Goal: Feedback & Contribution: Submit feedback/report problem

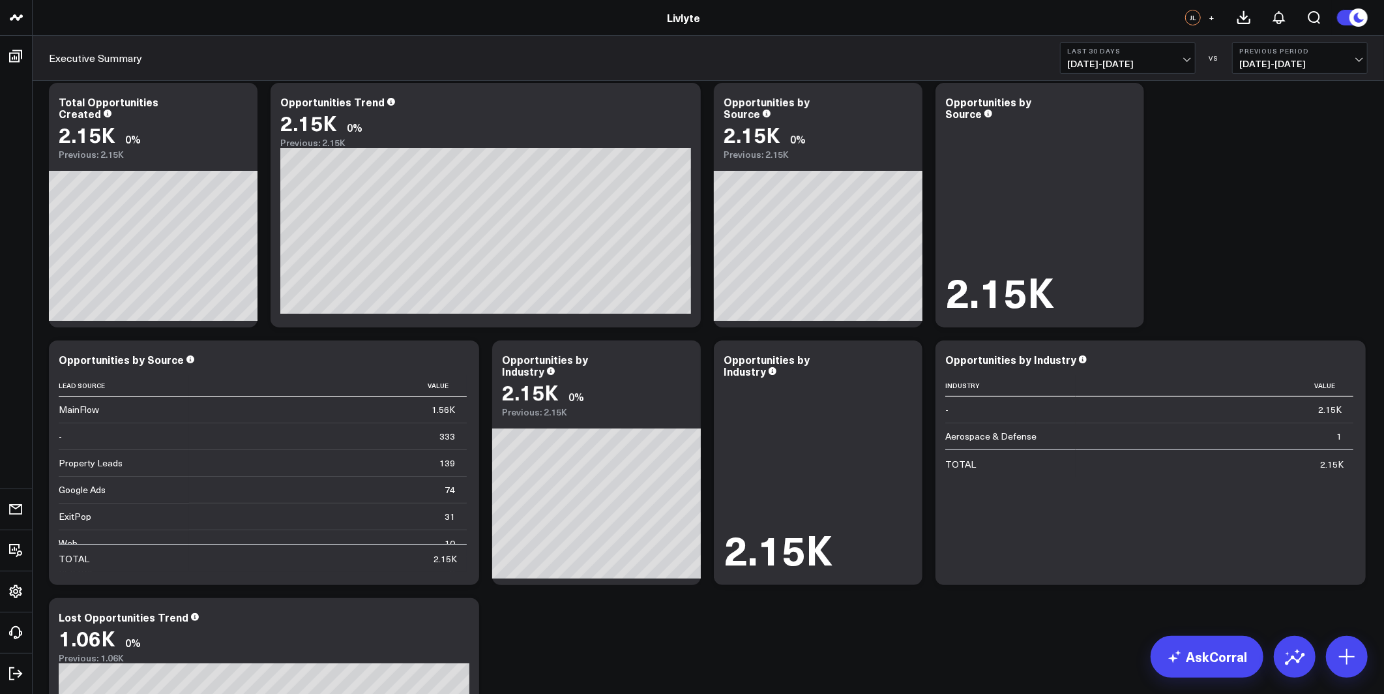
scroll to position [75, 0]
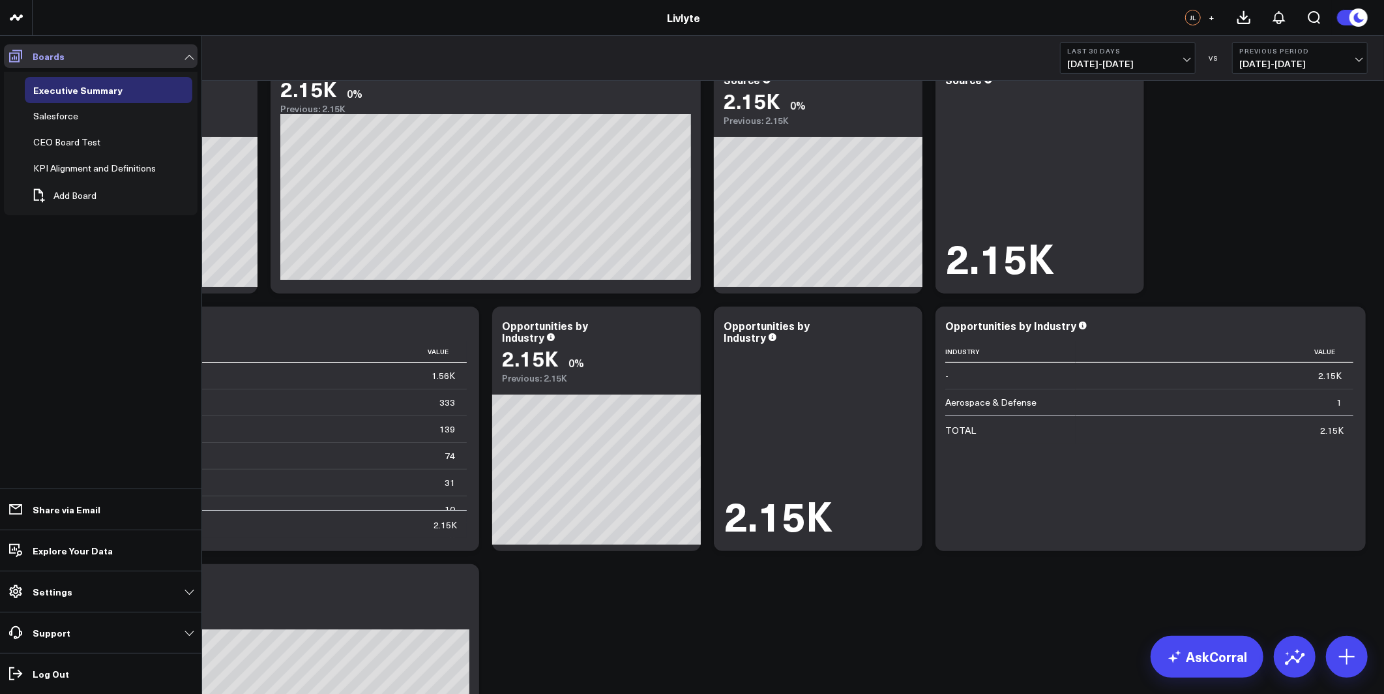
click at [22, 64] on span at bounding box center [15, 55] width 23 height 23
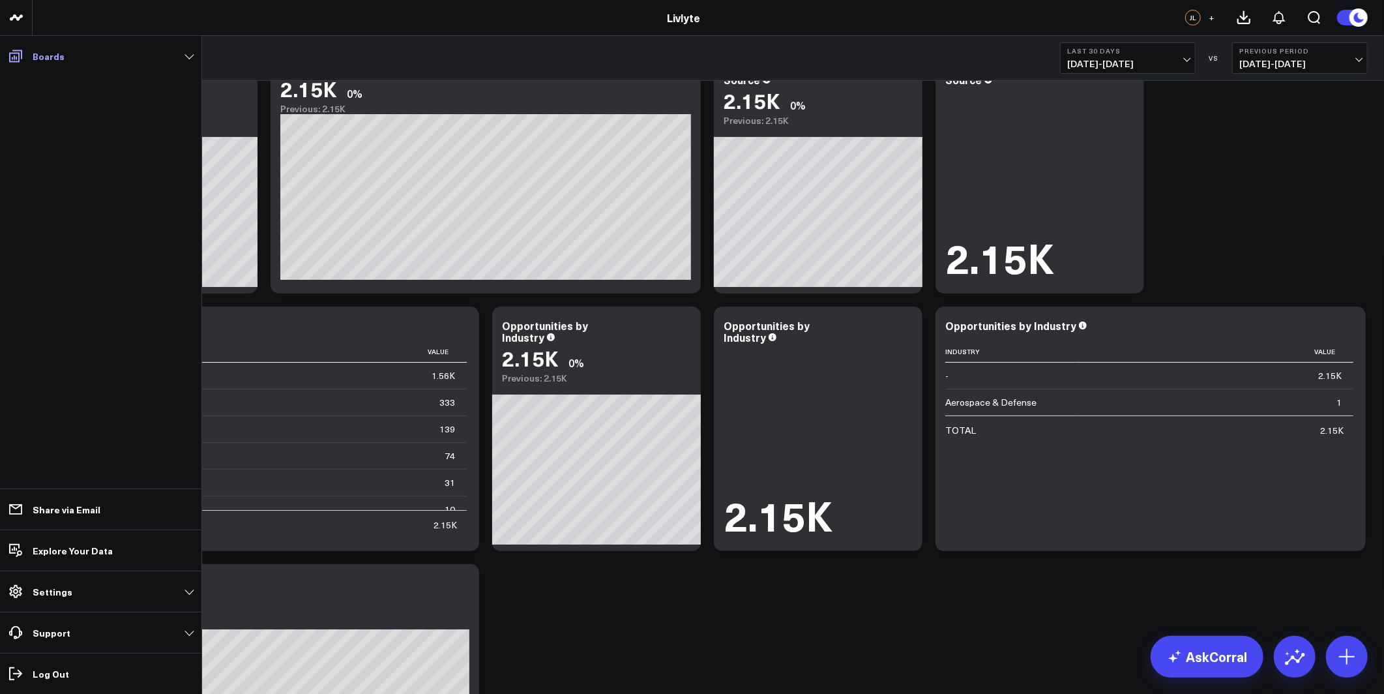
click at [30, 58] on link "Boards" at bounding box center [101, 55] width 194 height 23
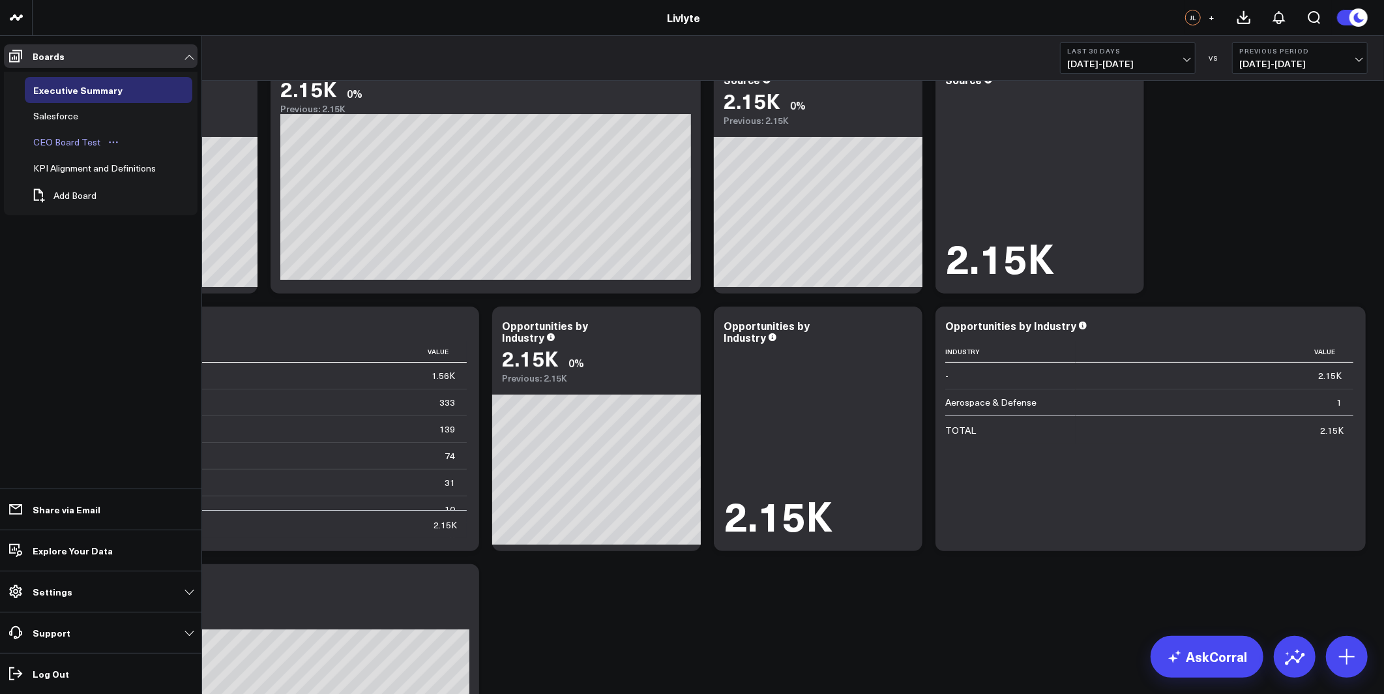
click at [84, 138] on div "CEO Board Test" at bounding box center [67, 142] width 74 height 16
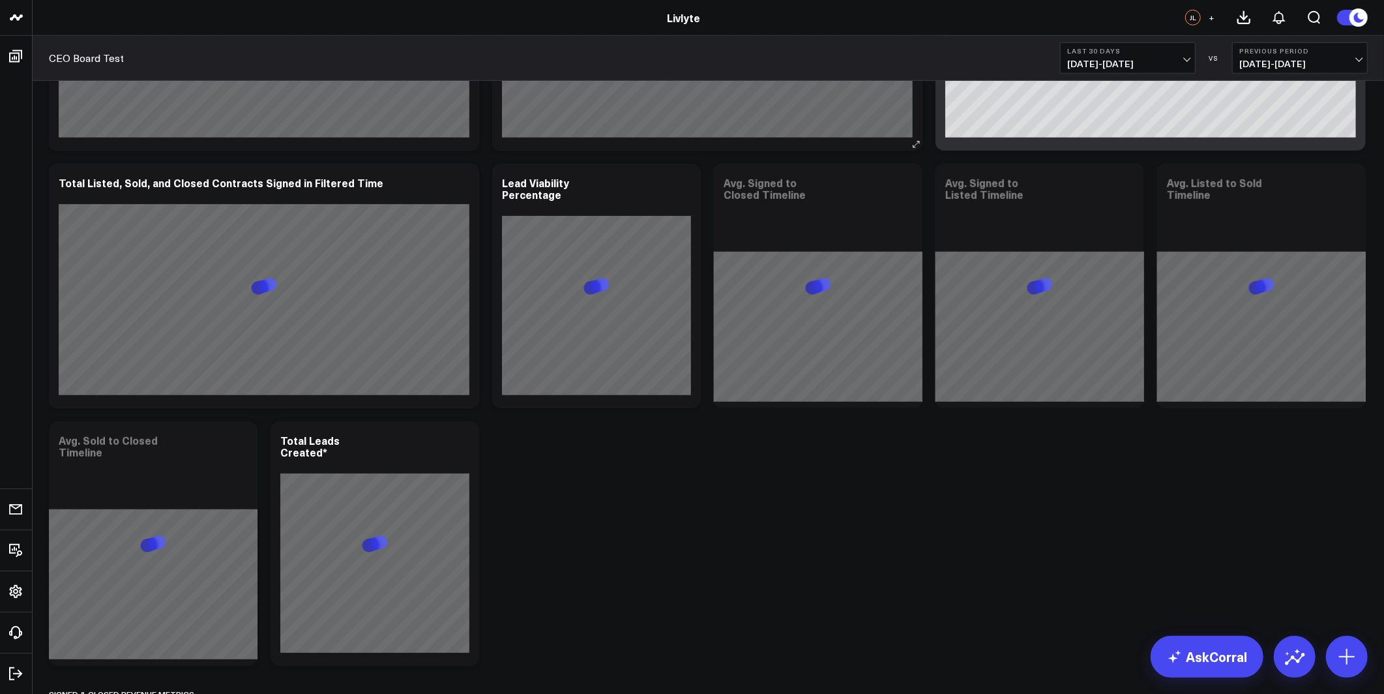
scroll to position [1411, 0]
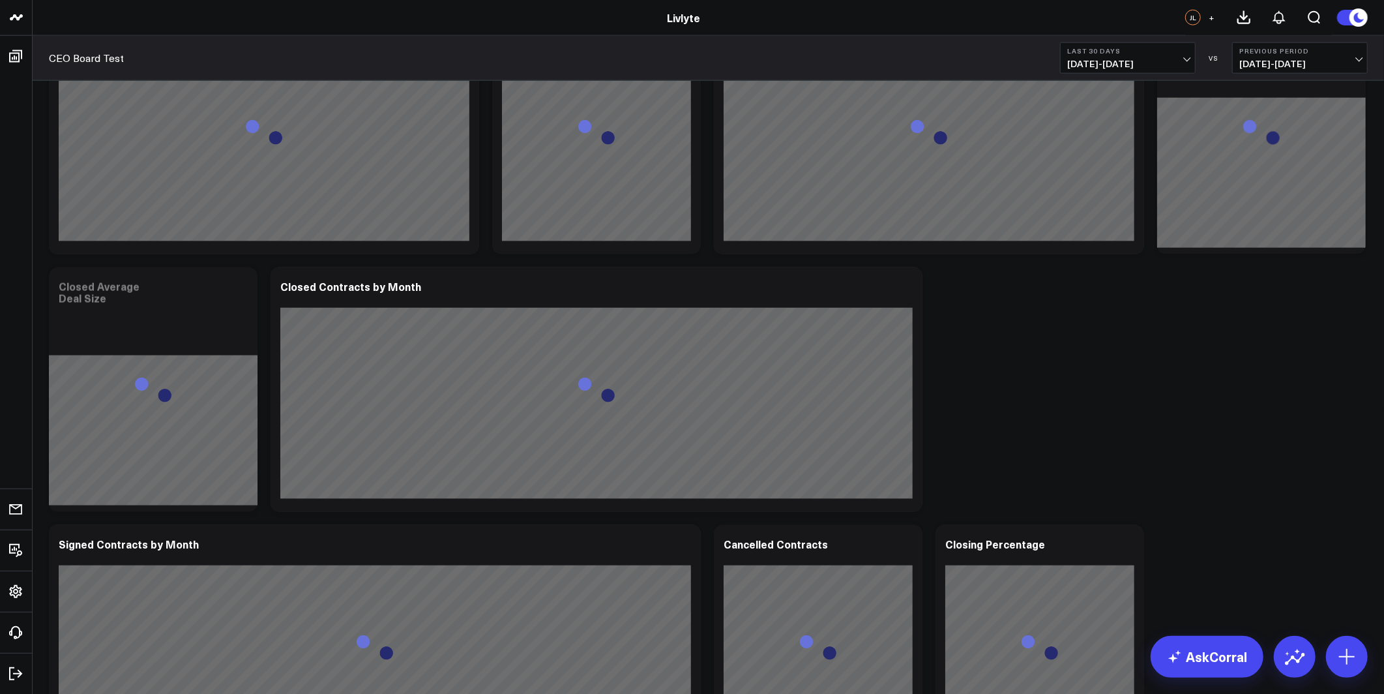
click at [1102, 65] on span "09/08/25 - 10/07/25" at bounding box center [1127, 64] width 121 height 10
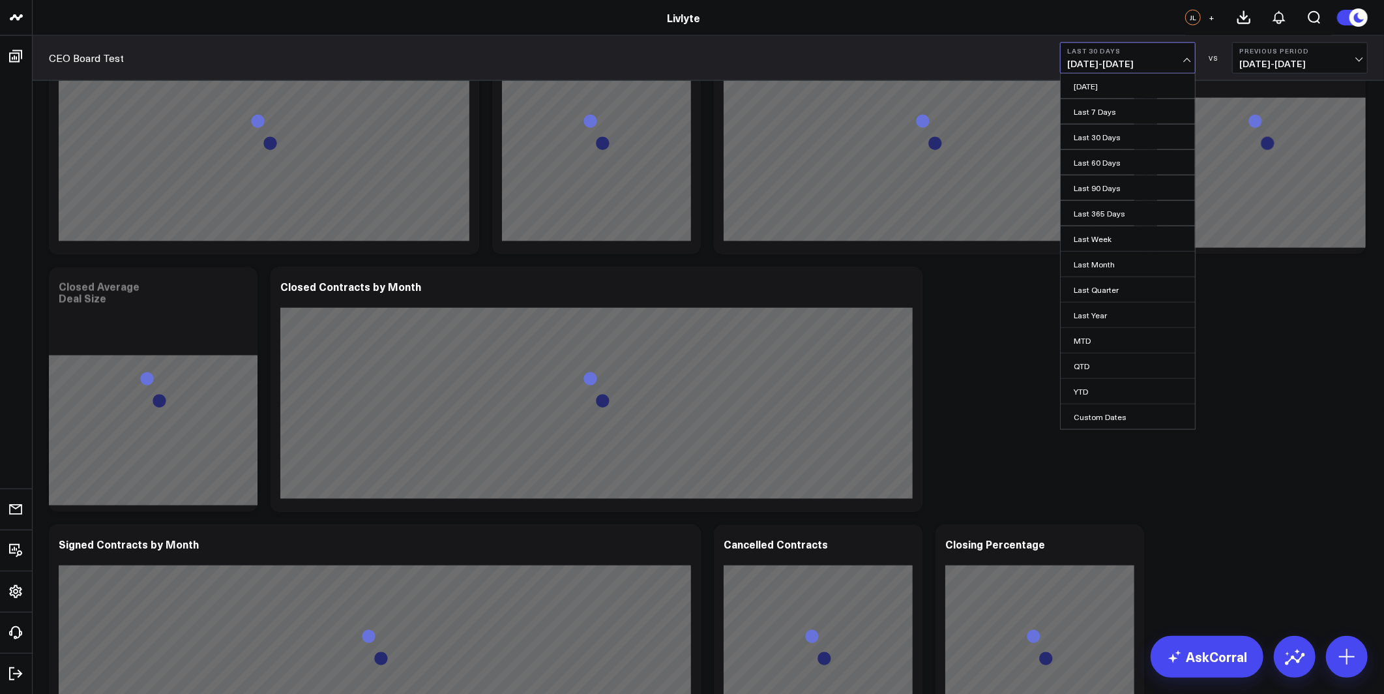
click at [1085, 390] on link "YTD" at bounding box center [1128, 391] width 134 height 25
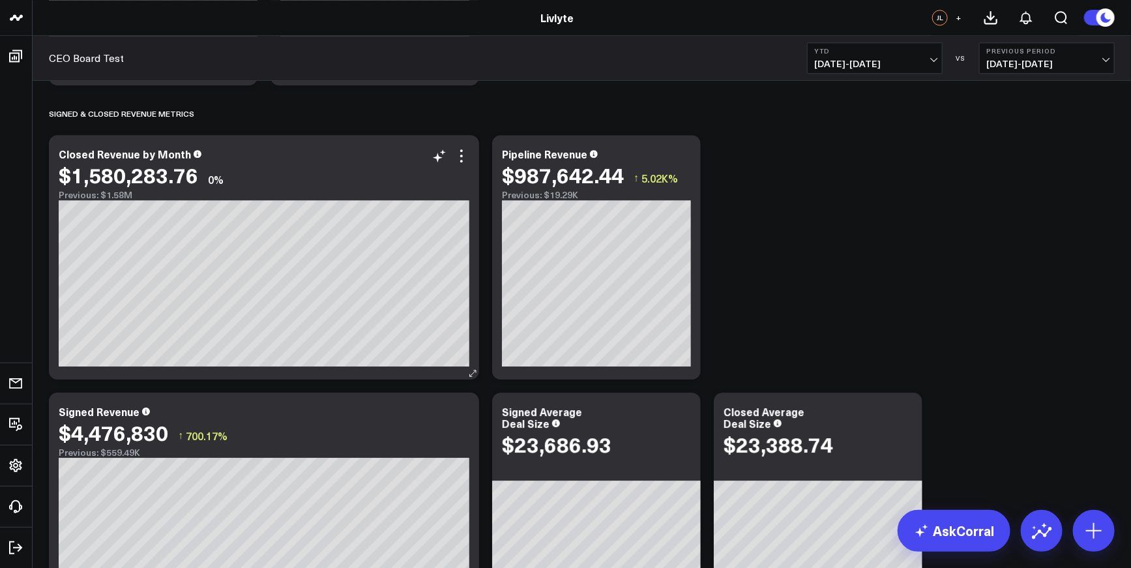
scroll to position [1794, 0]
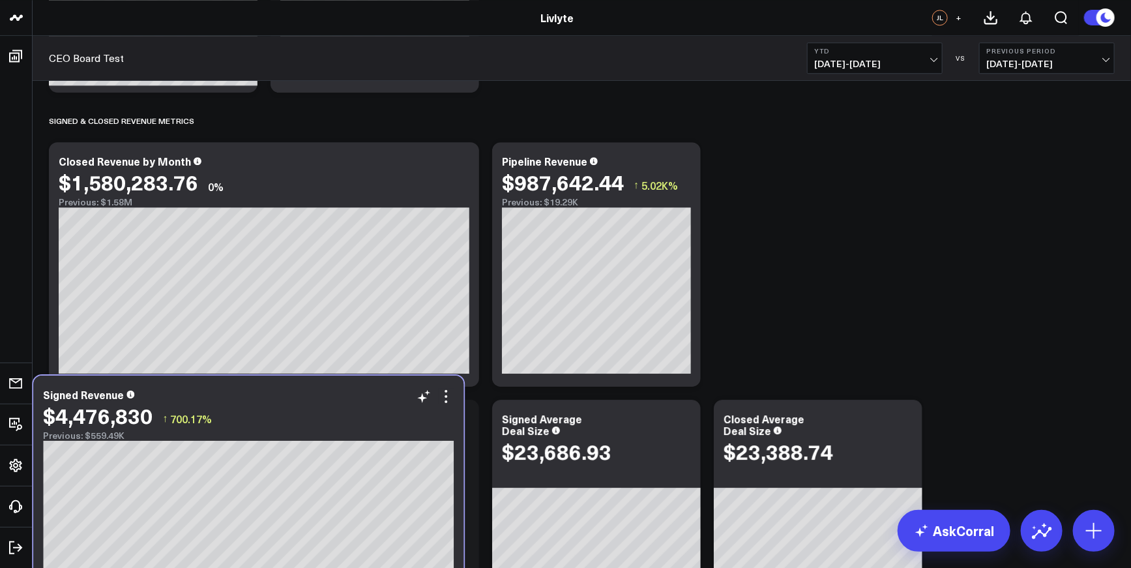
drag, startPoint x: 431, startPoint y: 450, endPoint x: 284, endPoint y: 430, distance: 148.0
click at [284, 430] on div "Previous: $559.49K" at bounding box center [248, 435] width 411 height 10
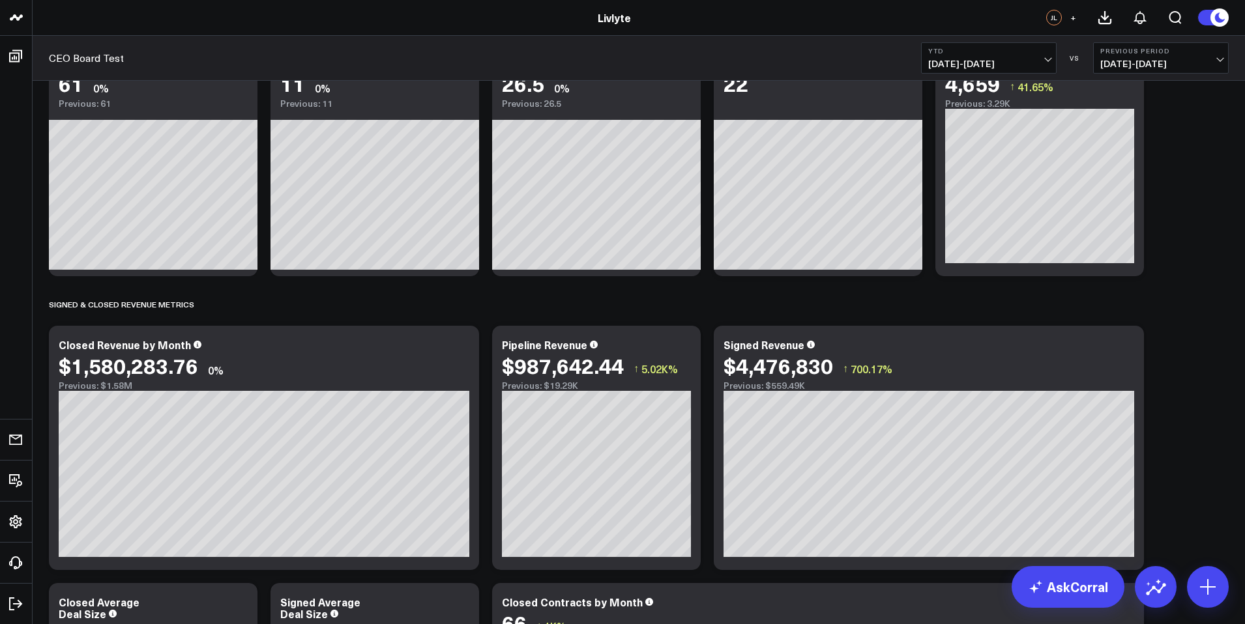
scroll to position [1113, 0]
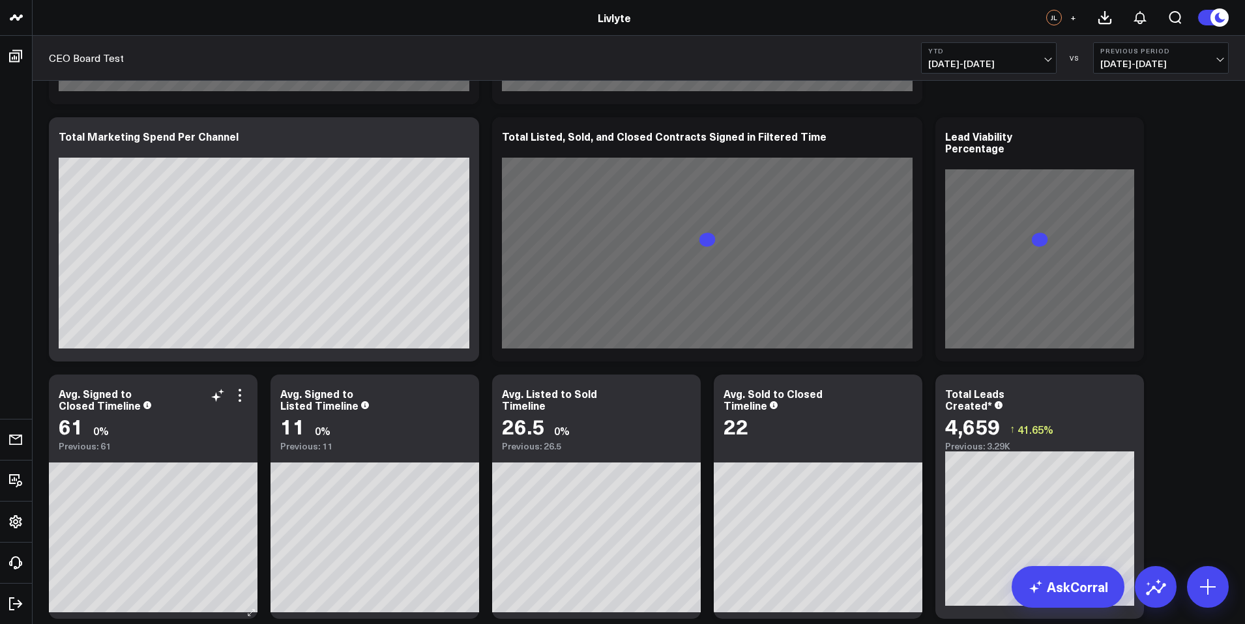
scroll to position [1035, 0]
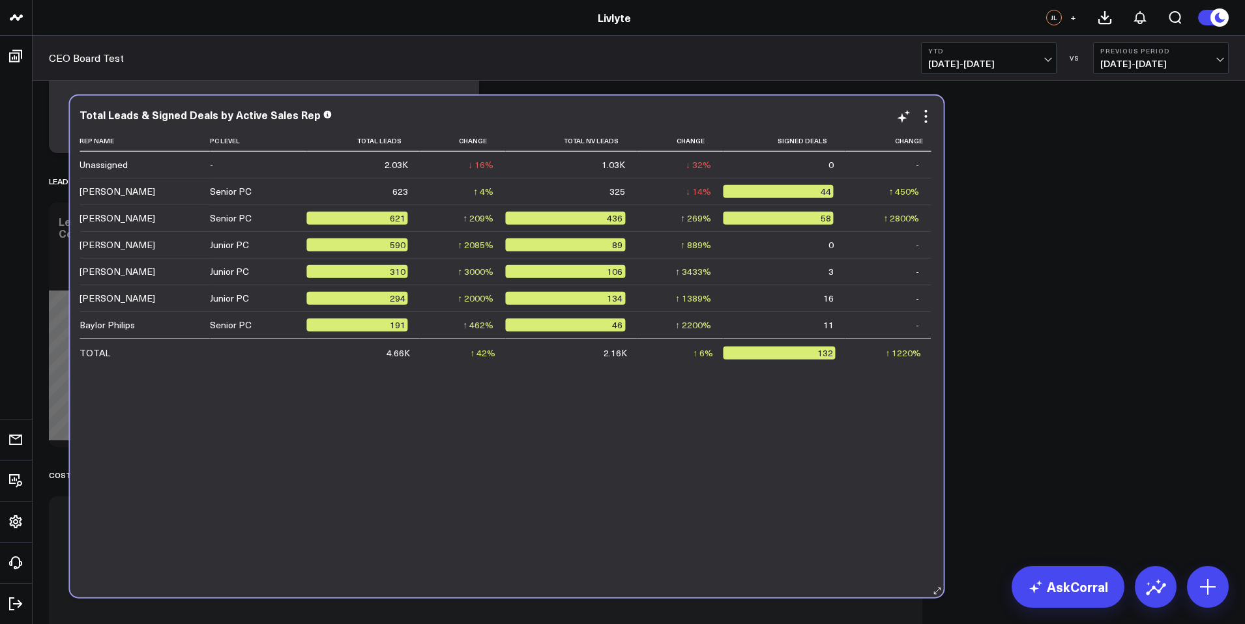
scroll to position [2010, 0]
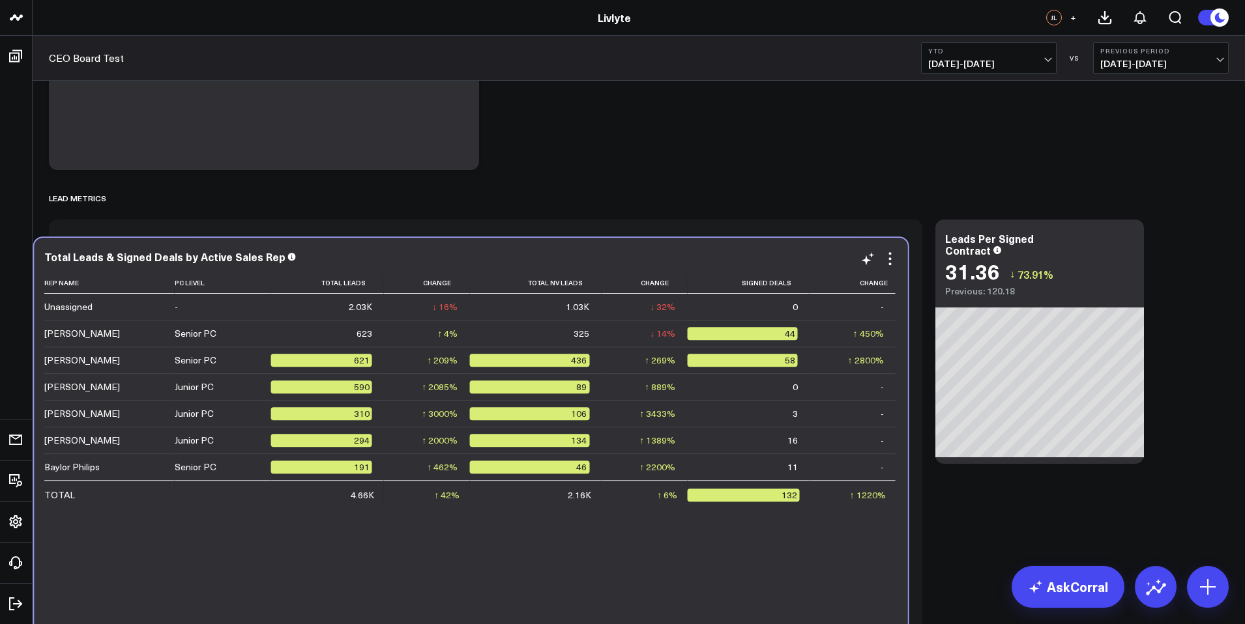
drag, startPoint x: 484, startPoint y: 115, endPoint x: 469, endPoint y: 256, distance: 142.2
click at [469, 256] on div "Total Leads & Signed Deals by Active Sales Rep" at bounding box center [471, 257] width 854 height 12
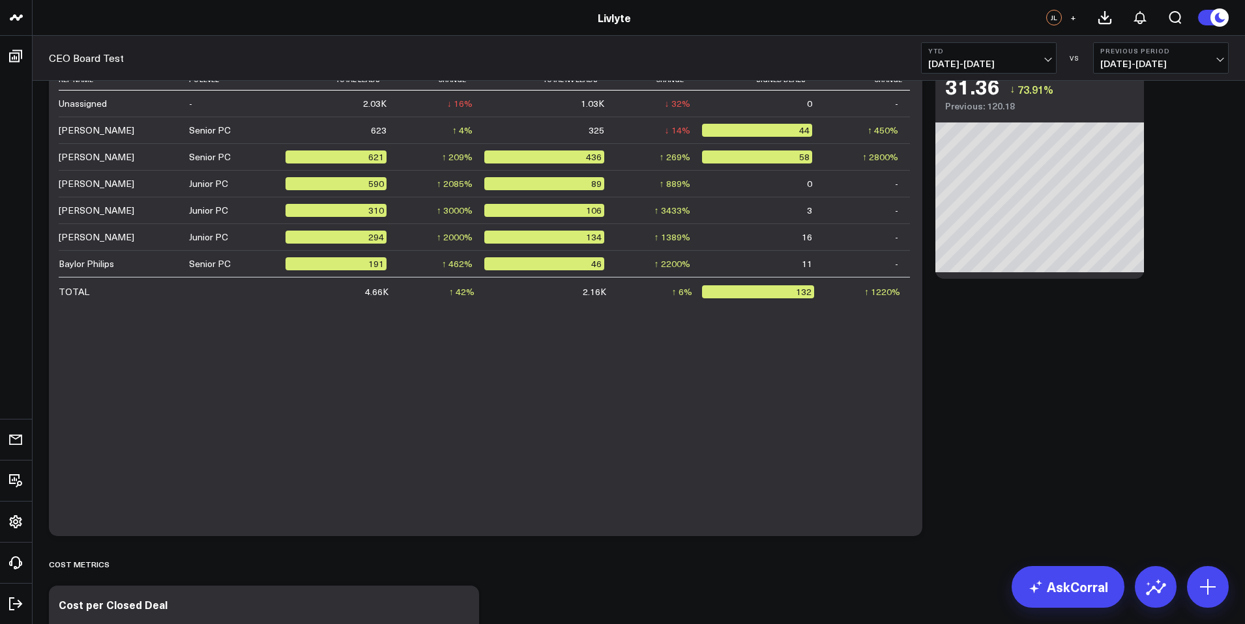
scroll to position [2514, 0]
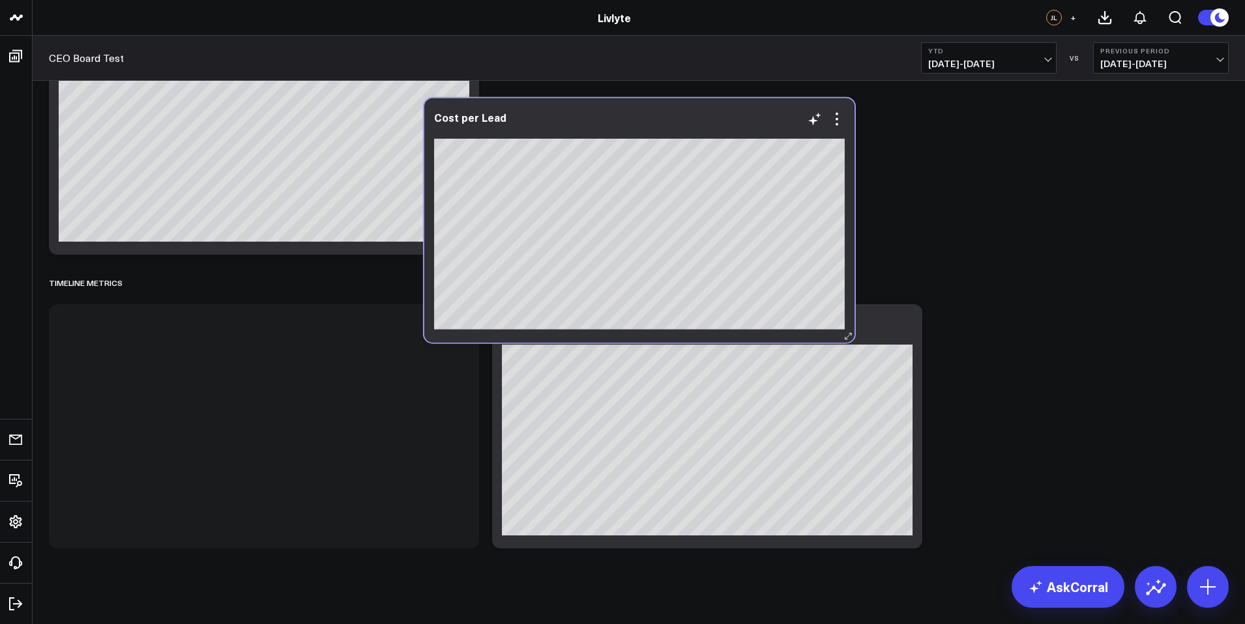
drag, startPoint x: 236, startPoint y: 149, endPoint x: 602, endPoint y: 99, distance: 369.8
click at [602, 99] on div "Cost per Lead" at bounding box center [639, 220] width 430 height 244
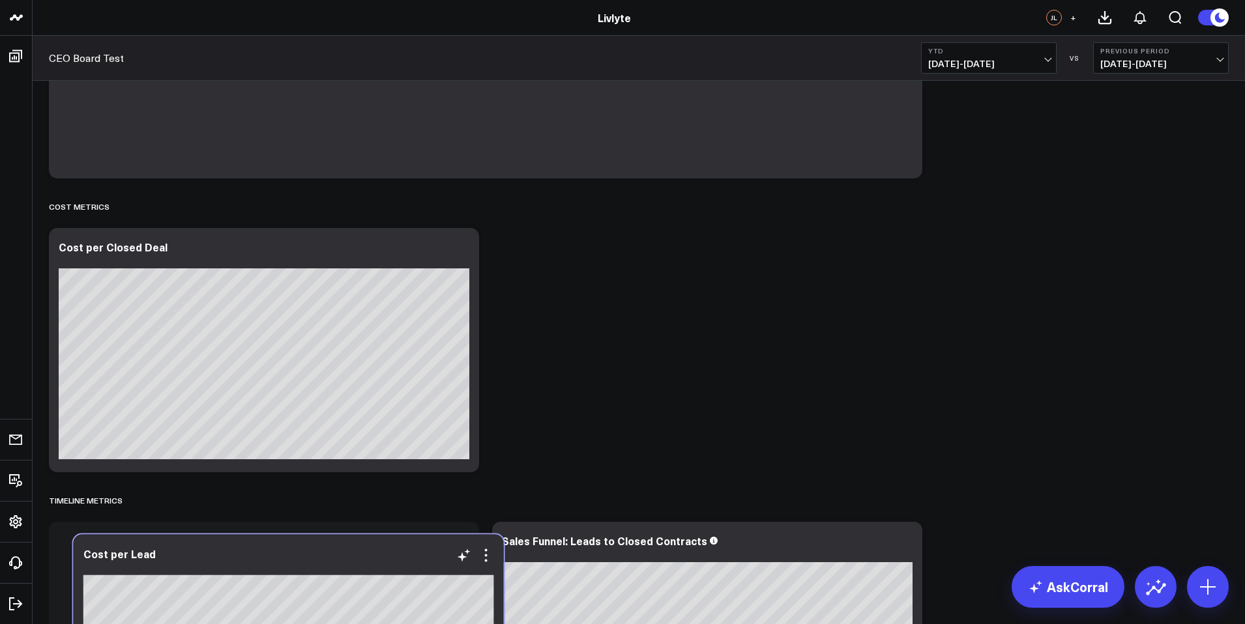
scroll to position [2298, 0]
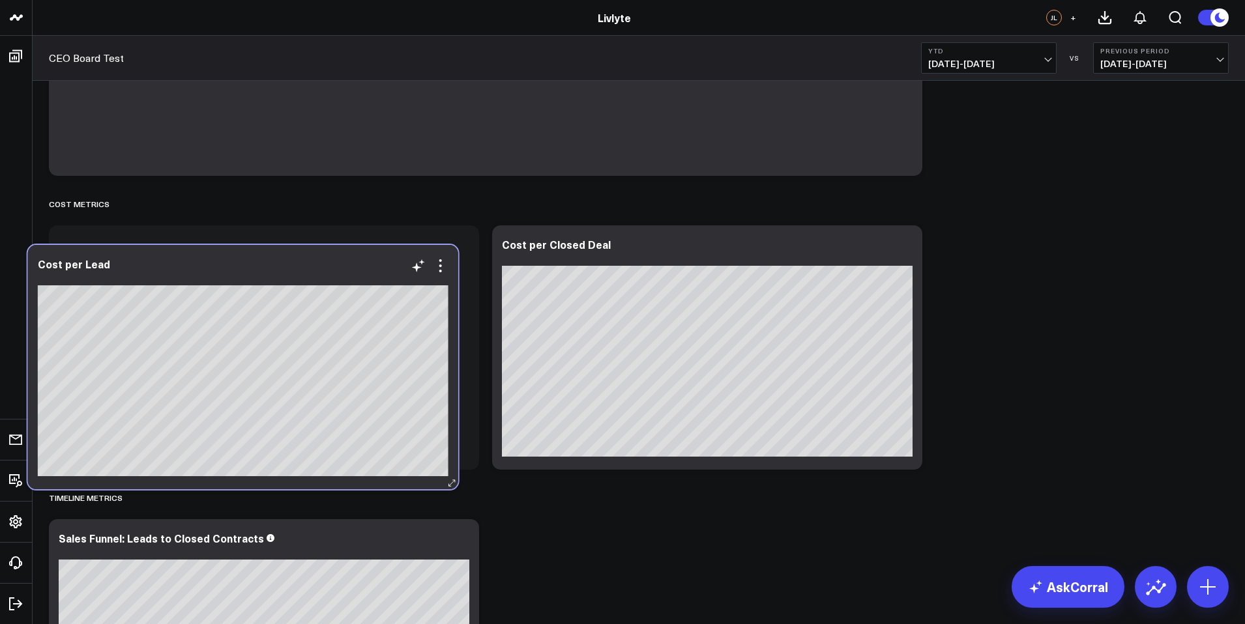
drag, startPoint x: 274, startPoint y: 578, endPoint x: 242, endPoint y: 274, distance: 304.7
click at [242, 274] on div "Cost per Lead" at bounding box center [243, 271] width 411 height 27
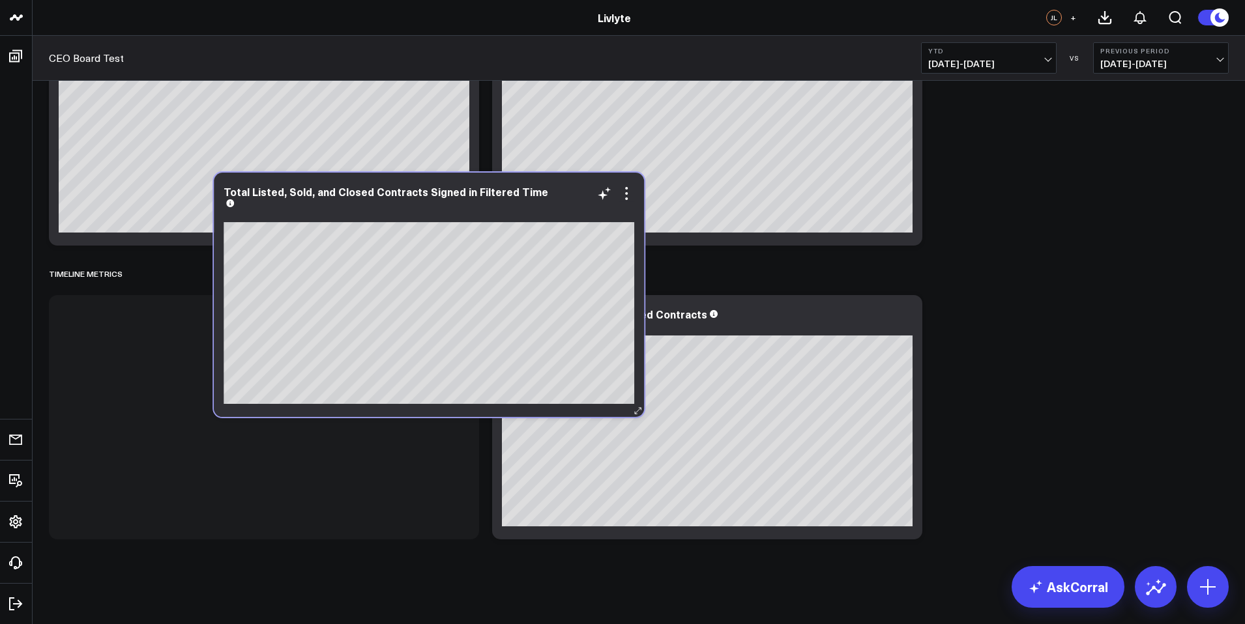
scroll to position [2780, 0]
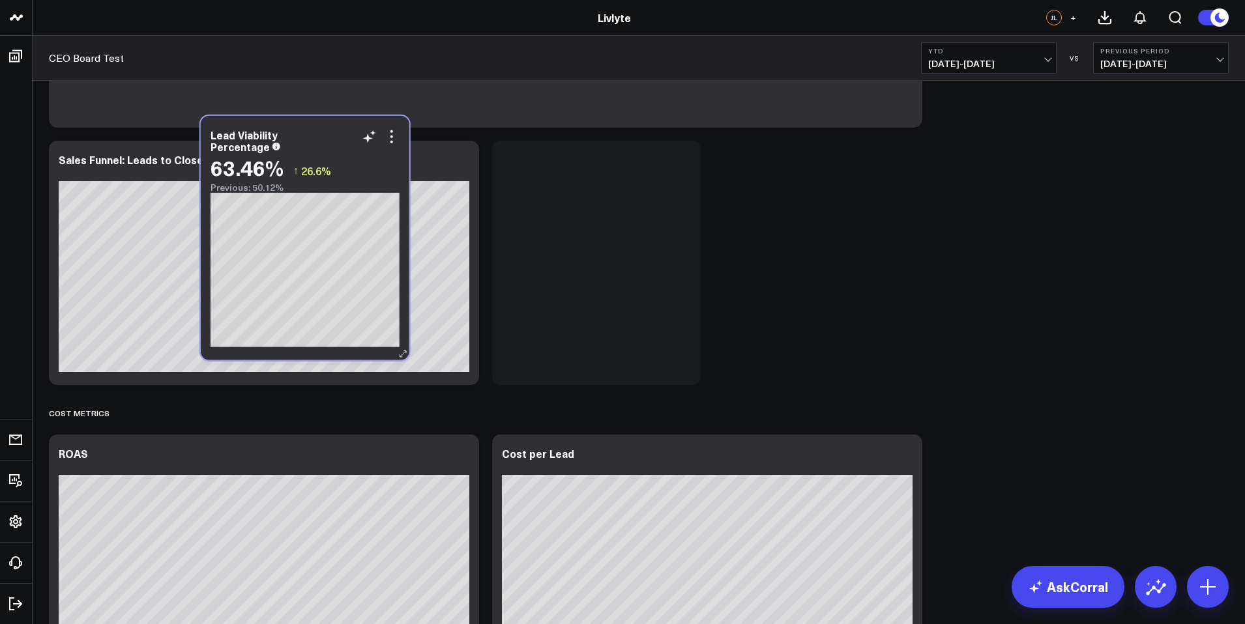
scroll to position [2057, 0]
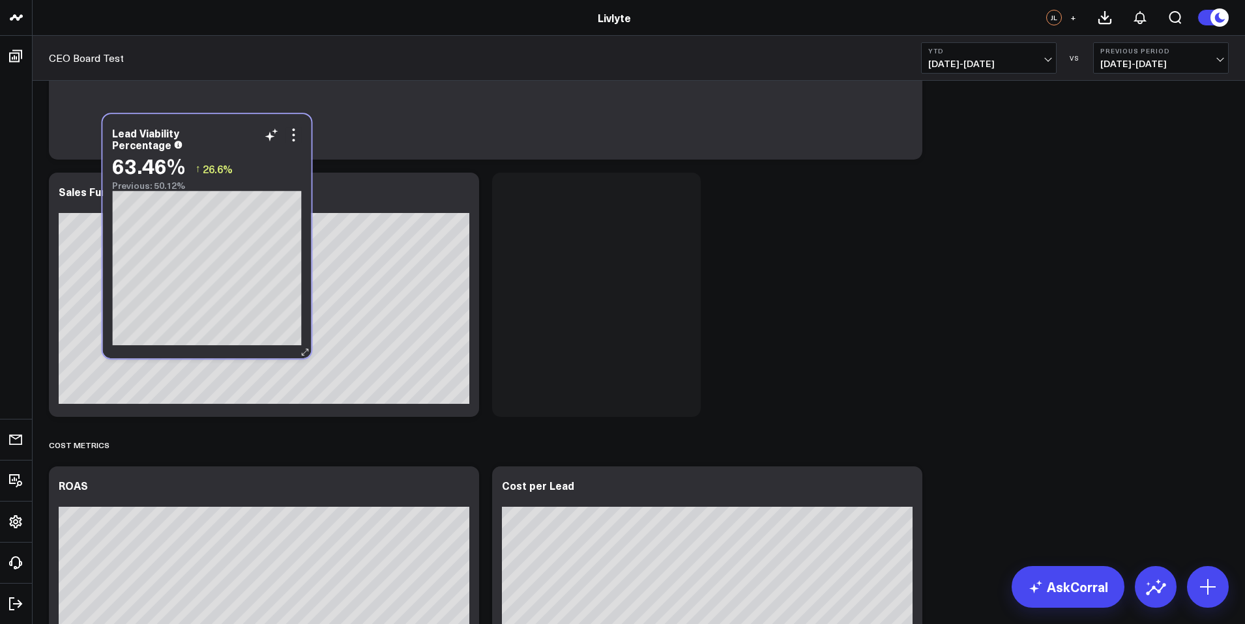
drag, startPoint x: 241, startPoint y: 174, endPoint x: 230, endPoint y: 178, distance: 11.8
click at [230, 178] on div "63.46% ↑ 26.6% Previous: 50.12%" at bounding box center [206, 172] width 189 height 37
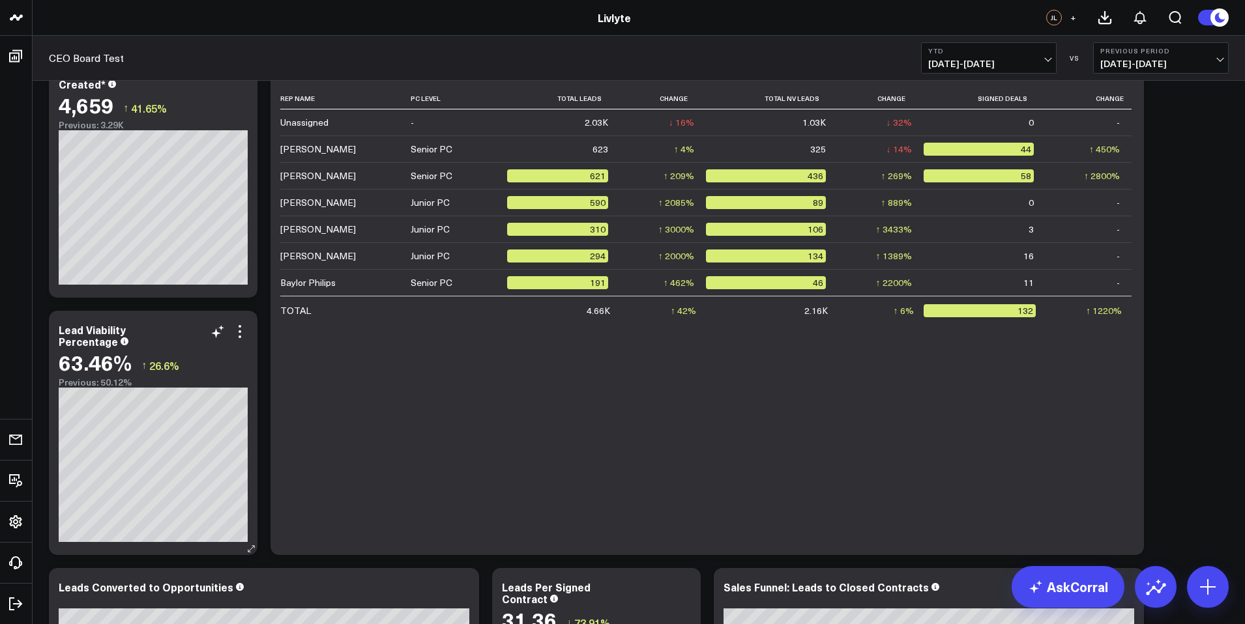
scroll to position [2521, 0]
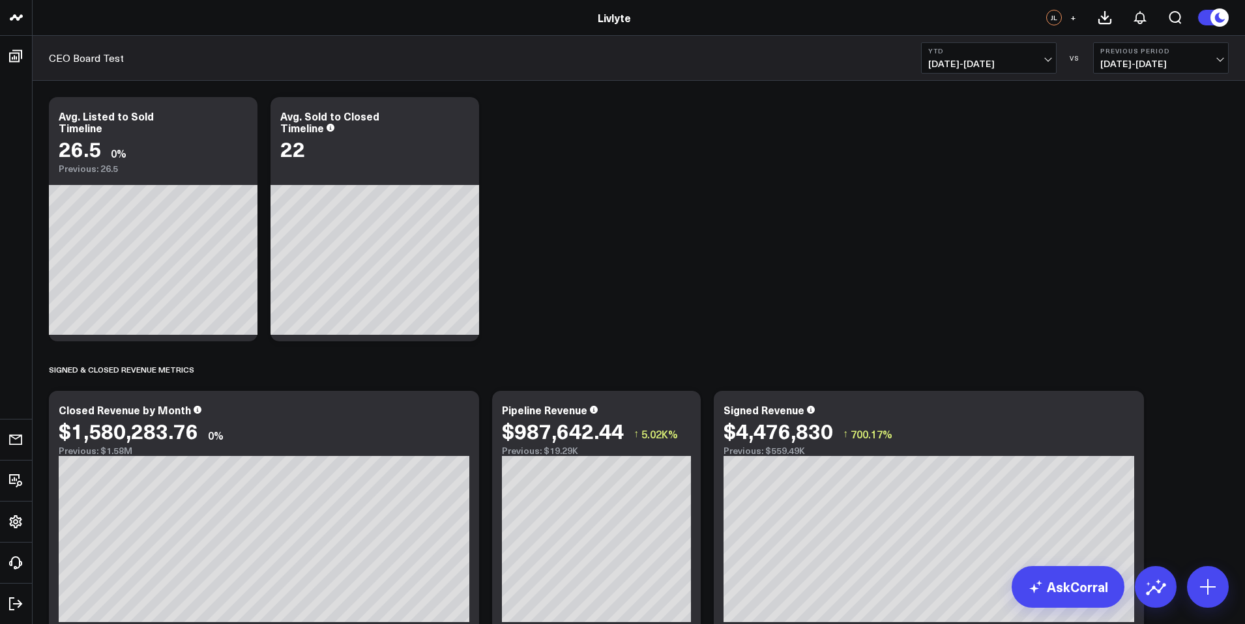
scroll to position [710, 0]
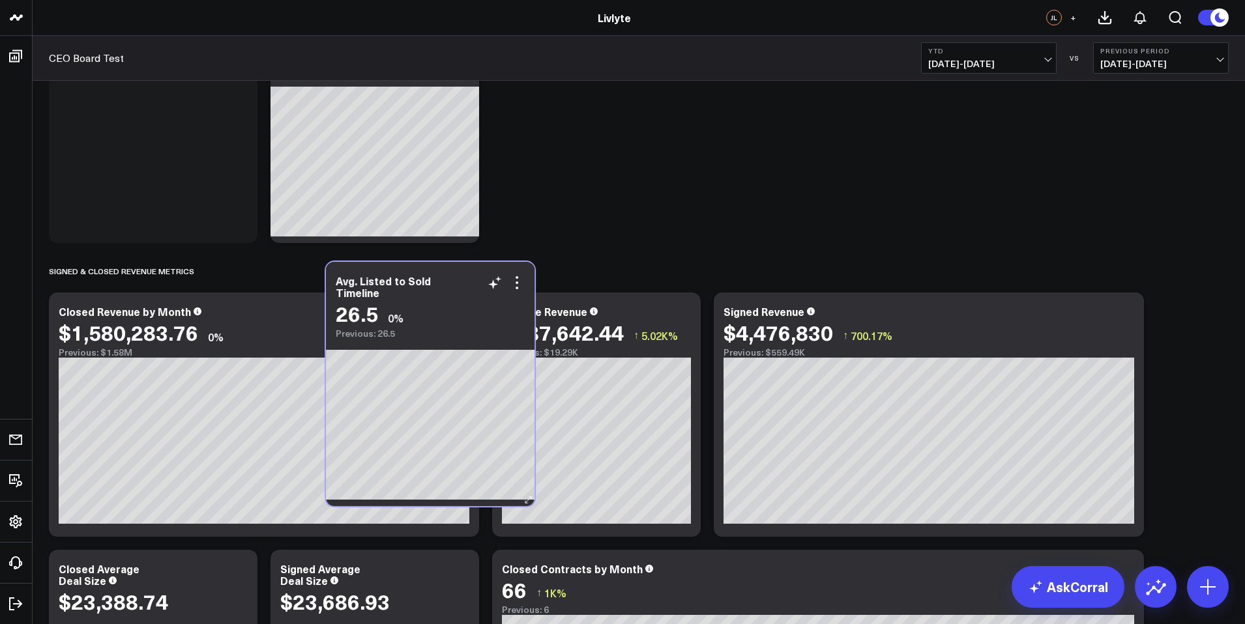
scroll to position [2523, 0]
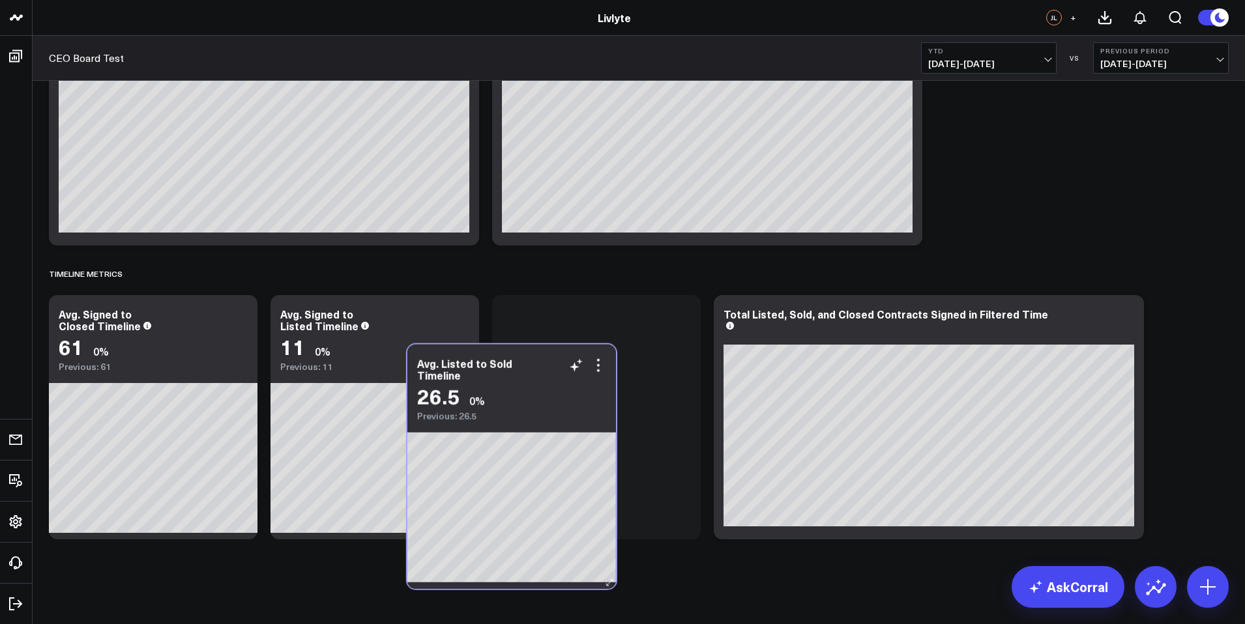
drag, startPoint x: 157, startPoint y: 161, endPoint x: 516, endPoint y: 411, distance: 437.3
click at [516, 411] on div "Previous: 26.5" at bounding box center [511, 416] width 189 height 10
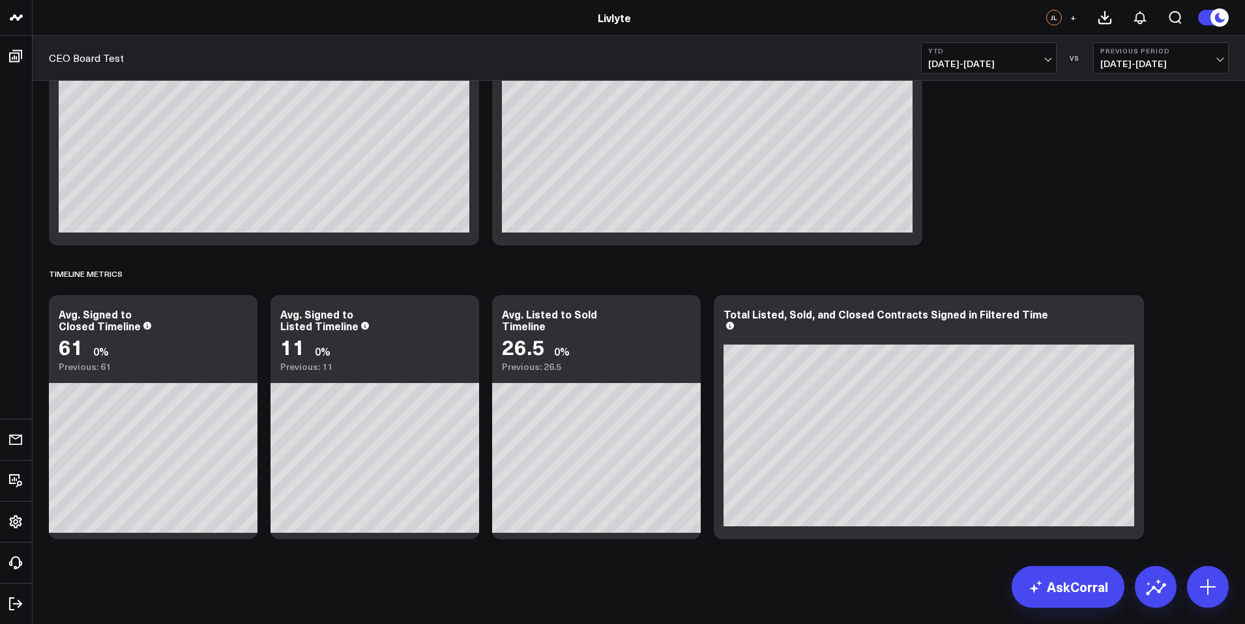
scroll to position [0, 0]
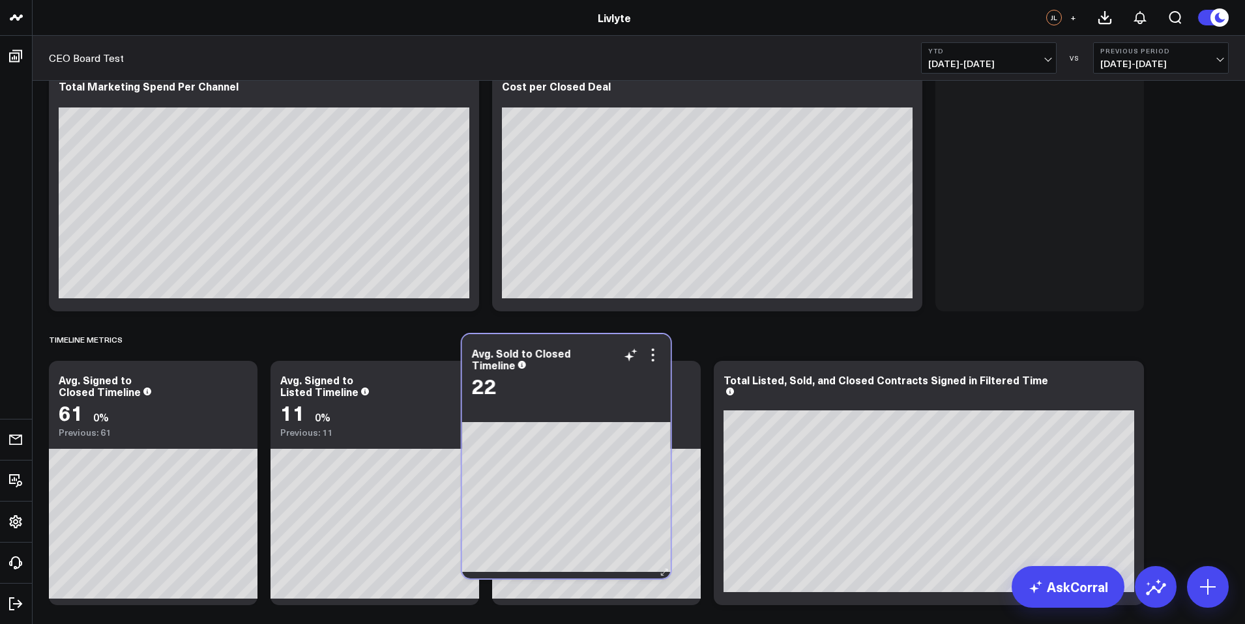
scroll to position [2265, 0]
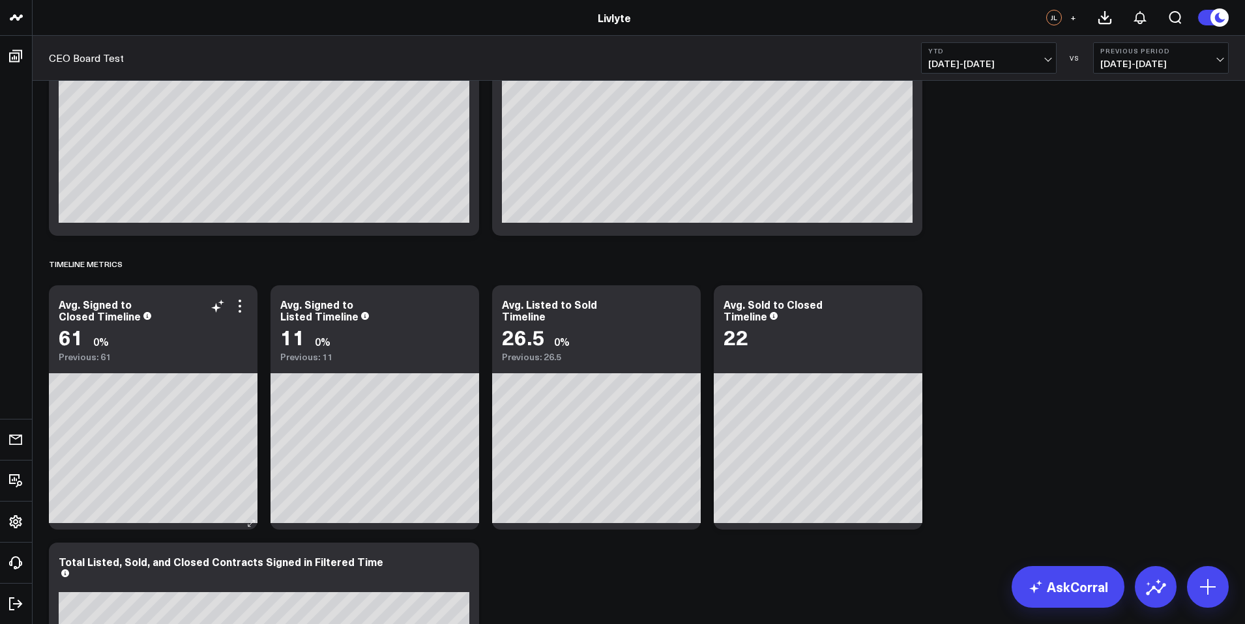
drag, startPoint x: 112, startPoint y: 345, endPoint x: 499, endPoint y: 358, distance: 387.4
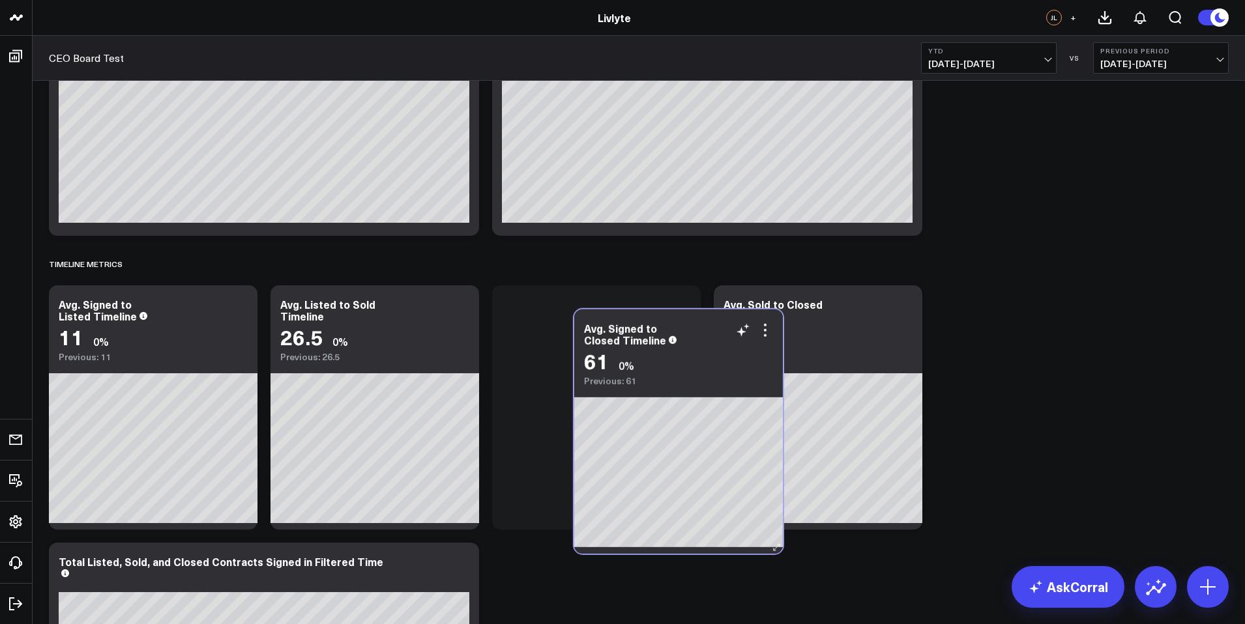
drag, startPoint x: 149, startPoint y: 326, endPoint x: 674, endPoint y: 350, distance: 525.9
click at [674, 350] on div "61 0%" at bounding box center [678, 360] width 189 height 23
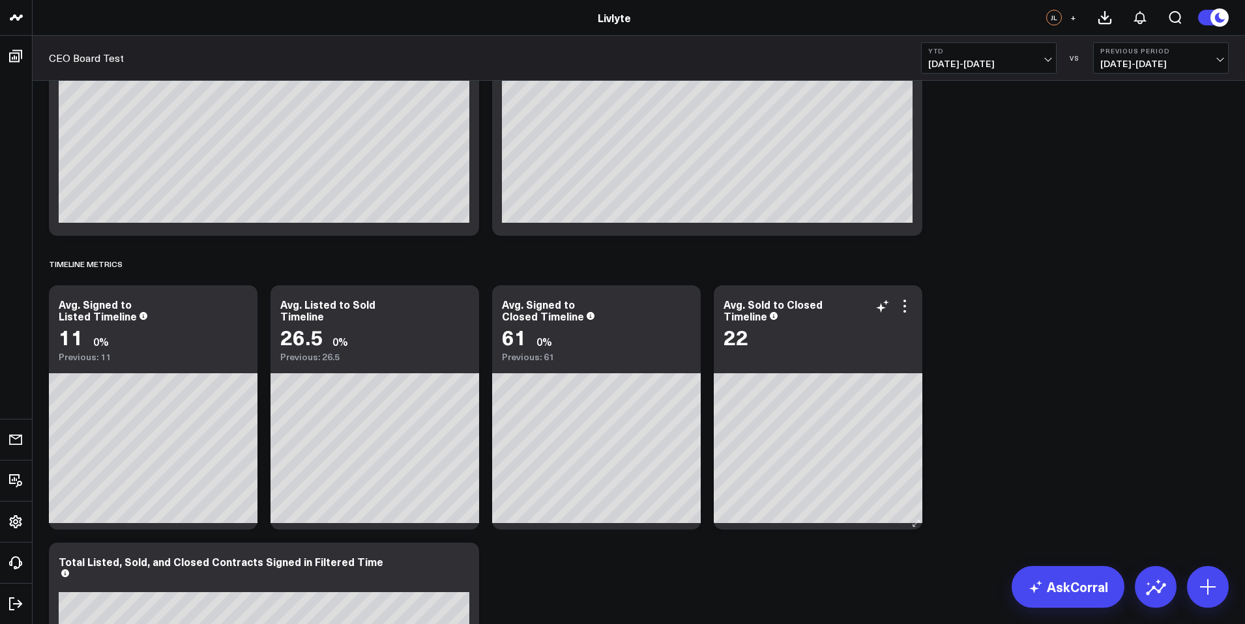
drag, startPoint x: 752, startPoint y: 351, endPoint x: 762, endPoint y: 352, distance: 10.4
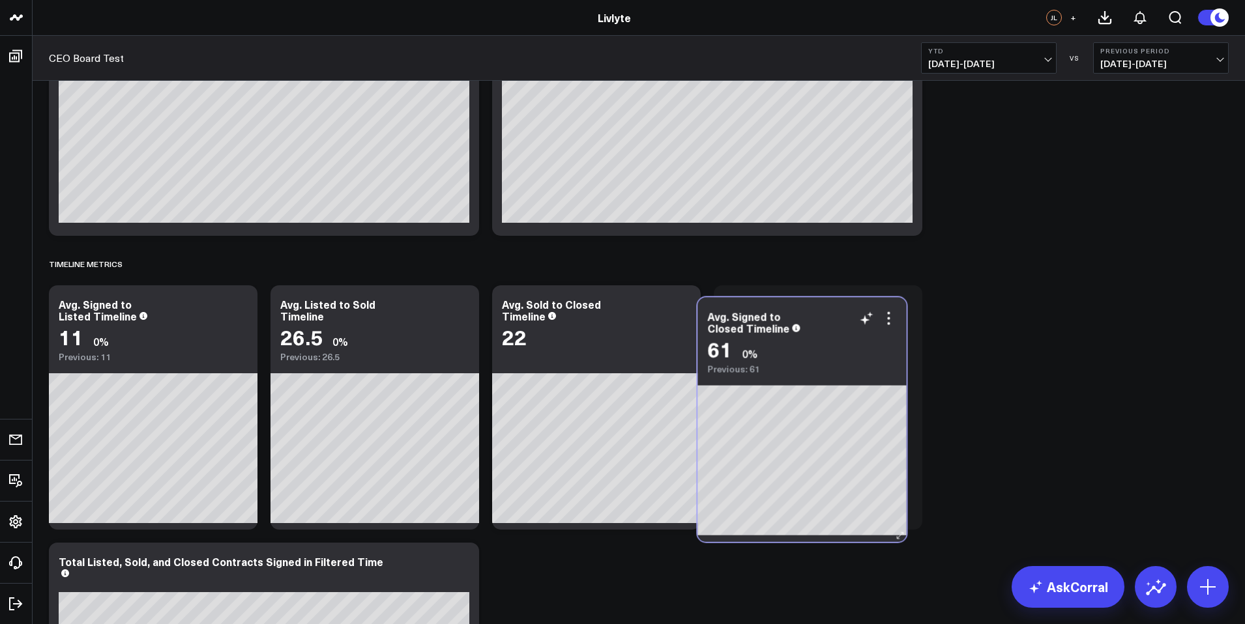
drag, startPoint x: 608, startPoint y: 343, endPoint x: 759, endPoint y: 356, distance: 151.8
click at [760, 357] on div "61 0%" at bounding box center [801, 349] width 189 height 23
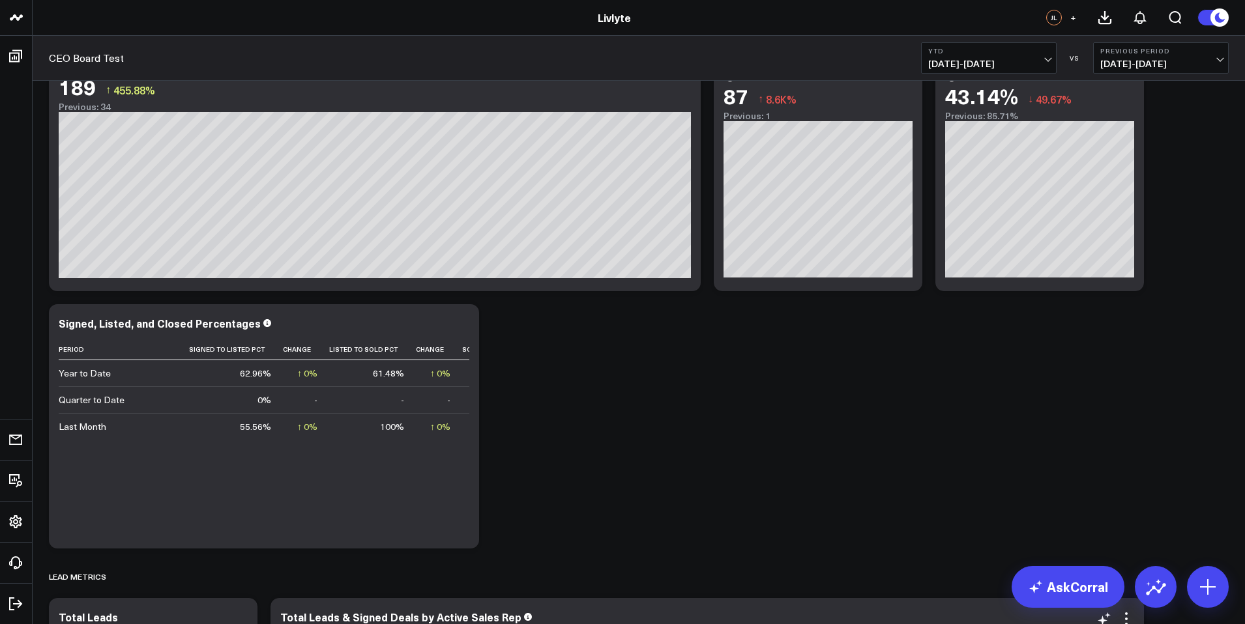
scroll to position [572, 0]
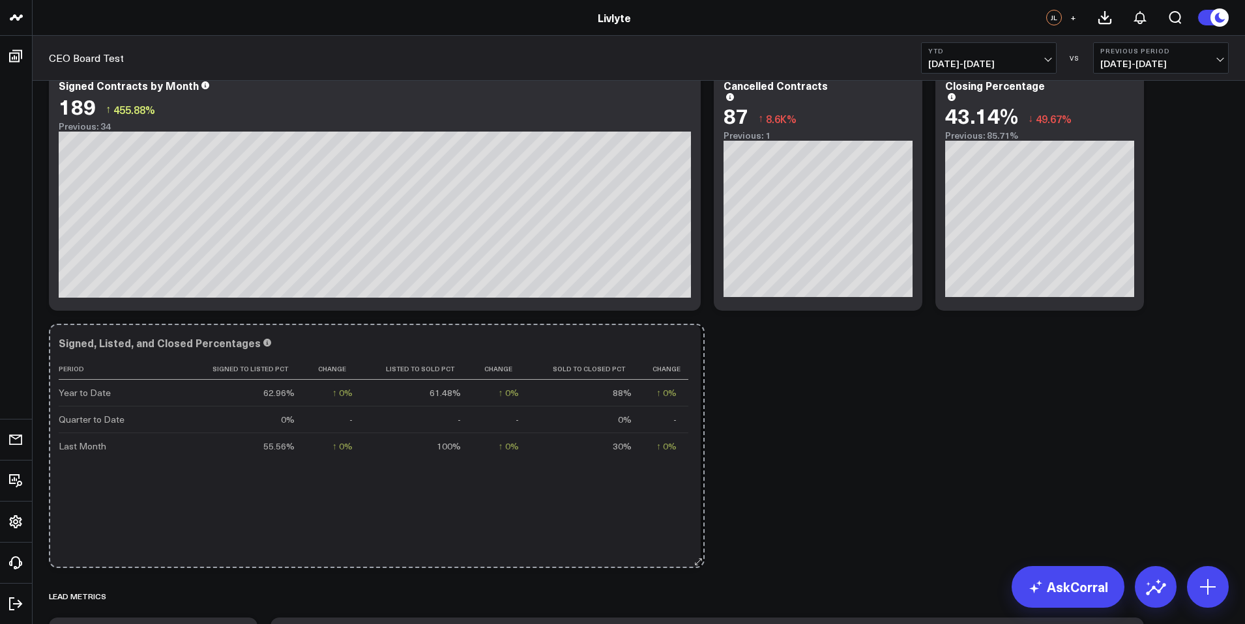
drag, startPoint x: 475, startPoint y: 564, endPoint x: 701, endPoint y: 560, distance: 225.6
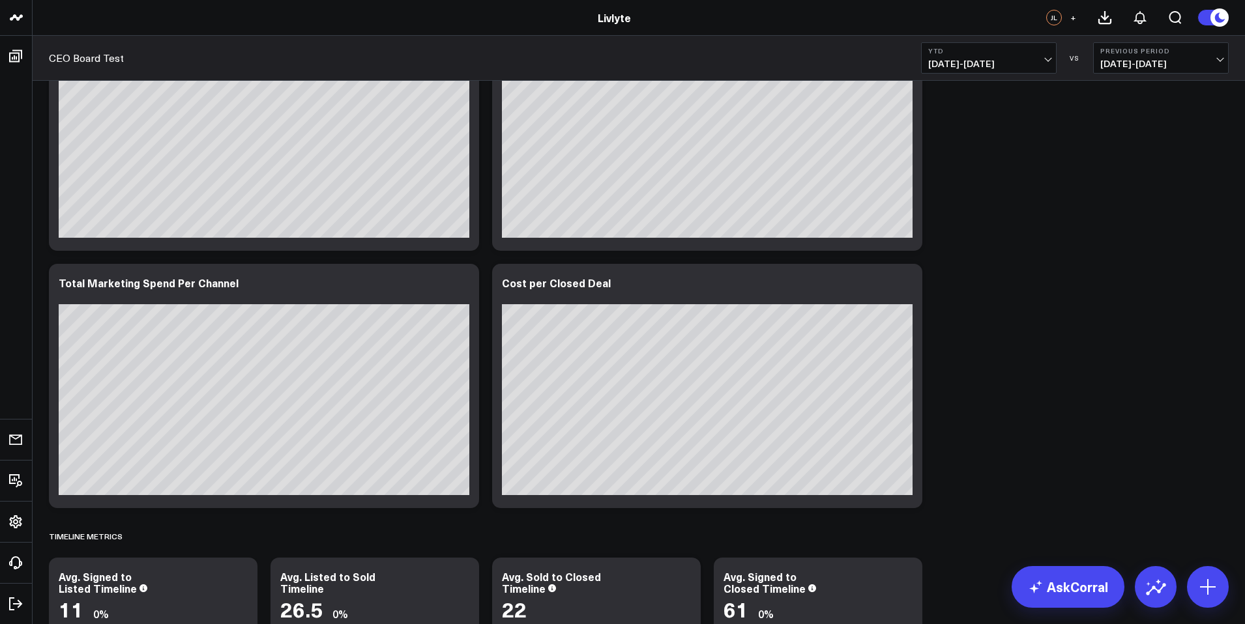
scroll to position [2145, 0]
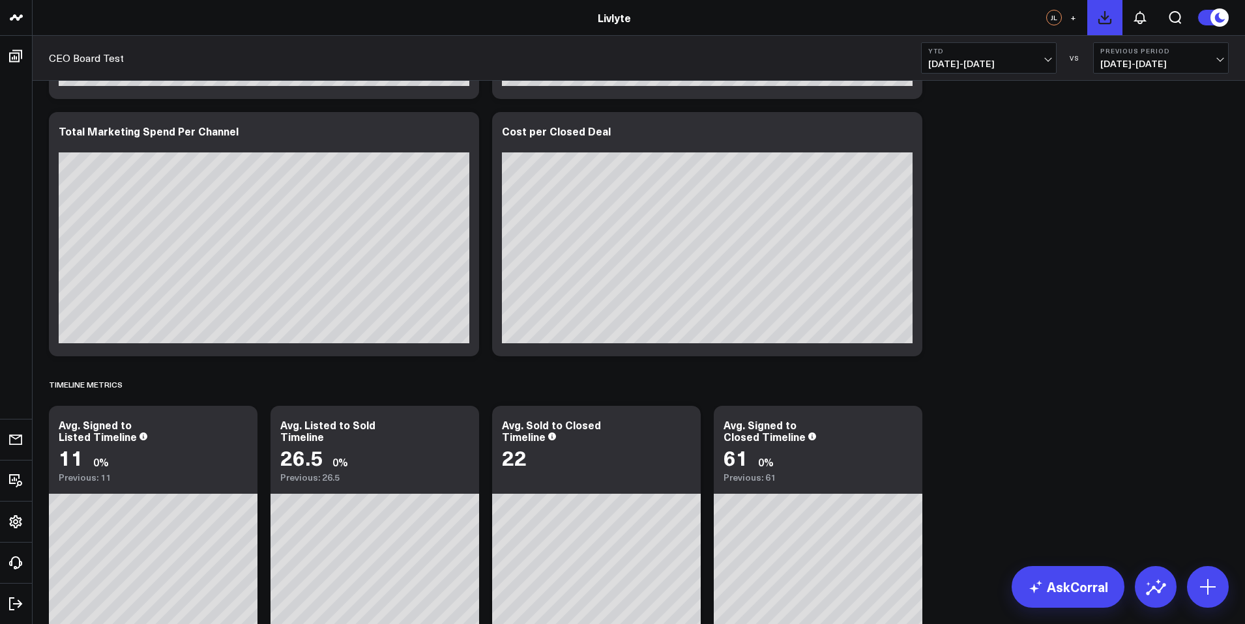
click at [1104, 17] on icon at bounding box center [1105, 18] width 16 height 16
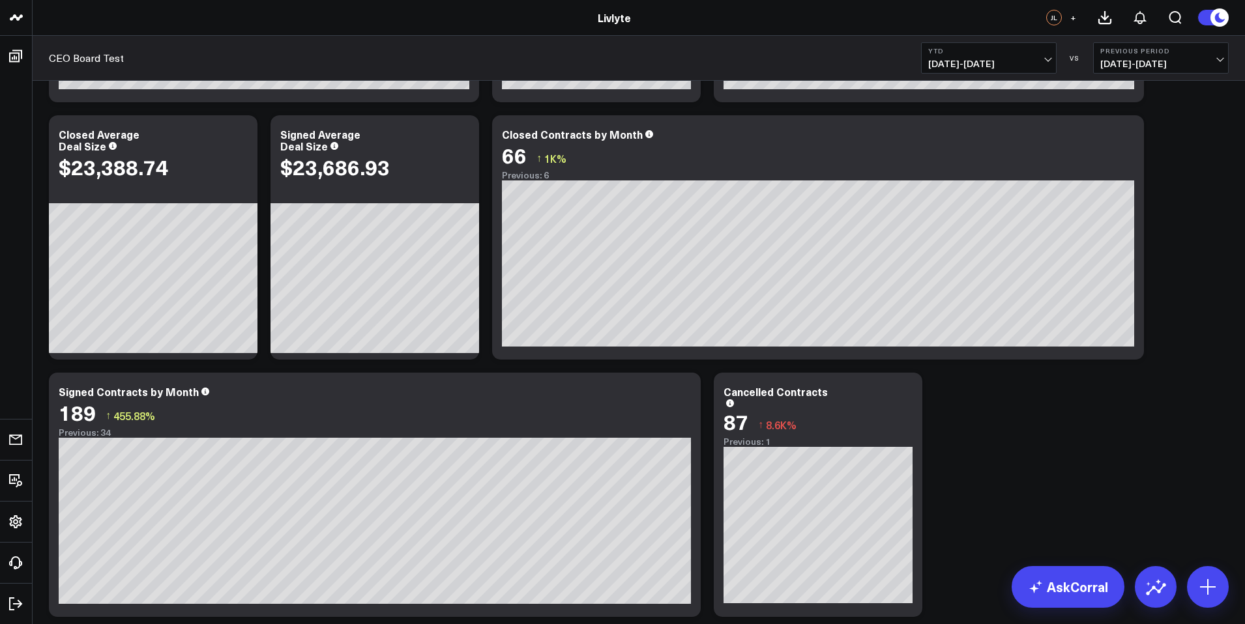
scroll to position [0, 0]
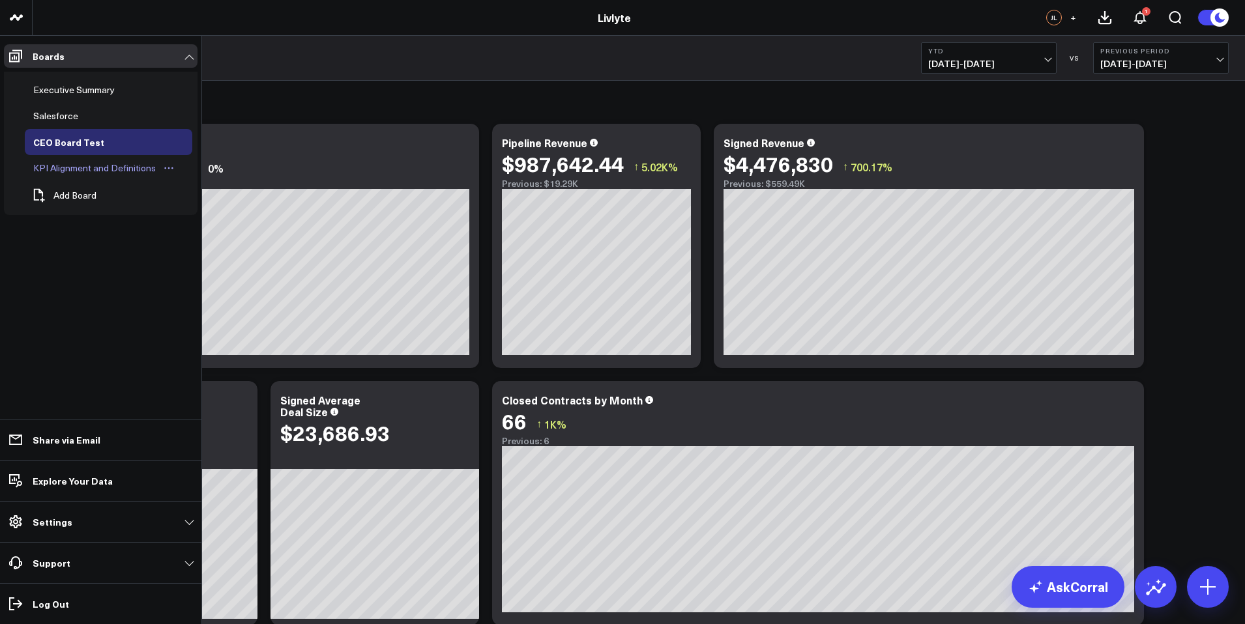
click at [89, 166] on div "KPI Alignment and Definitions" at bounding box center [94, 168] width 129 height 16
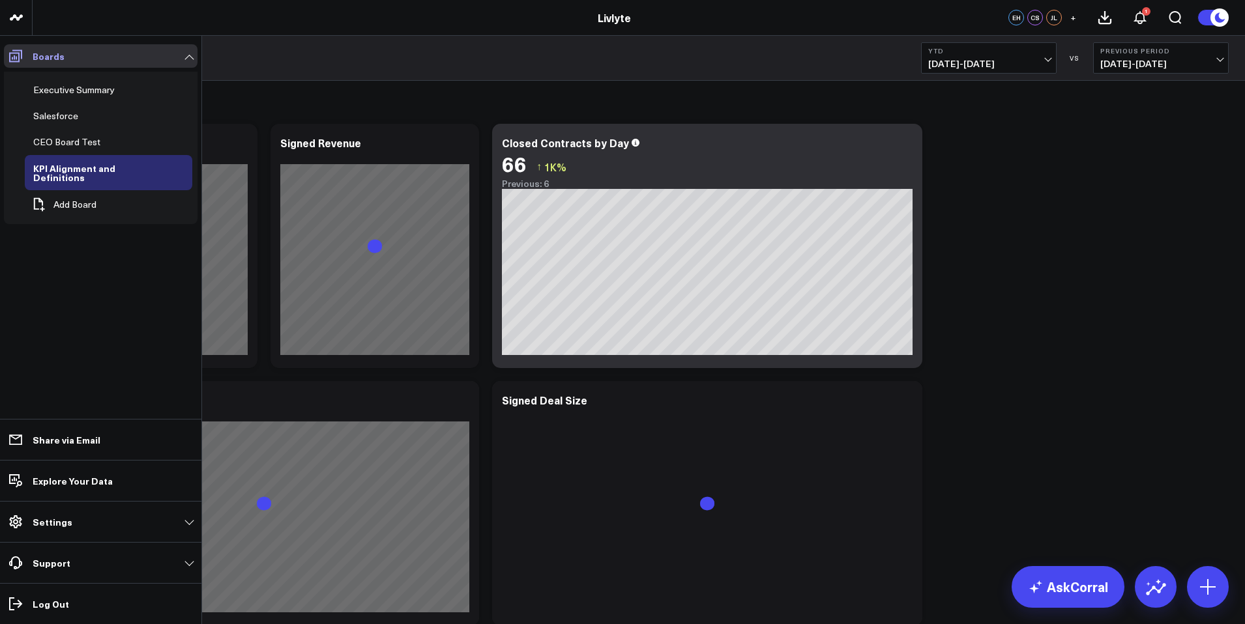
click at [19, 63] on icon at bounding box center [16, 56] width 16 height 16
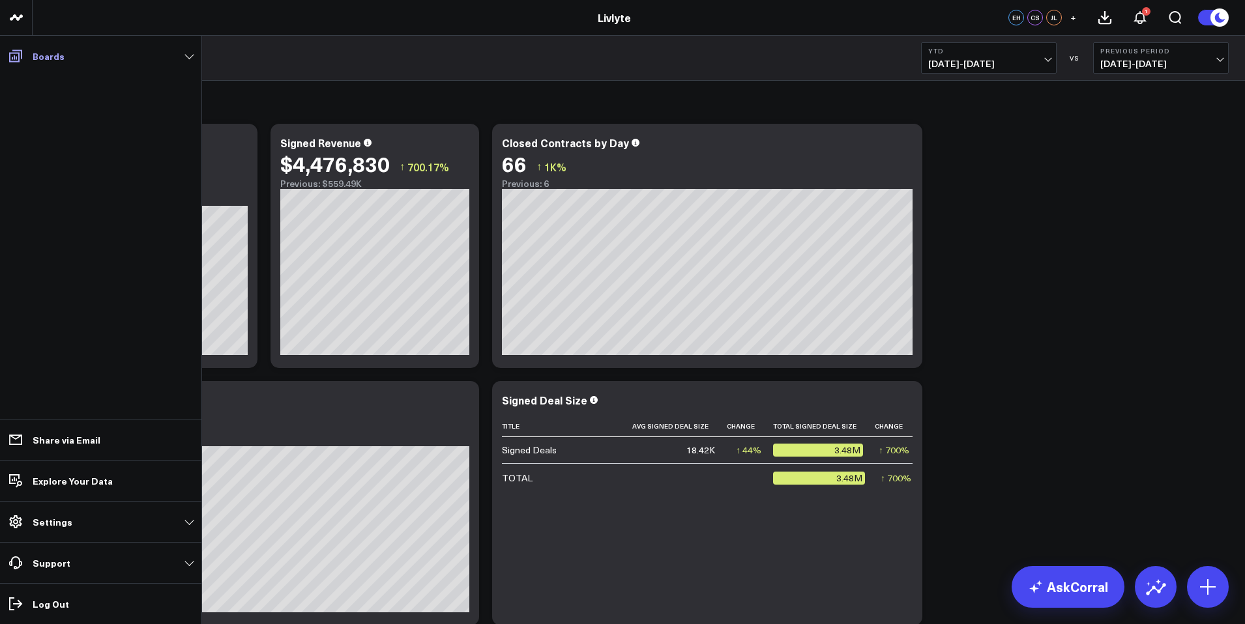
click at [23, 63] on icon at bounding box center [16, 56] width 16 height 16
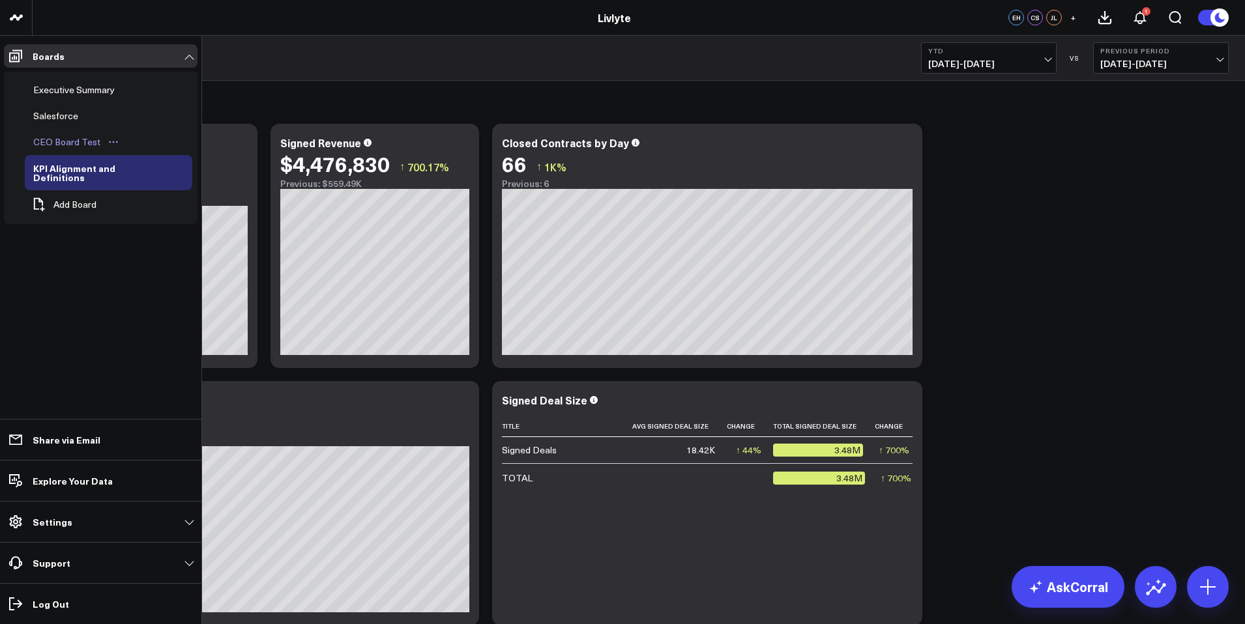
click at [65, 141] on div "CEO Board Test" at bounding box center [67, 142] width 74 height 16
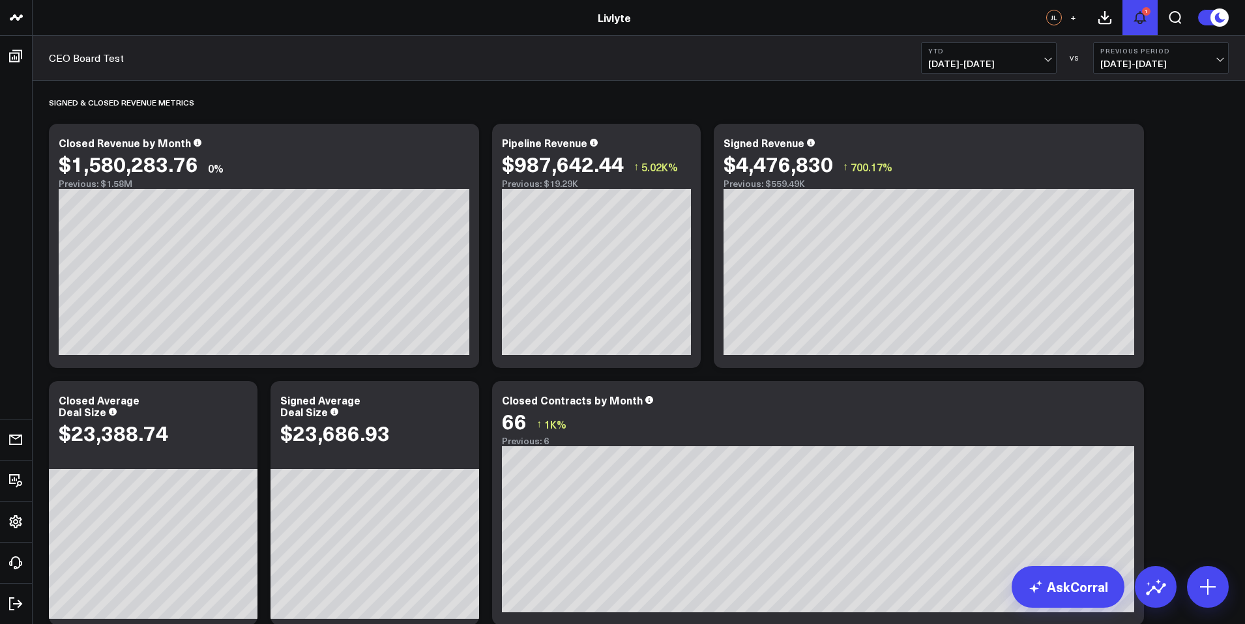
click at [1138, 14] on icon at bounding box center [1140, 18] width 16 height 16
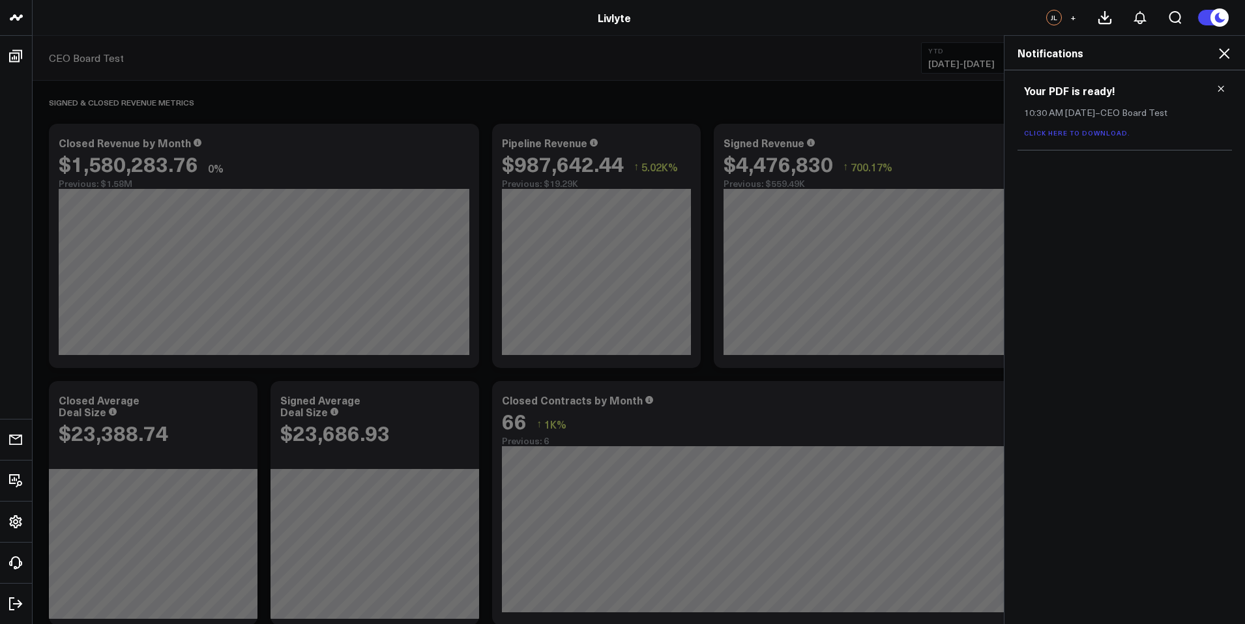
click at [1220, 81] on div "Your PDF is ready! 10:30 AM Today – CEO Board Test Click here to download." at bounding box center [1125, 110] width 214 height 80
click at [1220, 52] on icon at bounding box center [1224, 54] width 16 height 16
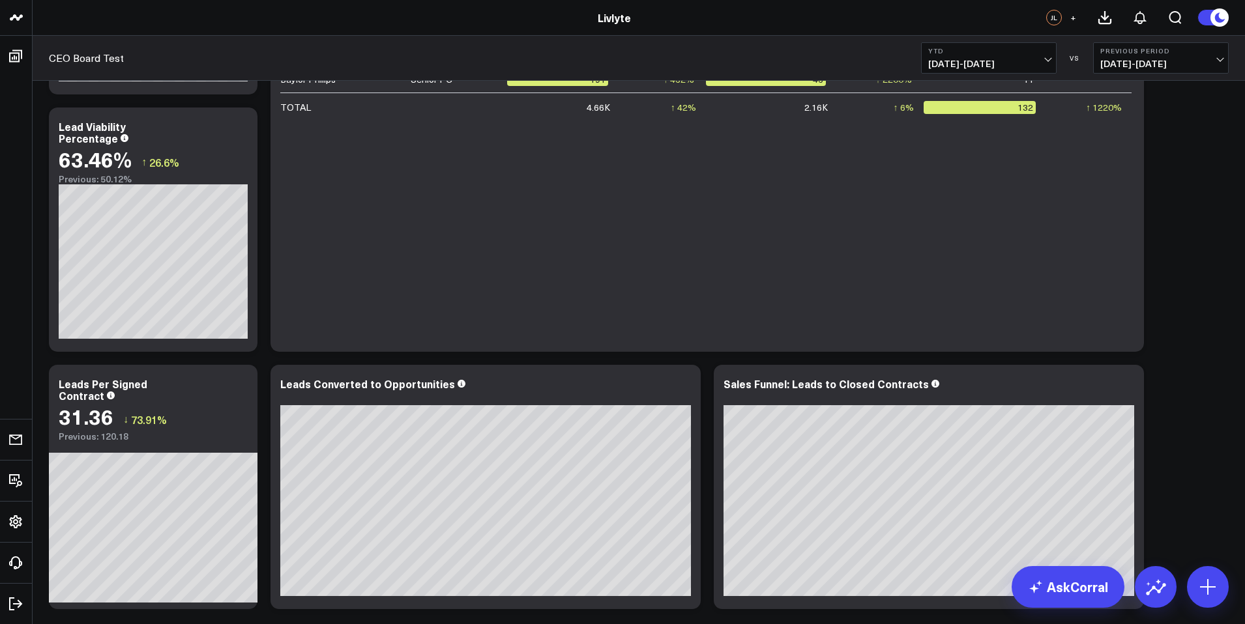
scroll to position [1236, 0]
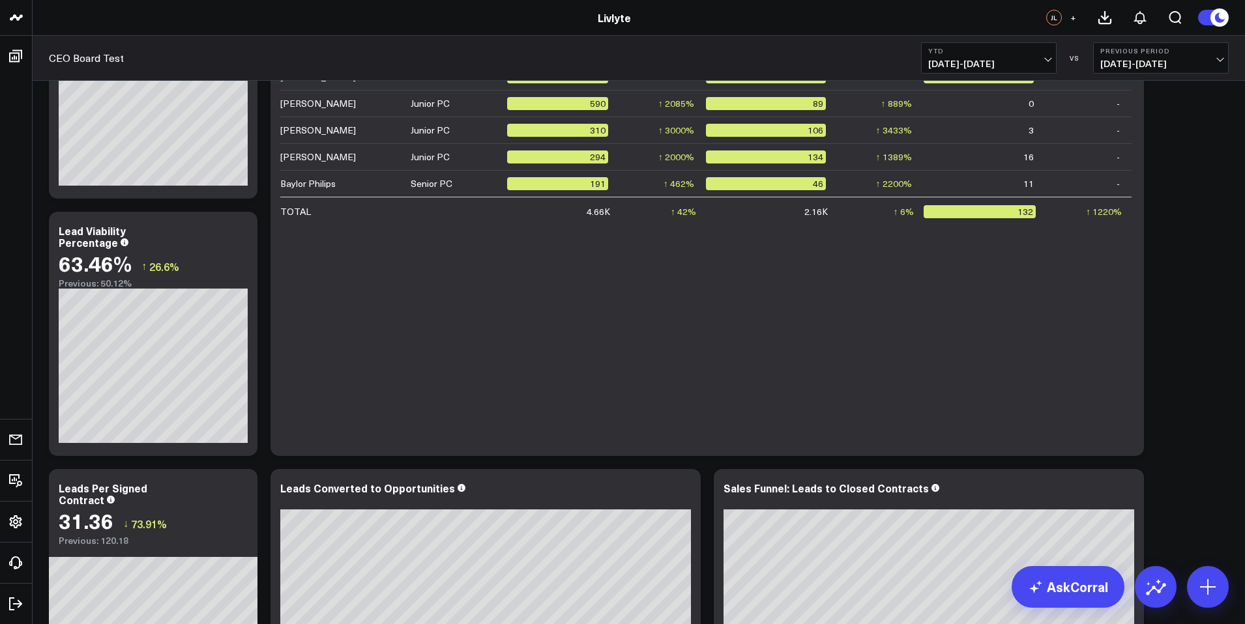
click at [1023, 59] on span "01/01/25 - 10/07/25" at bounding box center [988, 64] width 121 height 10
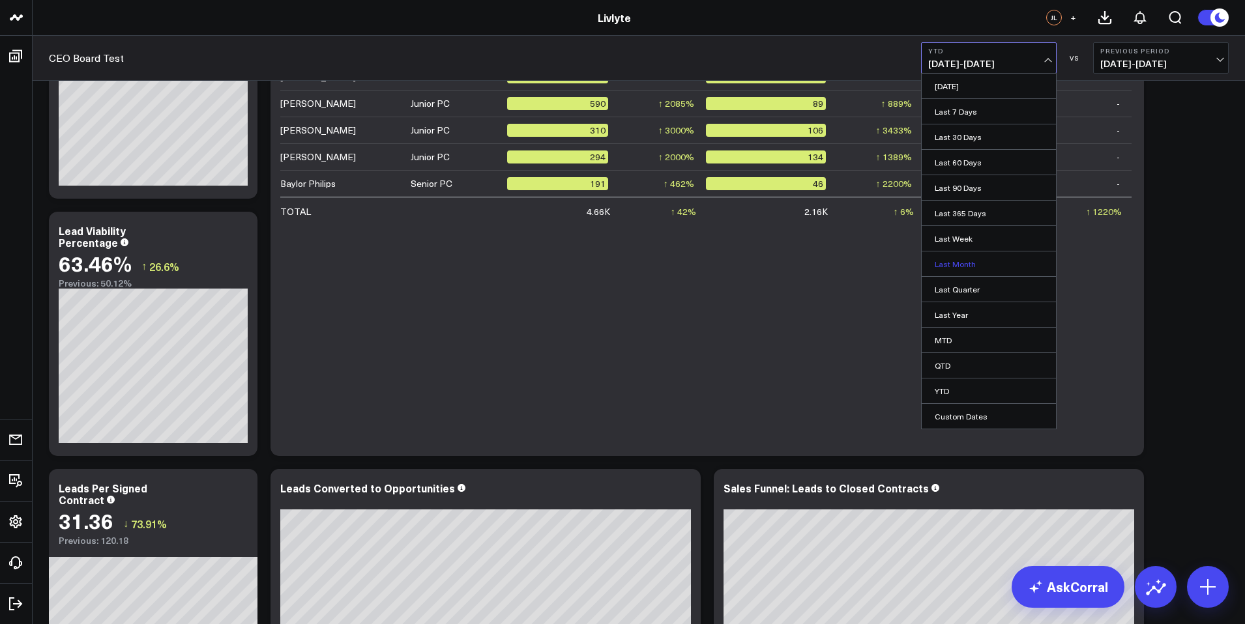
click at [996, 258] on link "Last Month" at bounding box center [989, 264] width 134 height 25
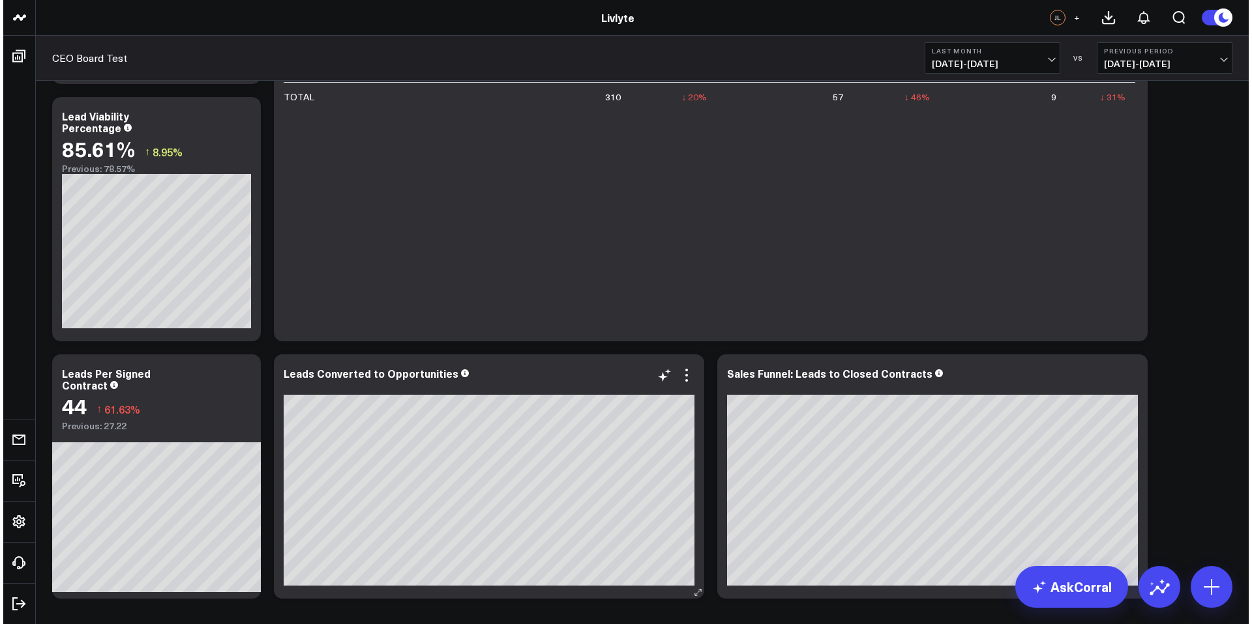
scroll to position [1454, 0]
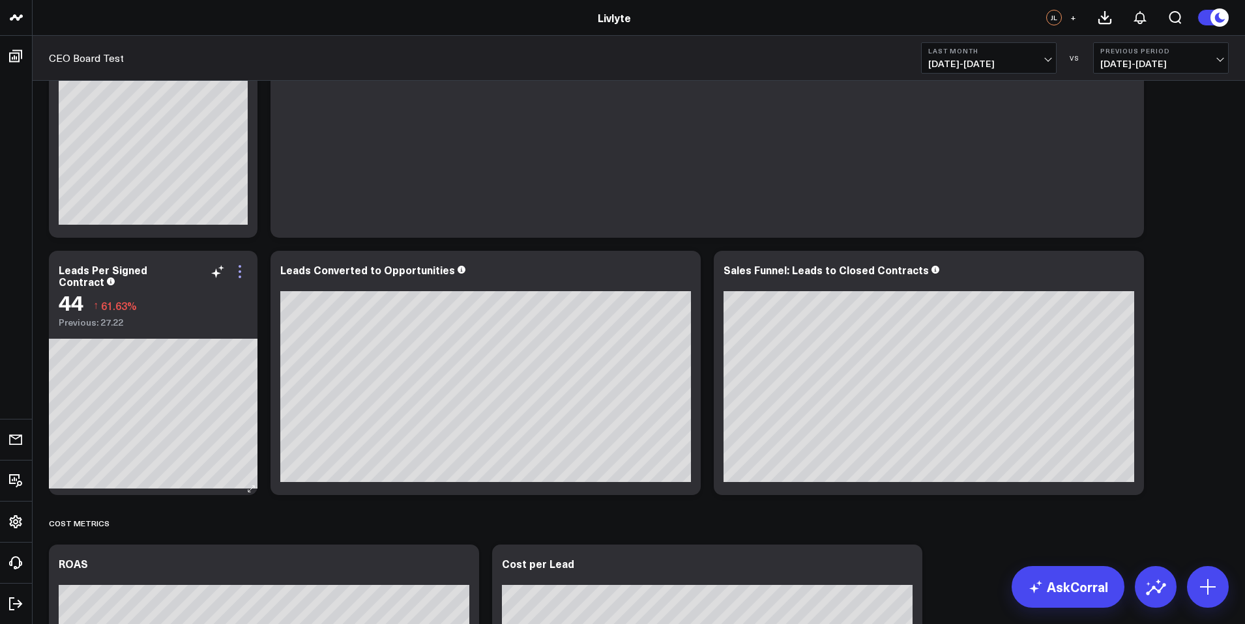
click at [239, 276] on icon at bounding box center [240, 277] width 3 height 3
click at [0, 0] on button "Edit Widget" at bounding box center [0, 0] width 0 height 0
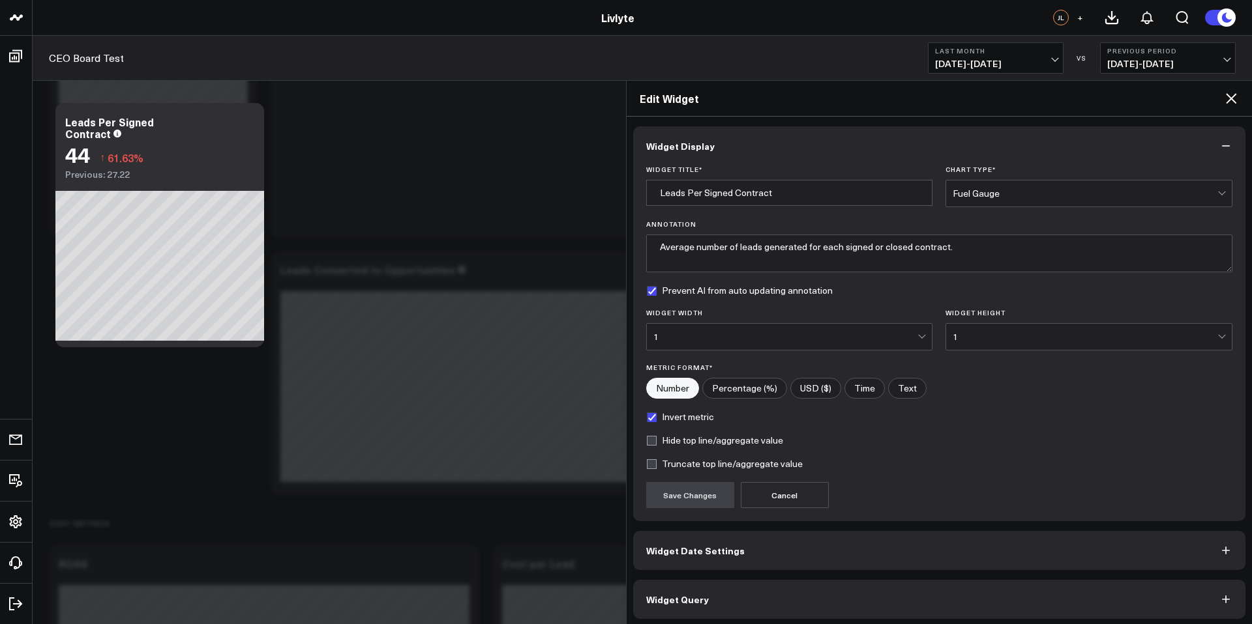
scroll to position [5, 0]
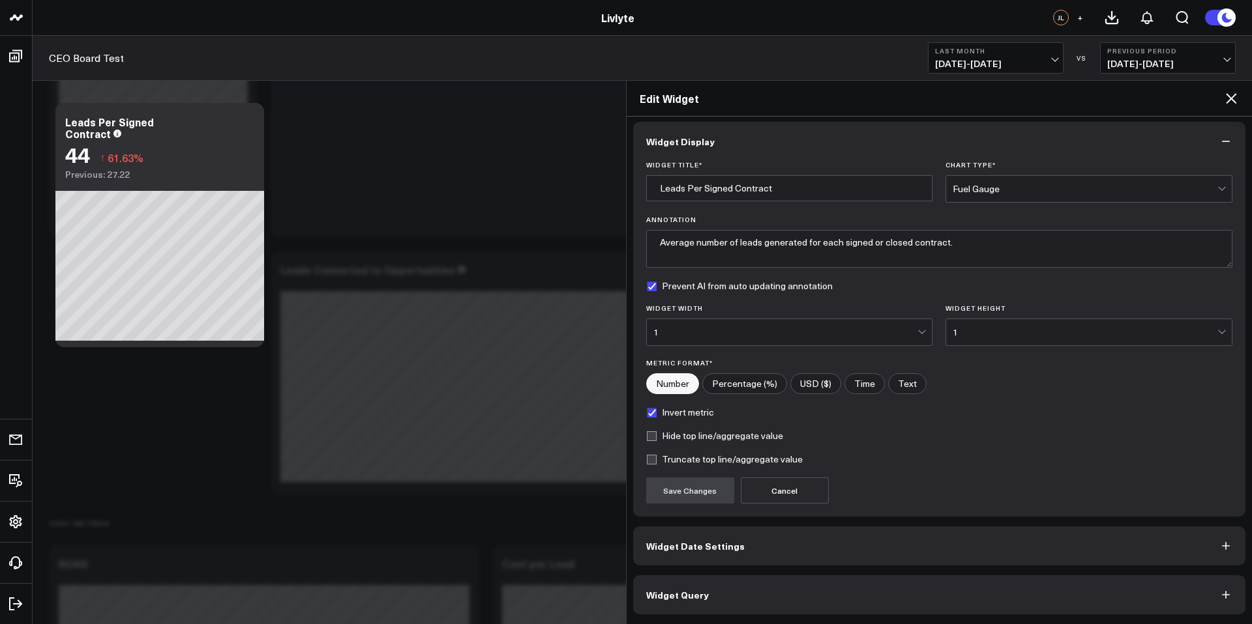
click at [726, 594] on button "Widget Query" at bounding box center [939, 595] width 613 height 39
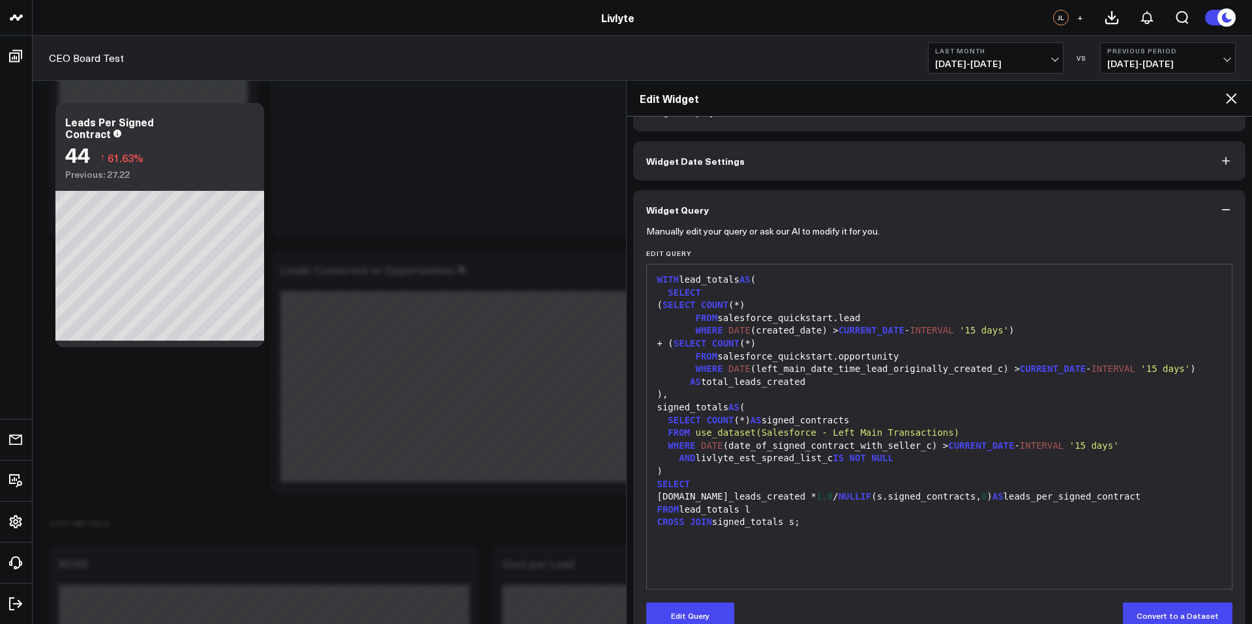
scroll to position [61, 0]
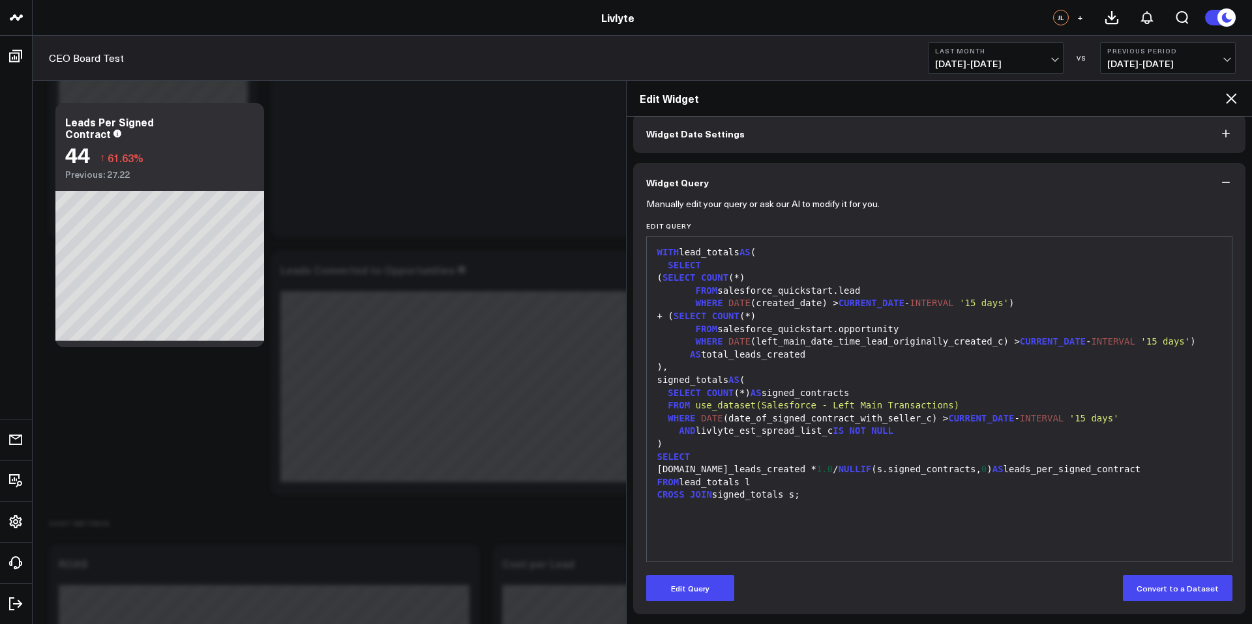
click at [1220, 181] on icon "button" at bounding box center [1225, 182] width 13 height 13
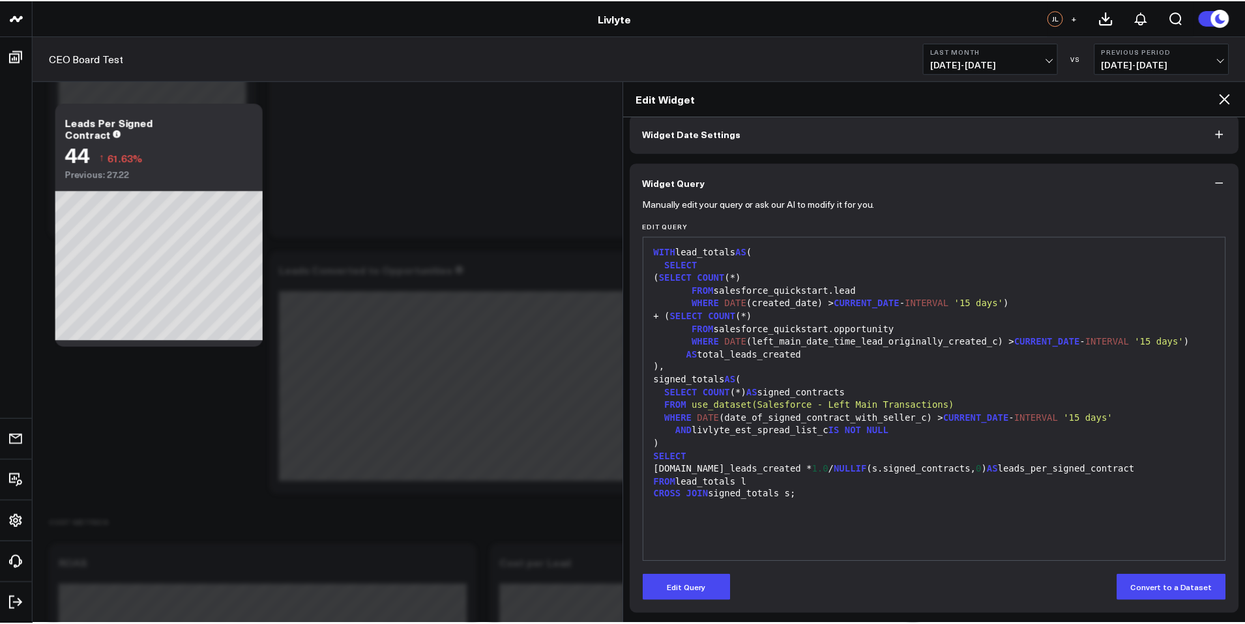
scroll to position [0, 0]
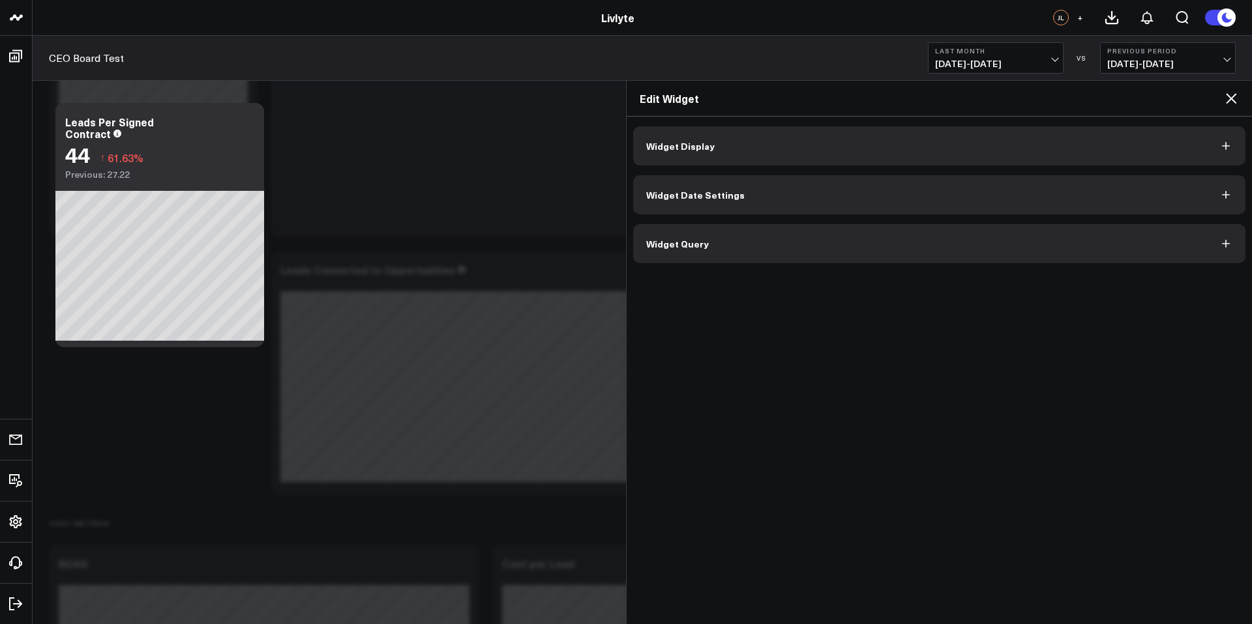
click at [1225, 103] on icon at bounding box center [1231, 99] width 16 height 16
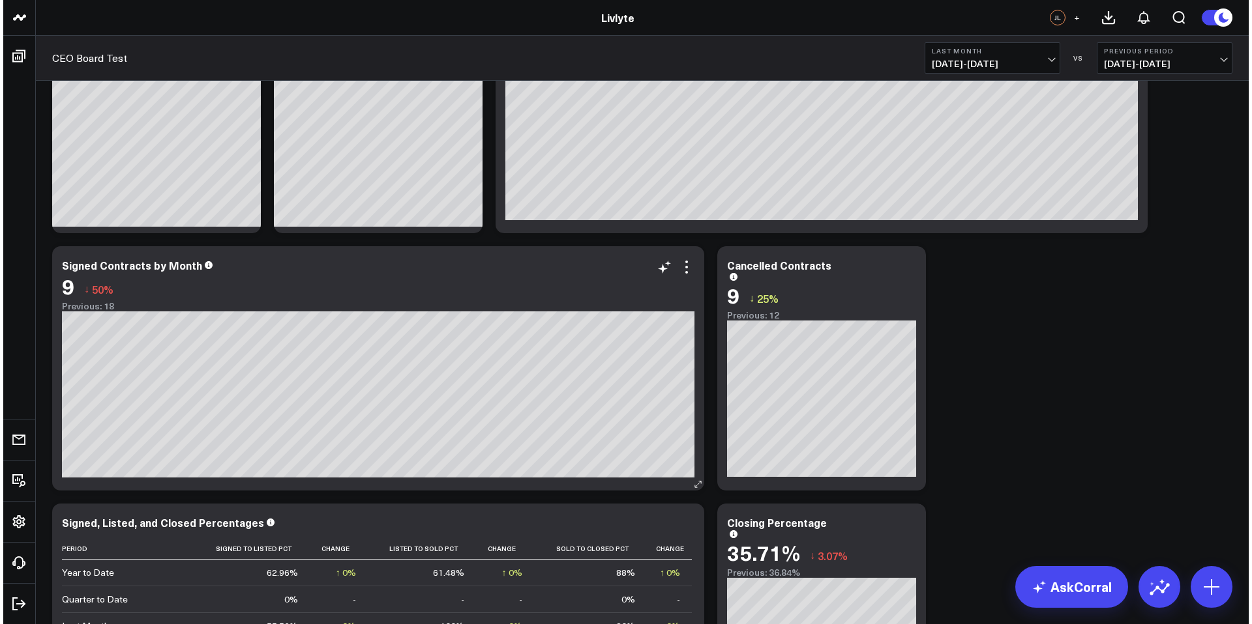
scroll to position [375, 0]
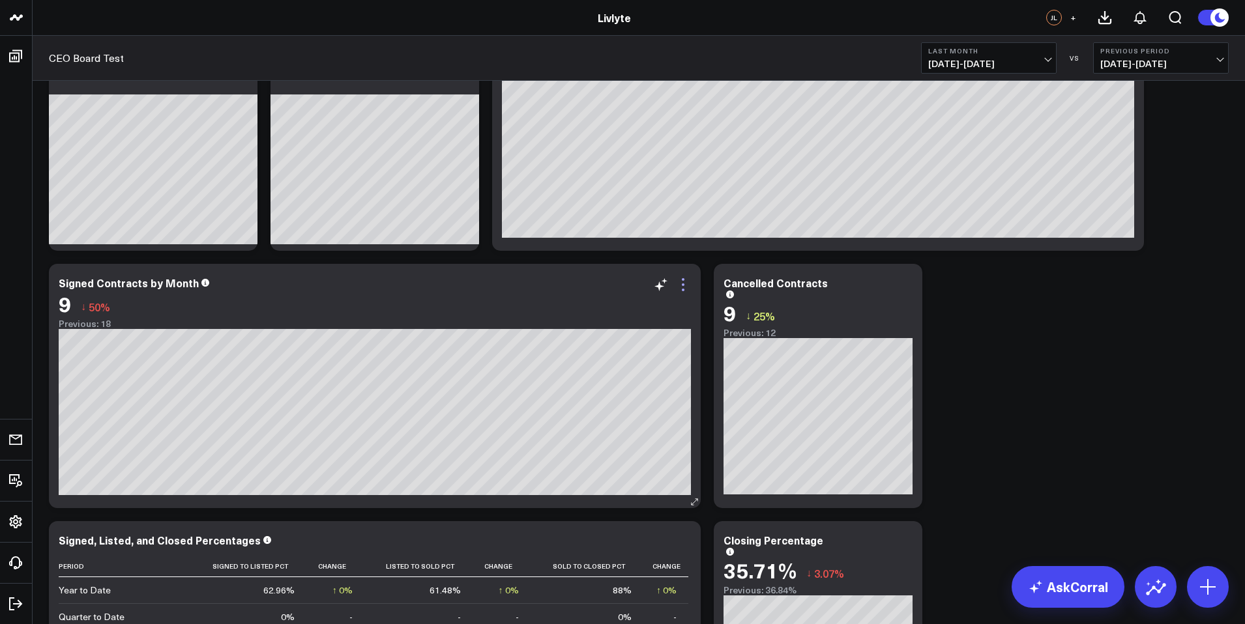
click at [681, 283] on icon at bounding box center [683, 285] width 16 height 16
click at [0, 0] on button "Edit Widget" at bounding box center [0, 0] width 0 height 0
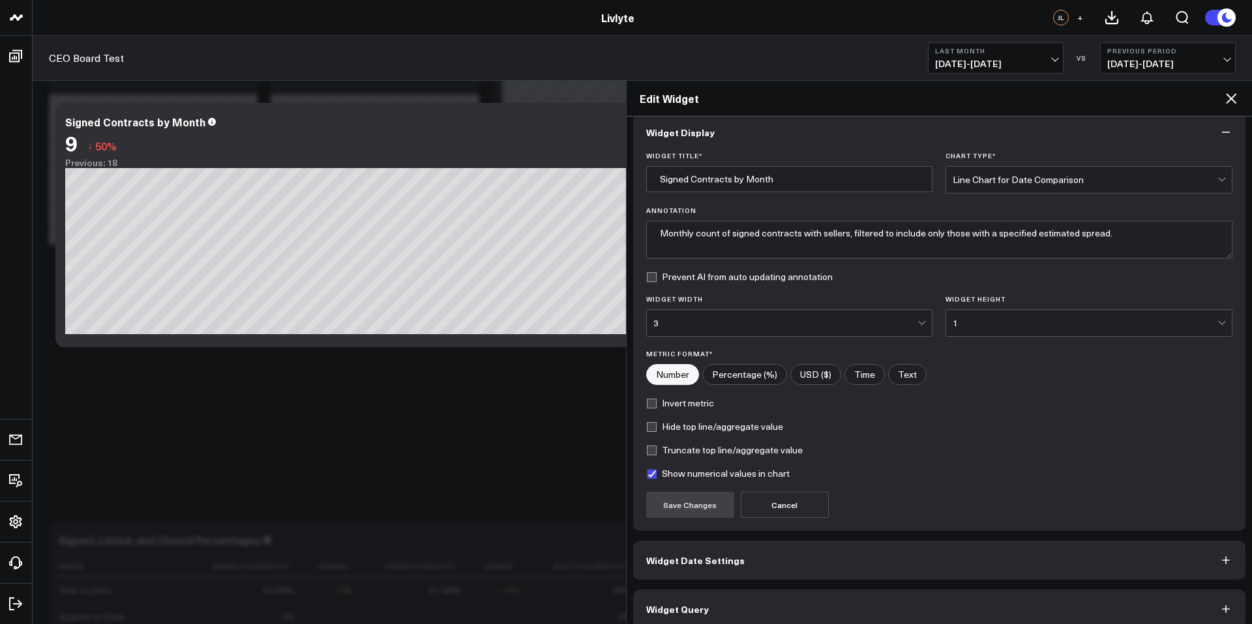
scroll to position [28, 0]
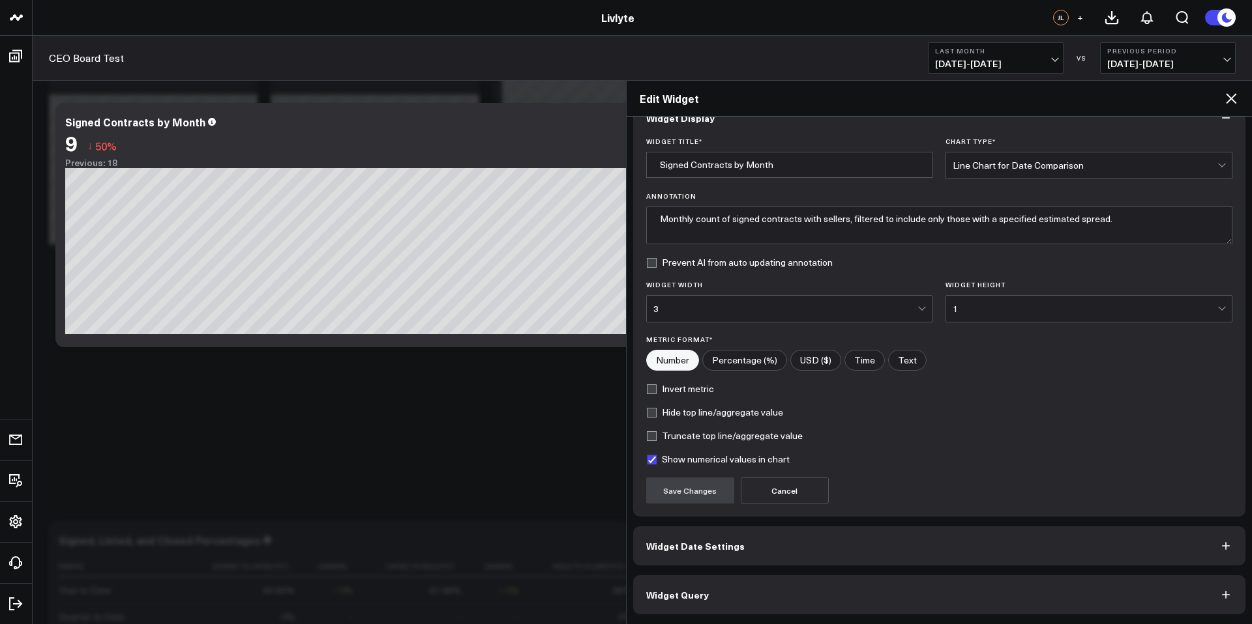
click at [692, 598] on span "Widget Query" at bounding box center [677, 595] width 63 height 10
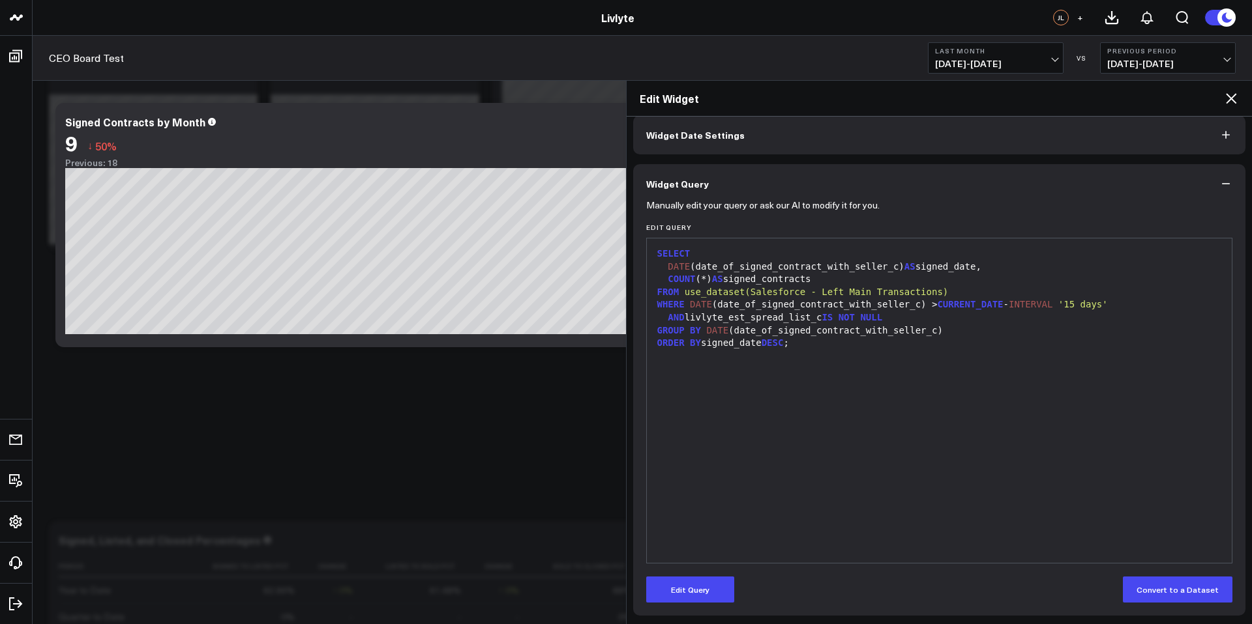
scroll to position [61, 0]
click at [1219, 177] on icon "button" at bounding box center [1225, 182] width 13 height 13
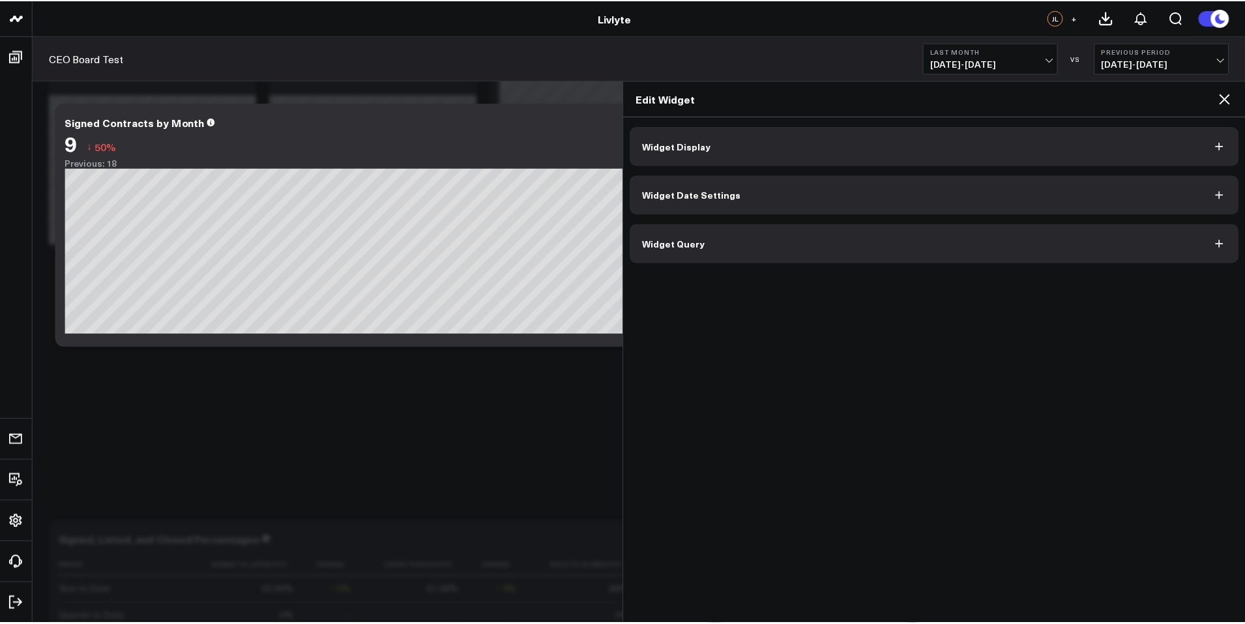
scroll to position [0, 0]
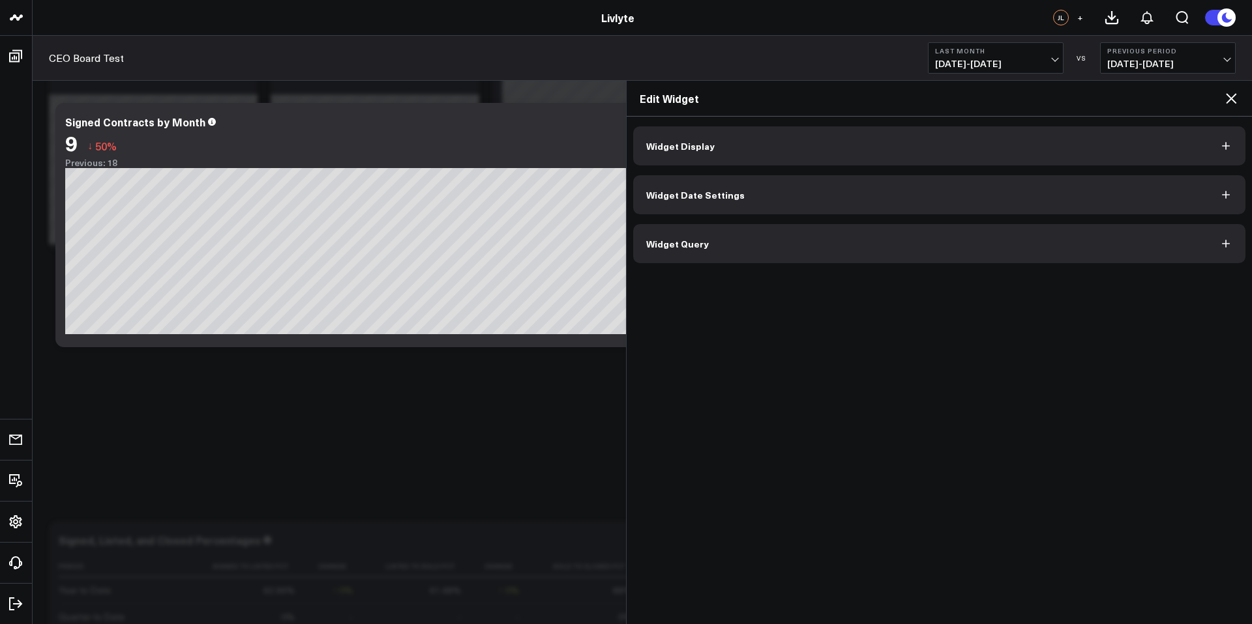
click at [1227, 95] on icon at bounding box center [1230, 98] width 10 height 10
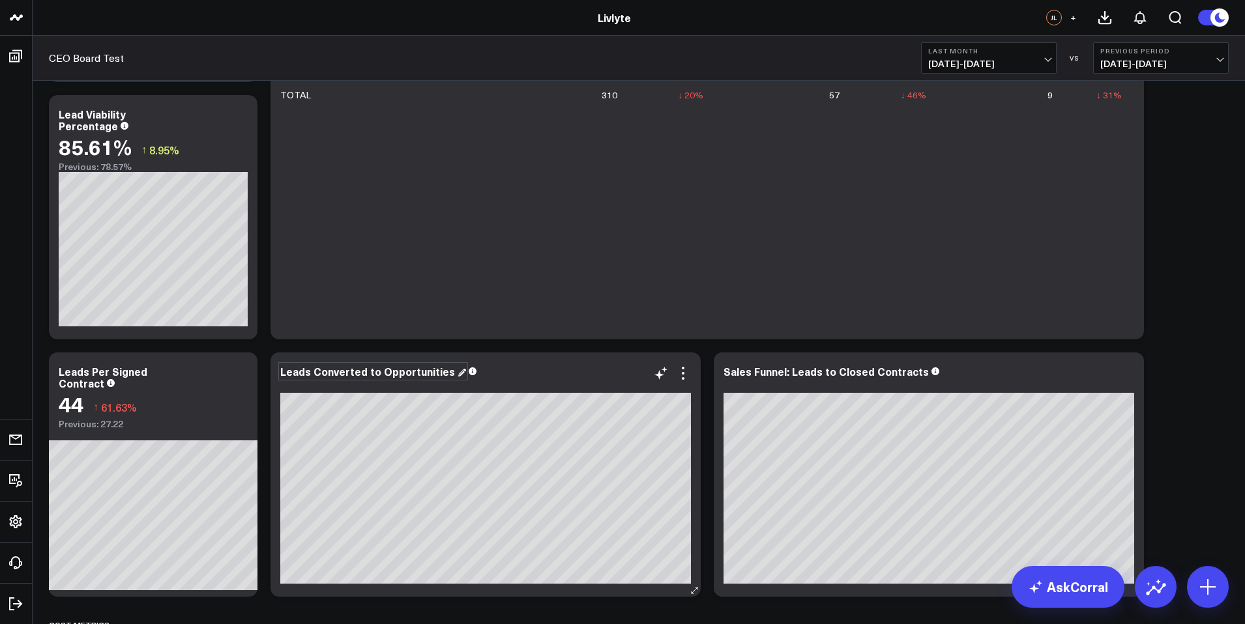
scroll to position [1378, 0]
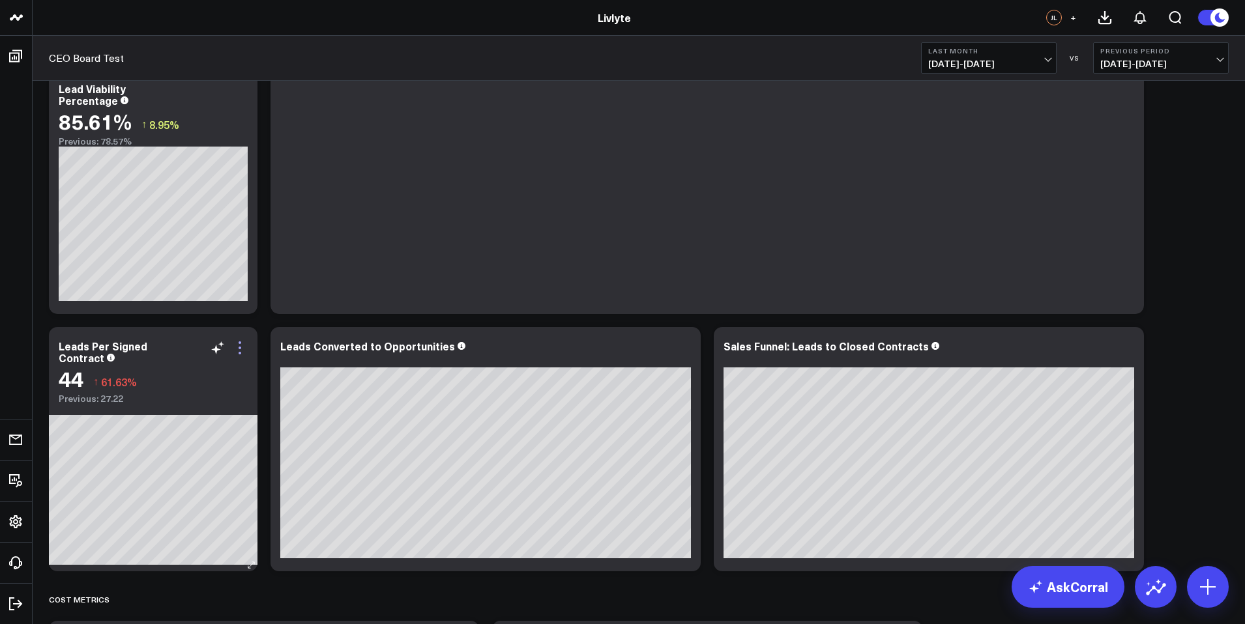
click at [241, 346] on icon at bounding box center [240, 348] width 16 height 16
click at [240, 349] on icon at bounding box center [240, 348] width 3 height 3
click at [239, 344] on icon at bounding box center [240, 348] width 16 height 16
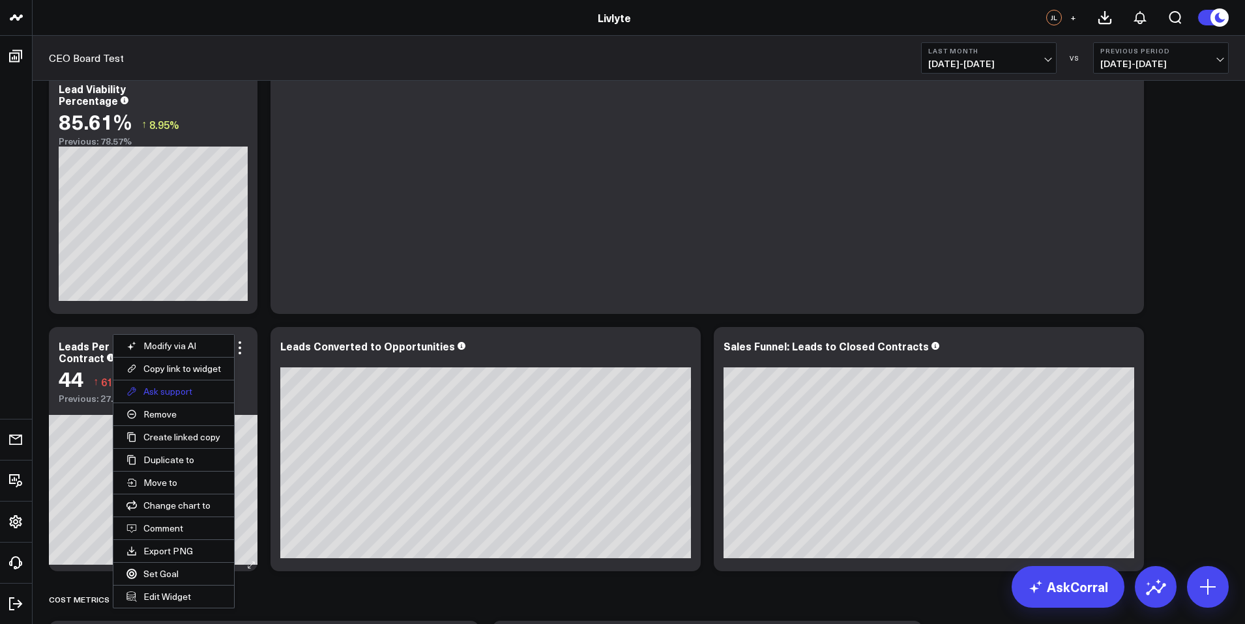
click at [164, 392] on button "Ask support" at bounding box center [173, 392] width 121 height 22
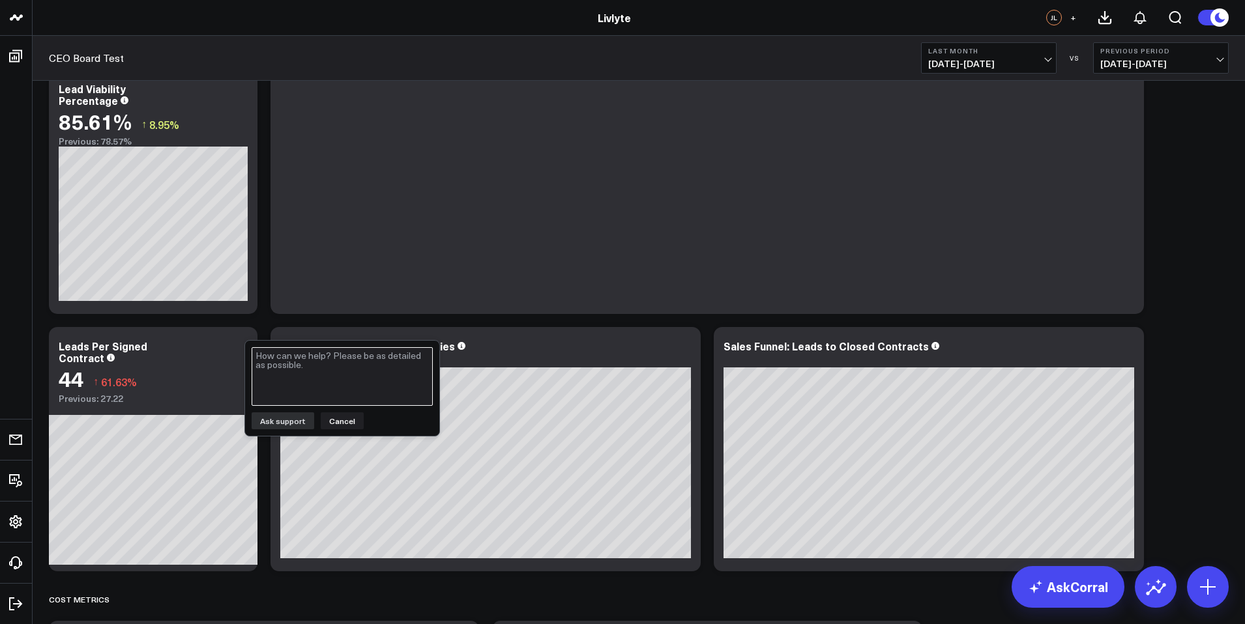
click at [350, 366] on textarea at bounding box center [342, 376] width 181 height 59
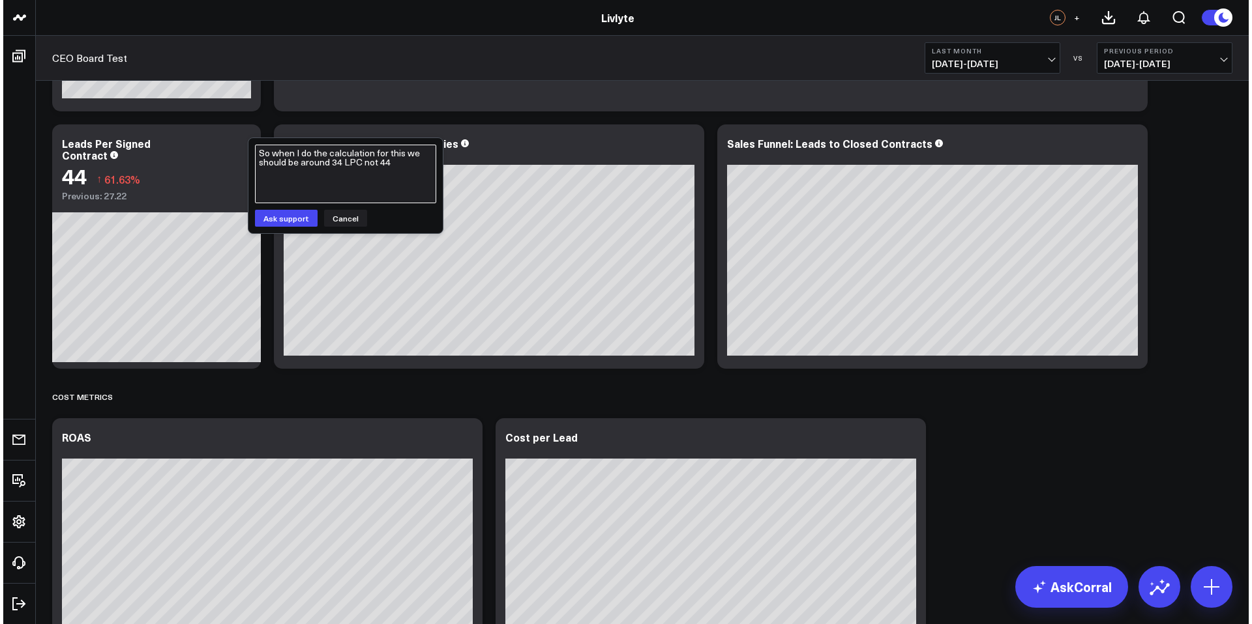
scroll to position [1580, 0]
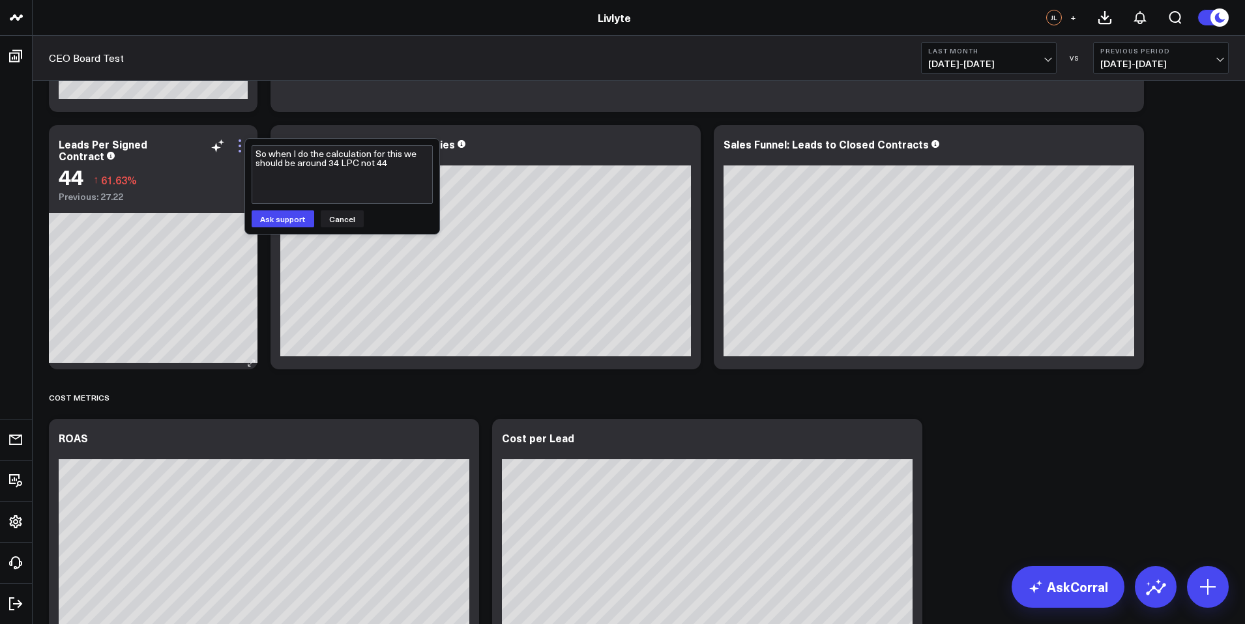
click at [236, 149] on icon at bounding box center [240, 146] width 16 height 16
click at [239, 145] on icon at bounding box center [240, 146] width 3 height 3
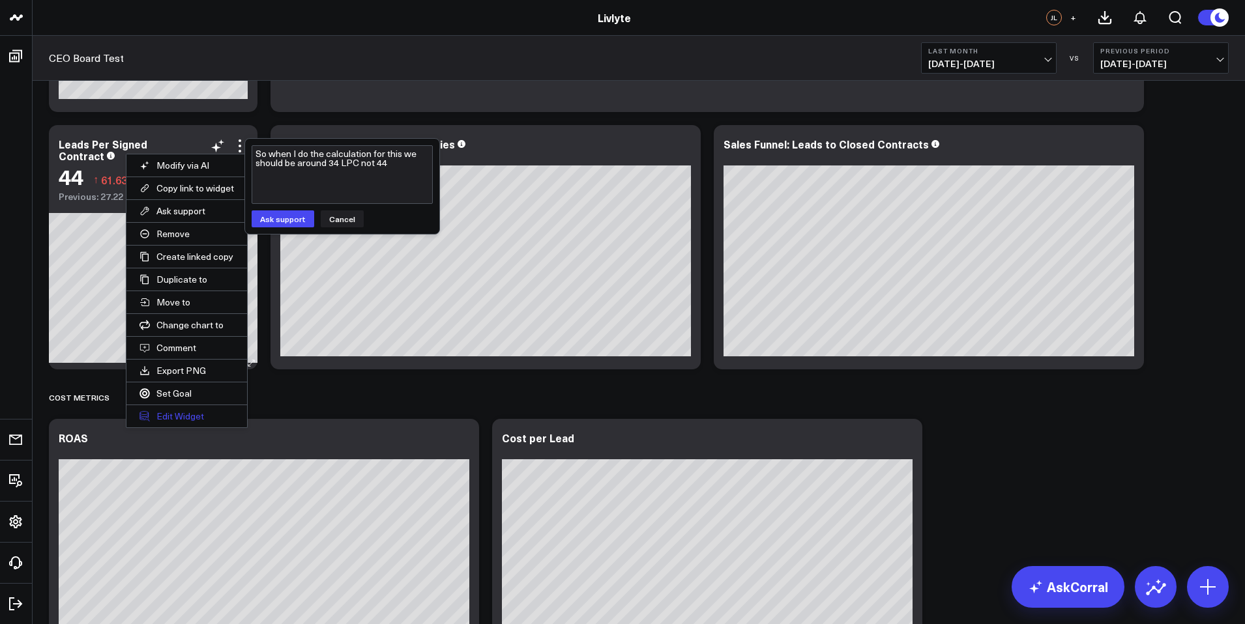
click at [184, 417] on button "Edit Widget" at bounding box center [186, 416] width 121 height 22
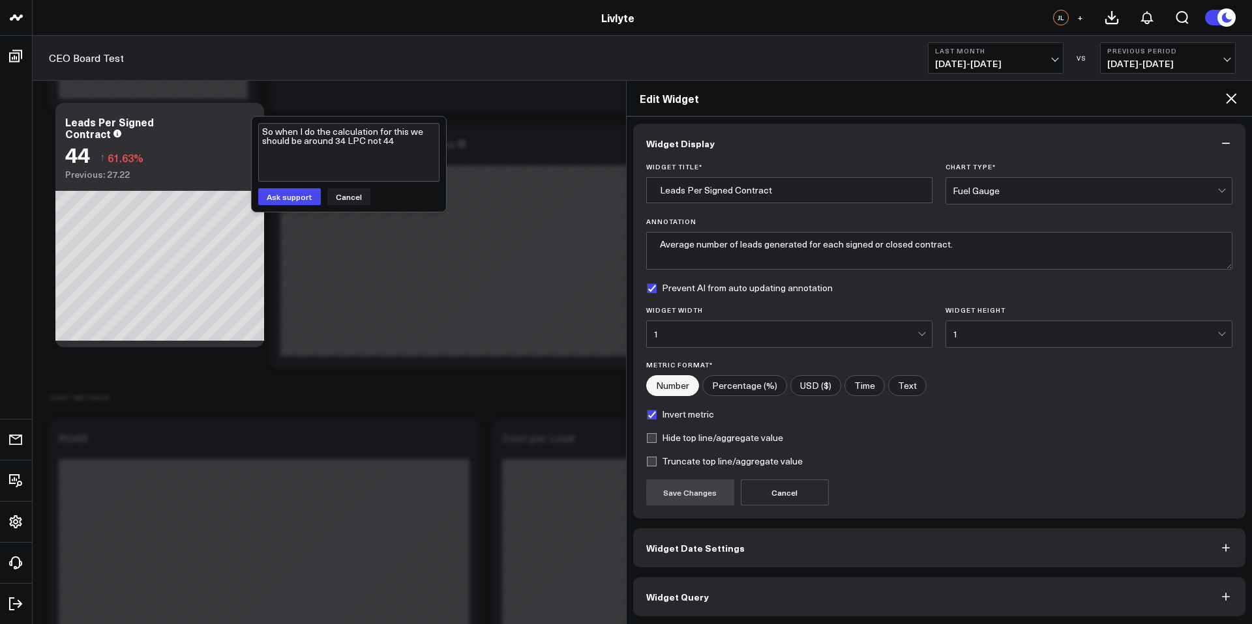
scroll to position [5, 0]
click at [758, 579] on button "Widget Query" at bounding box center [939, 595] width 613 height 39
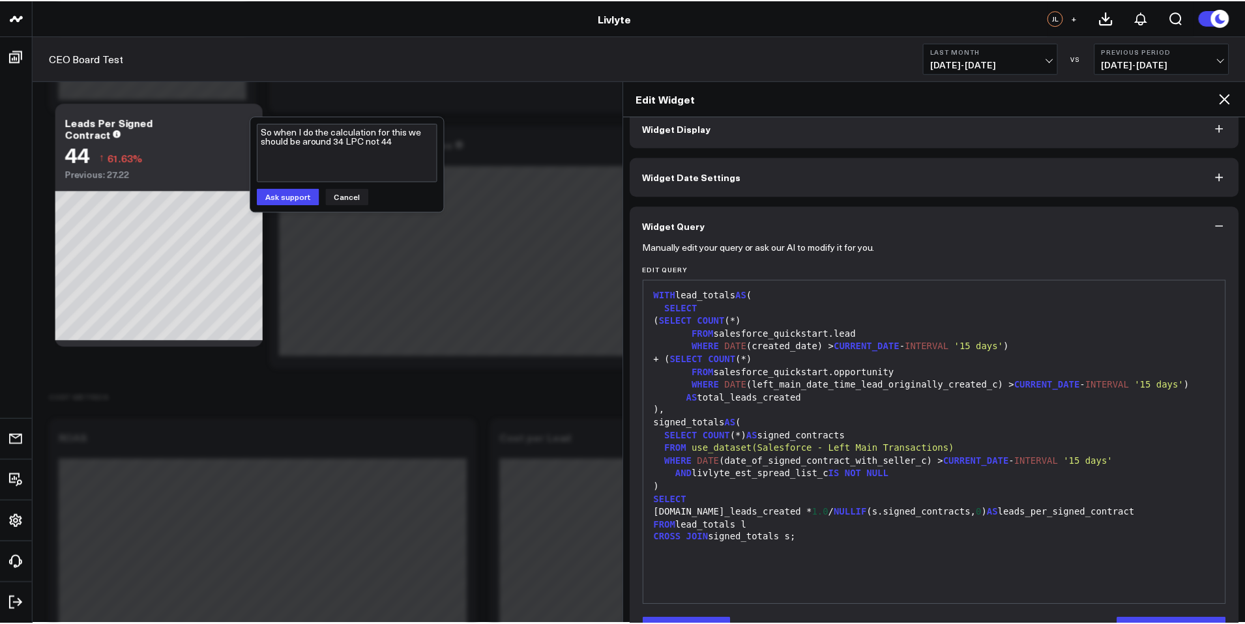
scroll to position [37, 0]
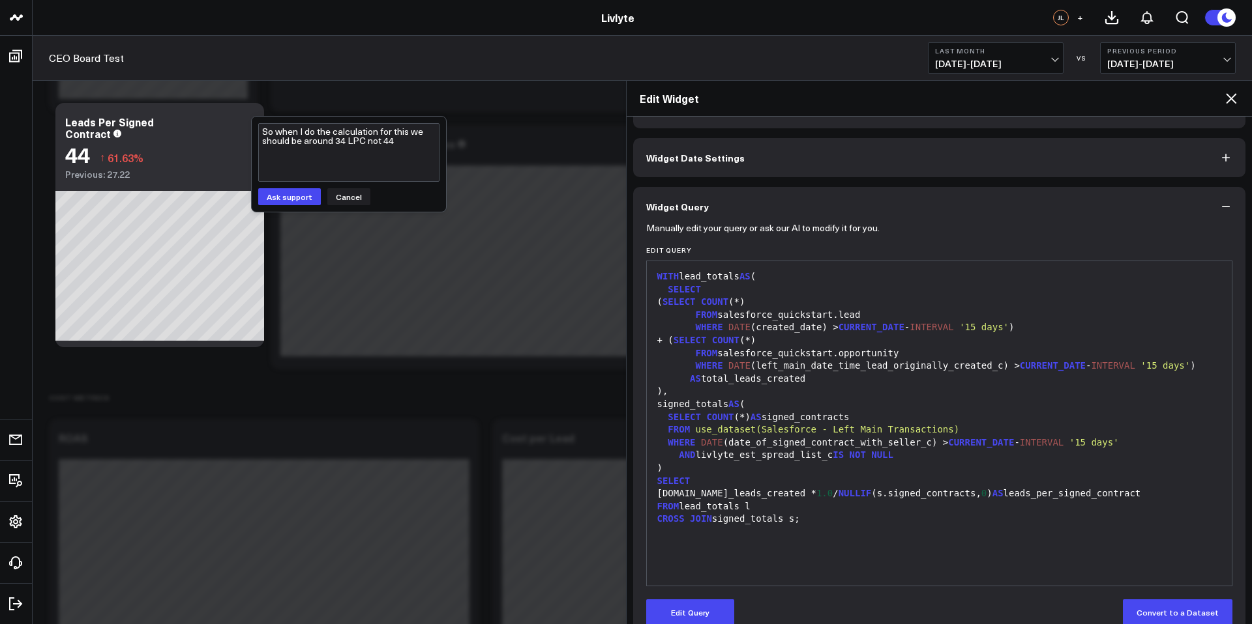
click at [1230, 100] on icon at bounding box center [1231, 99] width 16 height 16
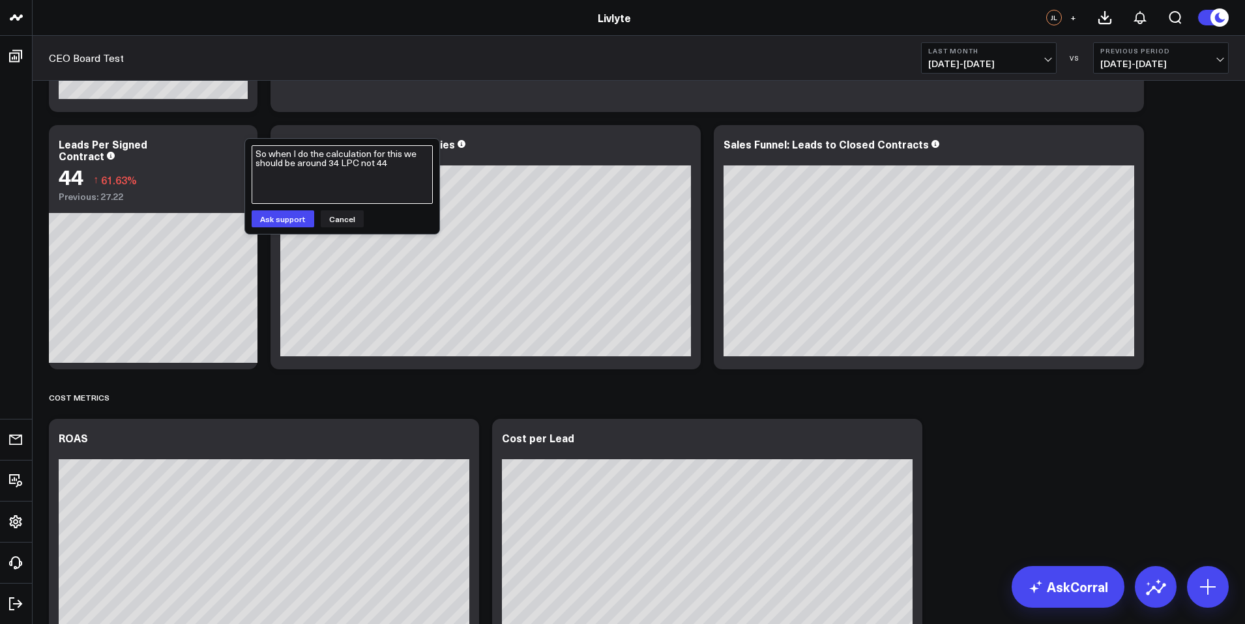
click at [401, 178] on textarea "So when I do the calculation for this we should be around 34 LPC not 44" at bounding box center [342, 174] width 181 height 59
click at [332, 166] on textarea "So when I do the calculation for this we should be around 34 LPC not 44, 310 / …" at bounding box center [342, 174] width 181 height 59
click at [332, 165] on textarea "So when I do the calculation for this we should be around 34 LPC not 44, 310 / …" at bounding box center [342, 174] width 181 height 59
click at [328, 166] on textarea "So when I do the calculation for this we should be around 34 LPC not 44, 310 / …" at bounding box center [342, 174] width 181 height 59
click at [373, 155] on textarea "So when I do the calculation for this we should be around 34 LPC not 44, 310 / …" at bounding box center [342, 174] width 181 height 59
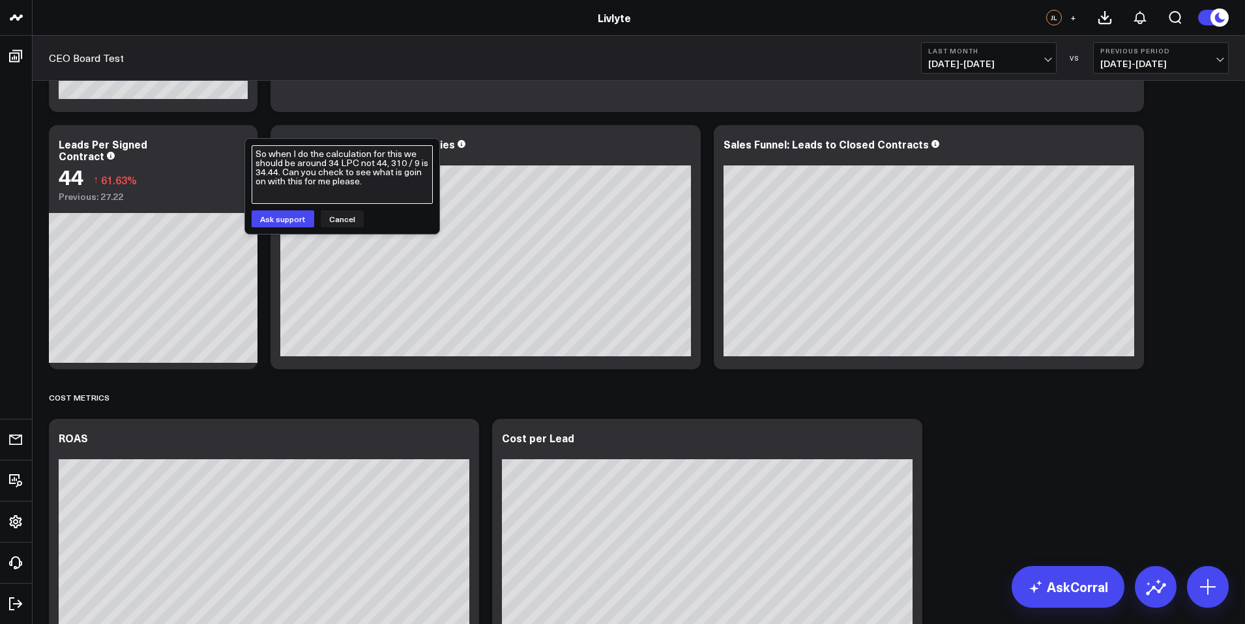
click at [384, 153] on textarea "So when I do the calculation for this we should be around 34 LPC not 44, 310 / …" at bounding box center [342, 174] width 181 height 59
click at [327, 162] on textarea "So when I do the calculation for september this we should be around 34 LPC not …" at bounding box center [342, 174] width 181 height 59
click at [284, 175] on textarea "So when I do the calculation for september this should be around 34 LPC not 44,…" at bounding box center [342, 174] width 181 height 59
click at [327, 189] on textarea "So when I do the calculation for september this should be around 34 LPC not 44,…" at bounding box center [342, 174] width 181 height 59
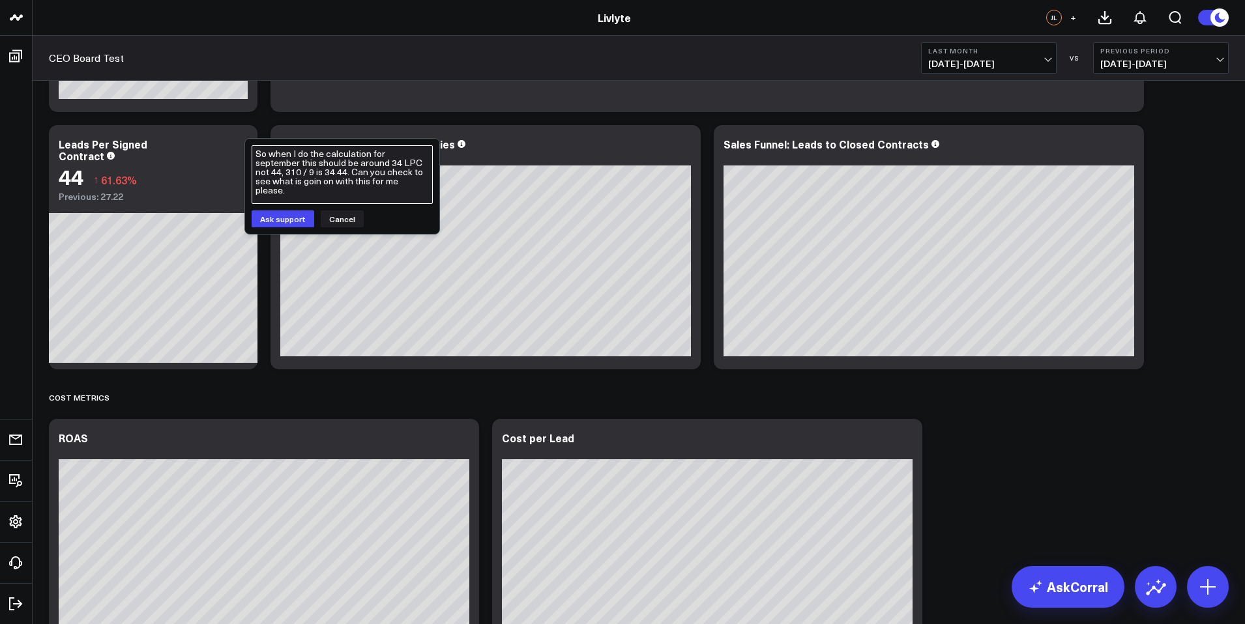
type textarea "So when I do the calculation for september this should be around 34 LPC not 44,…"
click at [1012, 61] on span "09/01/25 - 09/30/25" at bounding box center [988, 64] width 121 height 10
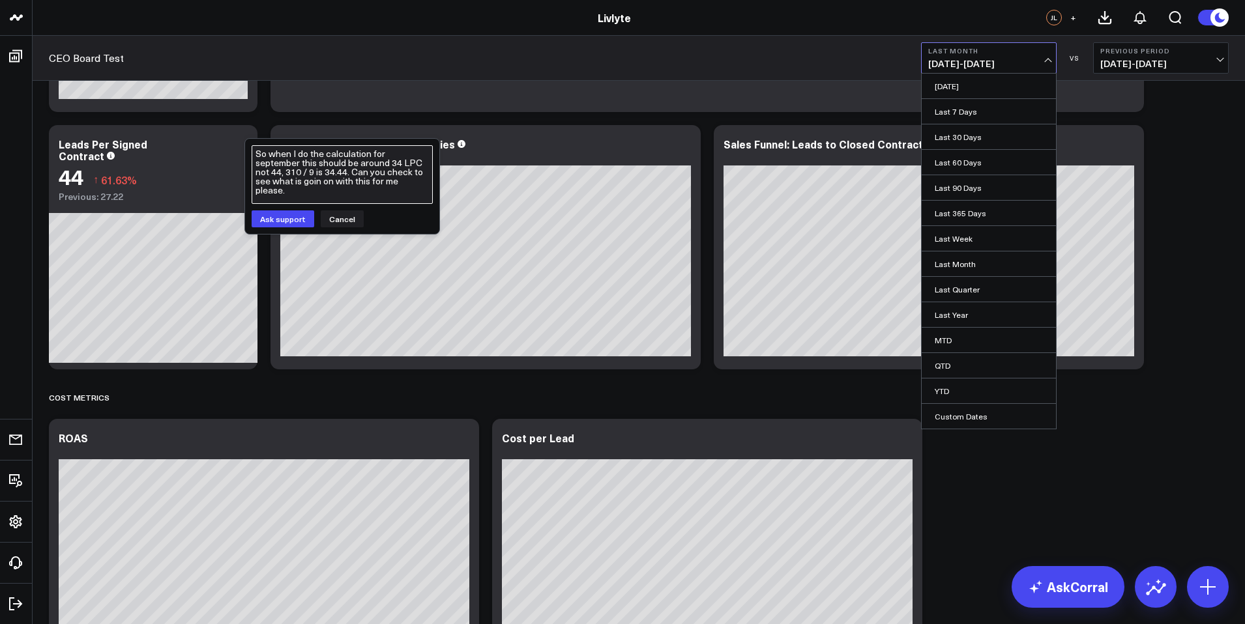
click at [368, 192] on textarea "So when I do the calculation for september this should be around 34 LPC not 44,…" at bounding box center [342, 174] width 181 height 59
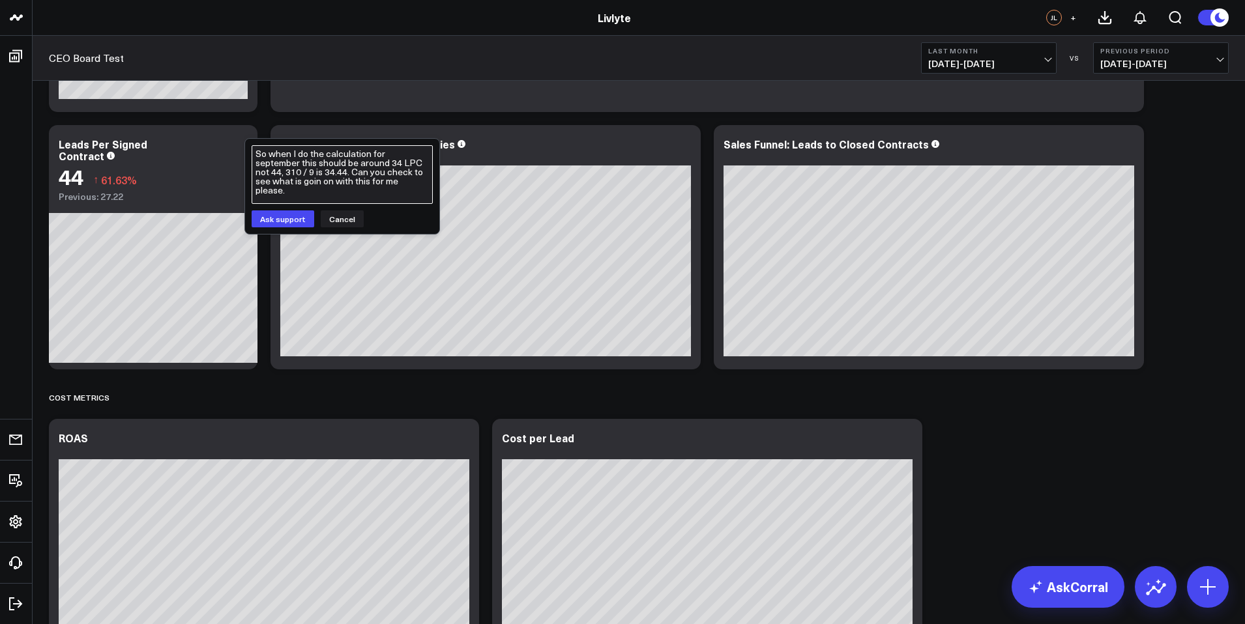
drag, startPoint x: 349, startPoint y: 196, endPoint x: 254, endPoint y: 147, distance: 106.7
click at [254, 147] on textarea "So when I do the calculation for september this should be around 34 LPC not 44,…" at bounding box center [342, 174] width 181 height 59
click at [969, 62] on span "09/01/25 - 09/30/25" at bounding box center [988, 64] width 121 height 10
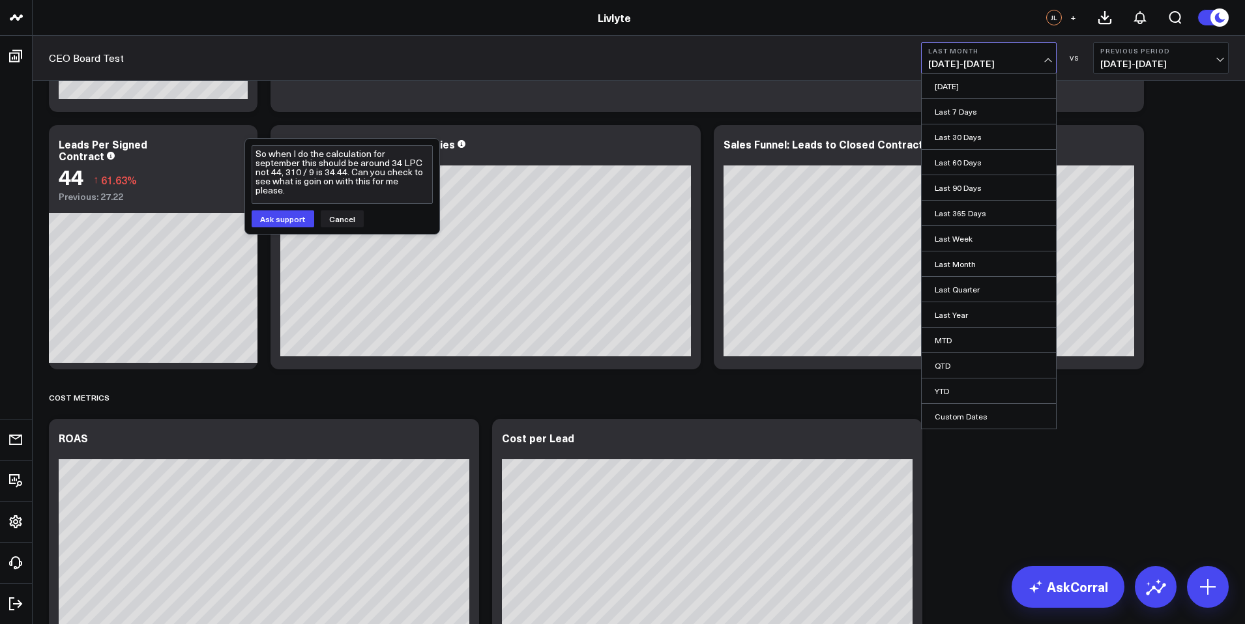
click at [961, 420] on link "Custom Dates" at bounding box center [989, 416] width 134 height 25
select select "9"
select select "2025"
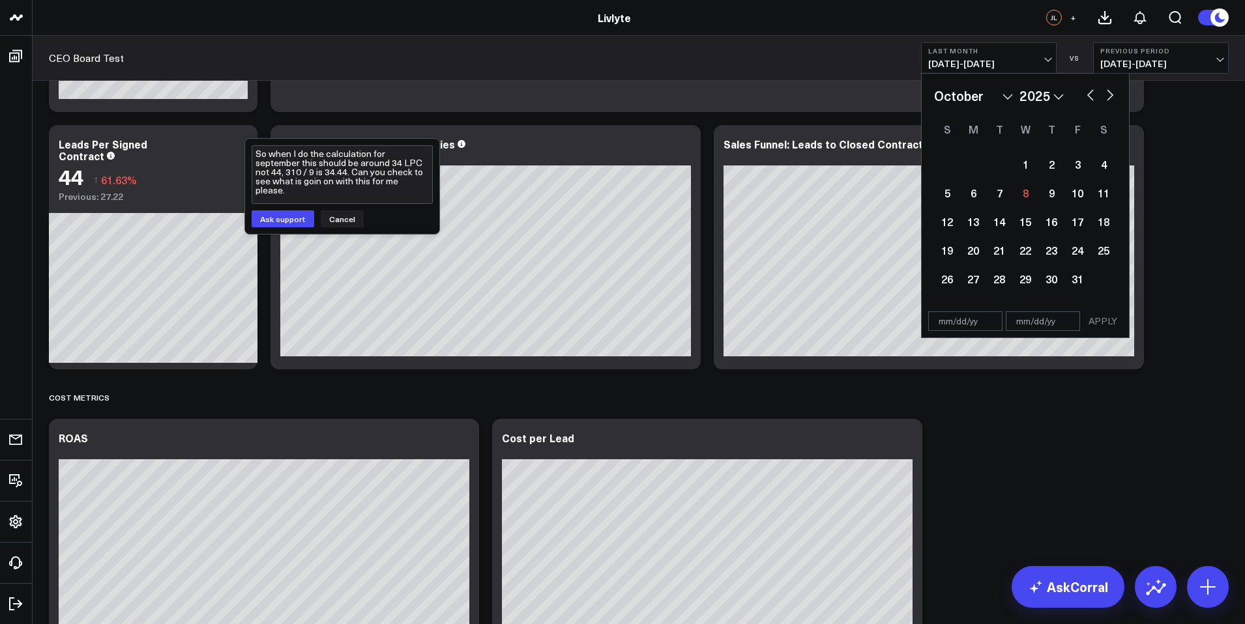
click at [1083, 92] on div "January February March April May June July August September October November De…" at bounding box center [1025, 96] width 183 height 20
click at [1087, 93] on button "button" at bounding box center [1090, 94] width 13 height 16
select select "8"
select select "2025"
click at [1087, 93] on button "button" at bounding box center [1090, 94] width 13 height 16
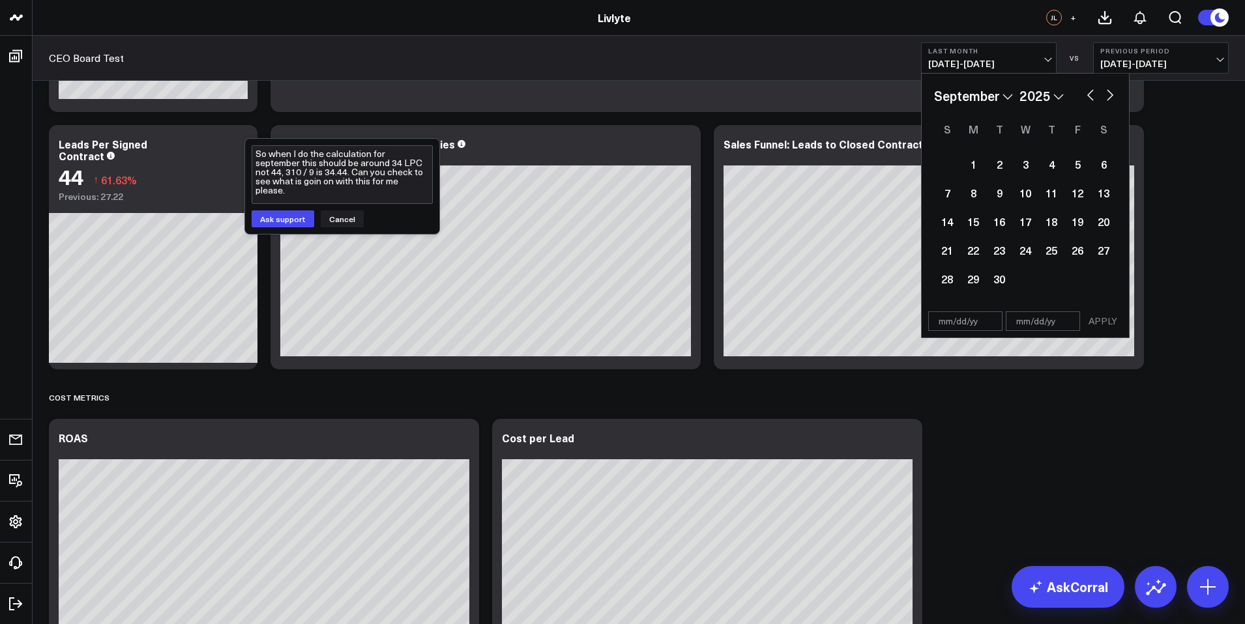
select select "7"
select select "2025"
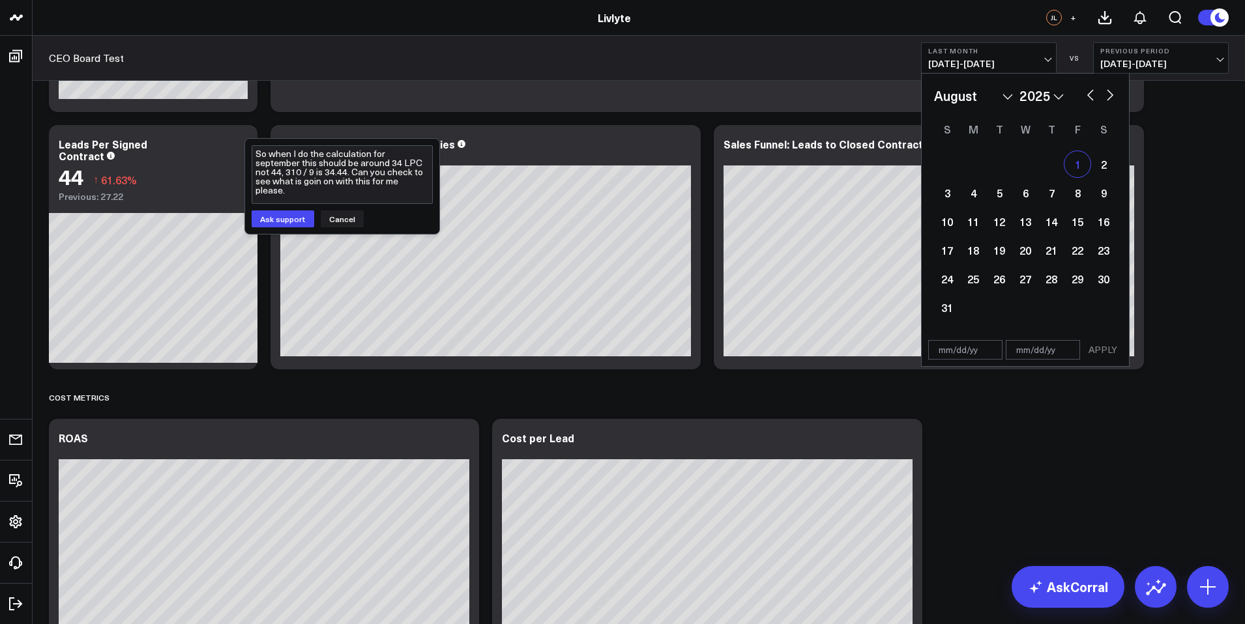
click at [1066, 164] on div "1" at bounding box center [1077, 164] width 26 height 26
type input "[DATE]"
select select "7"
select select "2025"
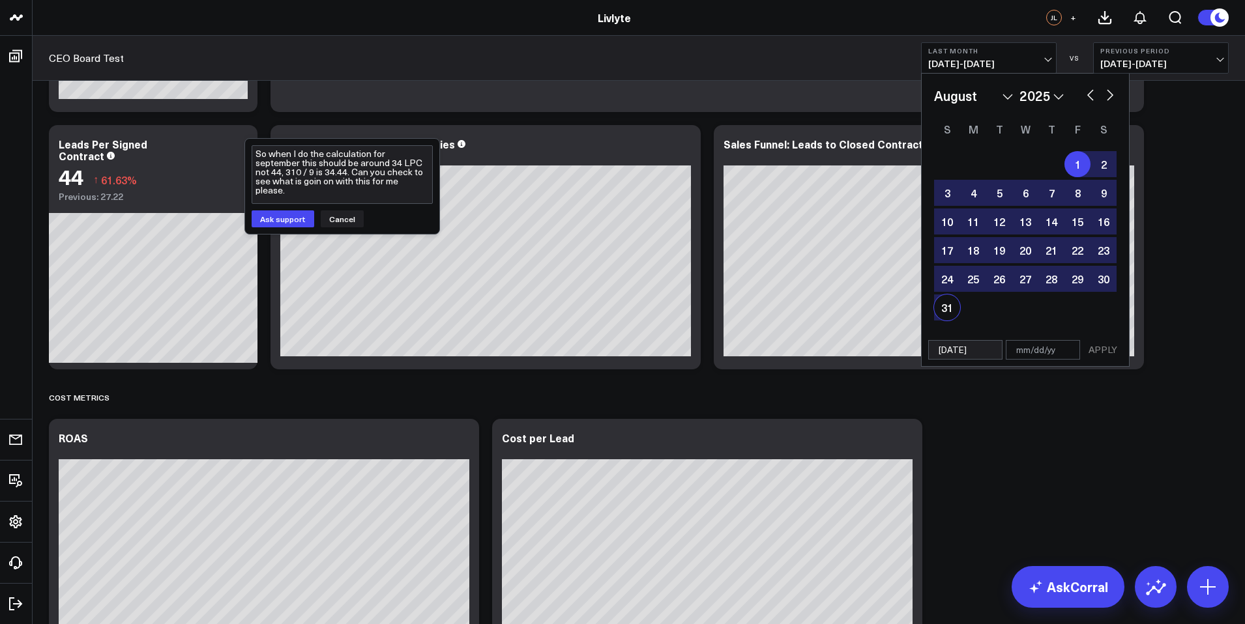
click at [938, 308] on div "31" at bounding box center [947, 308] width 26 height 26
type input "[DATE]"
select select "7"
select select "2025"
click at [1114, 351] on button "APPLY" at bounding box center [1102, 350] width 39 height 20
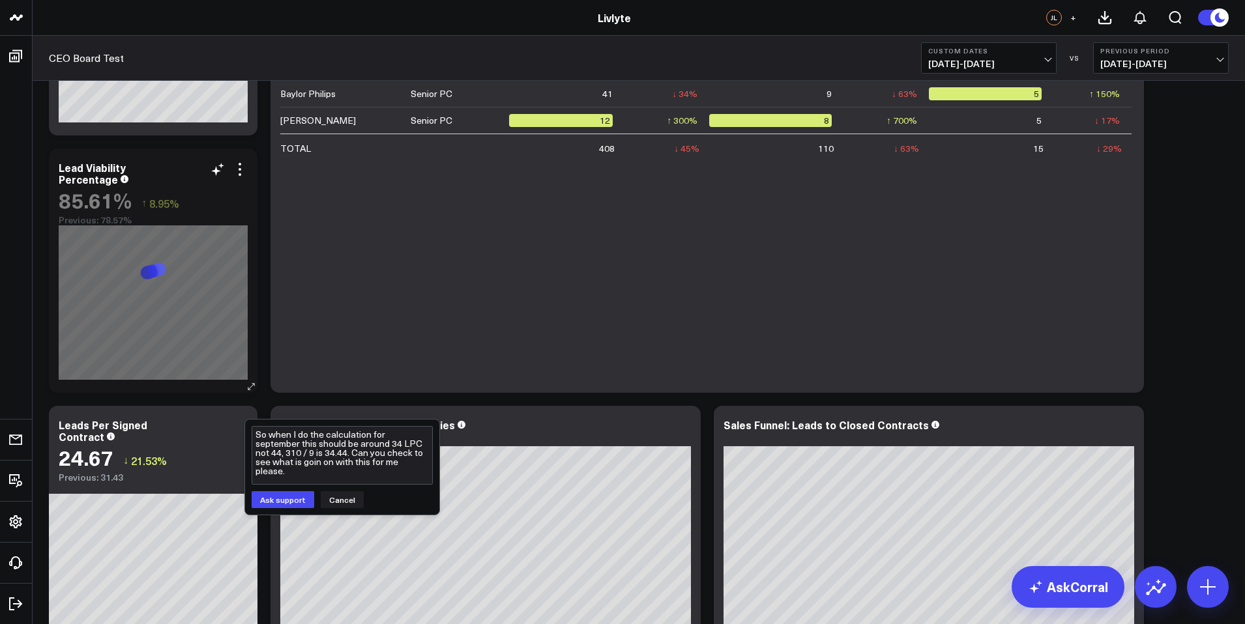
scroll to position [1428, 0]
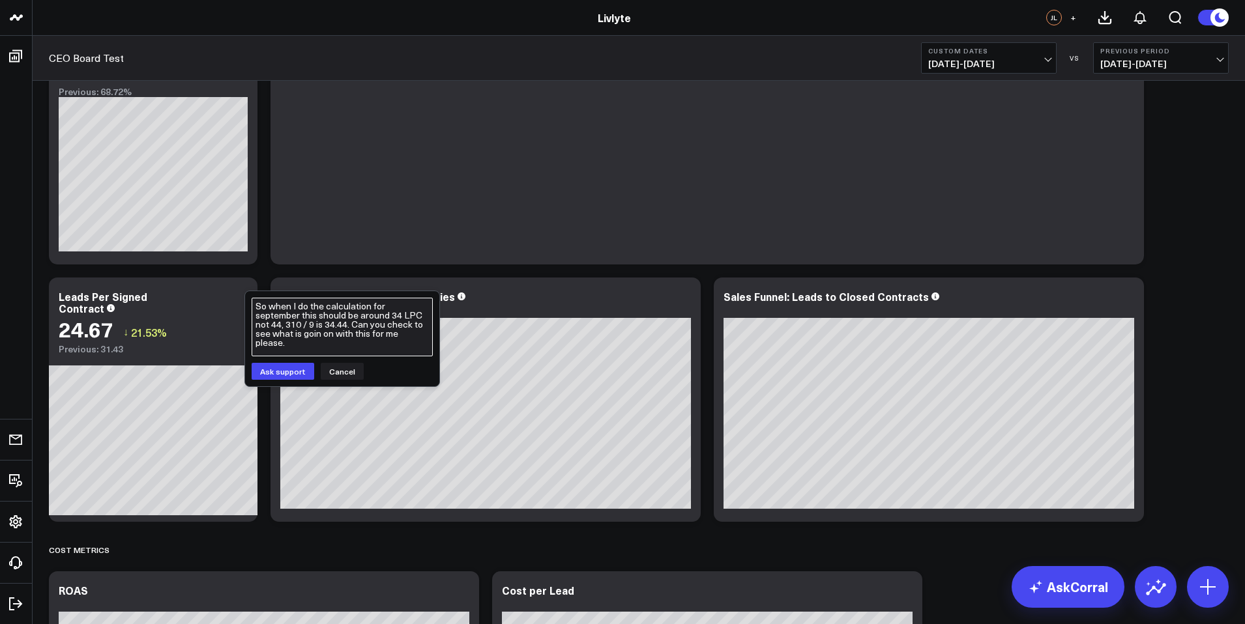
click at [315, 350] on textarea "So when I do the calculation for september this should be around 34 LPC not 44,…" at bounding box center [342, 327] width 181 height 59
click at [351, 327] on textarea "So when I do the calculation for september this should be around 34 LPC not 44,…" at bounding box center [342, 327] width 181 height 59
click at [379, 324] on textarea "So when I do the calculation for september this should be around 34 LPC not 44,…" at bounding box center [342, 327] width 181 height 59
click at [390, 347] on textarea "So when I do the calculation for september this should be around 34 LPC not 44,…" at bounding box center [342, 327] width 181 height 59
click at [426, 324] on textarea "So when I do the calculation for september this should be around 34 LPC not 44,…" at bounding box center [342, 327] width 181 height 59
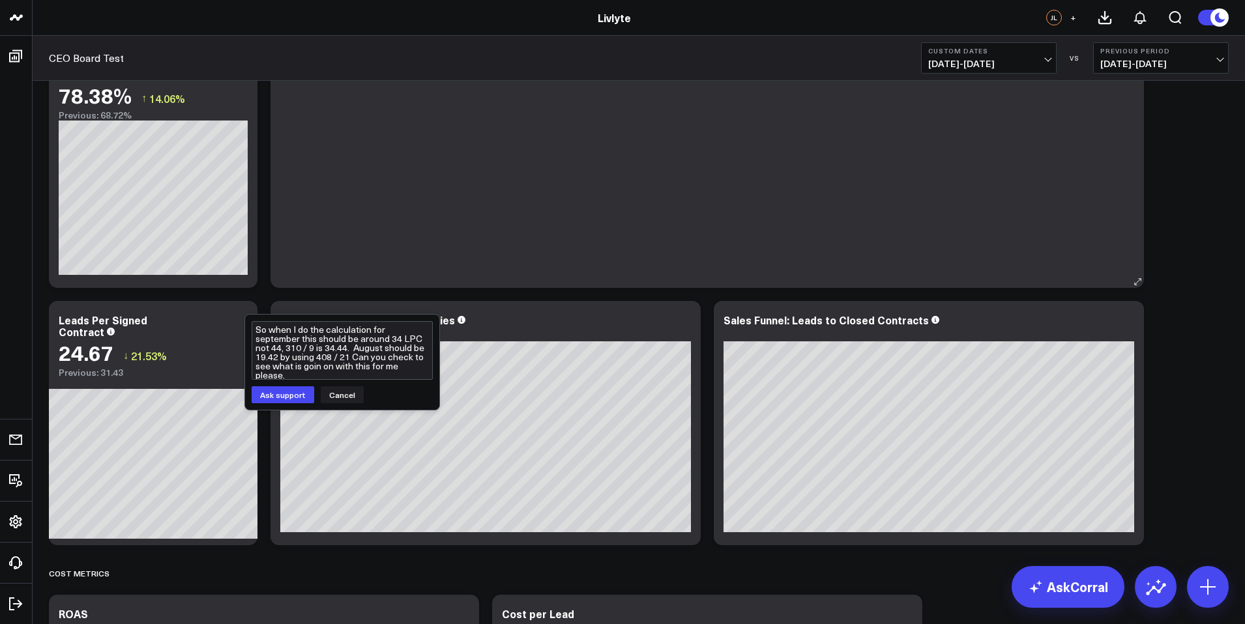
scroll to position [1413, 0]
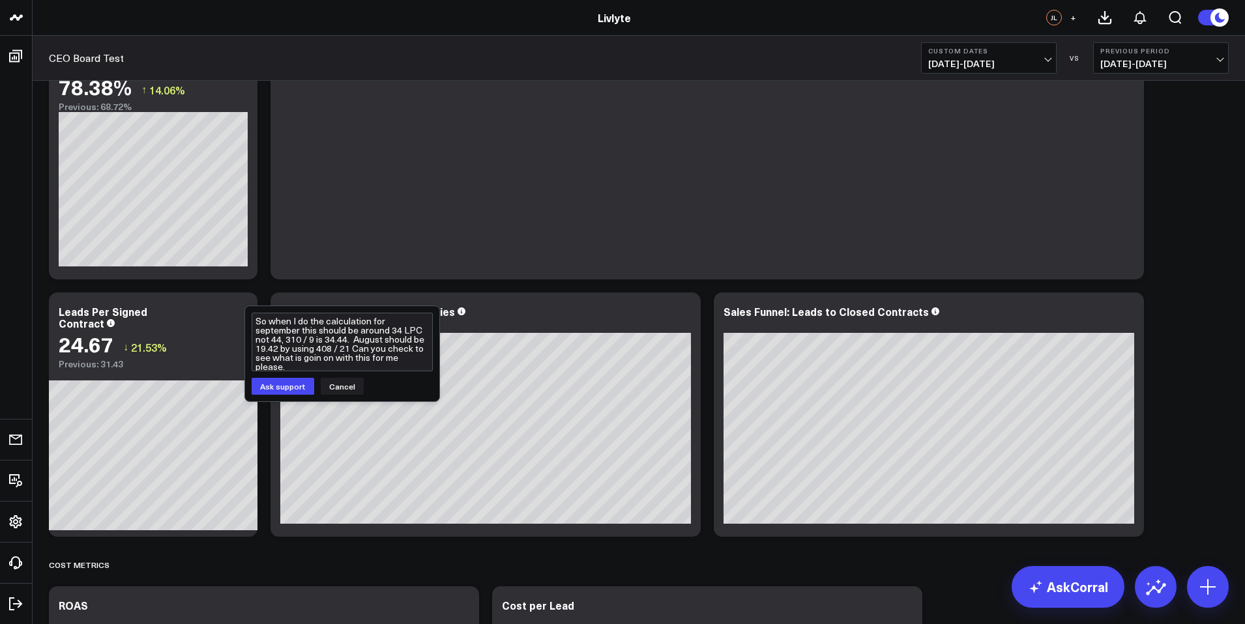
click at [1048, 59] on span "08/01/25 - 08/31/25" at bounding box center [988, 64] width 121 height 10
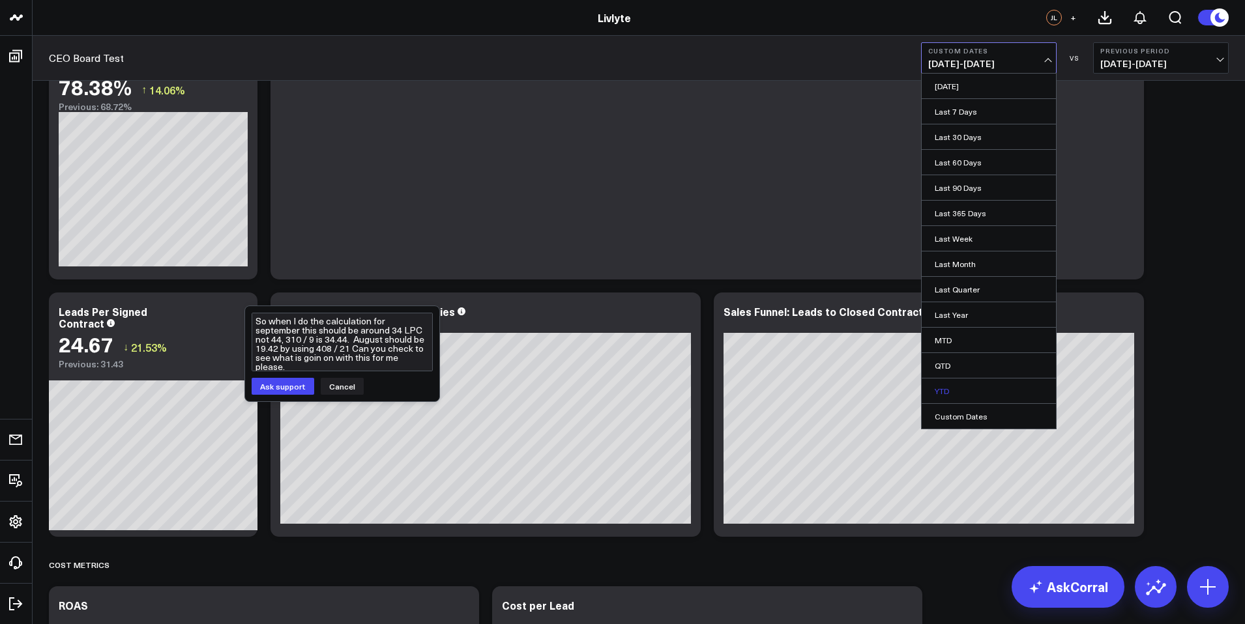
click at [963, 394] on link "YTD" at bounding box center [989, 391] width 134 height 25
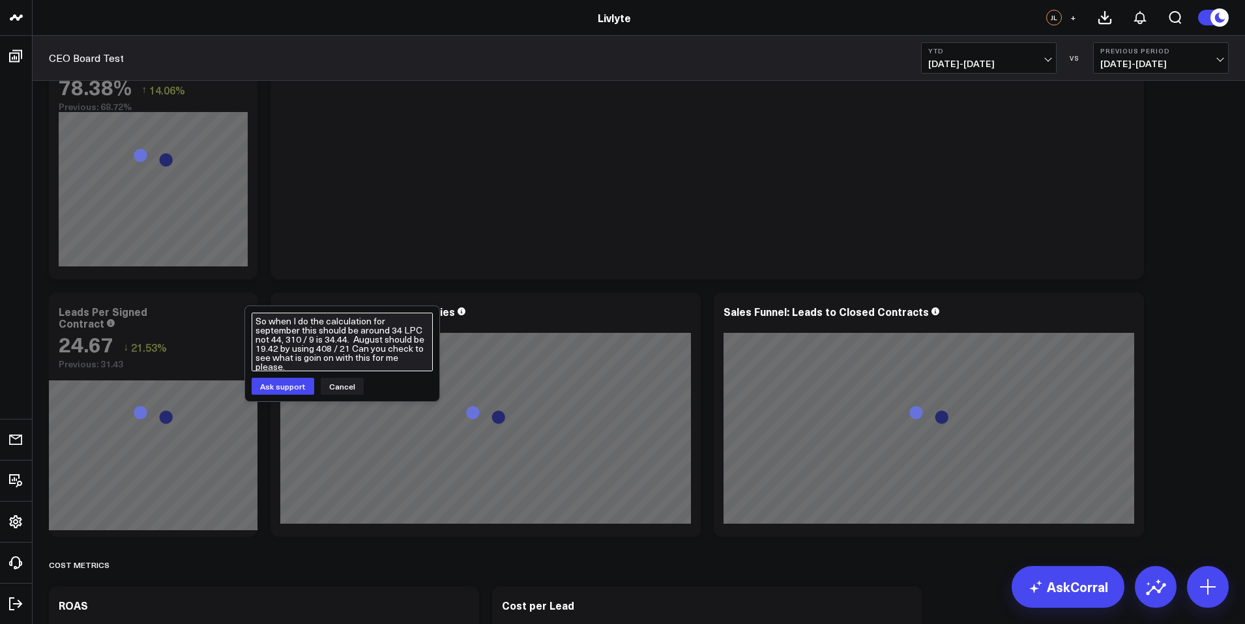
click at [367, 351] on textarea "So when I do the calculation for september this should be around 34 LPC not 44,…" at bounding box center [342, 342] width 181 height 59
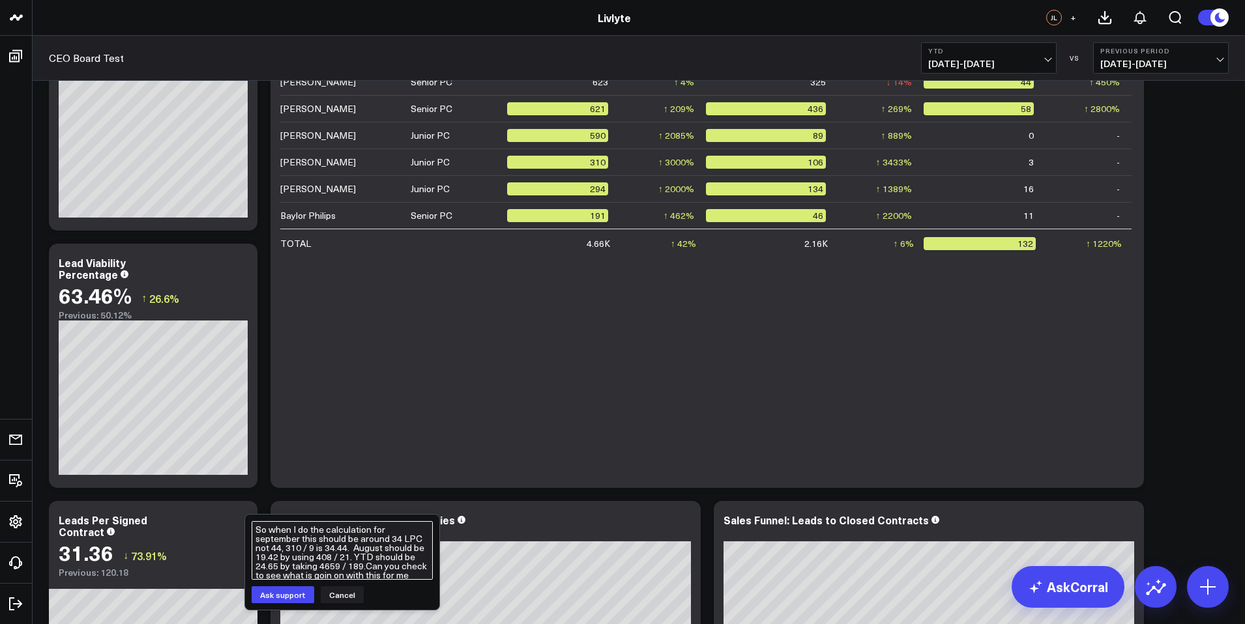
scroll to position [1248, 0]
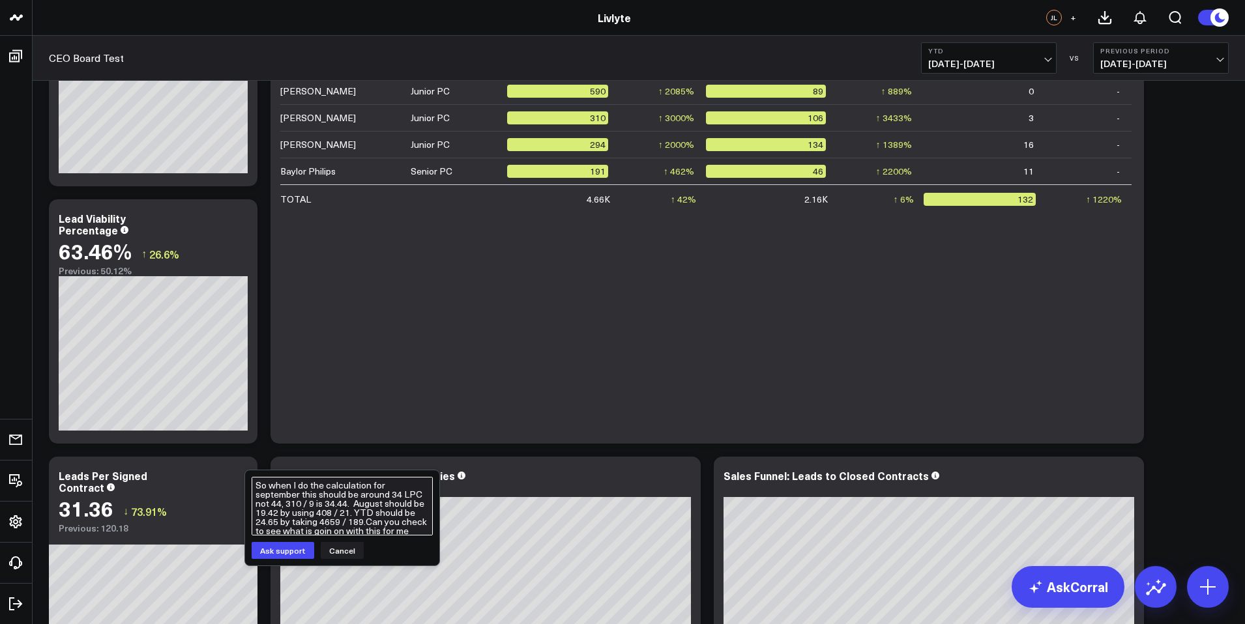
click at [286, 492] on textarea "So when I do the calculation for september this should be around 34 LPC not 44,…" at bounding box center [342, 506] width 181 height 59
click at [325, 496] on textarea "So when I do the calculation for september this should be around 34 LPC not 44,…" at bounding box center [342, 506] width 181 height 59
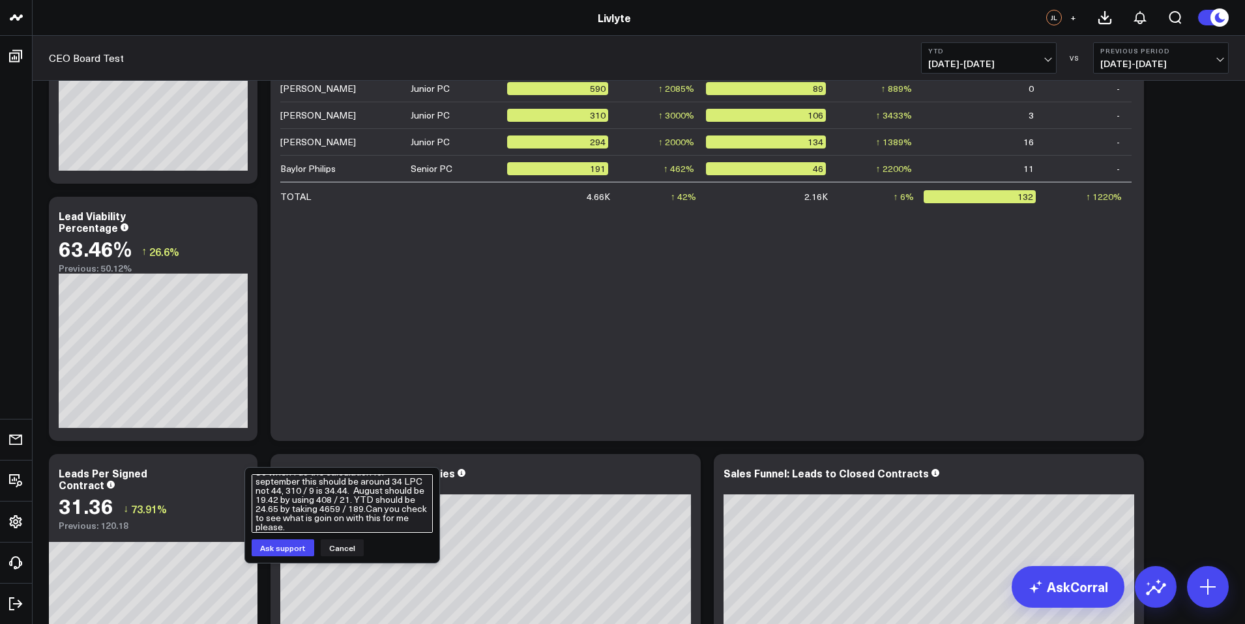
scroll to position [13, 0]
click at [379, 509] on textarea "So when I do the calculation for september this should be around 34 LPC not 44,…" at bounding box center [342, 504] width 181 height 59
click at [315, 527] on textarea "So when I do the calculation for september this should be around 34 LPC not 44,…" at bounding box center [342, 504] width 181 height 59
type textarea "So when I do the calculation for september this should be around 34 LPC not 44,…"
click at [284, 550] on button "Ask support" at bounding box center [283, 548] width 63 height 17
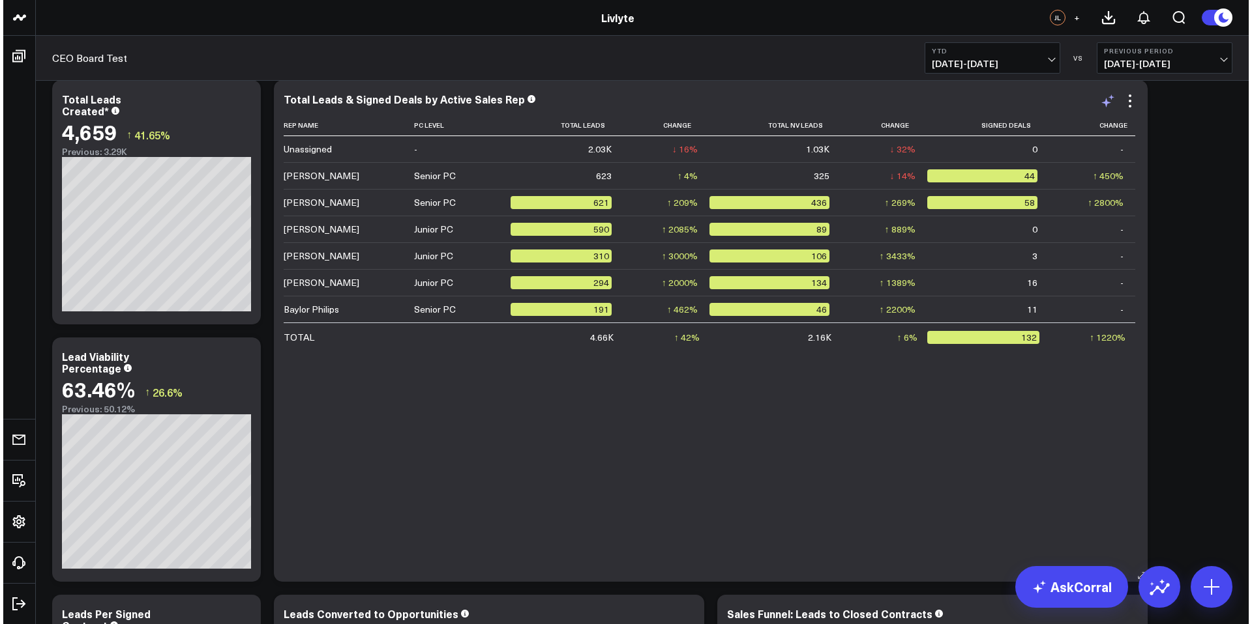
scroll to position [1084, 0]
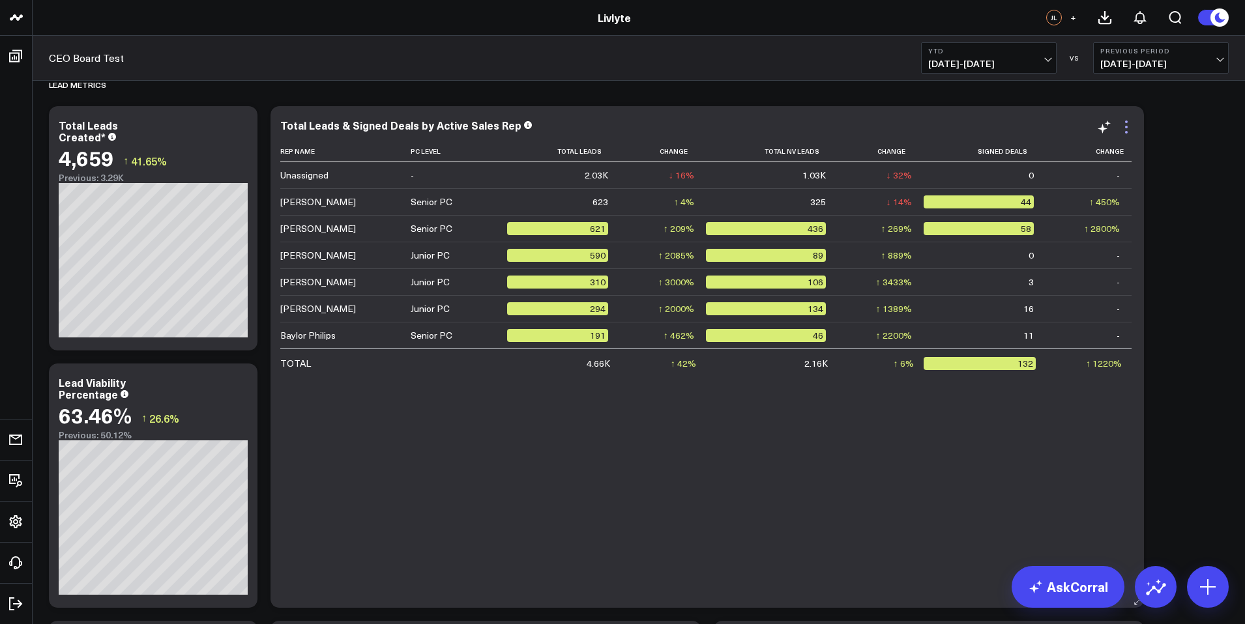
click at [1129, 126] on icon at bounding box center [1127, 127] width 16 height 16
click at [0, 0] on button "Edit Widget" at bounding box center [0, 0] width 0 height 0
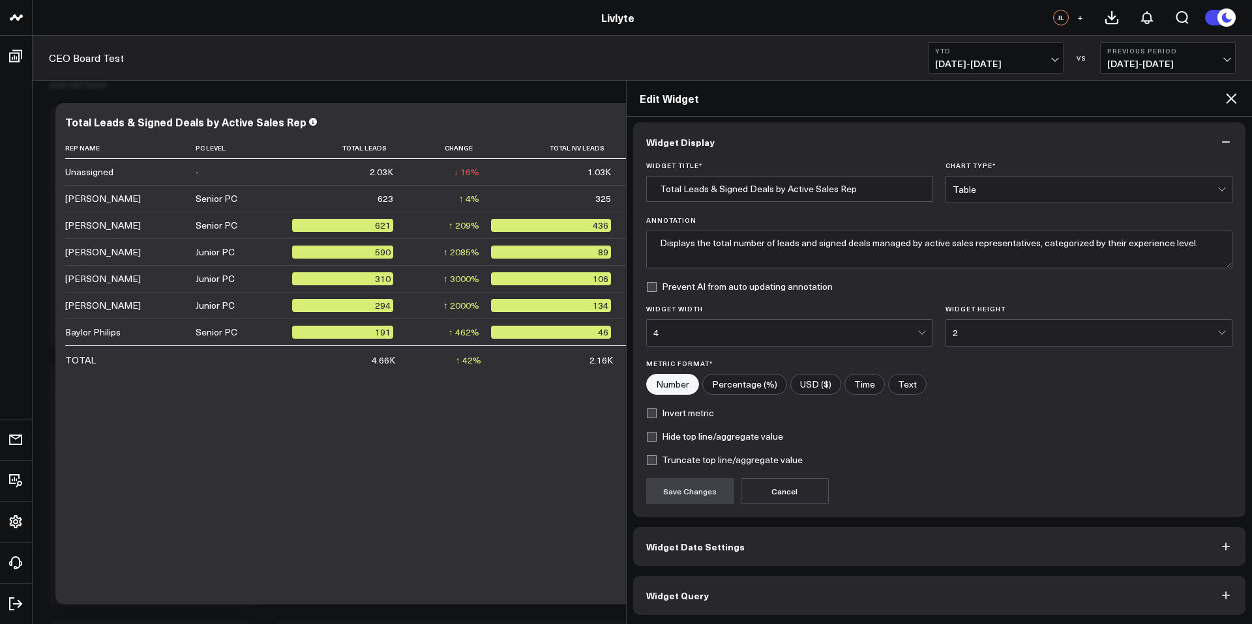
scroll to position [5, 0]
click at [711, 605] on button "Widget Query" at bounding box center [939, 595] width 613 height 39
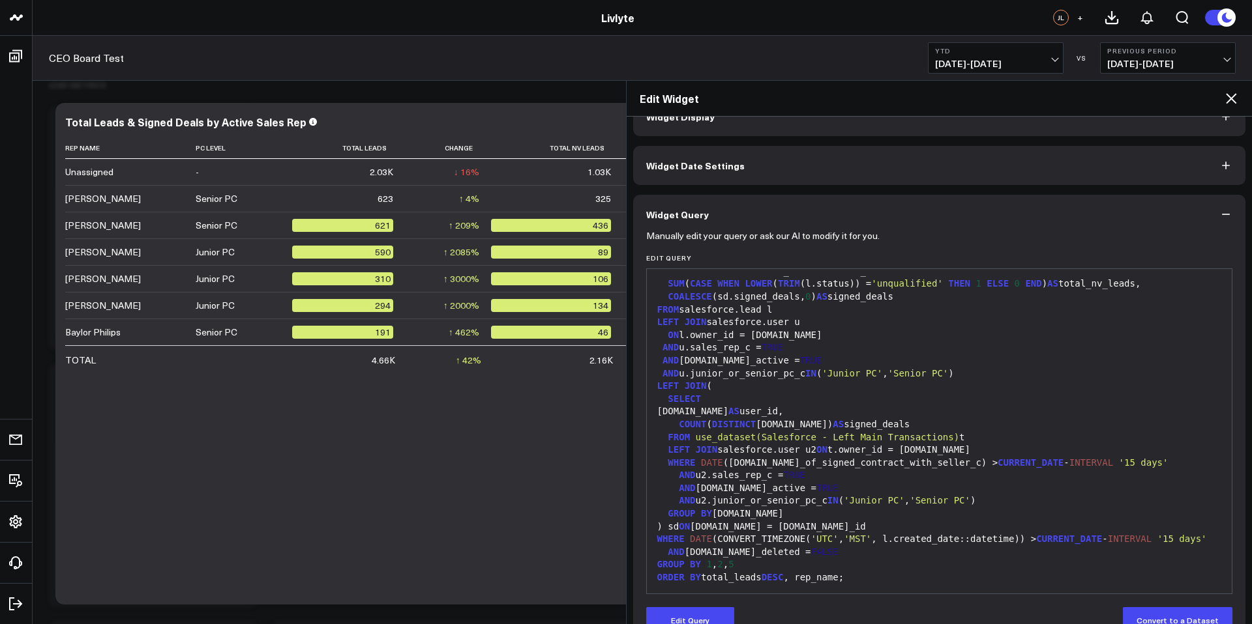
scroll to position [61, 0]
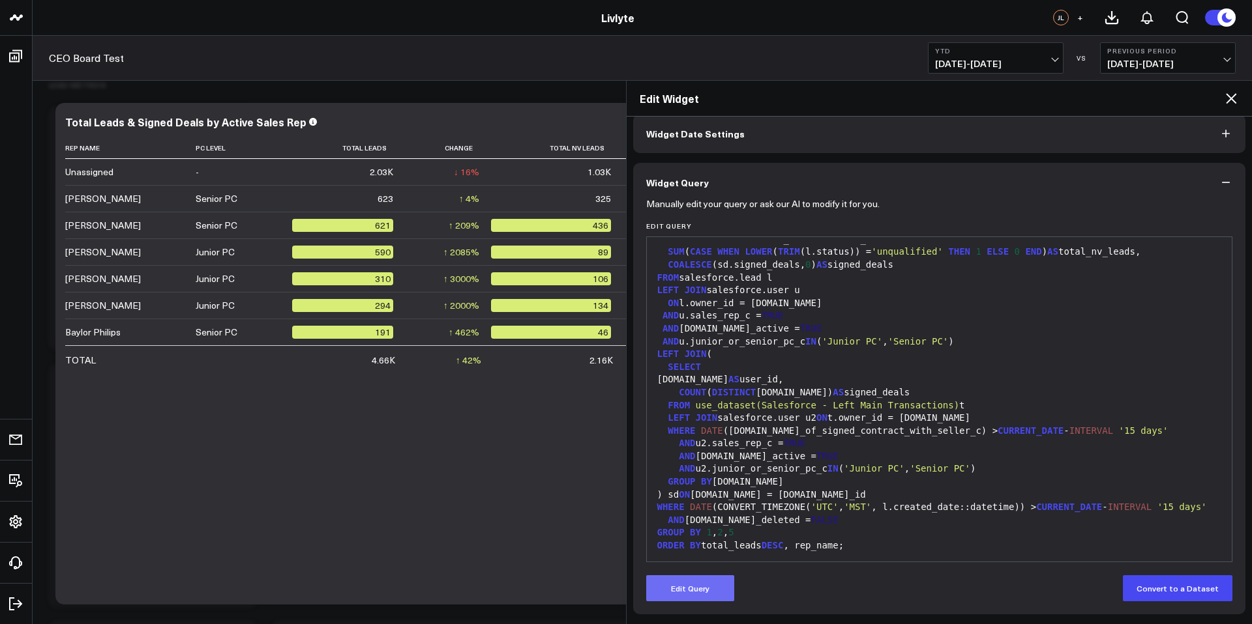
click at [716, 591] on button "Edit Query" at bounding box center [690, 589] width 88 height 26
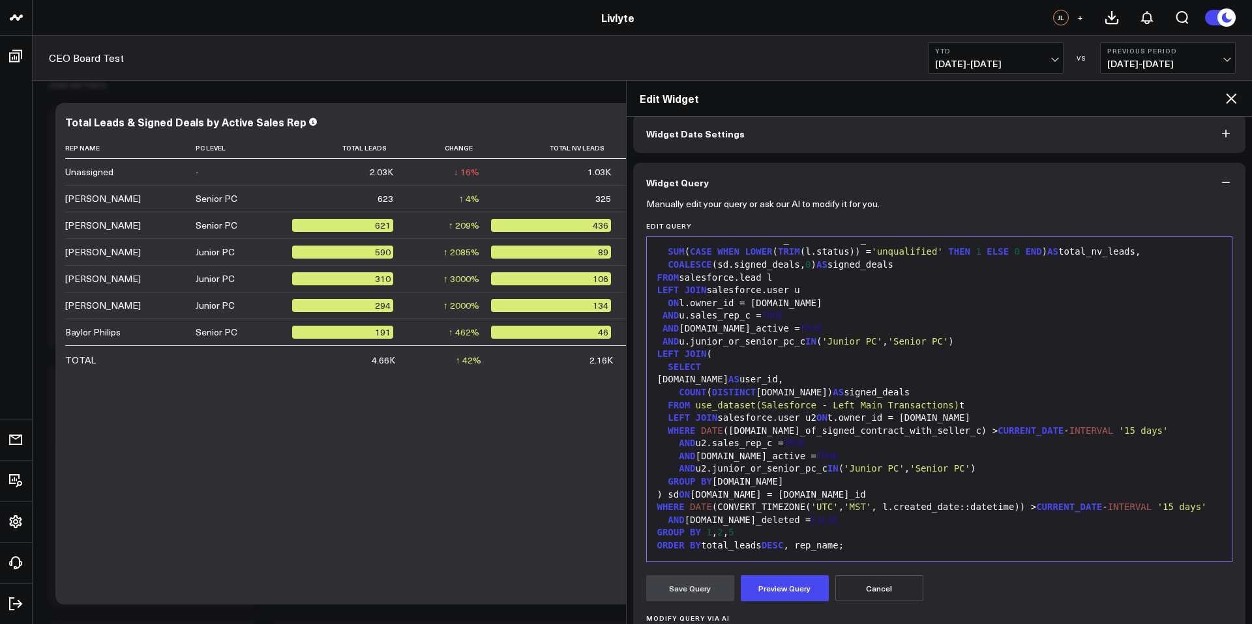
scroll to position [223, 0]
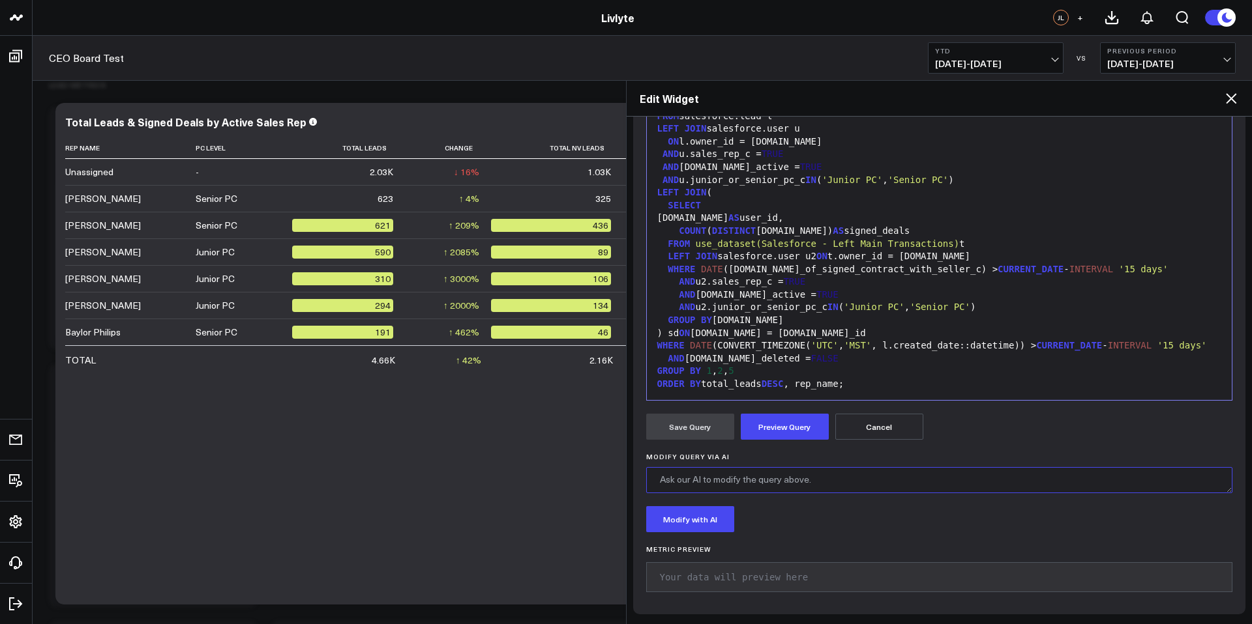
click at [729, 488] on textarea "Modify Query via AI" at bounding box center [939, 480] width 587 height 26
click at [688, 521] on button "Modify with AI" at bounding box center [690, 519] width 88 height 26
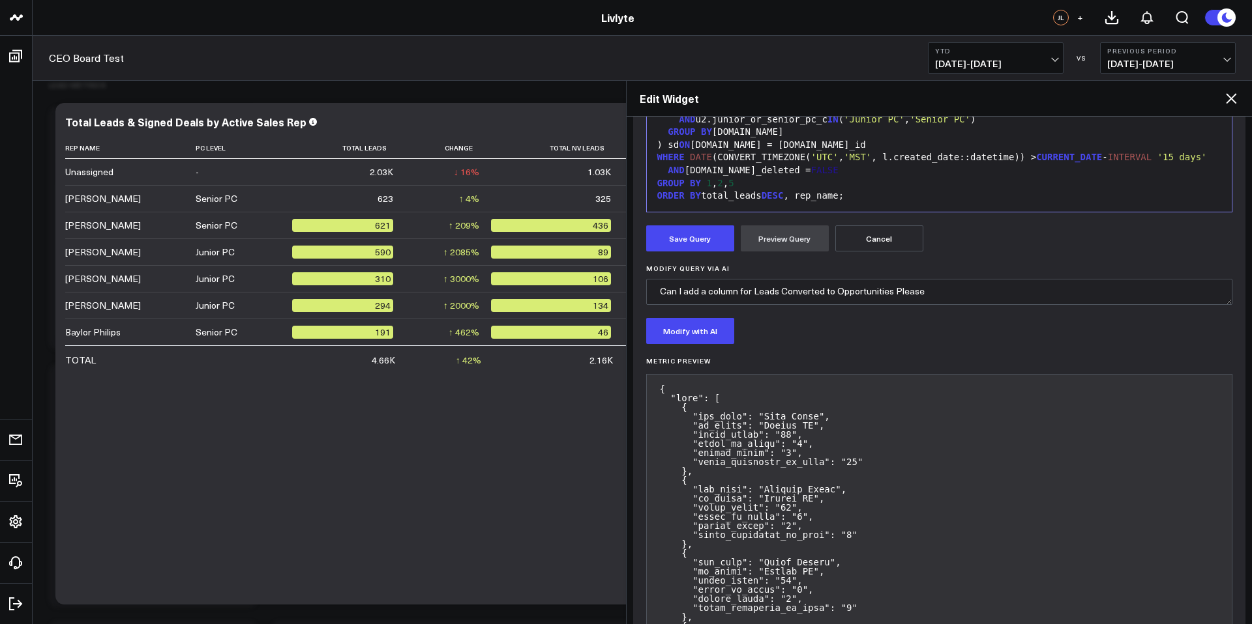
scroll to position [412, 0]
click at [967, 296] on textarea "Can I add a column for Leads Converted to Opportunities Please" at bounding box center [939, 291] width 587 height 26
drag, startPoint x: 905, startPoint y: 316, endPoint x: 898, endPoint y: 319, distance: 7.3
click at [905, 316] on form "Manually edit your query or ask our AI to modify it for you. Edit Query 99 1 2 …" at bounding box center [939, 401] width 587 height 1100
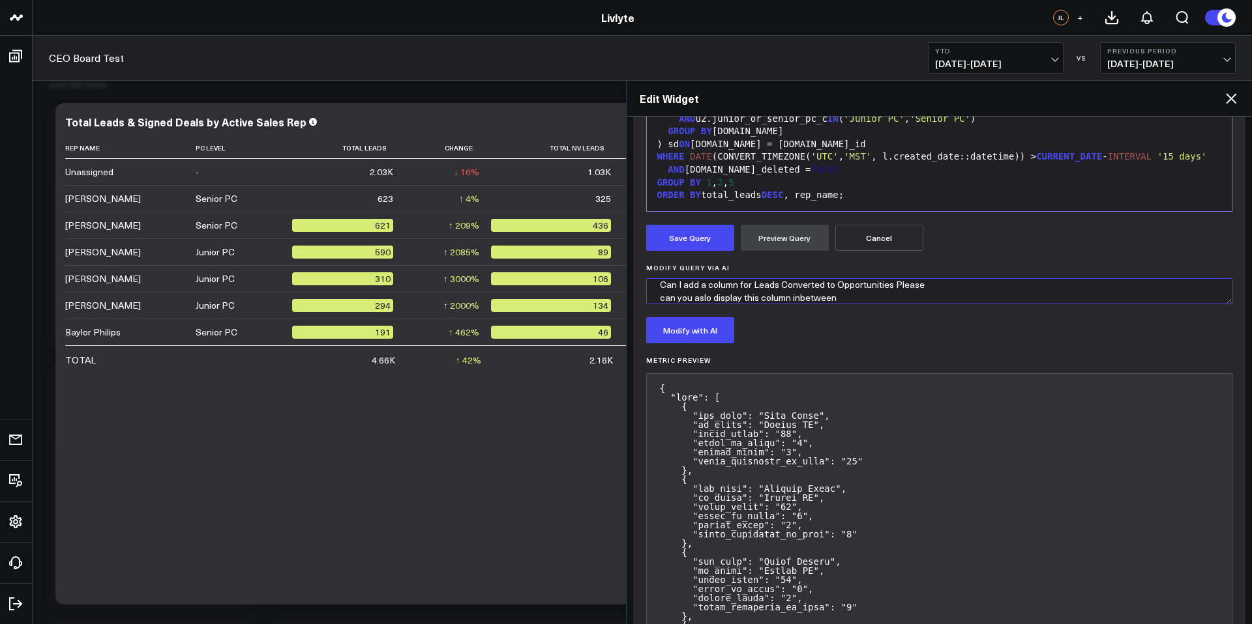
click at [819, 299] on textarea "Can I add a column for Leads Converted to Opportunities Please can you aslo dis…" at bounding box center [939, 291] width 587 height 26
click at [704, 298] on textarea "Can I add a column for Leads Converted to Opportunities Please can you aslo dis…" at bounding box center [939, 291] width 587 height 26
click at [855, 296] on textarea "Can I add a column for Leads Converted to Opportunities Please can you also dis…" at bounding box center [939, 291] width 587 height 26
type textarea "Can I add a column for Leads Converted to Opportunities Please can you also dis…"
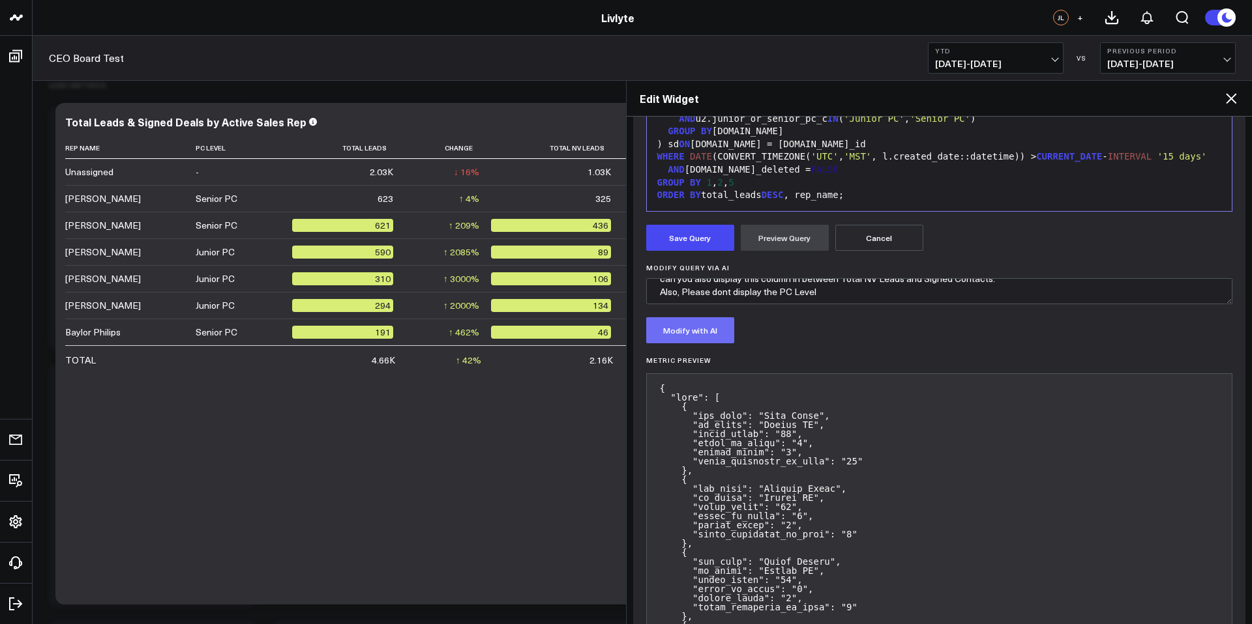
click at [675, 338] on button "Modify with AI" at bounding box center [690, 330] width 88 height 26
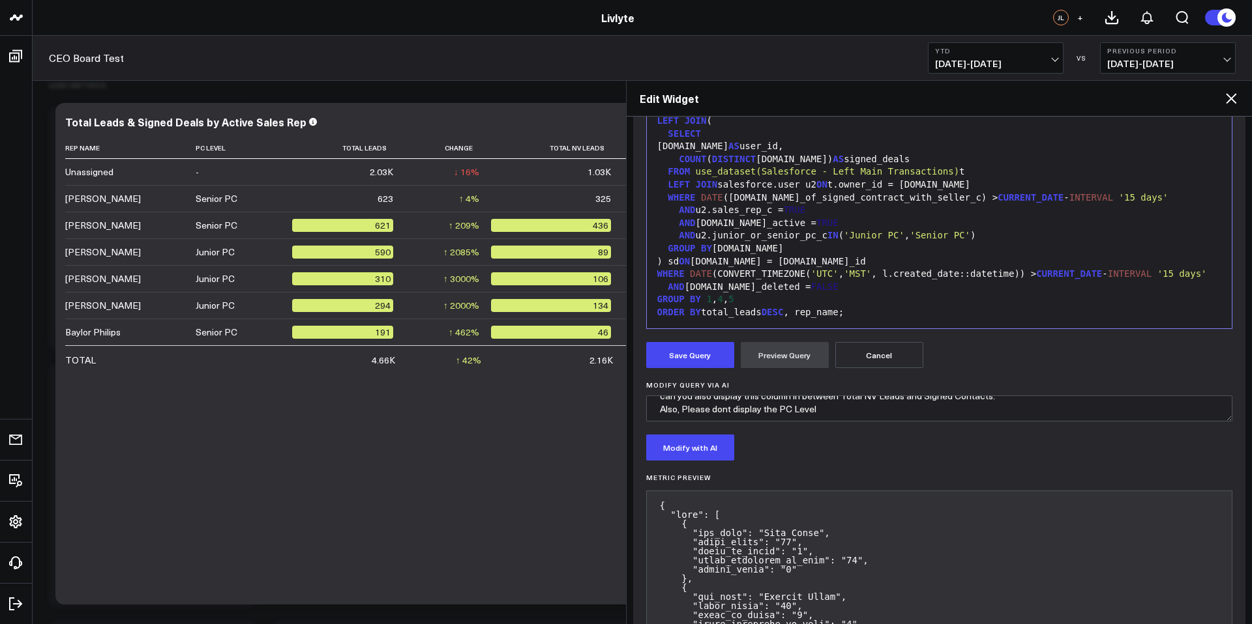
scroll to position [295, 0]
click at [695, 358] on button "Save Query" at bounding box center [690, 355] width 88 height 26
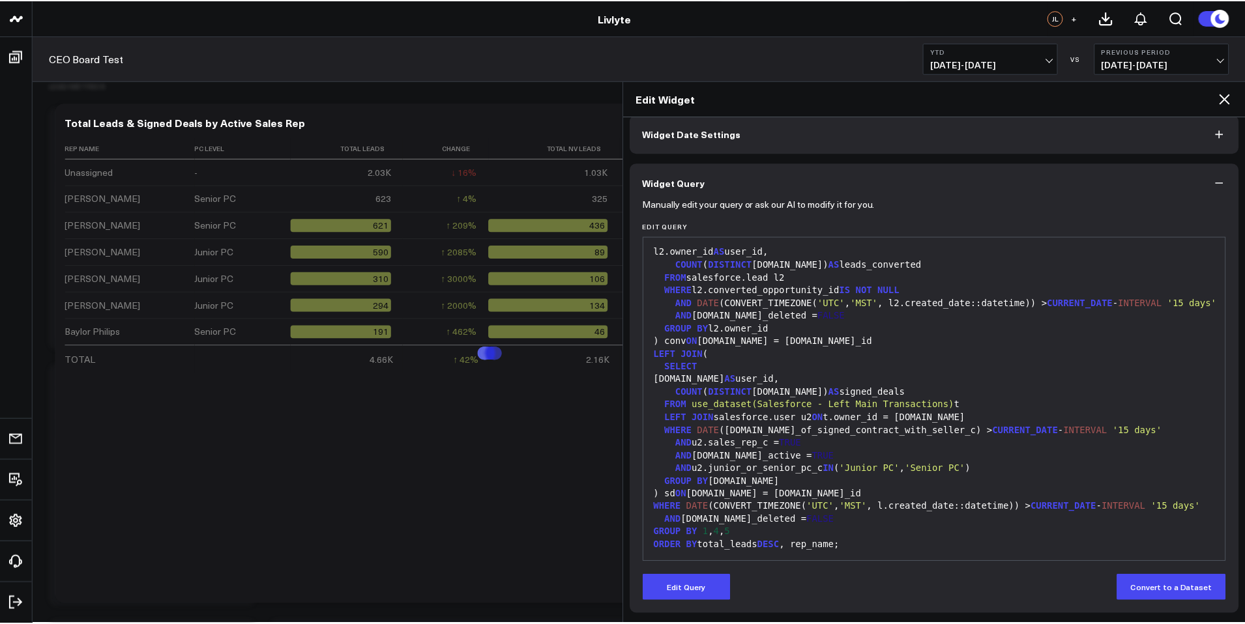
scroll to position [205, 0]
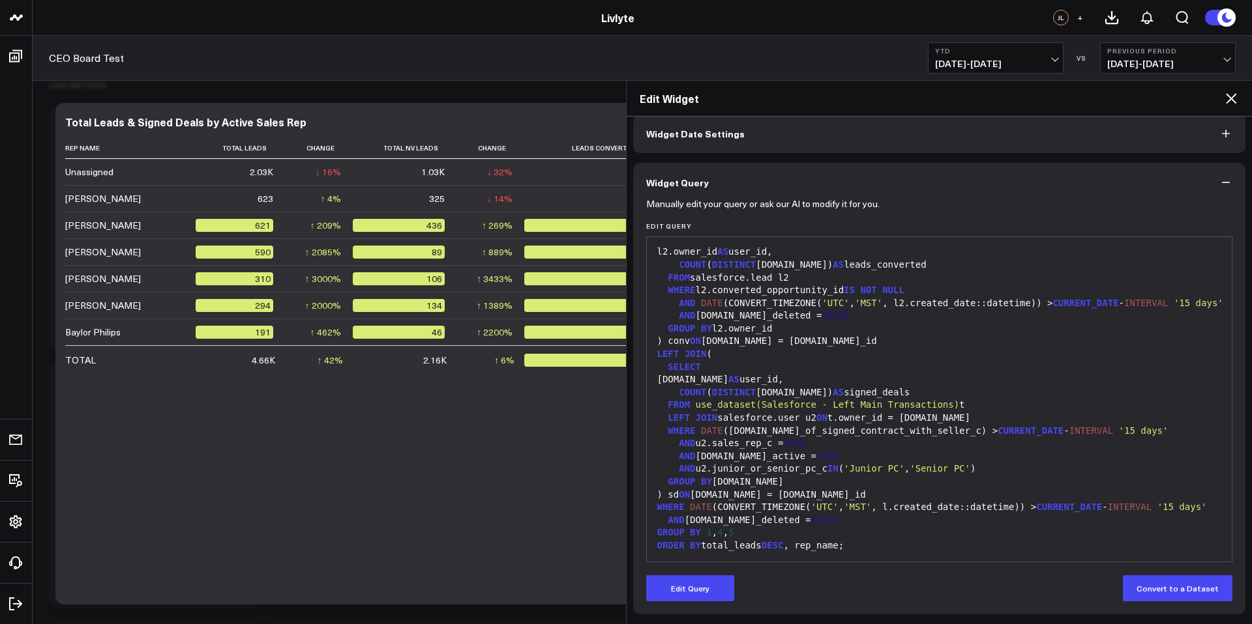
click at [1235, 100] on icon at bounding box center [1231, 99] width 16 height 16
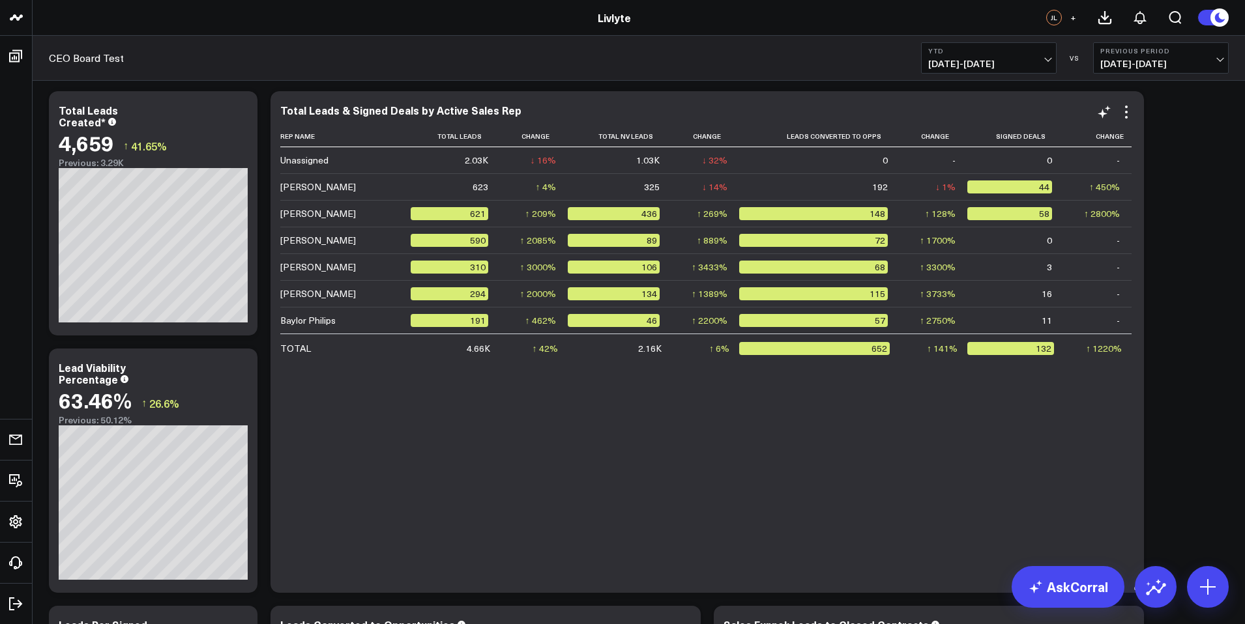
scroll to position [1085, 0]
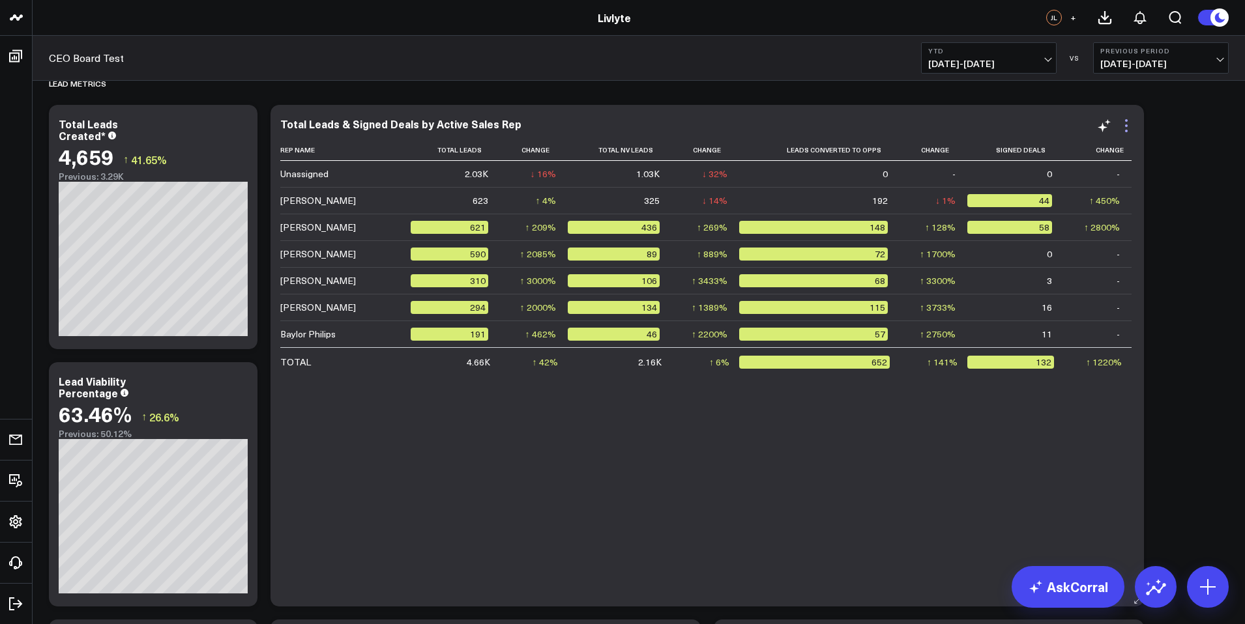
click at [1125, 128] on icon at bounding box center [1127, 126] width 16 height 16
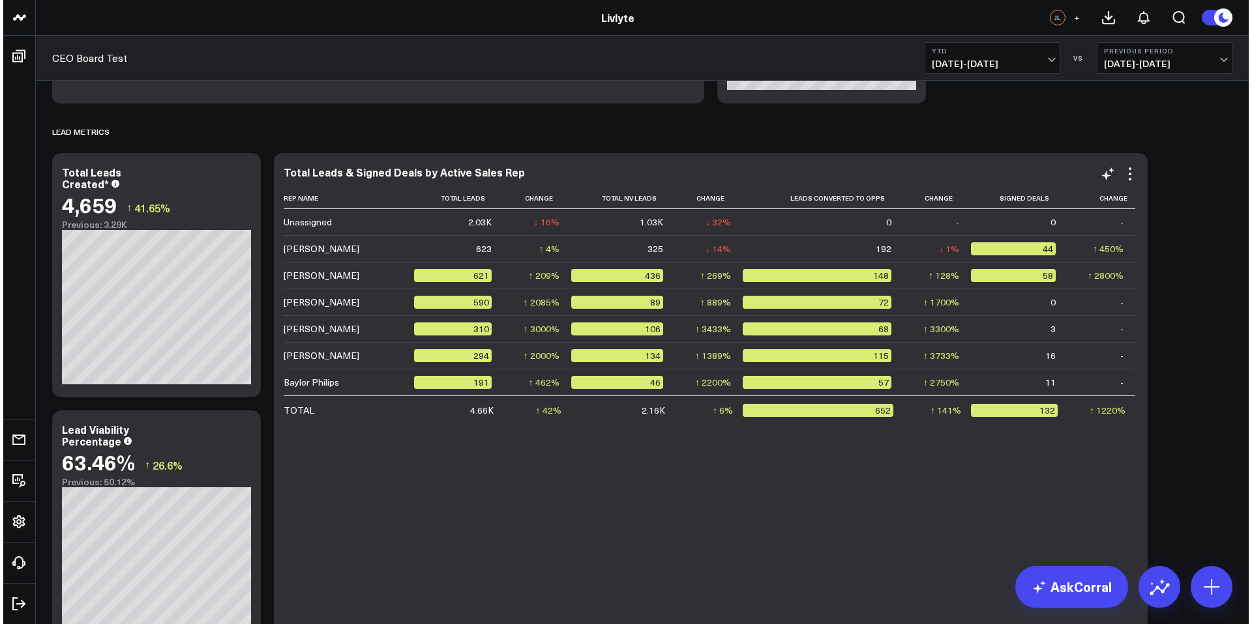
scroll to position [1034, 0]
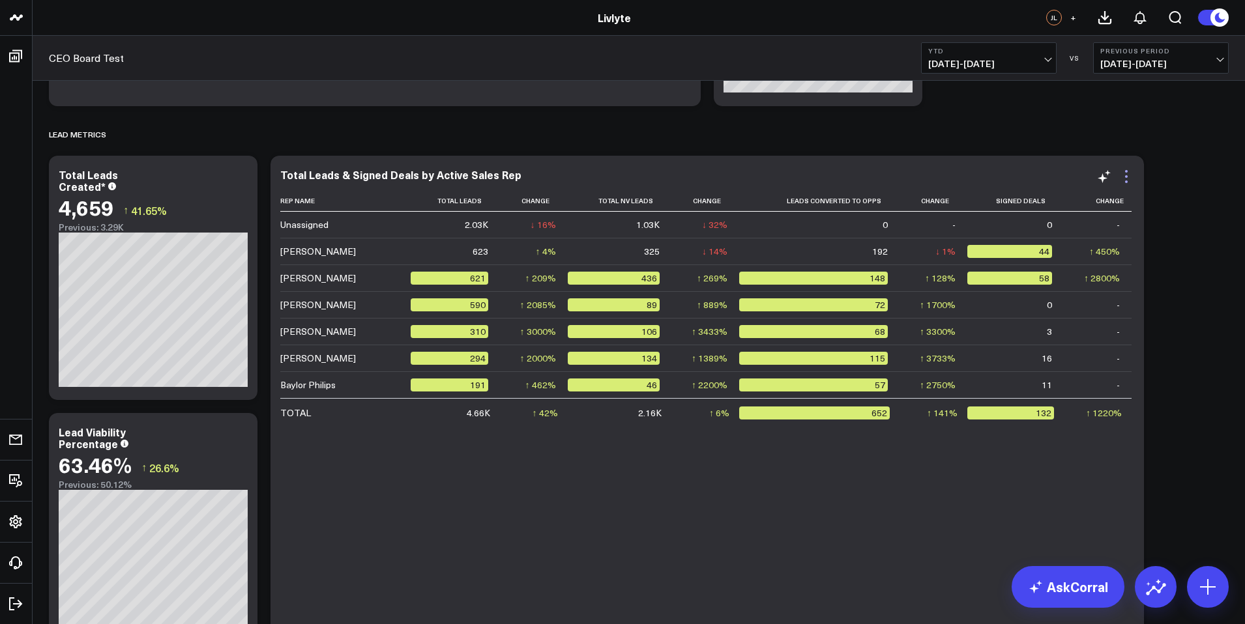
click at [1130, 173] on icon at bounding box center [1127, 177] width 16 height 16
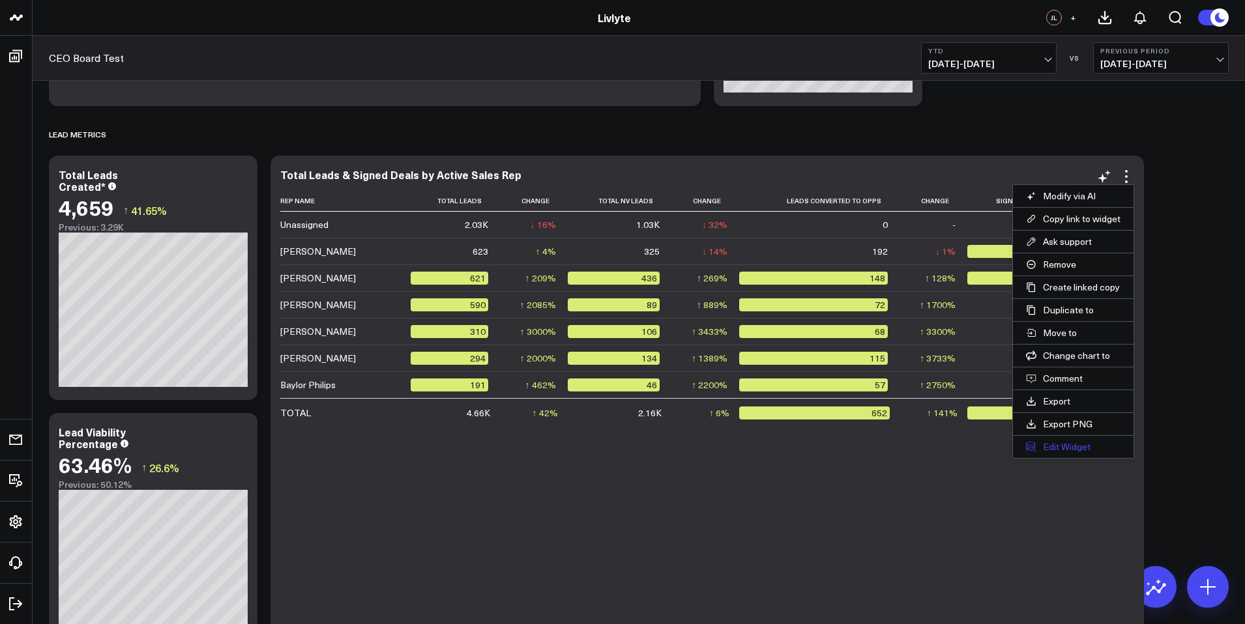
click at [1073, 445] on button "Edit Widget" at bounding box center [1073, 447] width 121 height 22
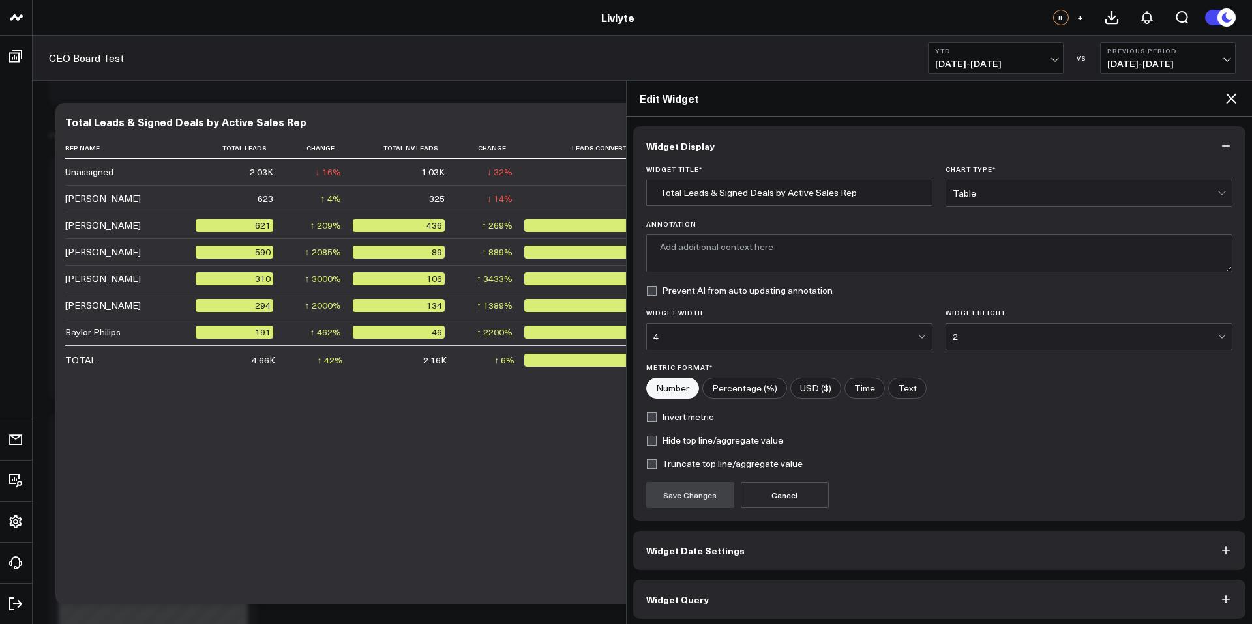
type textarea "Displays the number of total leads, unqualified leads, leads converted to oppor…"
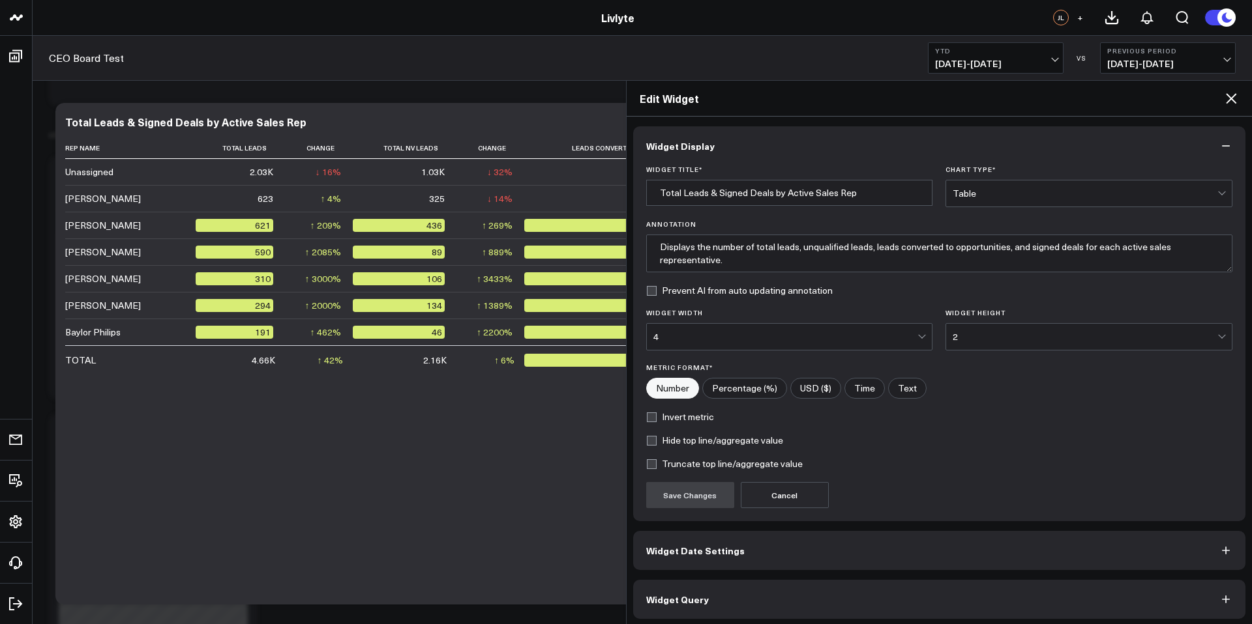
scroll to position [5, 0]
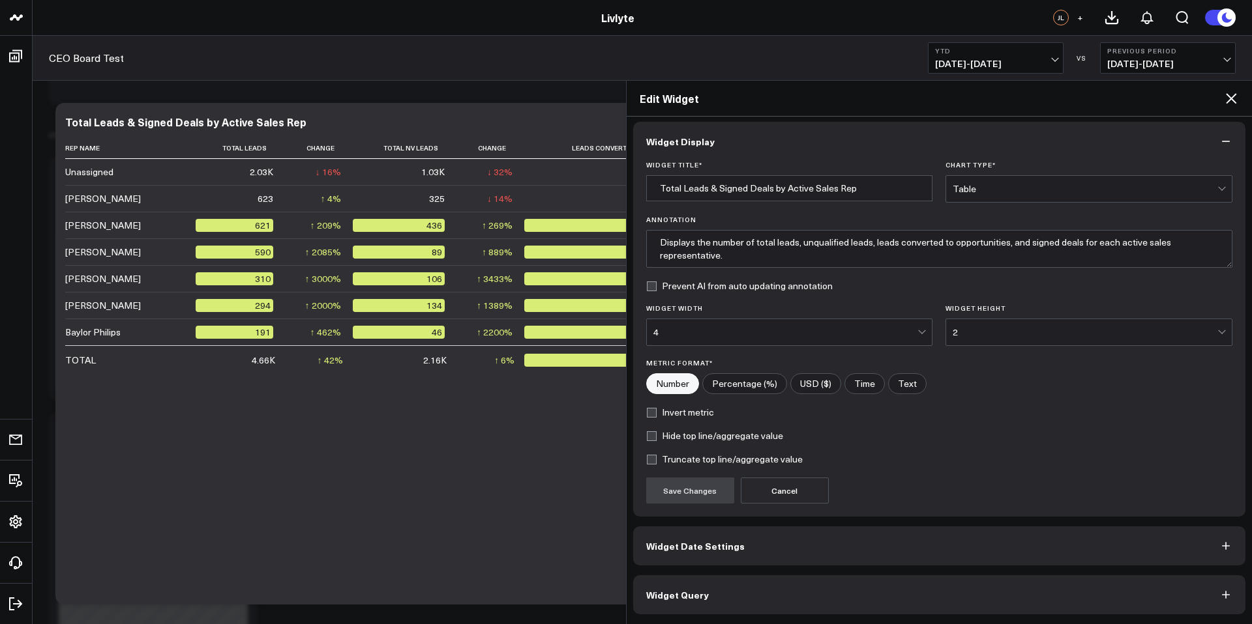
click at [712, 605] on button "Widget Query" at bounding box center [939, 595] width 613 height 39
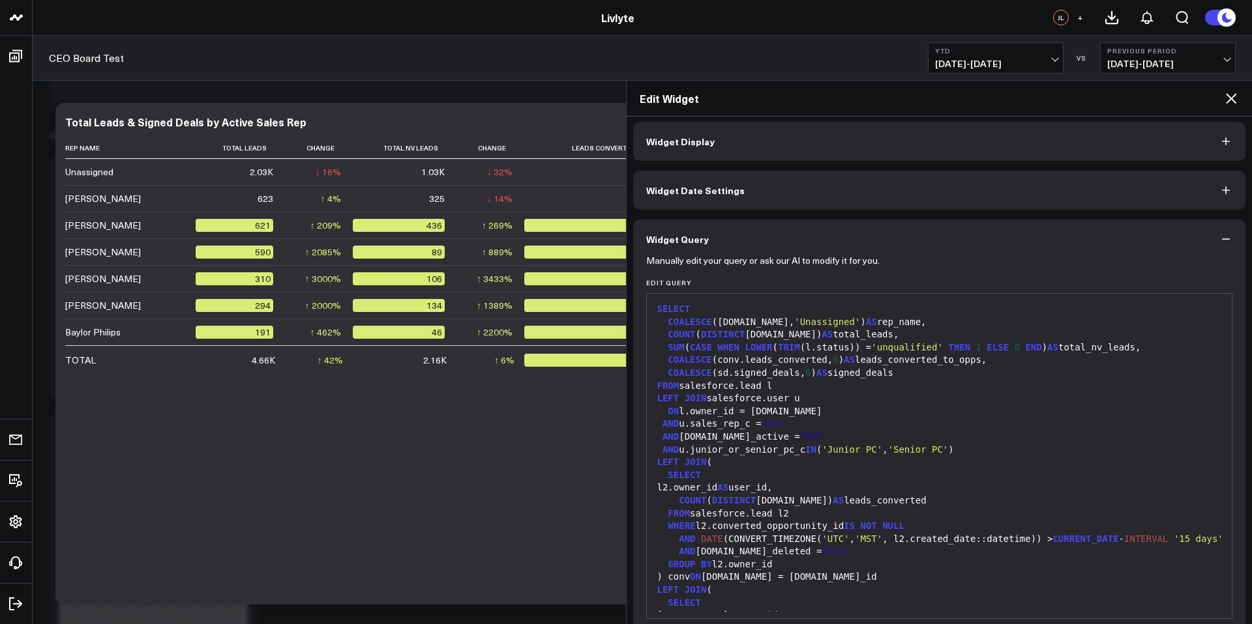
scroll to position [205, 0]
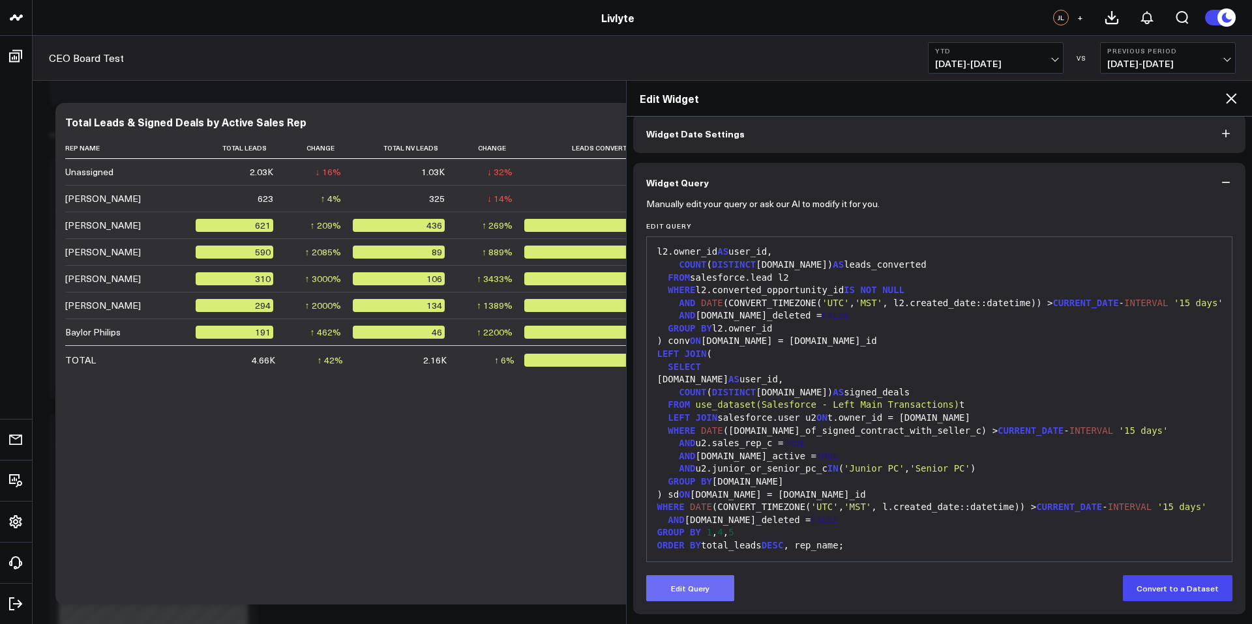
click at [707, 583] on button "Edit Query" at bounding box center [690, 589] width 88 height 26
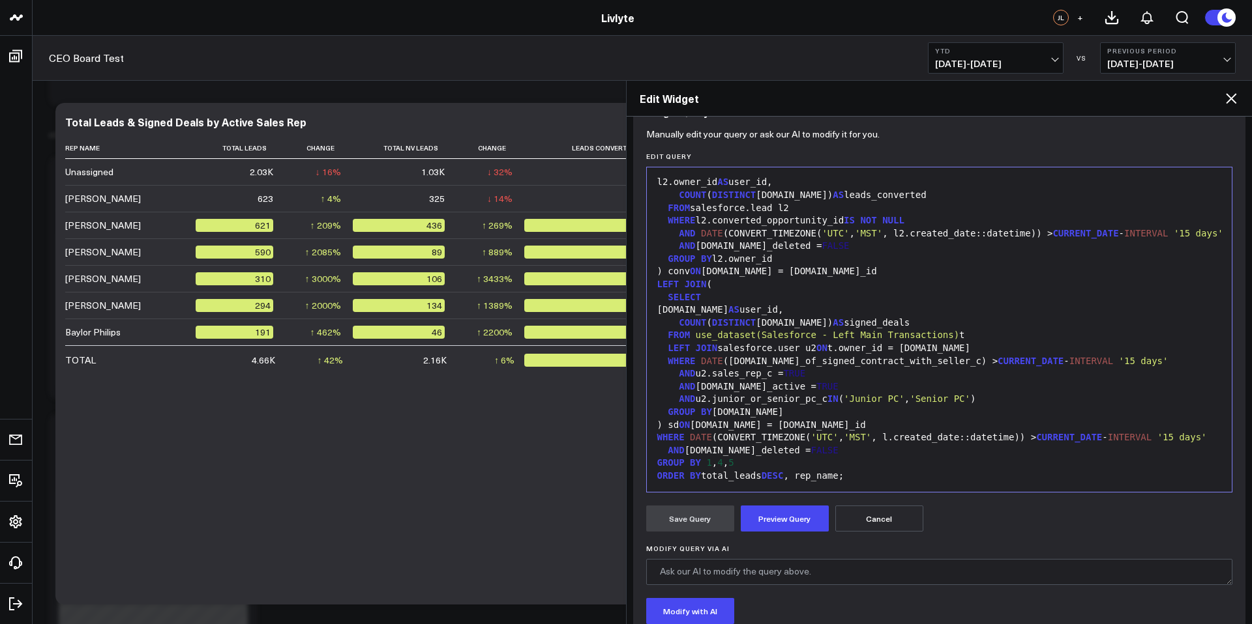
scroll to position [223, 0]
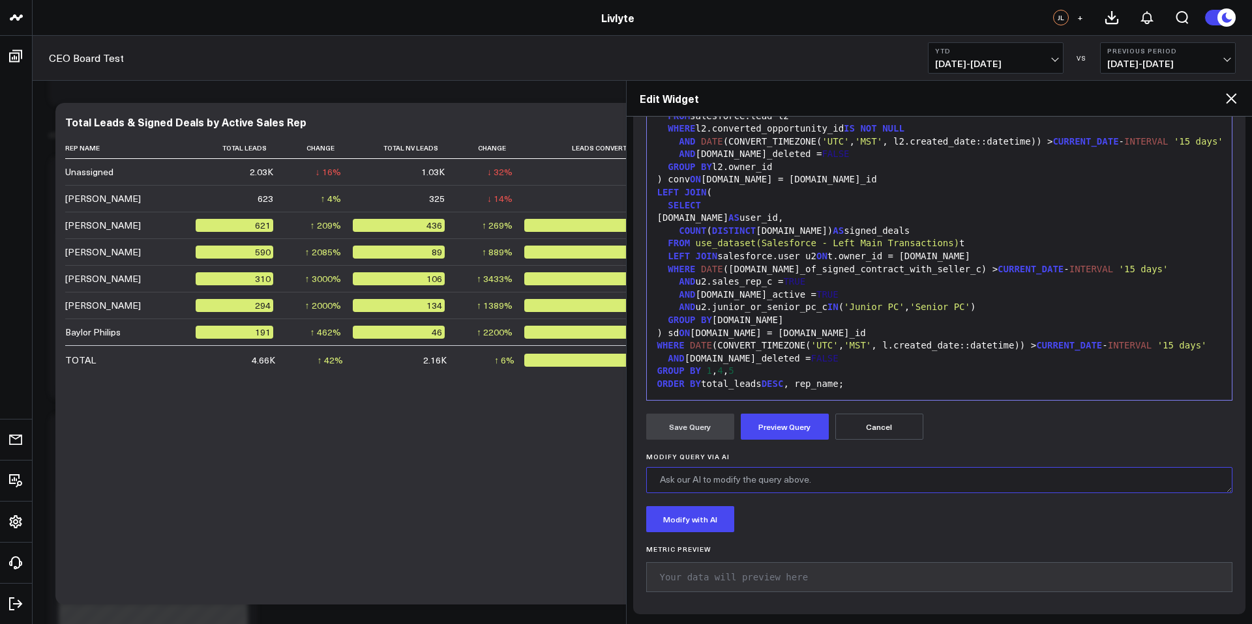
click at [767, 475] on textarea "Modify Query via AI" at bounding box center [939, 480] width 587 height 26
click at [916, 480] on textarea "Please add a column Called Opp Conv. % and Display it after Covlerted Oportunit…" at bounding box center [939, 480] width 587 height 26
click at [928, 480] on textarea "Please add a column Called Opp Conv. % and Display it after Convlerted Oportuni…" at bounding box center [939, 480] width 587 height 26
click at [938, 478] on textarea "Please add a column Called Opp Conv. % and Display it after Converted Oportunit…" at bounding box center [939, 480] width 587 height 26
click at [992, 483] on textarea "Please add a column Called Opp Conv. % and Display it after Converted Oportunit…" at bounding box center [939, 480] width 587 height 26
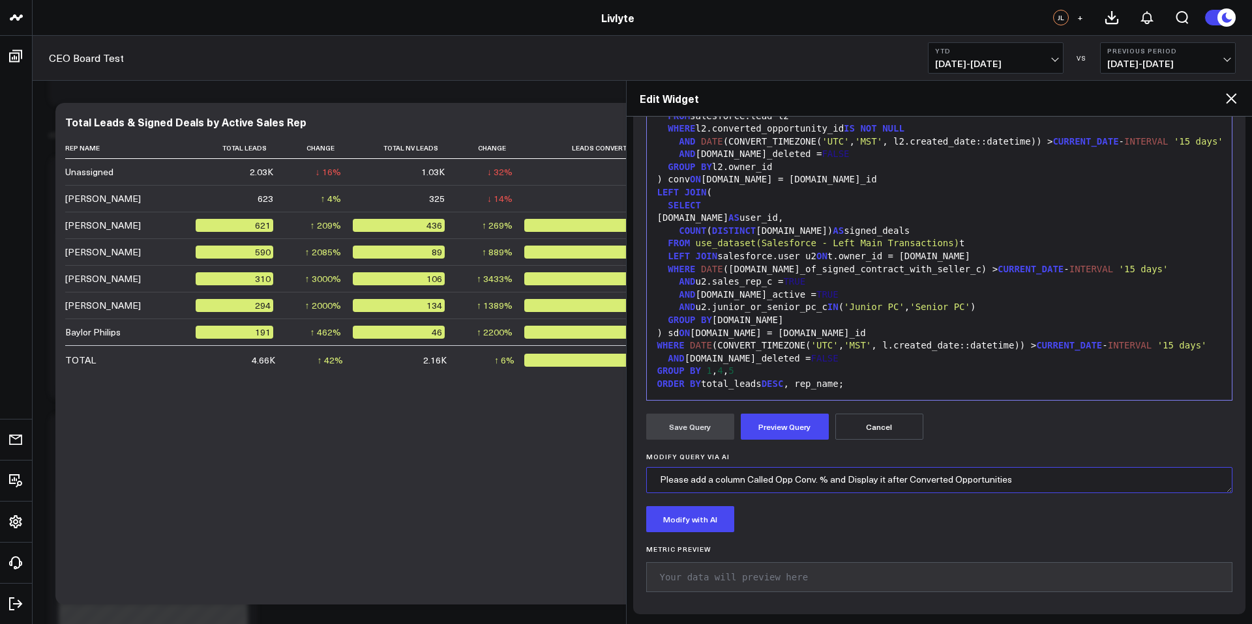
click at [910, 480] on textarea "Please add a column Called Opp Conv. % and Display it after Converted Opportuni…" at bounding box center [939, 480] width 587 height 26
click at [1023, 482] on textarea "Please add a column Called Opp Conv. % and Display it after Converted Opportuni…" at bounding box center [939, 480] width 587 height 26
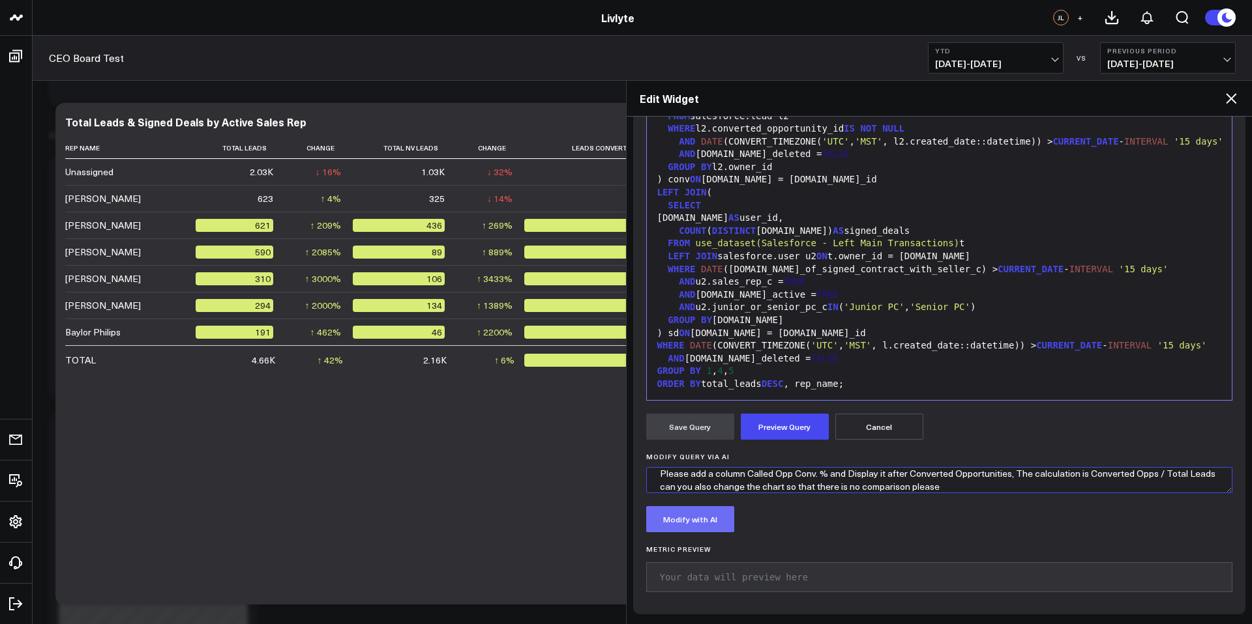
type textarea "Please add a column Called Opp Conv. % and Display it after Converted Opportuni…"
click at [699, 523] on button "Modify with AI" at bounding box center [690, 519] width 88 height 26
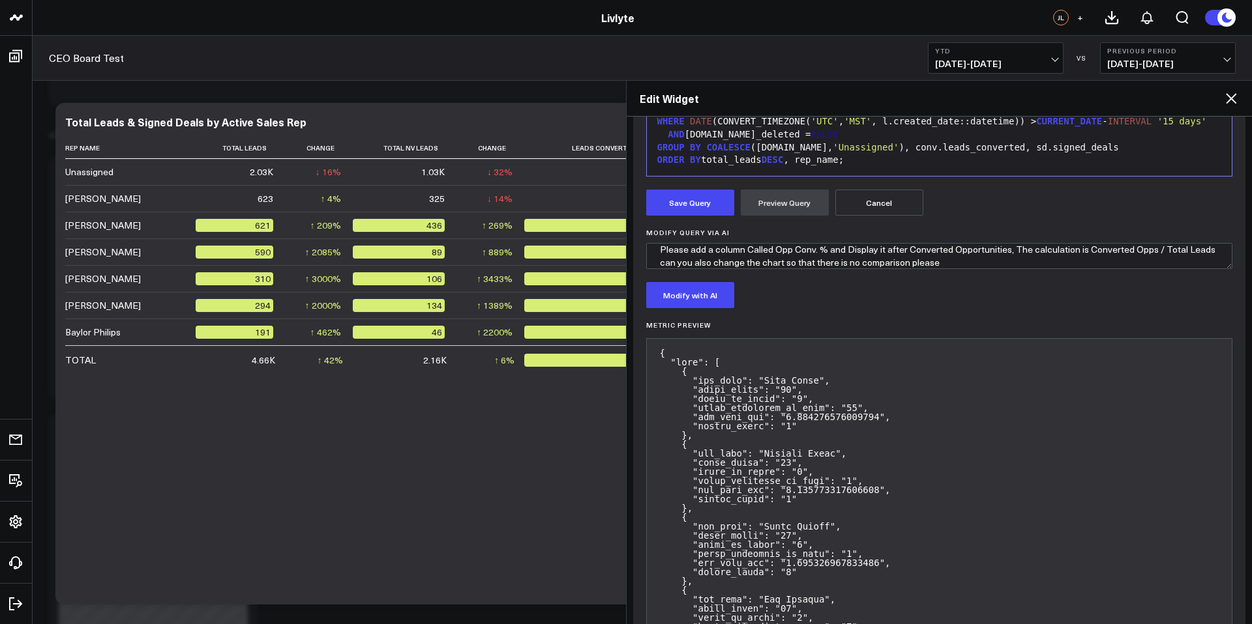
scroll to position [433, 0]
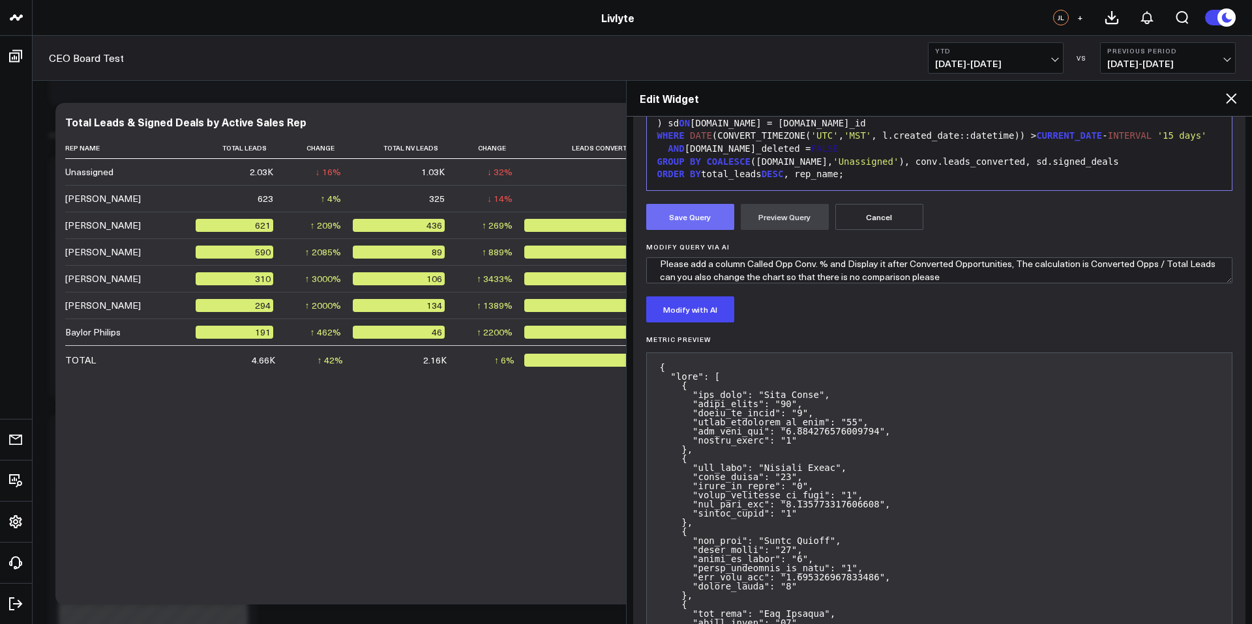
click at [711, 218] on button "Save Query" at bounding box center [690, 217] width 88 height 26
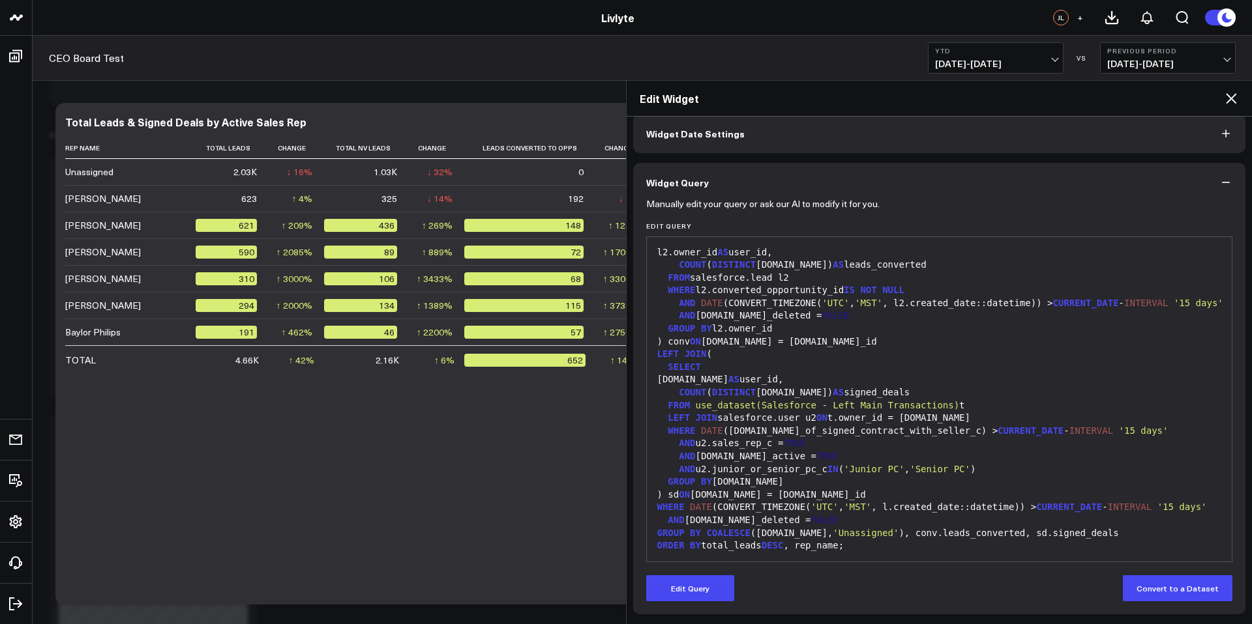
click at [1232, 98] on icon at bounding box center [1231, 99] width 16 height 16
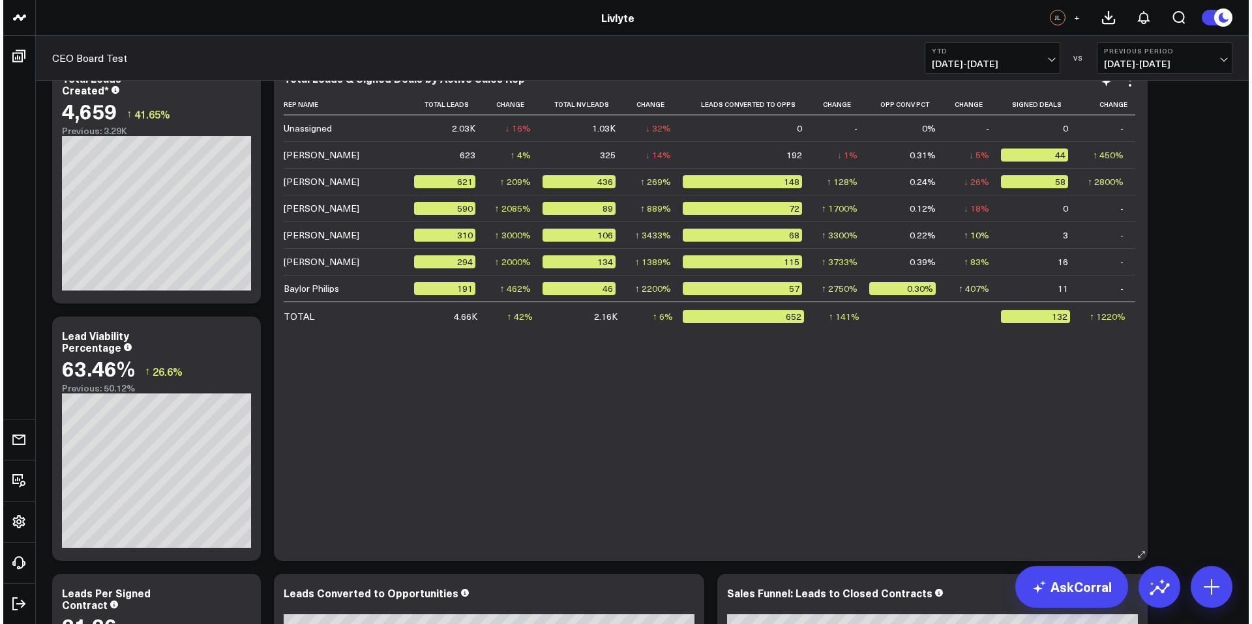
scroll to position [973, 0]
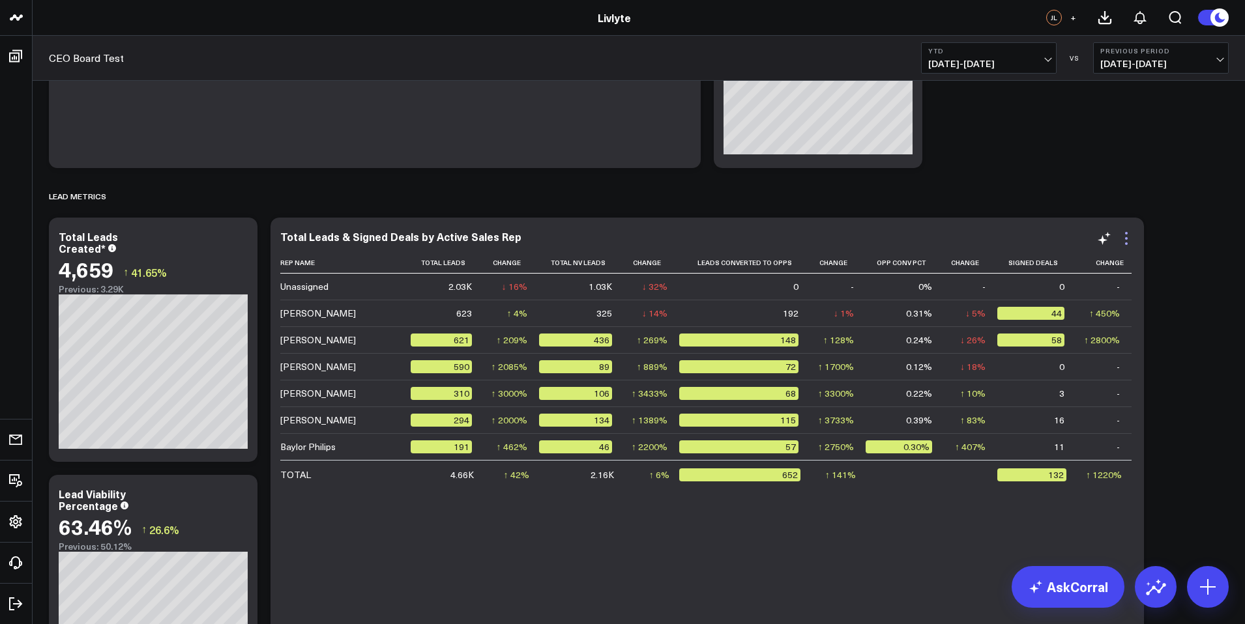
click at [1125, 238] on icon at bounding box center [1127, 239] width 16 height 16
click at [0, 0] on button "Edit Widget" at bounding box center [0, 0] width 0 height 0
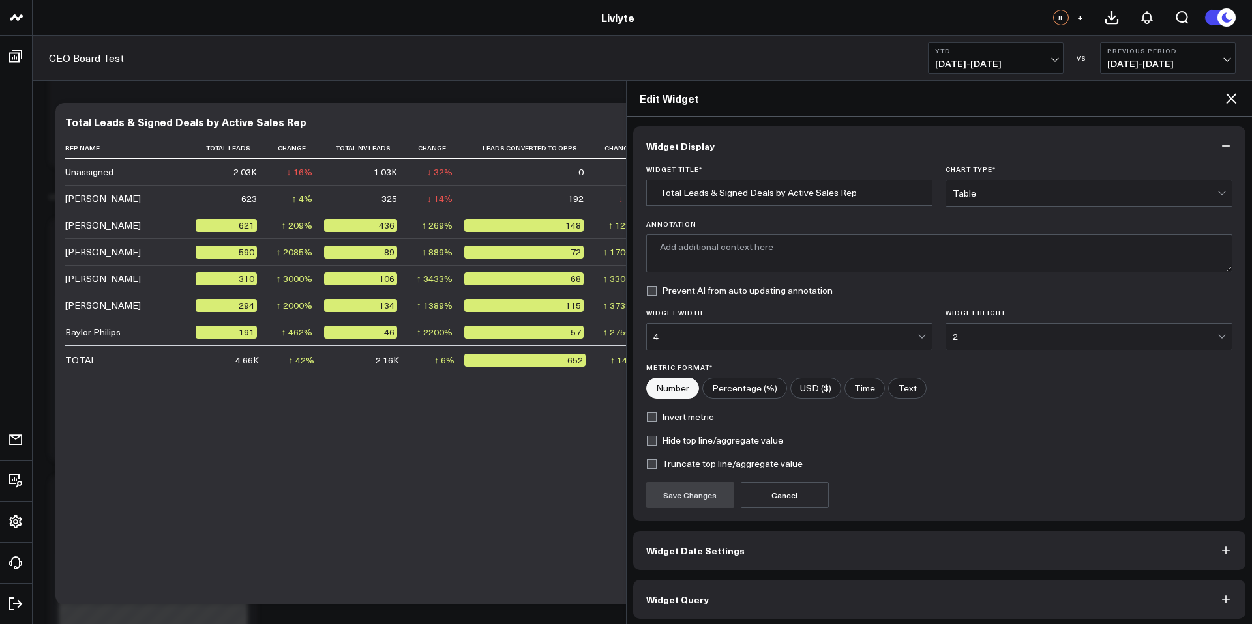
type textarea "Displays the total number of leads, unqualified leads, leads converted to oppor…"
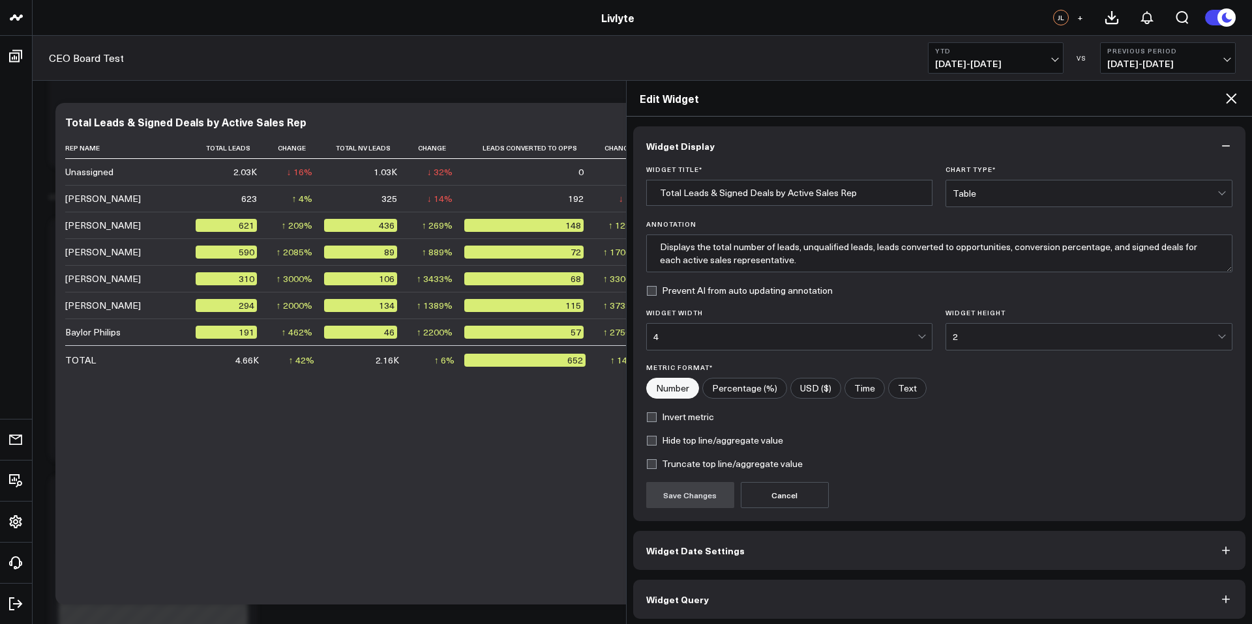
click at [1068, 191] on div "Table" at bounding box center [1084, 193] width 265 height 10
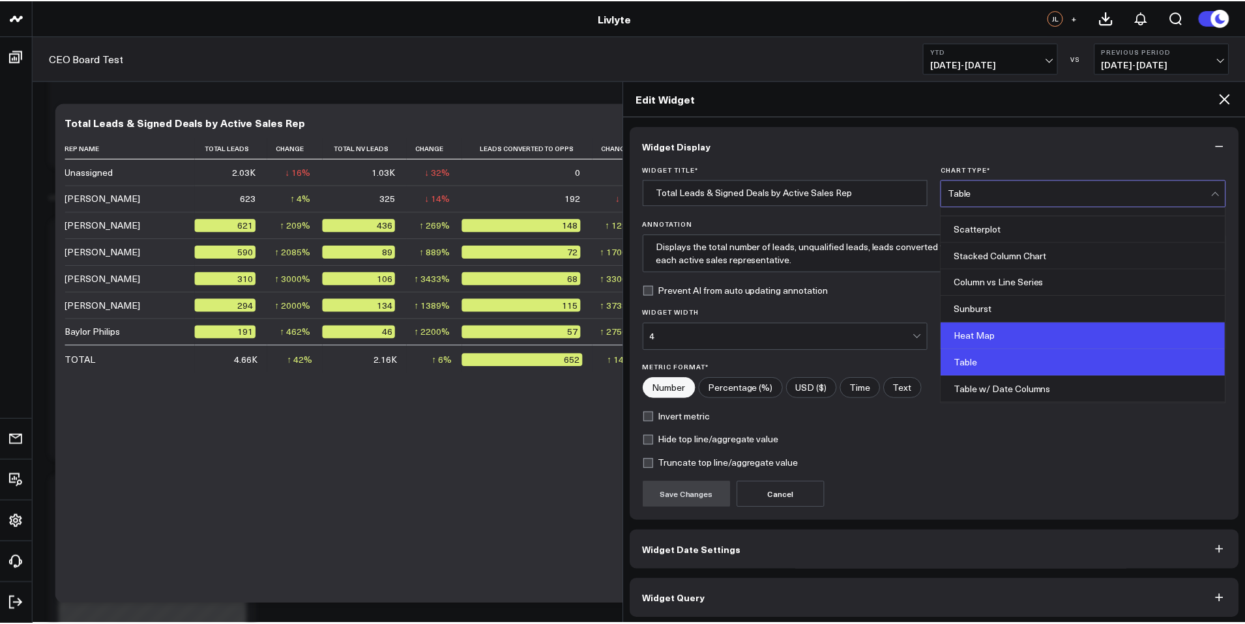
scroll to position [521, 0]
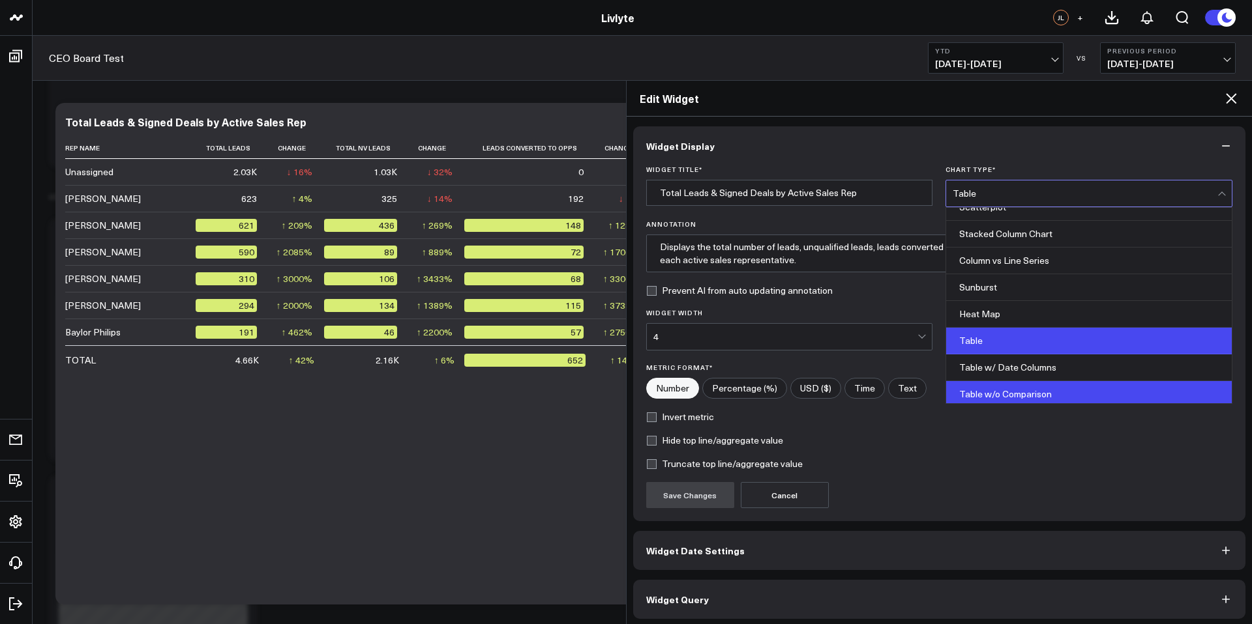
click at [1038, 398] on div "Table w/o Comparison" at bounding box center [1089, 394] width 286 height 26
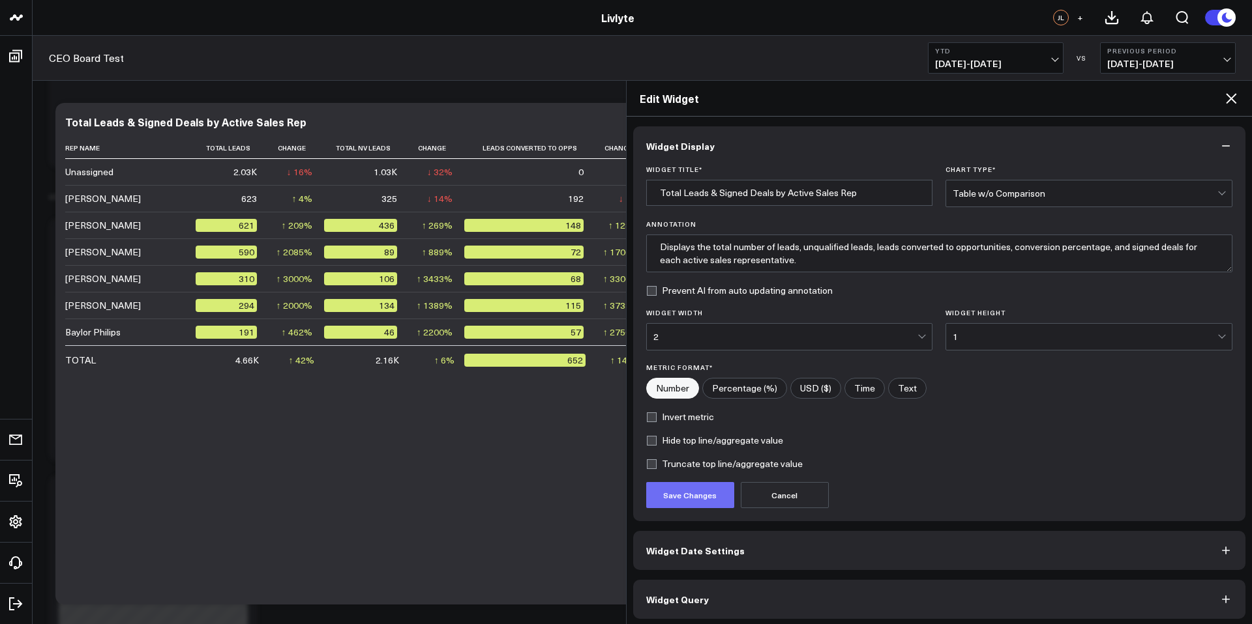
click at [706, 492] on button "Save Changes" at bounding box center [690, 495] width 88 height 26
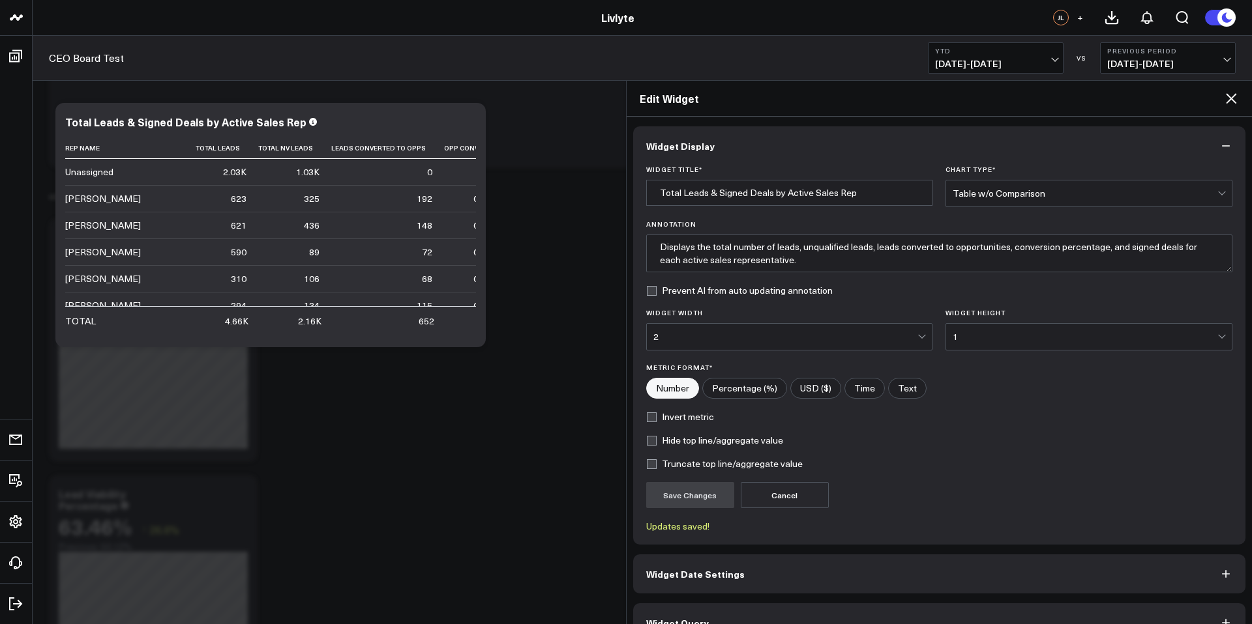
click at [1224, 99] on icon at bounding box center [1231, 99] width 16 height 16
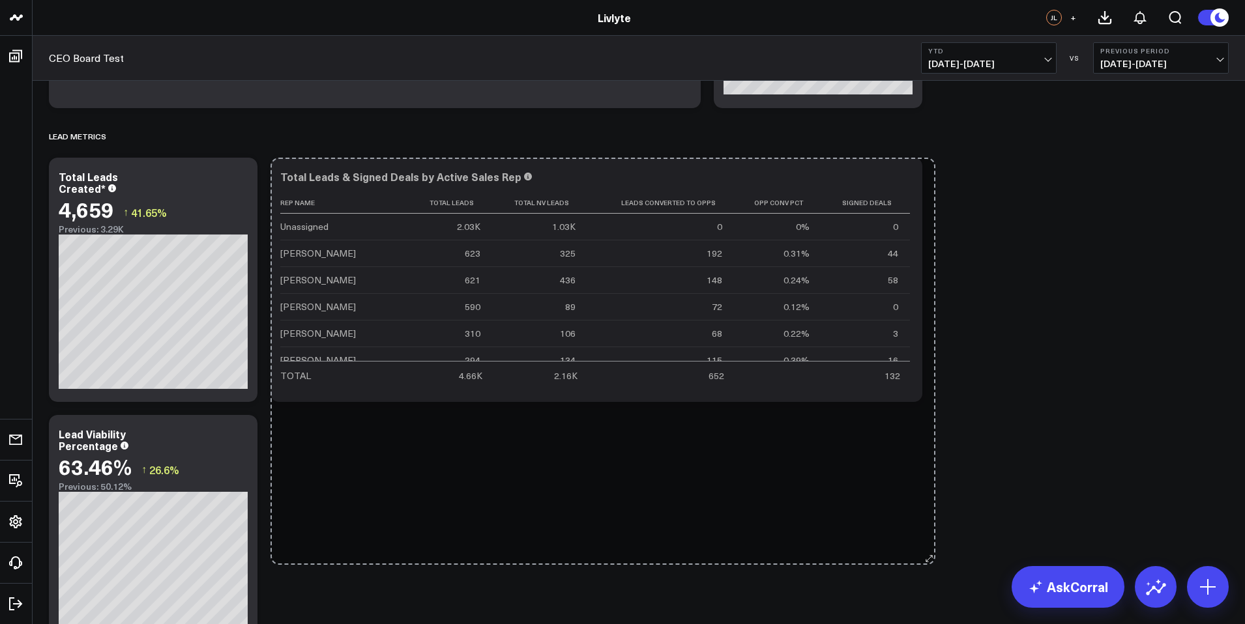
scroll to position [1057, 0]
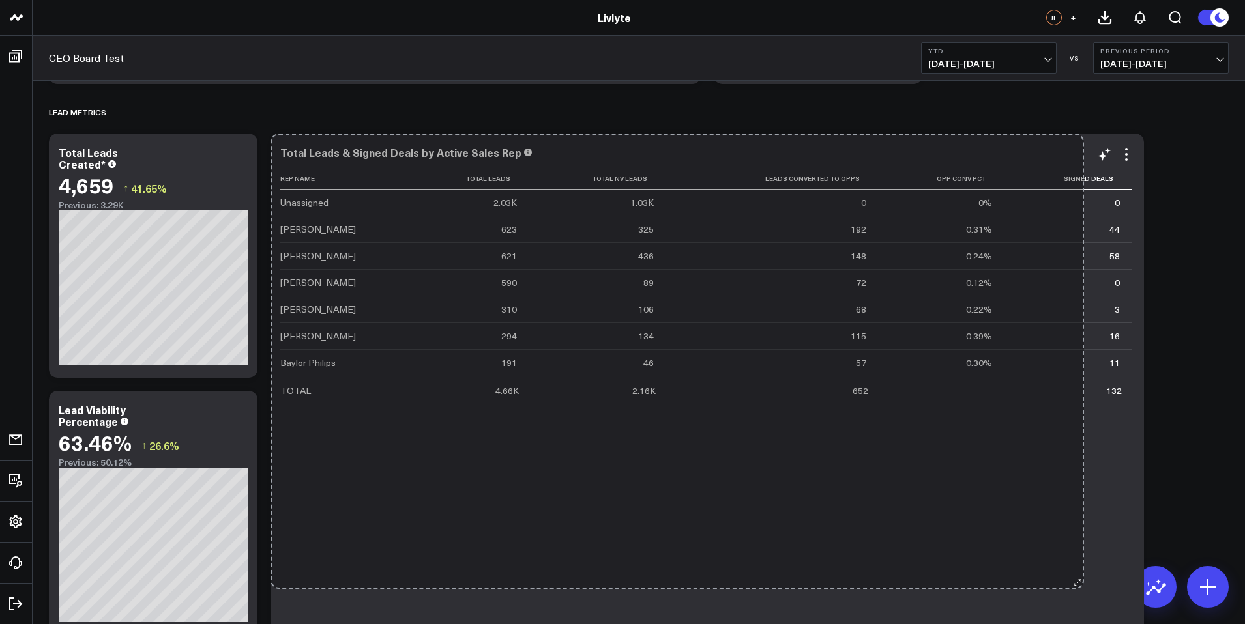
drag, startPoint x: 694, startPoint y: 458, endPoint x: 1077, endPoint y: 585, distance: 403.8
click at [1077, 585] on div "Total Leads & Signed Deals by Active Sales Rep Rep Name Total Leads Total Nv Le…" at bounding box center [707, 385] width 873 height 502
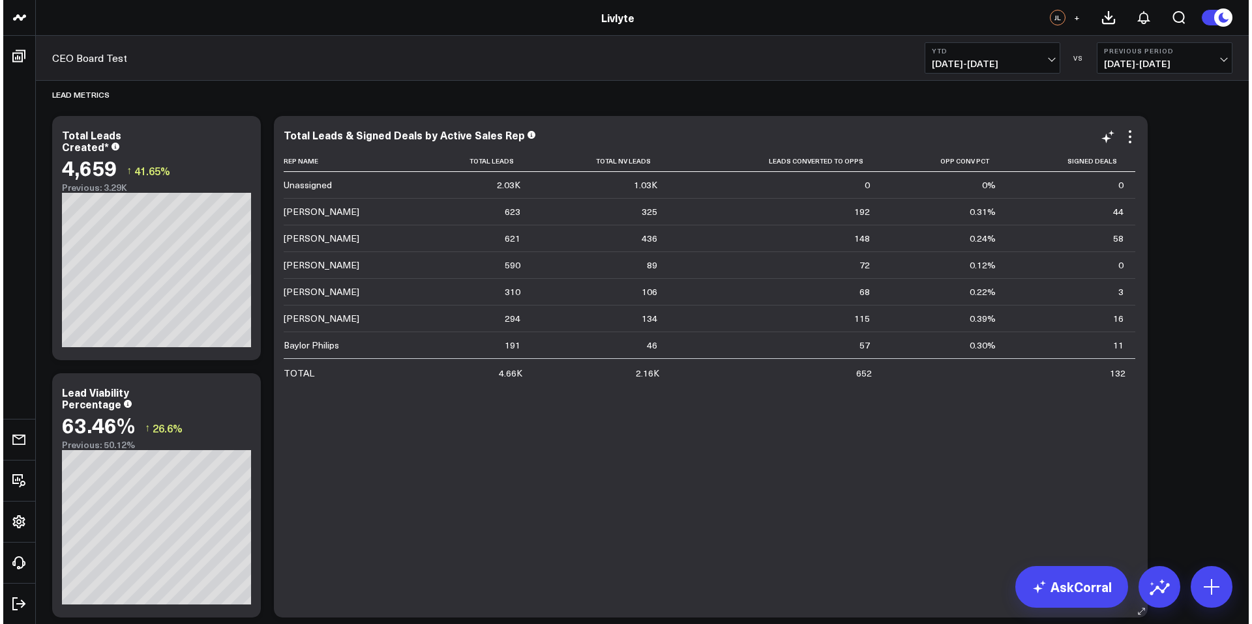
scroll to position [1022, 0]
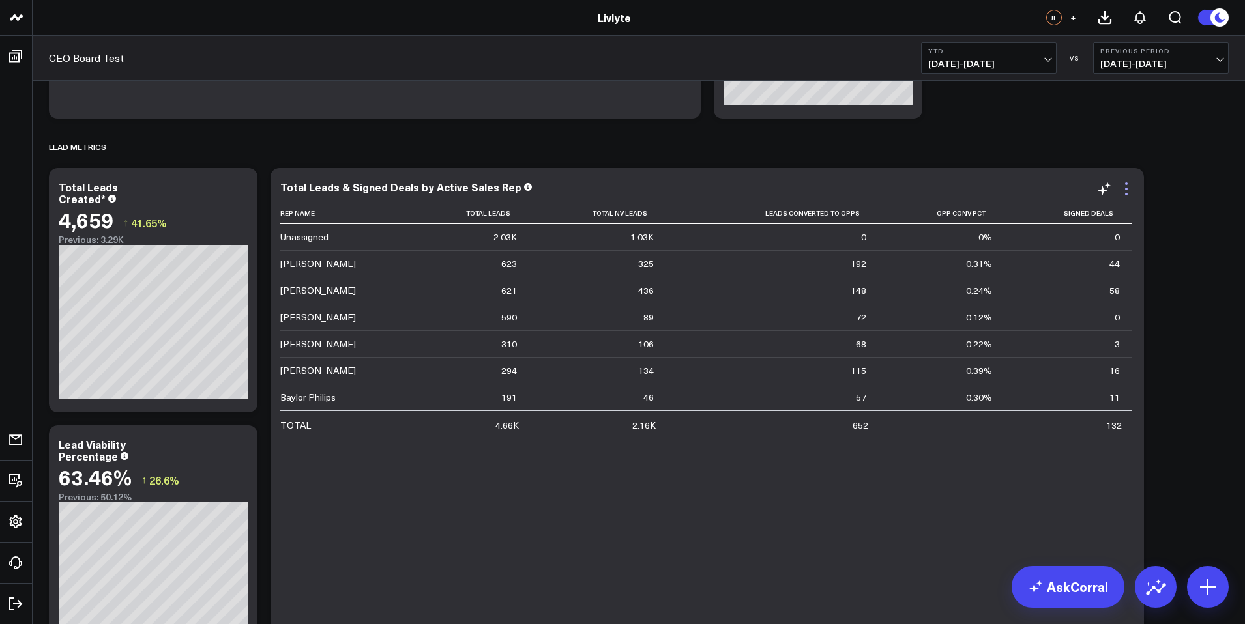
click at [1126, 182] on icon at bounding box center [1127, 189] width 16 height 16
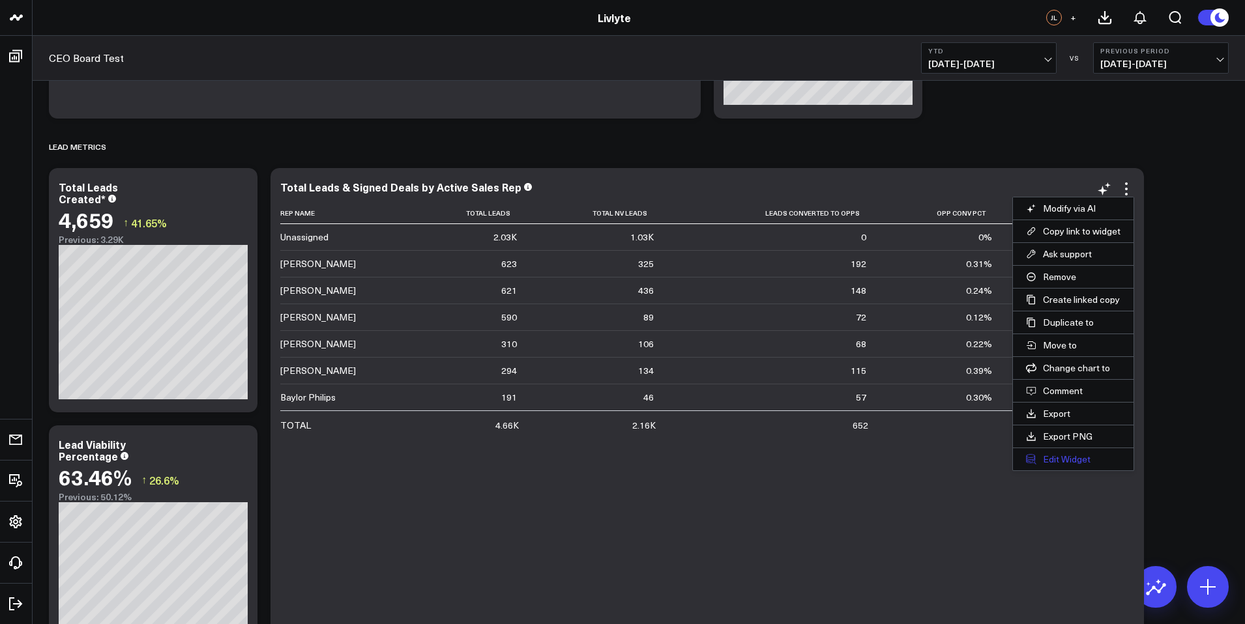
click at [1038, 462] on button "Edit Widget" at bounding box center [1073, 459] width 121 height 22
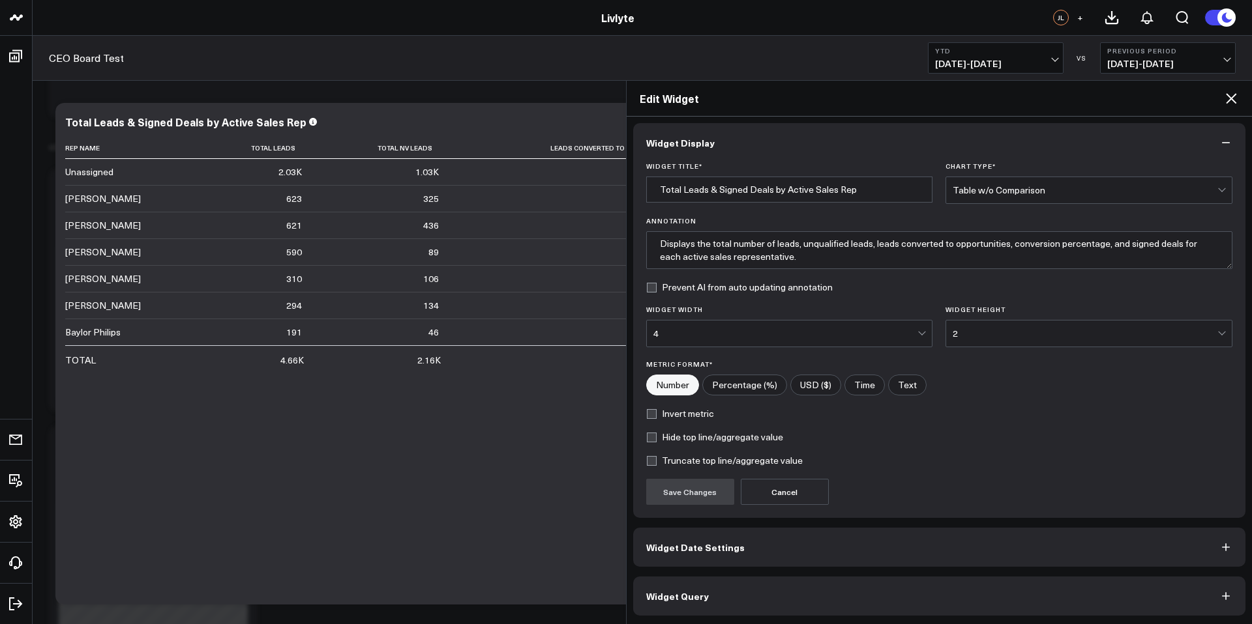
scroll to position [5, 0]
click at [715, 596] on button "Widget Query" at bounding box center [939, 595] width 613 height 39
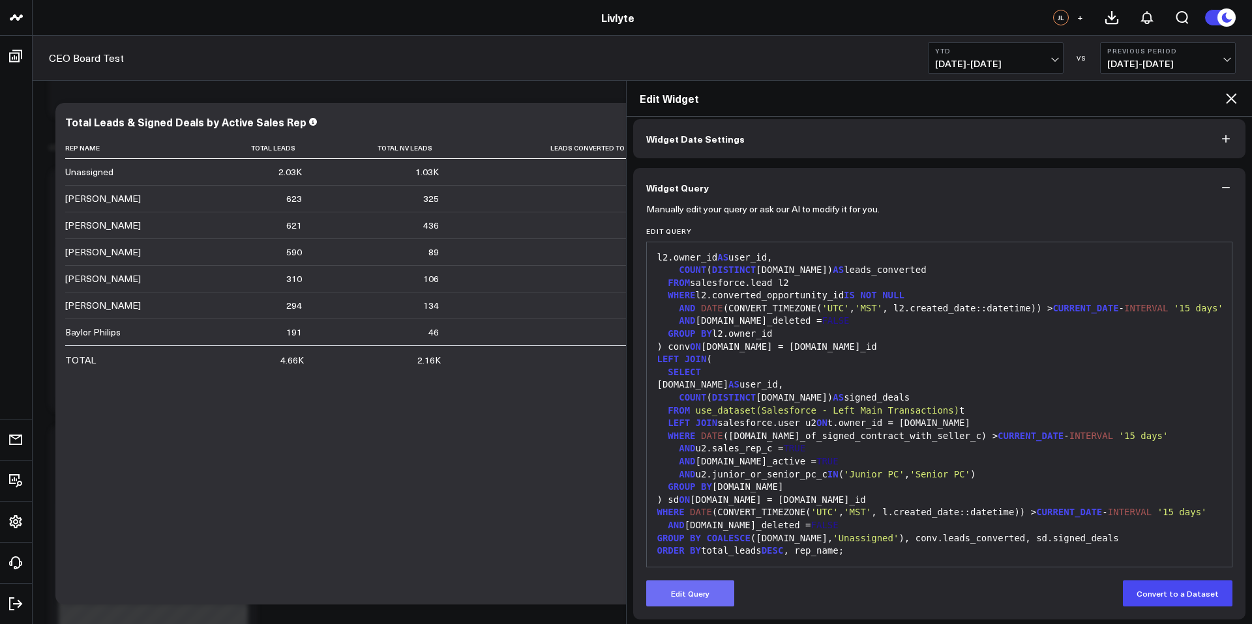
scroll to position [61, 0]
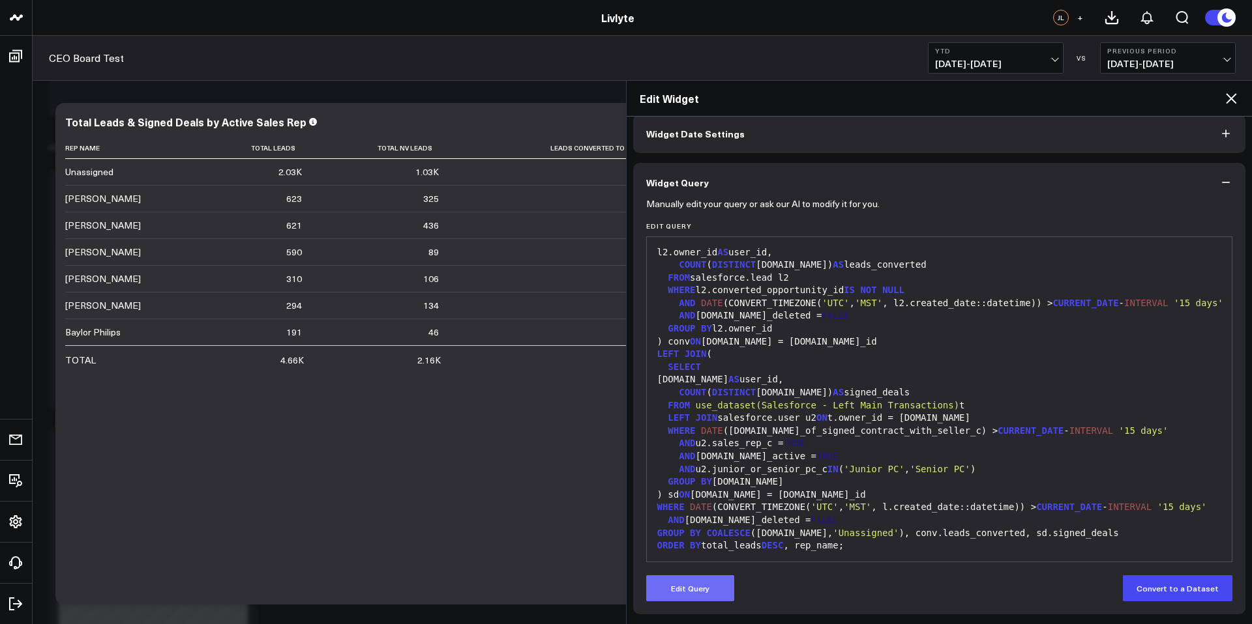
click at [695, 601] on button "Edit Query" at bounding box center [690, 589] width 88 height 26
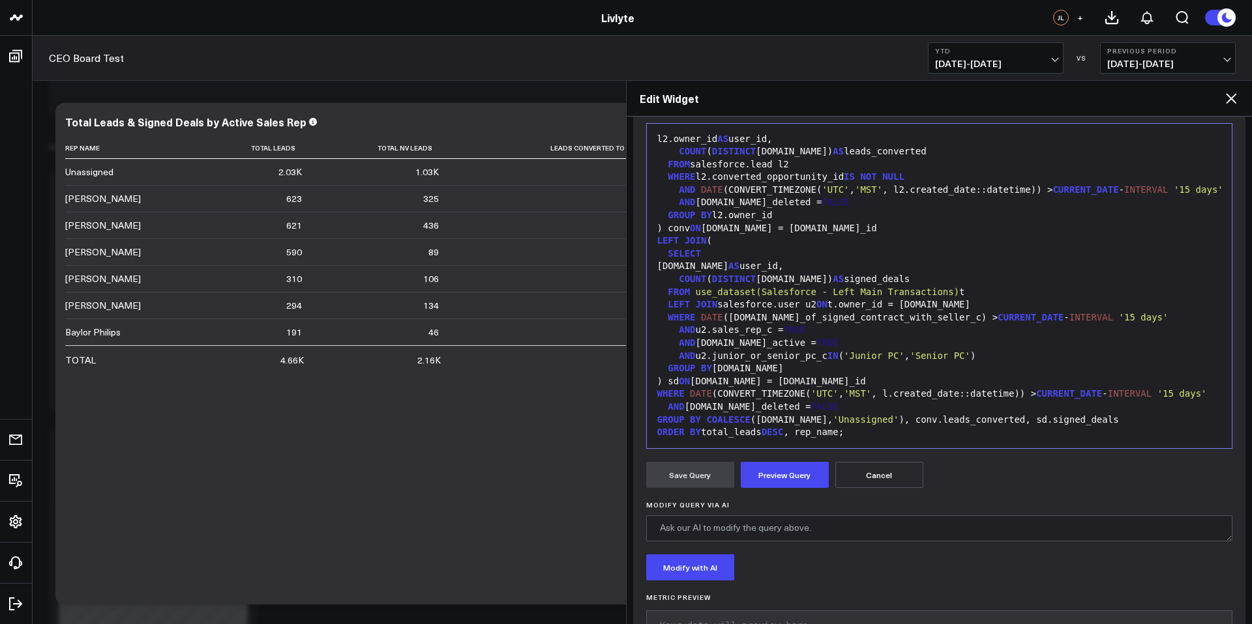
scroll to position [223, 0]
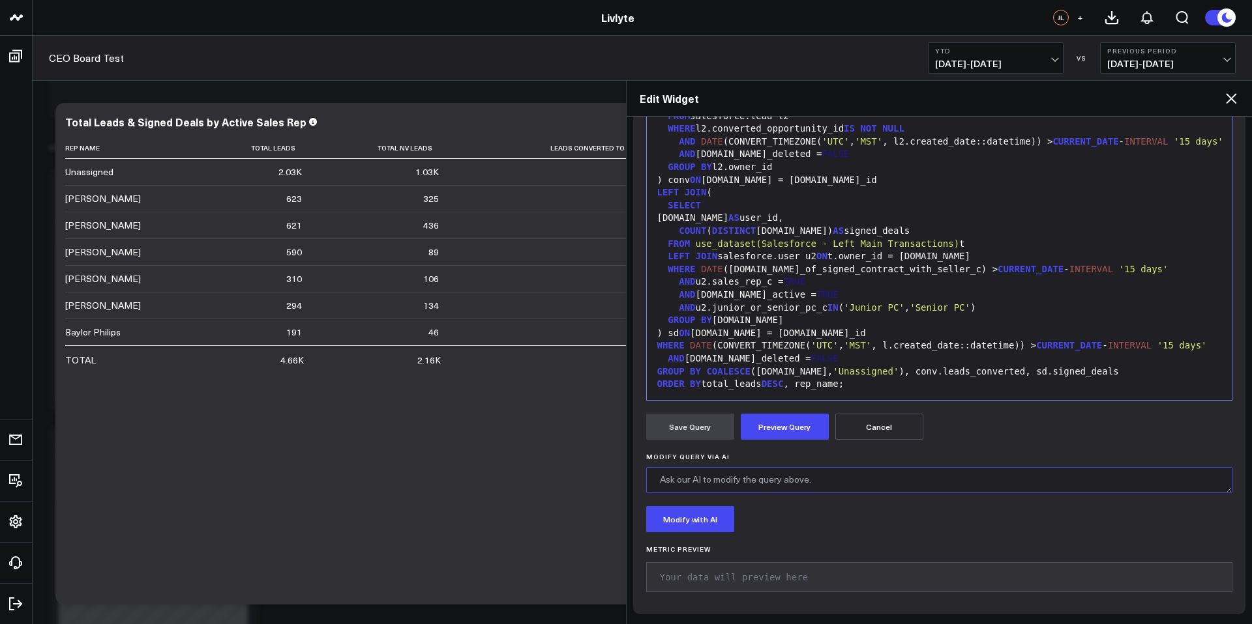
click at [784, 484] on textarea "Modify Query via AI" at bounding box center [939, 480] width 587 height 26
click at [1008, 480] on textarea "Add a column for Signed Rate. The calculation is Signed Deals/ Converted Opport…" at bounding box center [939, 480] width 587 height 26
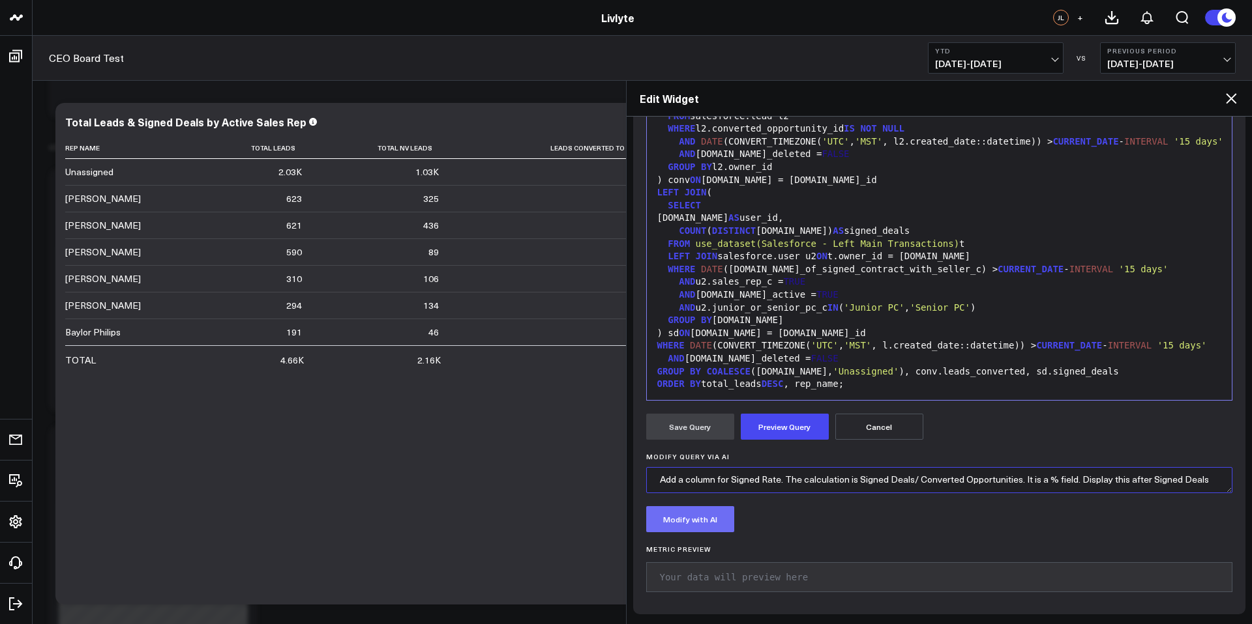
type textarea "Add a column for Signed Rate. The calculation is Signed Deals/ Converted Opport…"
click at [703, 526] on button "Modify with AI" at bounding box center [690, 519] width 88 height 26
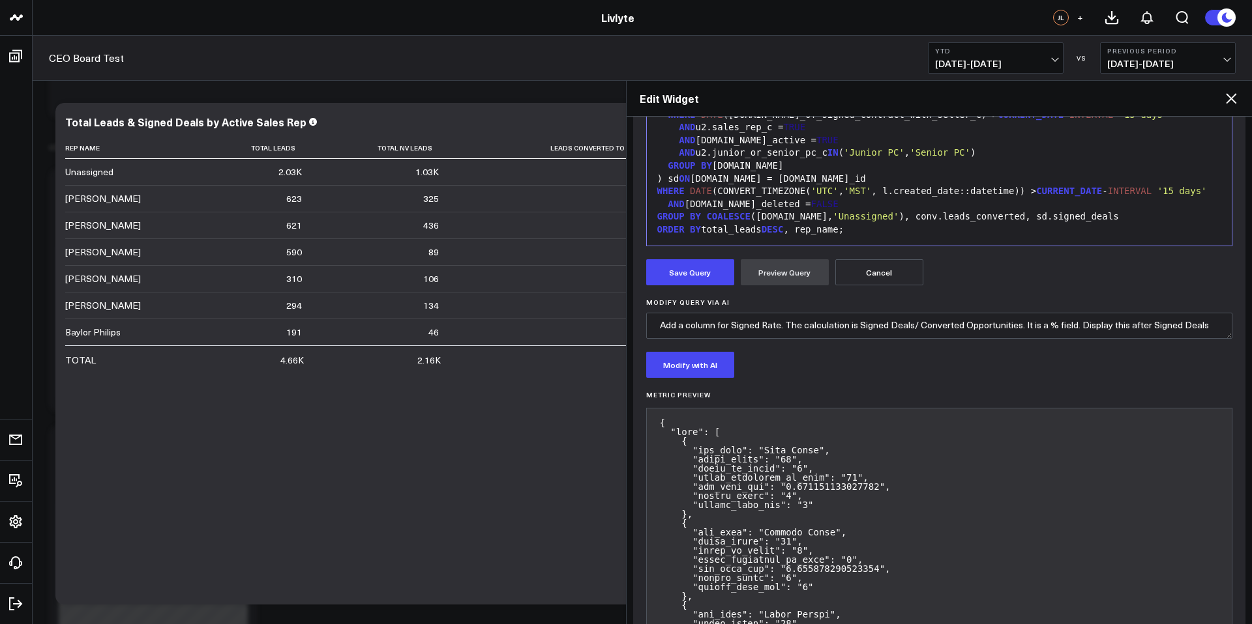
scroll to position [378, 0]
click at [1087, 324] on textarea "Add a column for Signed Rate. The calculation is Signed Deals/ Converted Opport…" at bounding box center [939, 325] width 587 height 26
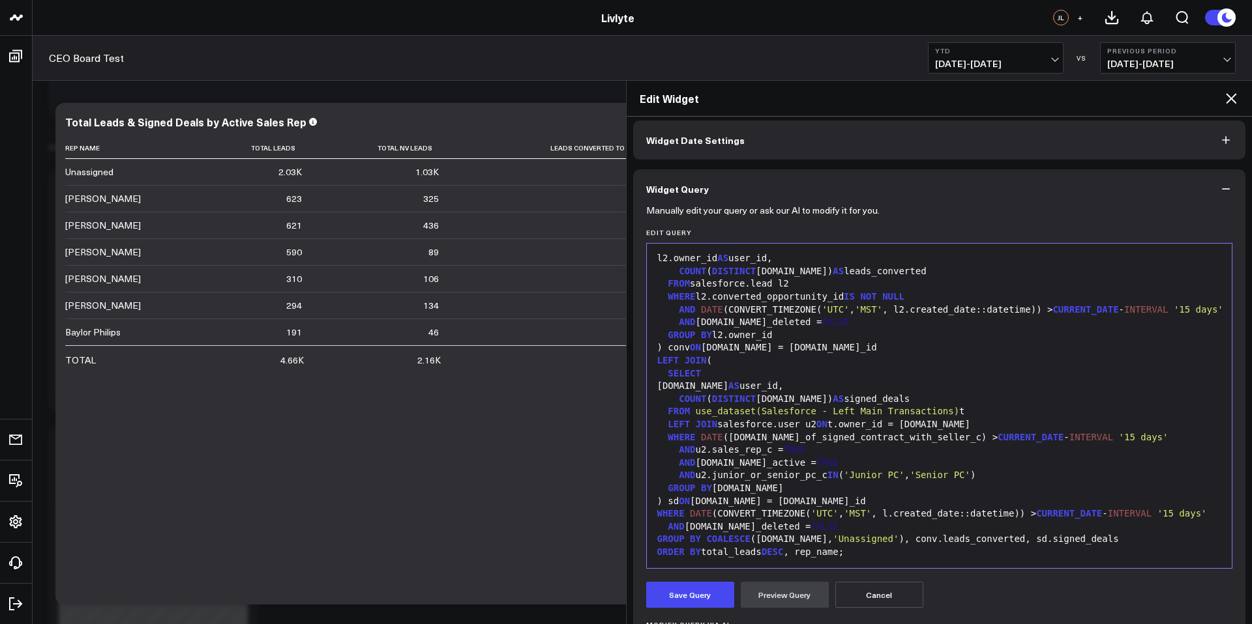
scroll to position [70, 0]
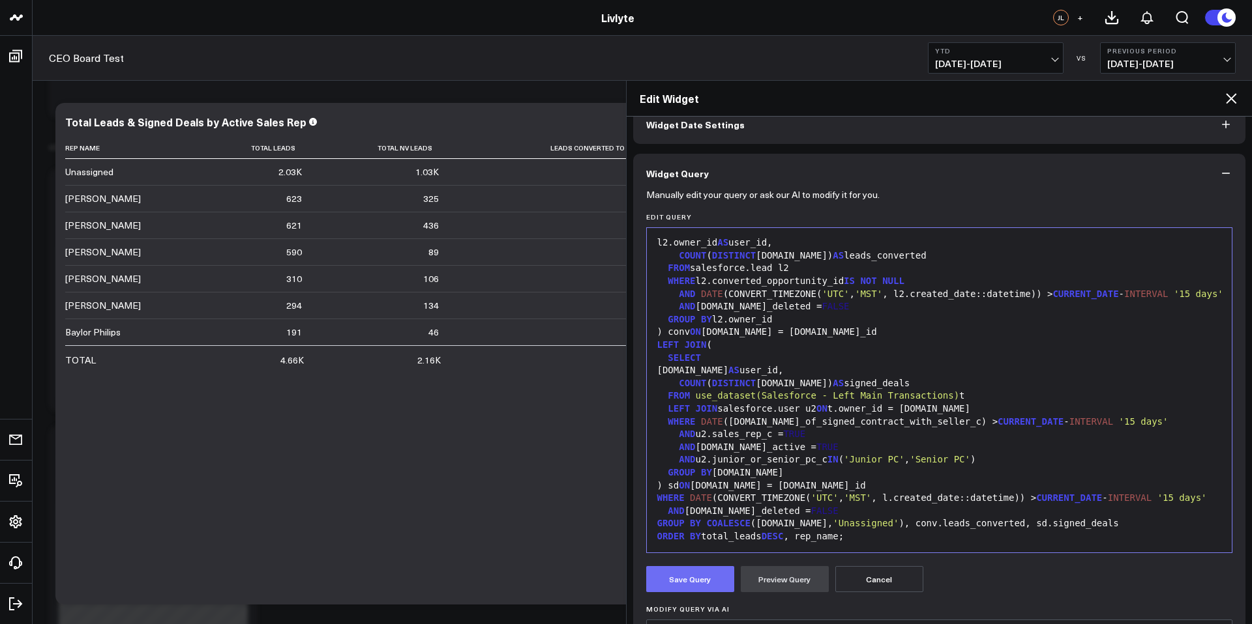
click at [674, 578] on button "Save Query" at bounding box center [690, 579] width 88 height 26
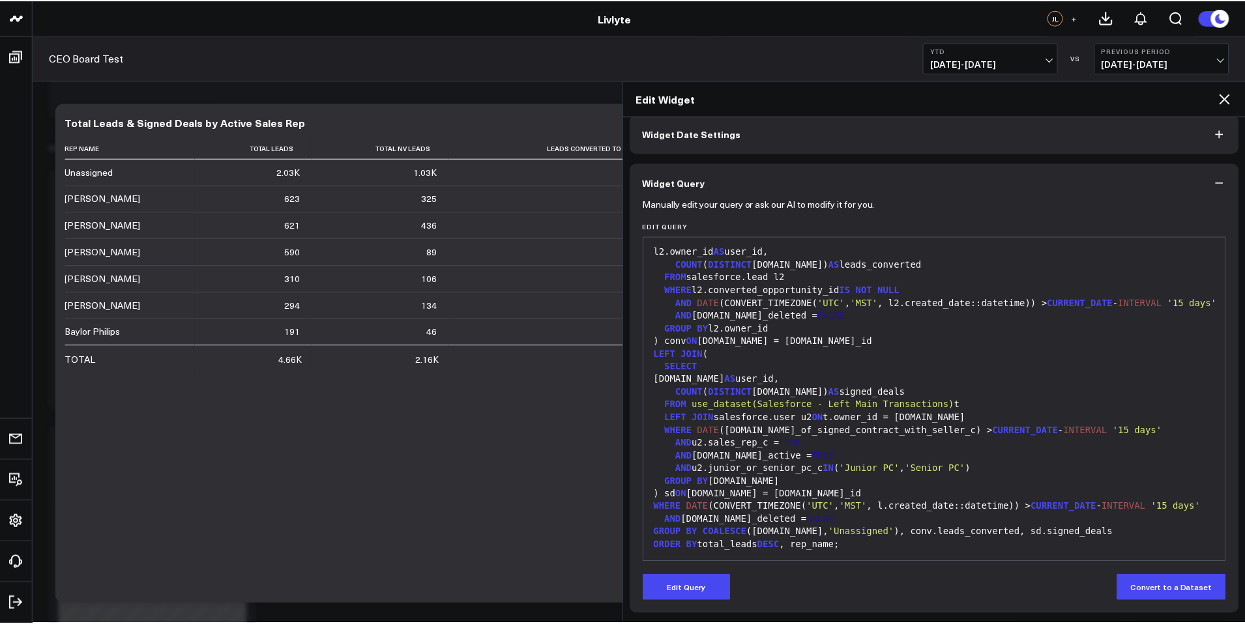
scroll to position [61, 0]
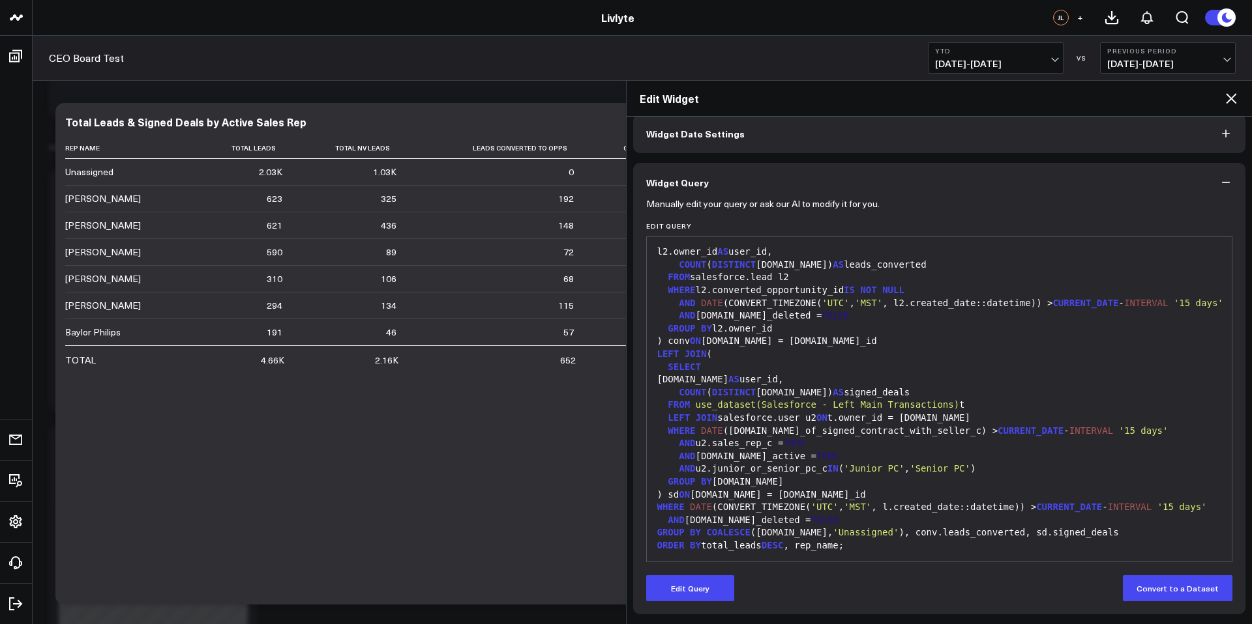
click at [1235, 98] on icon at bounding box center [1231, 99] width 16 height 16
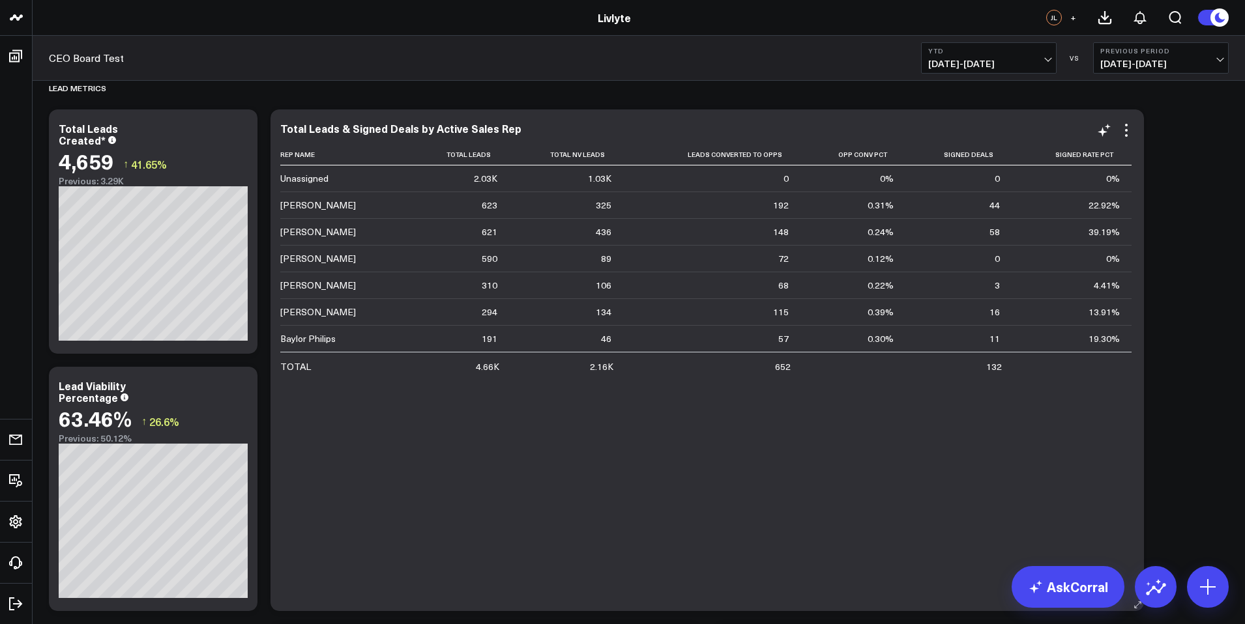
scroll to position [1058, 0]
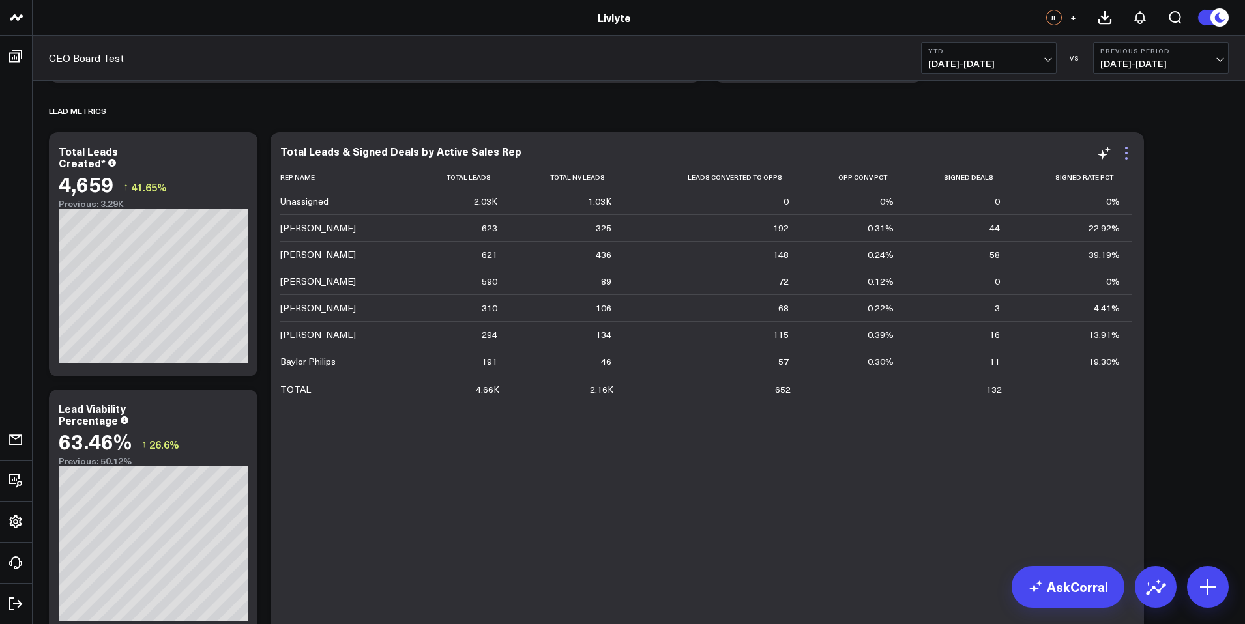
click at [1124, 155] on icon at bounding box center [1127, 153] width 16 height 16
click at [1128, 153] on icon at bounding box center [1127, 153] width 16 height 16
click at [1124, 156] on icon at bounding box center [1127, 153] width 16 height 16
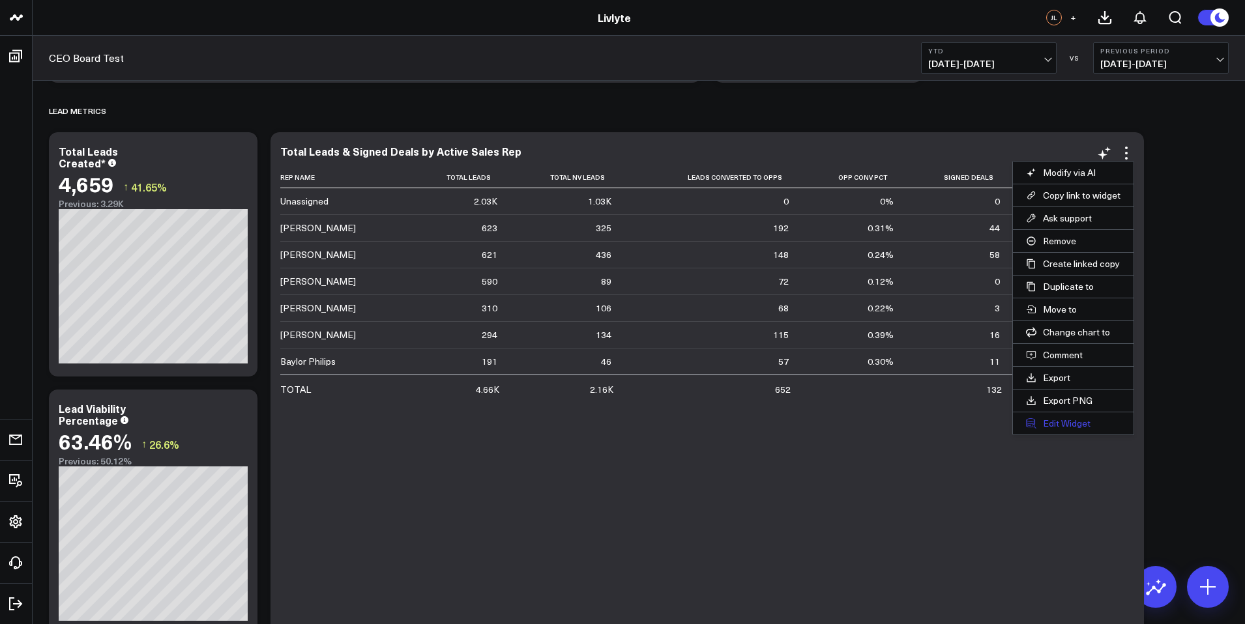
click at [1092, 418] on button "Edit Widget" at bounding box center [1073, 424] width 121 height 22
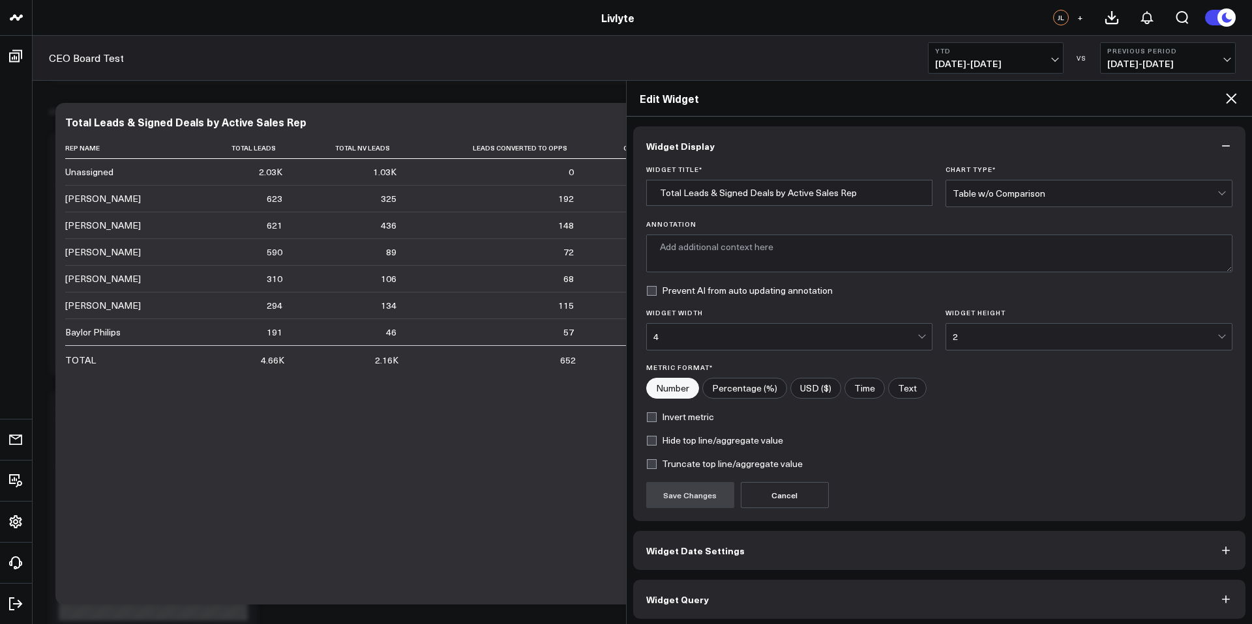
type textarea "Displays the total leads, unqualified leads, converted opportunities, and signe…"
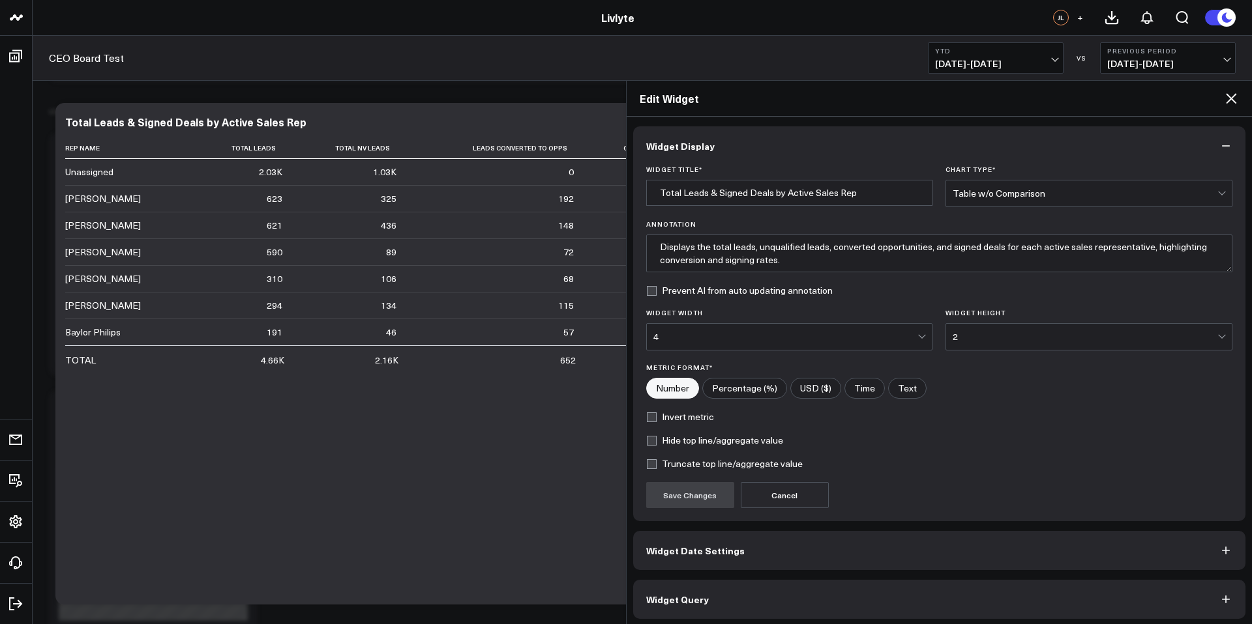
click at [1238, 98] on icon at bounding box center [1231, 99] width 16 height 16
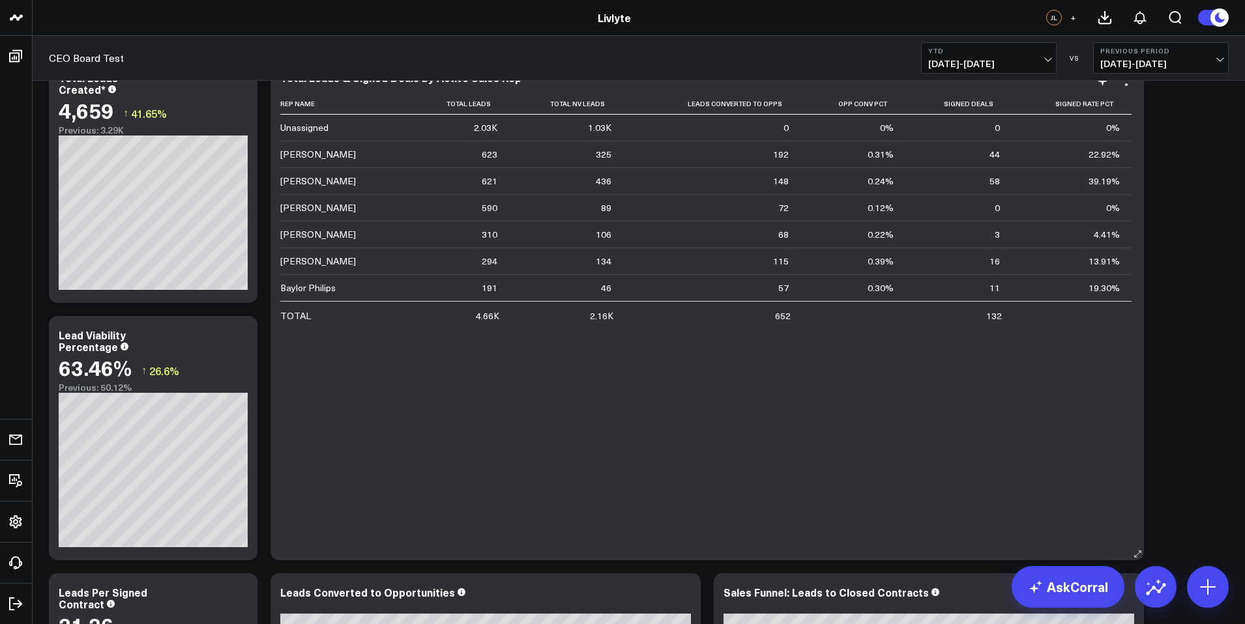
scroll to position [1288, 0]
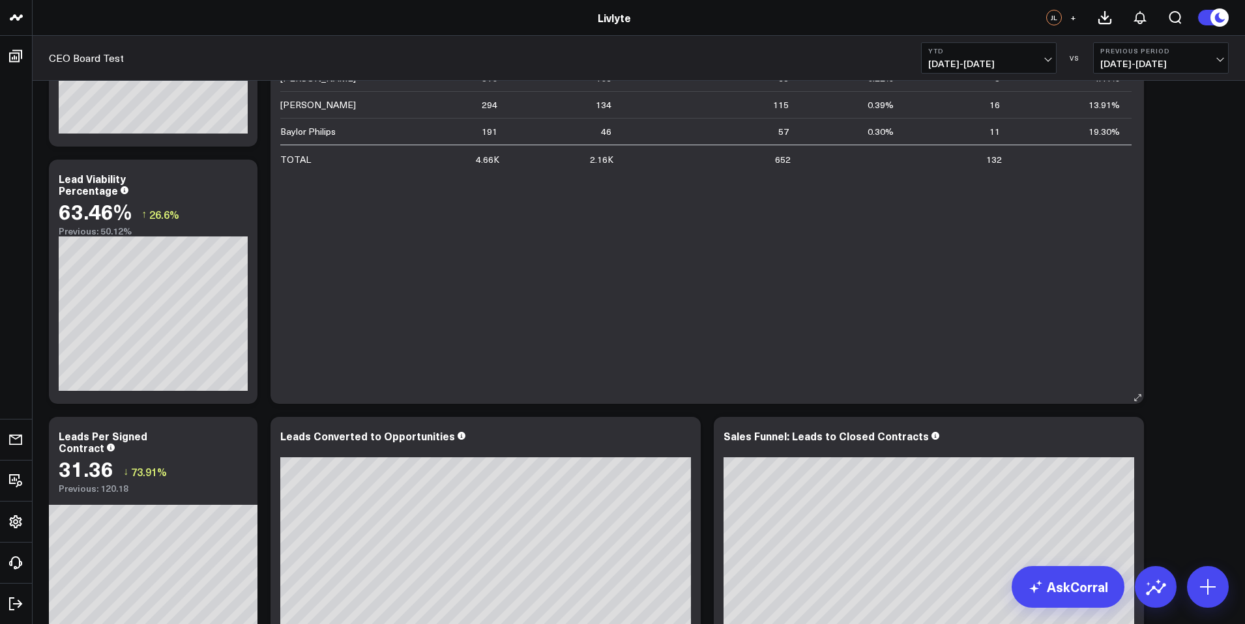
click at [656, 263] on div "Rep Name Total Leads Total Nv Leads Leads Converted To Opps Opp Conv Pct Signed…" at bounding box center [707, 164] width 854 height 454
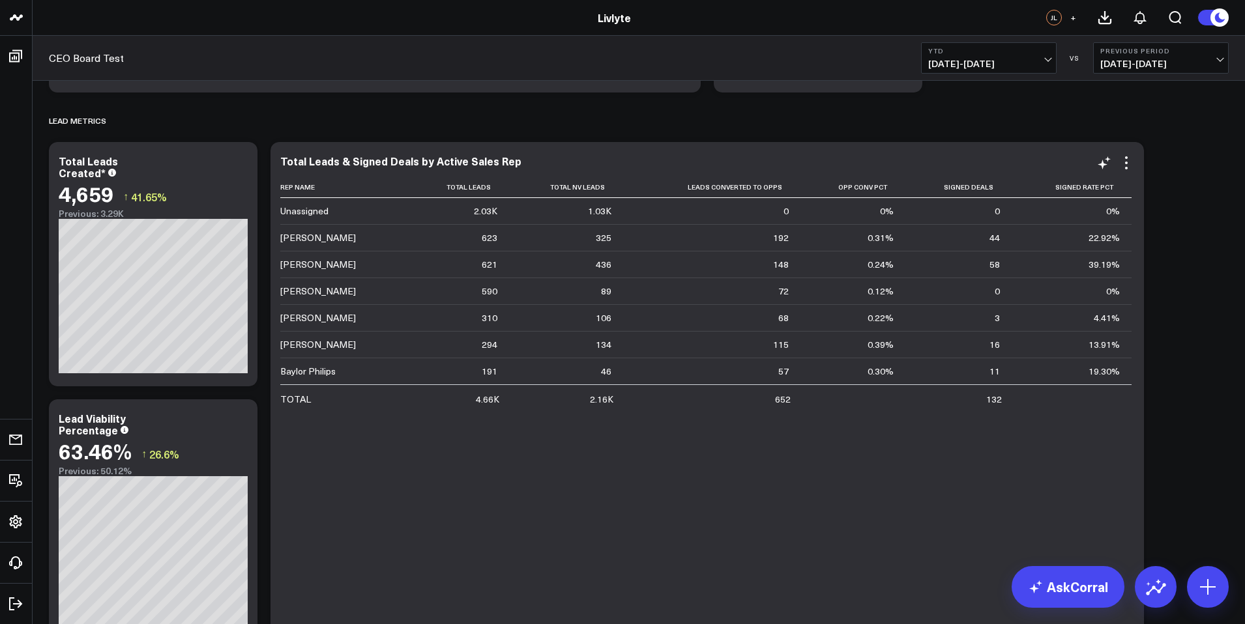
scroll to position [1014, 0]
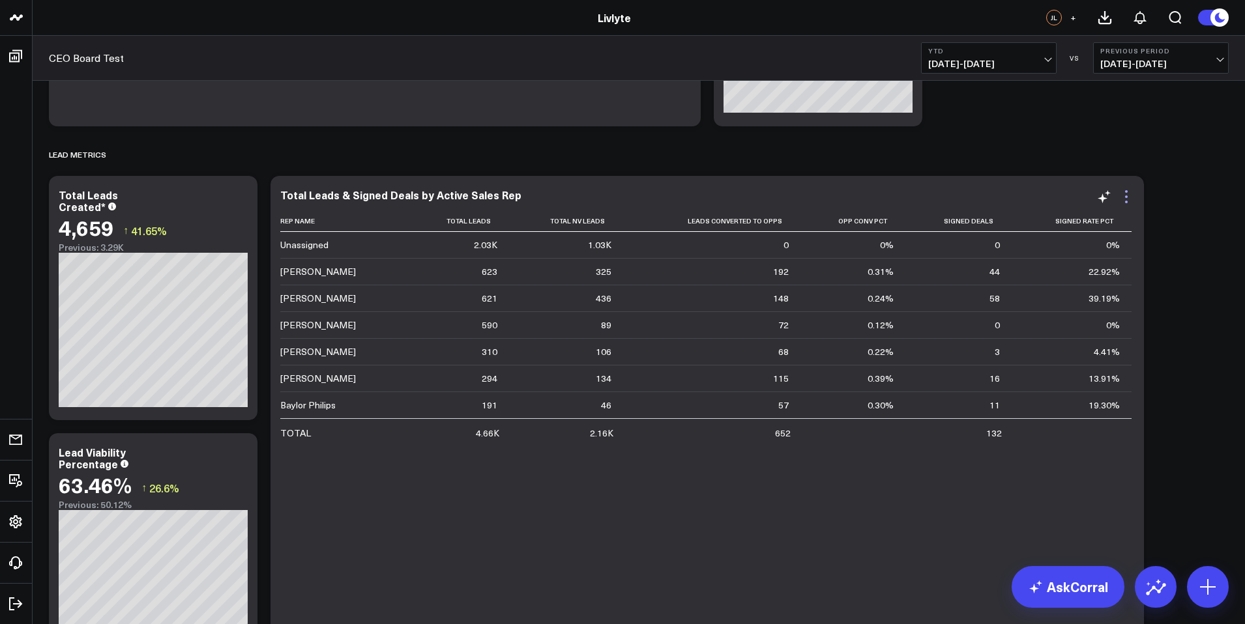
click at [1126, 193] on icon at bounding box center [1127, 197] width 16 height 16
click at [1129, 197] on icon at bounding box center [1127, 197] width 16 height 16
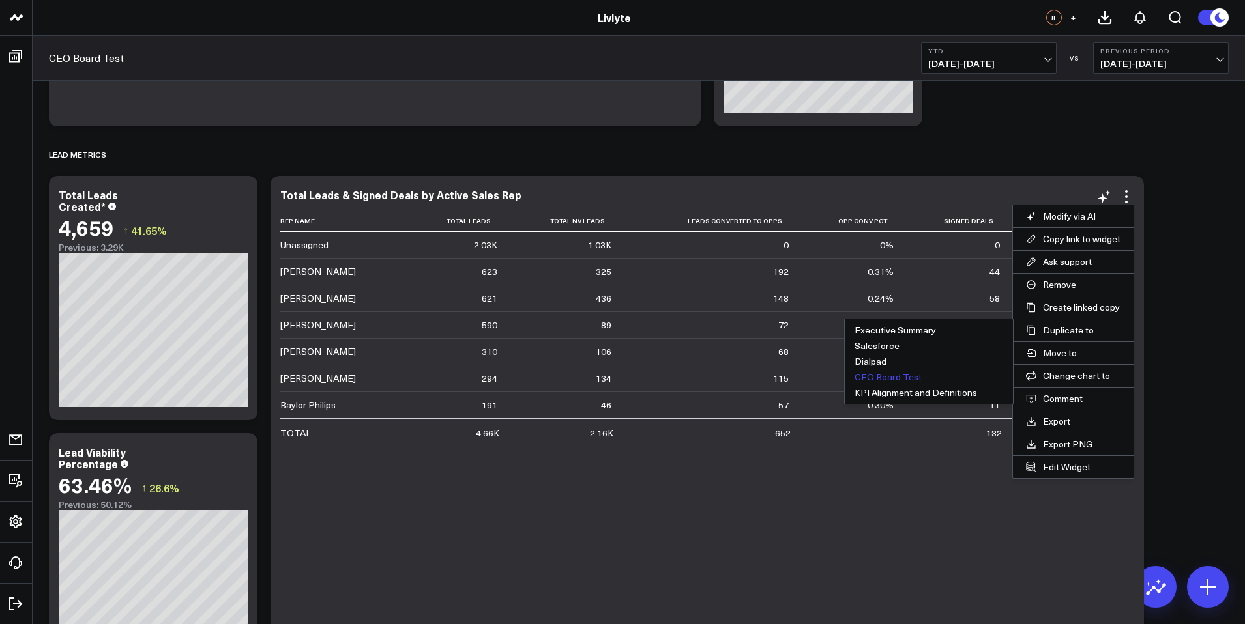
click at [916, 377] on button "CEO Board Test" at bounding box center [929, 378] width 168 height 16
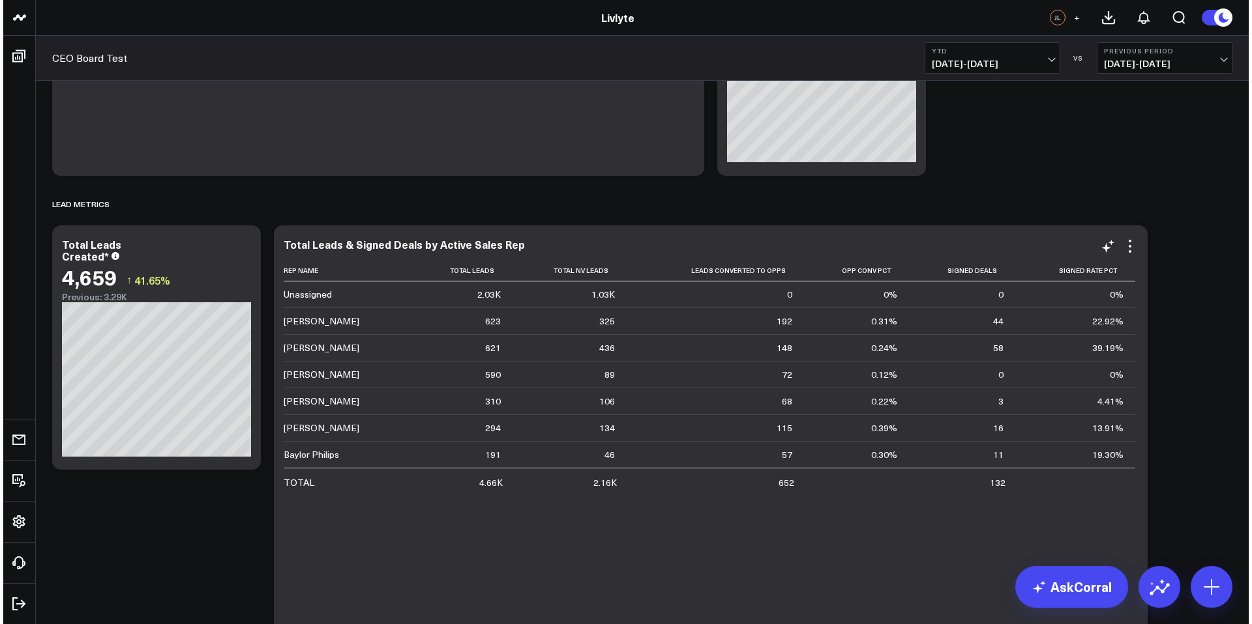
scroll to position [954, 0]
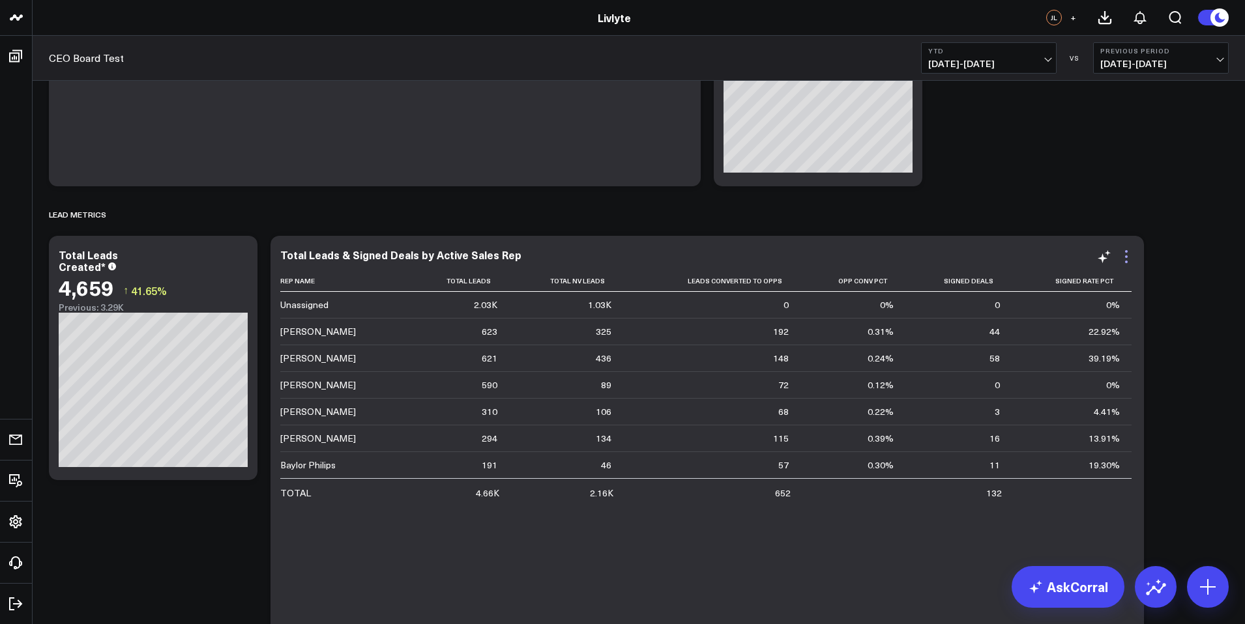
click at [1129, 257] on icon at bounding box center [1127, 257] width 16 height 16
click at [1127, 253] on icon at bounding box center [1127, 257] width 16 height 16
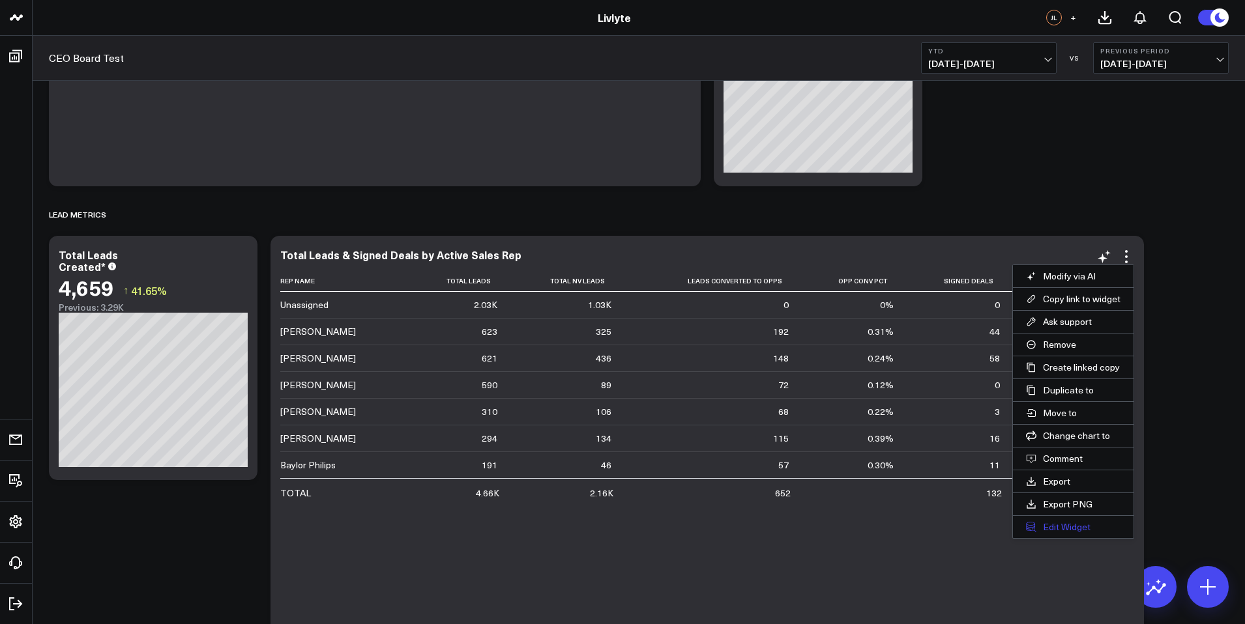
click at [1083, 522] on button "Edit Widget" at bounding box center [1073, 527] width 121 height 22
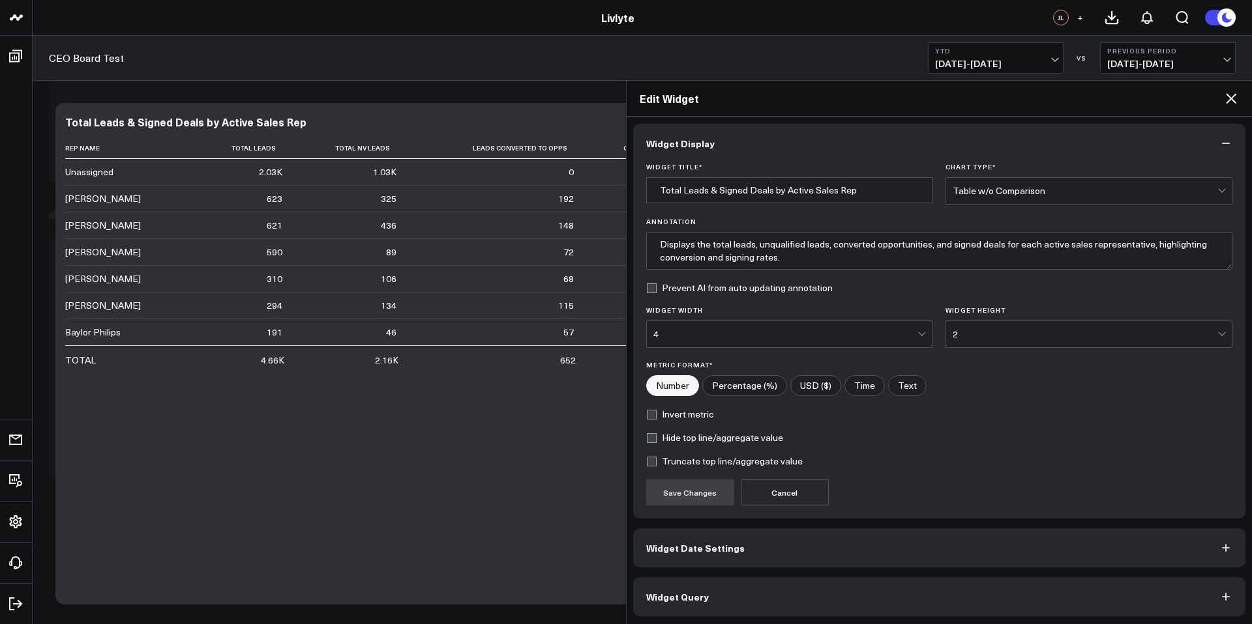
scroll to position [5, 0]
click at [696, 596] on span "Widget Query" at bounding box center [677, 595] width 63 height 10
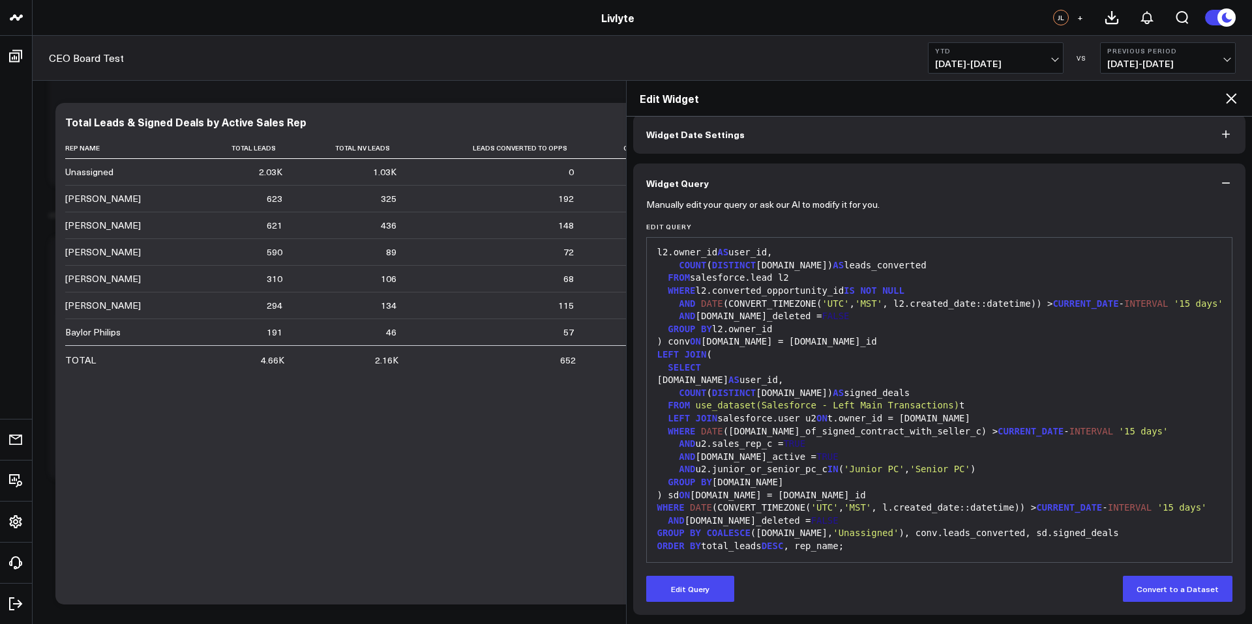
scroll to position [61, 0]
click at [694, 585] on button "Edit Query" at bounding box center [690, 589] width 88 height 26
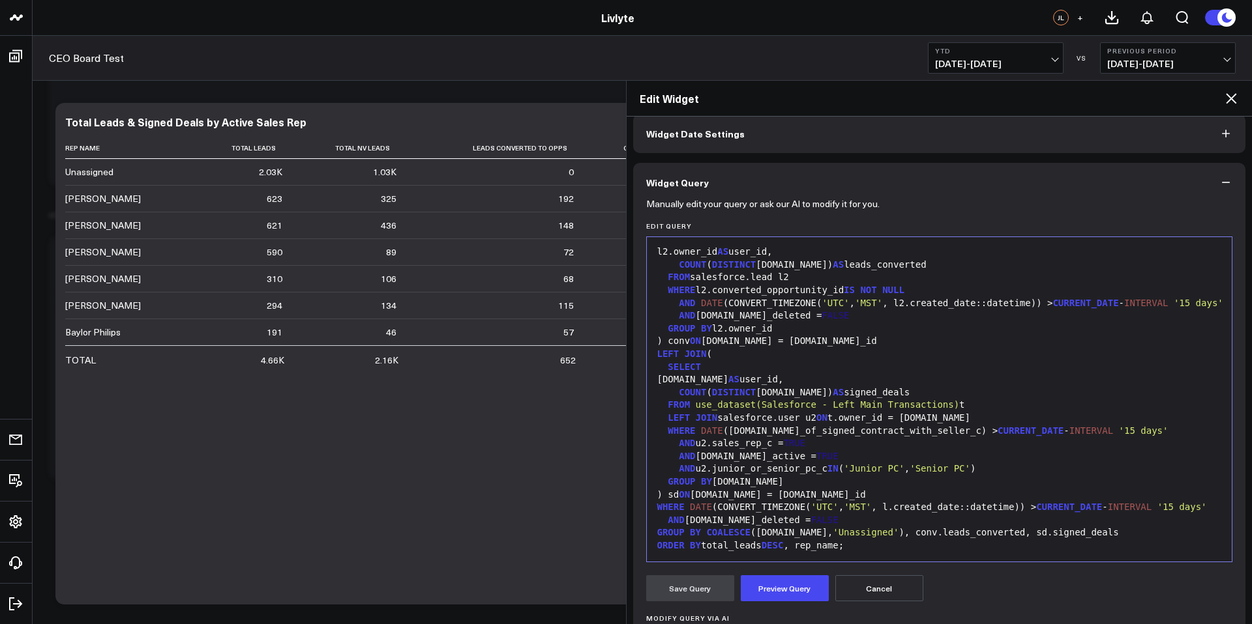
scroll to position [223, 0]
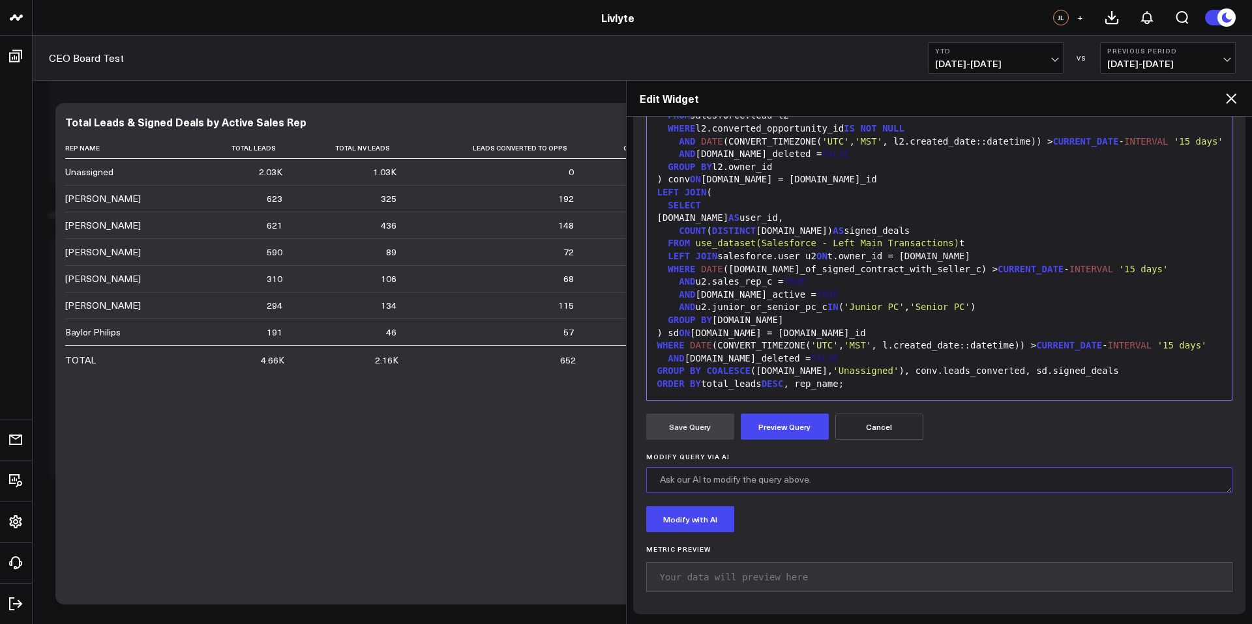
click at [718, 482] on textarea "Modify Query via AI" at bounding box center [939, 480] width 587 height 26
click at [675, 480] on textarea "This is a Big one. WE have teams so I want to organize and total this chart acc…" at bounding box center [939, 480] width 587 height 26
click at [660, 484] on textarea "This is a Big one. We have teams so I want to organize and total this chart acc…" at bounding box center [939, 480] width 587 height 26
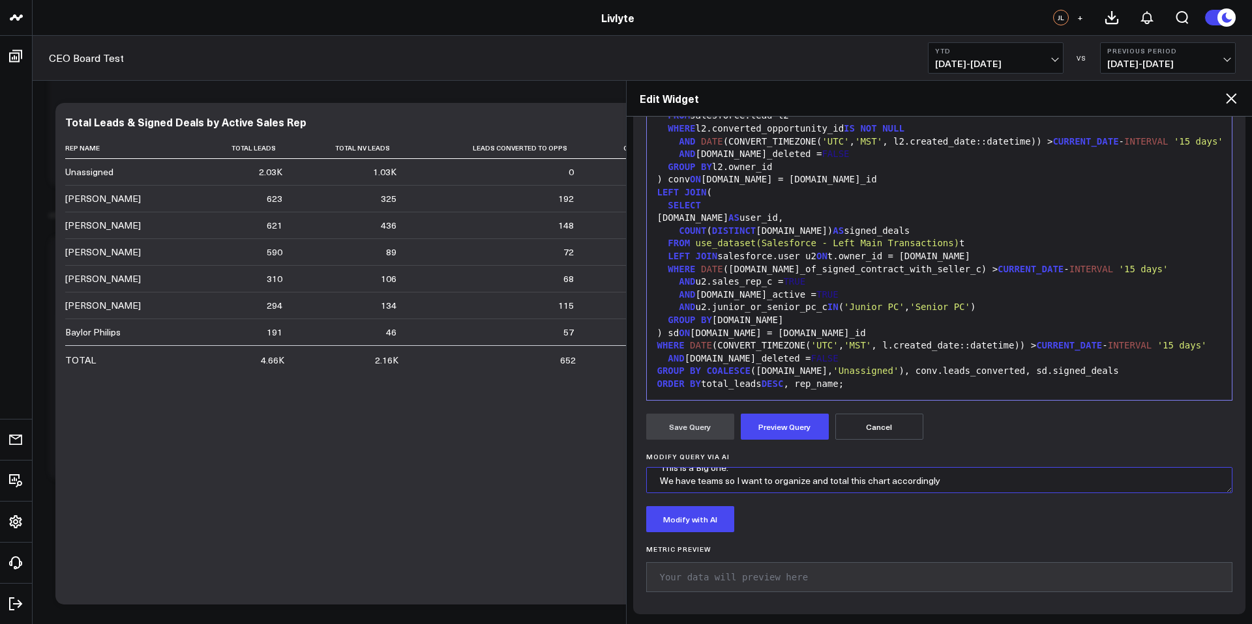
click at [965, 482] on textarea "This is a Big one. We have teams so I want to organize and total this chart acc…" at bounding box center [939, 480] width 587 height 26
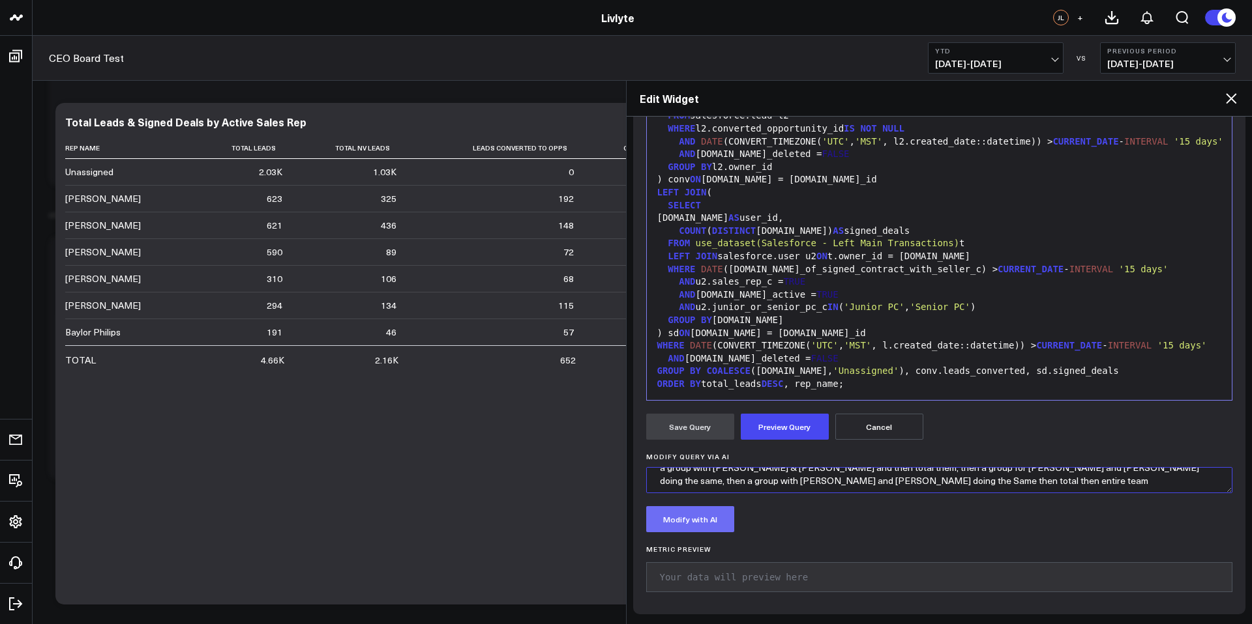
type textarea "This is a Big one. We have teams so I want to organize and total this chart acc…"
click at [658, 520] on button "Modify with AI" at bounding box center [690, 519] width 88 height 26
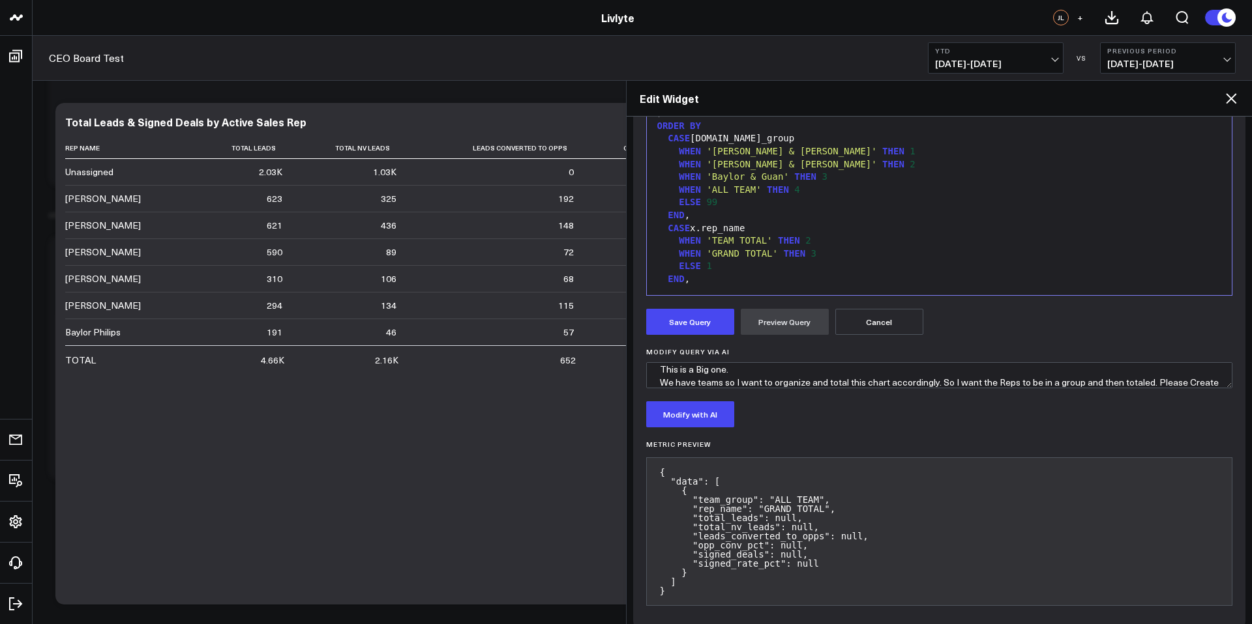
scroll to position [342, 0]
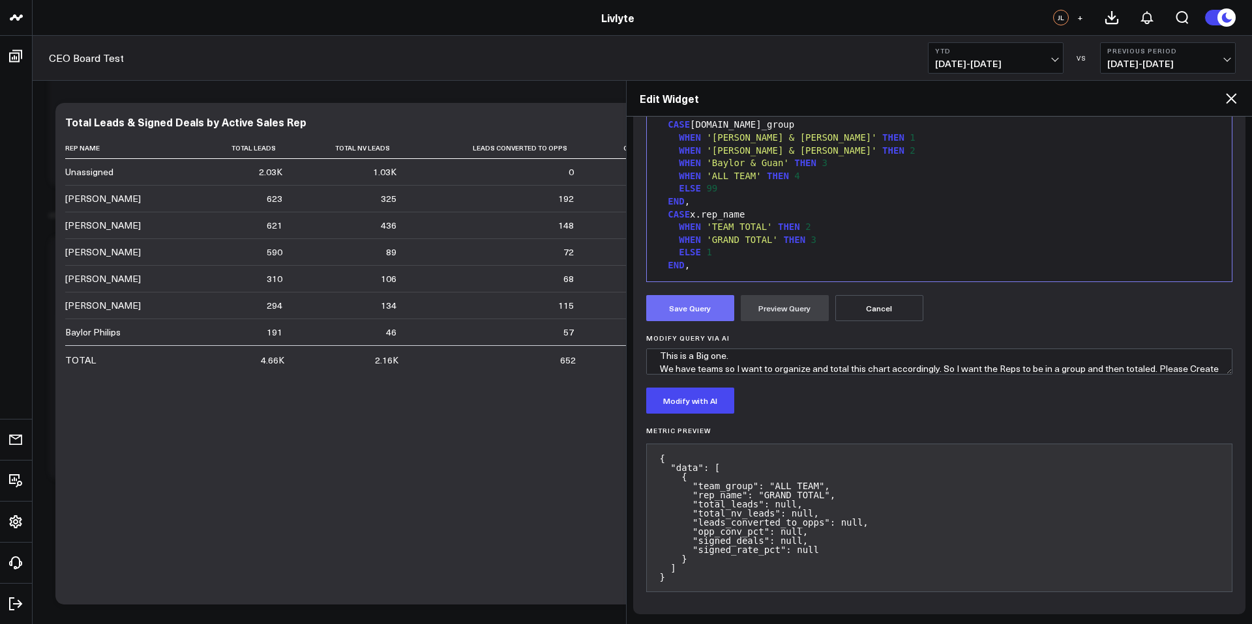
click at [709, 309] on button "Save Query" at bounding box center [690, 308] width 88 height 26
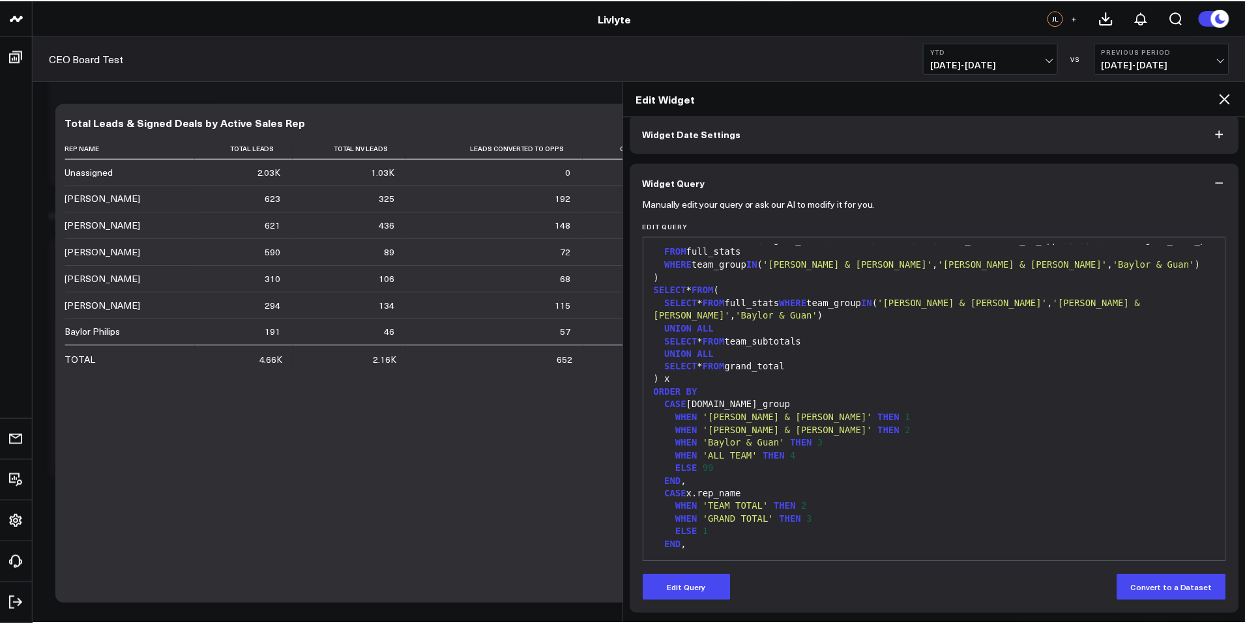
scroll to position [61, 0]
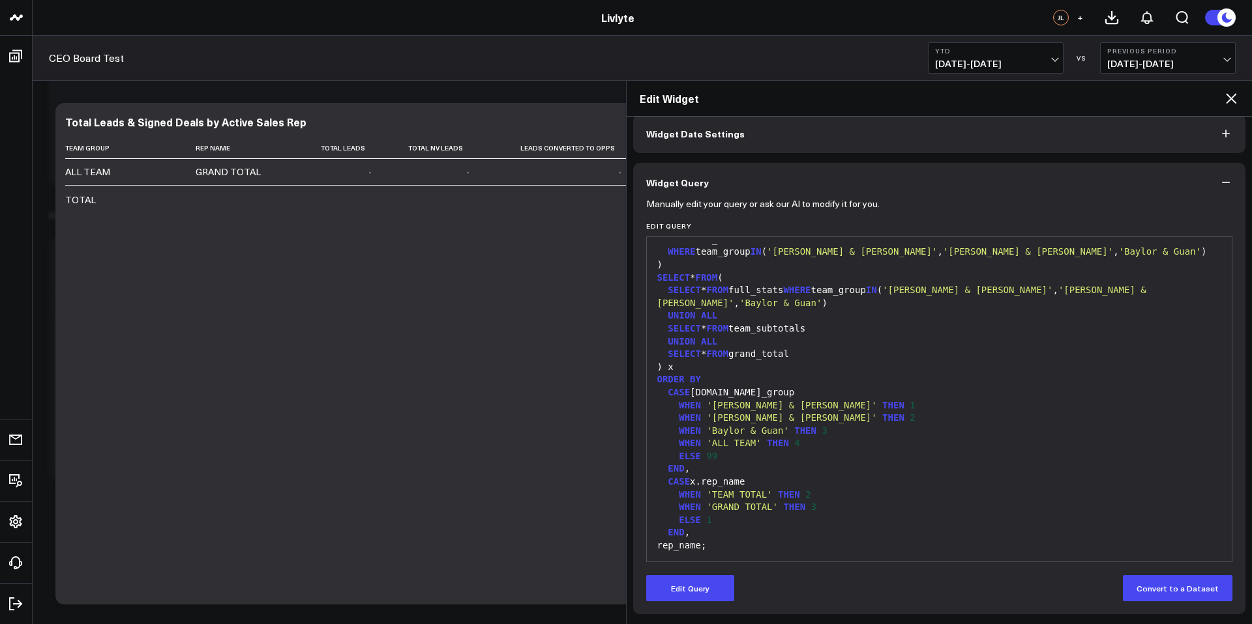
click at [1227, 100] on icon at bounding box center [1231, 99] width 16 height 16
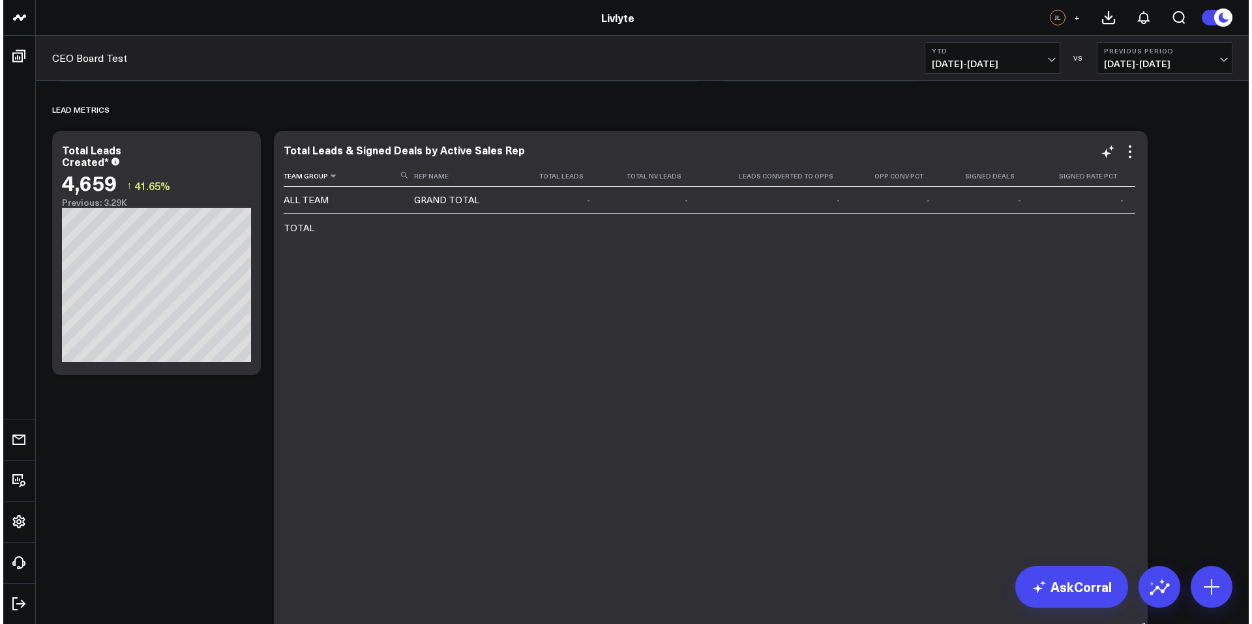
scroll to position [1057, 0]
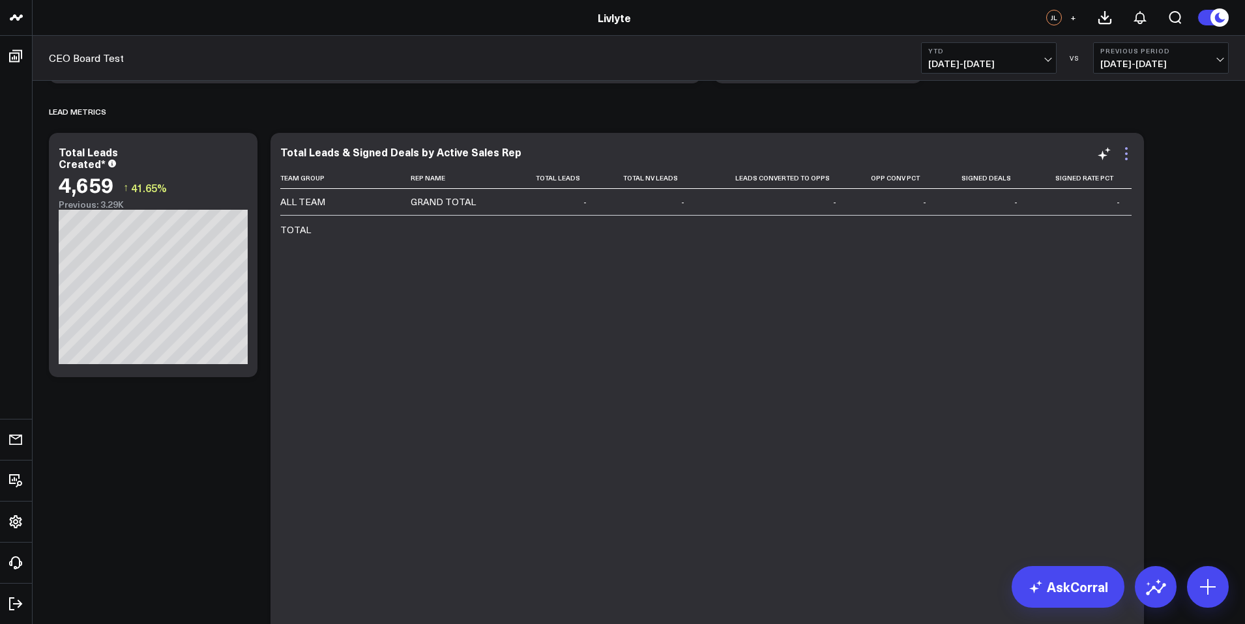
click at [1128, 153] on icon at bounding box center [1127, 154] width 16 height 16
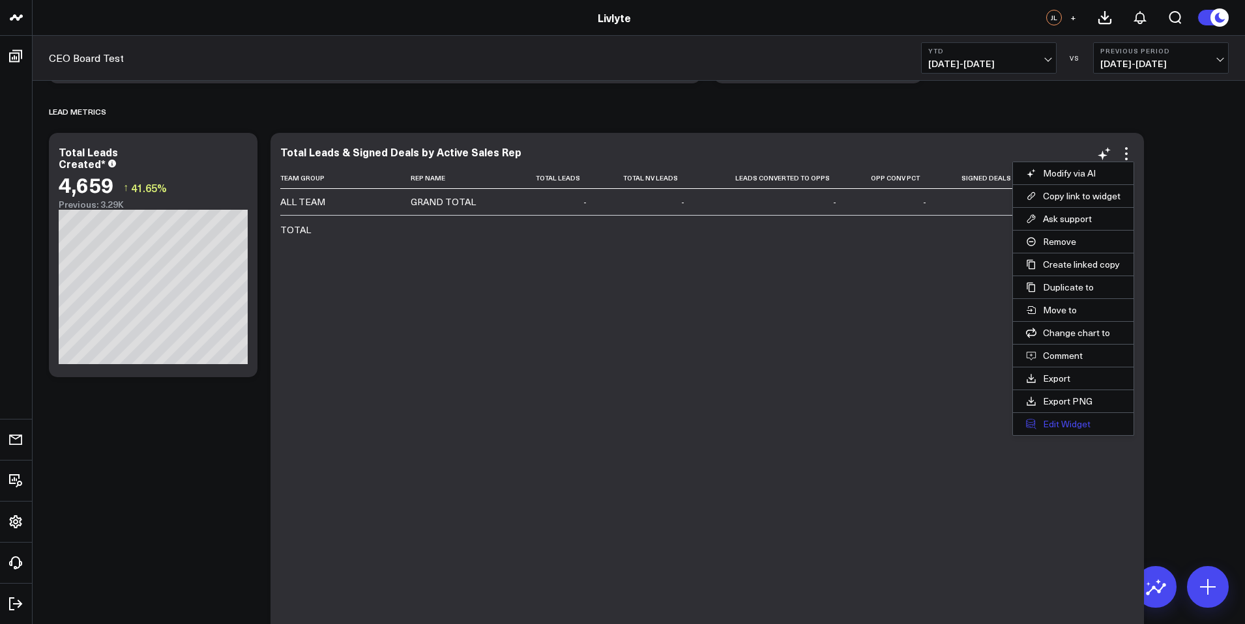
click at [1072, 423] on button "Edit Widget" at bounding box center [1073, 424] width 121 height 22
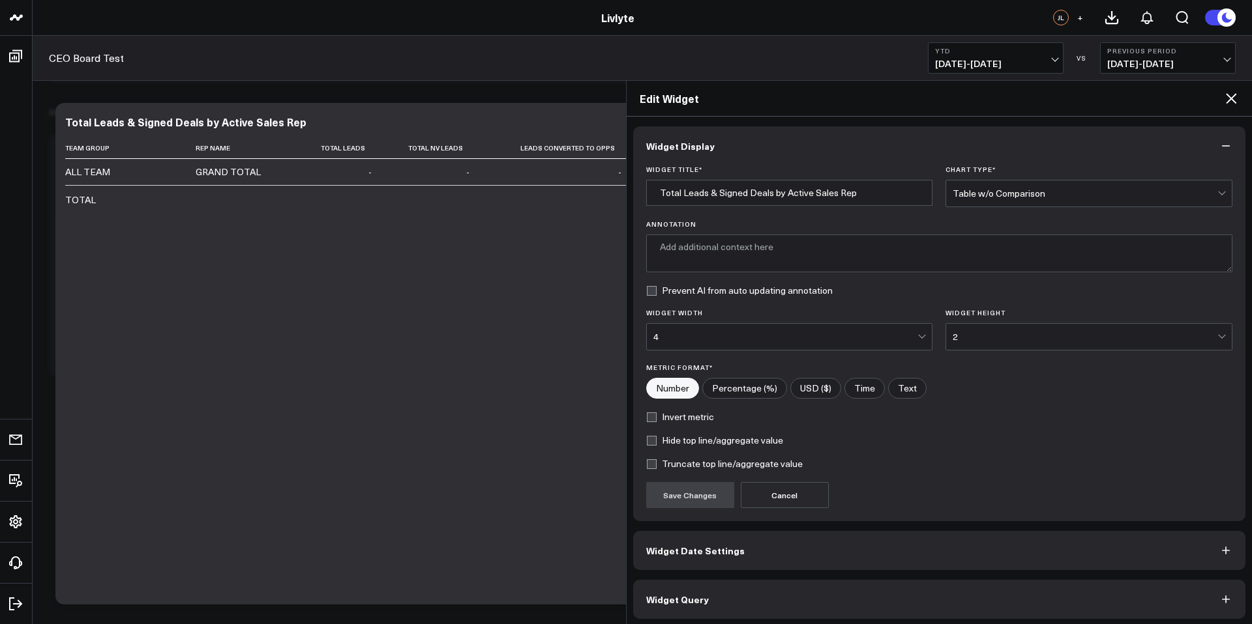
type textarea "Displays the total leads, non-viable leads, converted opportunities, and signed…"
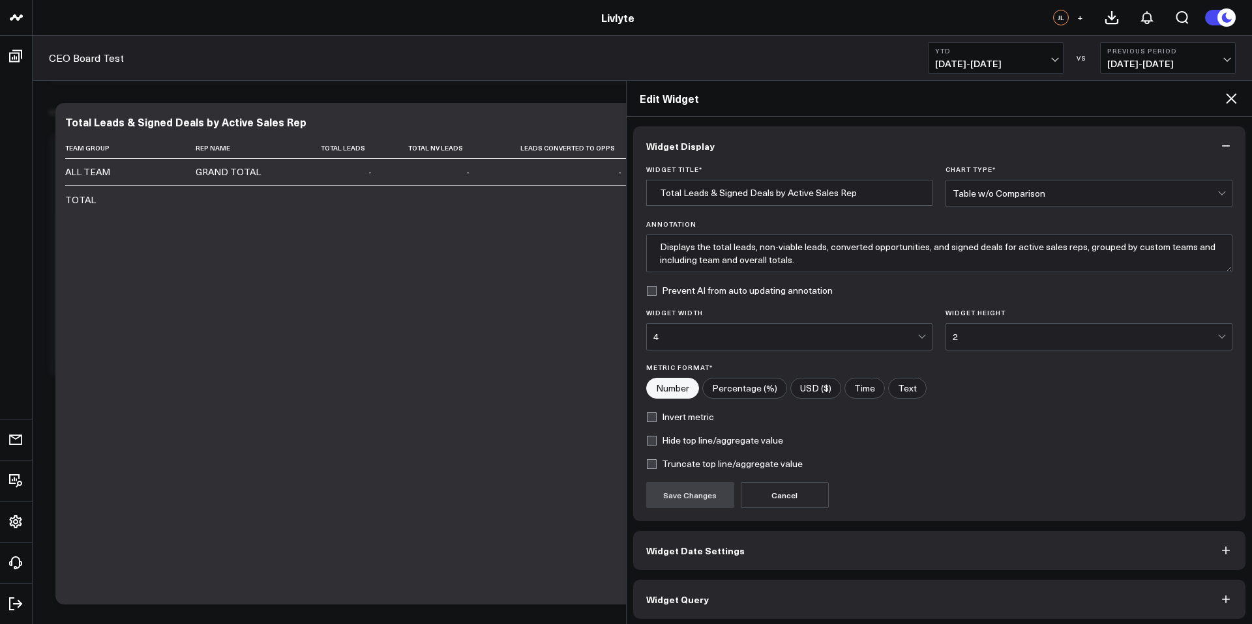
scroll to position [5, 0]
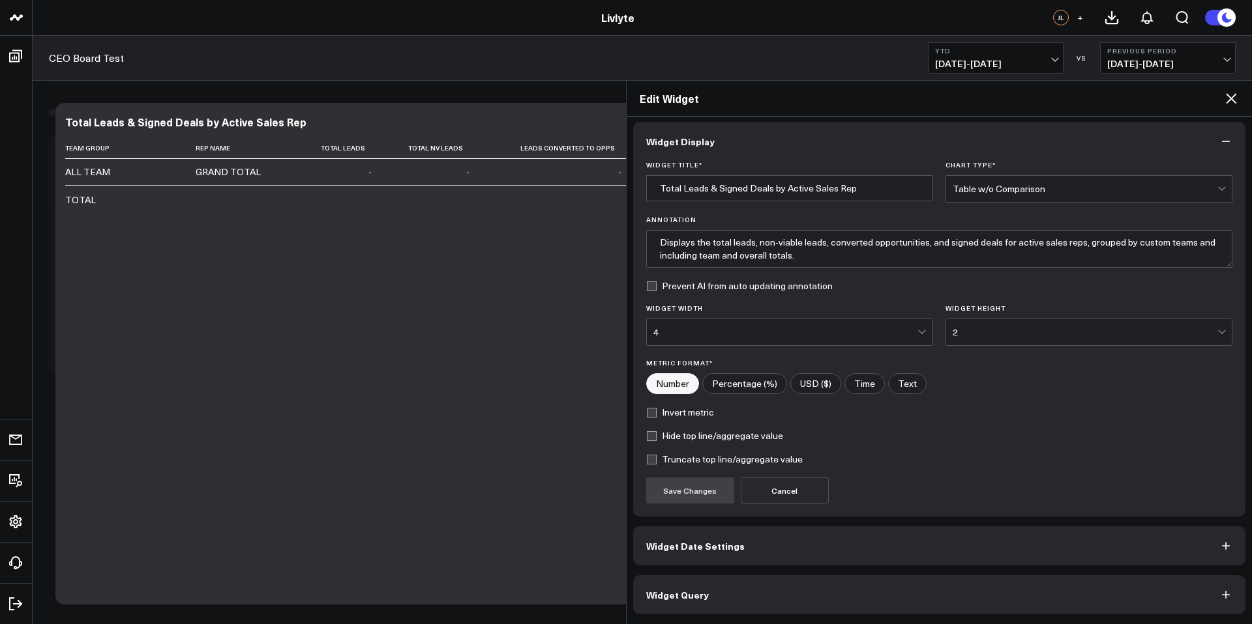
click at [763, 572] on div "Widget Display Widget Title * Total Leads & Signed Deals by Active Sales Rep Ch…" at bounding box center [939, 368] width 613 height 493
click at [759, 582] on button "Widget Query" at bounding box center [939, 595] width 613 height 39
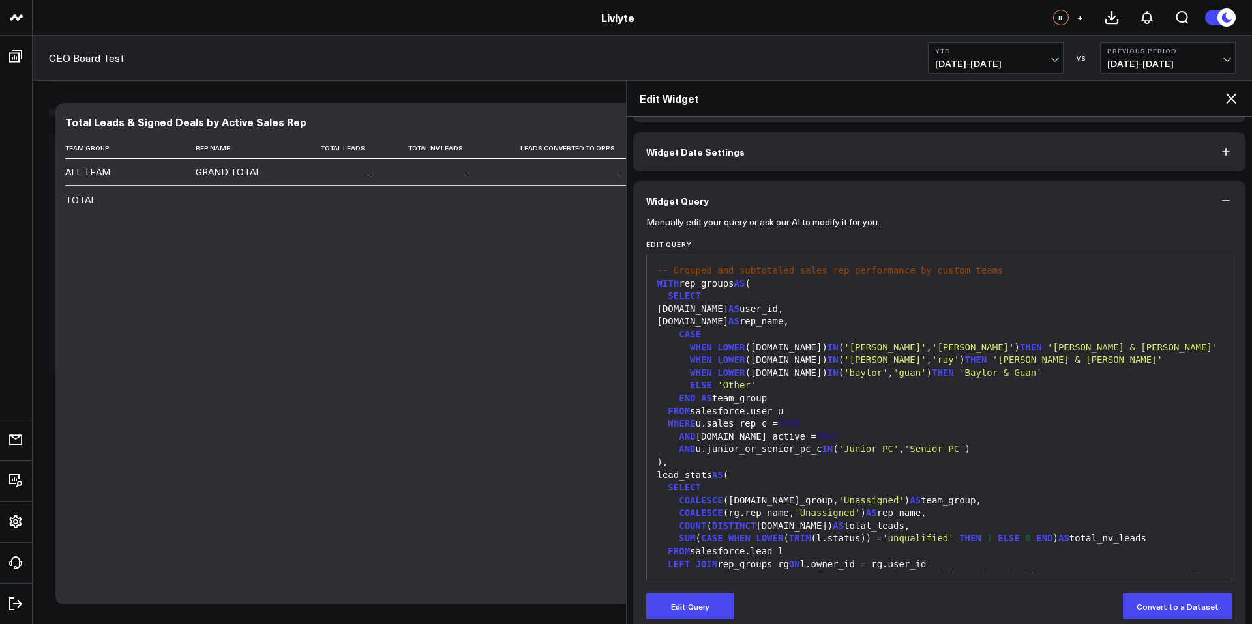
scroll to position [48, 0]
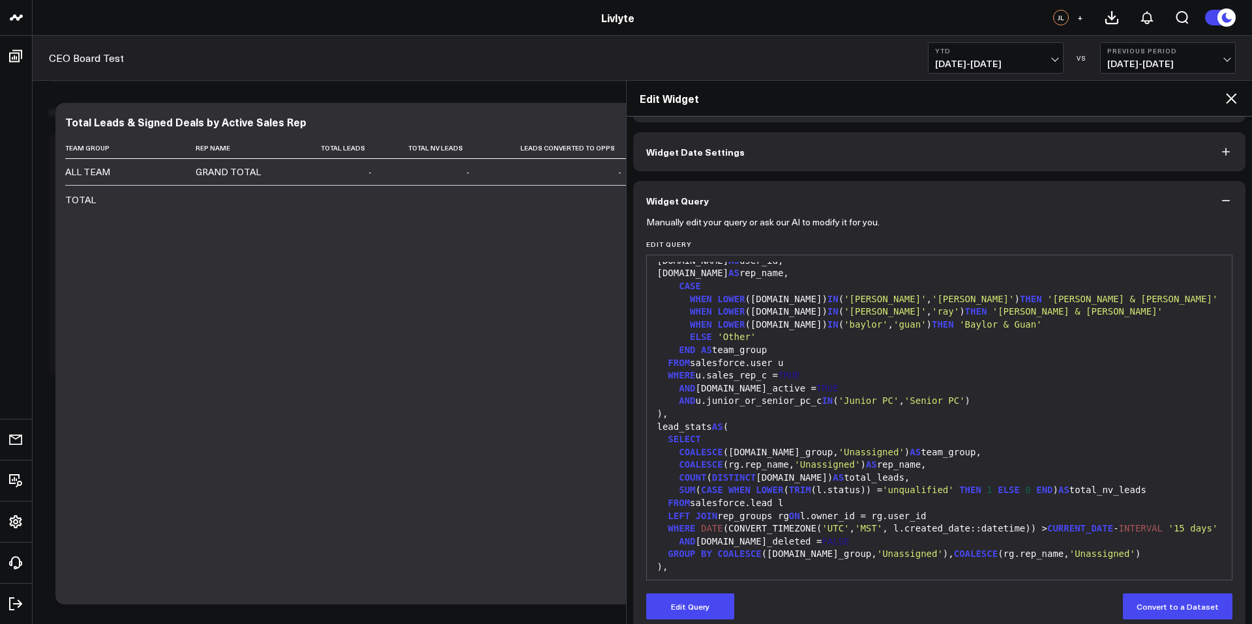
click at [101, 171] on div "ALL TEAM" at bounding box center [87, 172] width 45 height 13
click at [89, 177] on div "ALL TEAM" at bounding box center [87, 172] width 45 height 13
click at [496, 164] on td "-" at bounding box center [556, 172] width 151 height 26
click at [458, 177] on td "-" at bounding box center [432, 172] width 98 height 26
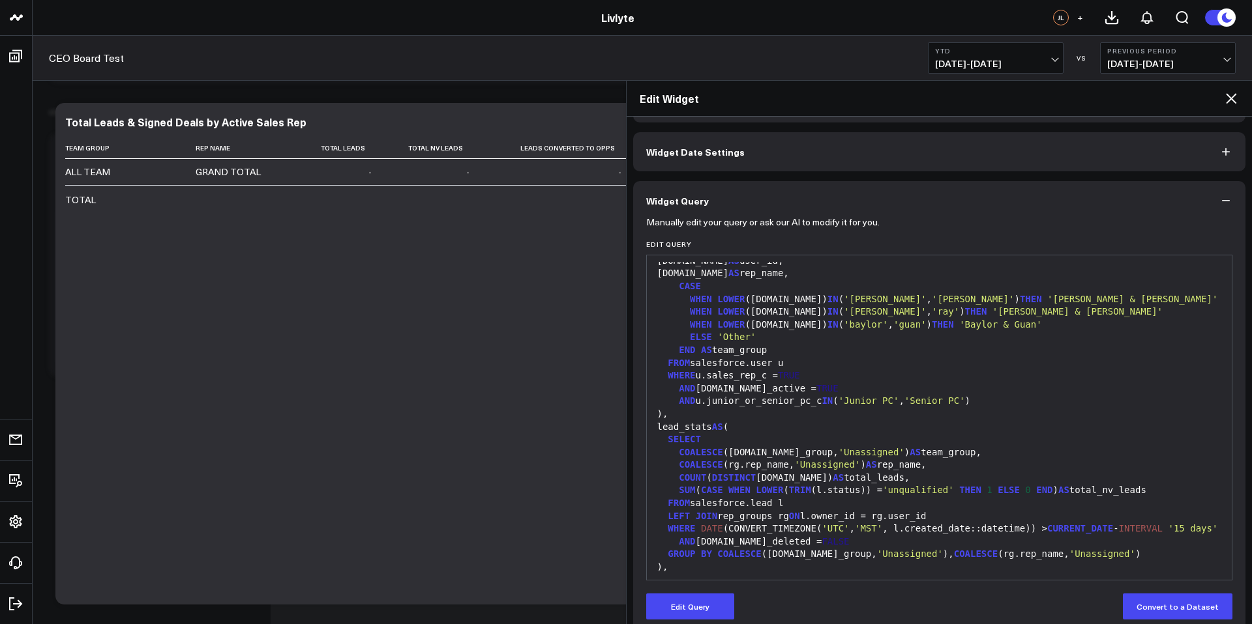
click at [457, 177] on td "-" at bounding box center [432, 172] width 98 height 26
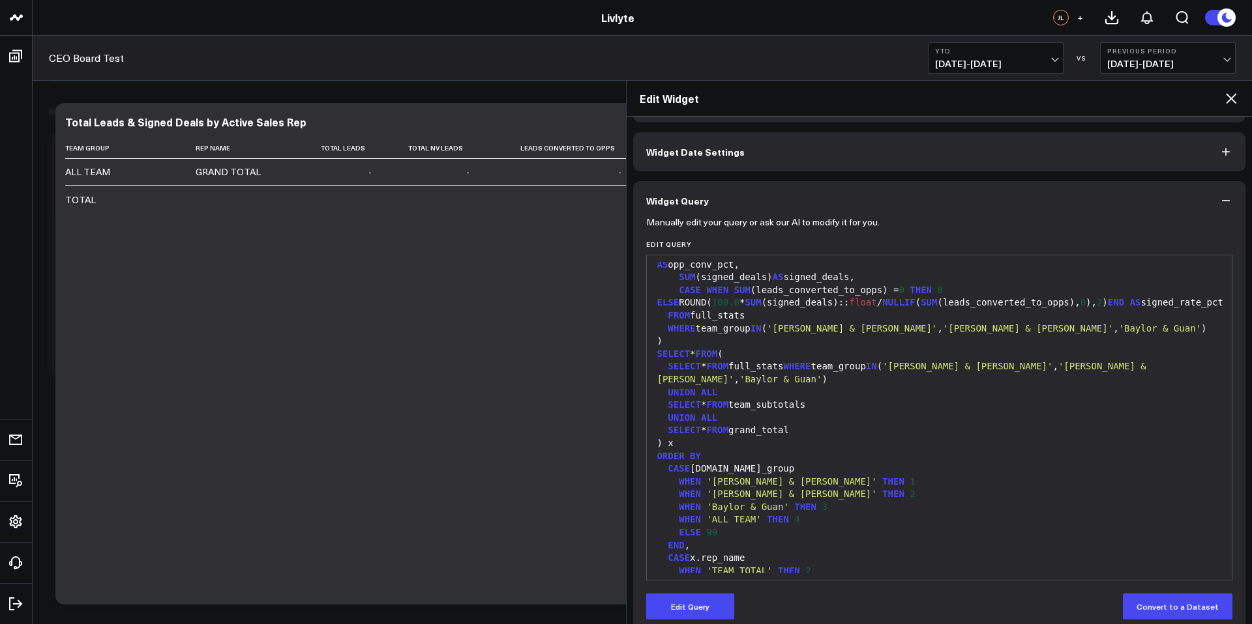
scroll to position [1278, 0]
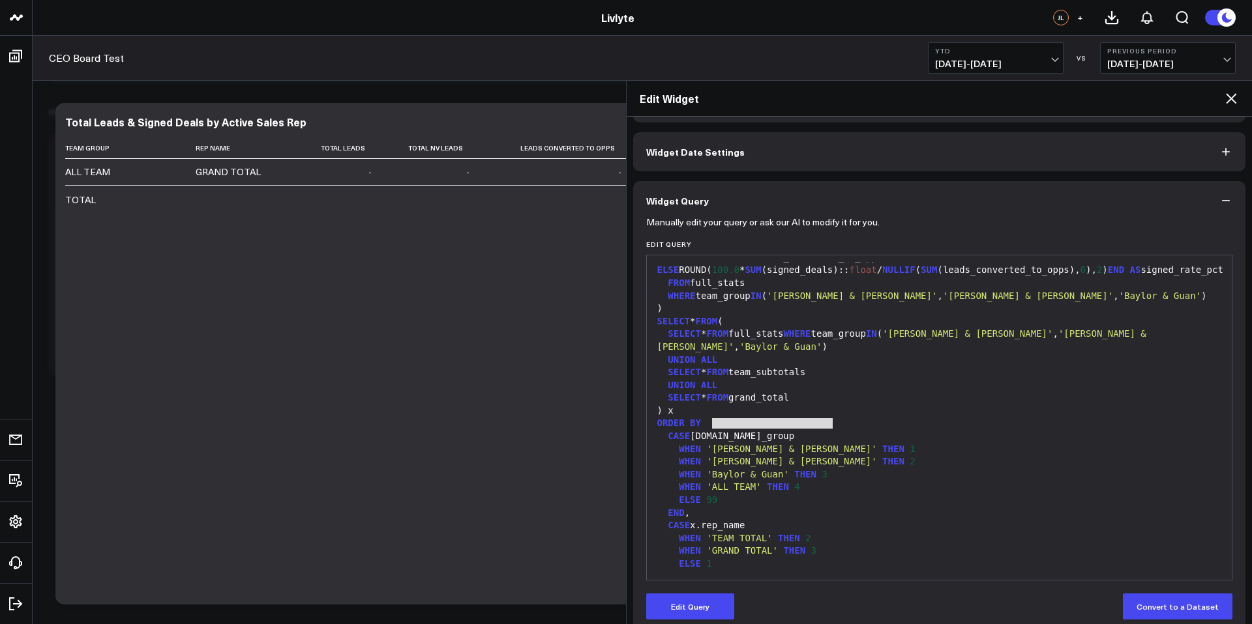
drag, startPoint x: 754, startPoint y: 423, endPoint x: 838, endPoint y: 428, distance: 84.2
click at [838, 443] on div "WHEN 'Renee & Camilla' THEN 1" at bounding box center [939, 449] width 572 height 13
click at [870, 469] on div "WHEN 'Baylor & Guan' THEN 3" at bounding box center [939, 475] width 572 height 13
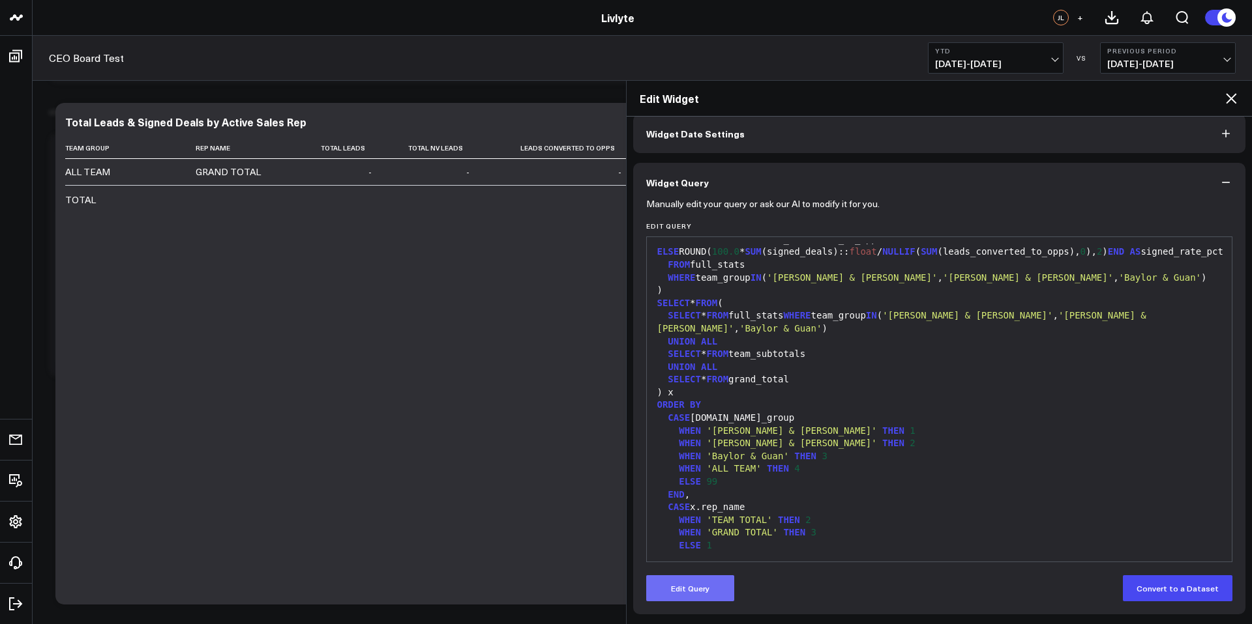
click at [673, 594] on button "Edit Query" at bounding box center [690, 589] width 88 height 26
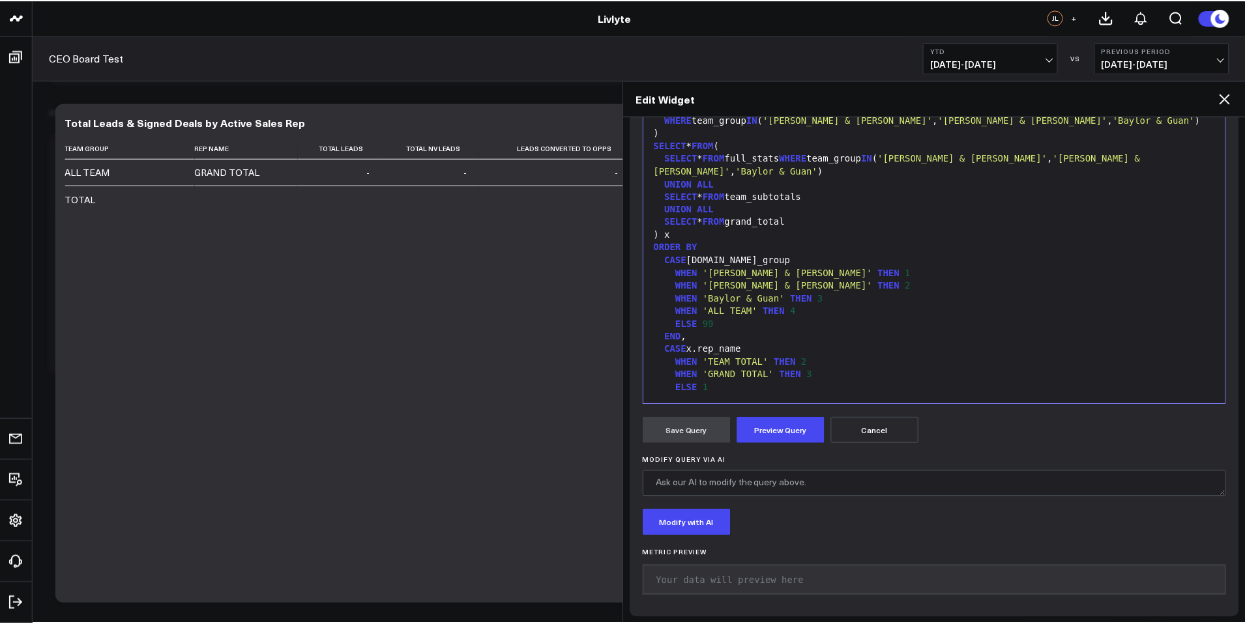
scroll to position [223, 0]
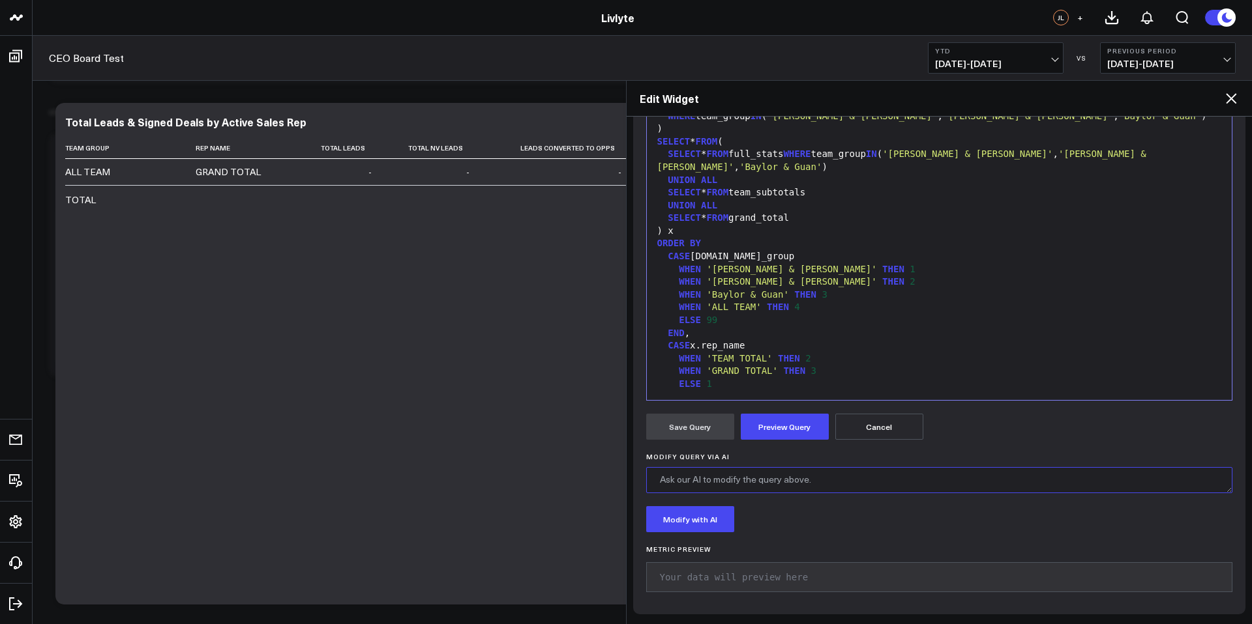
click at [712, 478] on textarea "Modify Query via AI" at bounding box center [939, 480] width 587 height 26
click at [1230, 98] on icon at bounding box center [1230, 98] width 10 height 10
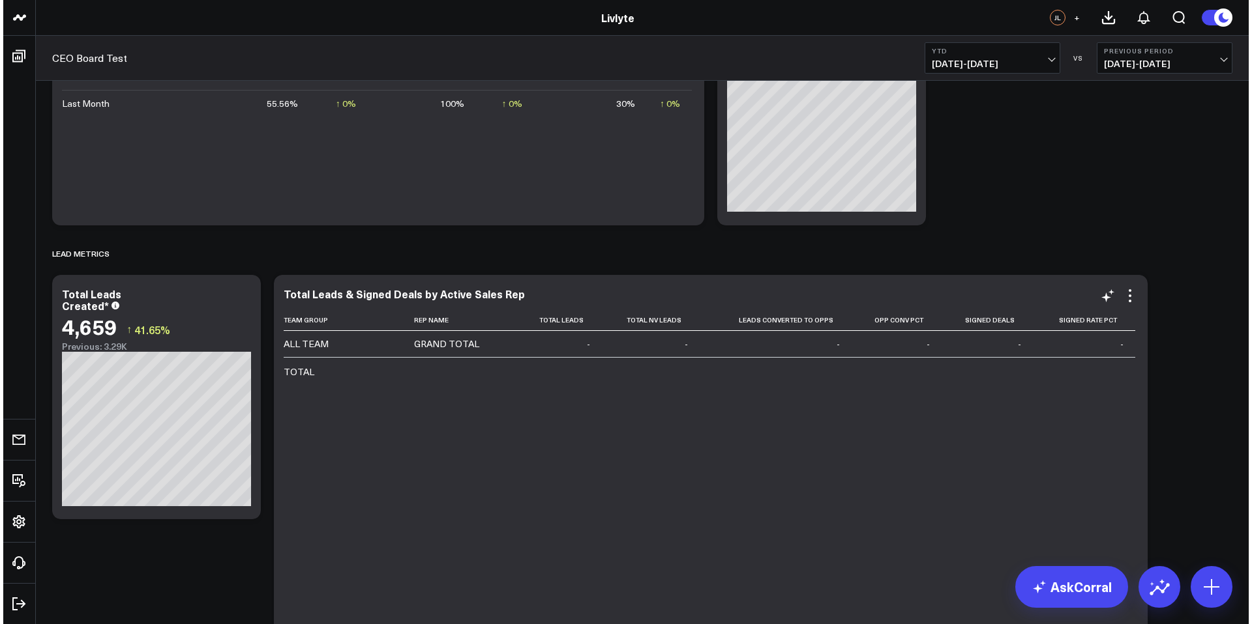
scroll to position [913, 0]
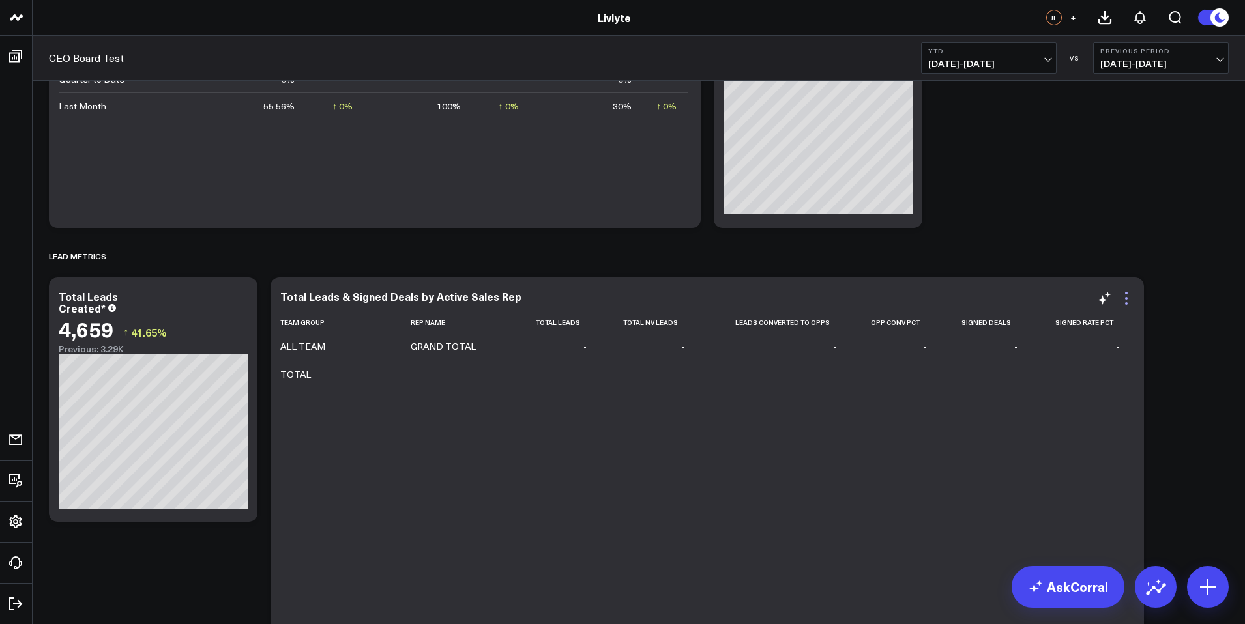
click at [1125, 302] on icon at bounding box center [1127, 299] width 16 height 16
click at [0, 0] on button "Edit Widget" at bounding box center [0, 0] width 0 height 0
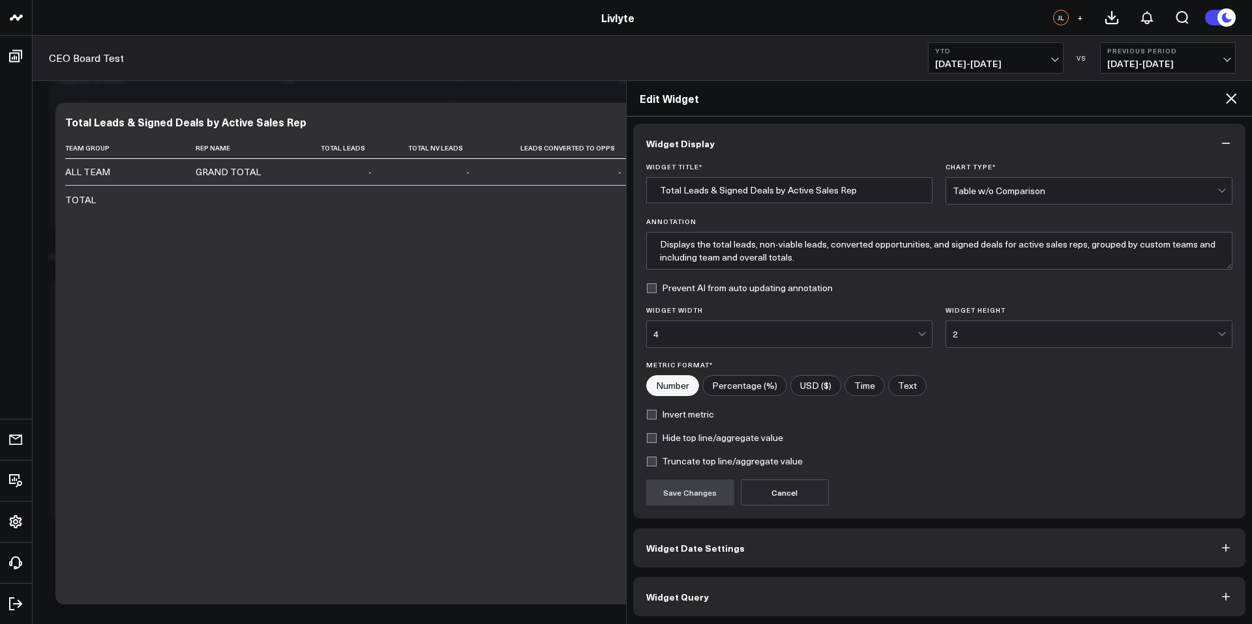
scroll to position [5, 0]
click at [710, 604] on button "Widget Query" at bounding box center [939, 595] width 613 height 39
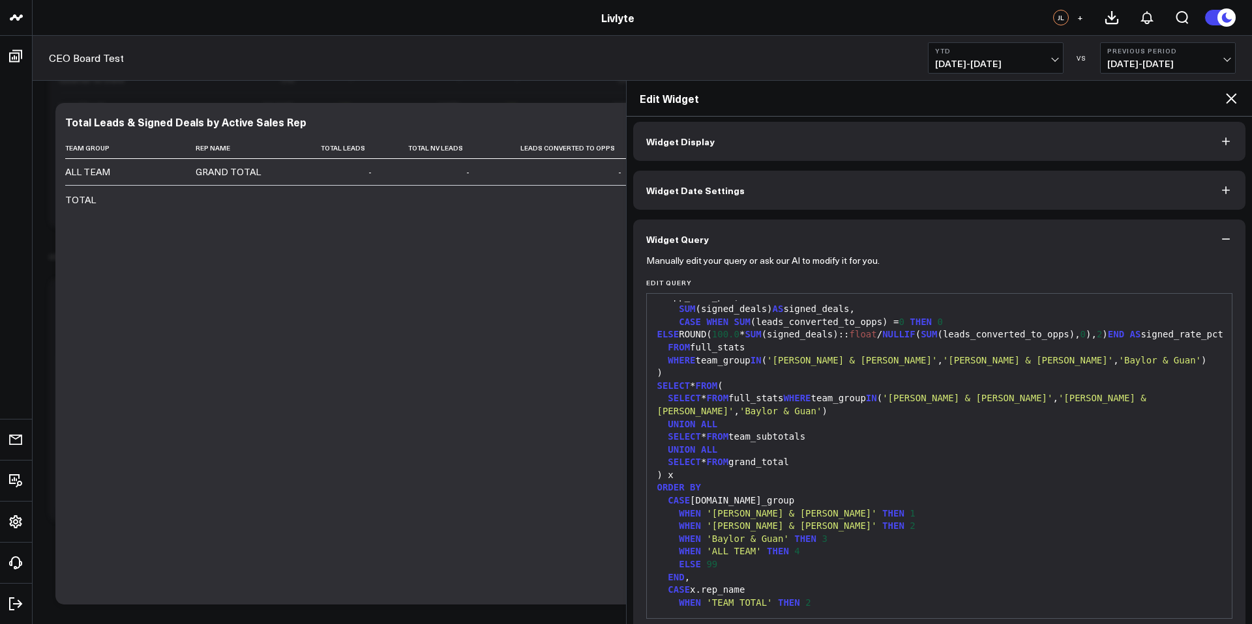
scroll to position [1278, 0]
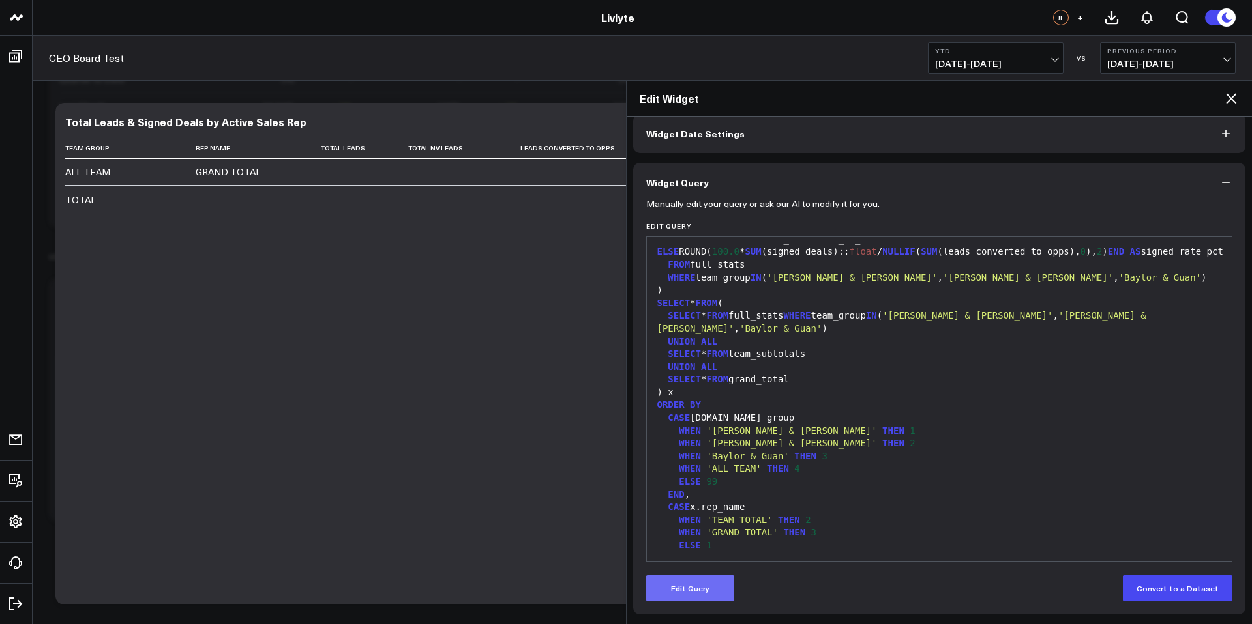
click at [707, 589] on button "Edit Query" at bounding box center [690, 589] width 88 height 26
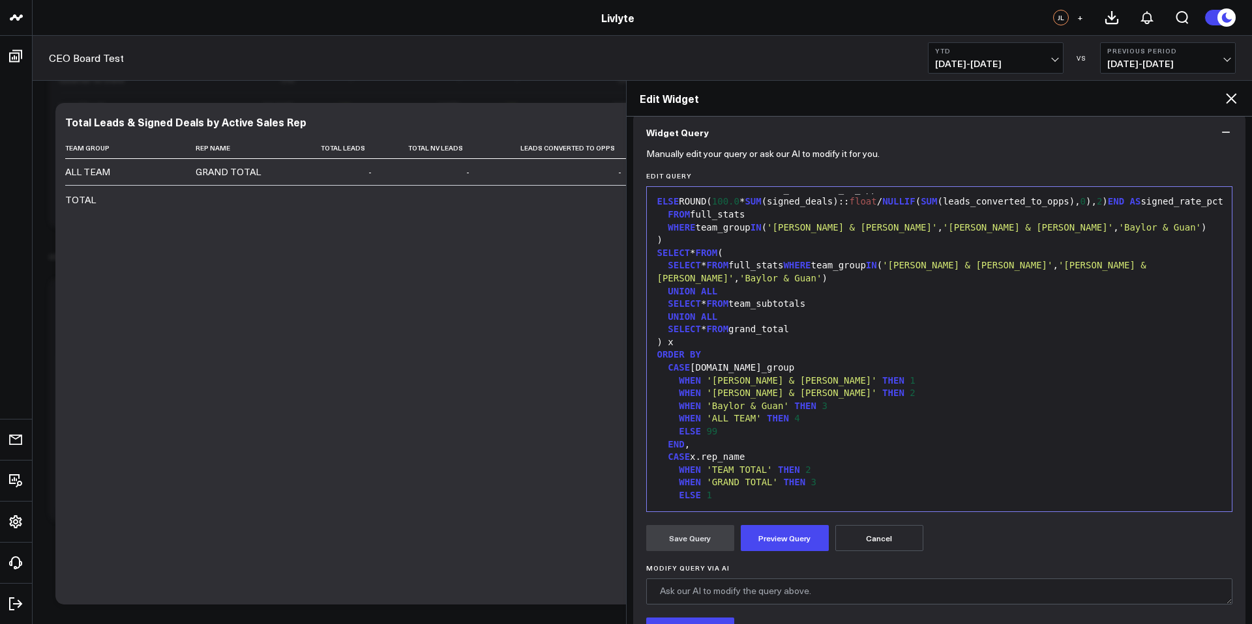
scroll to position [223, 0]
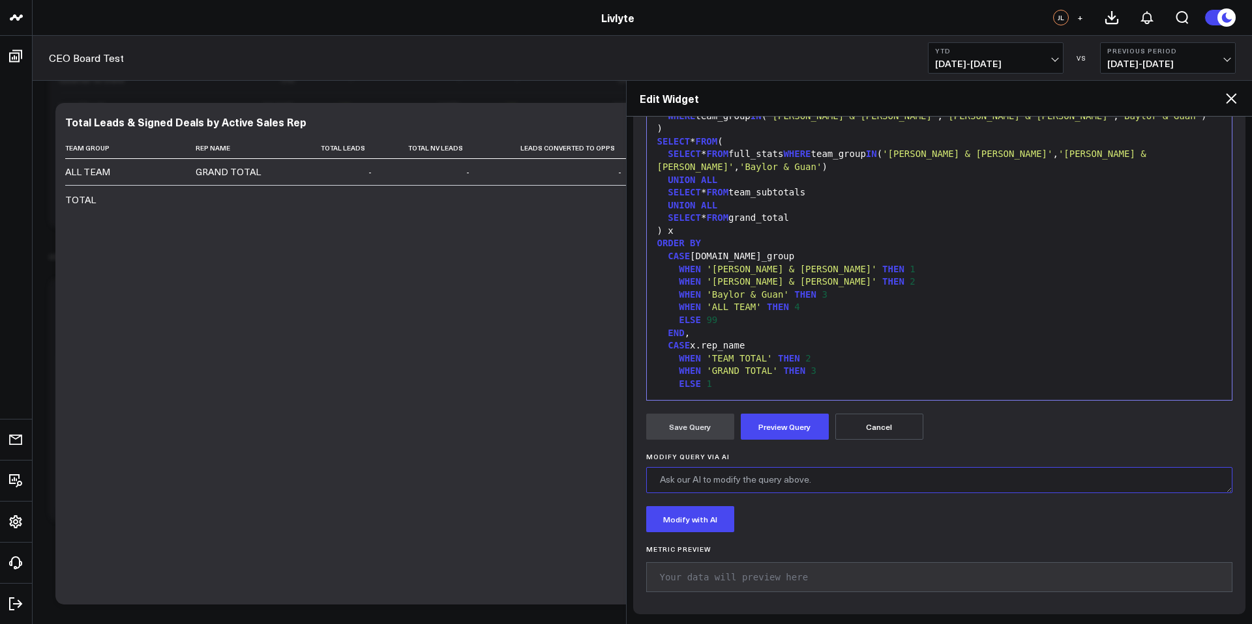
click at [764, 481] on textarea "Modify Query via AI" at bounding box center [939, 480] width 587 height 26
click at [415, 470] on div "Team Group Rep Name Total Leads Total Nv Leads Leads Converted To Opps Opp Conv…" at bounding box center [492, 365] width 854 height 454
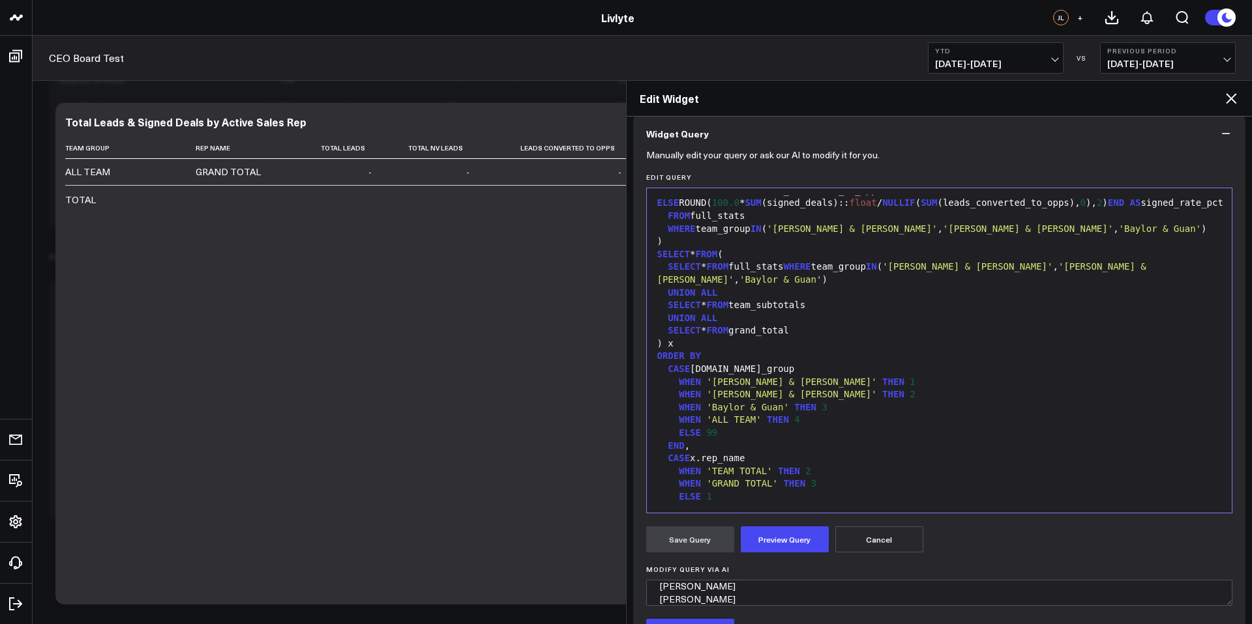
scroll to position [223, 0]
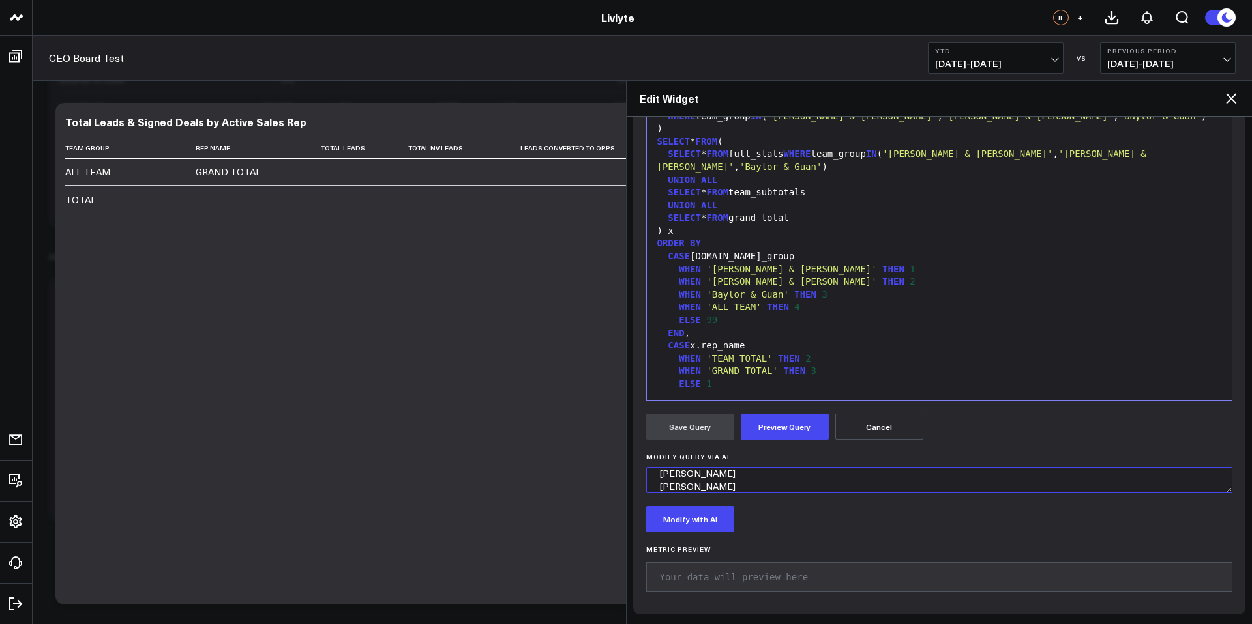
click at [775, 488] on textarea "Sorry Update all the names , Justin McDowell Ray Ha" at bounding box center [939, 480] width 587 height 26
type textarea "Sorry Update all the names , Justin McDowell Ray Hussein Renee Borges Camilla D…"
click at [690, 529] on button "Modify with AI" at bounding box center [690, 519] width 88 height 26
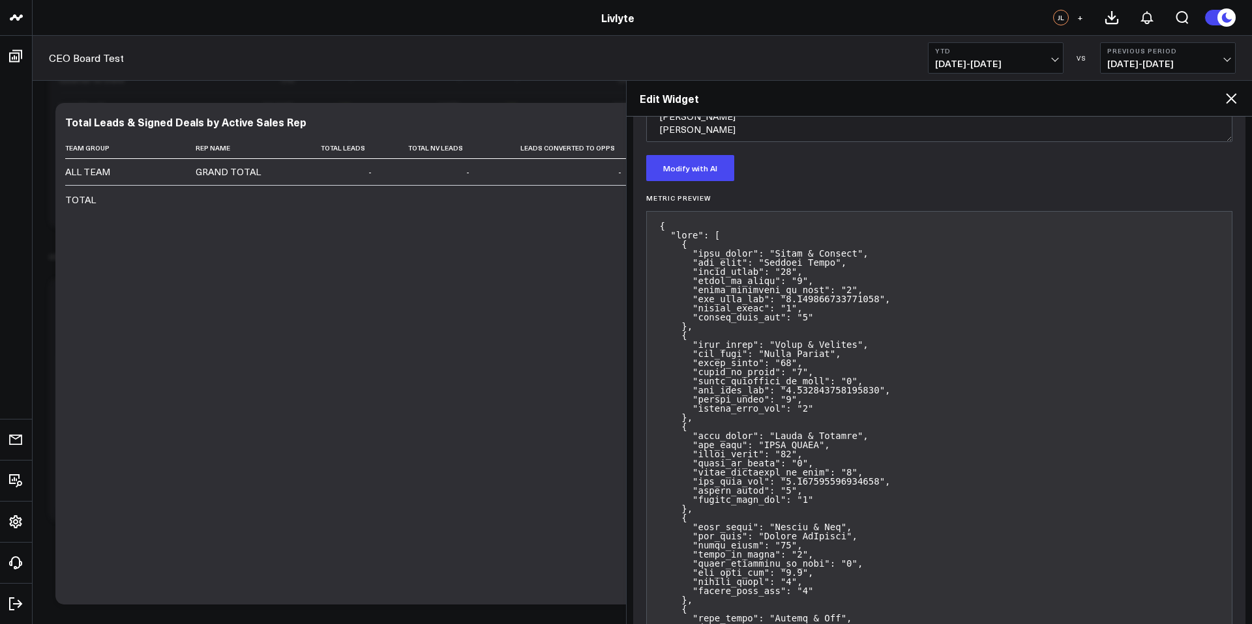
scroll to position [572, 0]
click at [712, 166] on button "Modify with AI" at bounding box center [690, 171] width 88 height 26
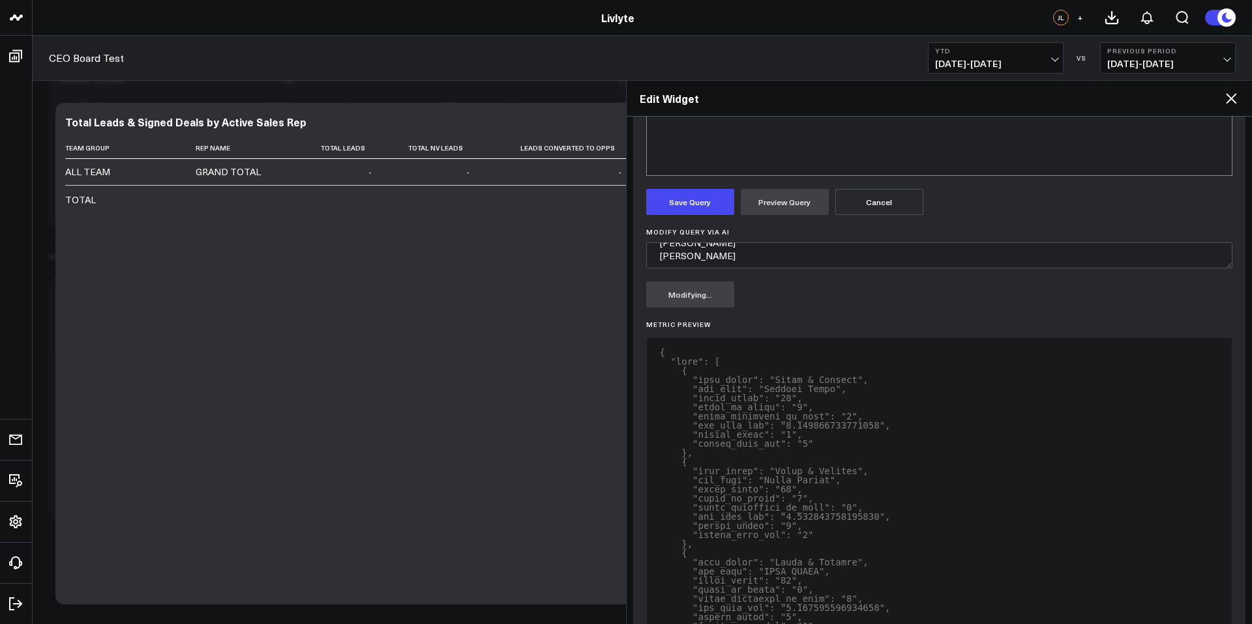
scroll to position [421, 0]
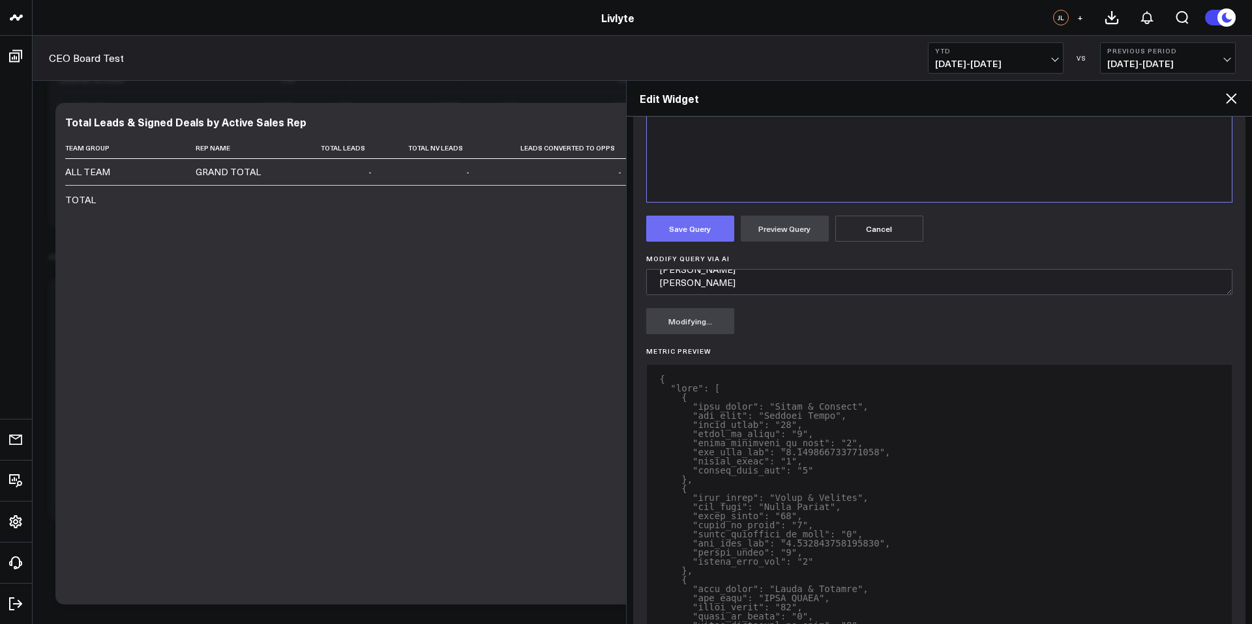
click at [688, 228] on button "Save Query" at bounding box center [690, 229] width 88 height 26
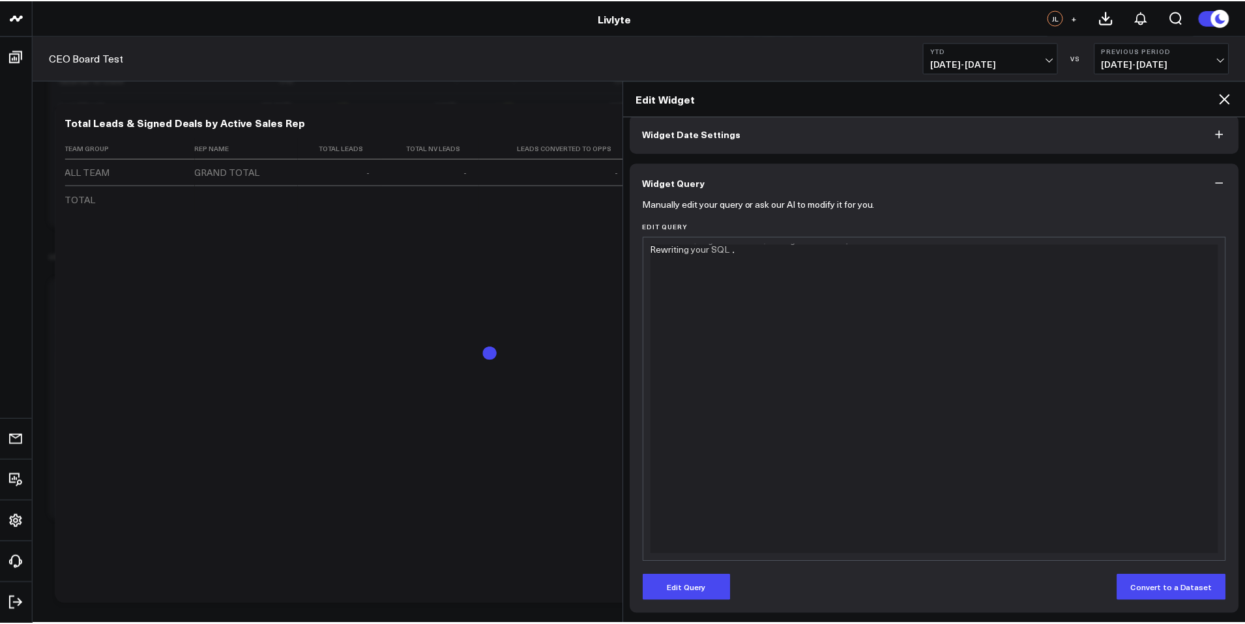
scroll to position [1290, 0]
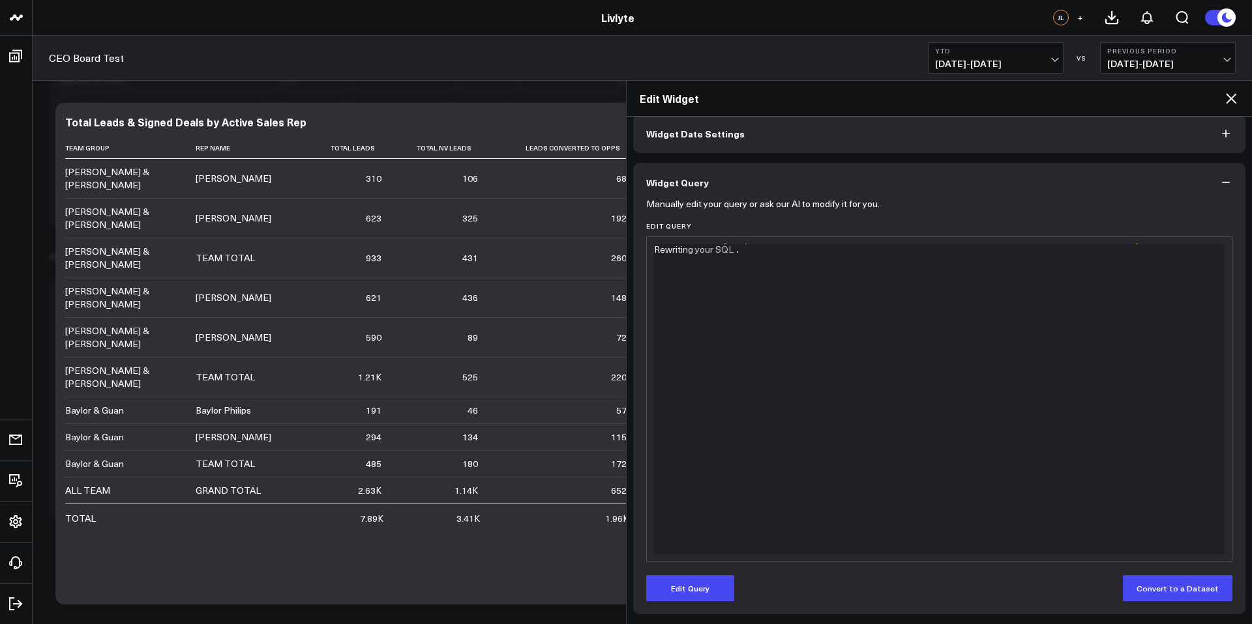
click at [1230, 102] on icon at bounding box center [1231, 99] width 16 height 16
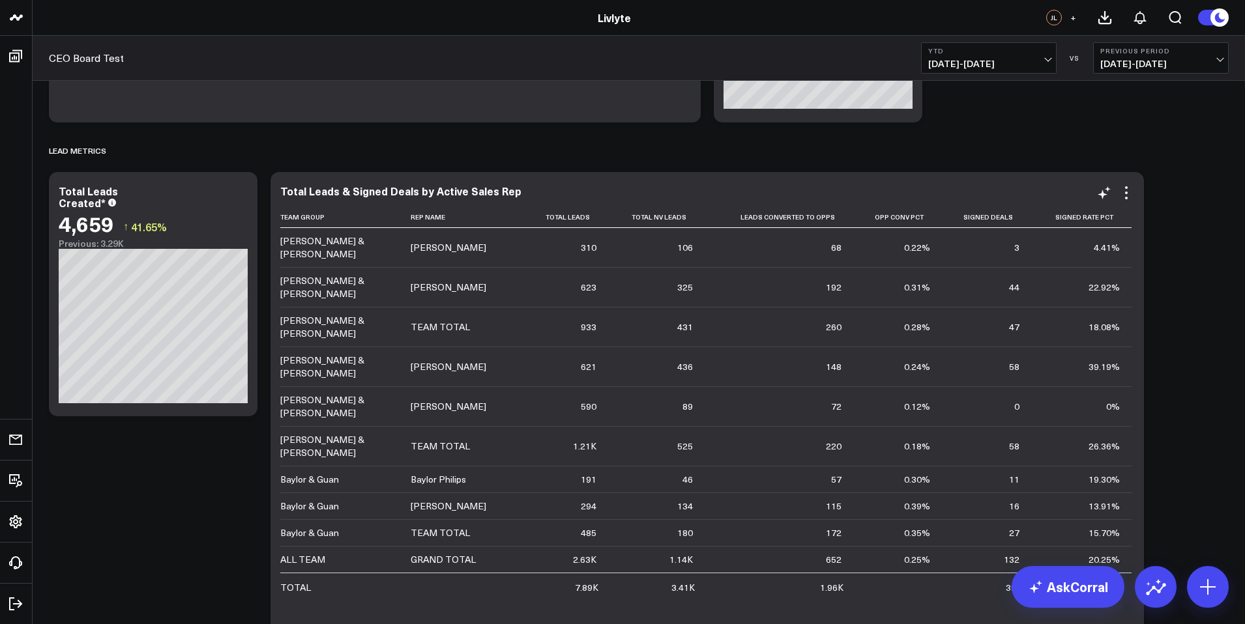
scroll to position [1023, 0]
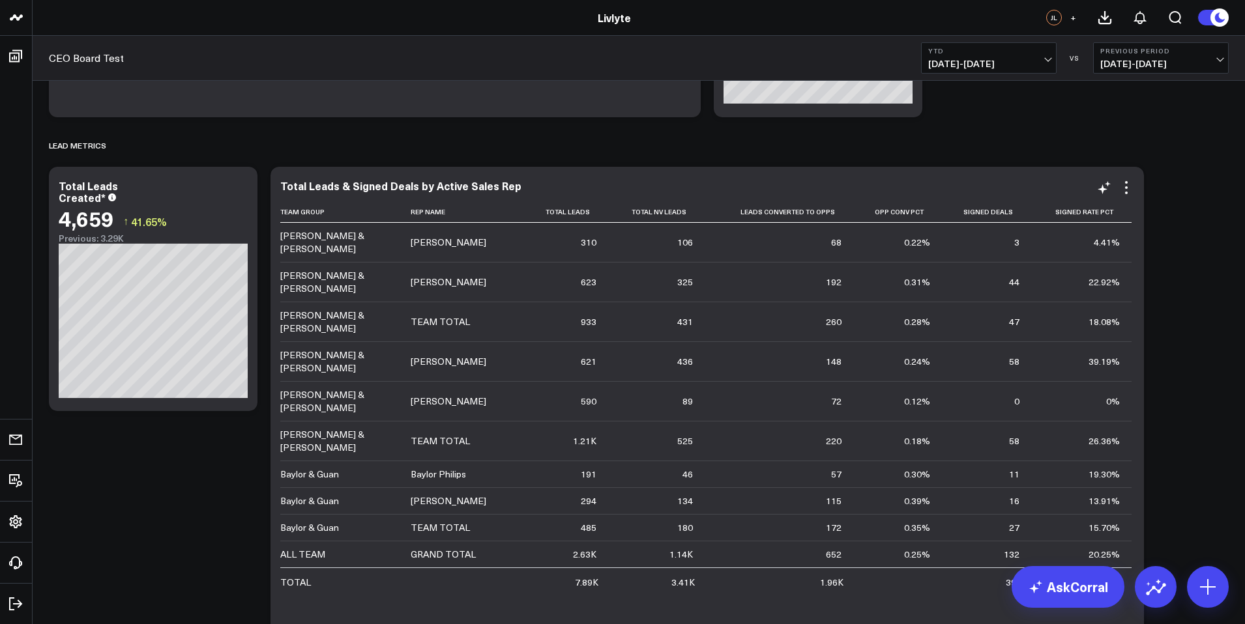
click at [589, 576] on div "7.89K" at bounding box center [586, 582] width 23 height 13
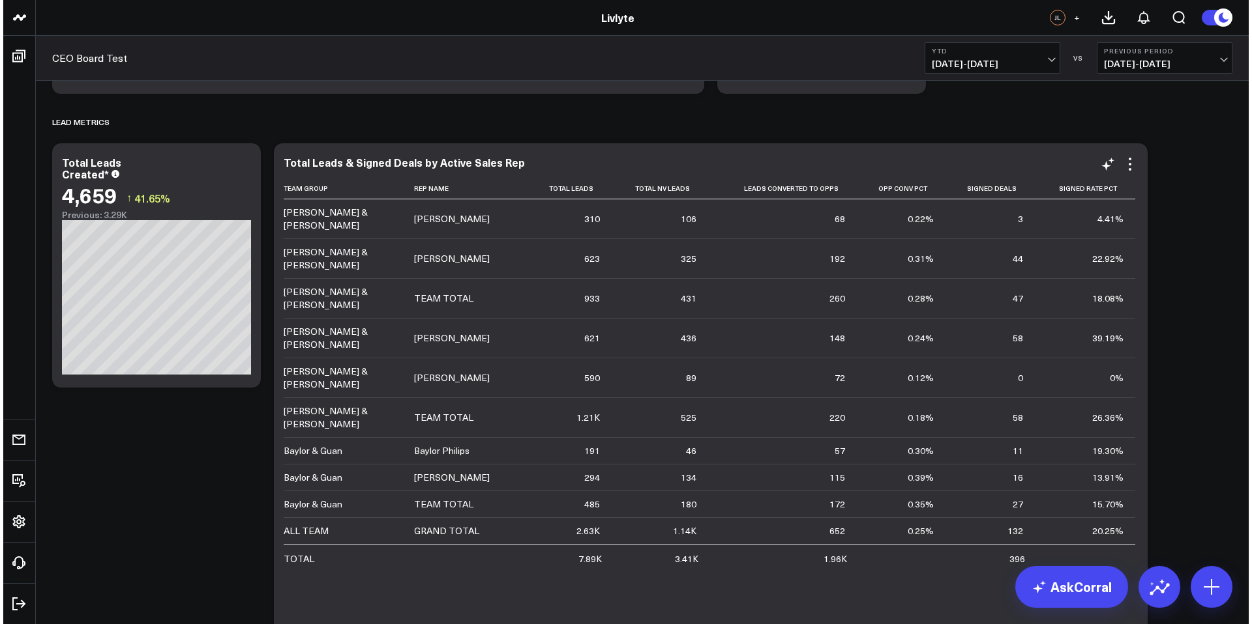
scroll to position [1059, 0]
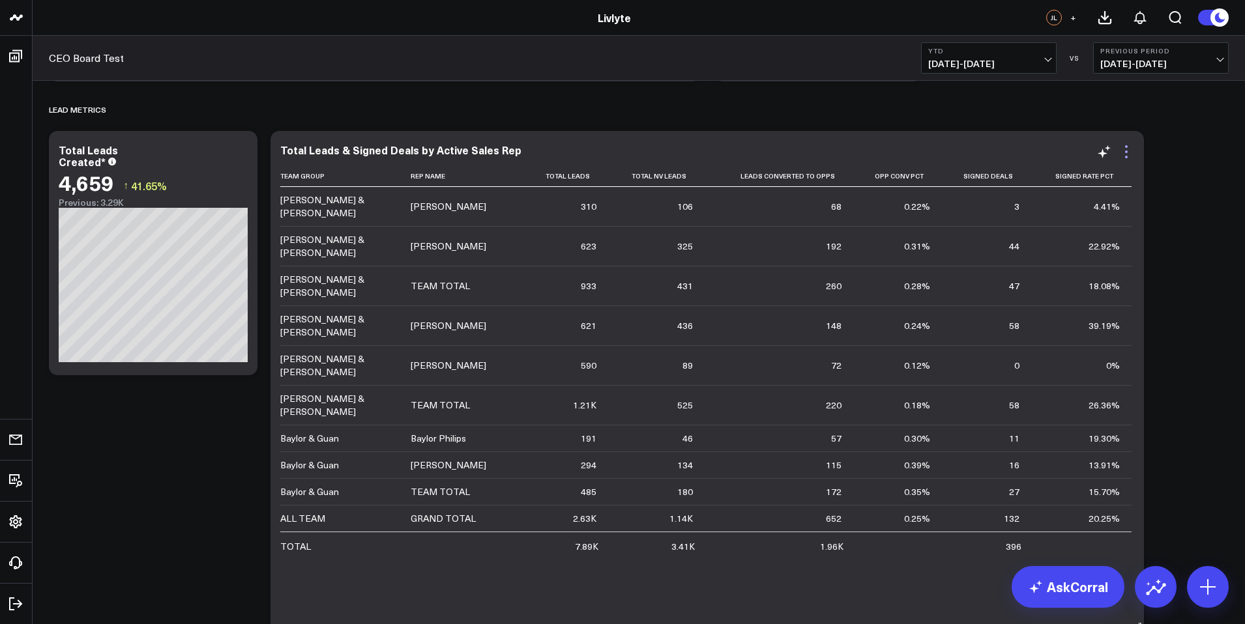
click at [1121, 147] on icon at bounding box center [1127, 152] width 16 height 16
click at [1129, 152] on icon at bounding box center [1127, 152] width 16 height 16
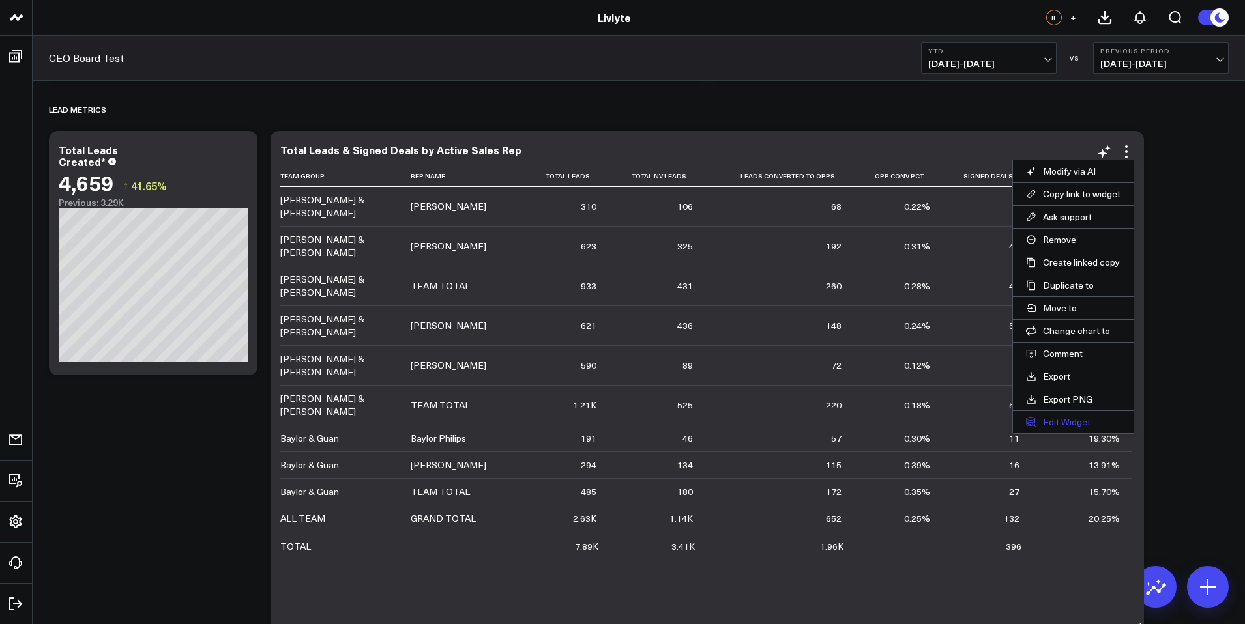
click at [1072, 427] on button "Edit Widget" at bounding box center [1073, 422] width 121 height 22
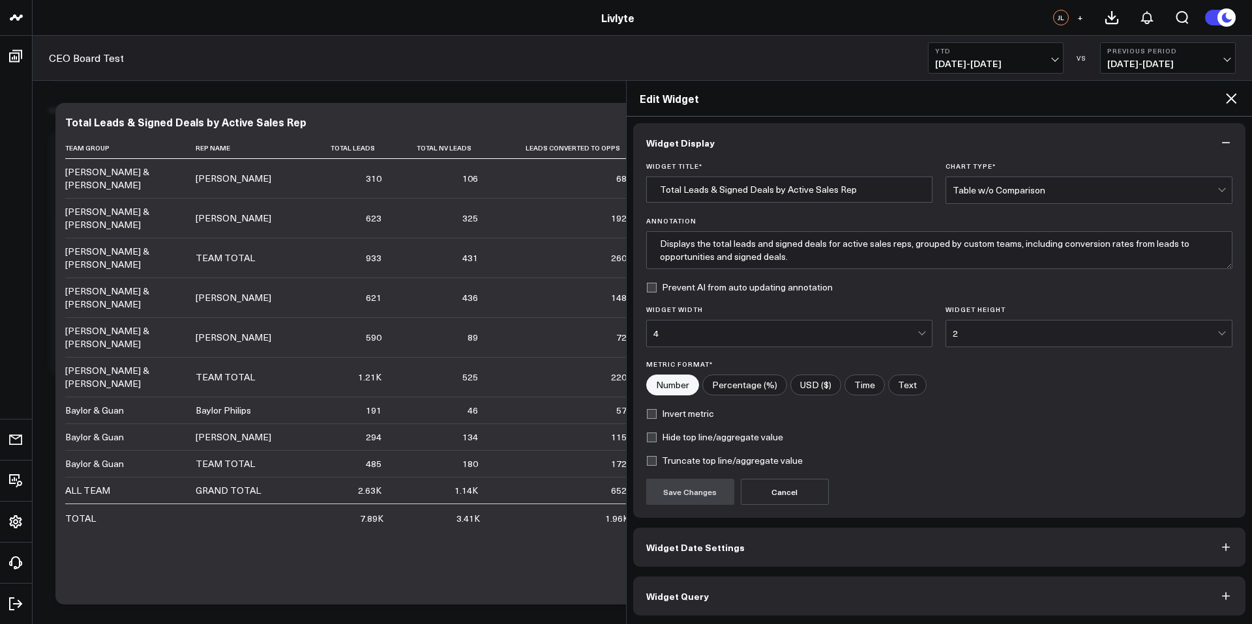
scroll to position [5, 0]
click at [763, 593] on button "Widget Query" at bounding box center [939, 595] width 613 height 39
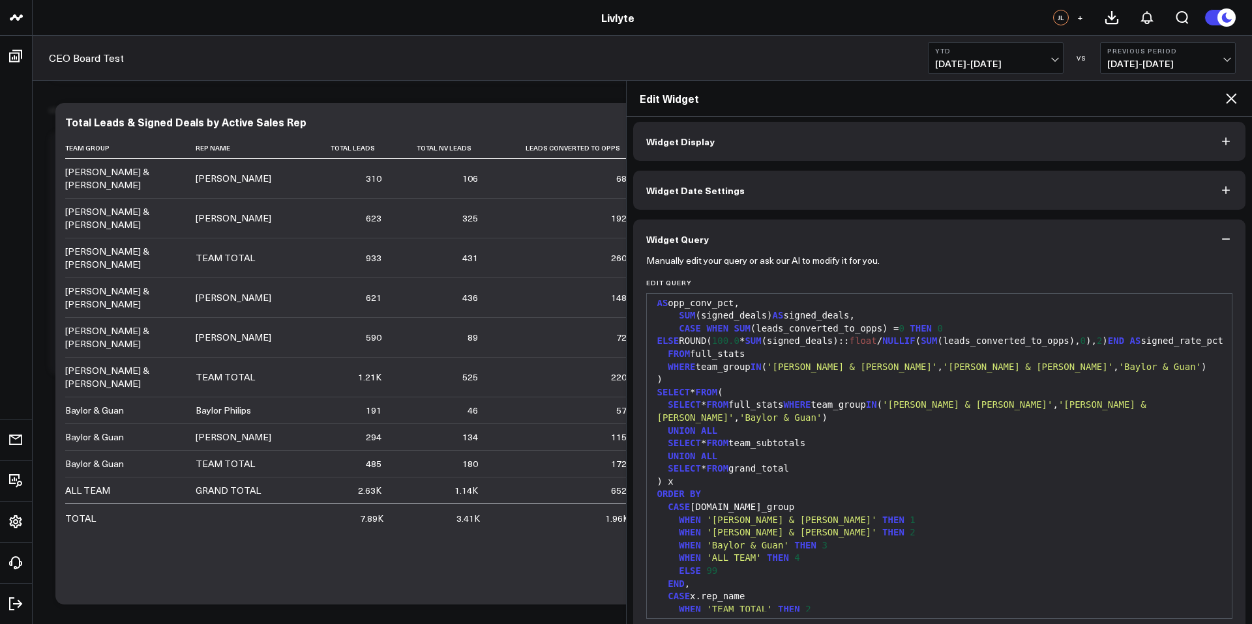
scroll to position [1290, 0]
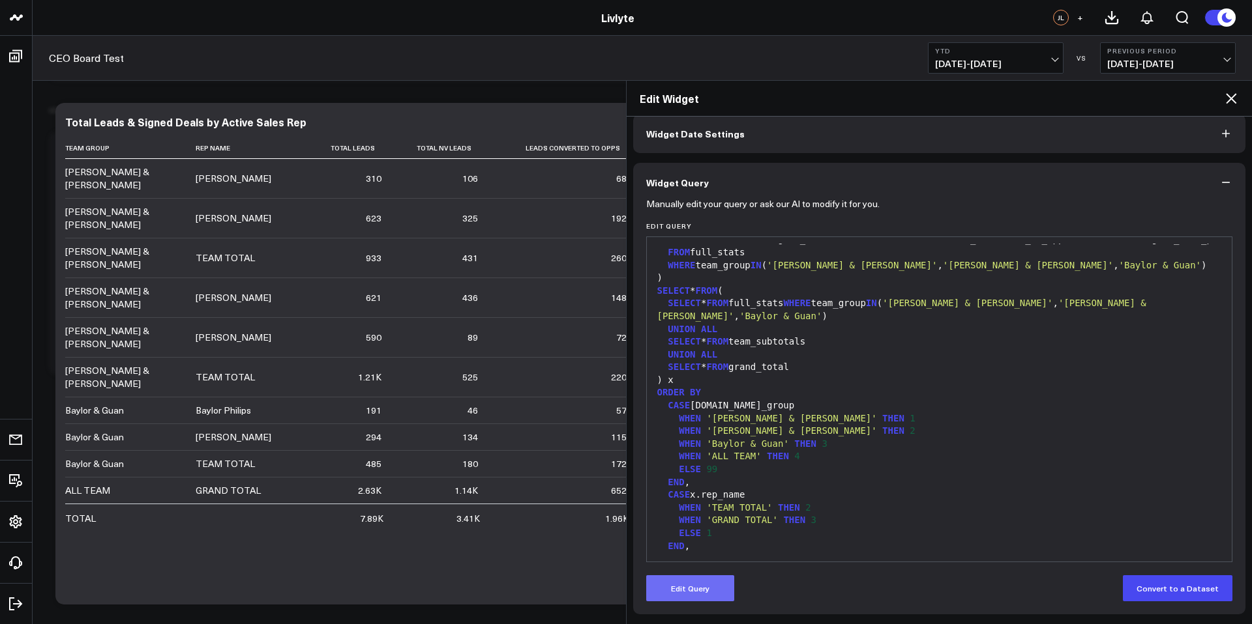
click at [717, 584] on button "Edit Query" at bounding box center [690, 589] width 88 height 26
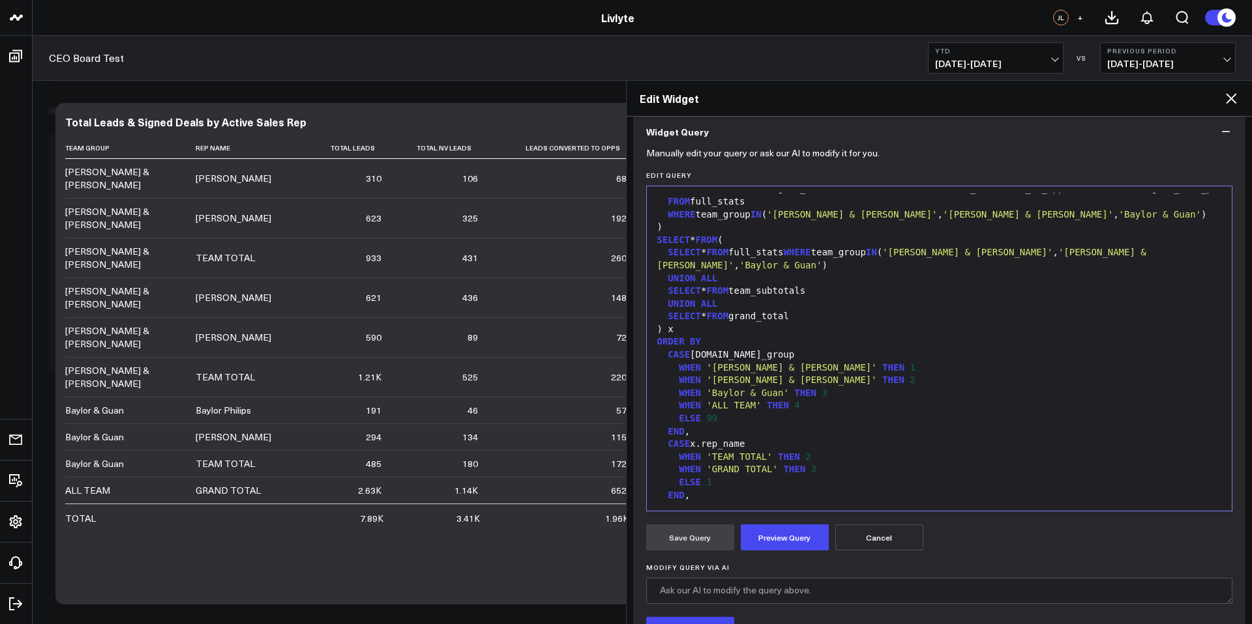
scroll to position [223, 0]
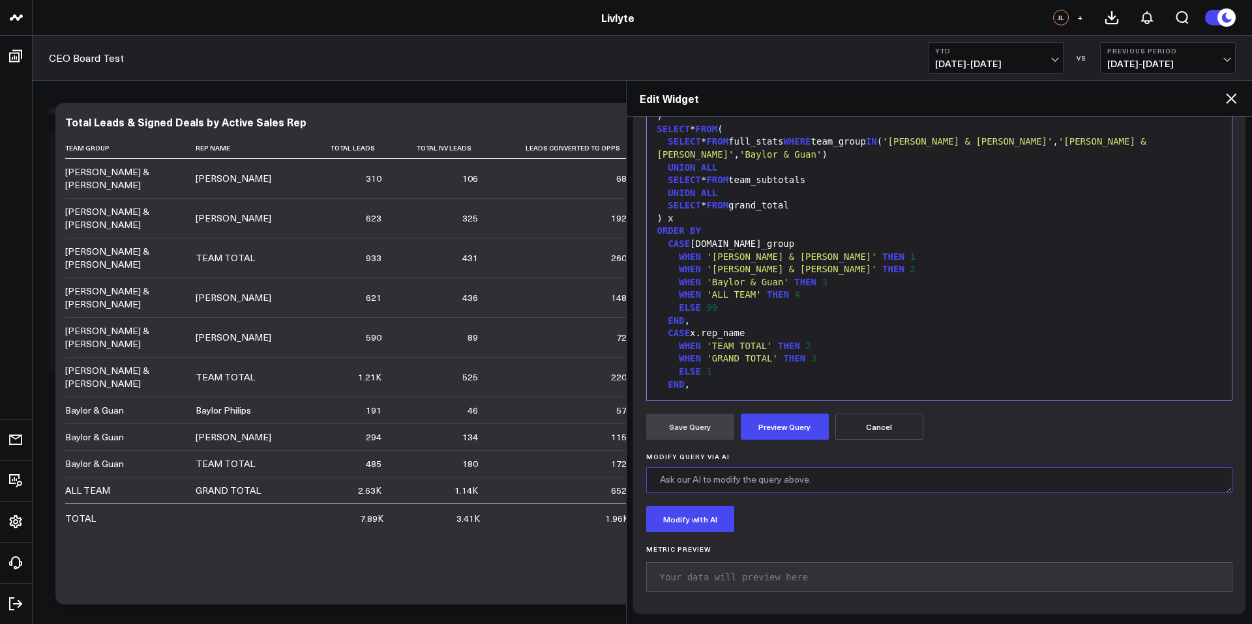
click at [735, 486] on textarea "Modify Query via AI" at bounding box center [939, 480] width 587 height 26
click at [913, 480] on textarea "For the Total, Just sum the team totals and can you add a colum and call it LPC…" at bounding box center [939, 480] width 587 height 26
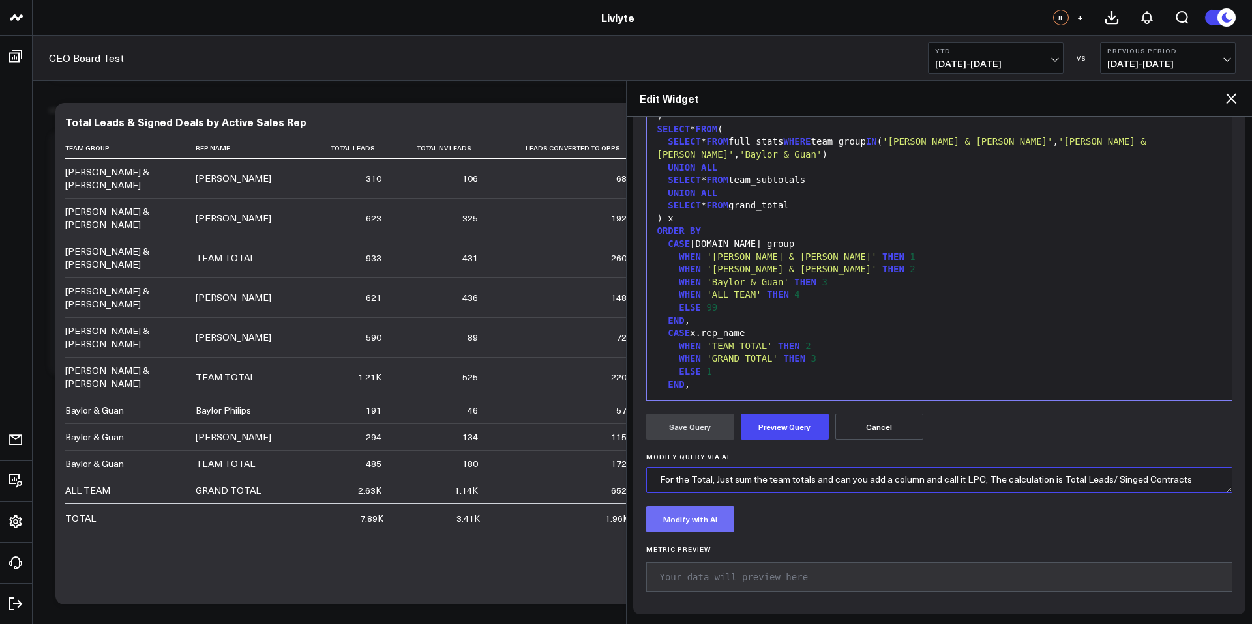
type textarea "For the Total, Just sum the team totals and can you add a column and call it LP…"
click at [703, 525] on button "Modify with AI" at bounding box center [690, 519] width 88 height 26
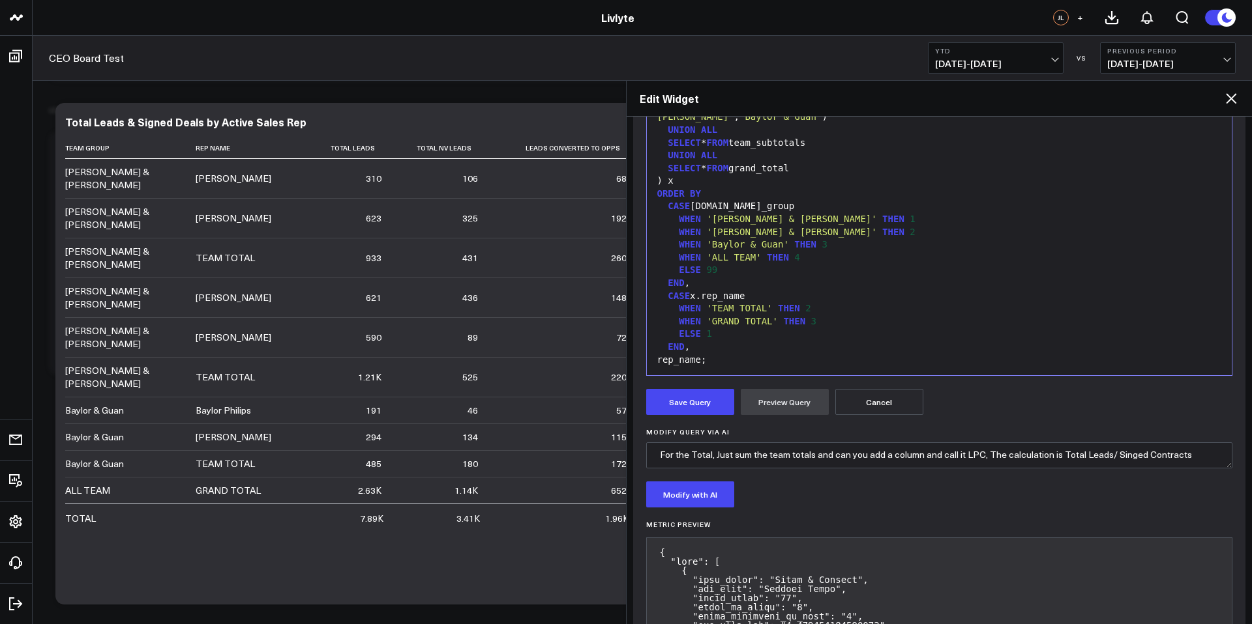
scroll to position [285, 0]
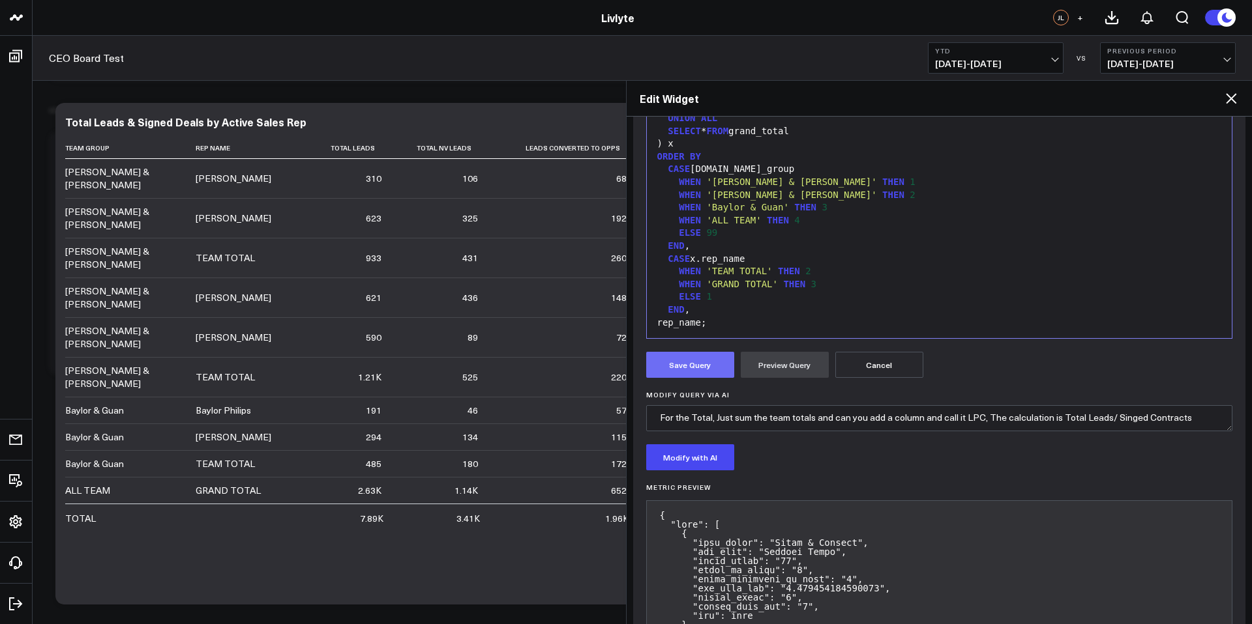
click at [688, 364] on button "Save Query" at bounding box center [690, 365] width 88 height 26
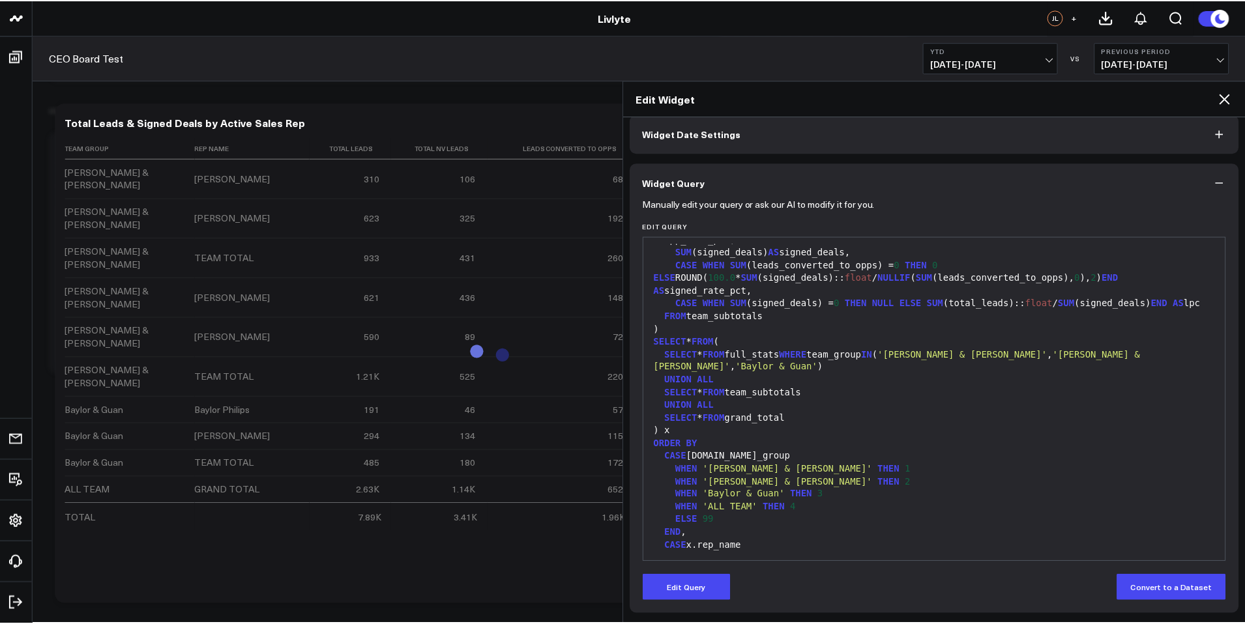
scroll to position [1354, 0]
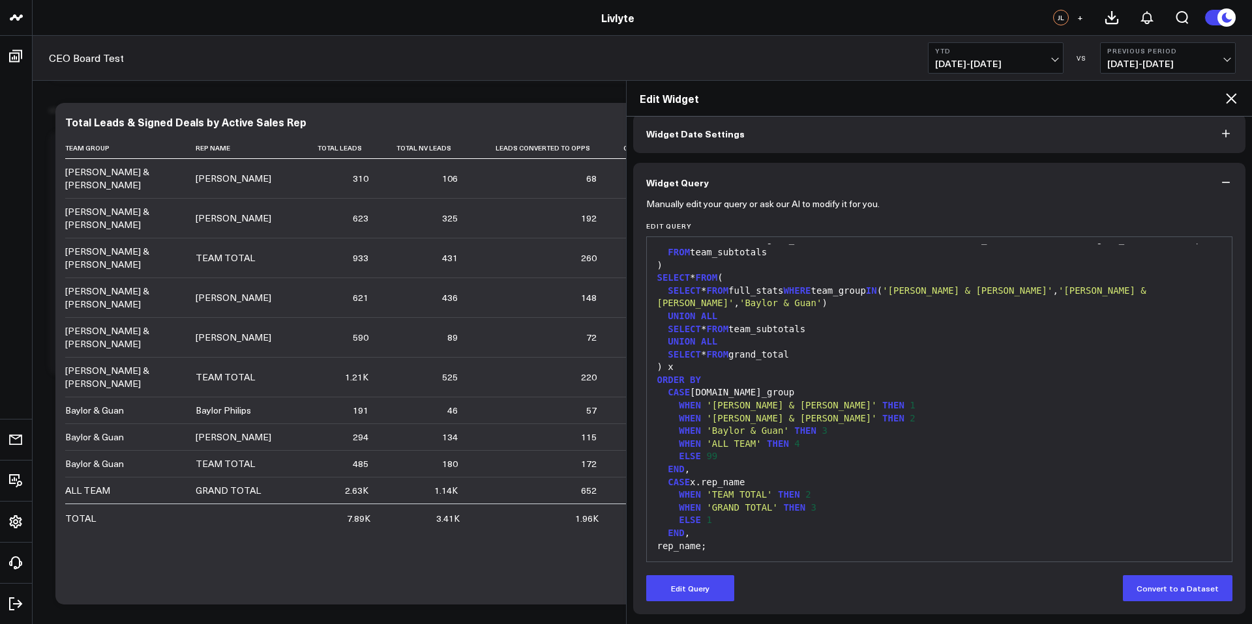
click at [1236, 98] on icon at bounding box center [1231, 99] width 16 height 16
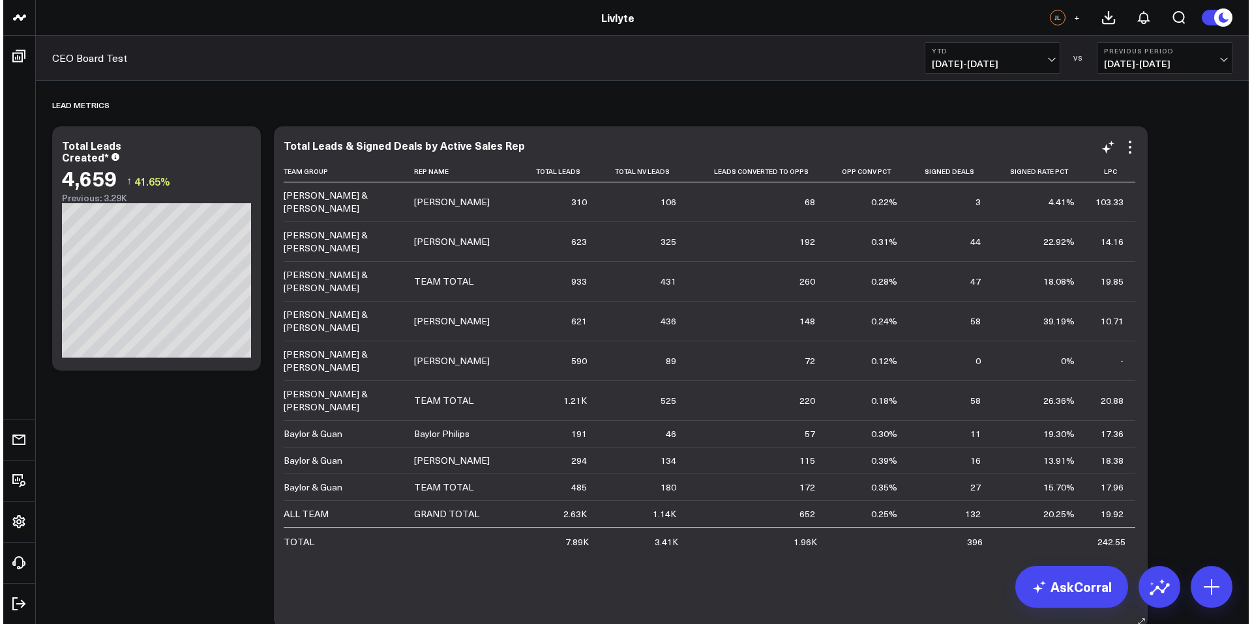
scroll to position [1064, 0]
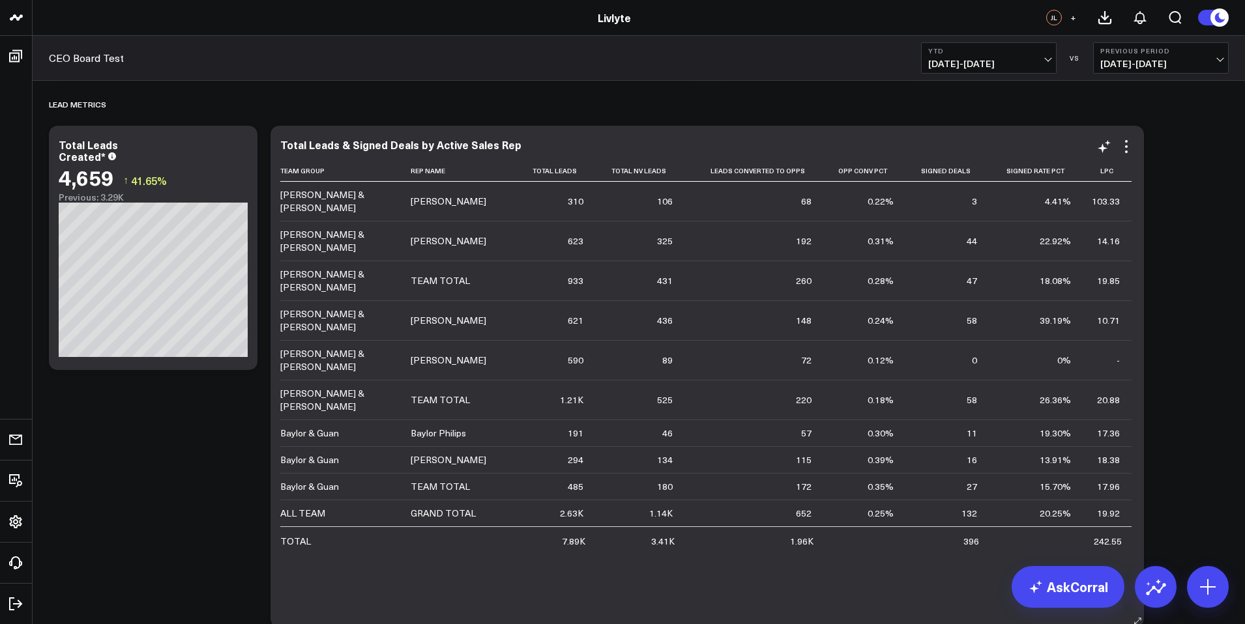
click at [1127, 154] on div "Total Leads & Signed Deals by Active Sales Rep Team Group Rep Name Total Leads …" at bounding box center [707, 377] width 854 height 476
click at [1128, 145] on icon at bounding box center [1127, 147] width 16 height 16
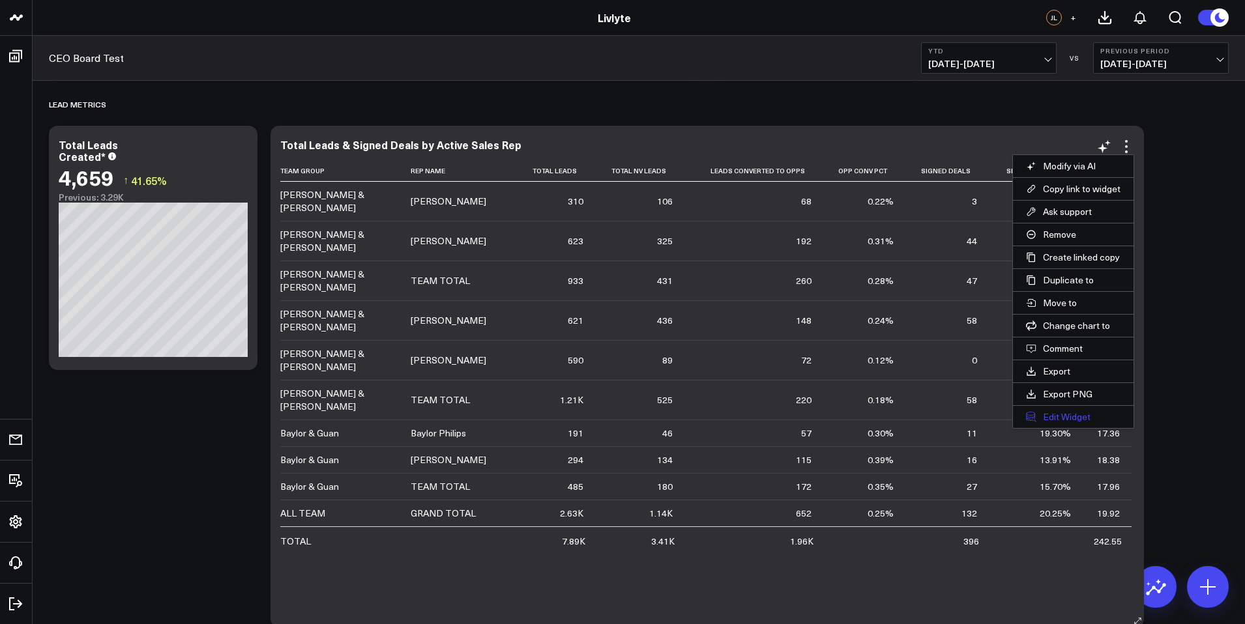
click at [1098, 418] on button "Edit Widget" at bounding box center [1073, 417] width 121 height 22
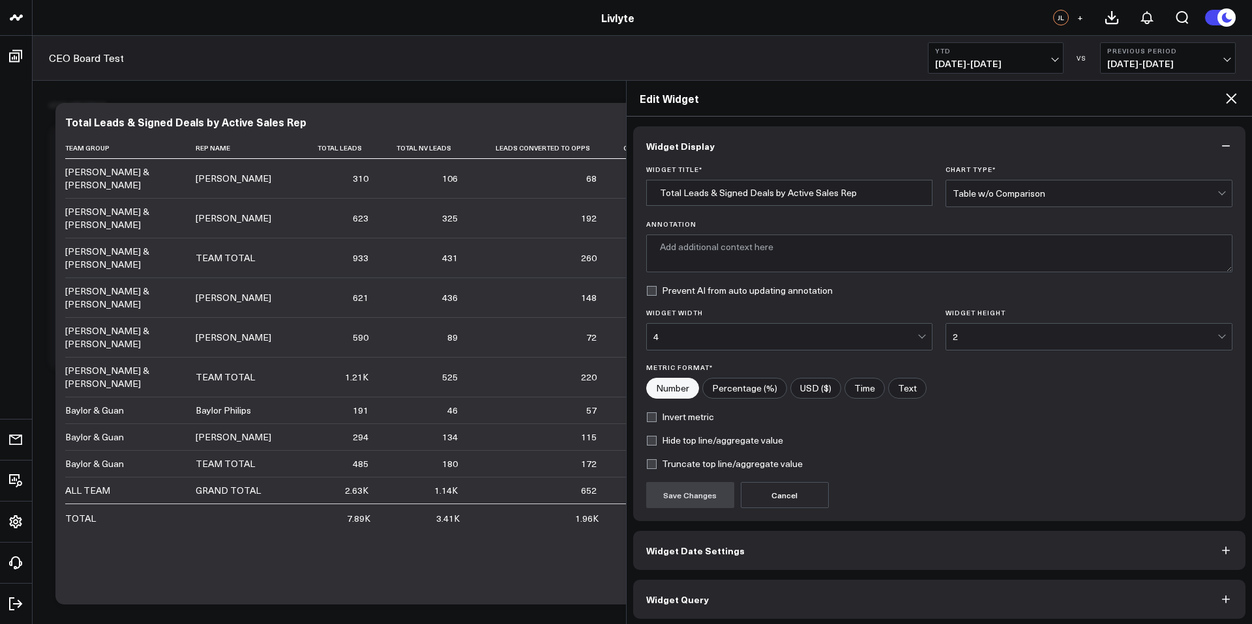
type textarea "This chart displays the total leads and signed deals for active sales represent…"
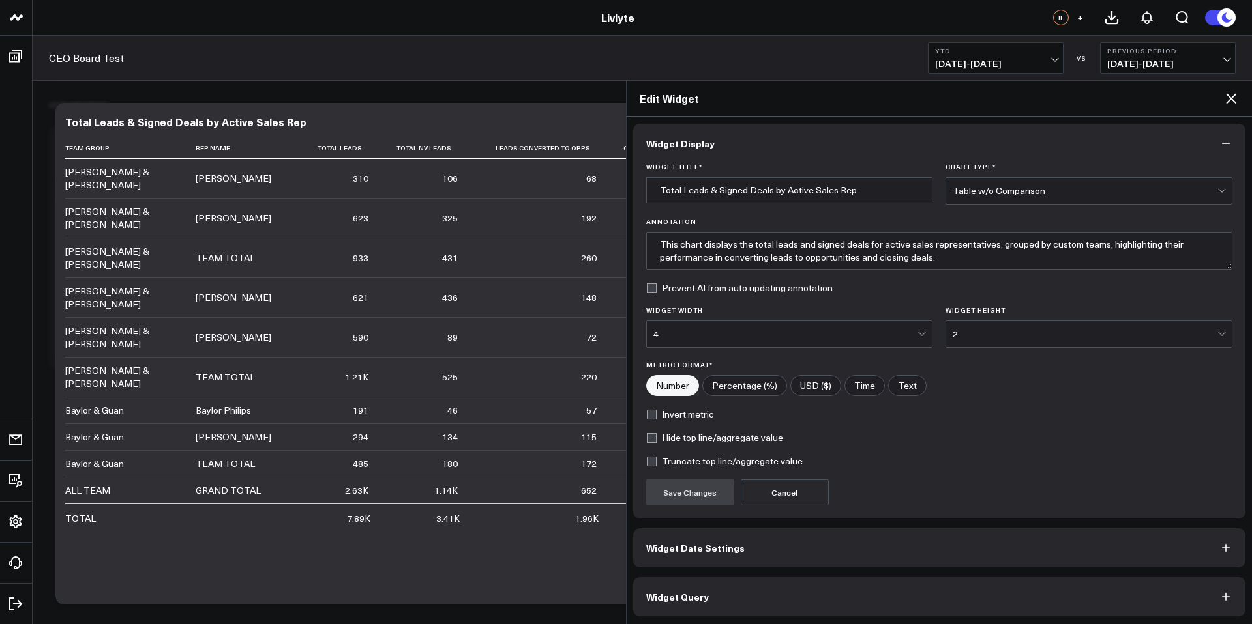
scroll to position [5, 0]
click at [753, 598] on button "Widget Query" at bounding box center [939, 595] width 613 height 39
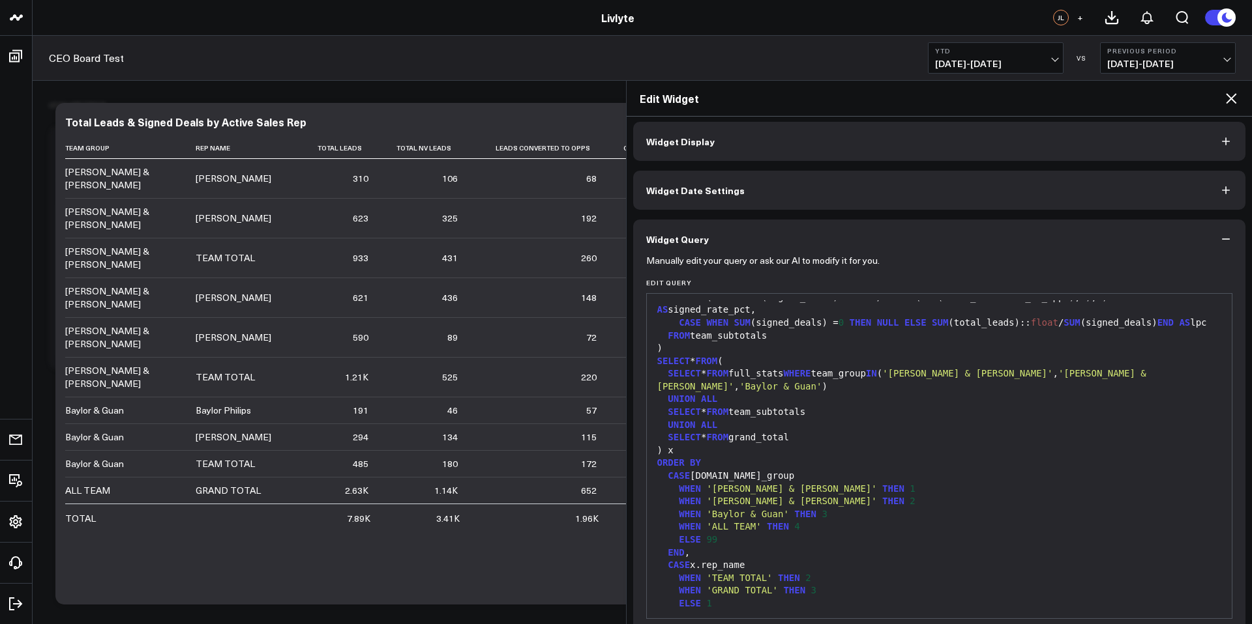
scroll to position [1354, 0]
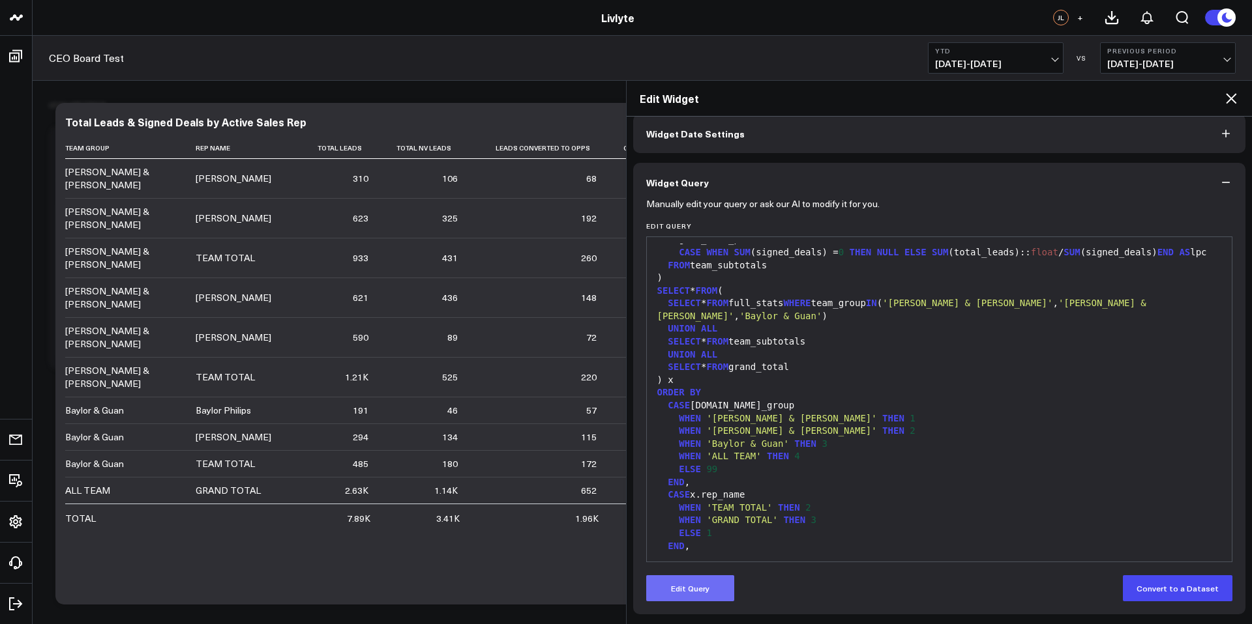
click at [701, 588] on button "Edit Query" at bounding box center [690, 589] width 88 height 26
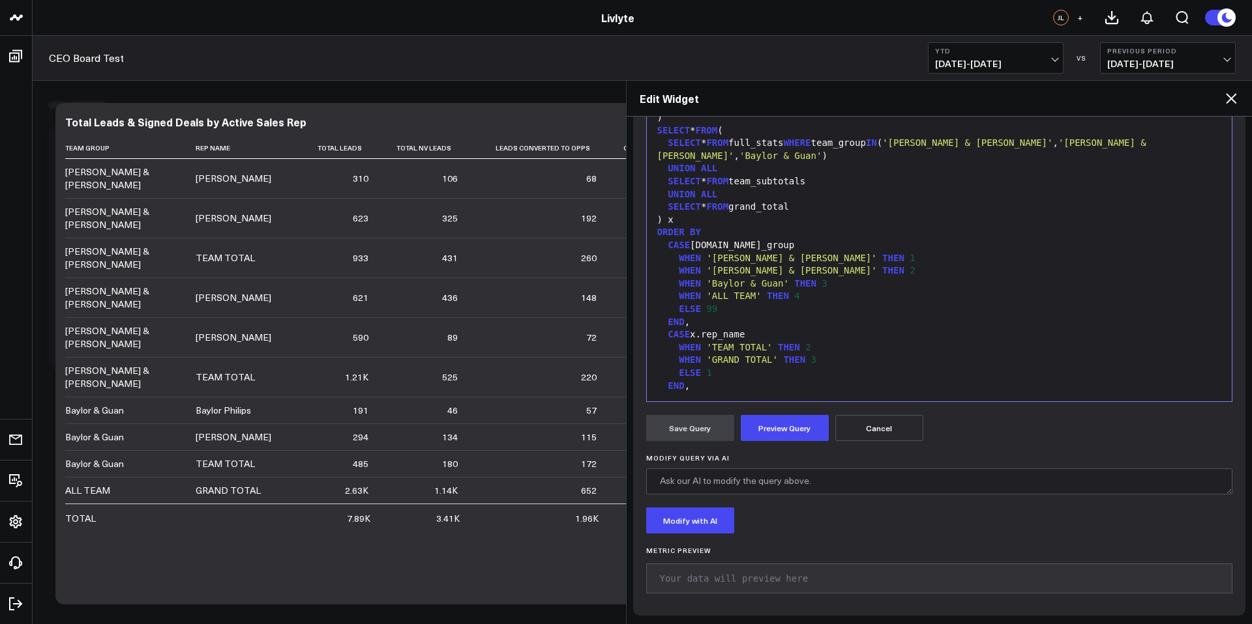
scroll to position [223, 0]
click at [711, 482] on textarea "Modify Query via AI" at bounding box center [939, 480] width 587 height 26
type textarea "A"
type textarea "T"
type textarea "Remove the "TOTAL" at the bottom"
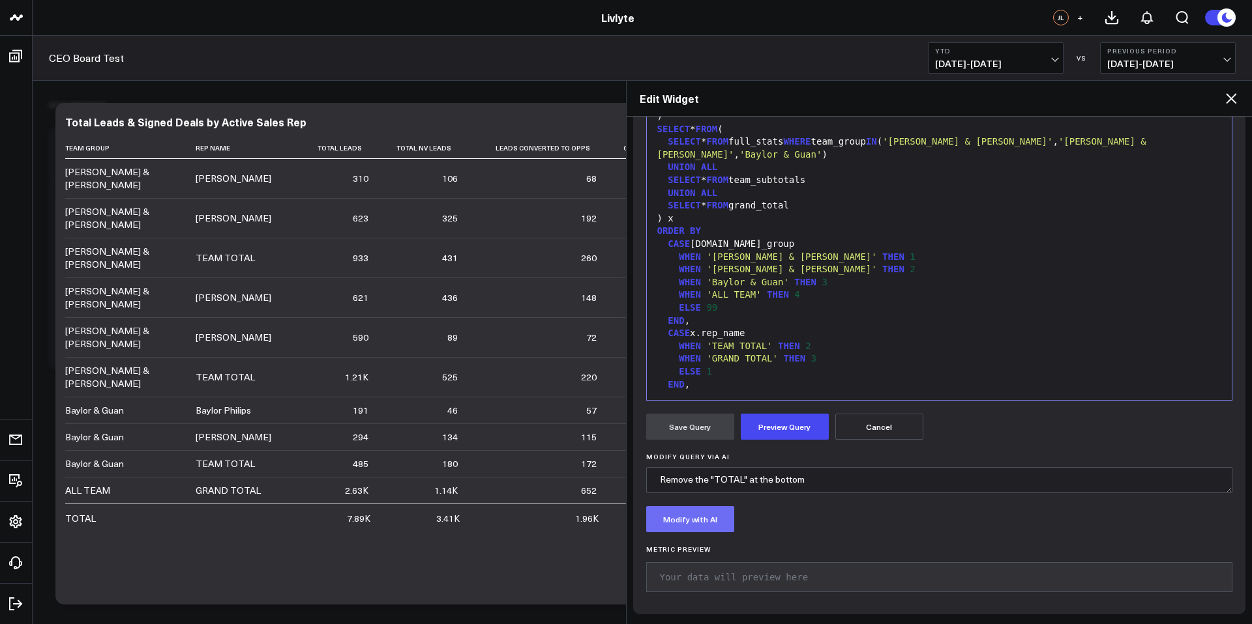
click at [701, 529] on button "Modify with AI" at bounding box center [690, 519] width 88 height 26
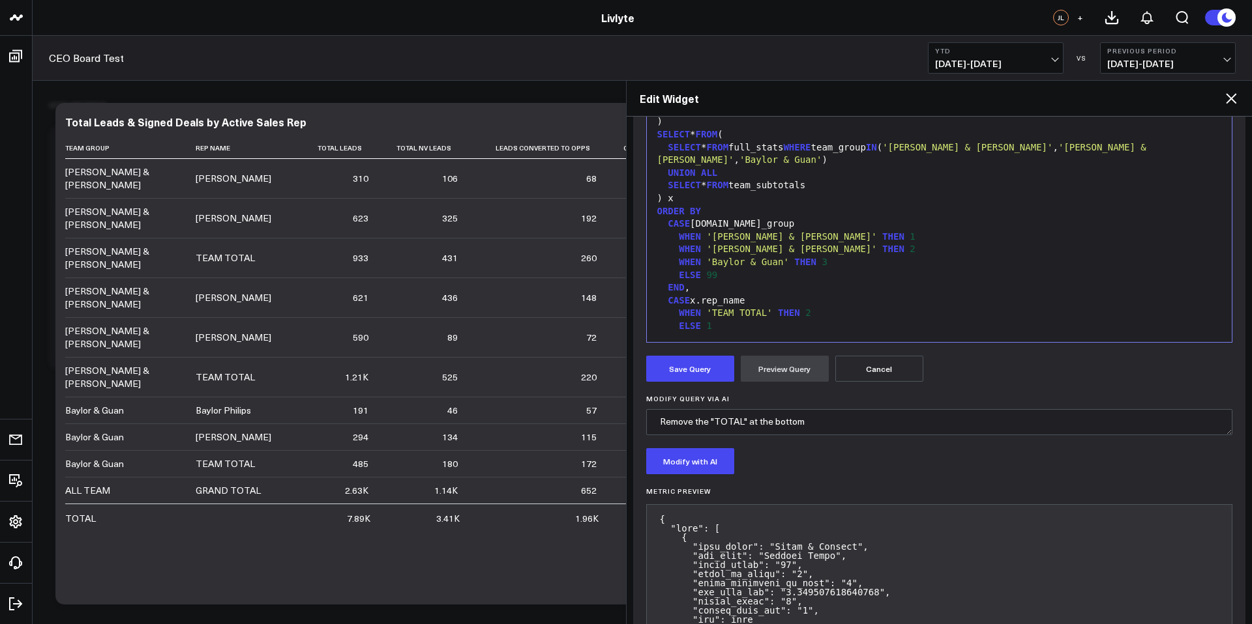
scroll to position [242, 0]
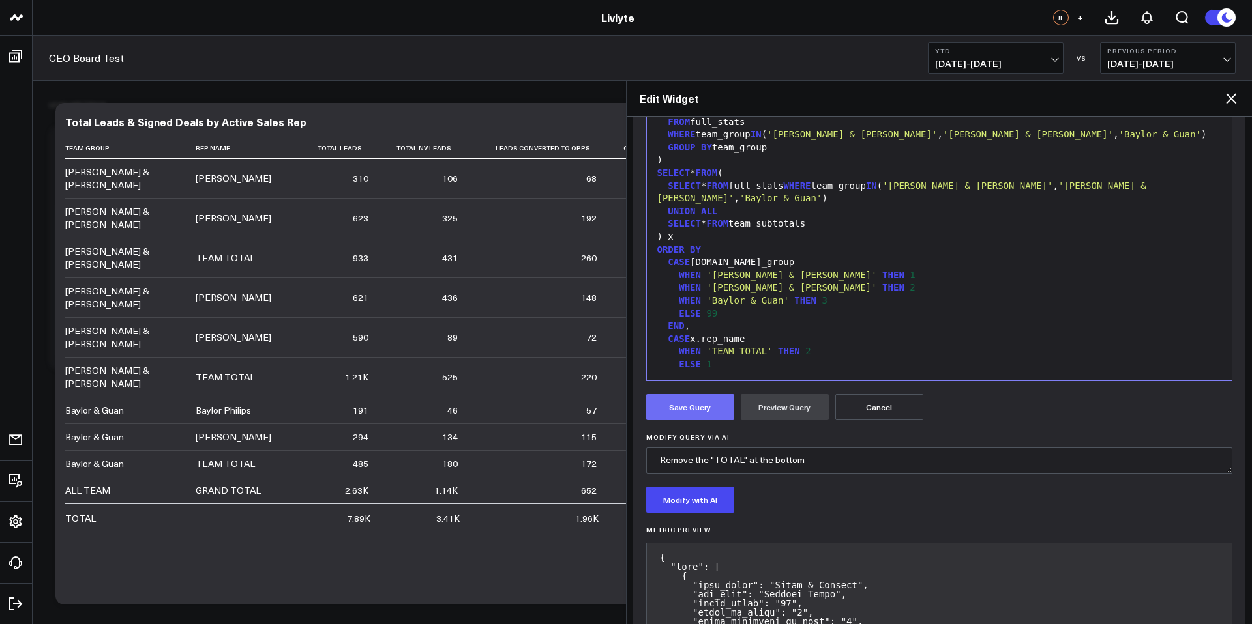
click at [654, 409] on button "Save Query" at bounding box center [690, 407] width 88 height 26
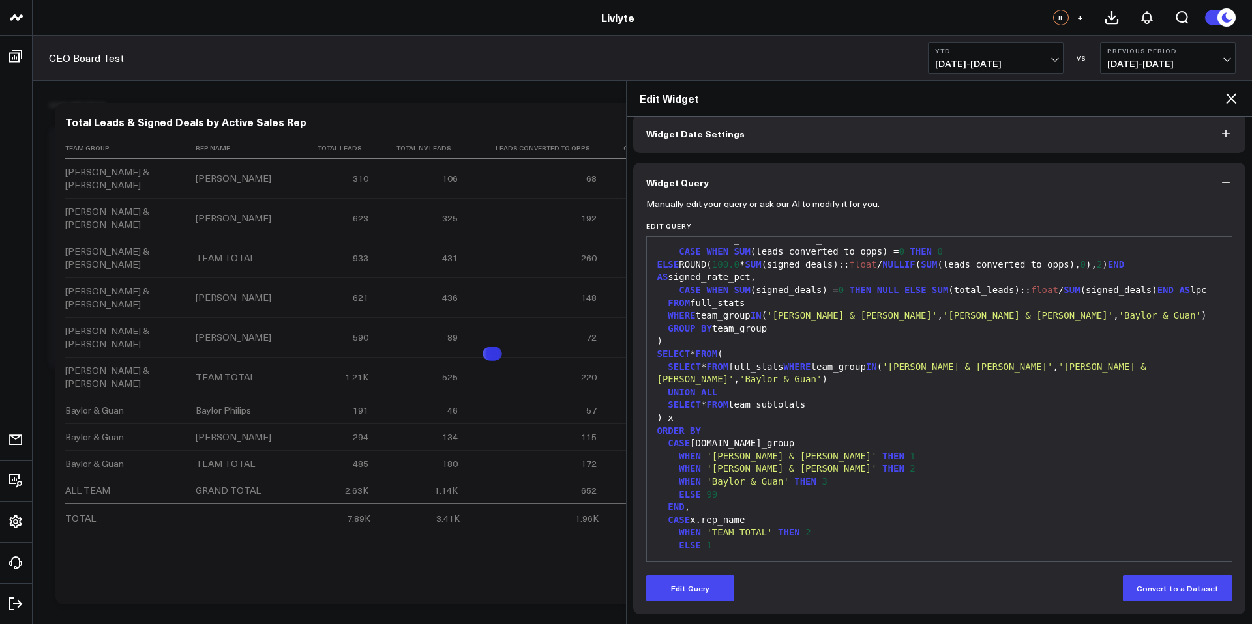
scroll to position [1086, 0]
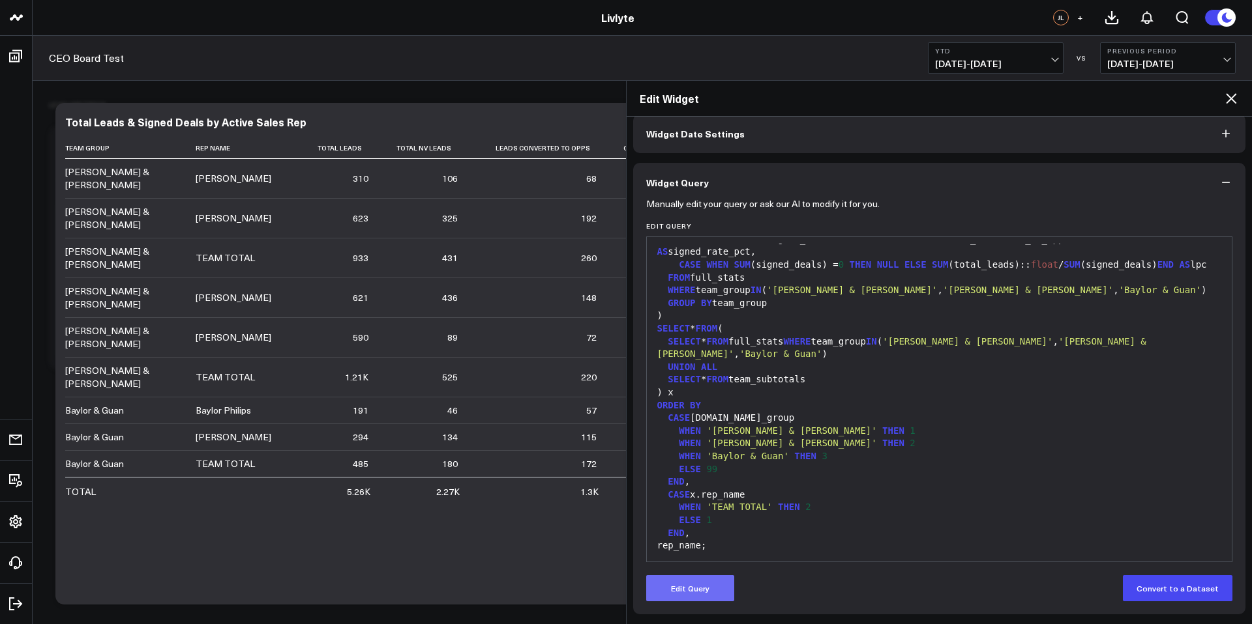
click at [689, 588] on button "Edit Query" at bounding box center [690, 589] width 88 height 26
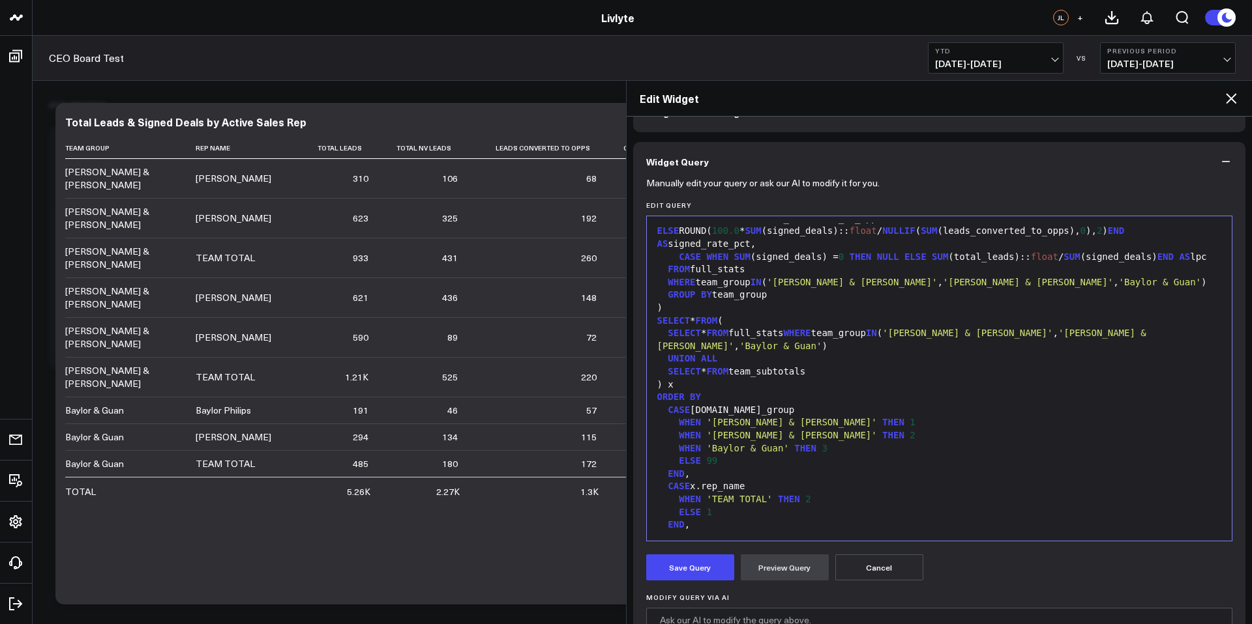
scroll to position [340, 0]
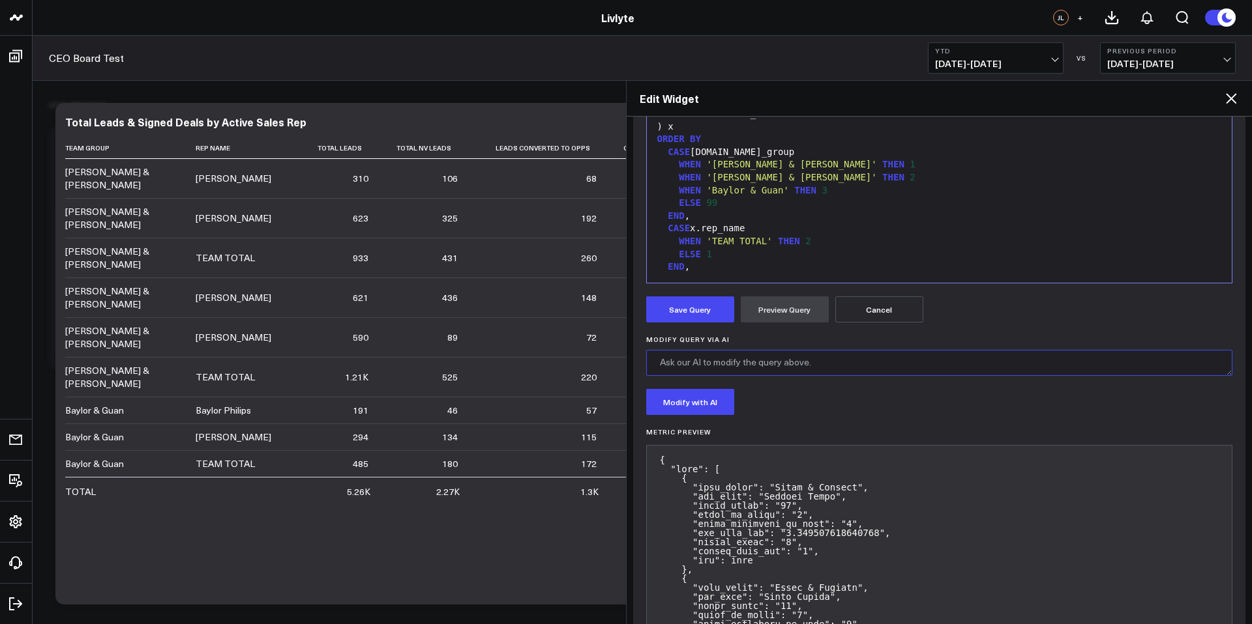
click at [742, 359] on textarea "Modify Query via AI" at bounding box center [939, 363] width 587 height 26
type textarea "T"
click at [755, 364] on textarea "the total at the bottom jsut needs to be the sum of the team totals" at bounding box center [939, 363] width 587 height 26
click at [758, 363] on textarea "the total at the bottom jut needs to be the sum of the team totals" at bounding box center [939, 363] width 587 height 26
click at [929, 359] on textarea "the total at the bottom just needs to be the sum of the team totals" at bounding box center [939, 363] width 587 height 26
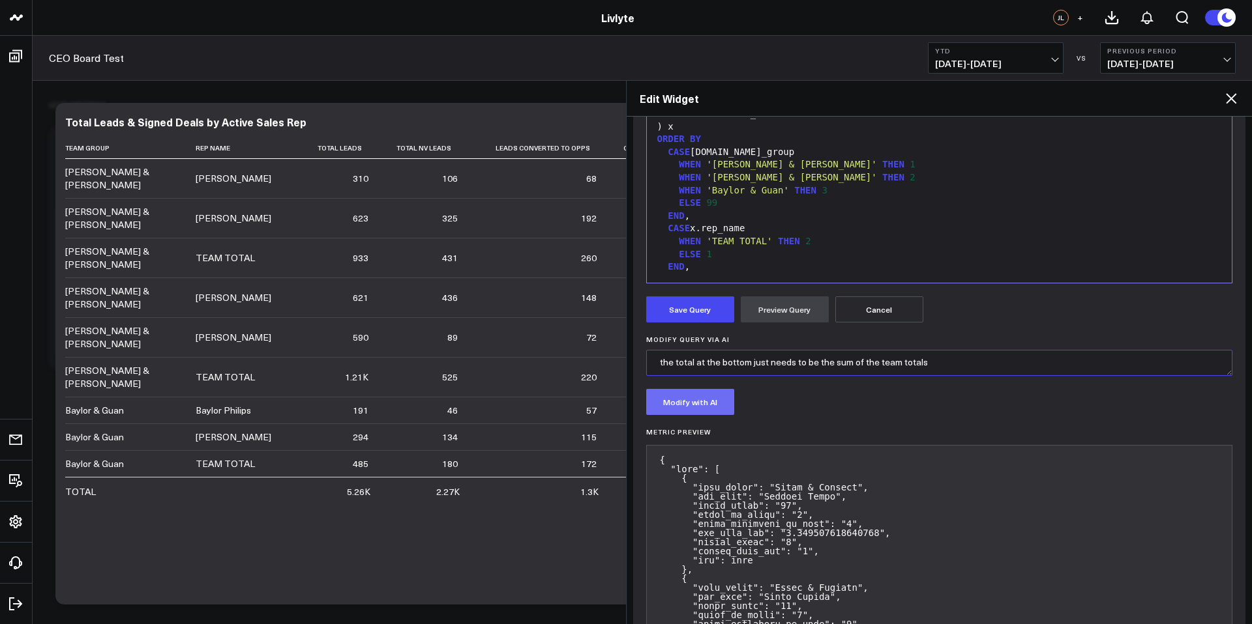
type textarea "the total at the bottom just needs to be the sum of the team totals"
click at [703, 398] on button "Modify with AI" at bounding box center [690, 402] width 88 height 26
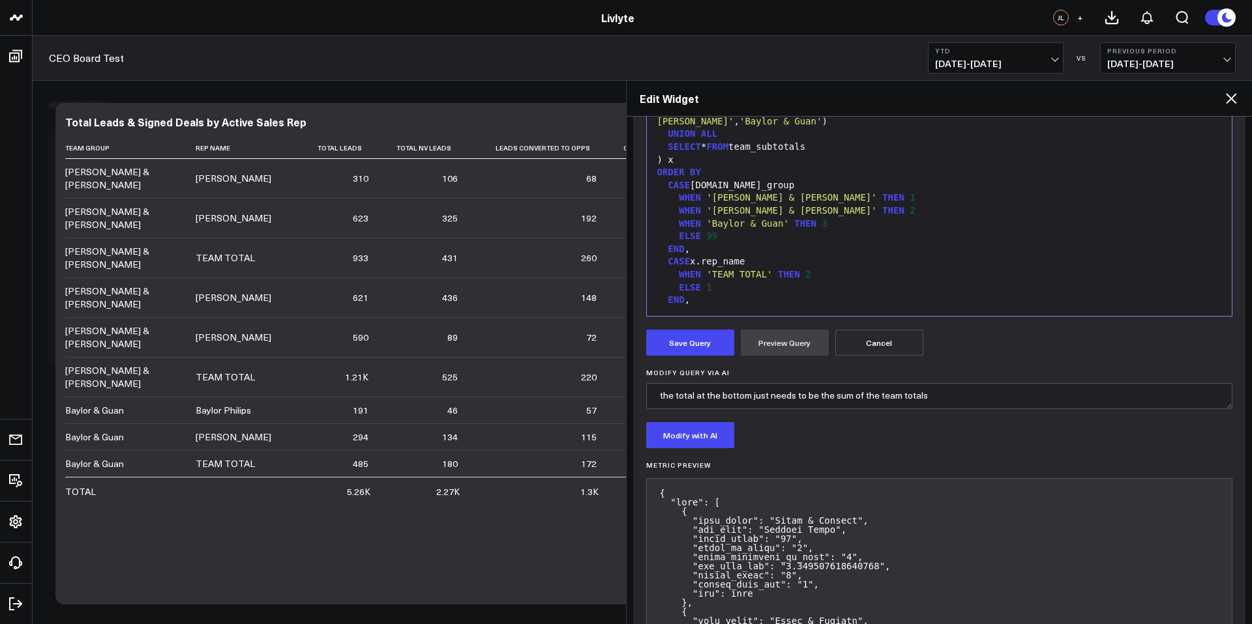
scroll to position [310, 0]
click at [692, 342] on button "Save Query" at bounding box center [690, 340] width 88 height 26
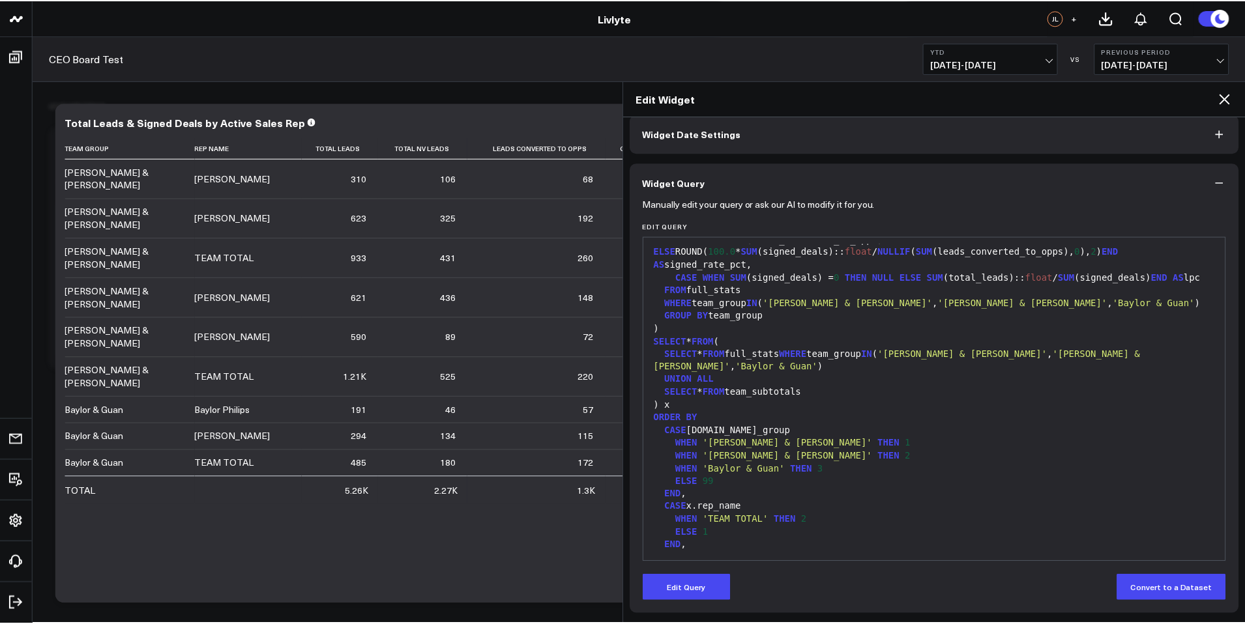
scroll to position [61, 0]
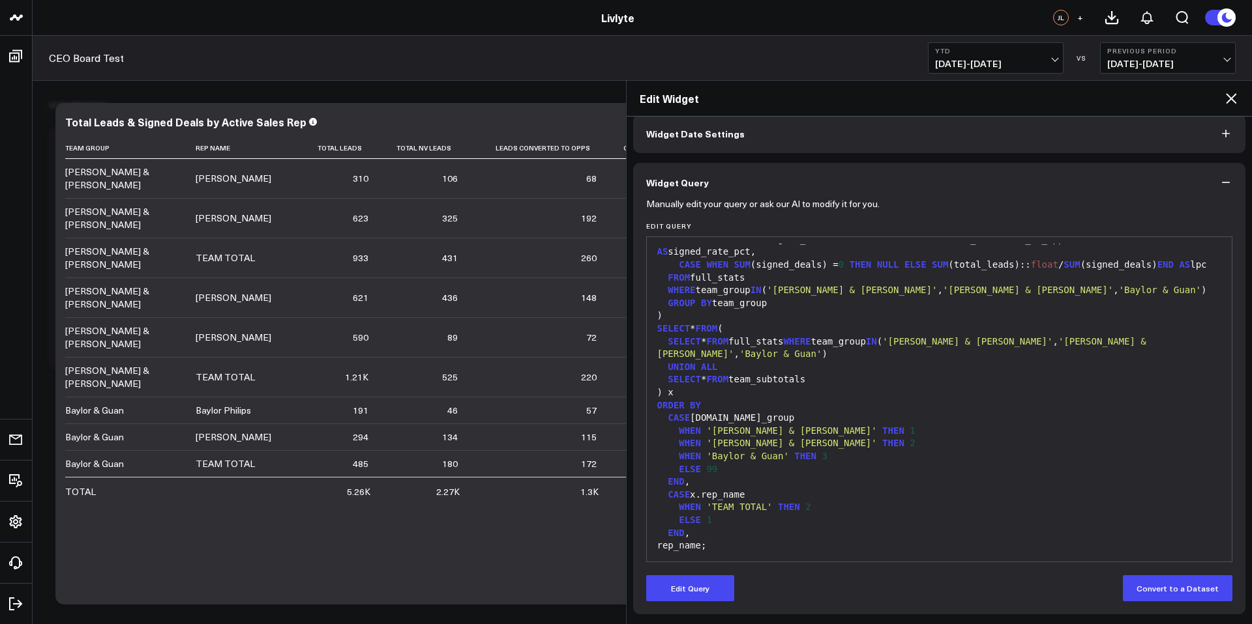
click at [1225, 98] on icon at bounding box center [1231, 99] width 16 height 16
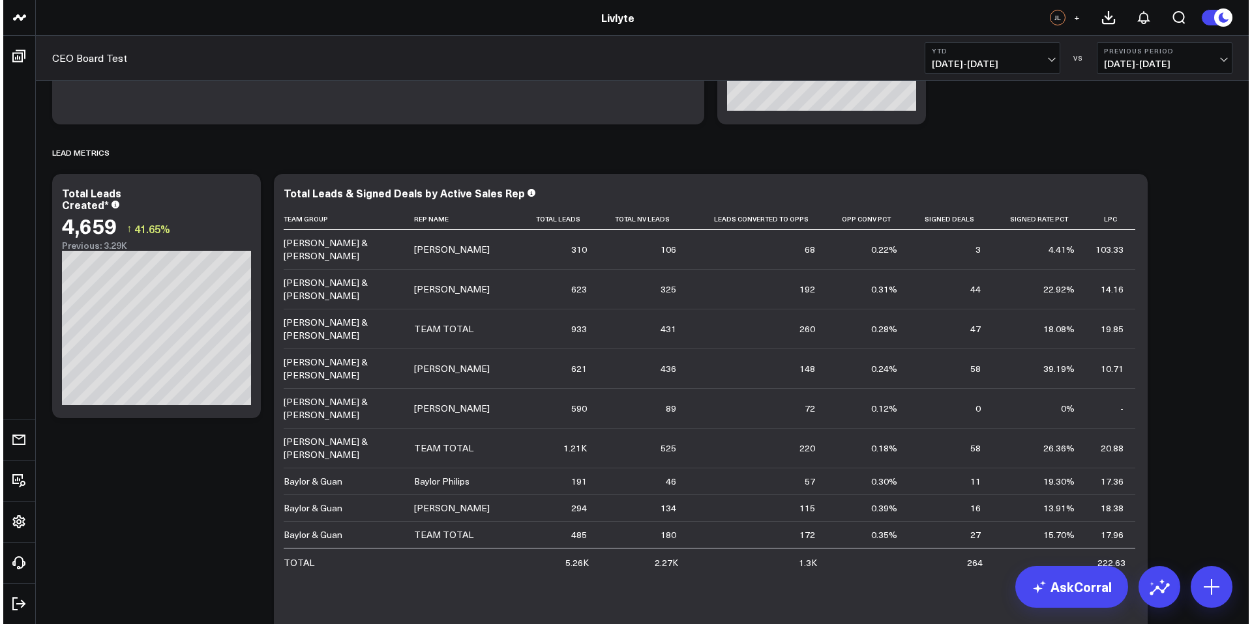
scroll to position [995, 0]
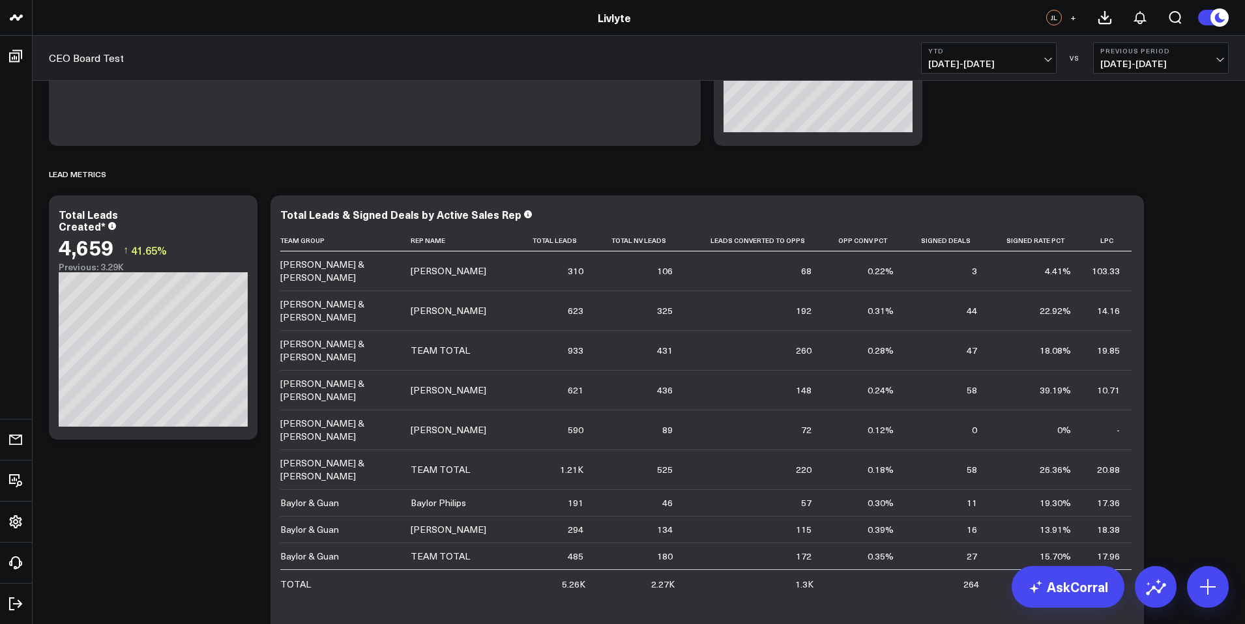
click at [0, 0] on icon at bounding box center [0, 0] width 0 height 0
click at [0, 0] on button "Edit Widget" at bounding box center [0, 0] width 0 height 0
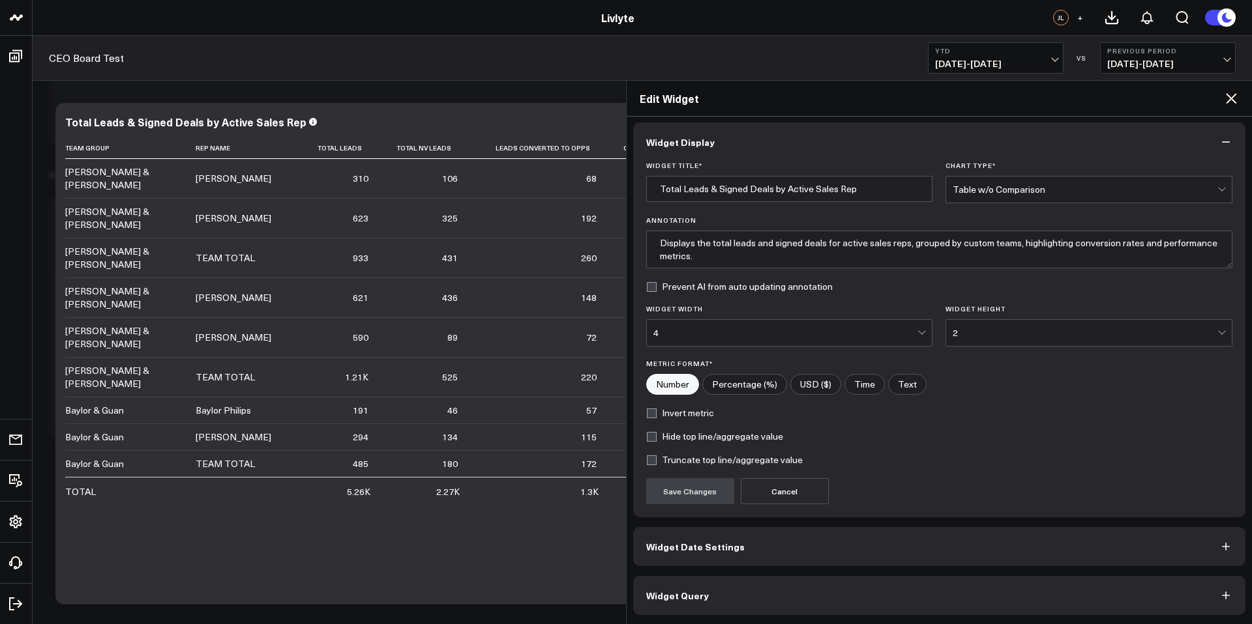
scroll to position [5, 0]
click at [706, 585] on button "Widget Query" at bounding box center [939, 595] width 613 height 39
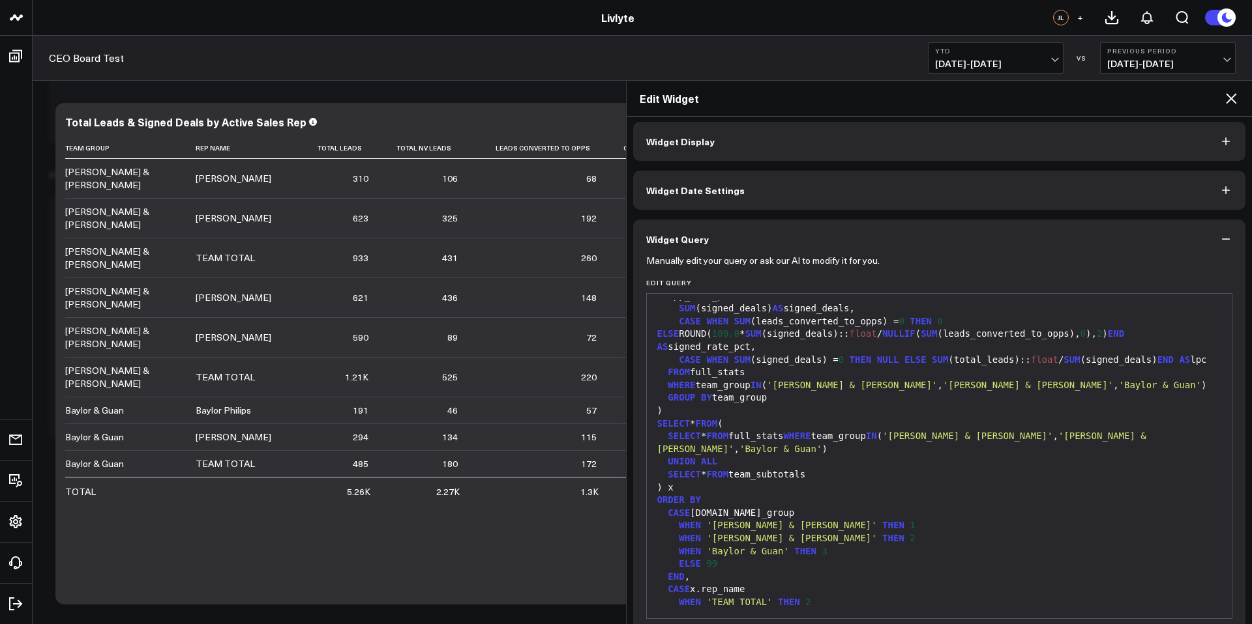
scroll to position [1086, 0]
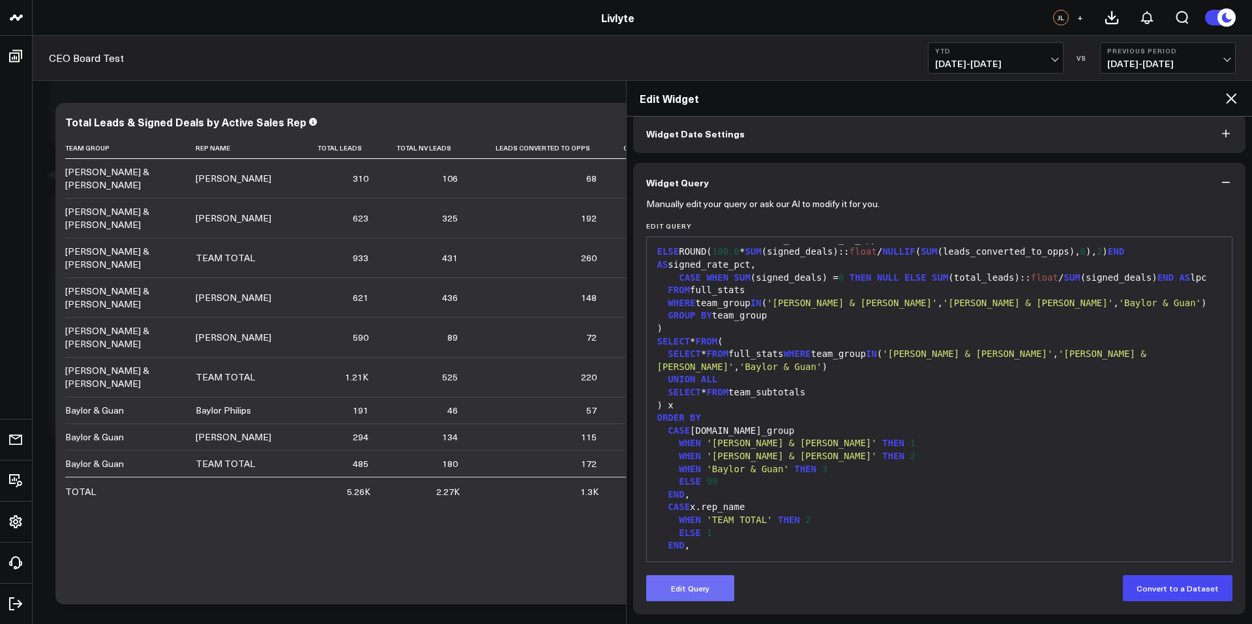
click at [706, 594] on button "Edit Query" at bounding box center [690, 589] width 88 height 26
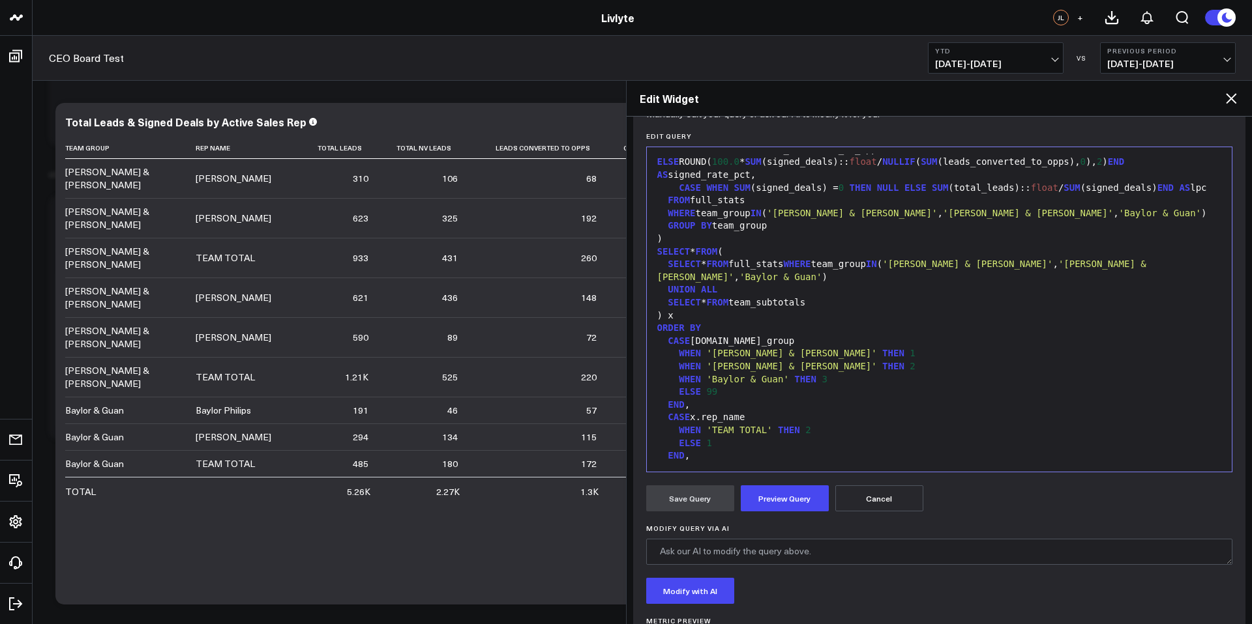
scroll to position [223, 0]
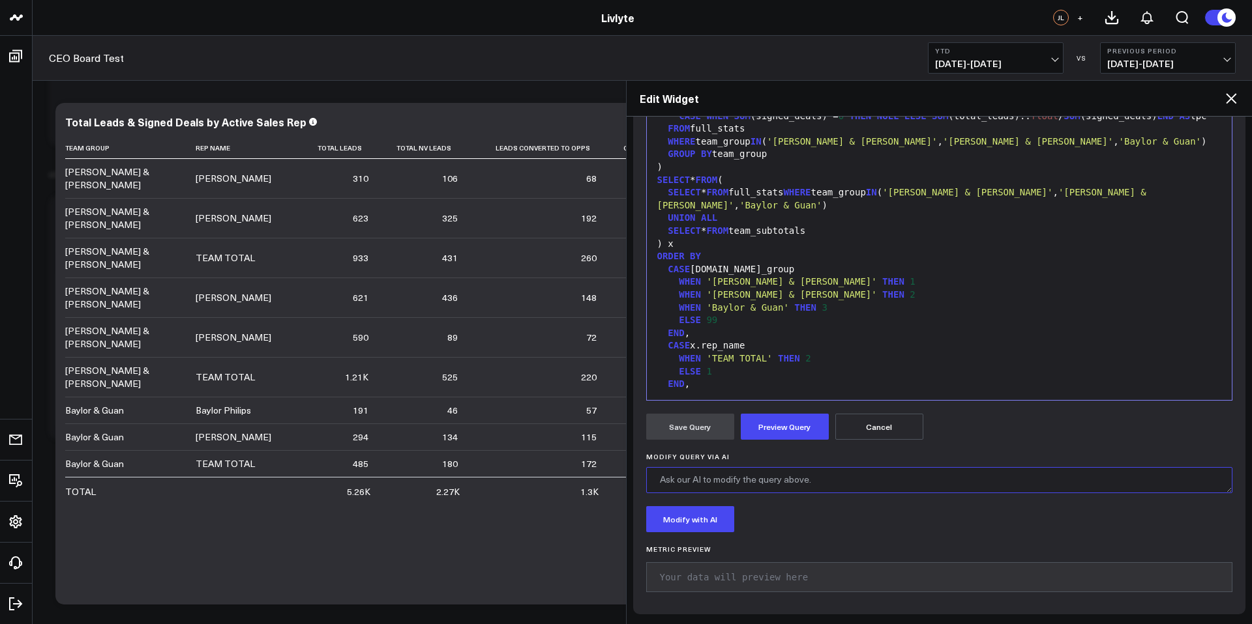
click at [763, 480] on textarea "Modify Query via AI" at bounding box center [939, 480] width 587 height 26
click at [964, 482] on textarea "Add a Row Titled " All Teams Total" And sum the Team Totals And performe the ca…" at bounding box center [939, 480] width 587 height 26
click at [1069, 491] on textarea "Add a Row Titled " All Teams Total" And sum the Team Totals And perform the cal…" at bounding box center [939, 480] width 587 height 26
click at [1057, 479] on textarea "Add a Row Titled " All Teams Total" And sum the Team Totals And perform the cal…" at bounding box center [939, 480] width 587 height 26
click at [907, 478] on textarea "Add a Row Titled " All Teams Total" And sum the Team Totals And perform the cal…" at bounding box center [939, 480] width 587 height 26
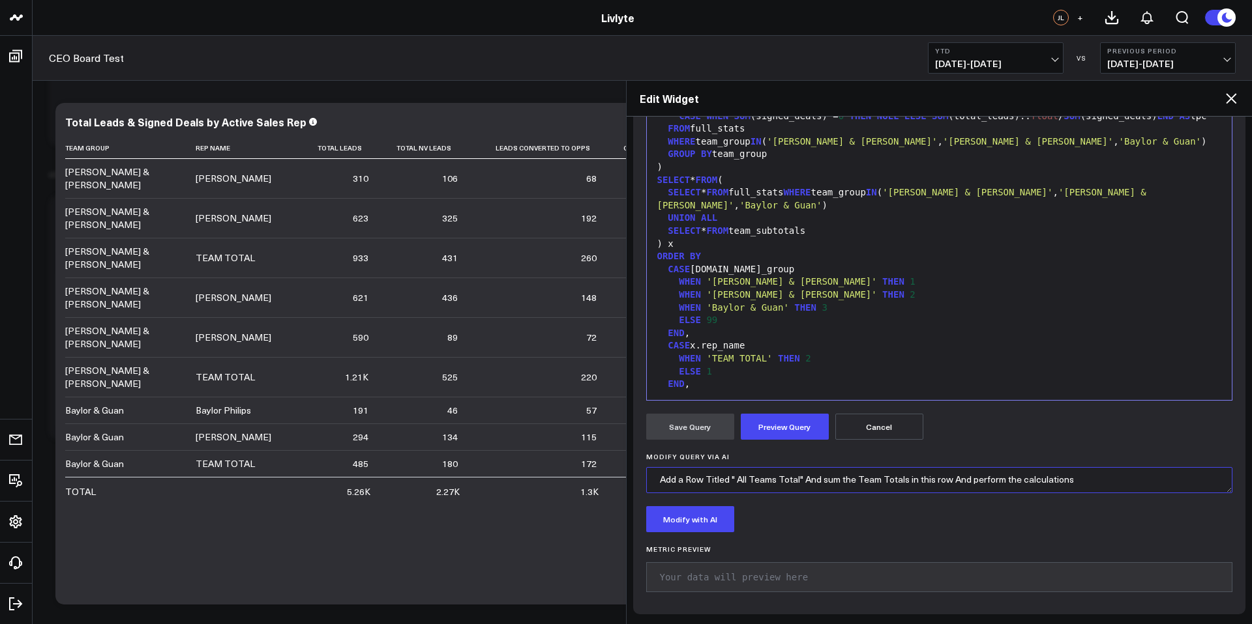
click at [1115, 481] on textarea "Add a Row Titled " All Teams Total" And sum the Team Totals in this row And per…" at bounding box center [939, 480] width 587 height 26
type textarea "Add a Row Titled " All Teams Total" And sum the Team Totals in this row And per…"
click at [705, 520] on button "Modify with AI" at bounding box center [690, 519] width 88 height 26
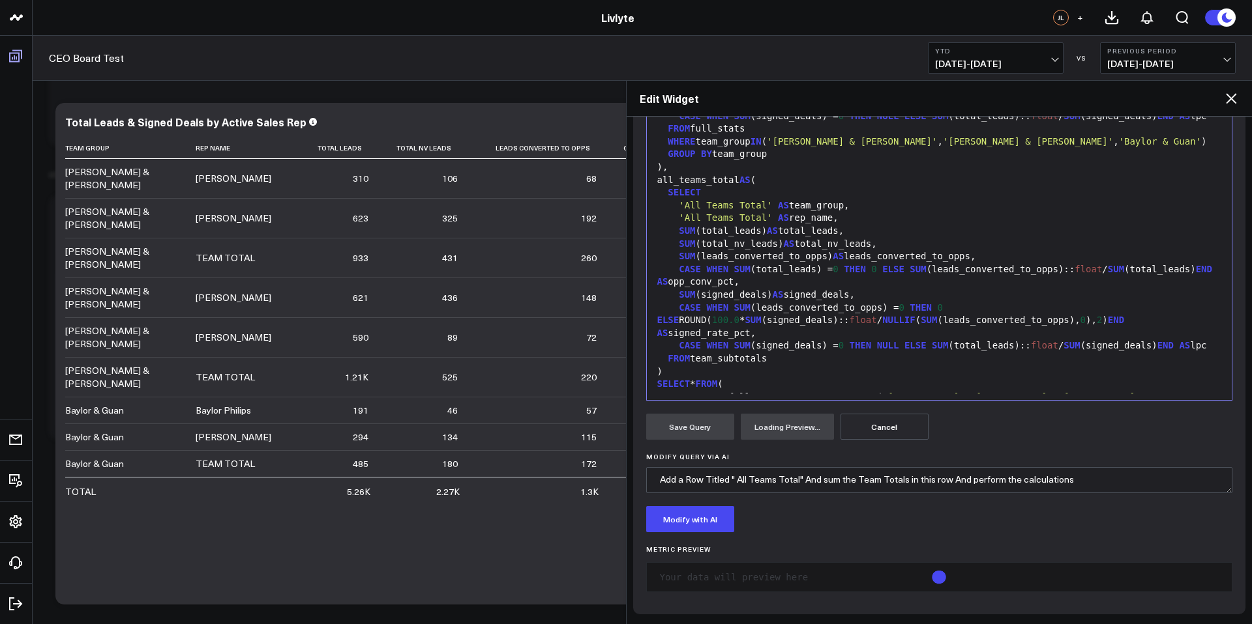
scroll to position [1342, 0]
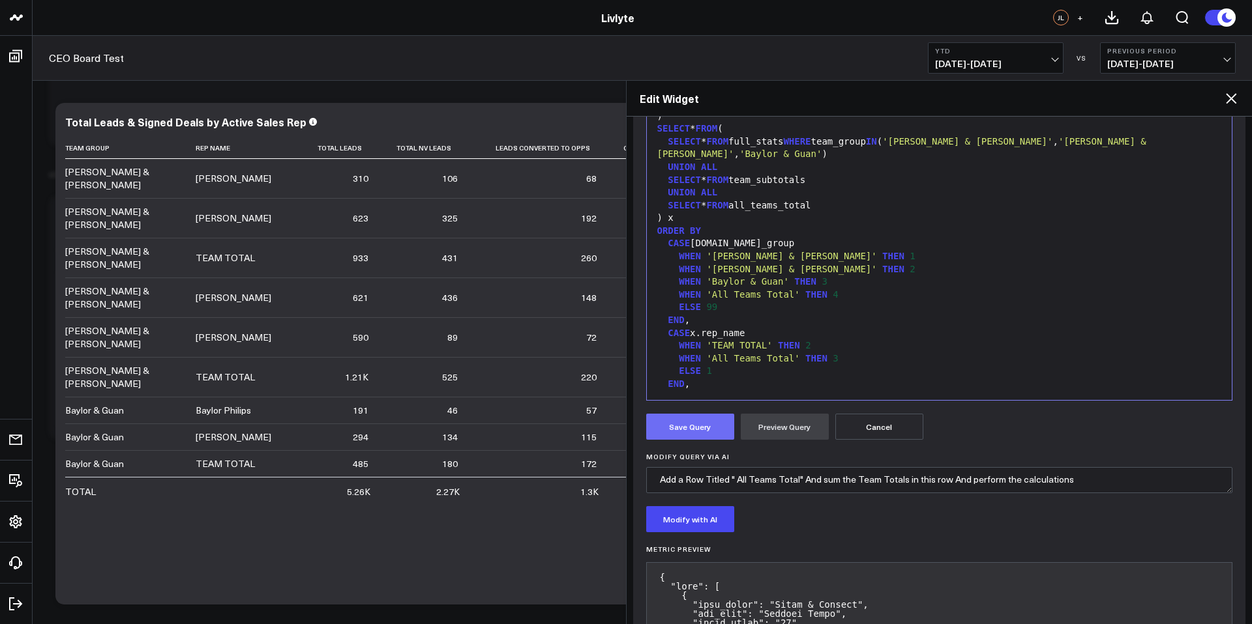
click at [698, 426] on button "Save Query" at bounding box center [690, 427] width 88 height 26
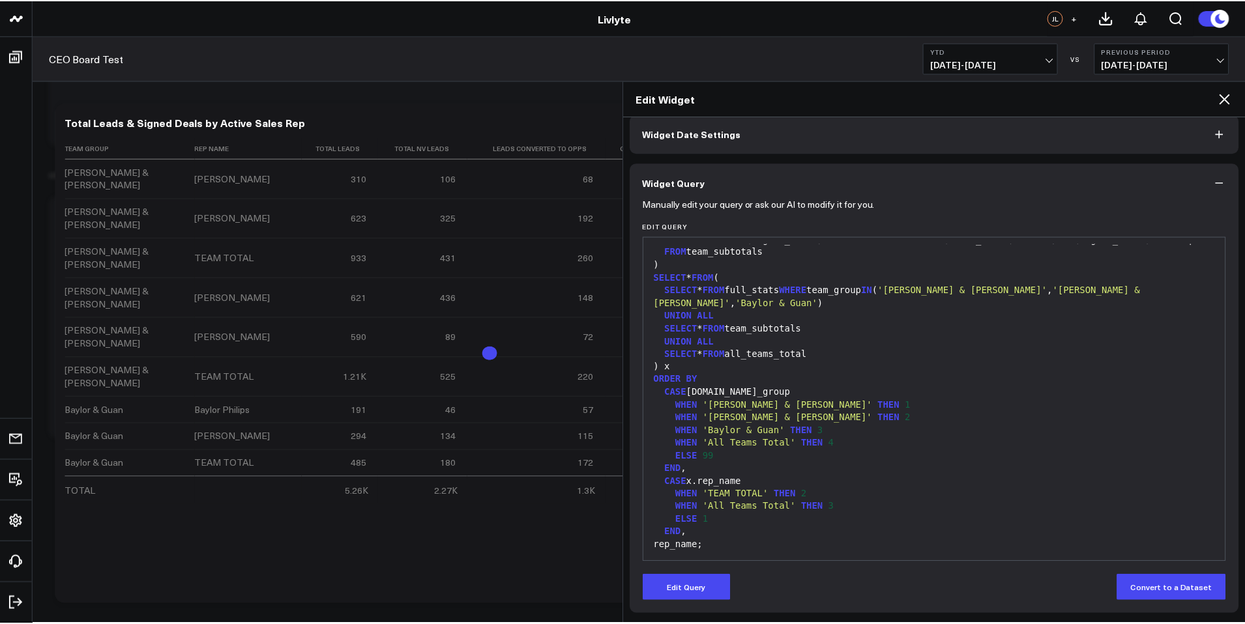
scroll to position [1265, 0]
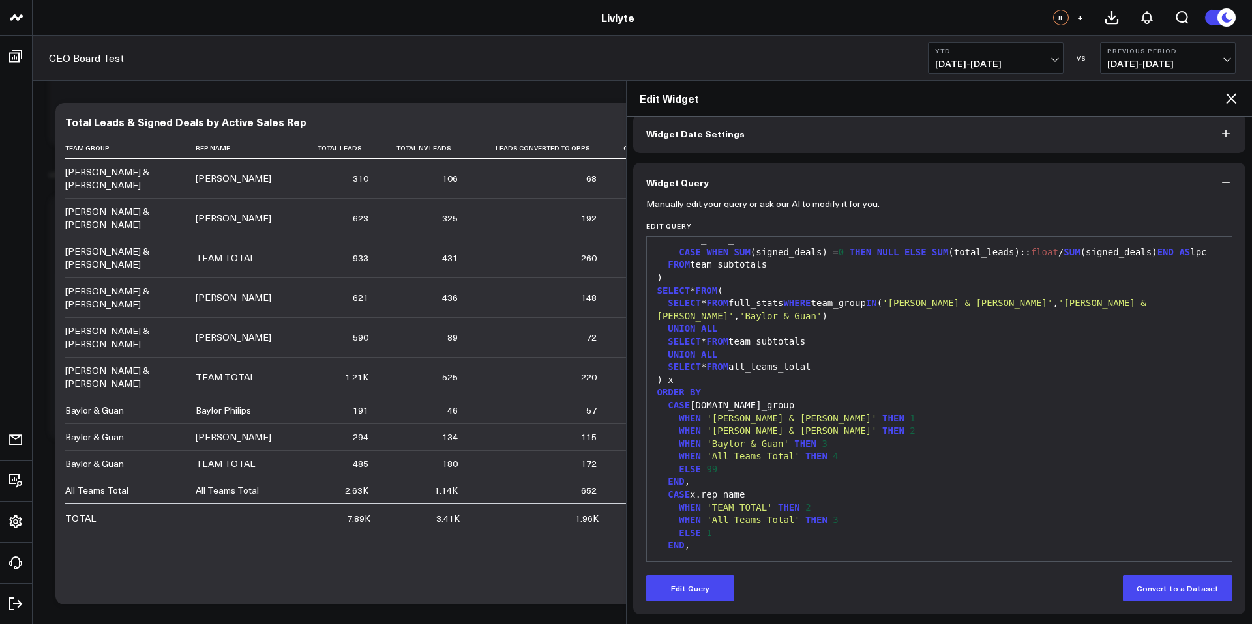
click at [1236, 92] on icon at bounding box center [1231, 99] width 16 height 16
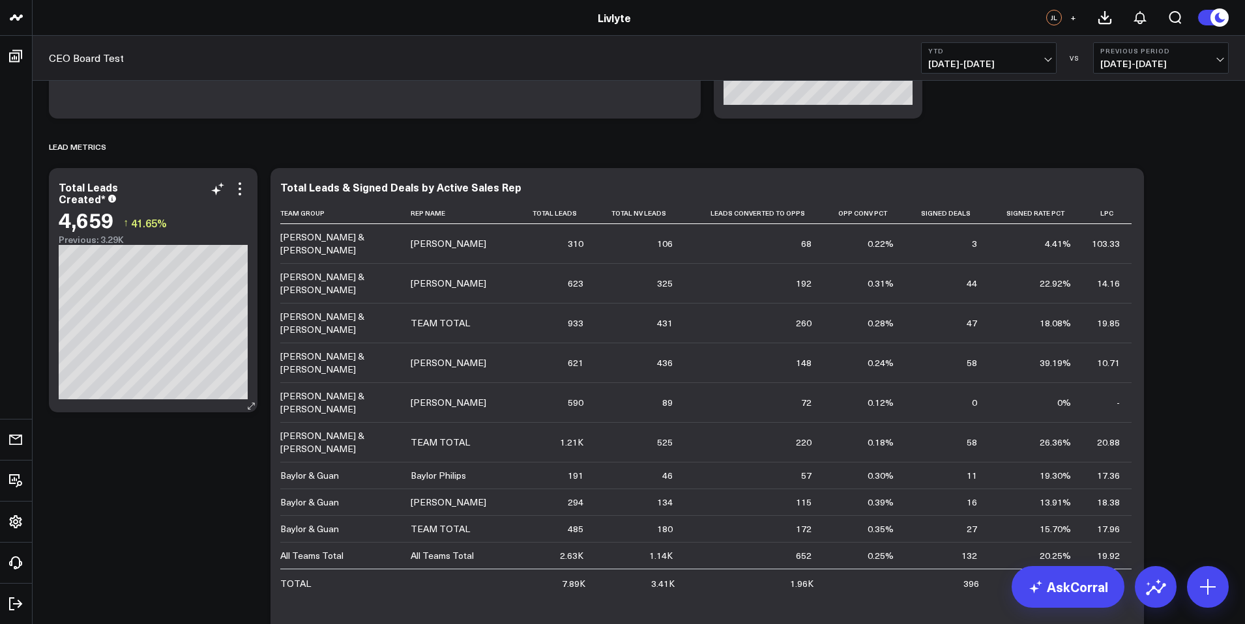
scroll to position [1006, 0]
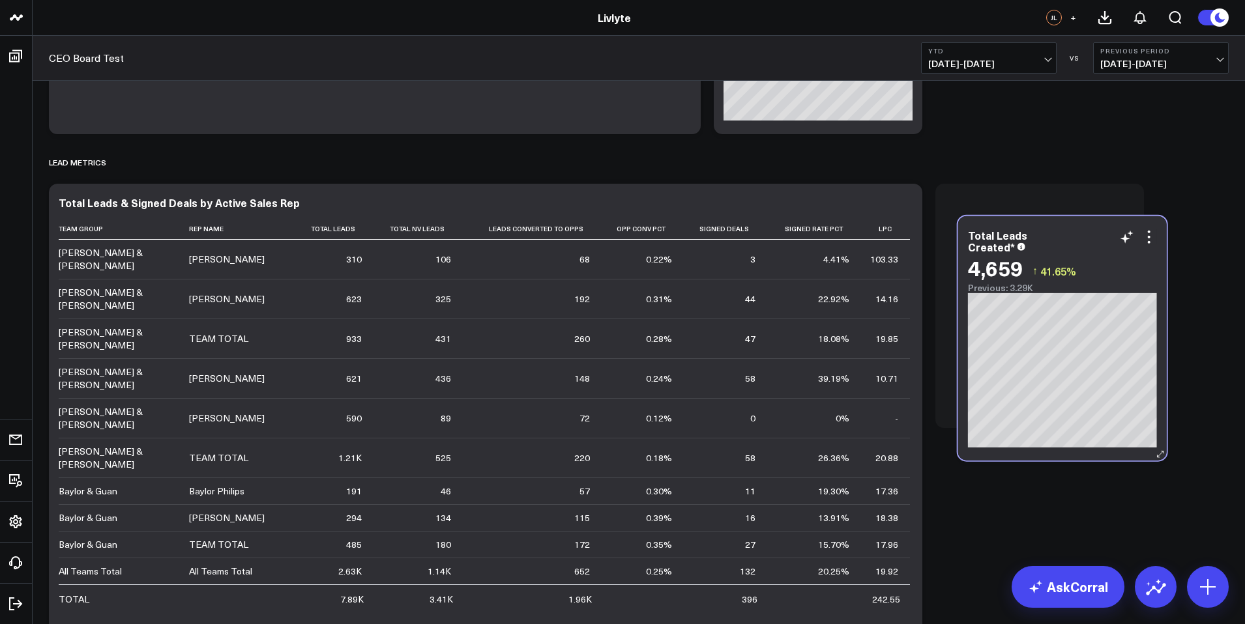
drag, startPoint x: 166, startPoint y: 233, endPoint x: 1074, endPoint y: 265, distance: 909.2
click at [1074, 265] on span "41.65%" at bounding box center [1058, 271] width 36 height 14
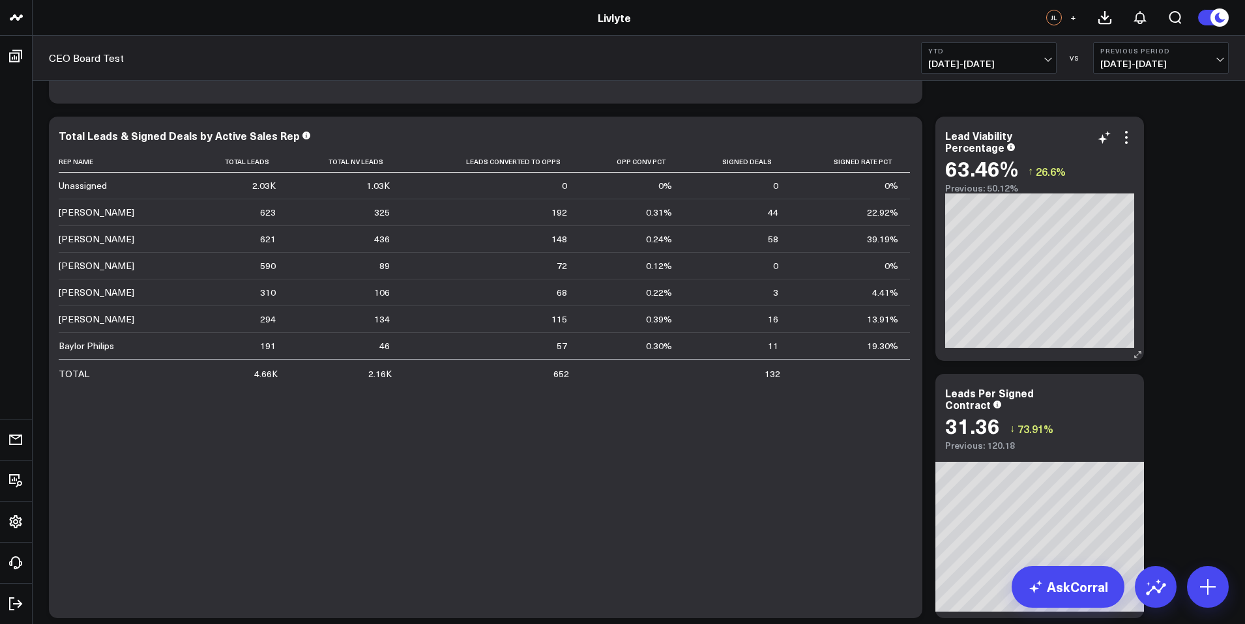
scroll to position [1464, 0]
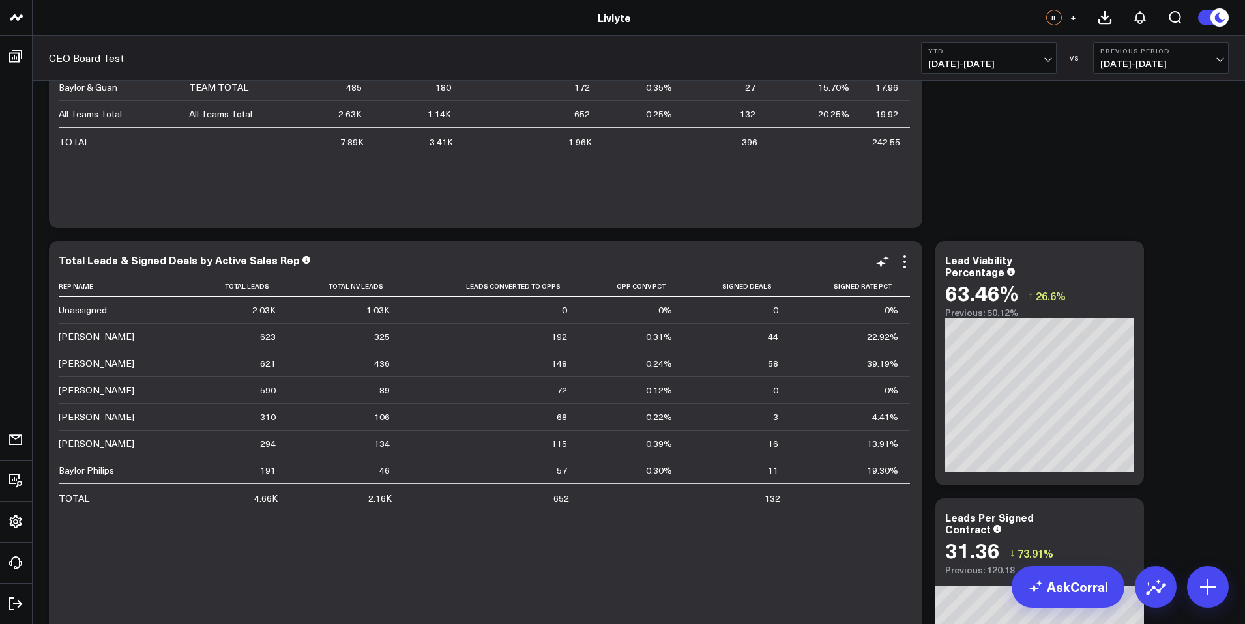
click at [842, 418] on td "4.41%" at bounding box center [850, 416] width 120 height 27
click at [902, 259] on icon at bounding box center [905, 262] width 16 height 16
click at [0, 0] on button "Remove" at bounding box center [0, 0] width 0 height 0
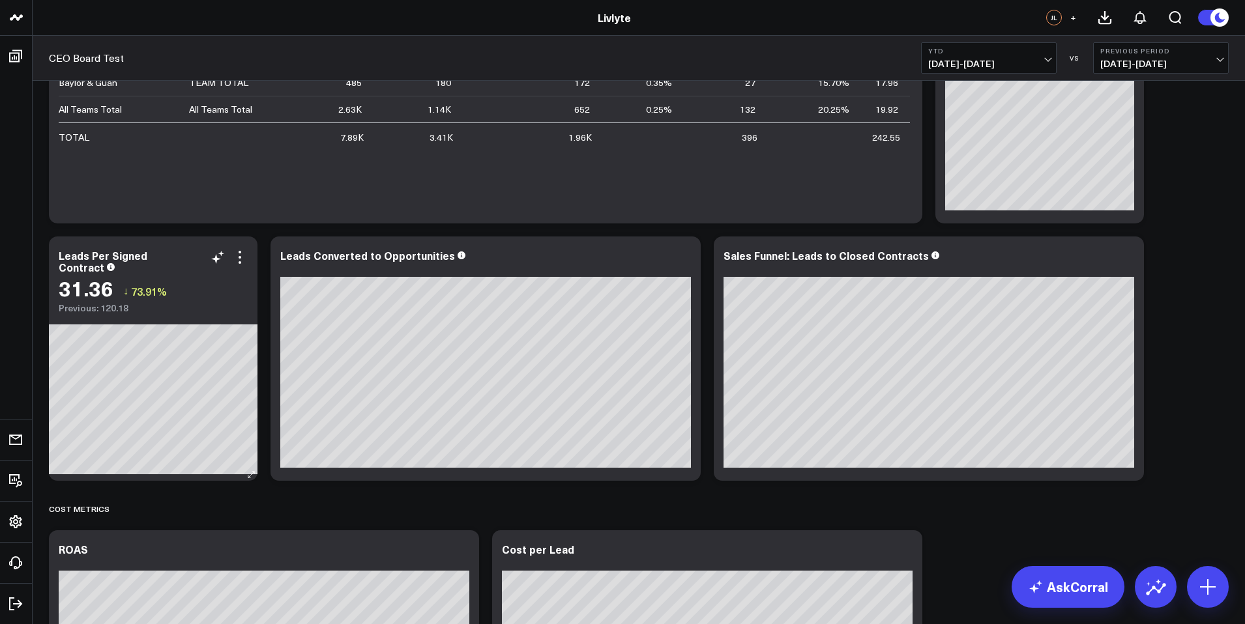
scroll to position [1469, 0]
click at [375, 340] on div "SIGNED & CLOSED REVENUE METRICS Modify via AI Copy link to widget Ask support R…" at bounding box center [638, 101] width 1193 height 2978
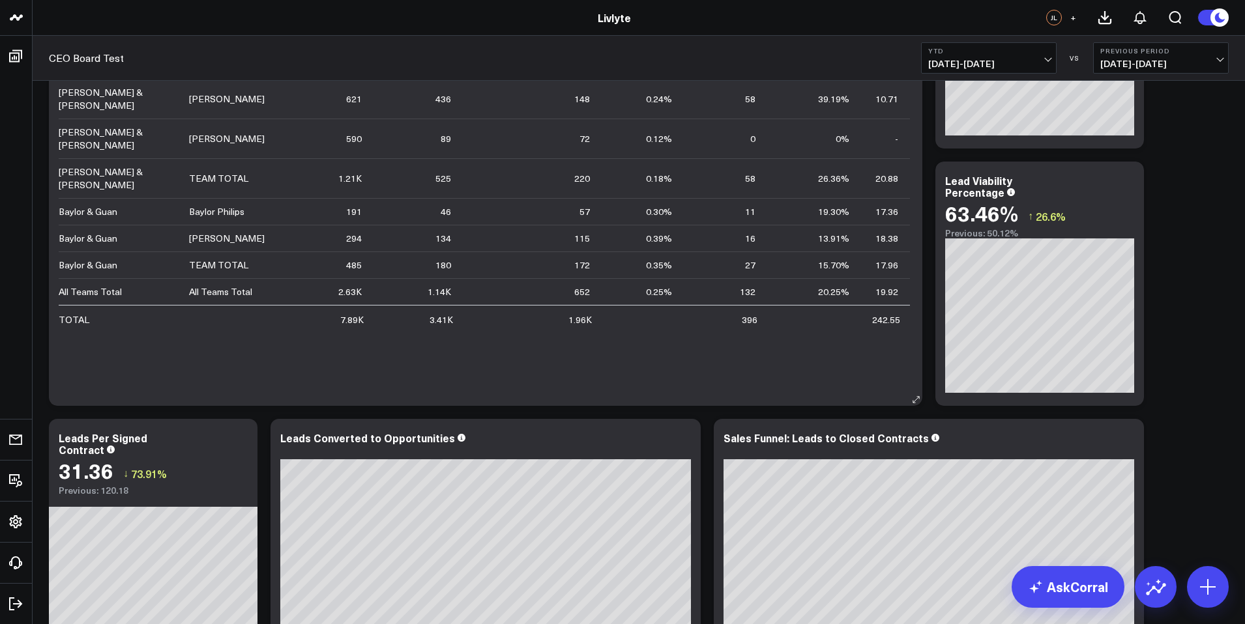
scroll to position [1297, 0]
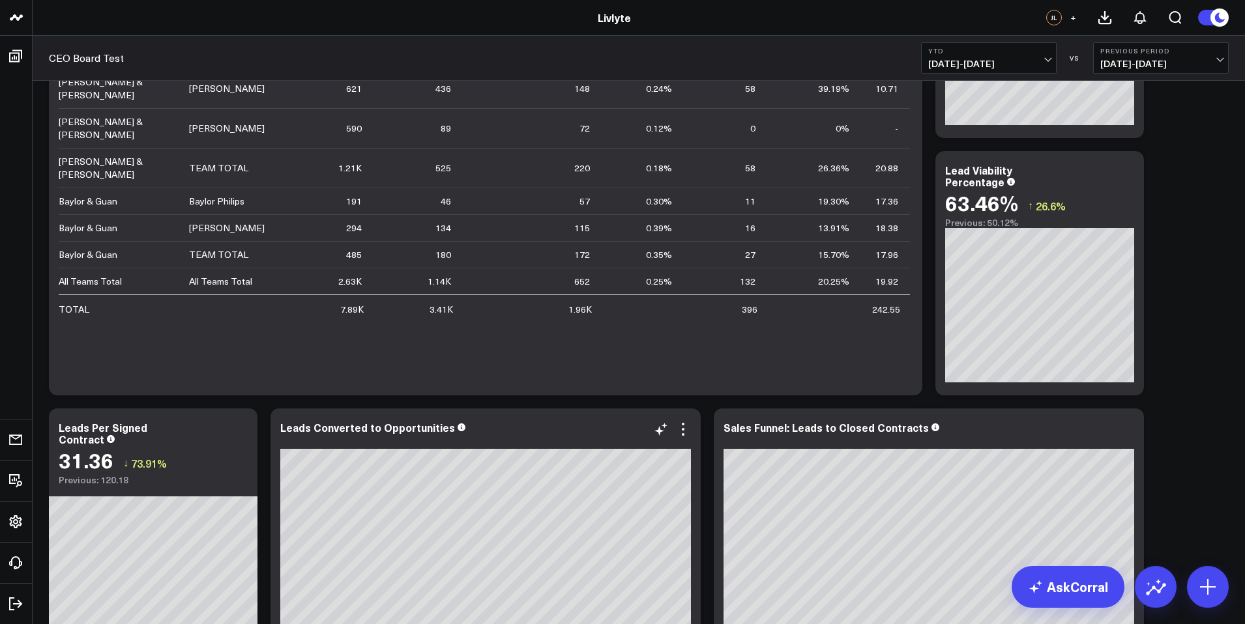
drag, startPoint x: 162, startPoint y: 463, endPoint x: 549, endPoint y: 418, distance: 389.7
click at [549, 418] on div "SIGNED & CLOSED REVENUE METRICS Modify via AI Copy link to widget Ask support R…" at bounding box center [638, 273] width 1193 height 2978
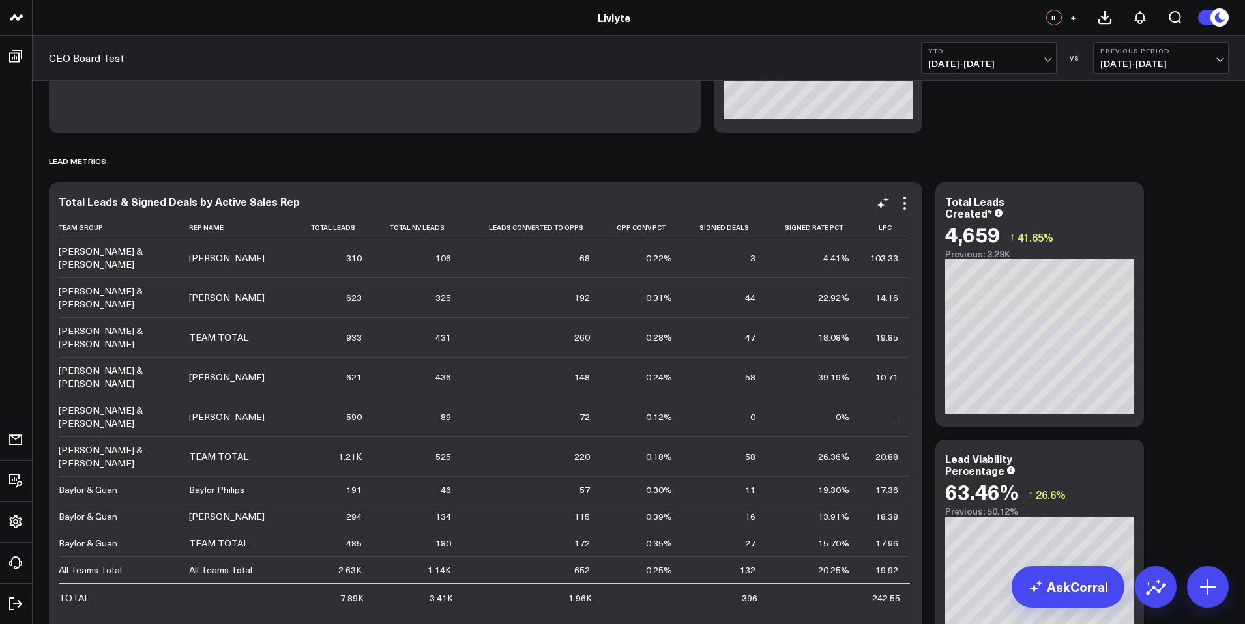
scroll to position [1192, 0]
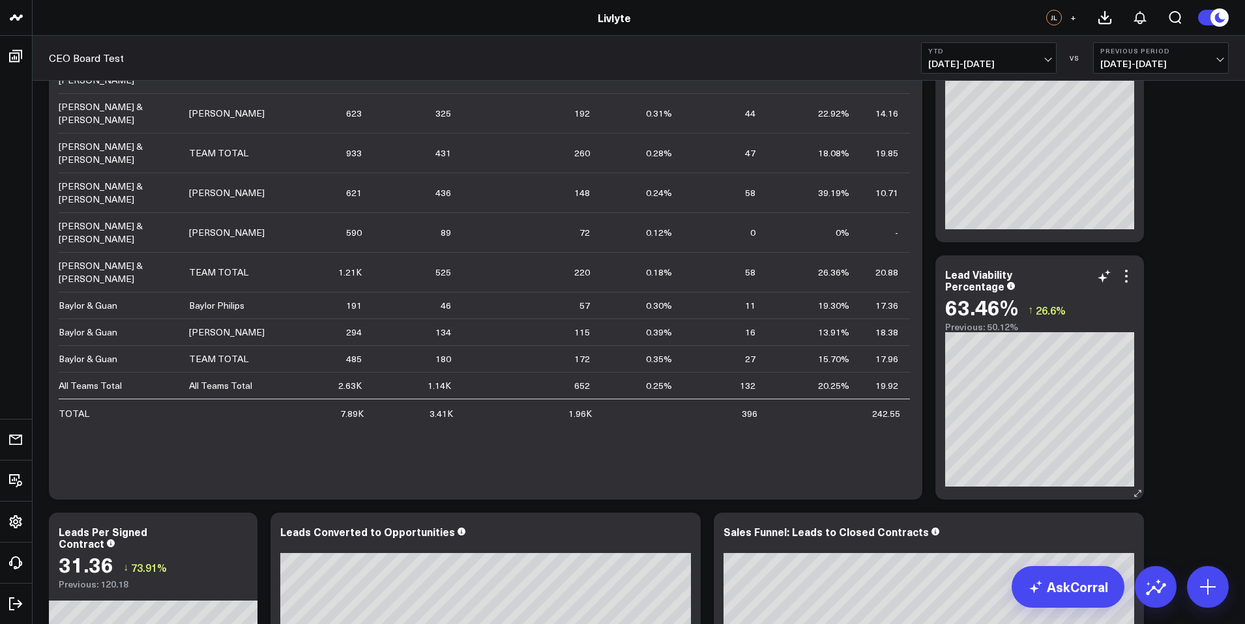
drag, startPoint x: 208, startPoint y: 582, endPoint x: 1090, endPoint y: 329, distance: 917.7
click at [1099, 326] on div "SIGNED & CLOSED REVENUE METRICS Modify via AI Copy link to widget Ask support R…" at bounding box center [638, 378] width 1193 height 2978
drag, startPoint x: 971, startPoint y: 329, endPoint x: 209, endPoint y: 523, distance: 786.9
click at [209, 523] on div "SIGNED & CLOSED REVENUE METRICS Modify via AI Copy link to widget Ask support R…" at bounding box center [638, 378] width 1193 height 2978
drag, startPoint x: 165, startPoint y: 563, endPoint x: 338, endPoint y: 447, distance: 208.6
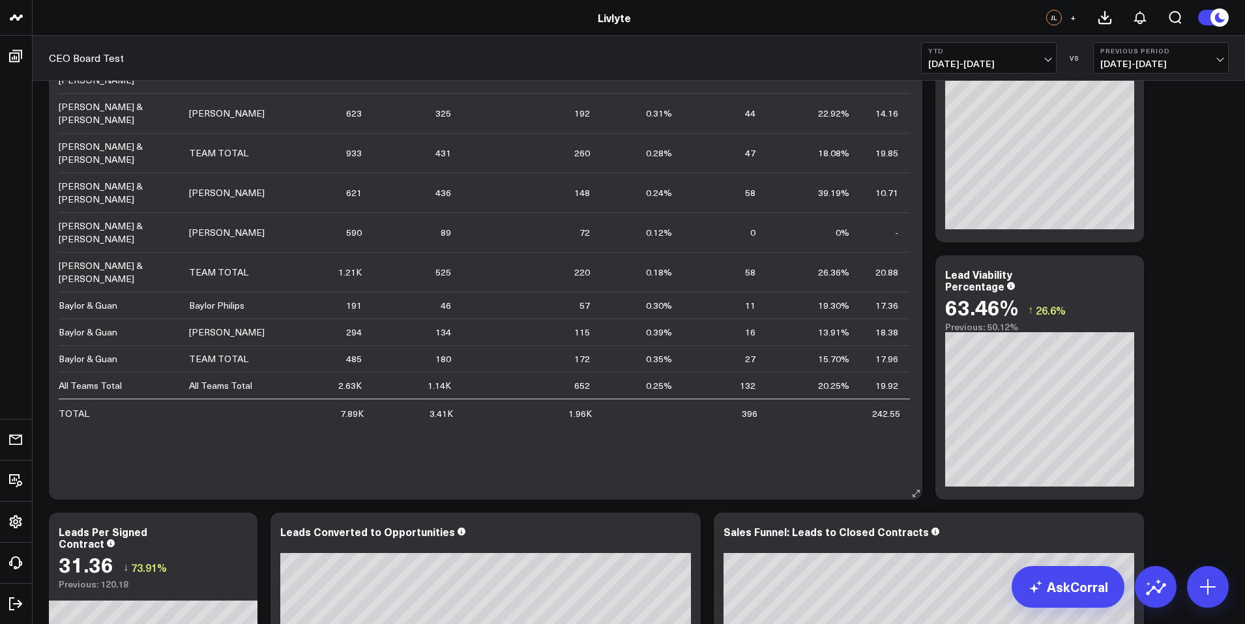
click at [339, 447] on div "SIGNED & CLOSED REVENUE METRICS Modify via AI Copy link to widget Ask support R…" at bounding box center [638, 378] width 1193 height 2978
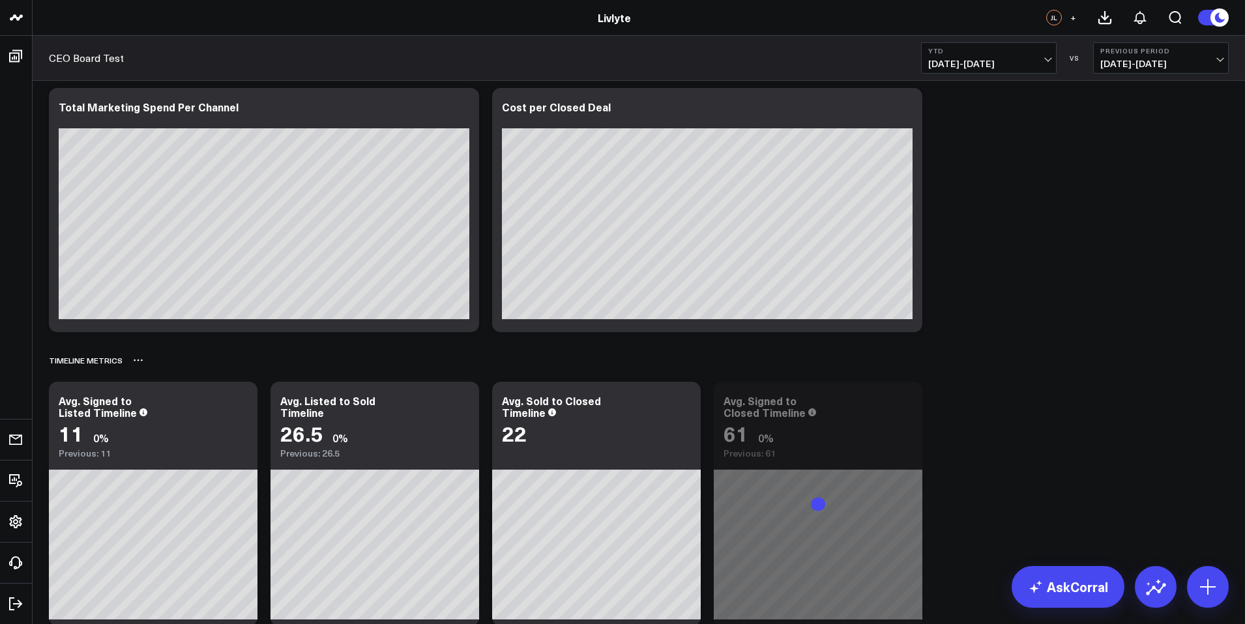
scroll to position [1566, 0]
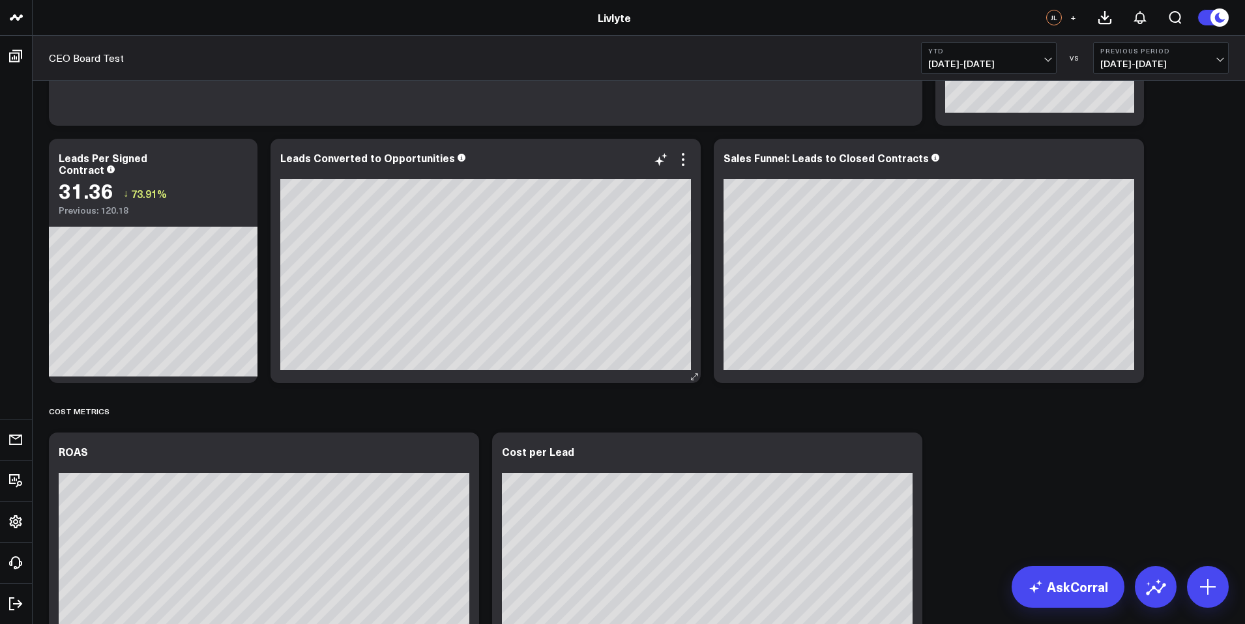
click at [329, 237] on div "SIGNED & CLOSED REVENUE METRICS Modify via AI Copy link to widget Ask support R…" at bounding box center [638, 3] width 1193 height 2978
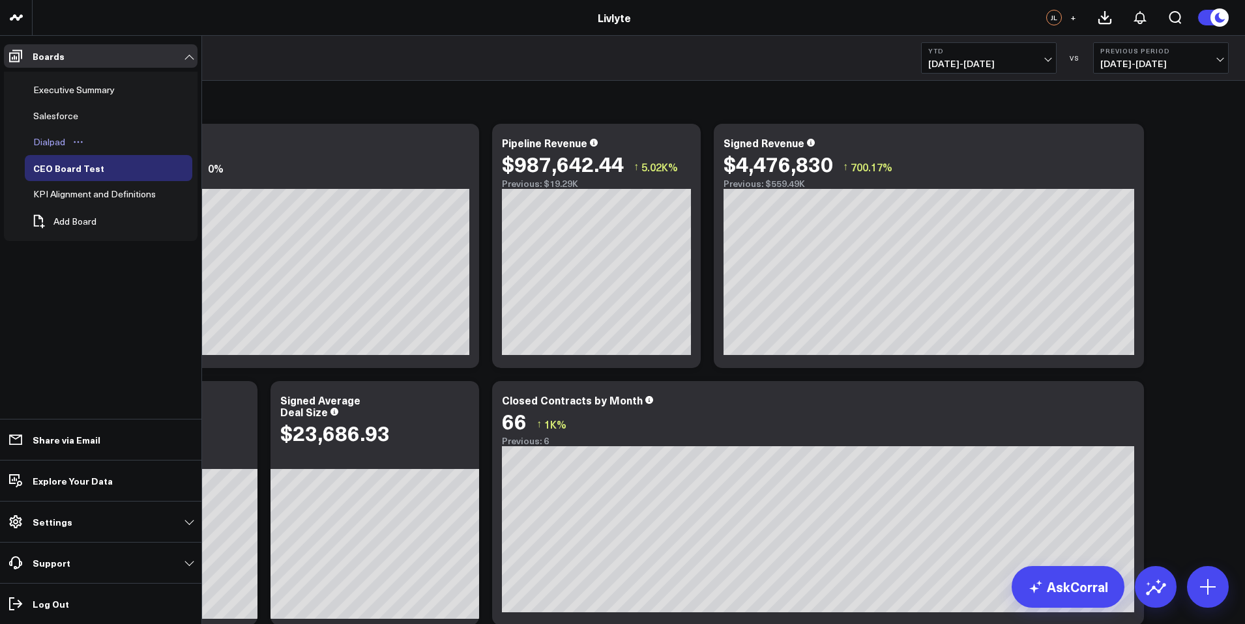
click at [75, 138] on icon "Open board menu" at bounding box center [78, 142] width 10 height 10
click at [65, 145] on div "Dialpad" at bounding box center [49, 142] width 38 height 16
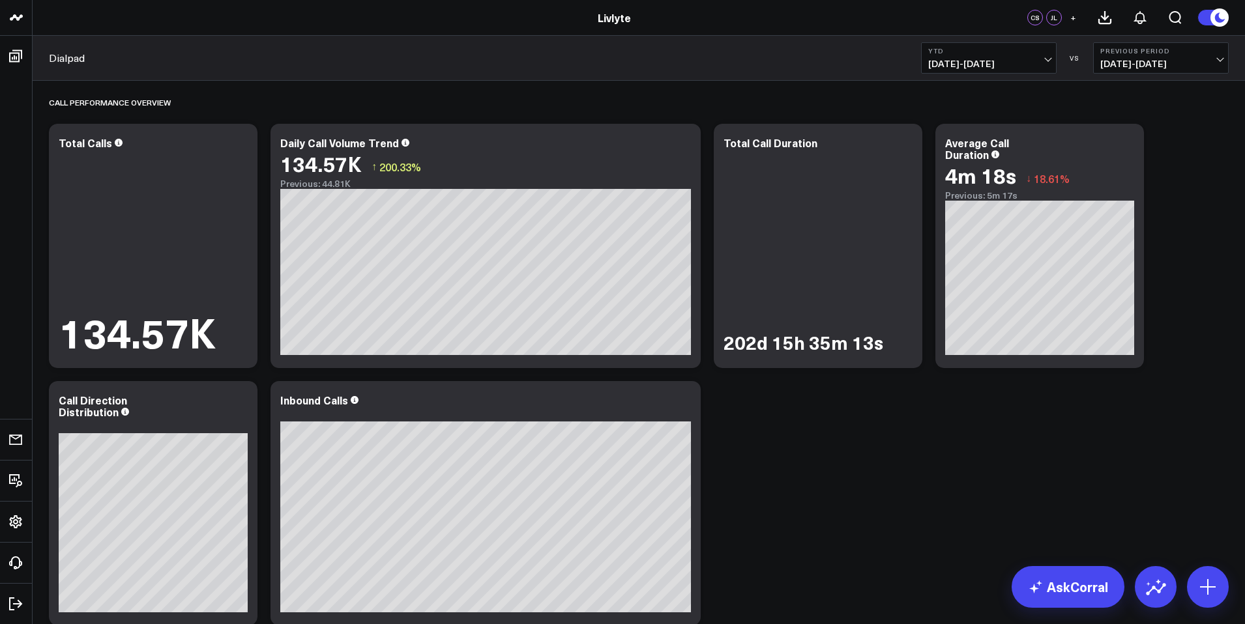
click at [1036, 49] on b "YTD" at bounding box center [988, 51] width 121 height 8
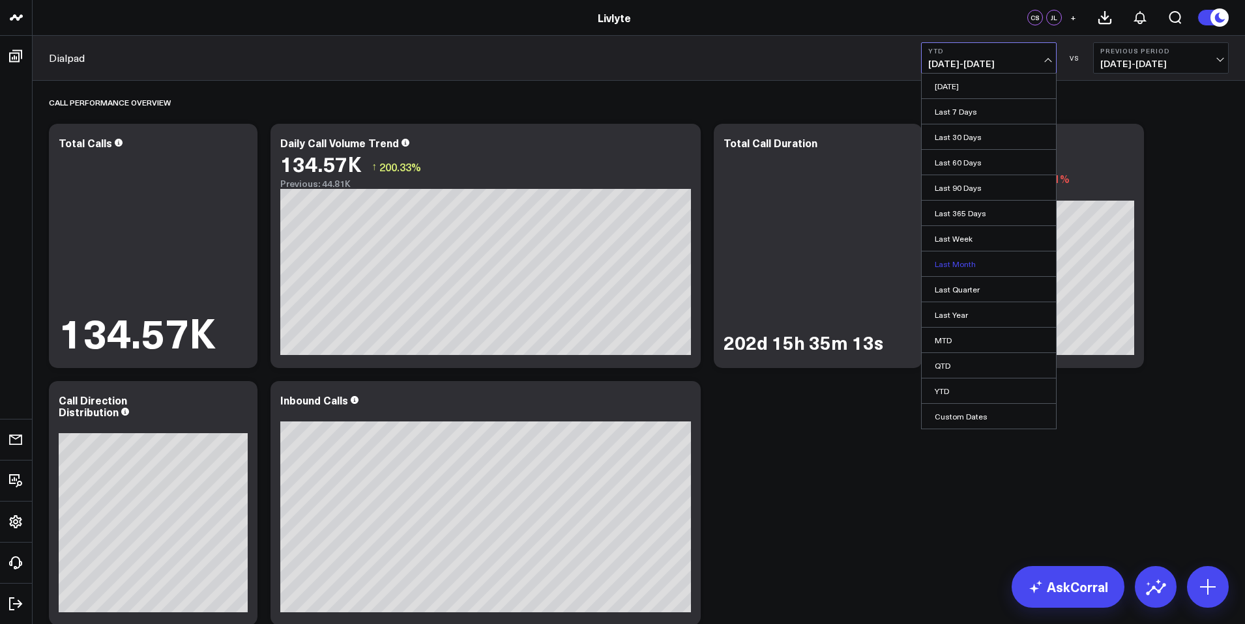
click at [979, 261] on link "Last Month" at bounding box center [989, 264] width 134 height 25
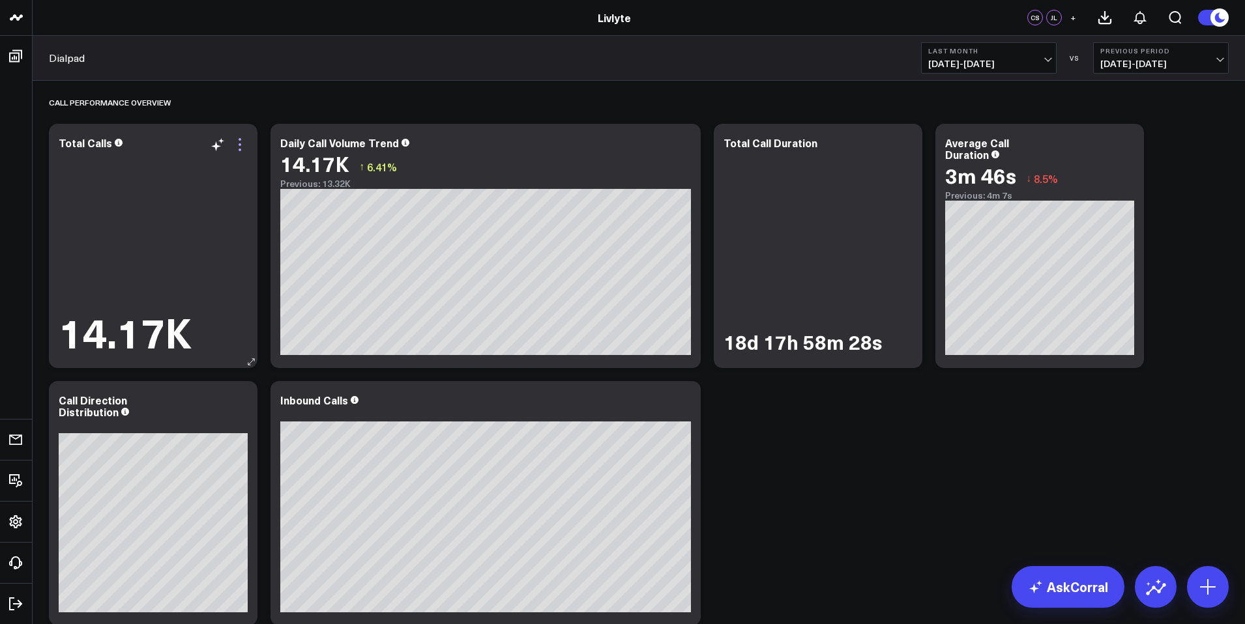
click at [237, 149] on icon at bounding box center [240, 145] width 16 height 16
click at [203, 178] on div "14.17K" at bounding box center [153, 253] width 189 height 203
click at [237, 140] on icon at bounding box center [240, 145] width 16 height 16
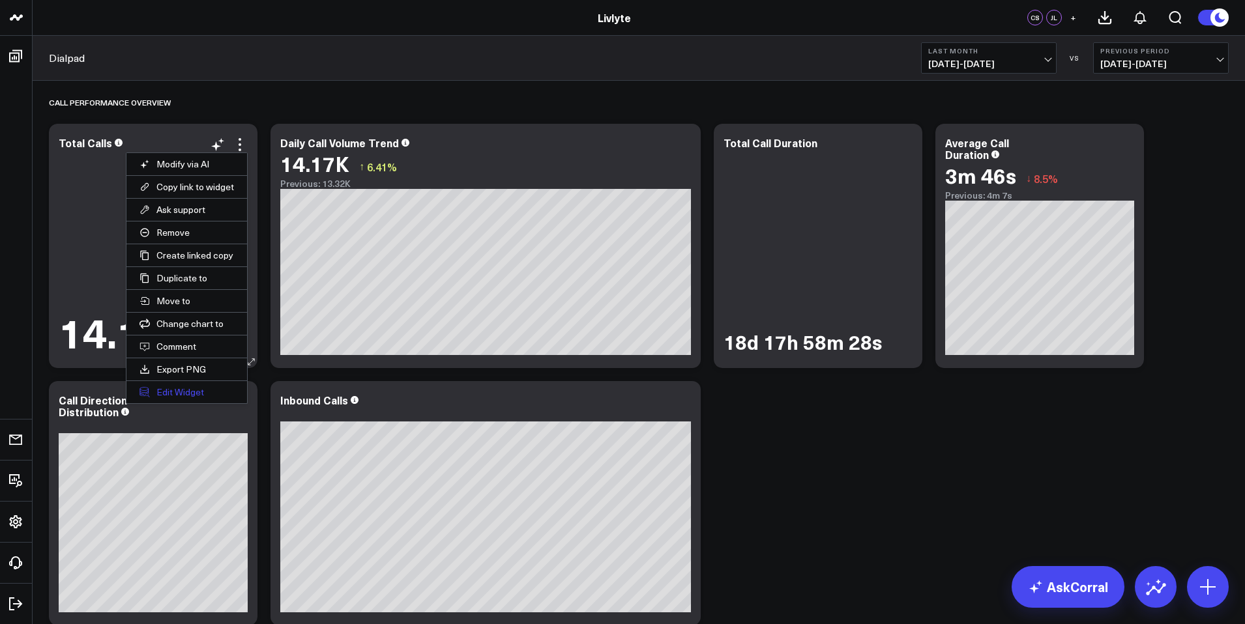
click at [203, 394] on button "Edit Widget" at bounding box center [186, 392] width 121 height 22
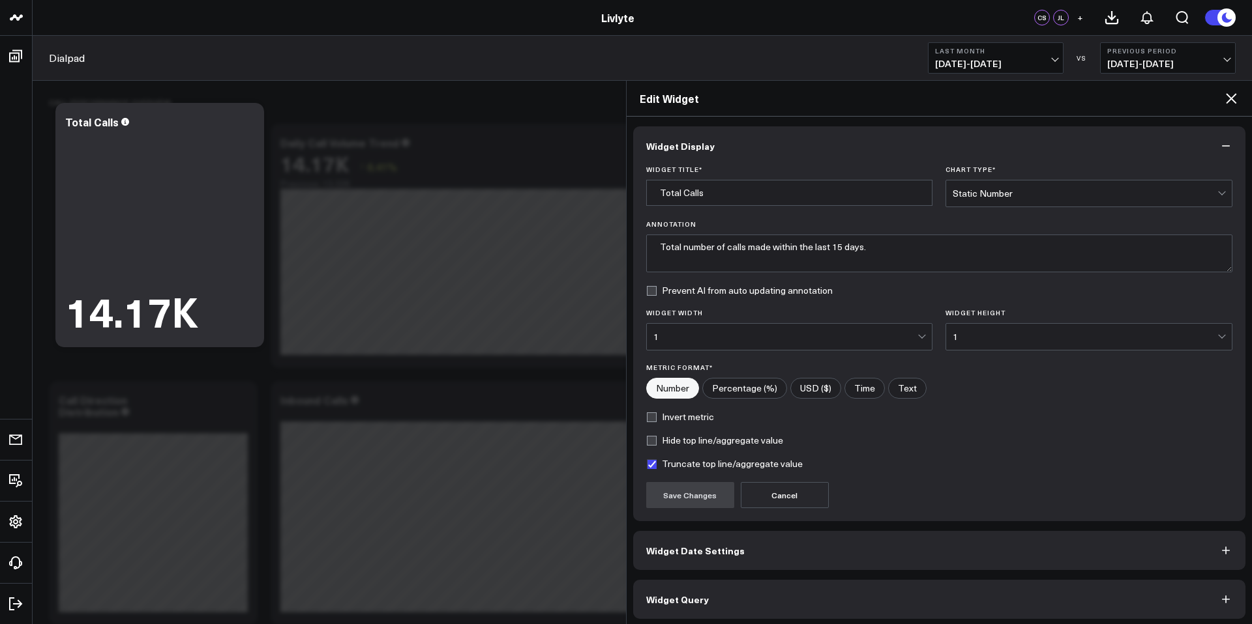
scroll to position [5, 0]
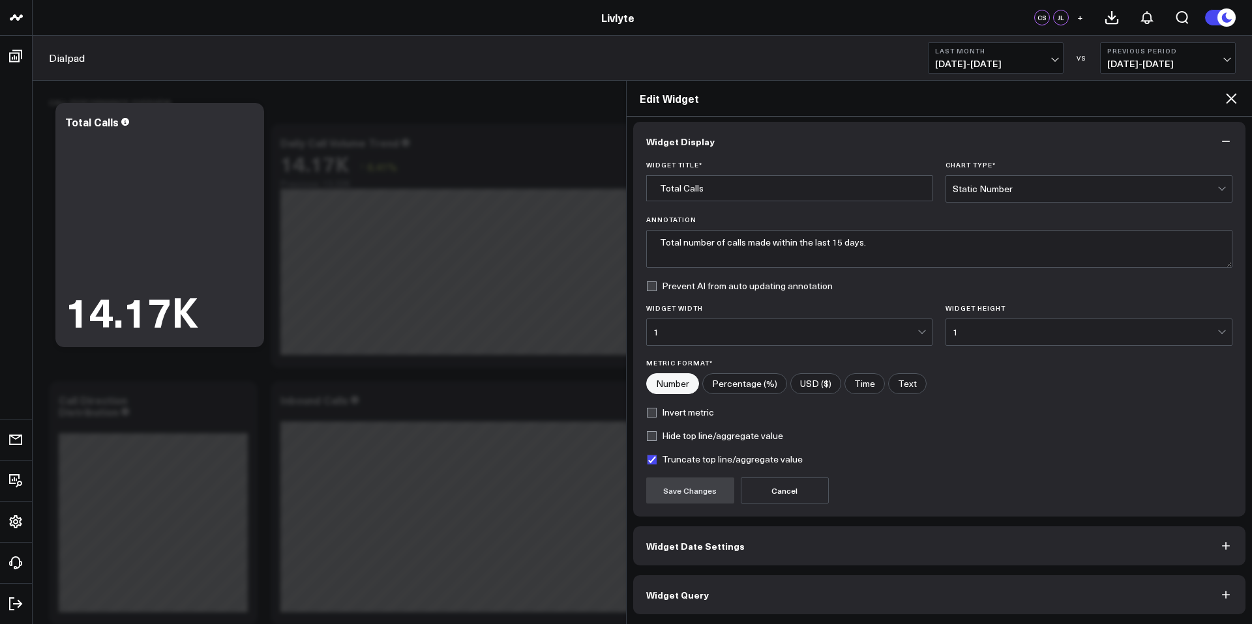
click at [728, 596] on button "Widget Query" at bounding box center [939, 595] width 613 height 39
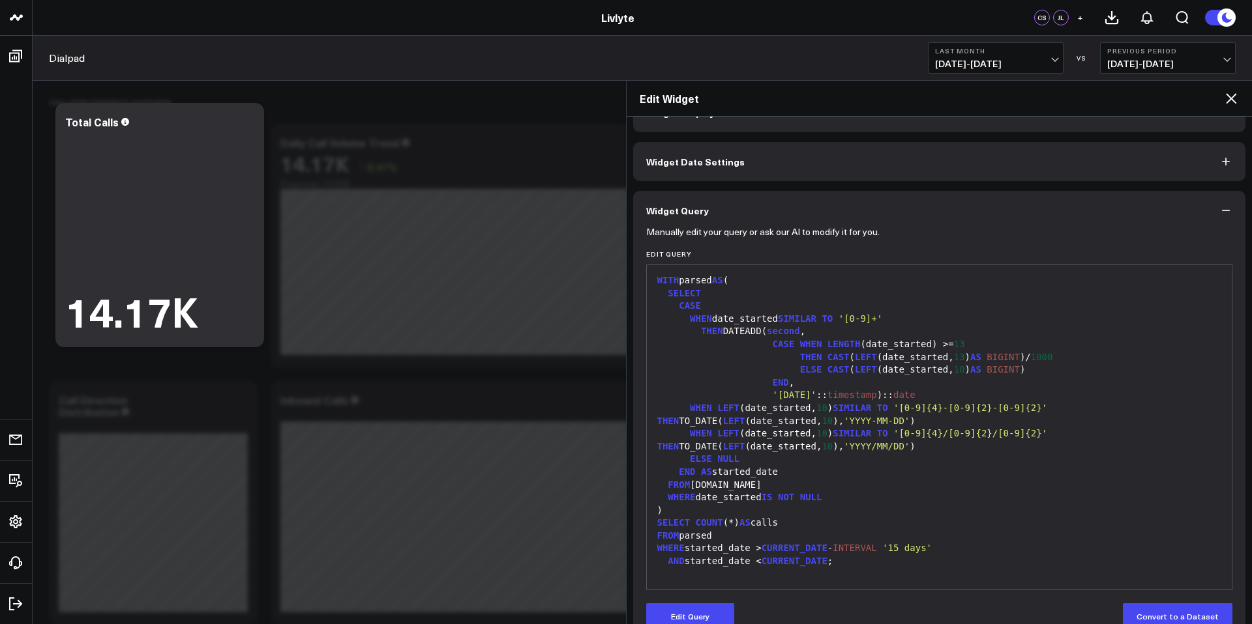
scroll to position [31, 0]
click at [1220, 210] on icon "button" at bounding box center [1225, 213] width 13 height 13
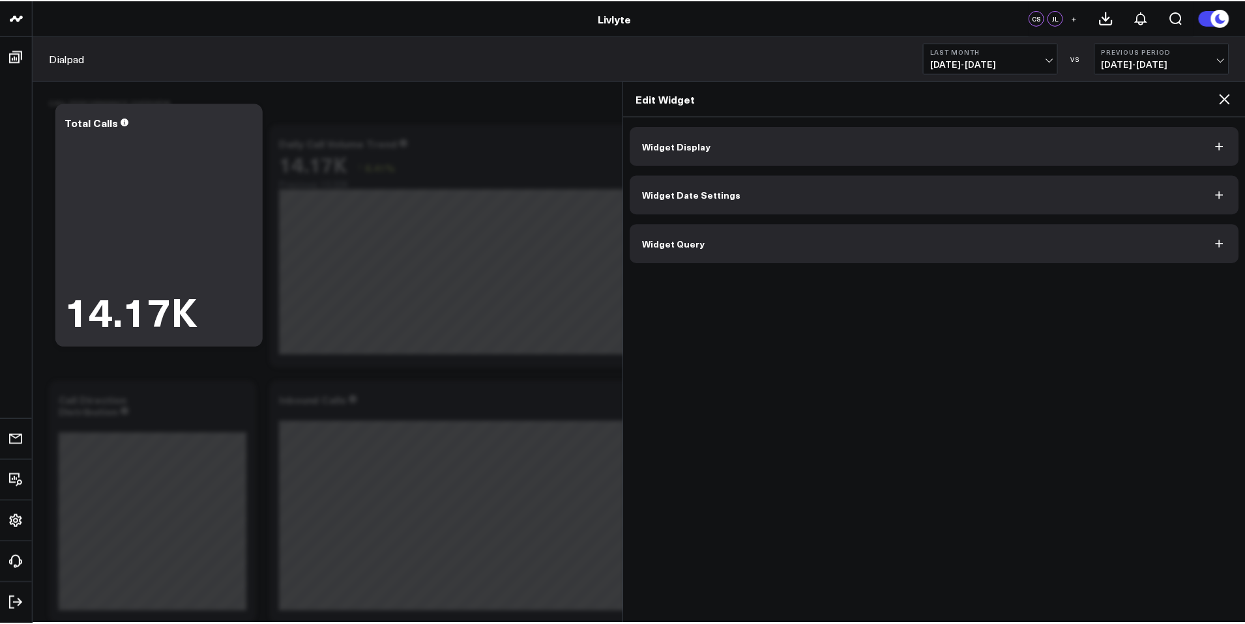
scroll to position [0, 0]
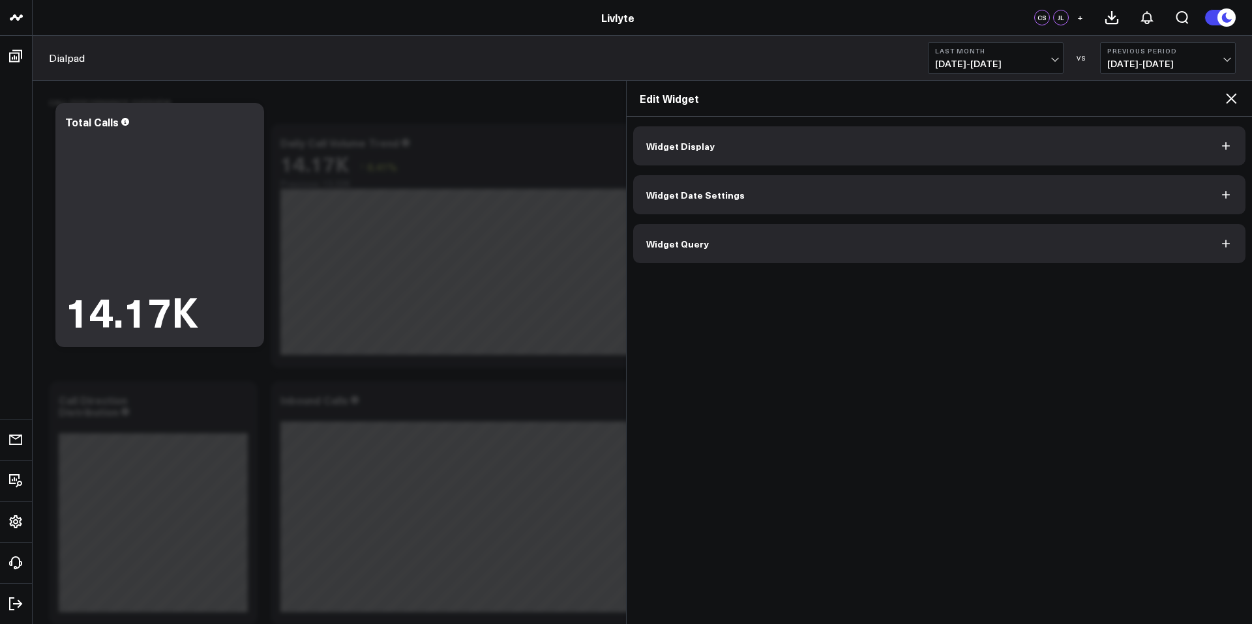
click at [1242, 94] on div "Edit Widget" at bounding box center [939, 99] width 626 height 36
click at [1235, 95] on icon at bounding box center [1231, 99] width 16 height 16
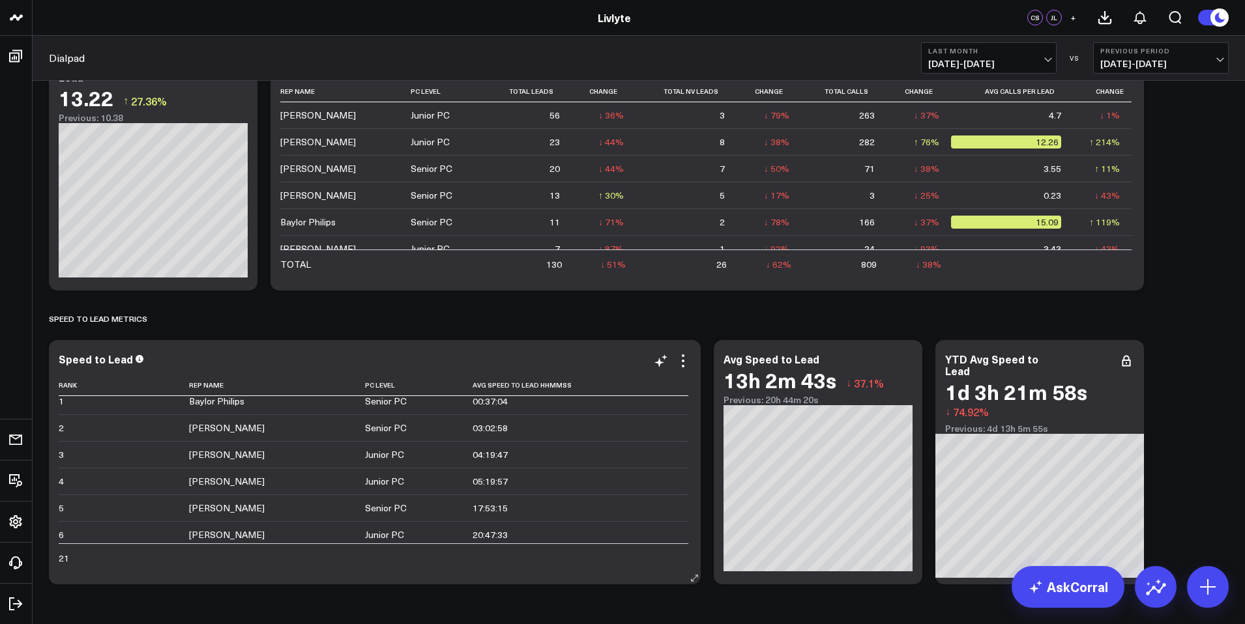
scroll to position [12, 0]
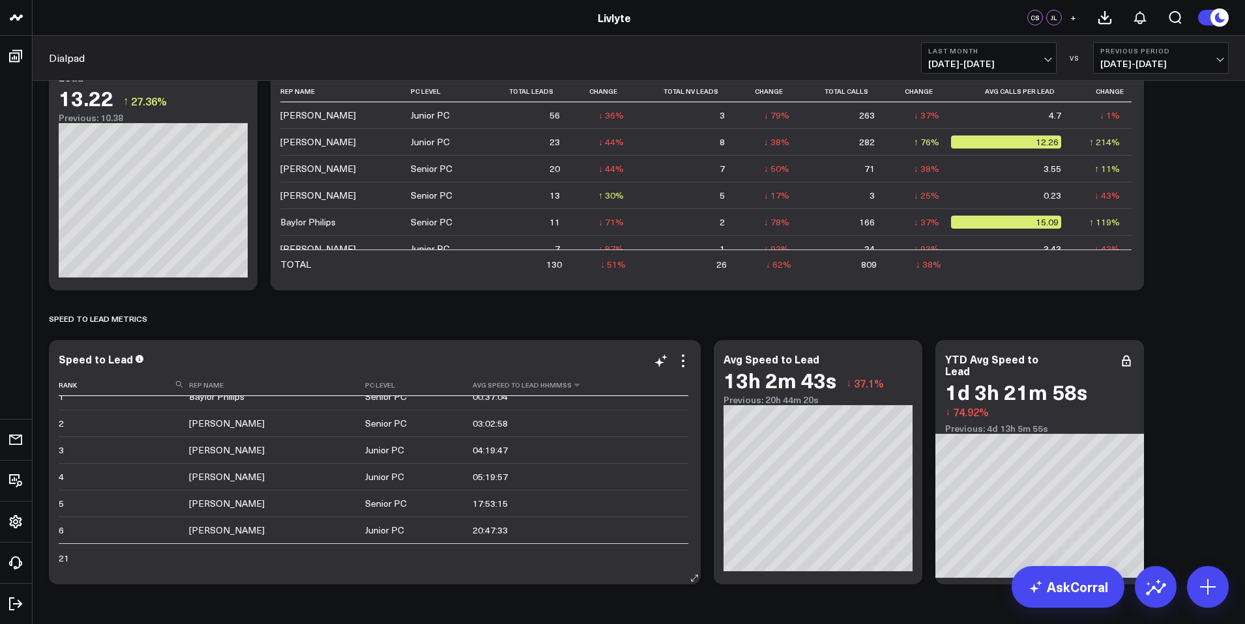
click at [509, 390] on th "Avg Speed To Lead Hhmmss" at bounding box center [581, 386] width 216 height 22
click at [572, 387] on icon at bounding box center [577, 385] width 10 height 8
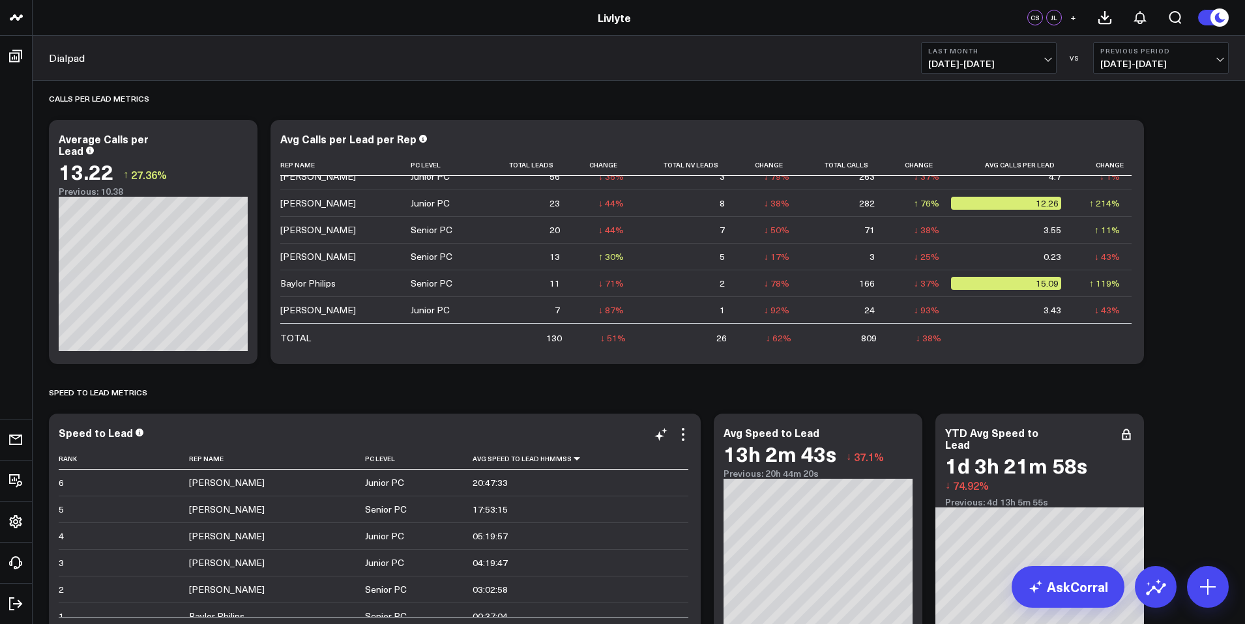
scroll to position [674, 0]
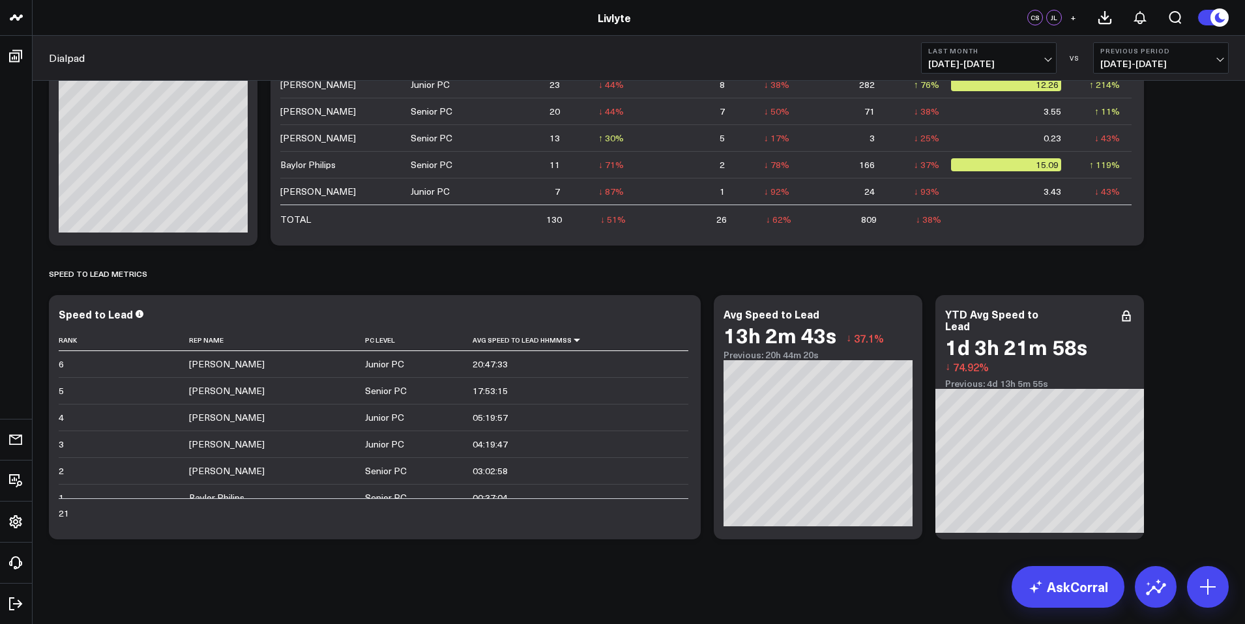
click at [1020, 61] on span "09/01/25 - 09/30/25" at bounding box center [988, 64] width 121 height 10
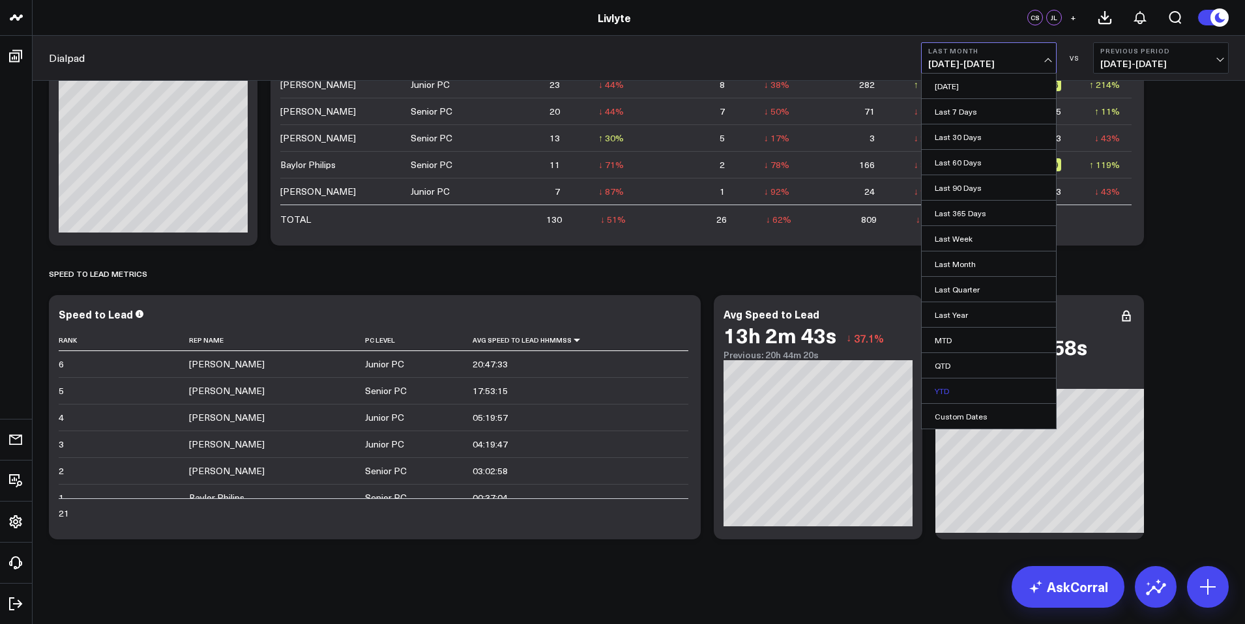
click at [961, 389] on link "YTD" at bounding box center [989, 391] width 134 height 25
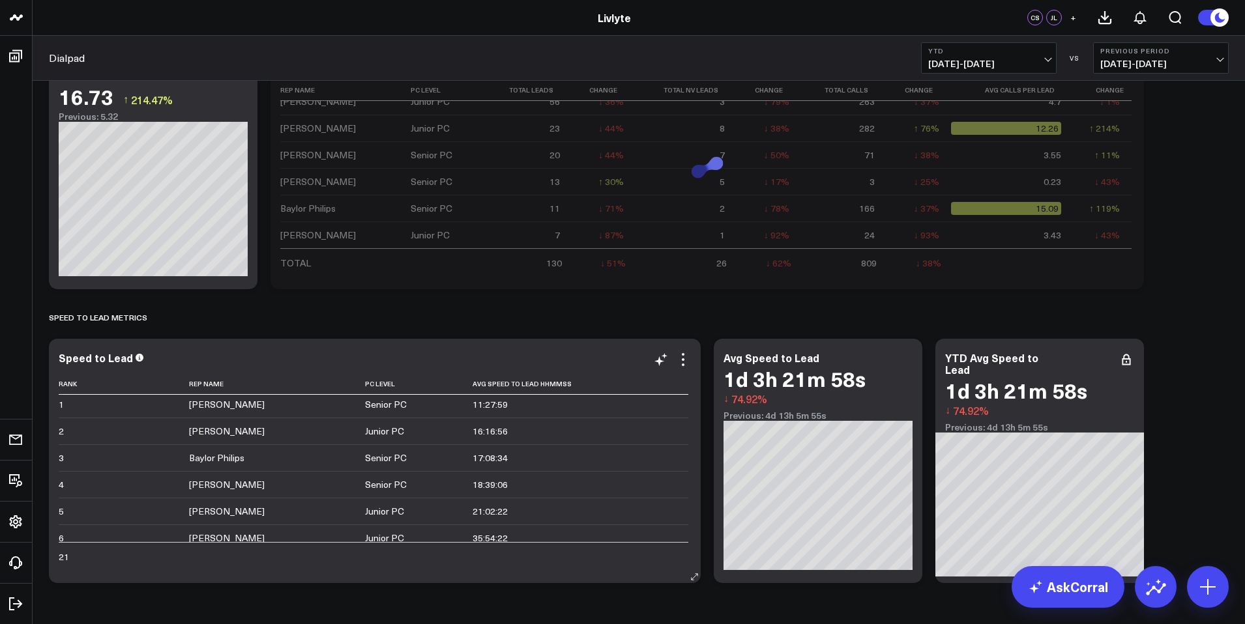
scroll to position [12, 0]
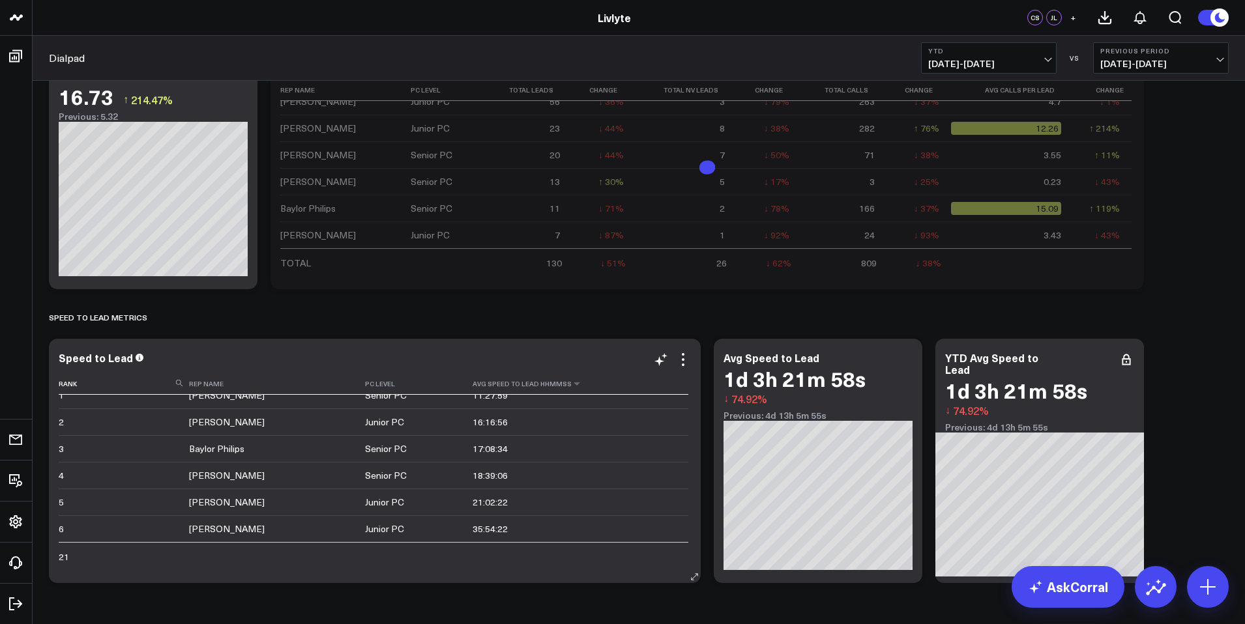
click at [527, 388] on th "Avg Speed To Lead Hhmmss" at bounding box center [581, 385] width 216 height 22
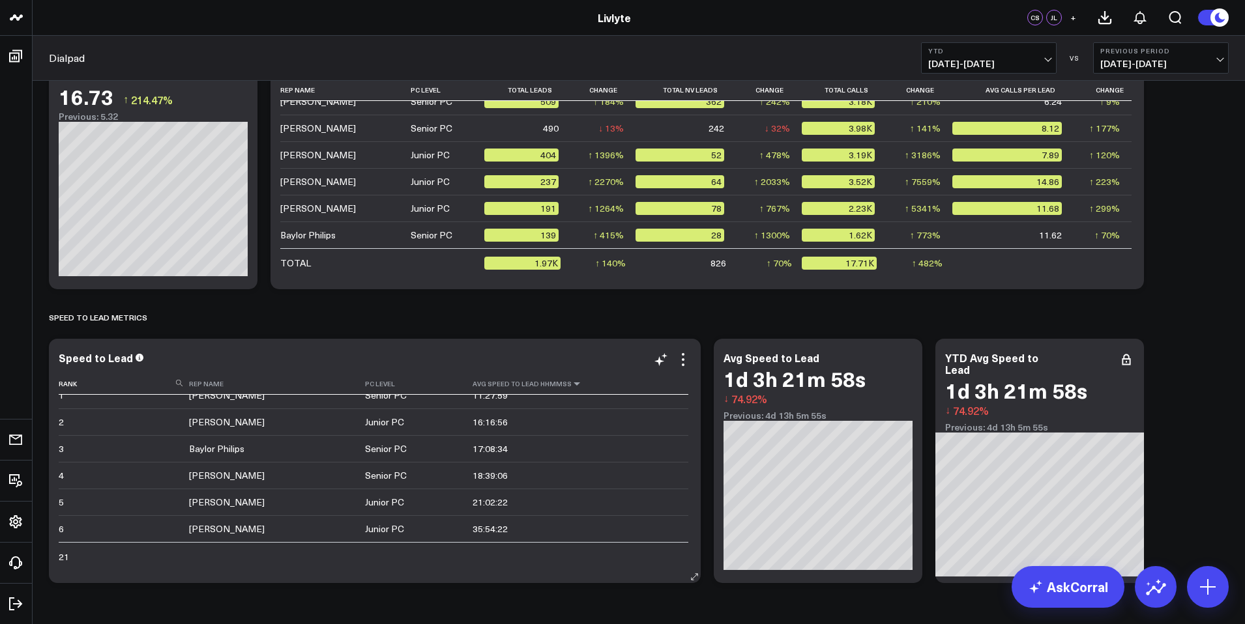
click at [572, 385] on icon at bounding box center [577, 384] width 10 height 8
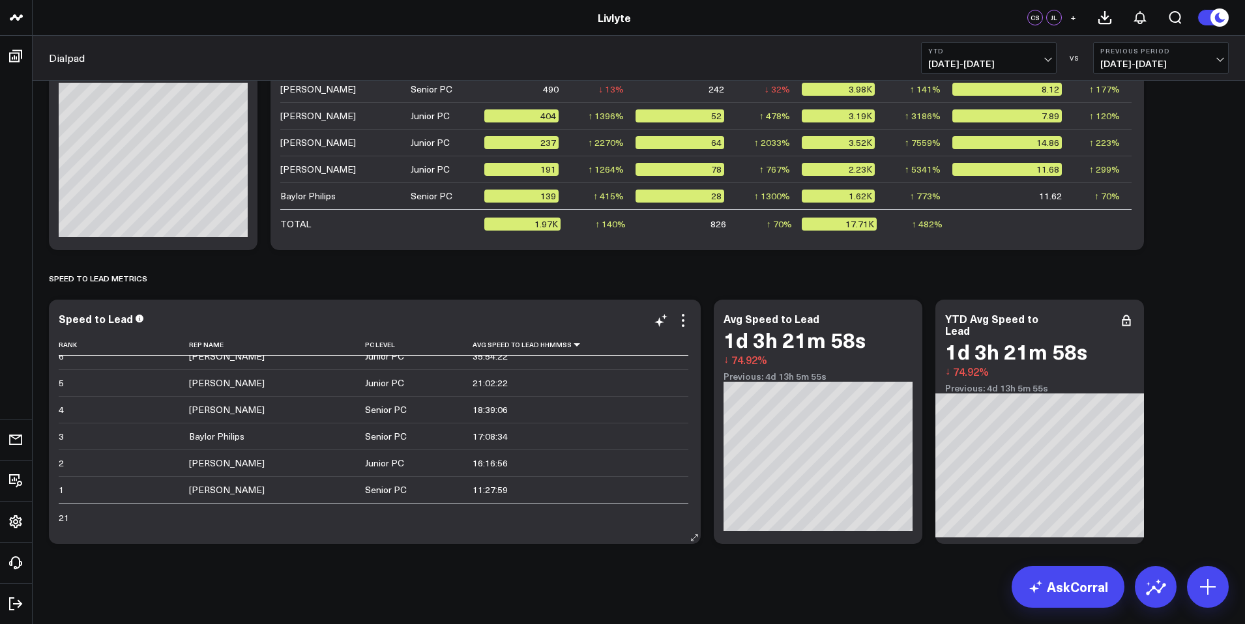
scroll to position [674, 0]
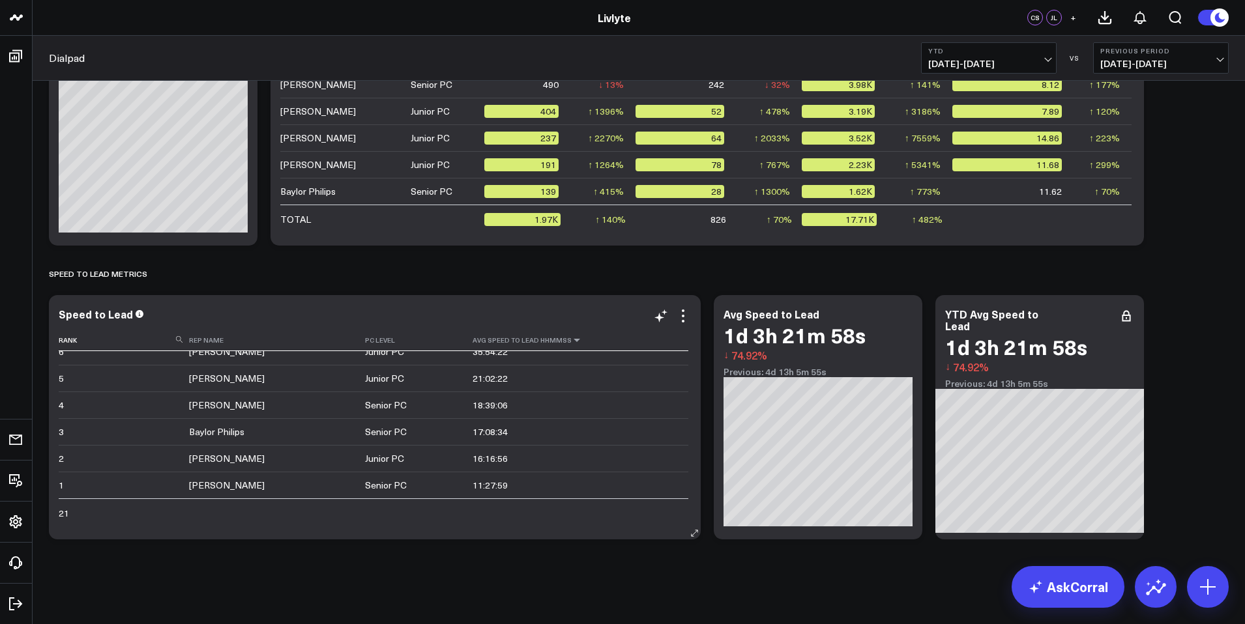
click at [572, 341] on icon at bounding box center [577, 340] width 10 height 8
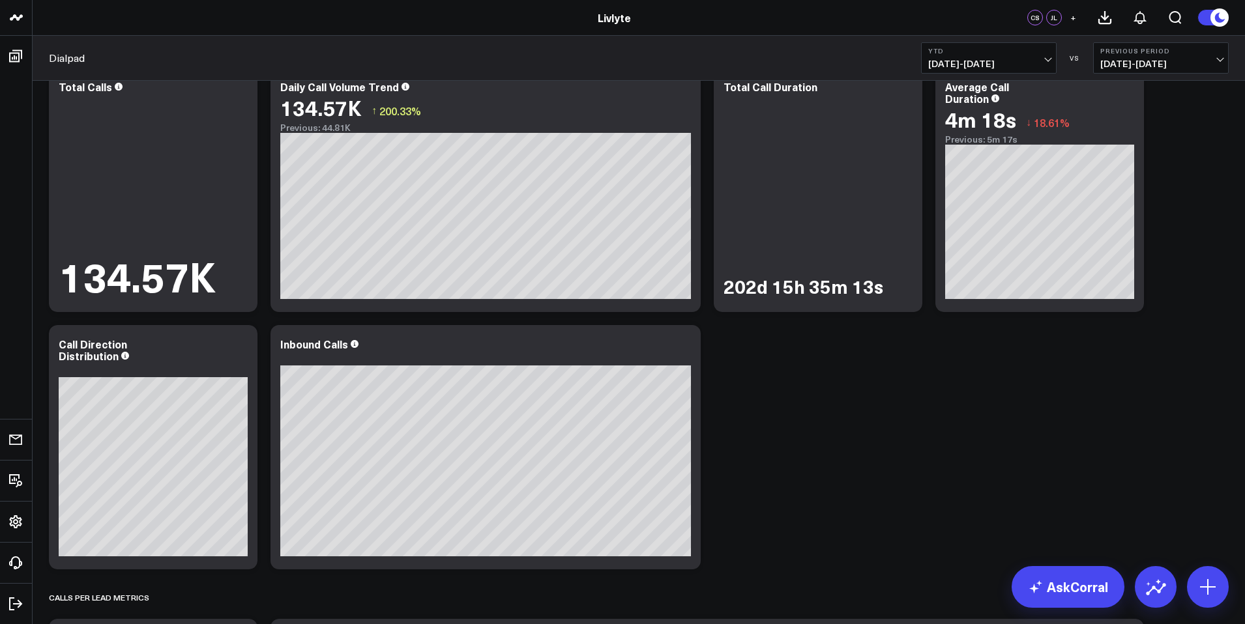
scroll to position [0, 0]
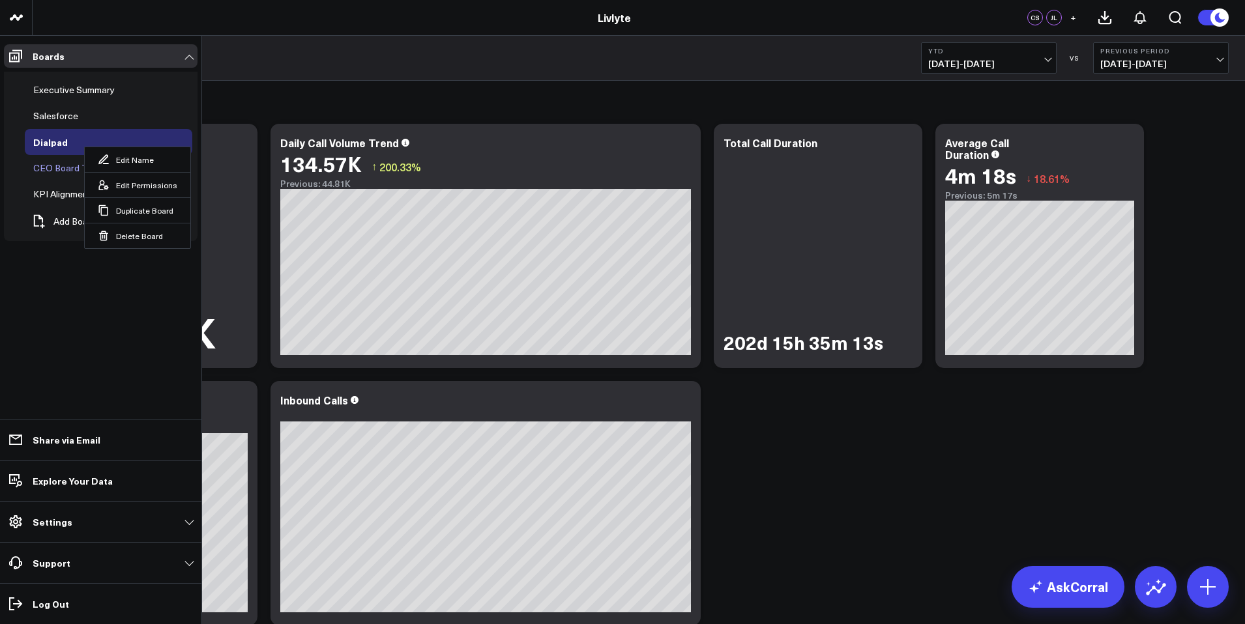
click at [46, 168] on div "CEO Board Test" at bounding box center [67, 168] width 74 height 16
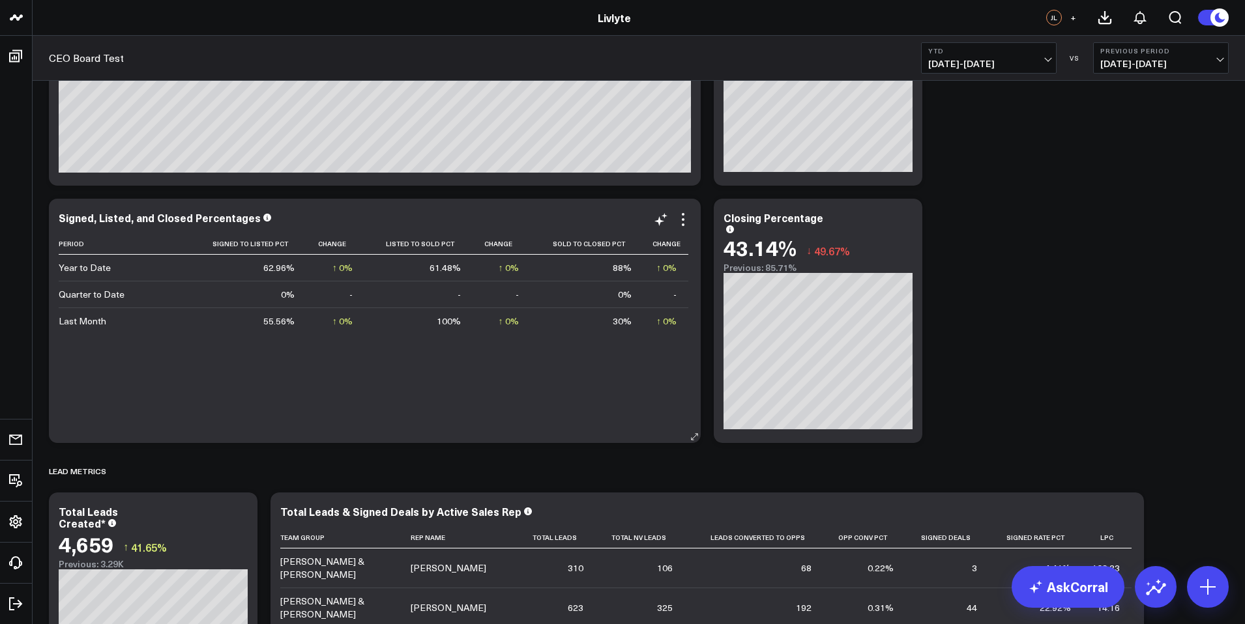
scroll to position [943, 0]
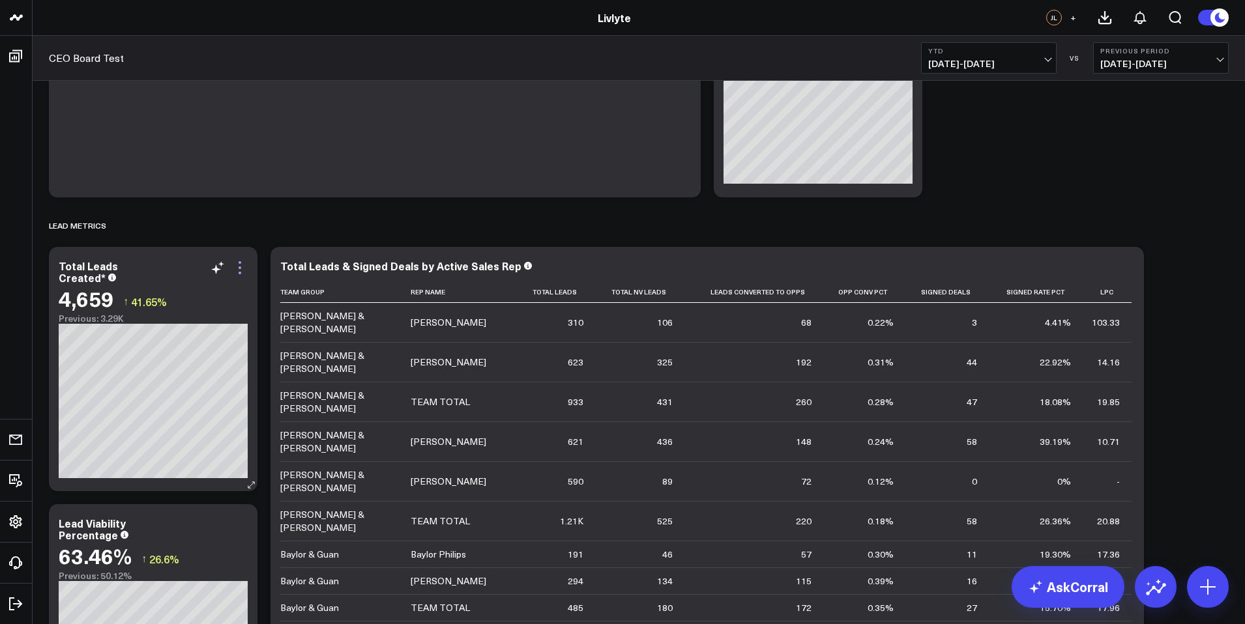
click at [241, 265] on icon at bounding box center [240, 268] width 16 height 16
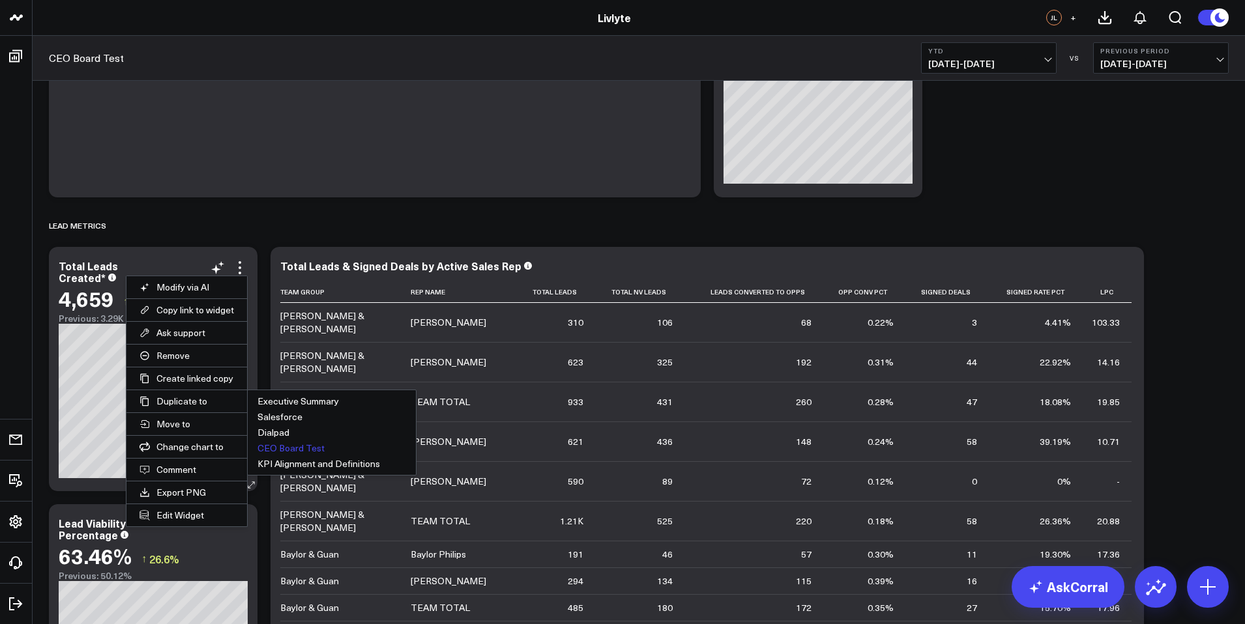
click at [282, 446] on button "CEO Board Test" at bounding box center [332, 449] width 168 height 16
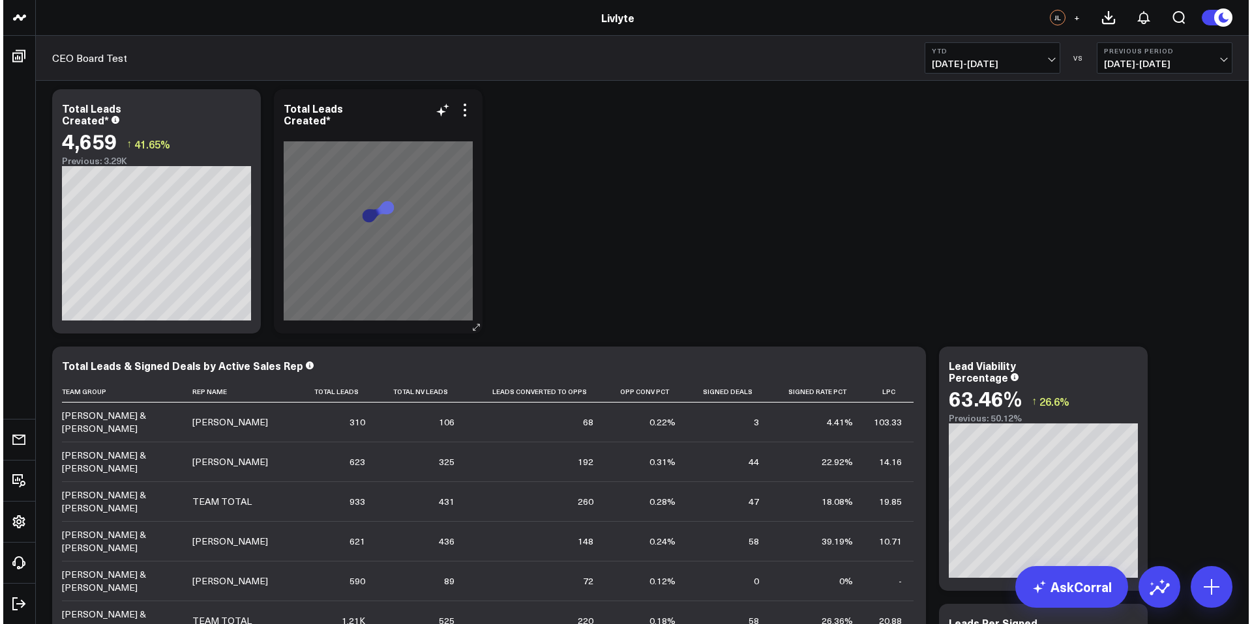
scroll to position [1080, 0]
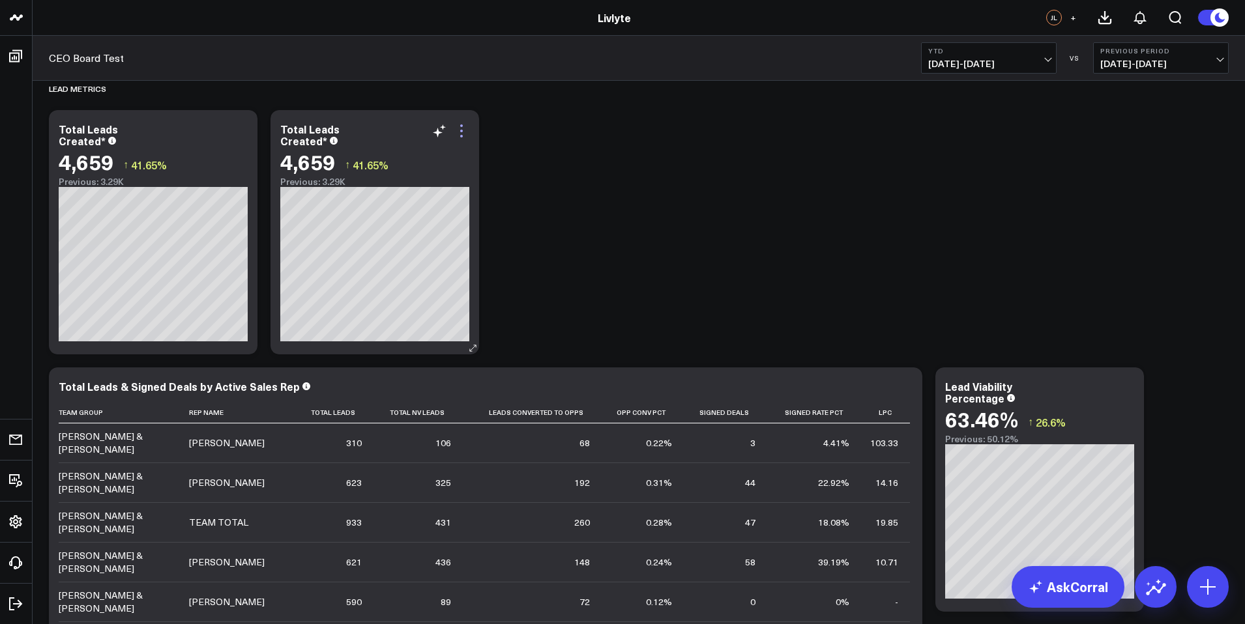
click at [458, 130] on icon at bounding box center [462, 131] width 16 height 16
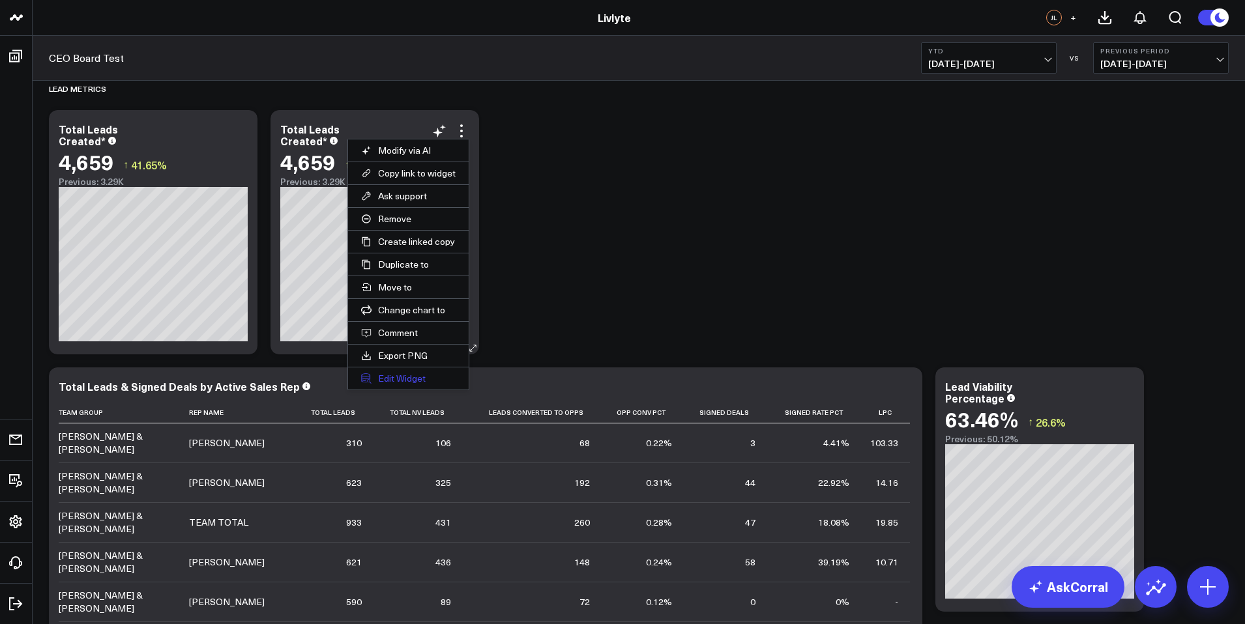
click at [407, 378] on button "Edit Widget" at bounding box center [408, 379] width 121 height 22
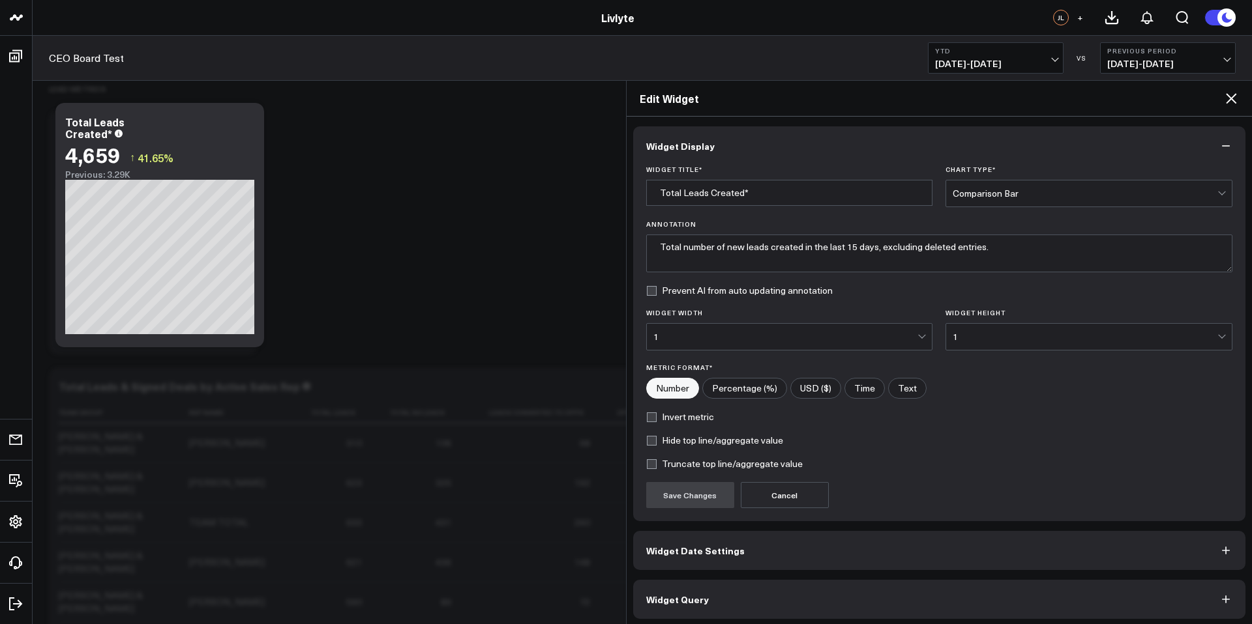
scroll to position [5, 0]
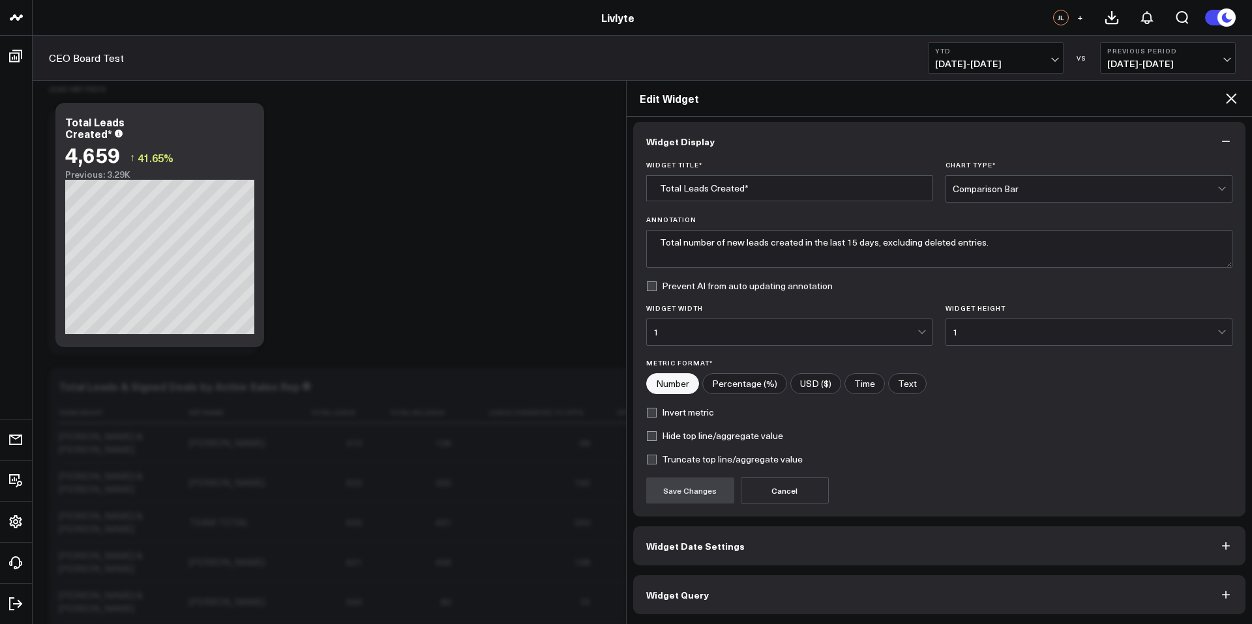
click at [681, 598] on span "Widget Query" at bounding box center [677, 595] width 63 height 10
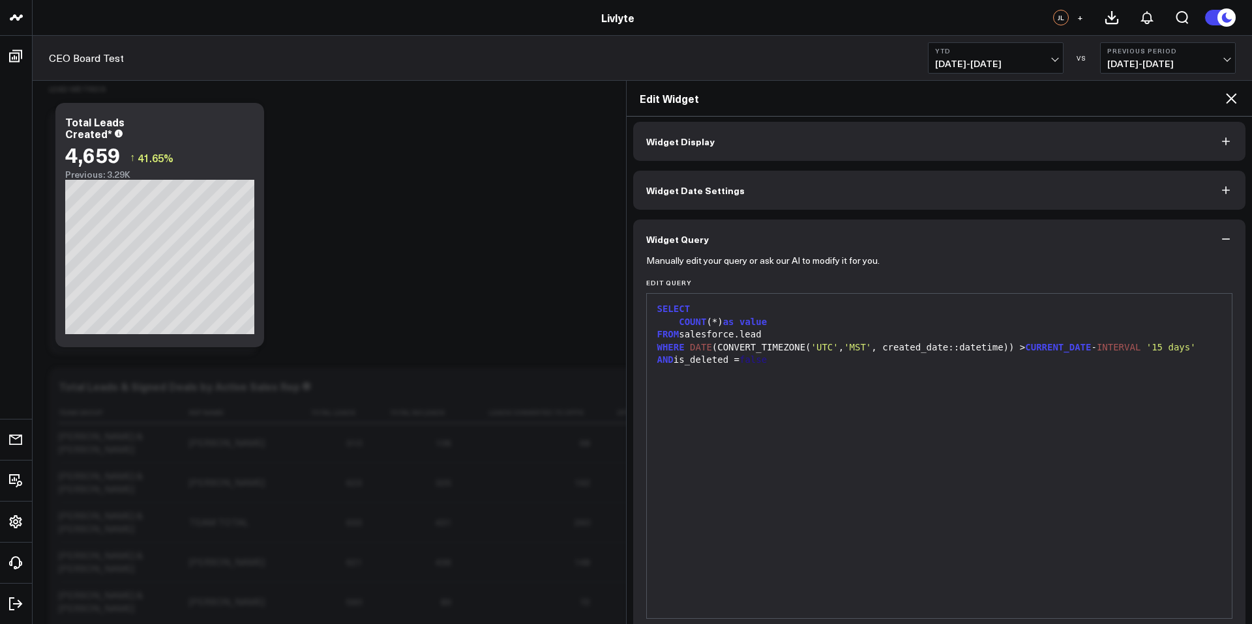
scroll to position [0, 0]
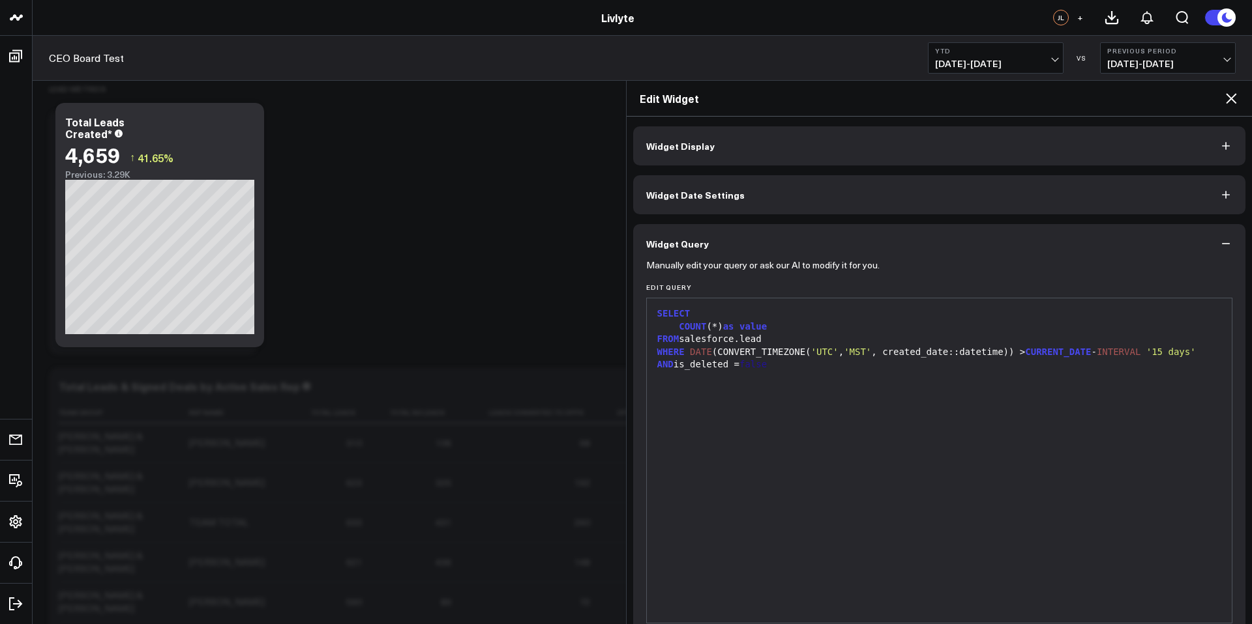
click at [1233, 92] on icon at bounding box center [1231, 99] width 16 height 16
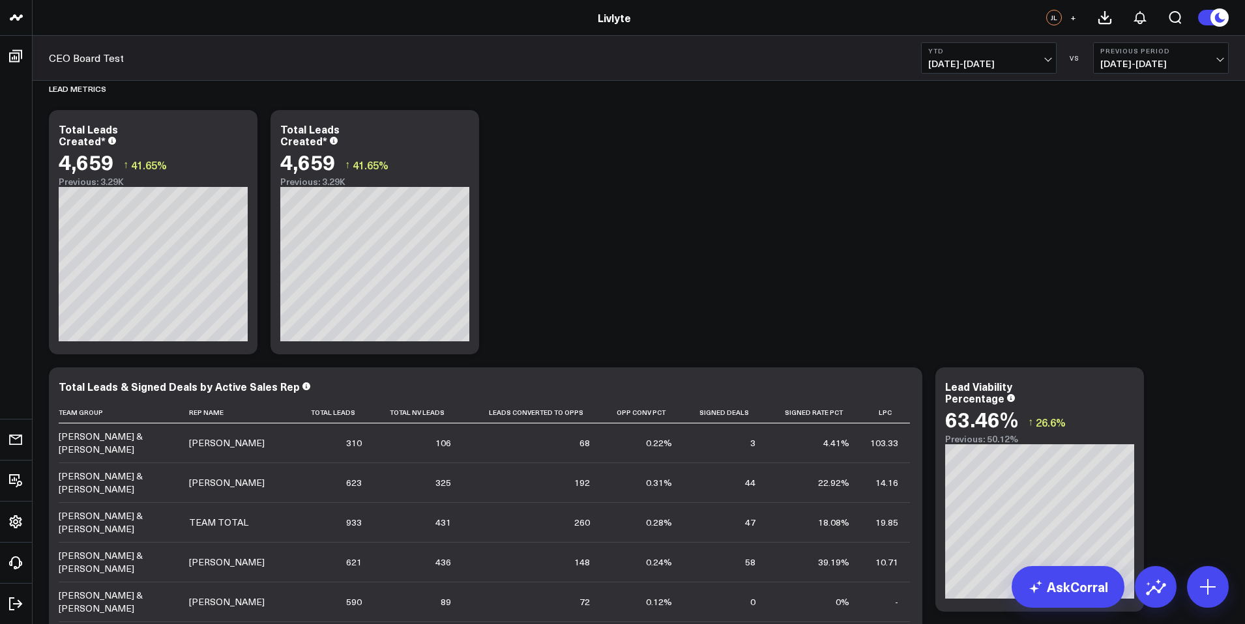
click at [596, 143] on div "SIGNED & CLOSED REVENUE METRICS Modify via AI Copy link to widget Ask support R…" at bounding box center [638, 619] width 1193 height 3236
click at [460, 128] on icon at bounding box center [462, 131] width 16 height 16
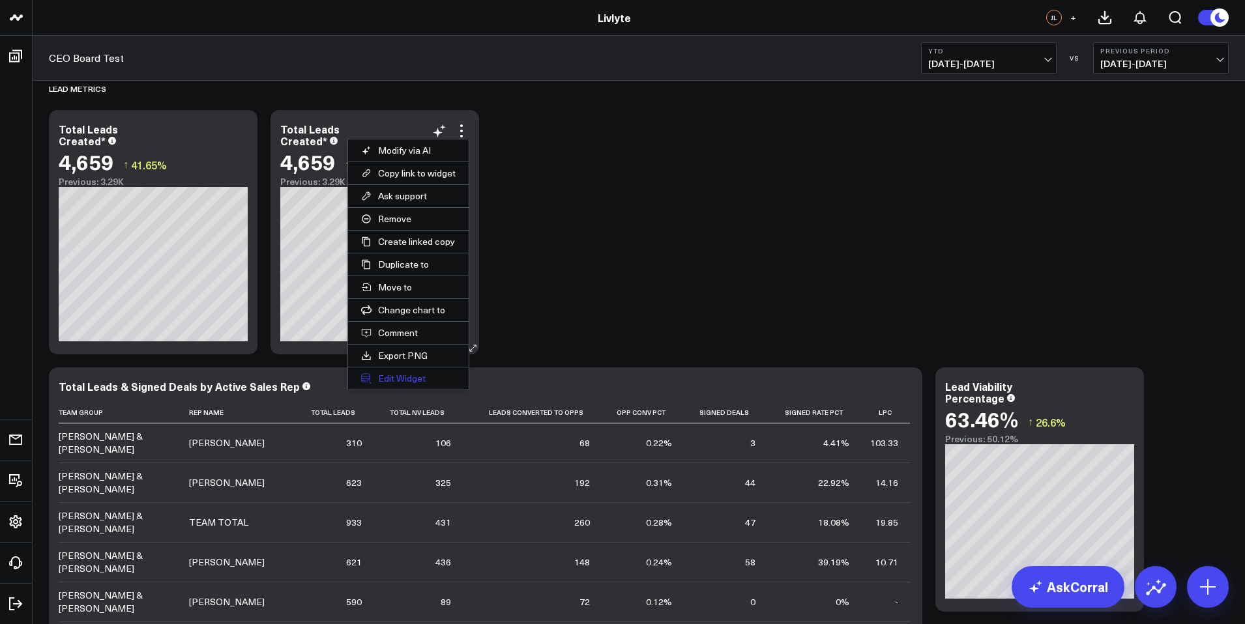
click at [429, 379] on button "Edit Widget" at bounding box center [408, 379] width 121 height 22
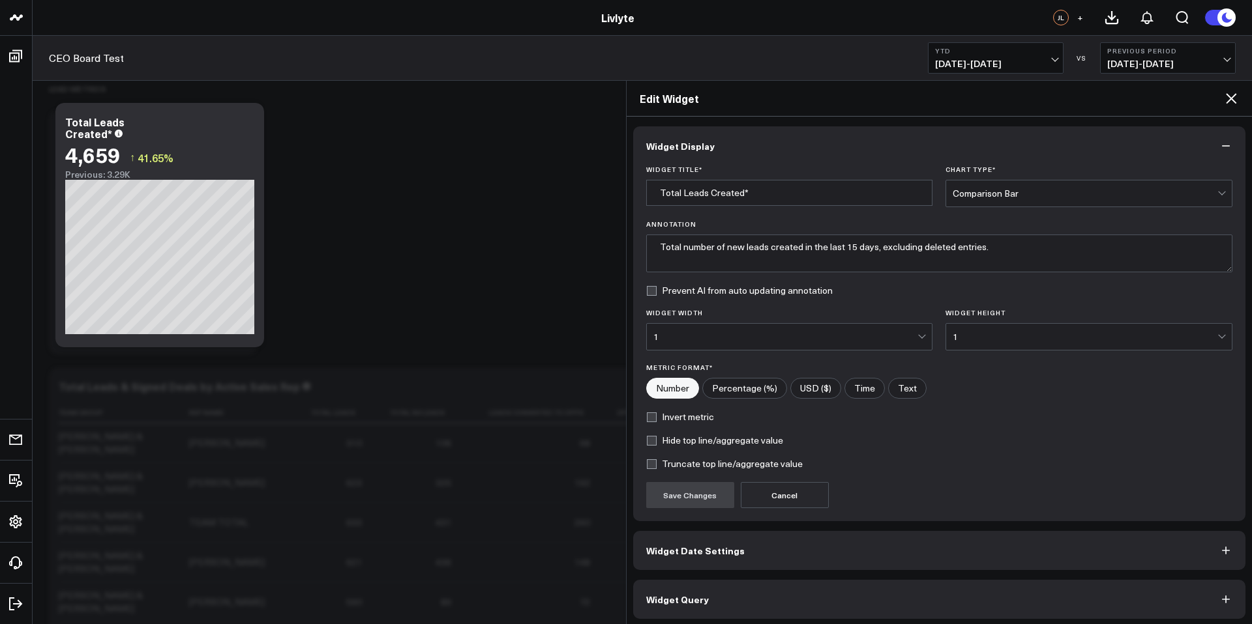
click at [317, 190] on div "SIGNED & CLOSED REVENUE METRICS Modify via AI Copy link to widget Ask support R…" at bounding box center [638, 619] width 1193 height 3236
click at [1235, 93] on icon at bounding box center [1231, 99] width 16 height 16
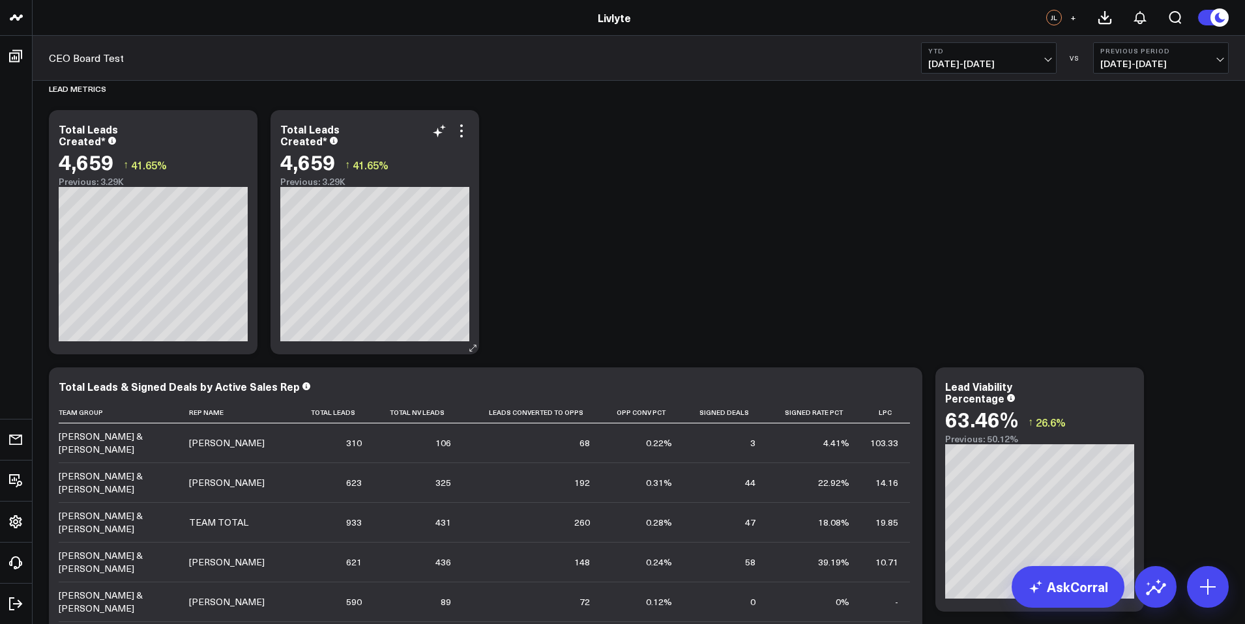
click at [473, 135] on div "Total Leads Created* 4,659 ↑ 41.65% Previous: 3.29K" at bounding box center [375, 232] width 209 height 244
click at [458, 130] on icon at bounding box center [462, 131] width 16 height 16
click at [458, 135] on icon at bounding box center [462, 131] width 16 height 16
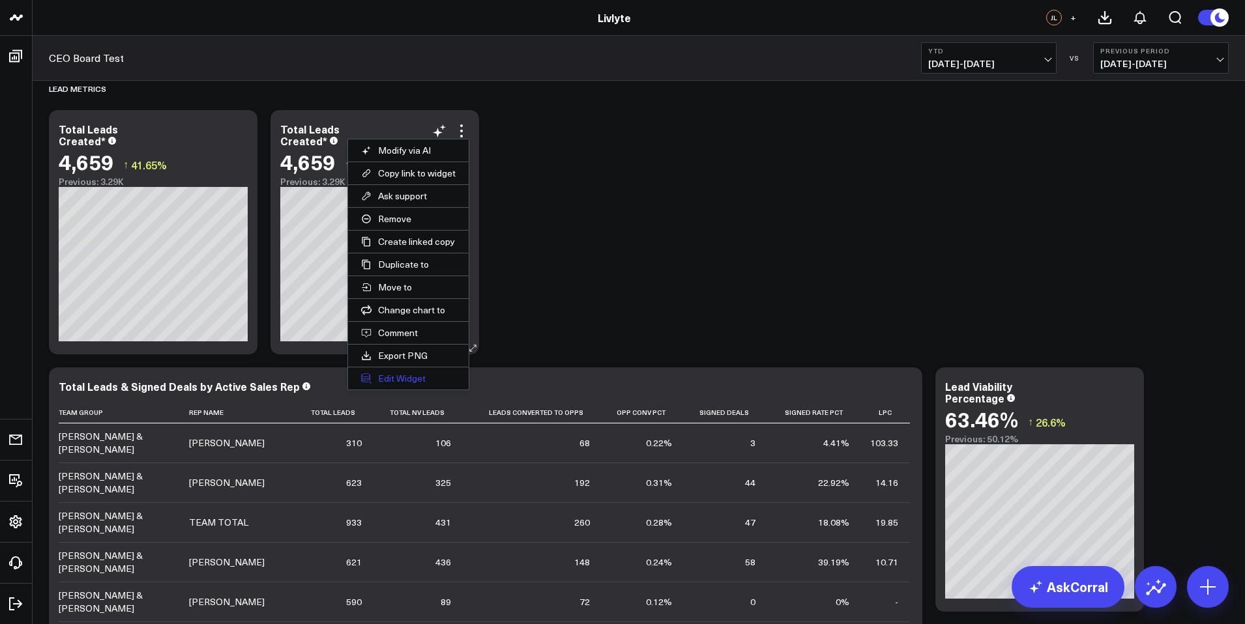
click at [400, 375] on button "Edit Widget" at bounding box center [408, 379] width 121 height 22
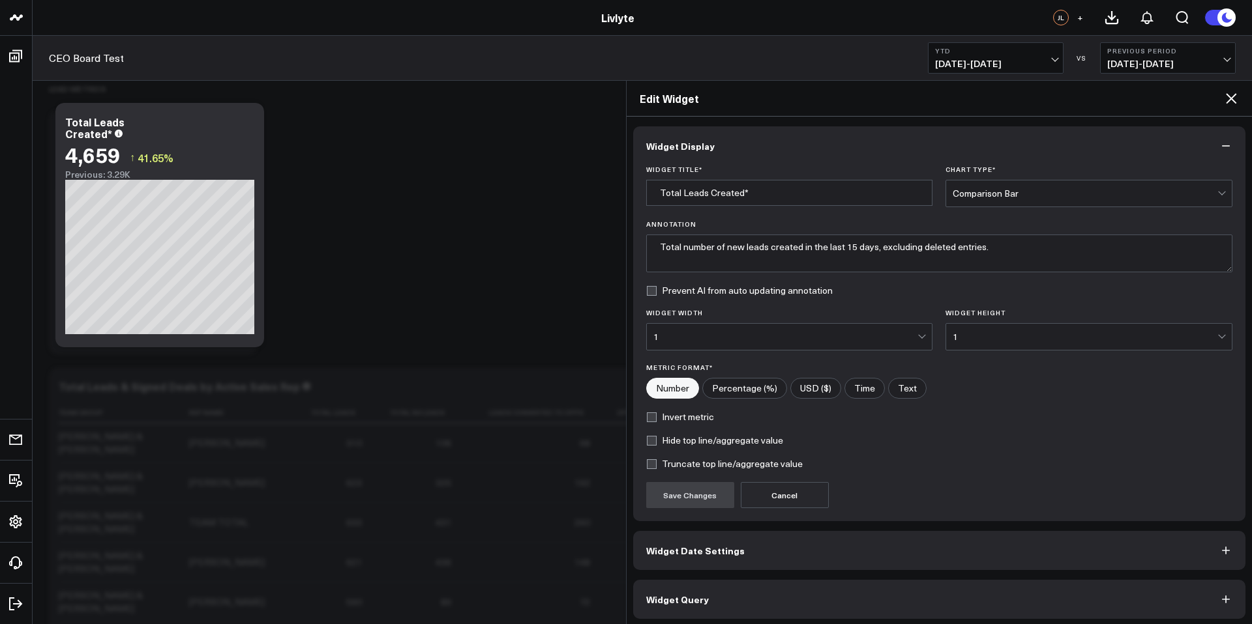
scroll to position [5, 0]
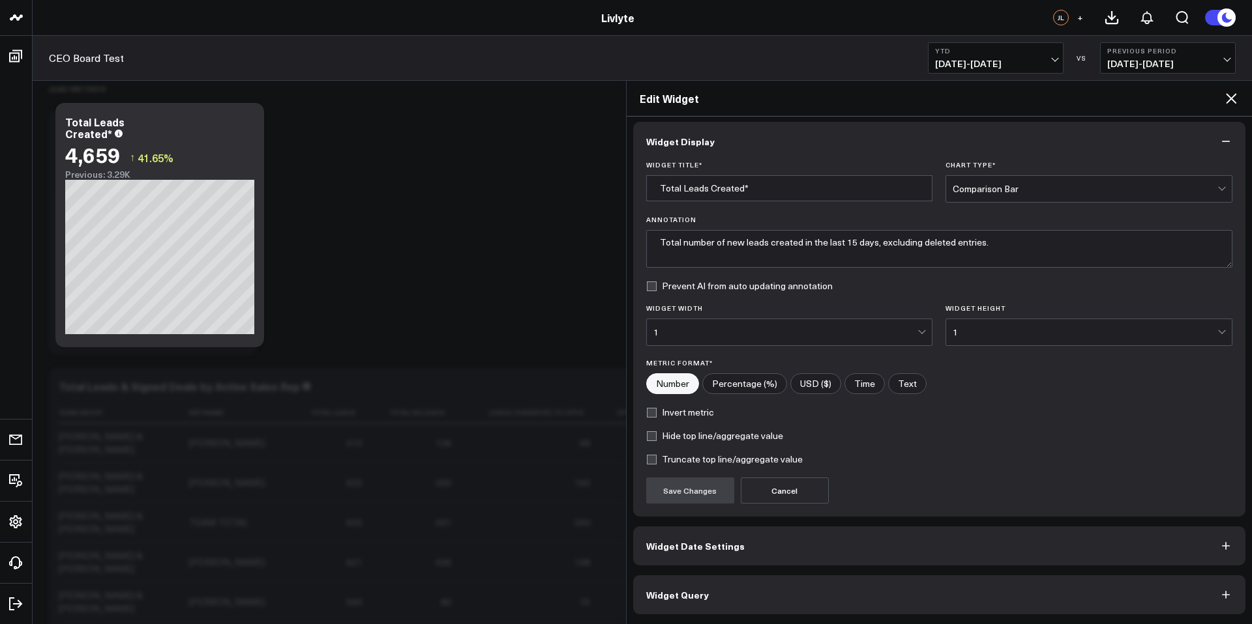
click at [694, 590] on span "Widget Query" at bounding box center [677, 595] width 63 height 10
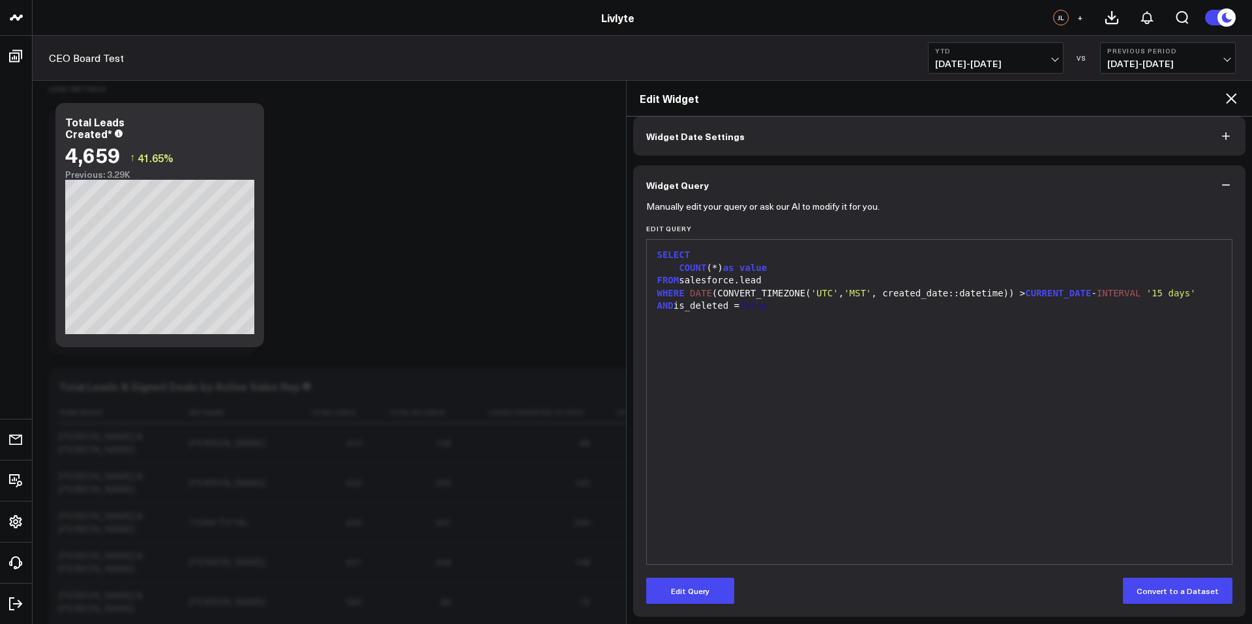
scroll to position [61, 0]
click at [698, 589] on button "Edit Query" at bounding box center [690, 589] width 88 height 26
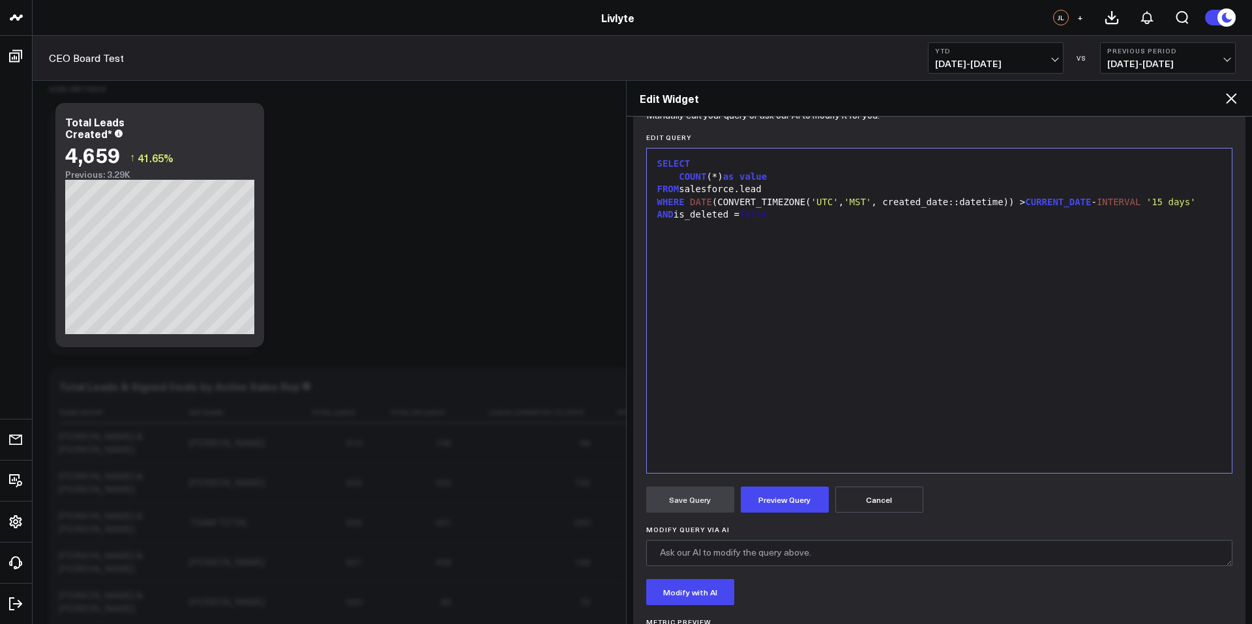
scroll to position [223, 0]
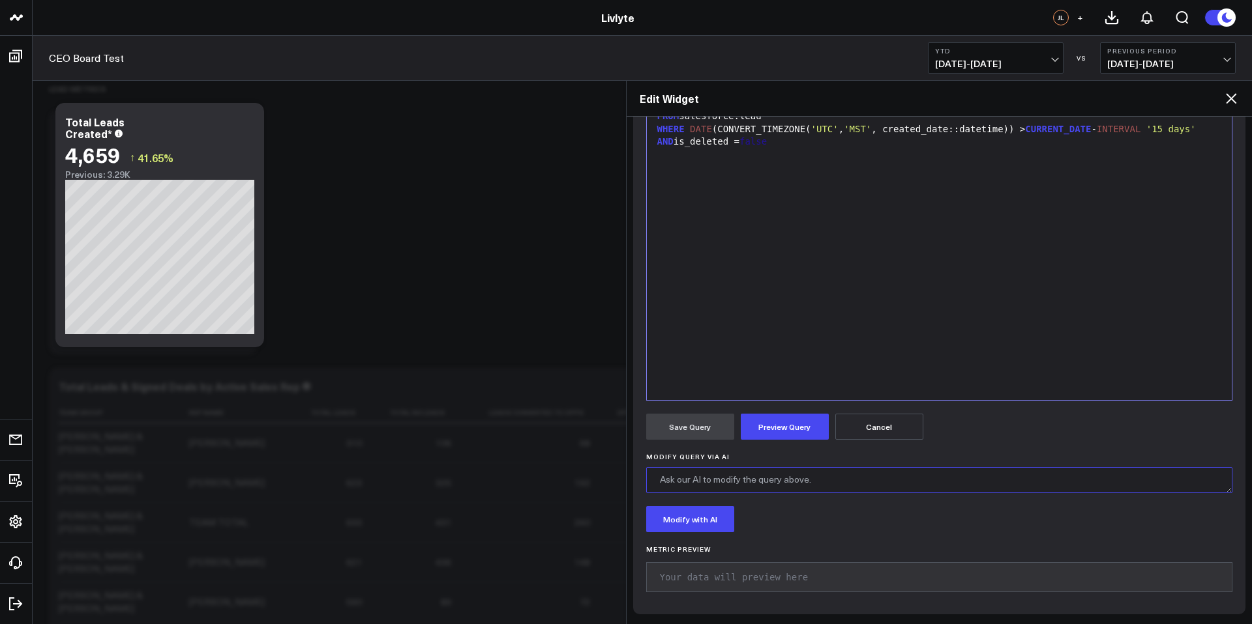
click at [741, 492] on textarea "Modify Query via AI" at bounding box center [939, 480] width 587 height 26
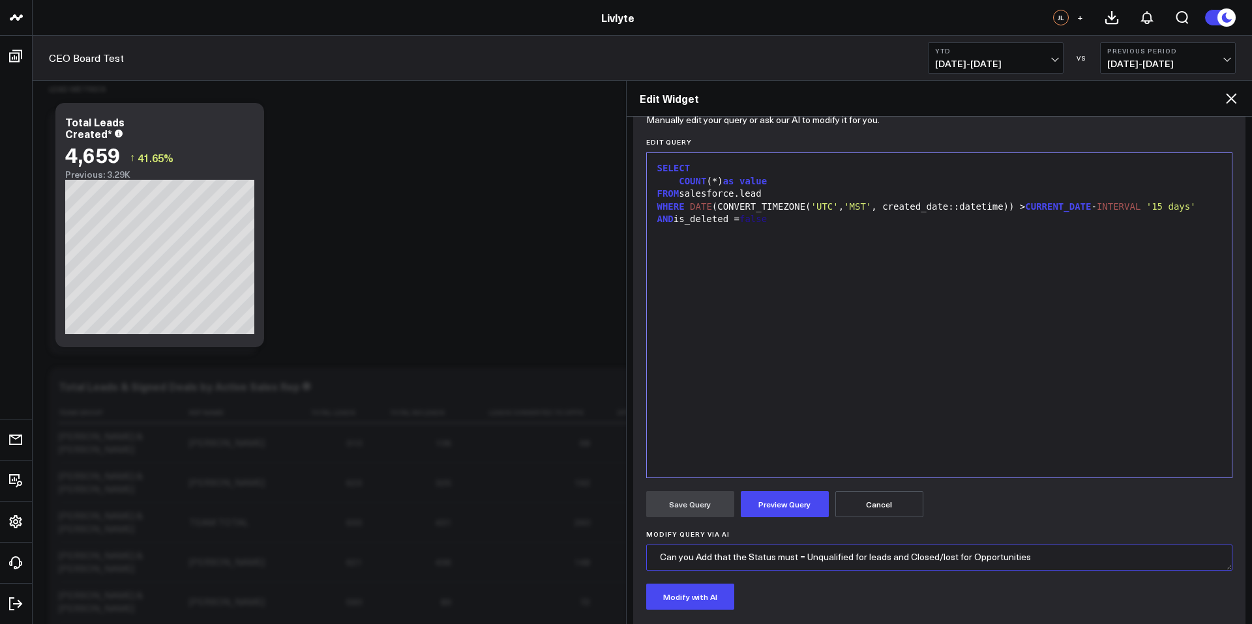
scroll to position [5, 0]
type textarea "Can you Add that the Status must = Unqualified for leads and Closed/lost for Op…"
click at [712, 597] on button "Modify with AI" at bounding box center [690, 597] width 88 height 26
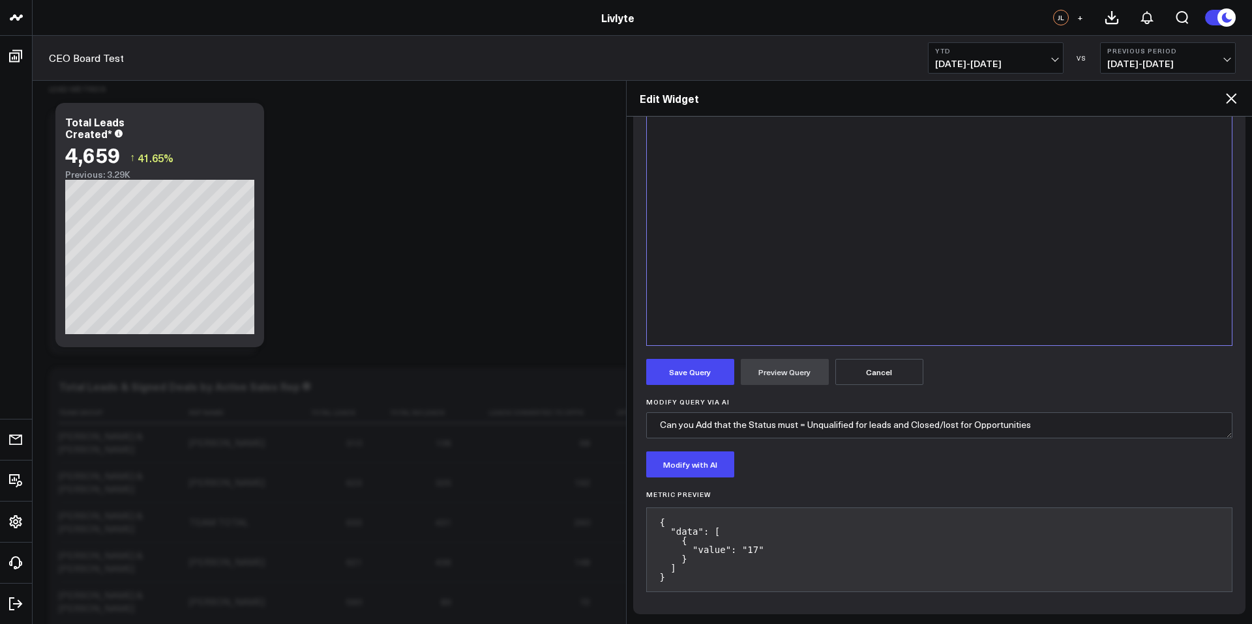
scroll to position [12, 0]
click at [681, 372] on button "Save Query" at bounding box center [690, 372] width 88 height 26
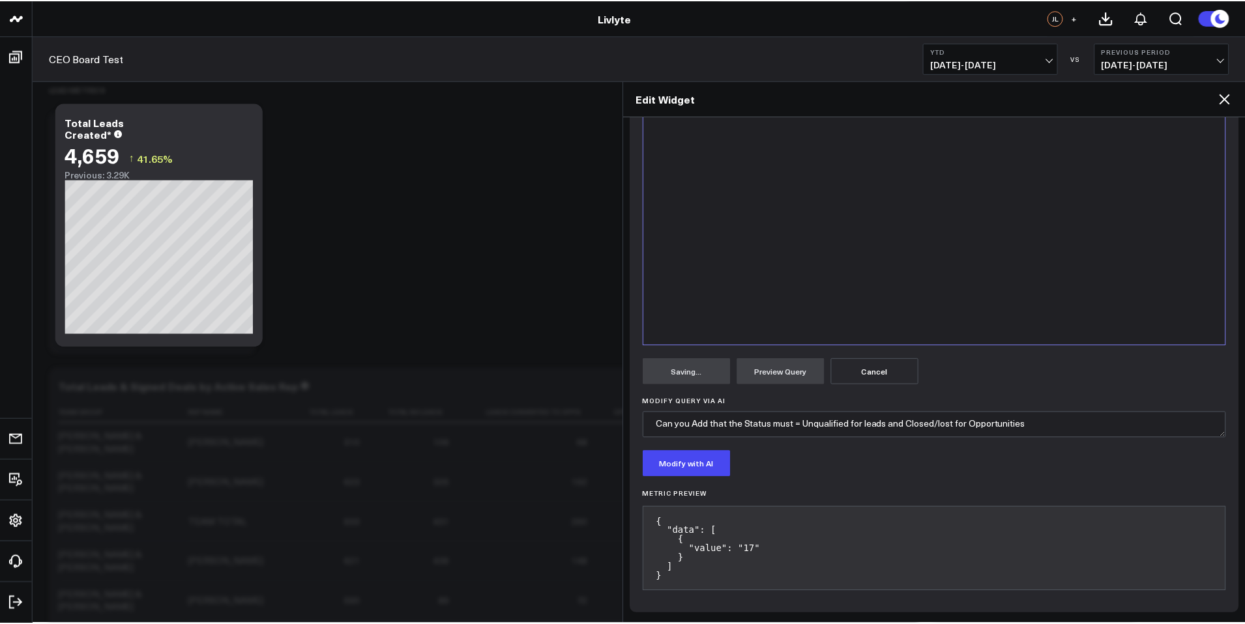
scroll to position [61, 0]
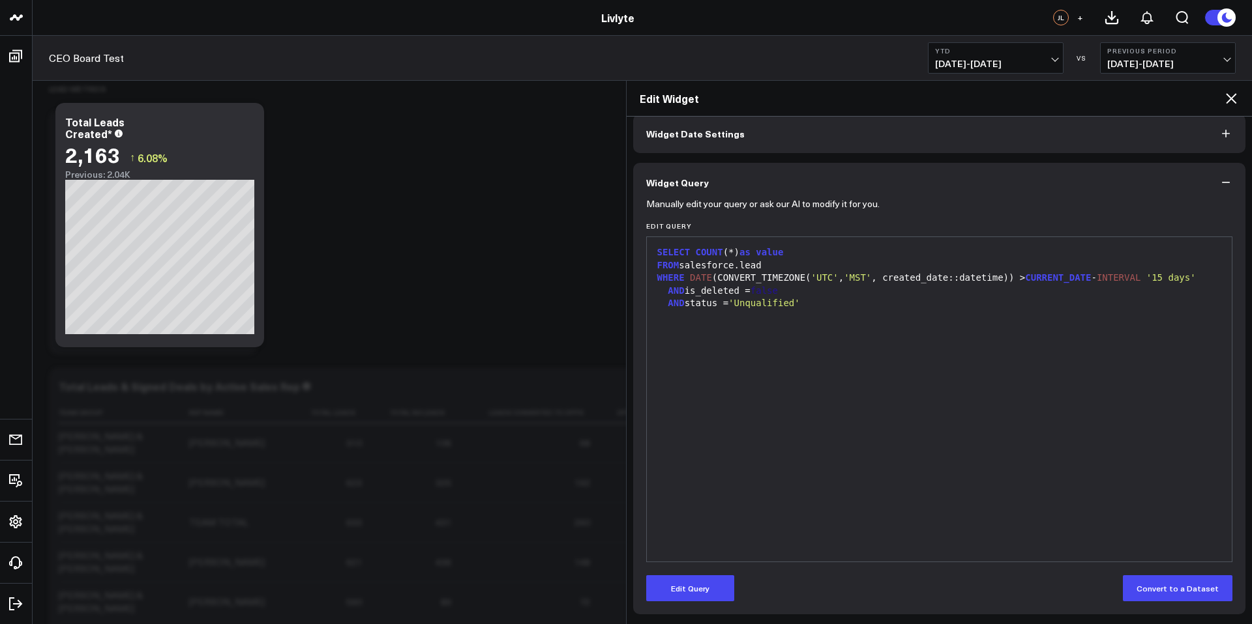
click at [1233, 98] on icon at bounding box center [1231, 99] width 16 height 16
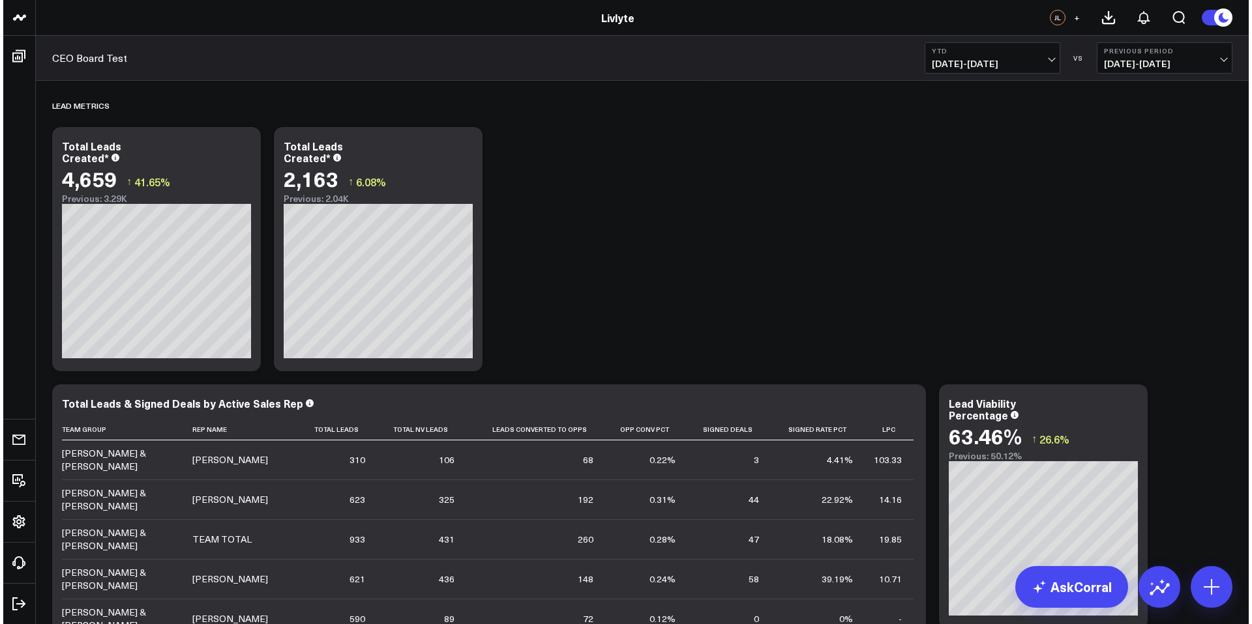
scroll to position [1041, 0]
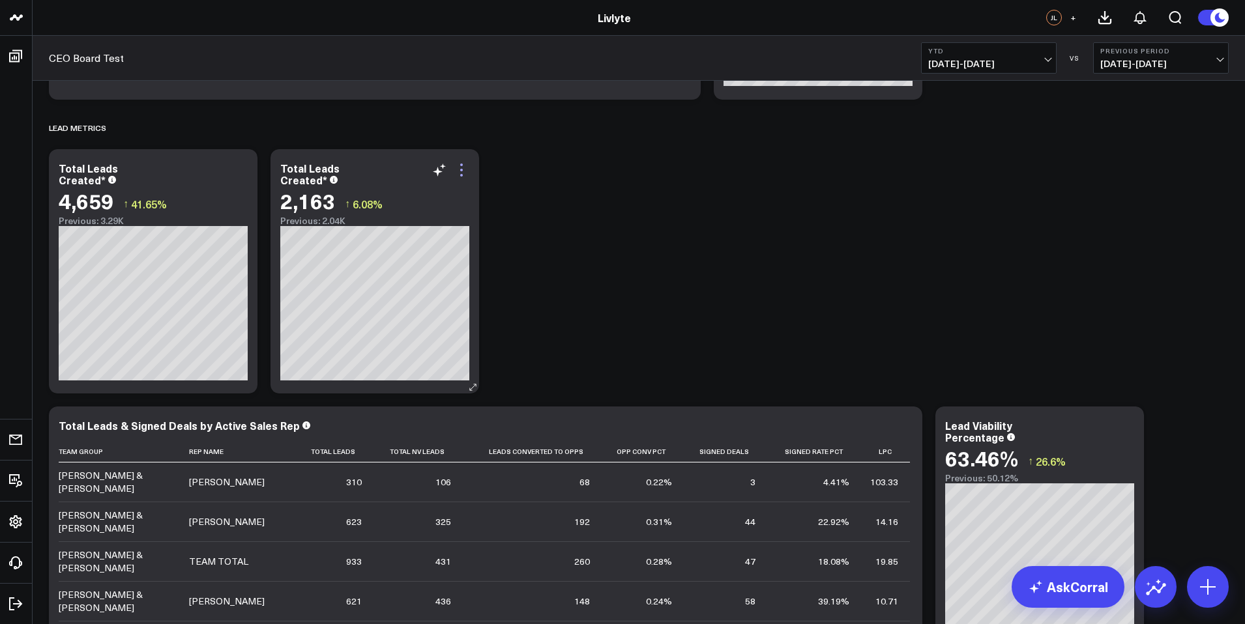
click at [463, 169] on icon at bounding box center [462, 170] width 16 height 16
click at [460, 166] on icon at bounding box center [462, 170] width 16 height 16
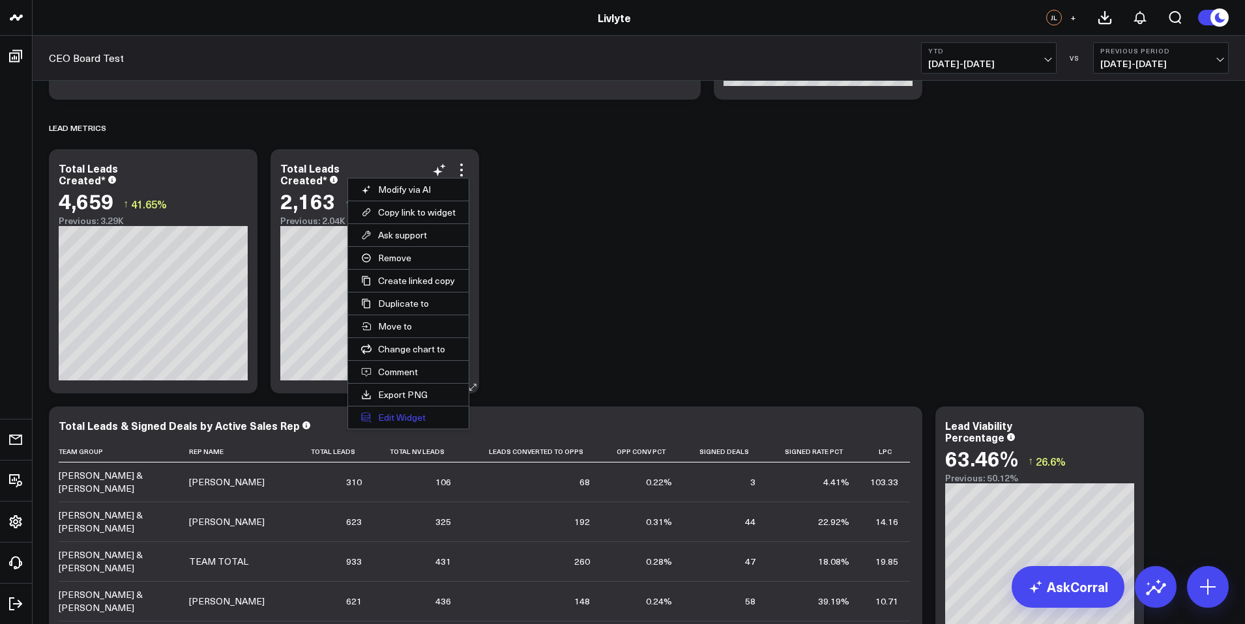
click at [431, 411] on button "Edit Widget" at bounding box center [408, 418] width 121 height 22
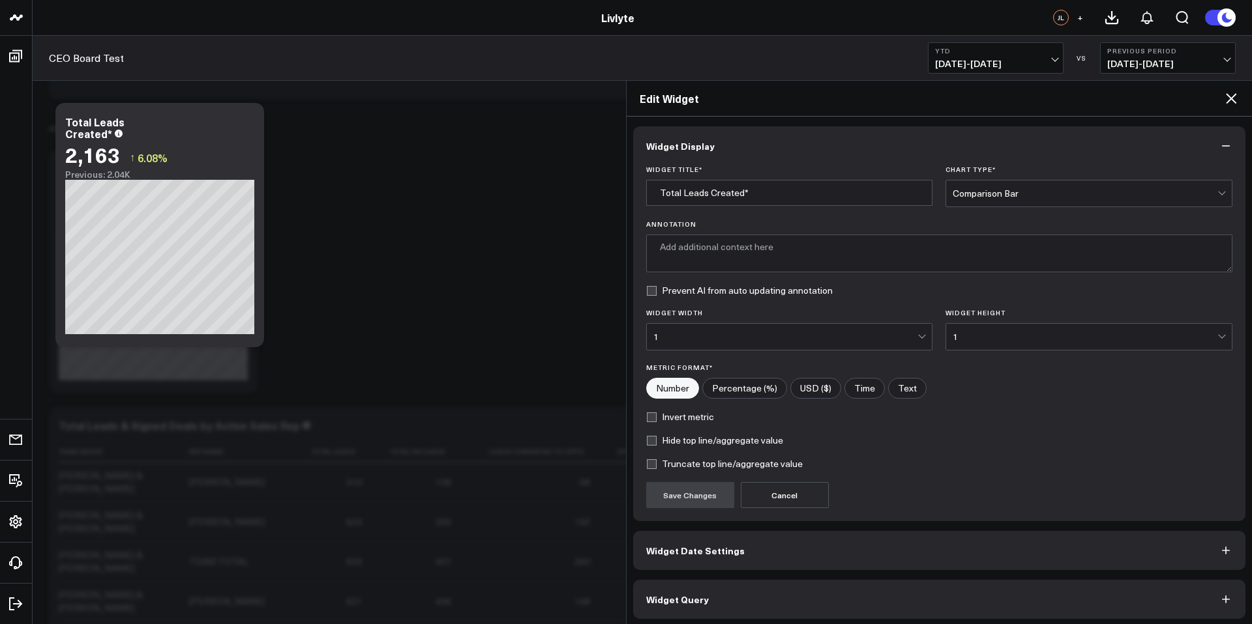
type textarea "Total number of unqualified leads created in the last 15 days, excluding delete…"
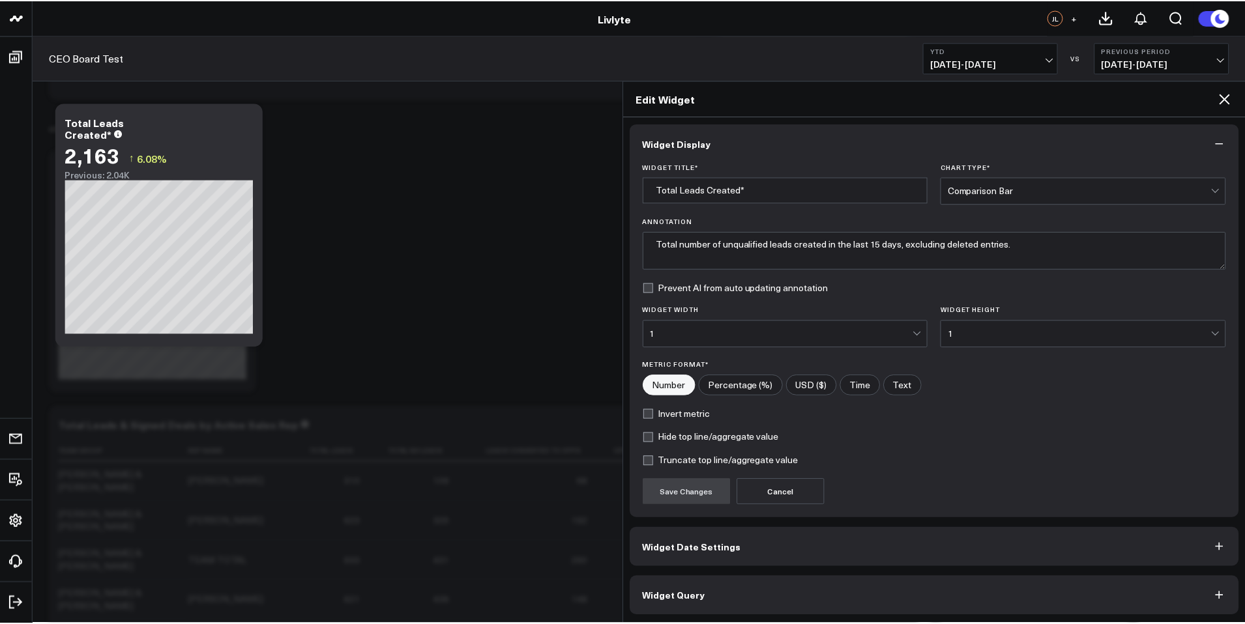
scroll to position [5, 0]
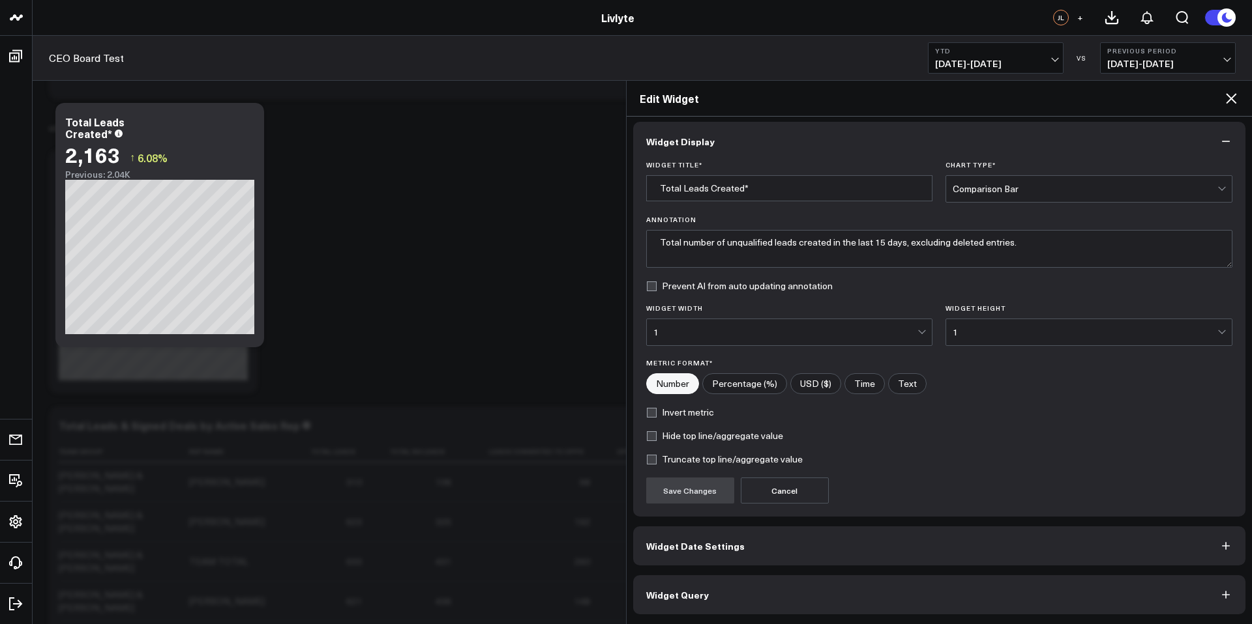
click at [727, 172] on div "Widget Title * Total Leads Created*" at bounding box center [789, 182] width 287 height 42
drag, startPoint x: 755, startPoint y: 189, endPoint x: 765, endPoint y: 188, distance: 10.4
click at [755, 189] on input "Total Leads Created*" at bounding box center [789, 188] width 287 height 26
type input "Total NV Leads"
click at [696, 490] on button "Save Changes" at bounding box center [690, 491] width 88 height 26
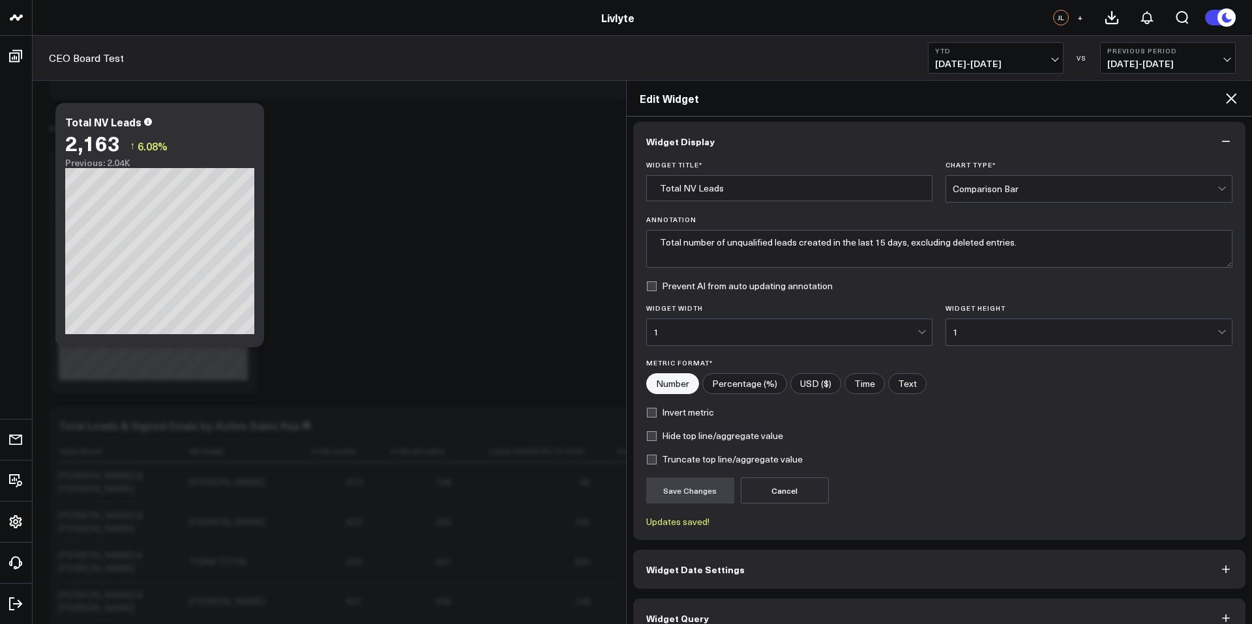
click at [1216, 93] on h2 "Edit Widget" at bounding box center [931, 98] width 584 height 14
click at [1225, 91] on icon at bounding box center [1231, 99] width 16 height 16
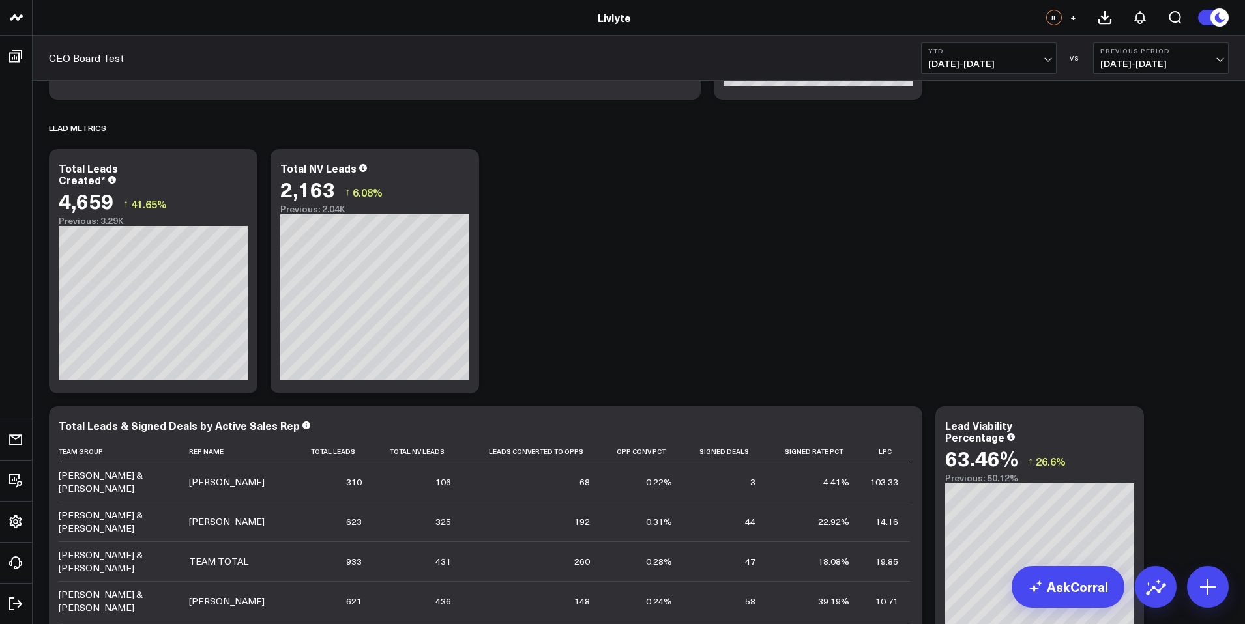
drag, startPoint x: 613, startPoint y: 179, endPoint x: 582, endPoint y: 187, distance: 32.4
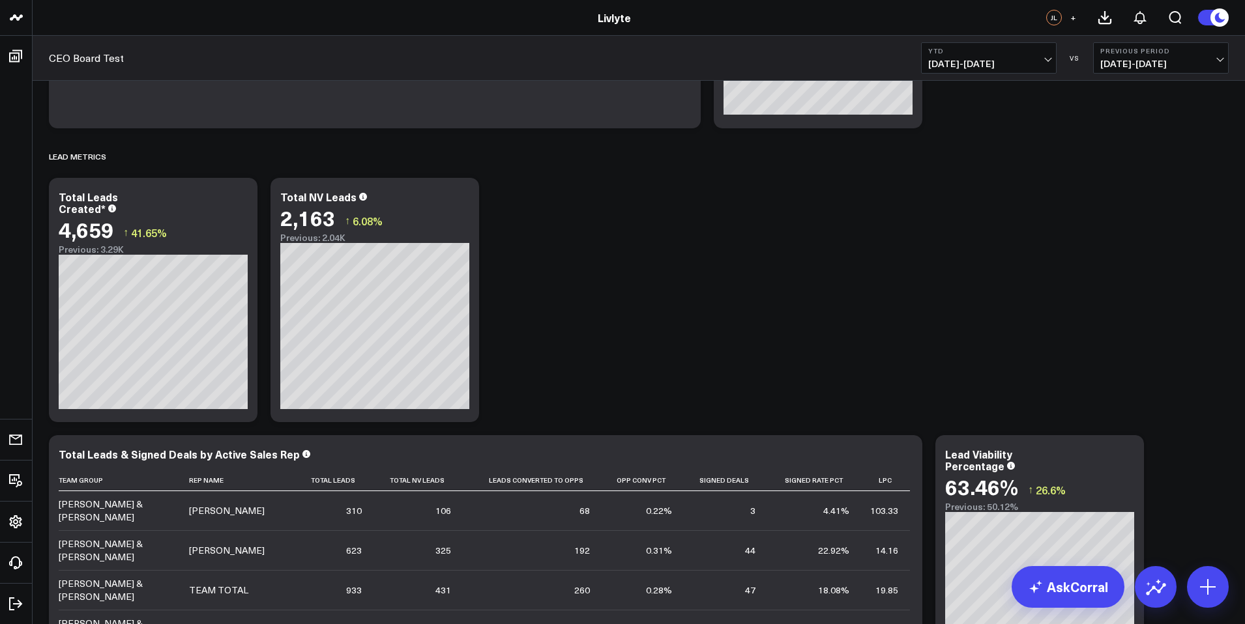
scroll to position [1012, 0]
click at [1021, 63] on span "01/01/25 - 10/07/25" at bounding box center [988, 64] width 121 height 10
click at [973, 271] on link "Last Month" at bounding box center [989, 264] width 134 height 25
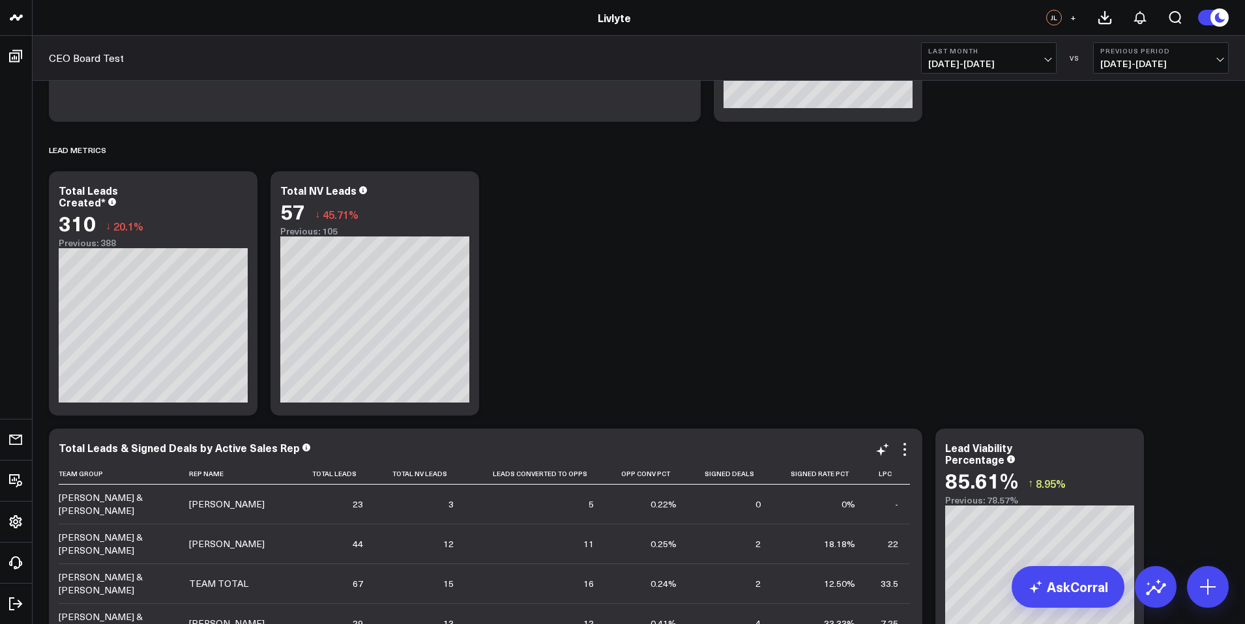
scroll to position [1016, 0]
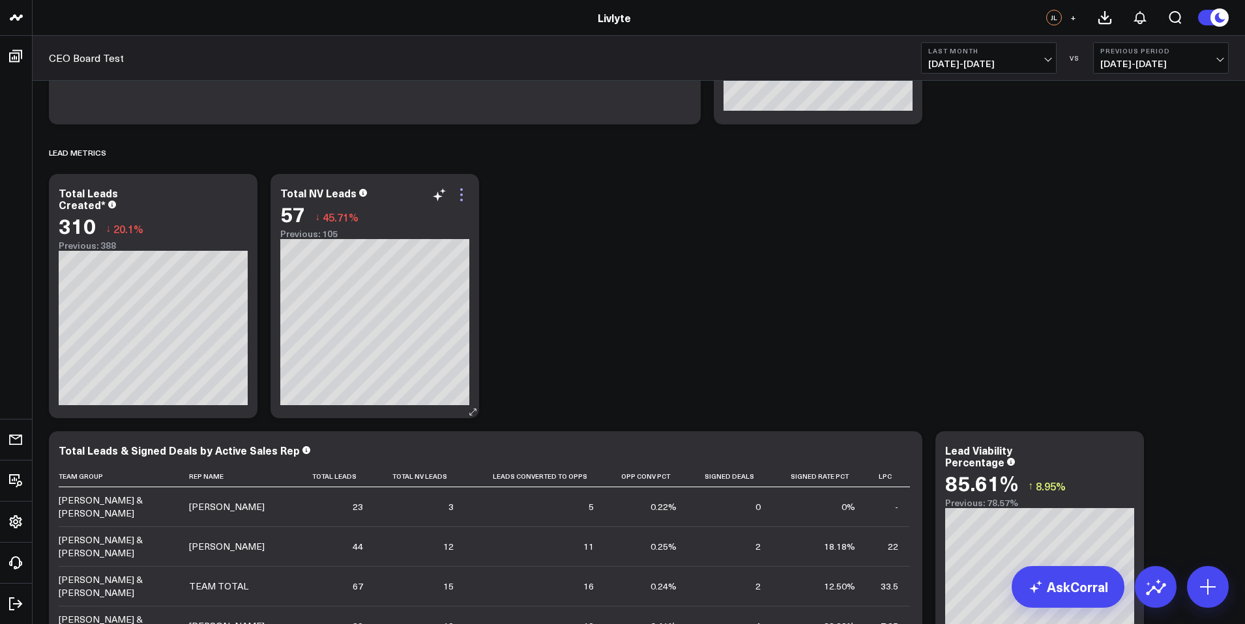
click at [463, 193] on icon at bounding box center [462, 195] width 16 height 16
click at [462, 193] on icon at bounding box center [462, 195] width 16 height 16
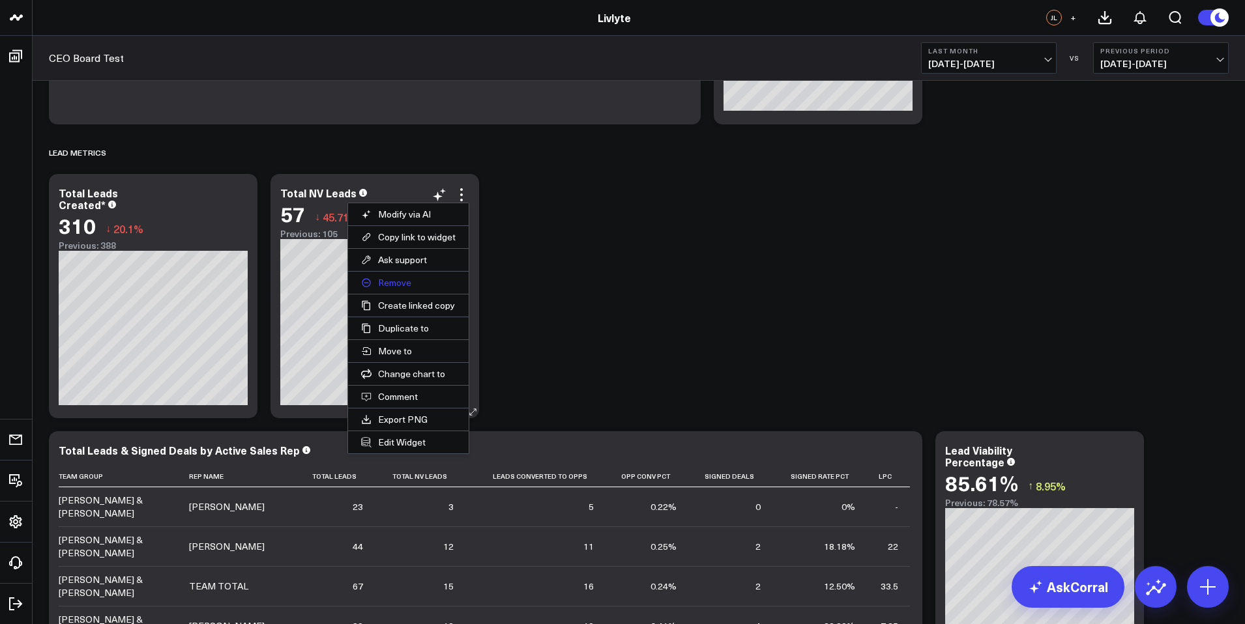
click at [409, 285] on button "Remove" at bounding box center [408, 283] width 121 height 22
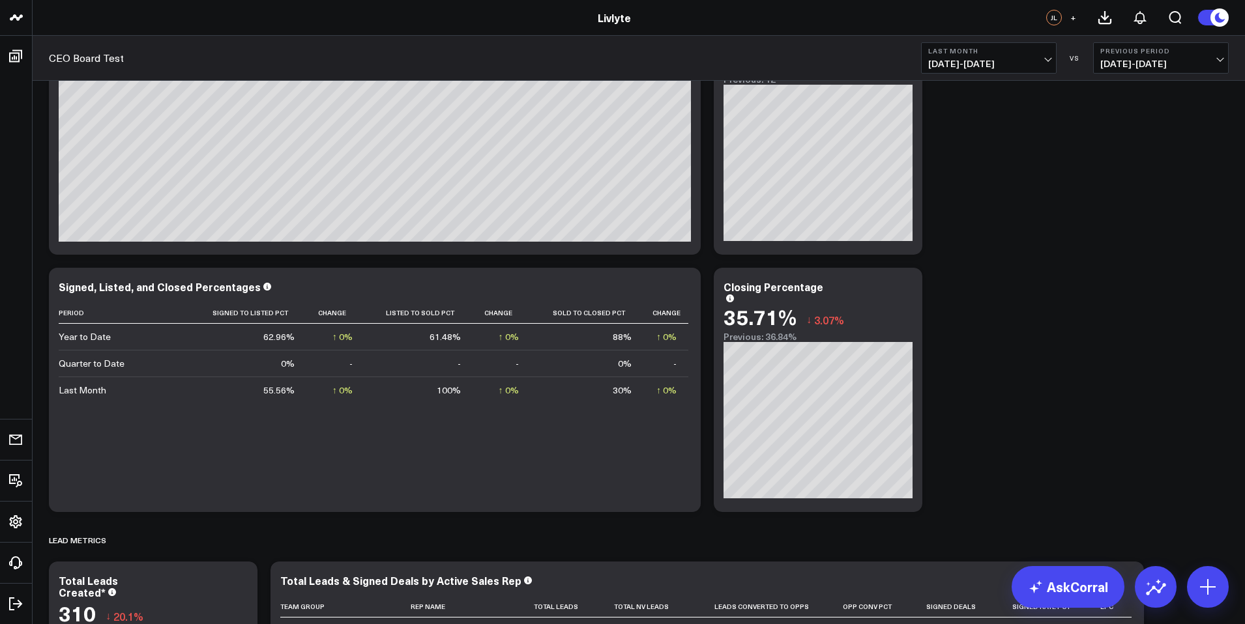
scroll to position [0, 0]
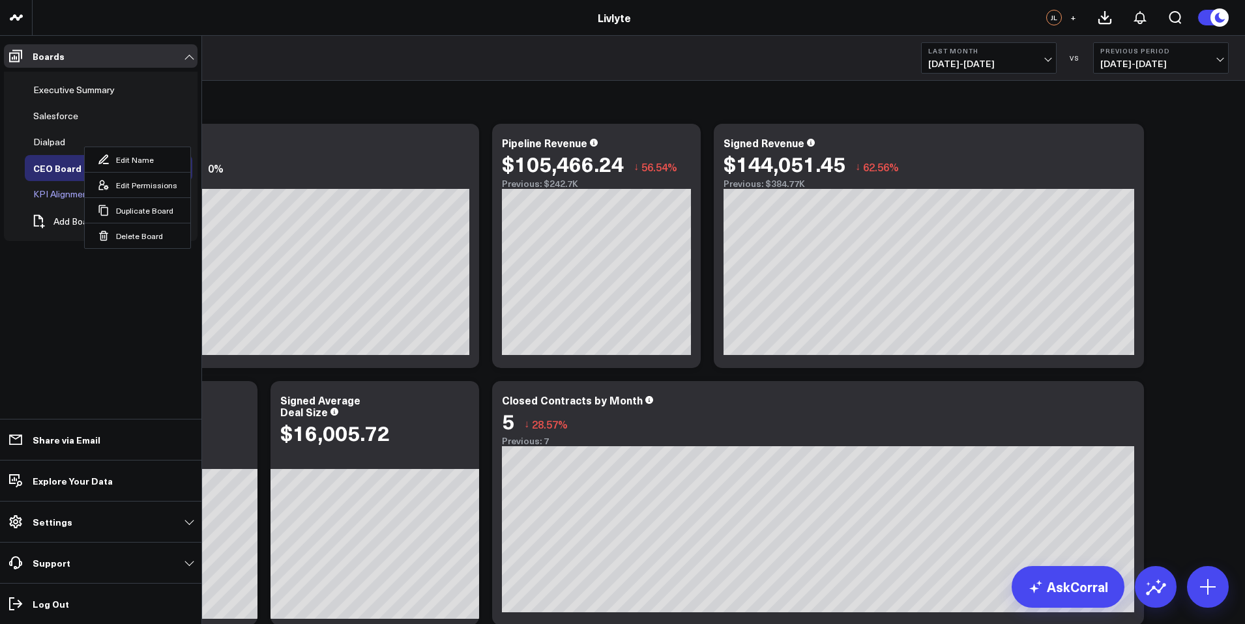
click at [51, 194] on div "KPI Alignment and Definitions" at bounding box center [94, 194] width 129 height 16
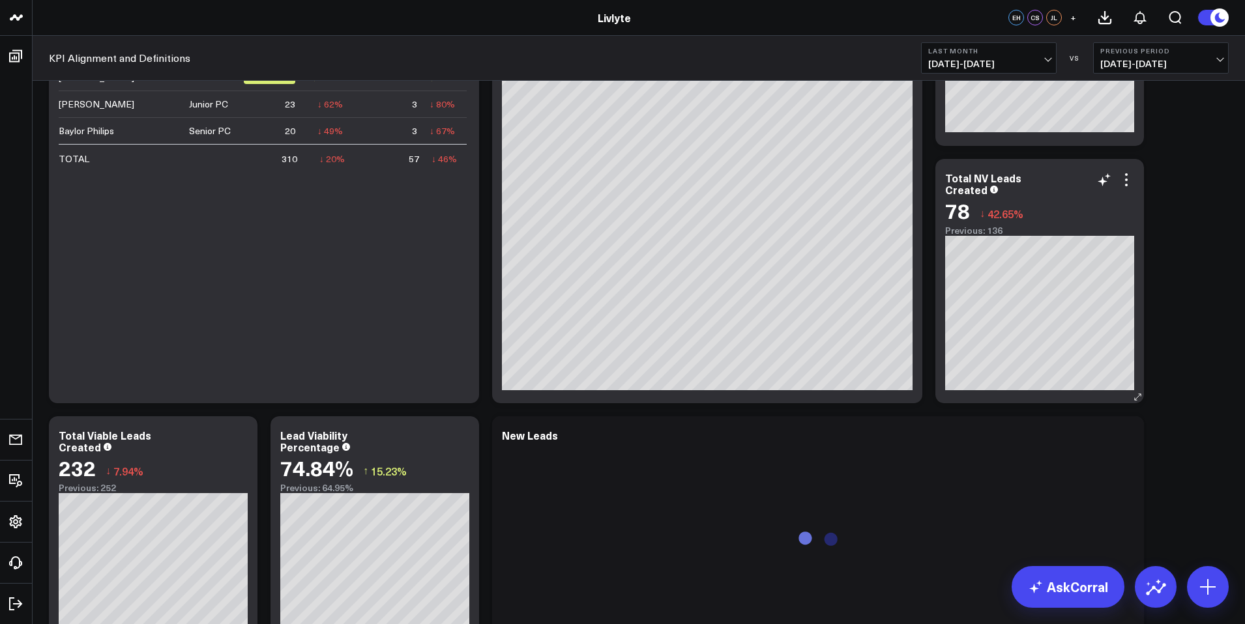
scroll to position [1029, 0]
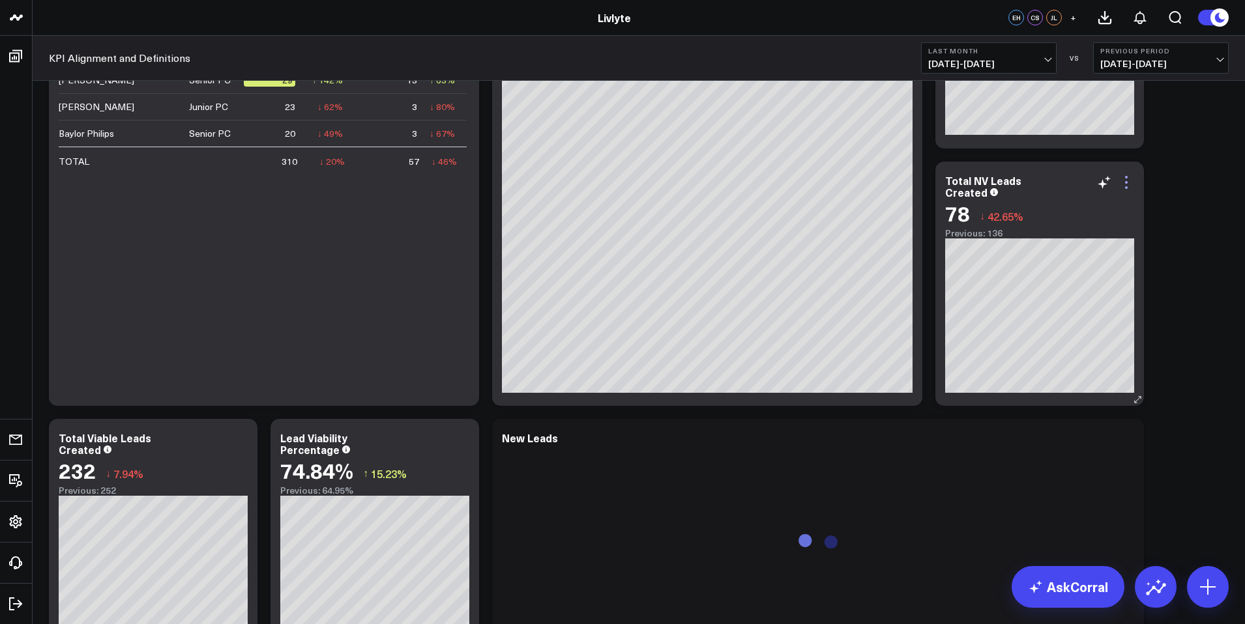
click at [1130, 183] on icon at bounding box center [1127, 183] width 16 height 16
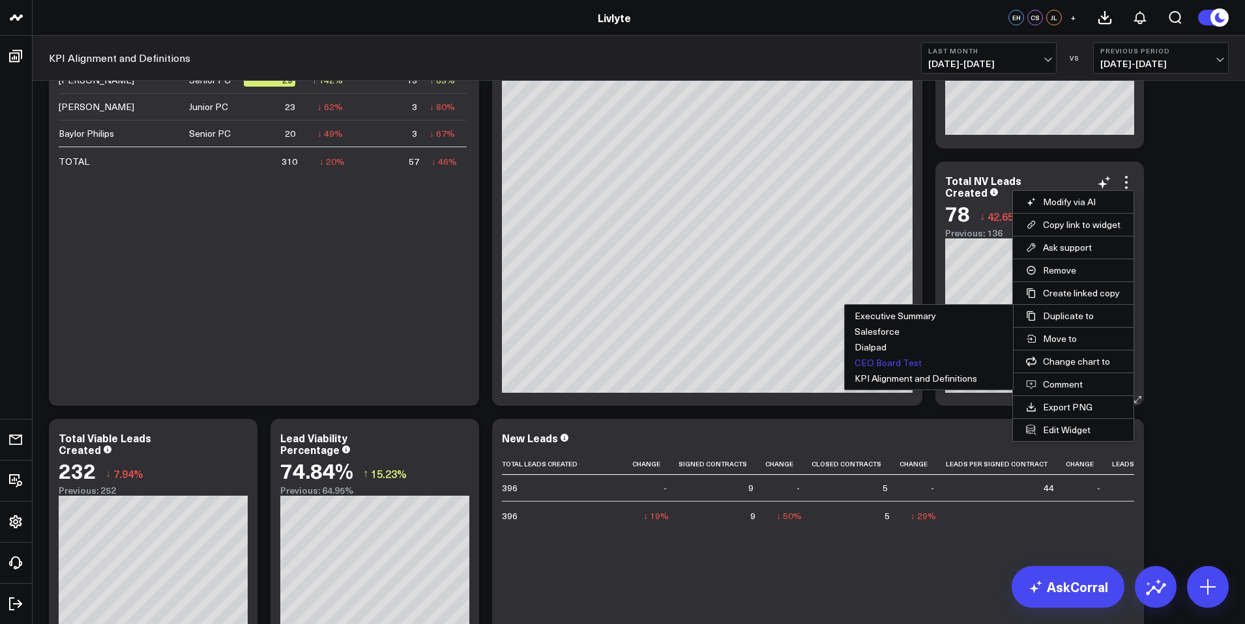
click at [887, 360] on button "CEO Board Test" at bounding box center [929, 363] width 168 height 16
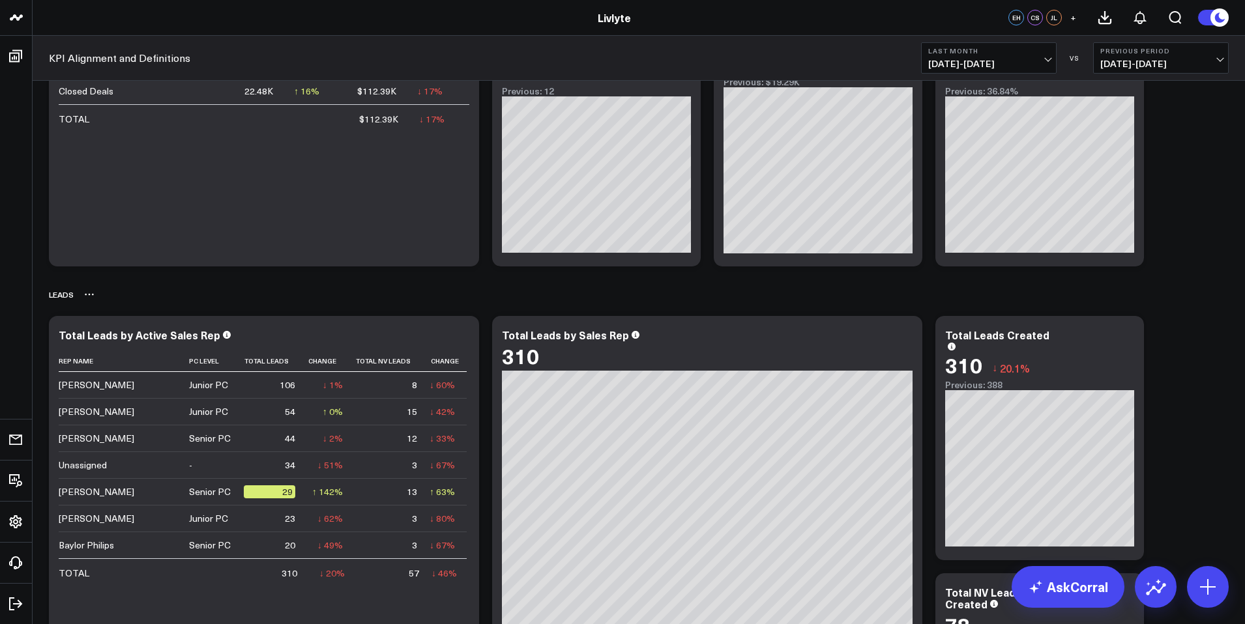
scroll to position [699, 0]
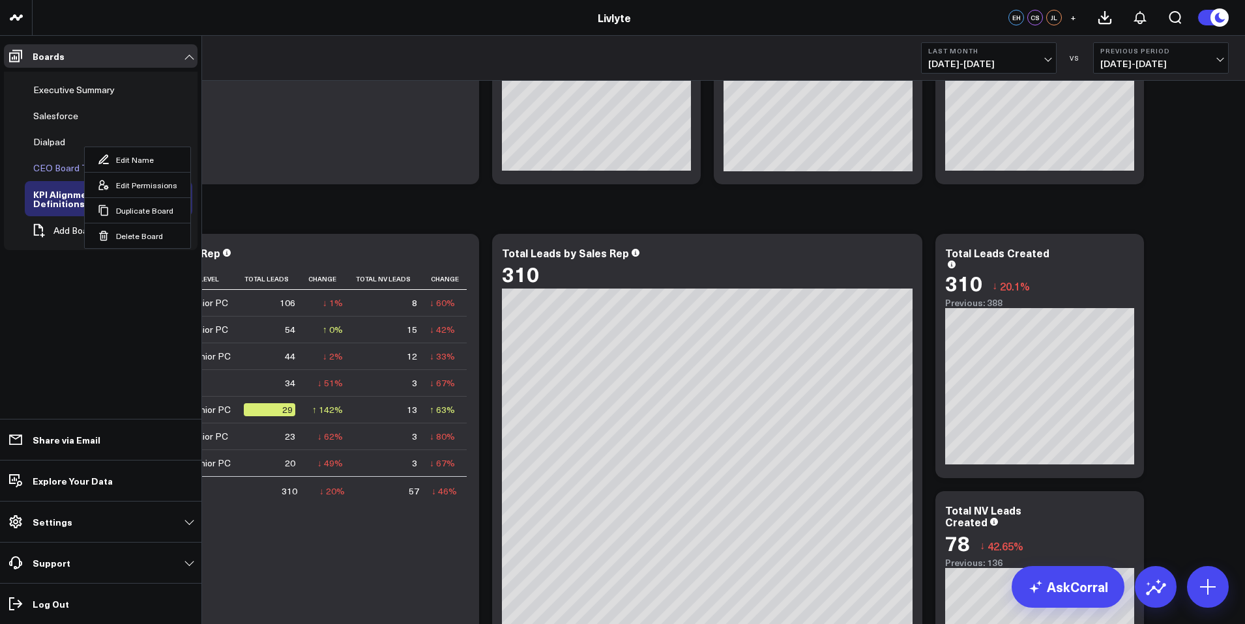
click at [53, 170] on div "CEO Board Test" at bounding box center [67, 168] width 74 height 16
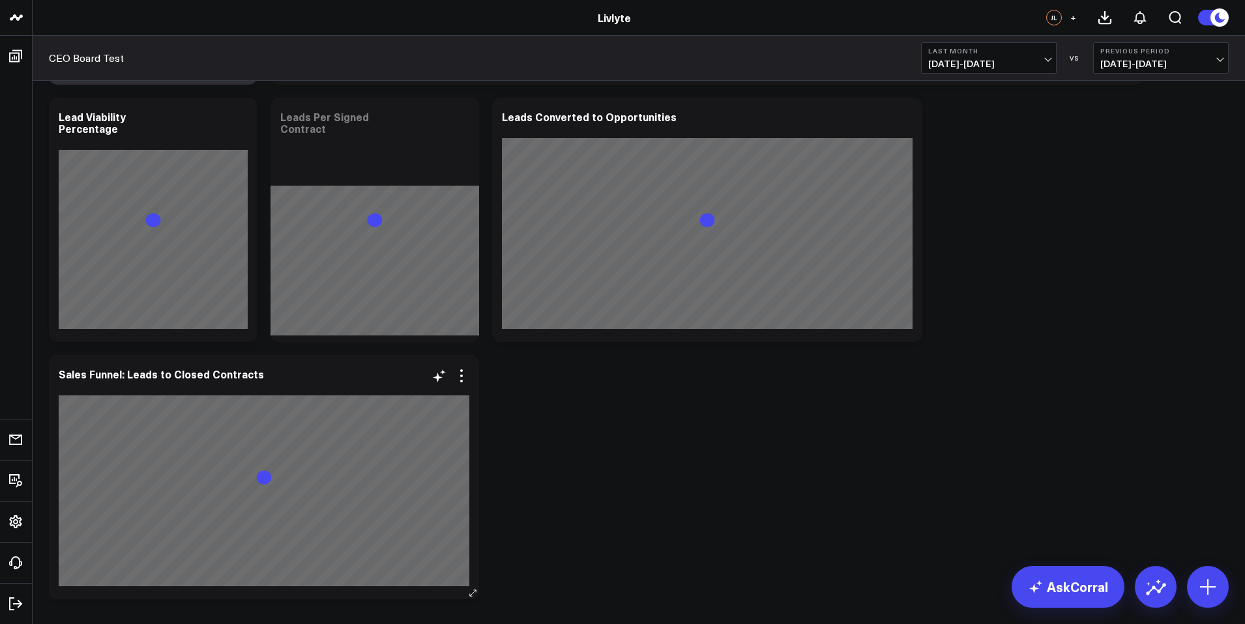
scroll to position [1548, 0]
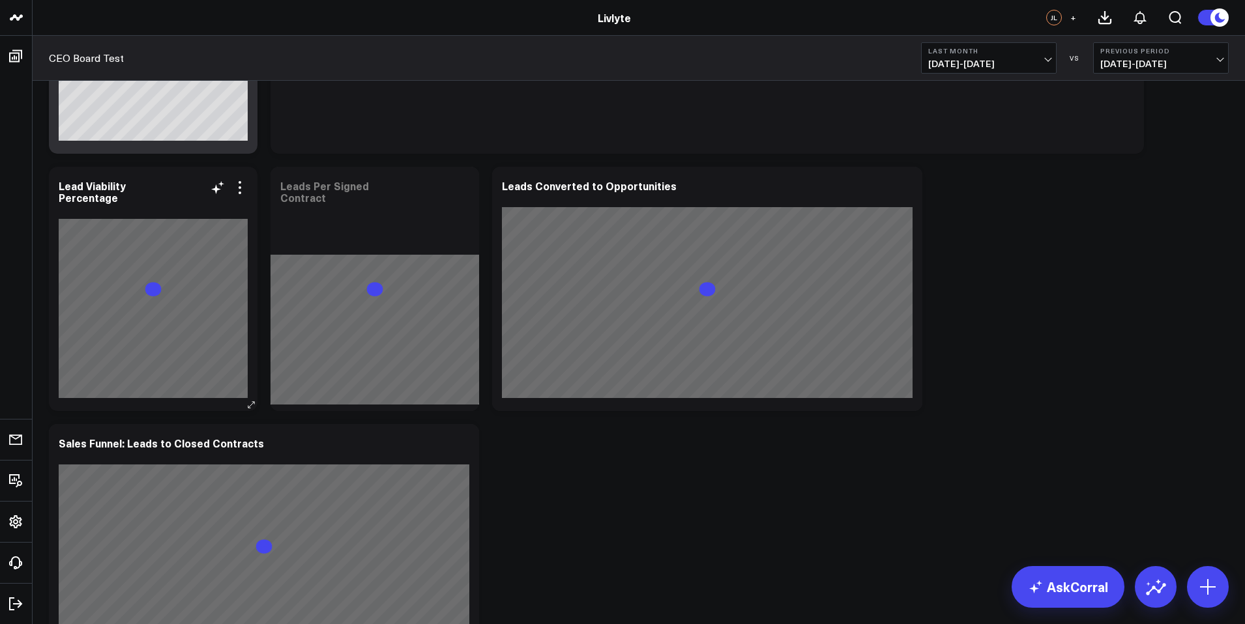
click at [242, 347] on div "Modify via AI Copy link to widget Ask support Remove Create linked copy Executi…" at bounding box center [638, 160] width 1193 height 3236
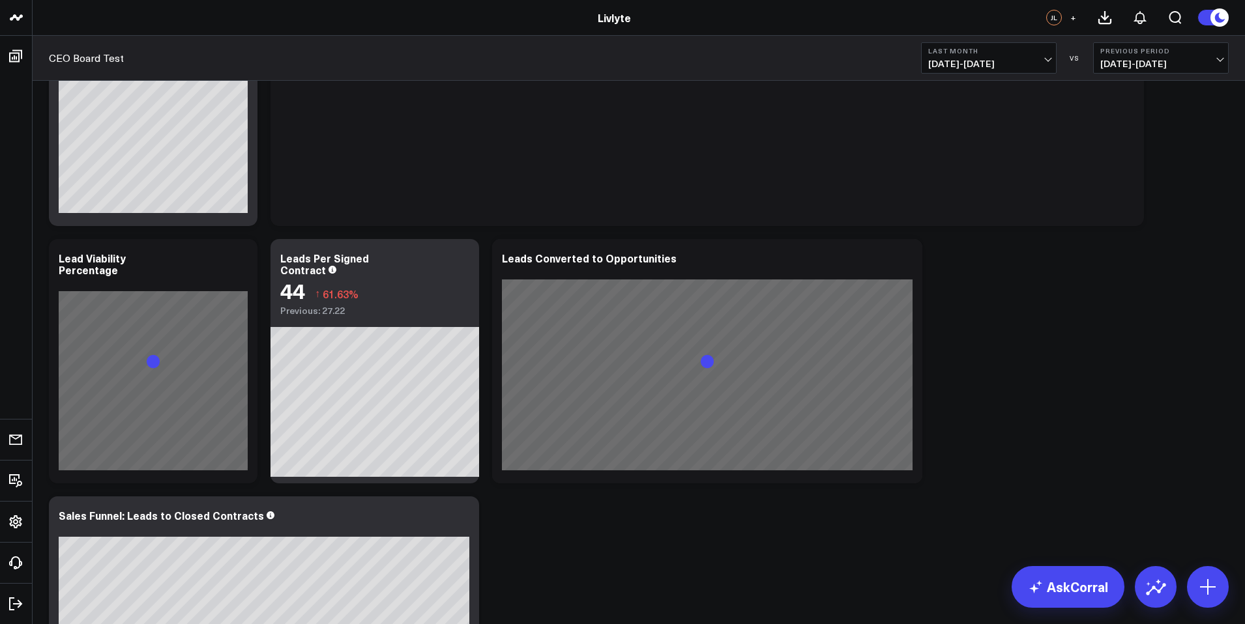
scroll to position [1476, 0]
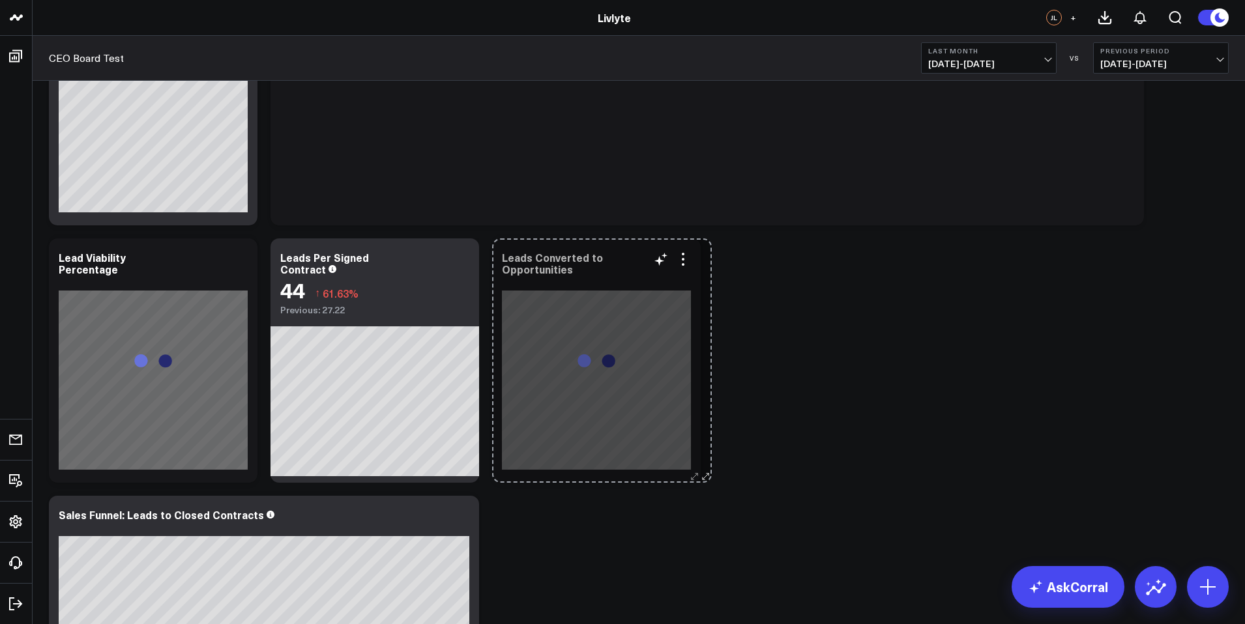
drag, startPoint x: 897, startPoint y: 477, endPoint x: 697, endPoint y: 471, distance: 200.2
click at [697, 472] on icon at bounding box center [695, 477] width 10 height 10
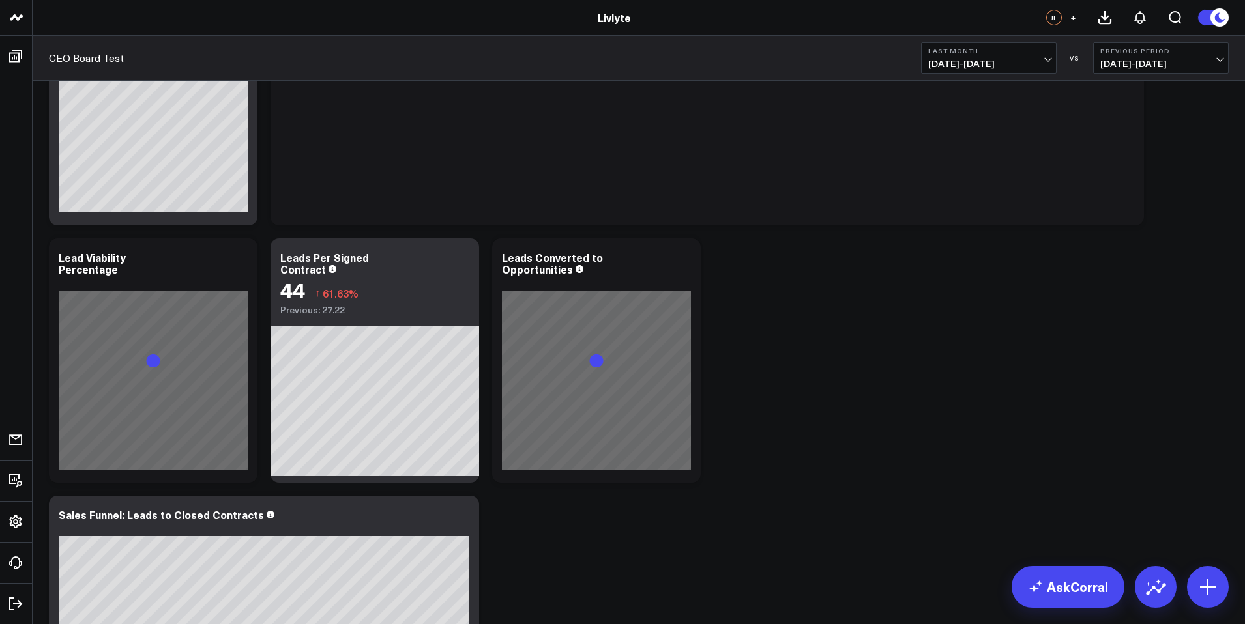
click at [807, 428] on div "Modify via AI Copy link to widget Ask support Remove Create linked copy Executi…" at bounding box center [638, 232] width 1193 height 3236
click at [736, 363] on div "Modify via AI Copy link to widget Ask support Remove Create linked copy Executi…" at bounding box center [638, 232] width 1193 height 3236
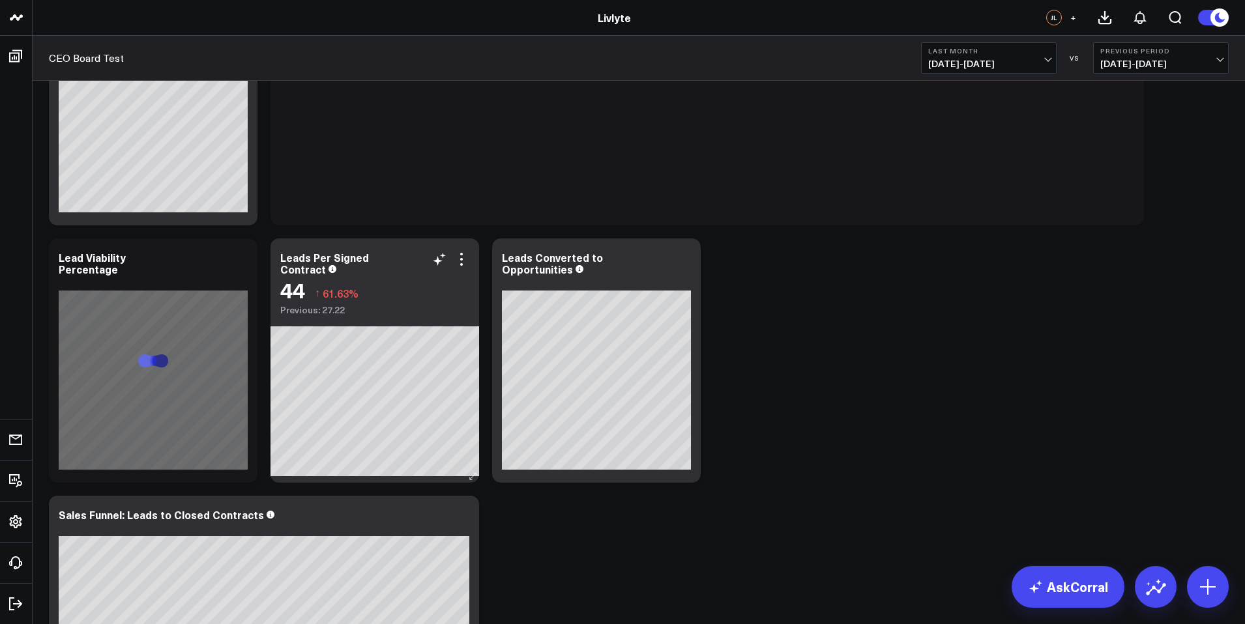
click at [184, 323] on div "Modify via AI Copy link to widget Ask support Remove Create linked copy Executi…" at bounding box center [638, 232] width 1193 height 3236
click at [183, 321] on div "Modify via AI Copy link to widget Ask support Remove Create linked copy Executi…" at bounding box center [638, 232] width 1193 height 3236
click at [626, 370] on div "Modify via AI Copy link to widget Ask support Remove Create linked copy Executi…" at bounding box center [638, 232] width 1193 height 3236
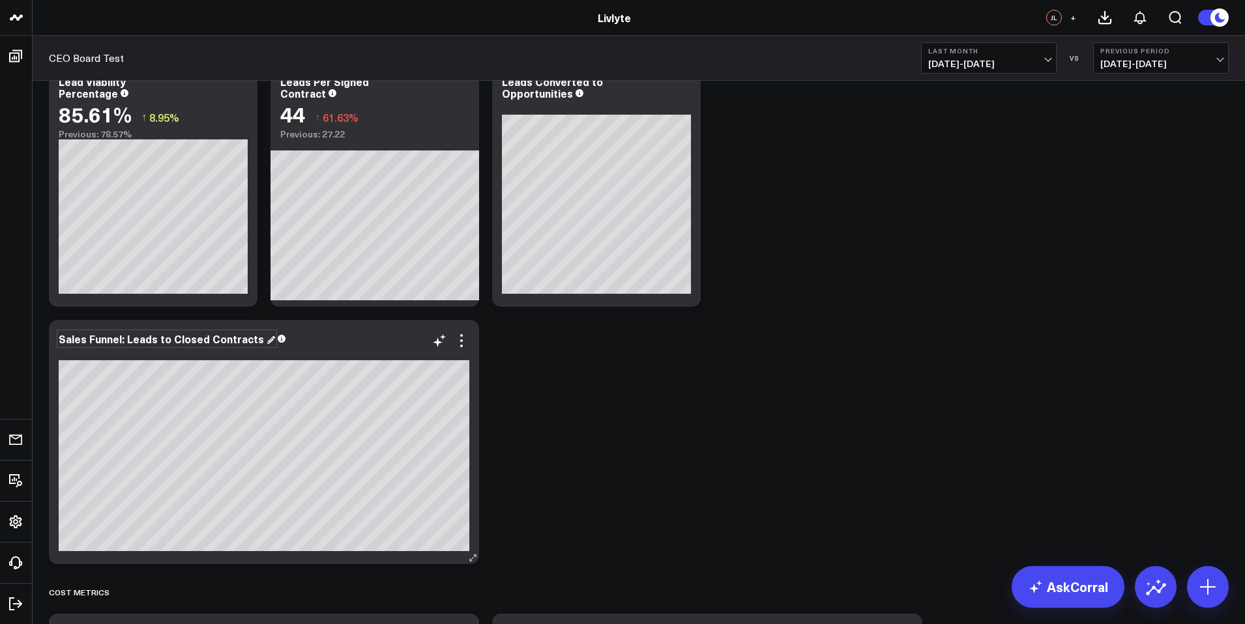
scroll to position [1656, 0]
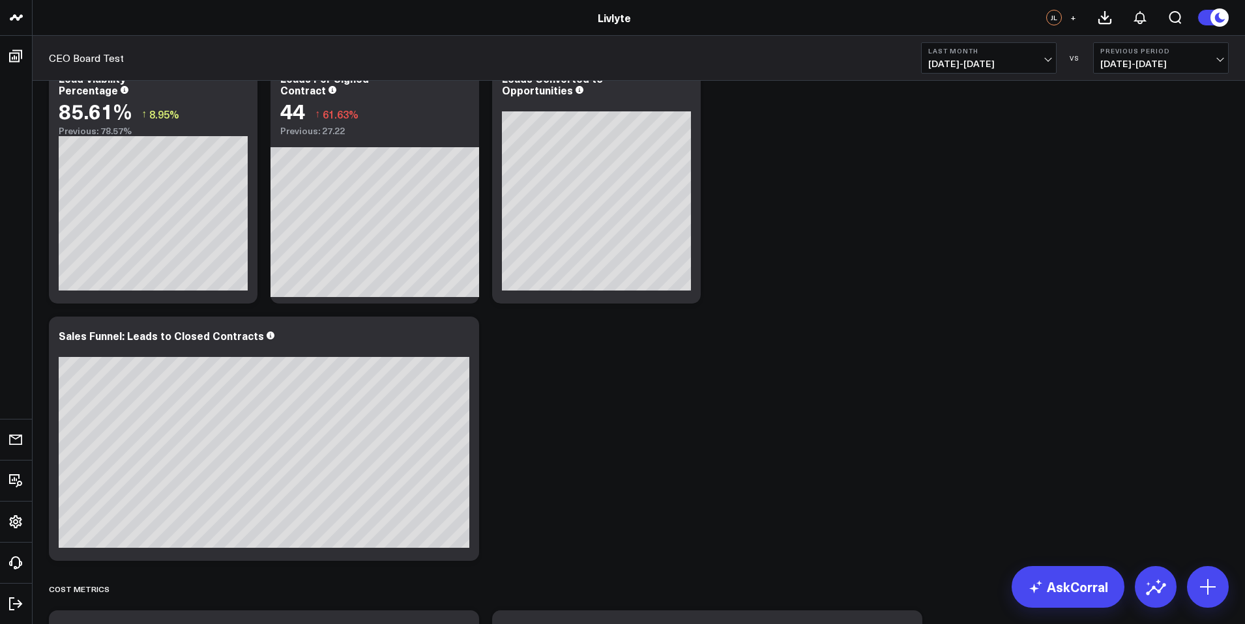
click at [162, 183] on div "Modify via AI Copy link to widget Ask support Remove Create linked copy Executi…" at bounding box center [638, 53] width 1193 height 3236
click at [163, 238] on div "Modify via AI Copy link to widget Ask support Remove Create linked copy Executi…" at bounding box center [638, 53] width 1193 height 3236
click at [451, 279] on div "Modify via AI Copy link to widget Ask support Remove Create linked copy Executi…" at bounding box center [638, 53] width 1193 height 3236
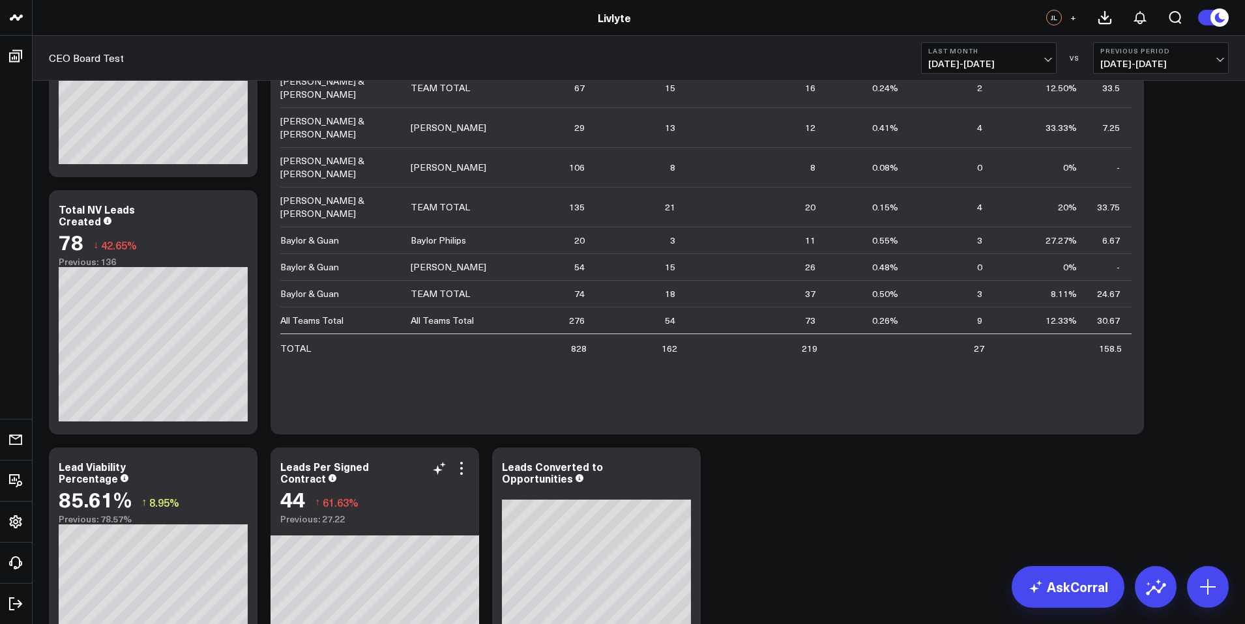
scroll to position [1489, 0]
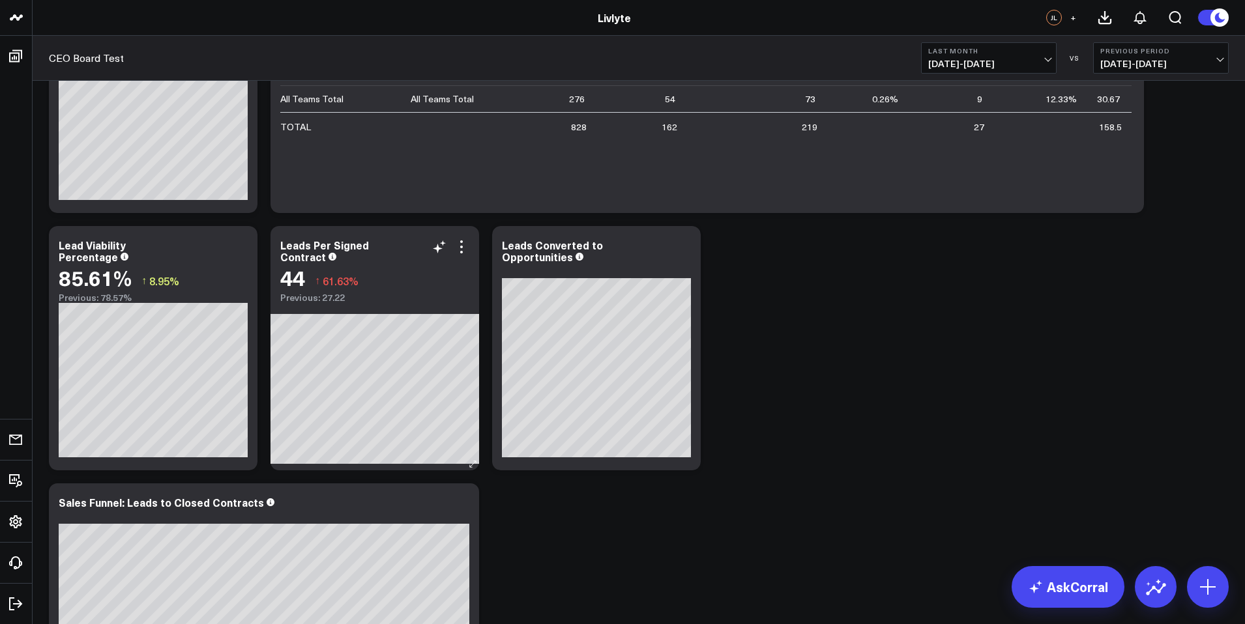
click at [455, 447] on div "Modify via AI Copy link to widget Ask support Remove Create linked copy Executi…" at bounding box center [638, 220] width 1193 height 3236
click at [359, 340] on div "Modify via AI Copy link to widget Ask support Remove Create linked copy Executi…" at bounding box center [638, 220] width 1193 height 3236
click at [298, 315] on div "Modify via AI Copy link to widget Ask support Remove Create linked copy Executi…" at bounding box center [638, 220] width 1193 height 3236
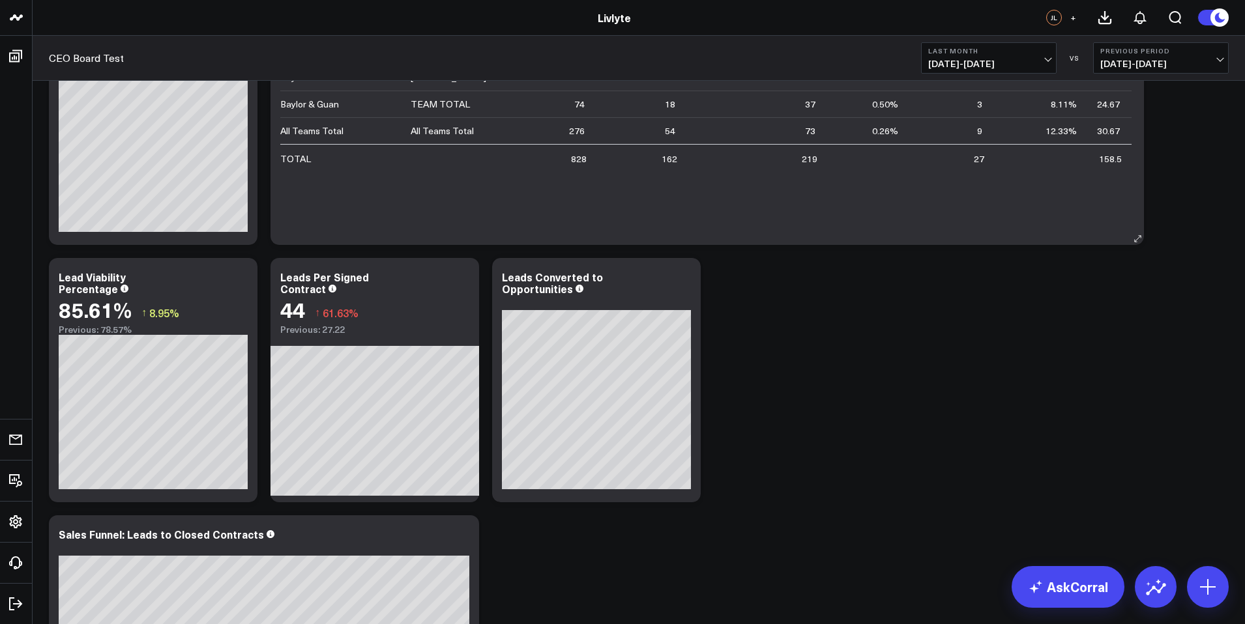
scroll to position [1610, 0]
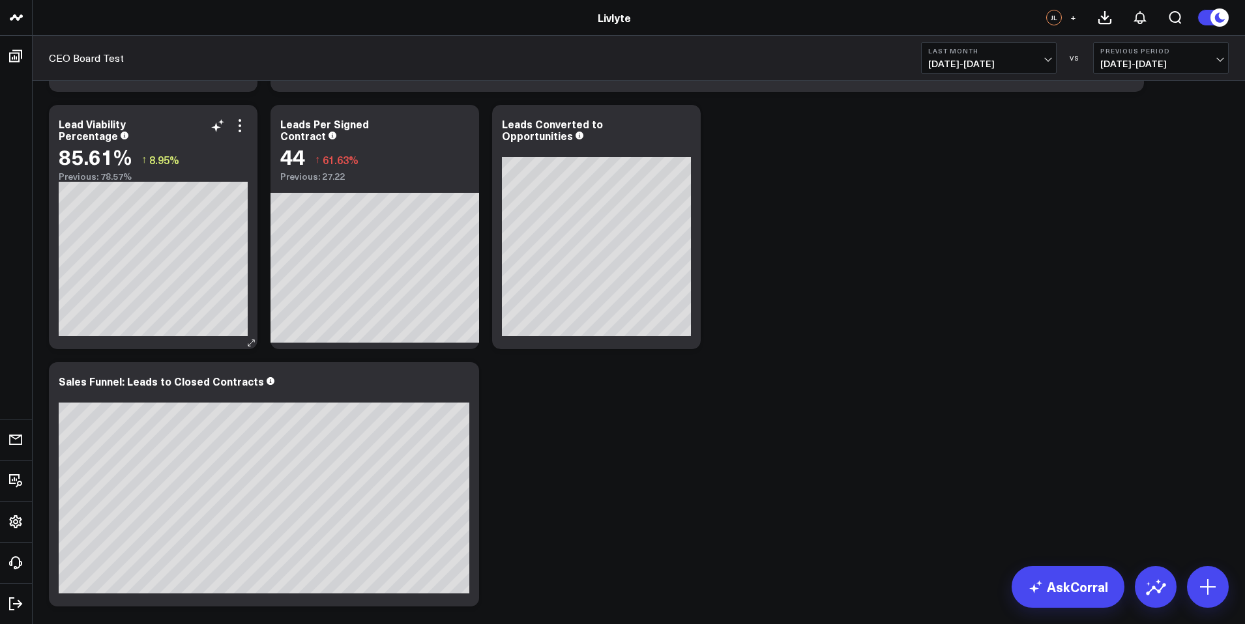
click at [215, 291] on div "Modify via AI Copy link to widget Ask support Remove Create linked copy Executi…" at bounding box center [638, 99] width 1193 height 3236
click at [349, 238] on div "Modify via AI Copy link to widget Ask support Remove Create linked copy Executi…" at bounding box center [638, 99] width 1193 height 3236
click at [129, 225] on div "Modify via AI Copy link to widget Ask support Remove Create linked copy Executi…" at bounding box center [638, 99] width 1193 height 3236
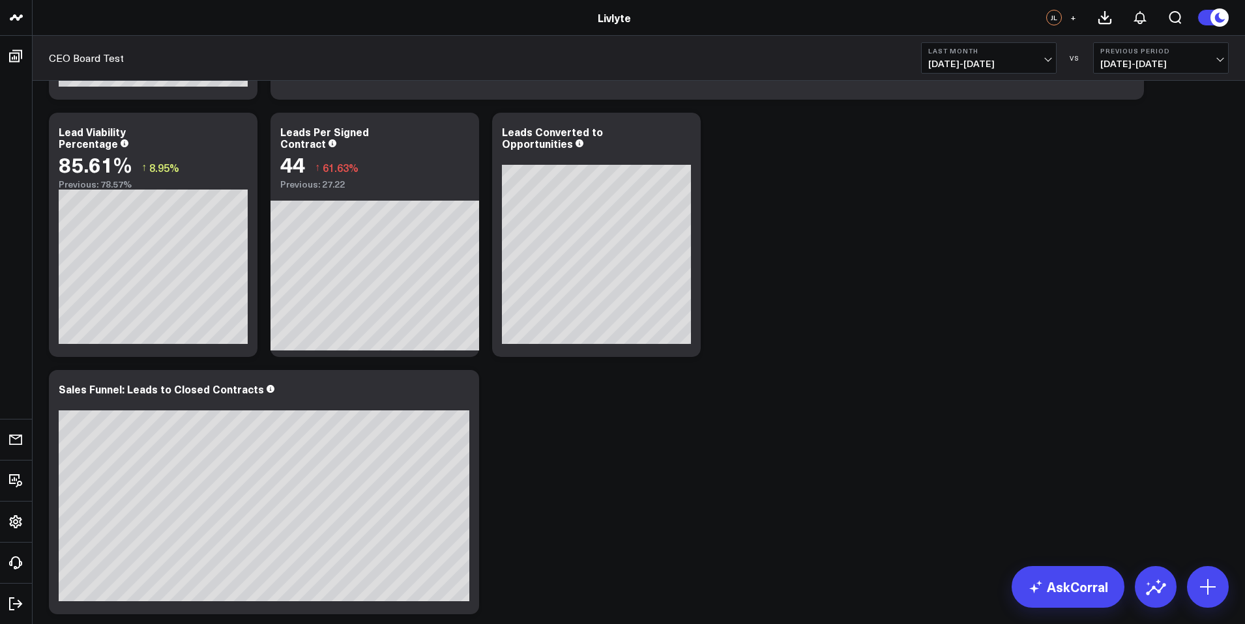
scroll to position [1600, 0]
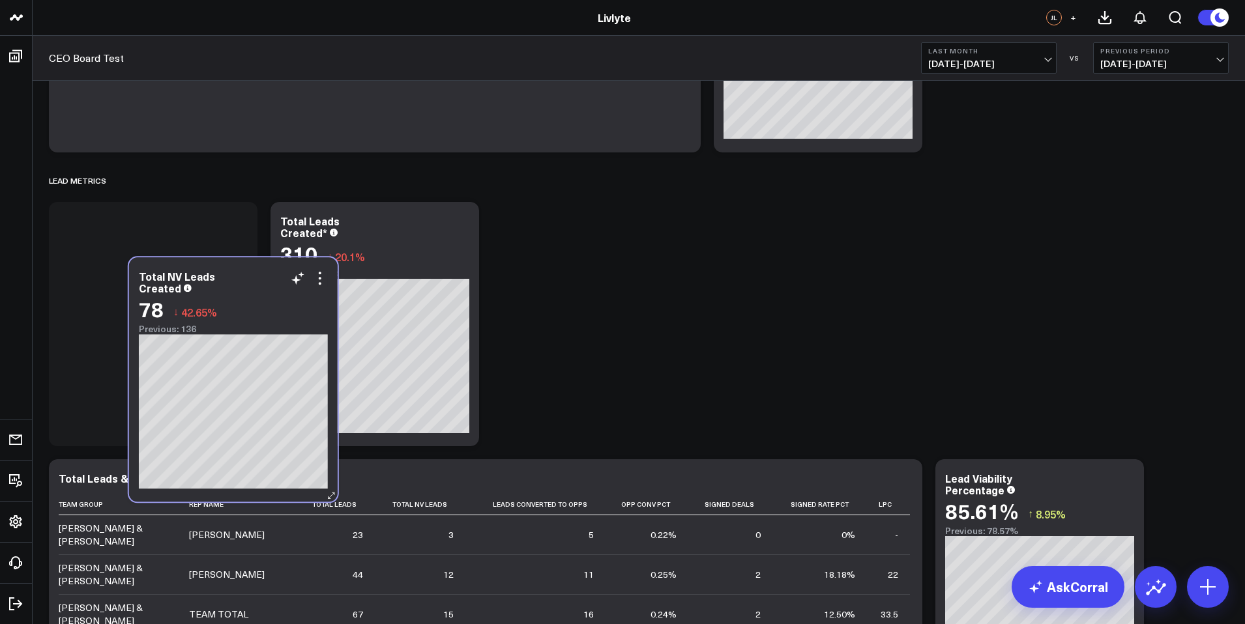
scroll to position [1258, 0]
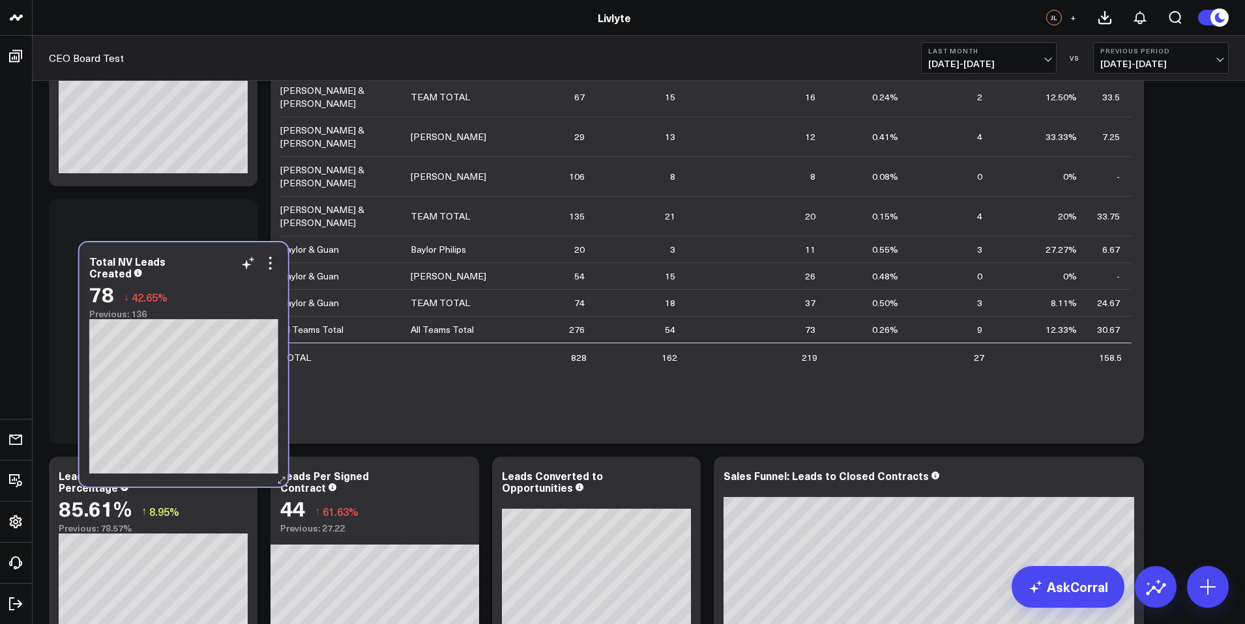
drag, startPoint x: 130, startPoint y: 136, endPoint x: 129, endPoint y: 257, distance: 121.3
click at [148, 269] on div "Total NV Leads Created" at bounding box center [183, 267] width 189 height 23
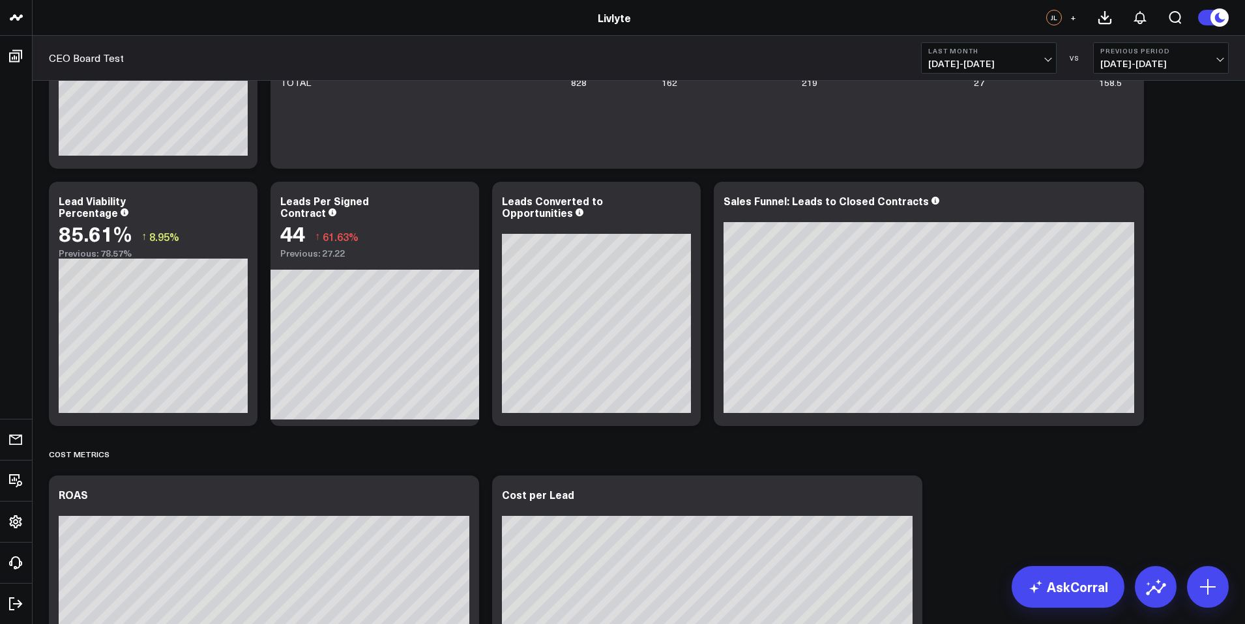
scroll to position [1524, 0]
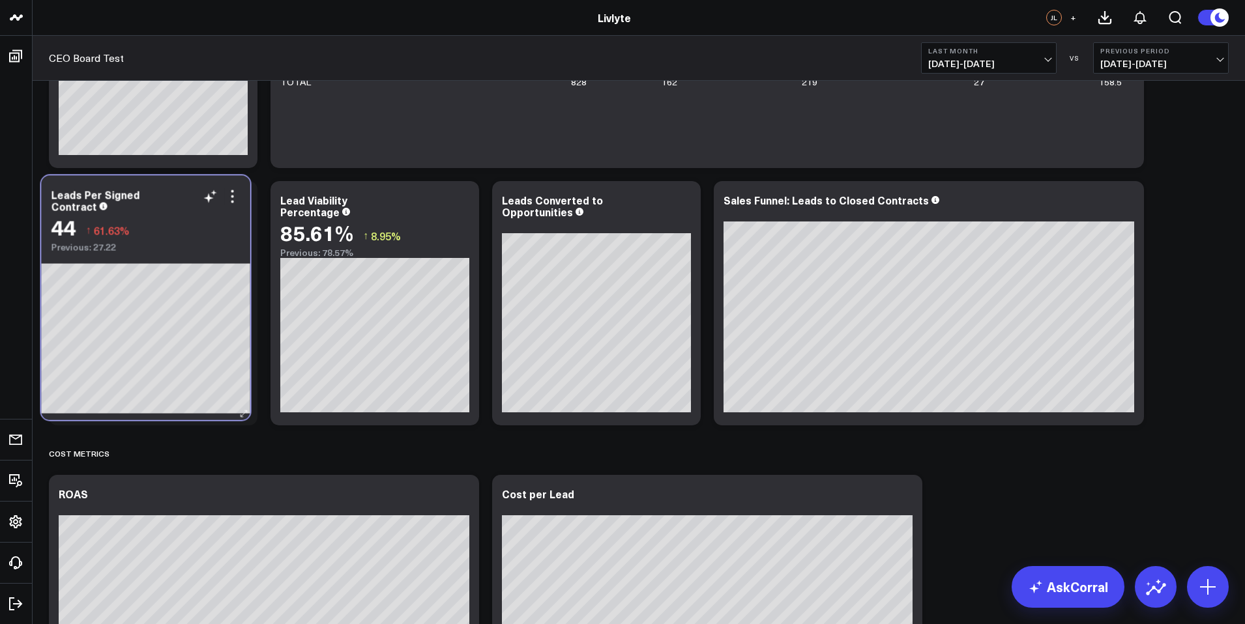
drag, startPoint x: 375, startPoint y: 236, endPoint x: 152, endPoint y: 227, distance: 223.1
click at [152, 227] on div "44 ↑ 61.63%" at bounding box center [145, 227] width 189 height 23
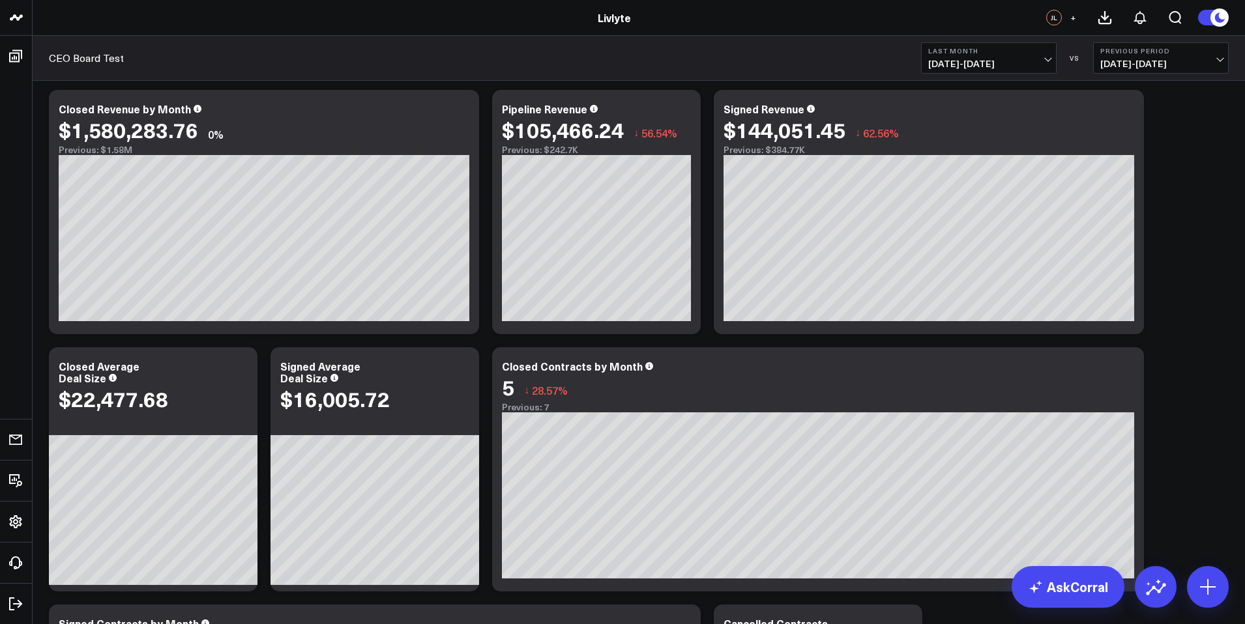
scroll to position [384, 0]
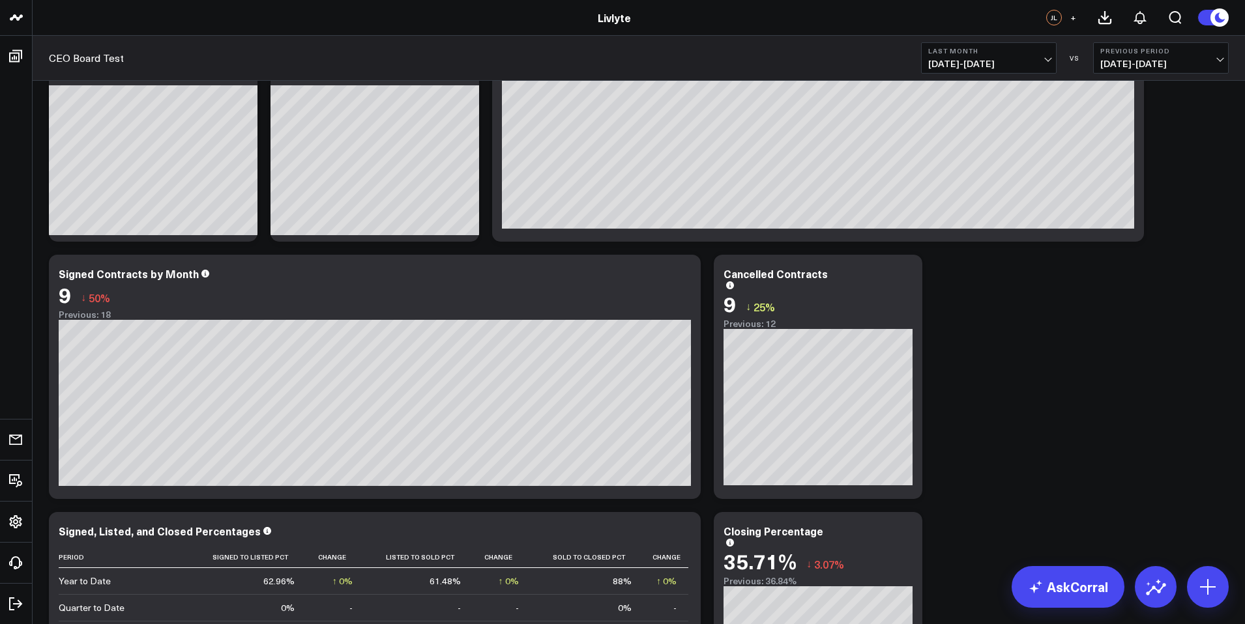
click at [959, 55] on b "Last Month" at bounding box center [988, 51] width 121 height 8
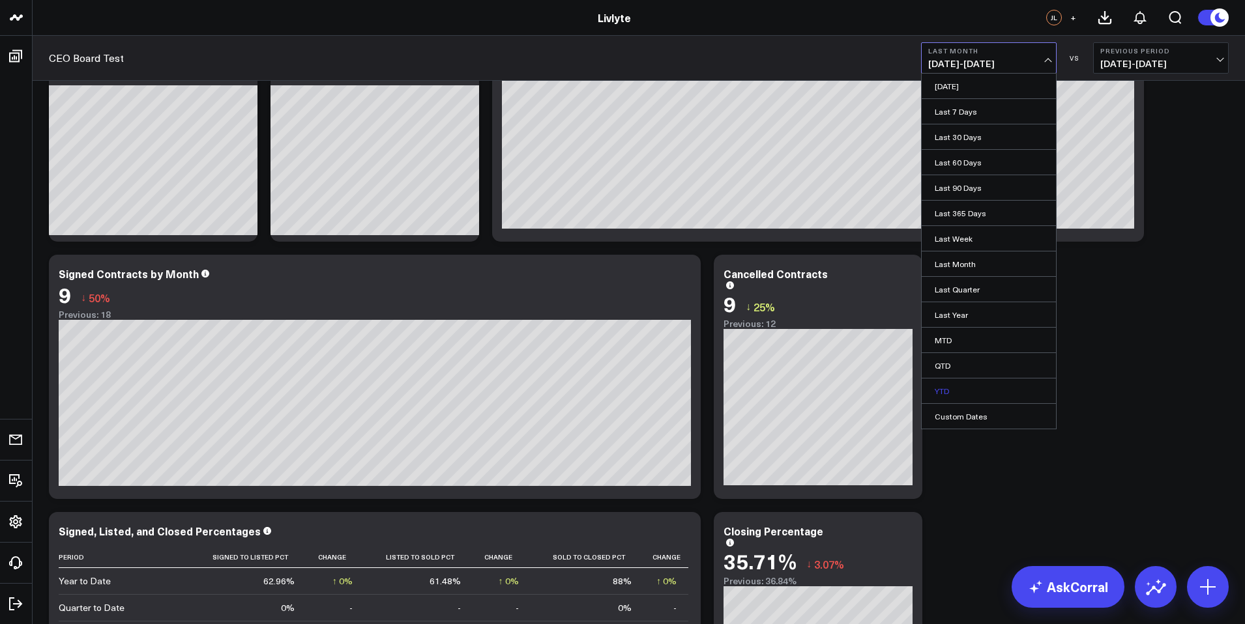
click at [955, 390] on link "YTD" at bounding box center [989, 391] width 134 height 25
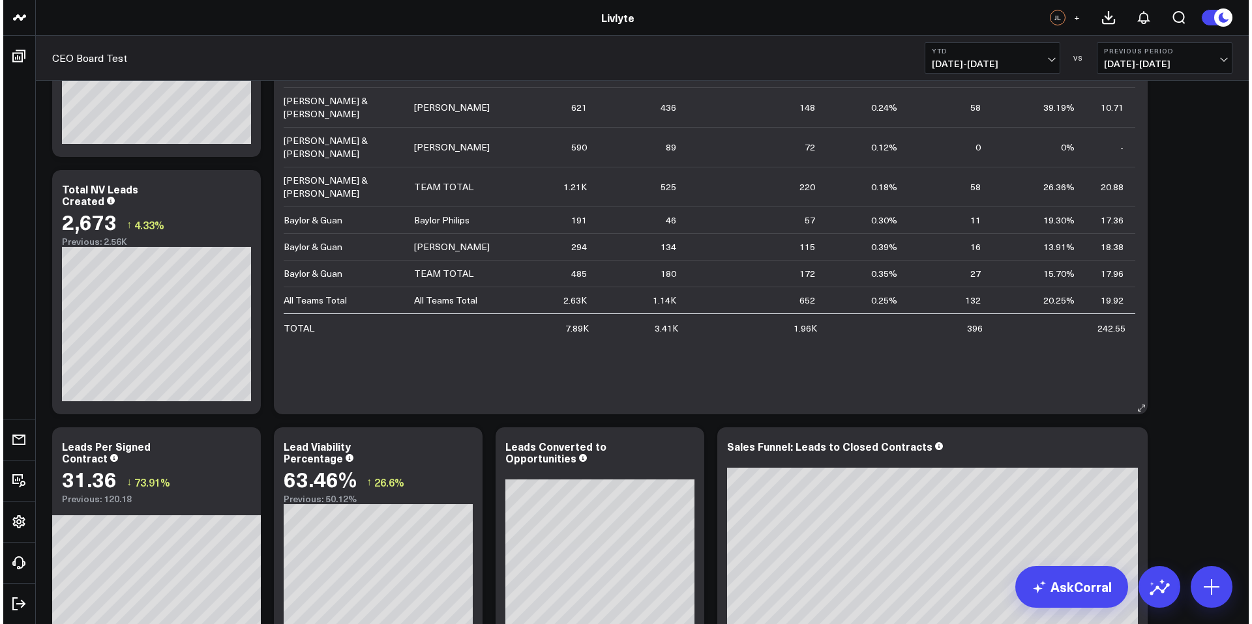
scroll to position [1353, 0]
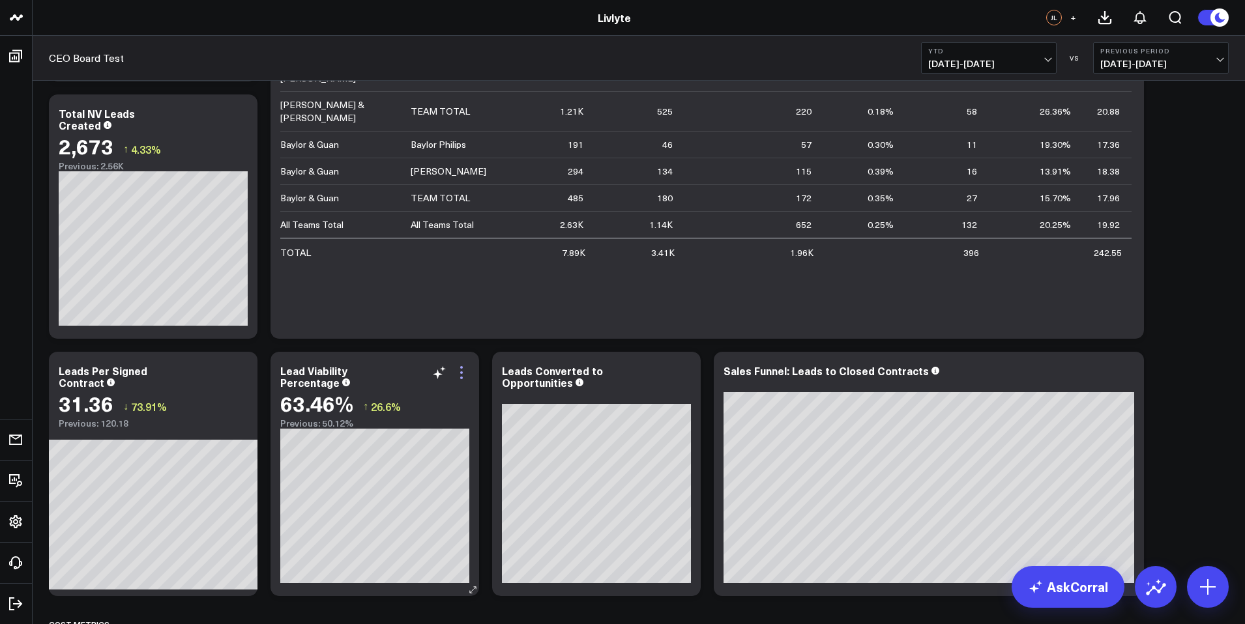
click at [460, 377] on icon at bounding box center [462, 373] width 16 height 16
click at [464, 371] on icon at bounding box center [462, 373] width 16 height 16
click at [460, 369] on icon at bounding box center [462, 373] width 16 height 16
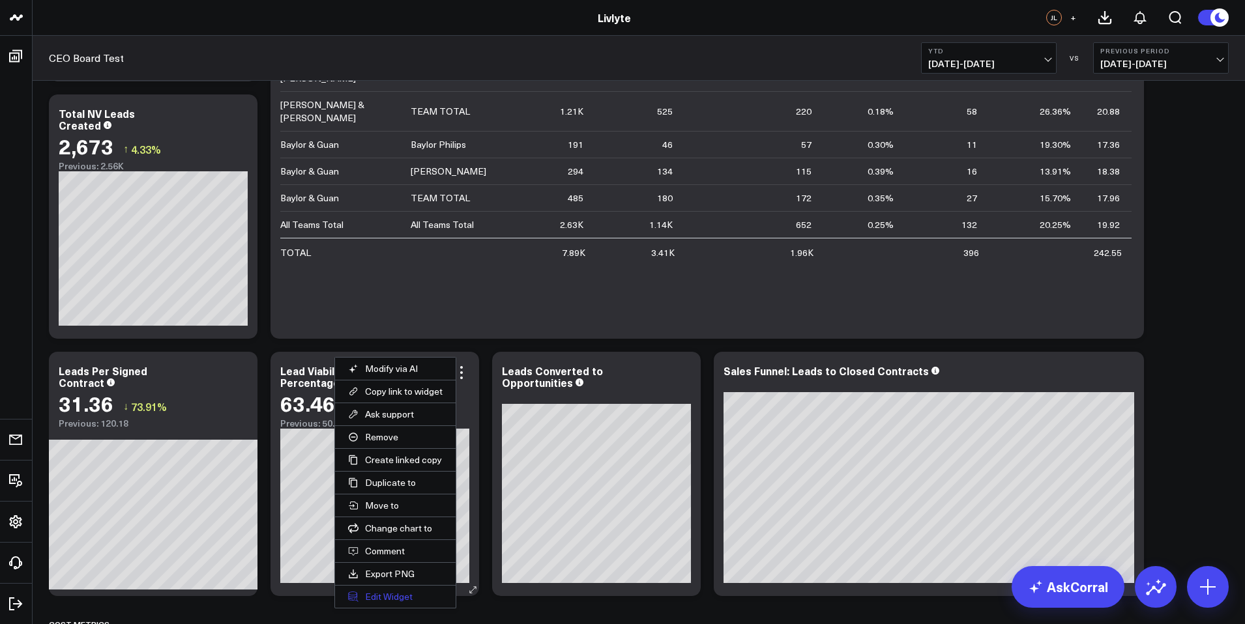
click at [374, 599] on button "Edit Widget" at bounding box center [395, 597] width 121 height 22
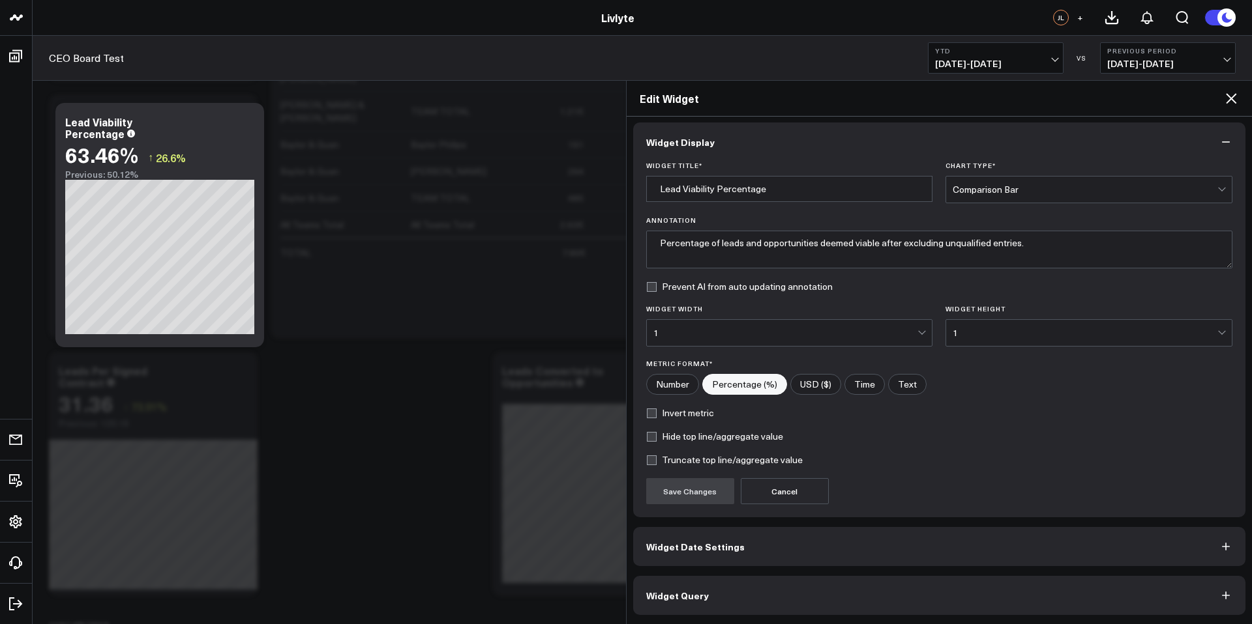
scroll to position [5, 0]
click at [737, 604] on button "Widget Query" at bounding box center [939, 595] width 613 height 39
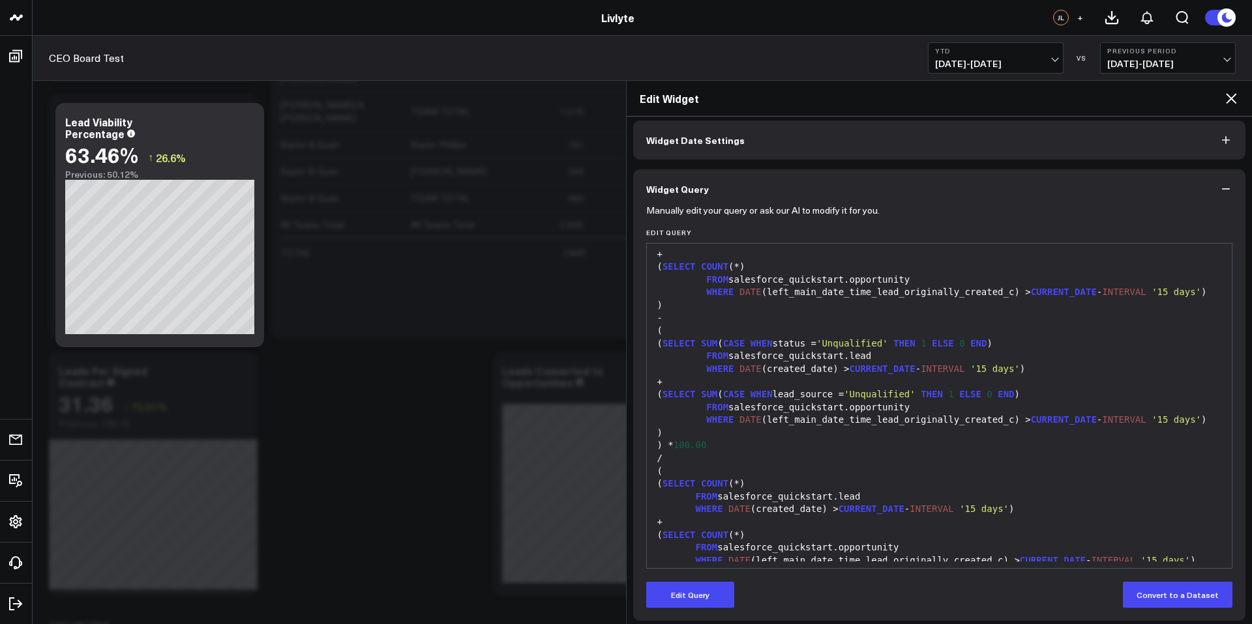
scroll to position [0, 0]
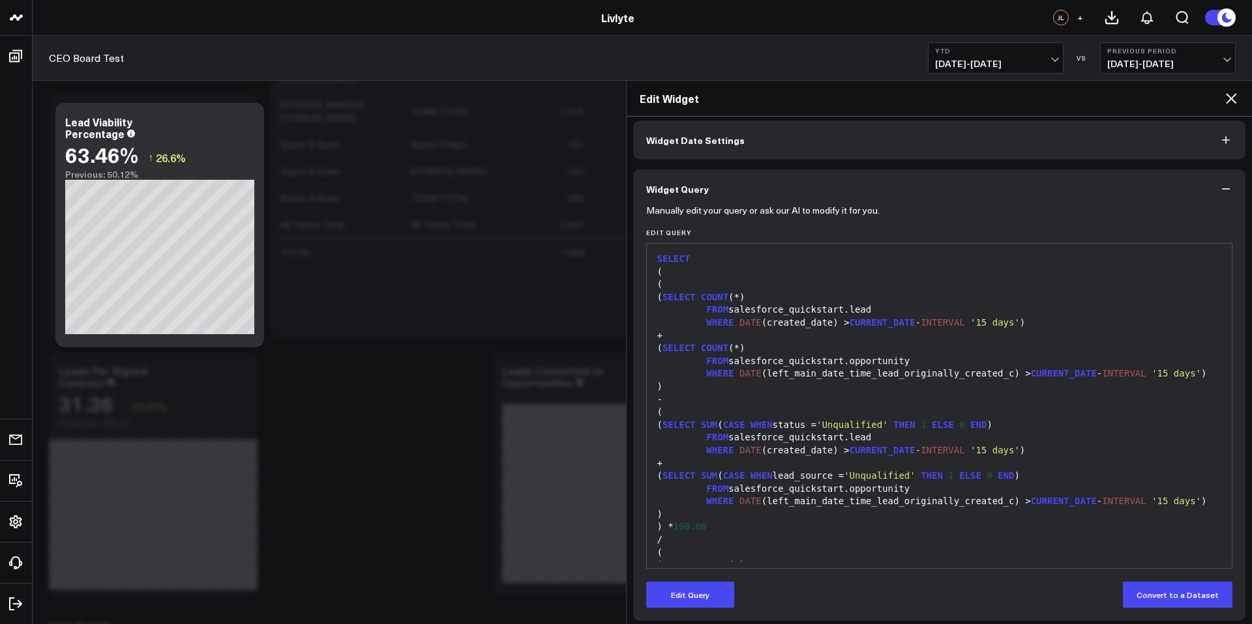
click at [1222, 188] on icon "button" at bounding box center [1226, 188] width 8 height 1
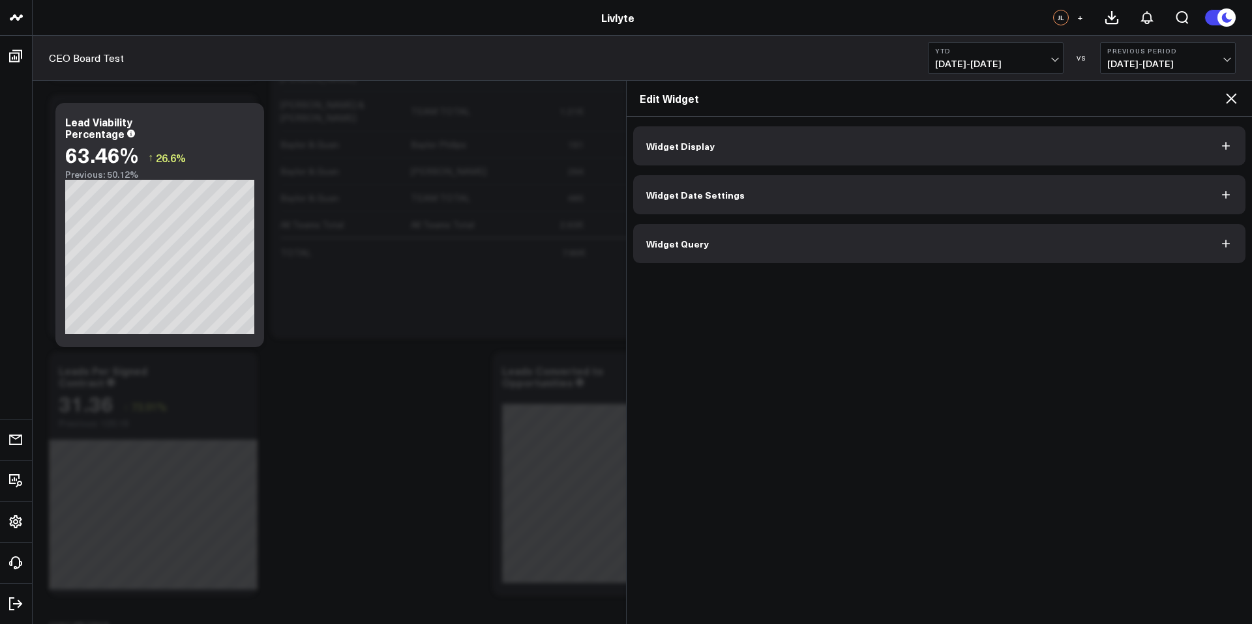
click at [1229, 102] on icon at bounding box center [1231, 99] width 16 height 16
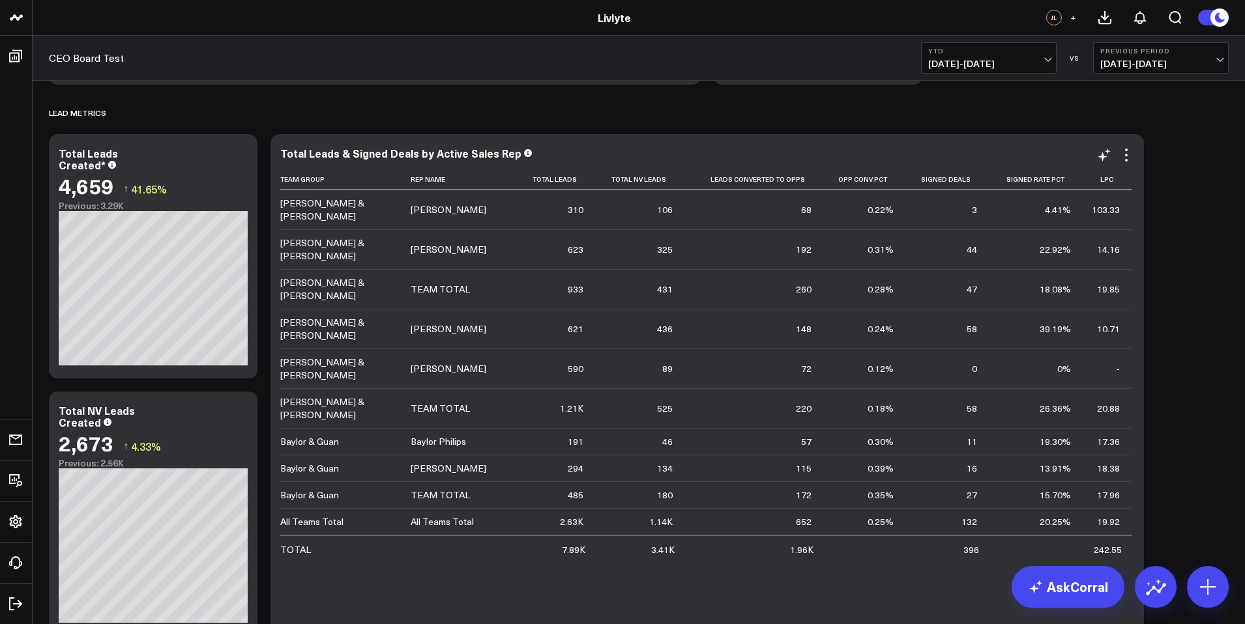
scroll to position [1237, 0]
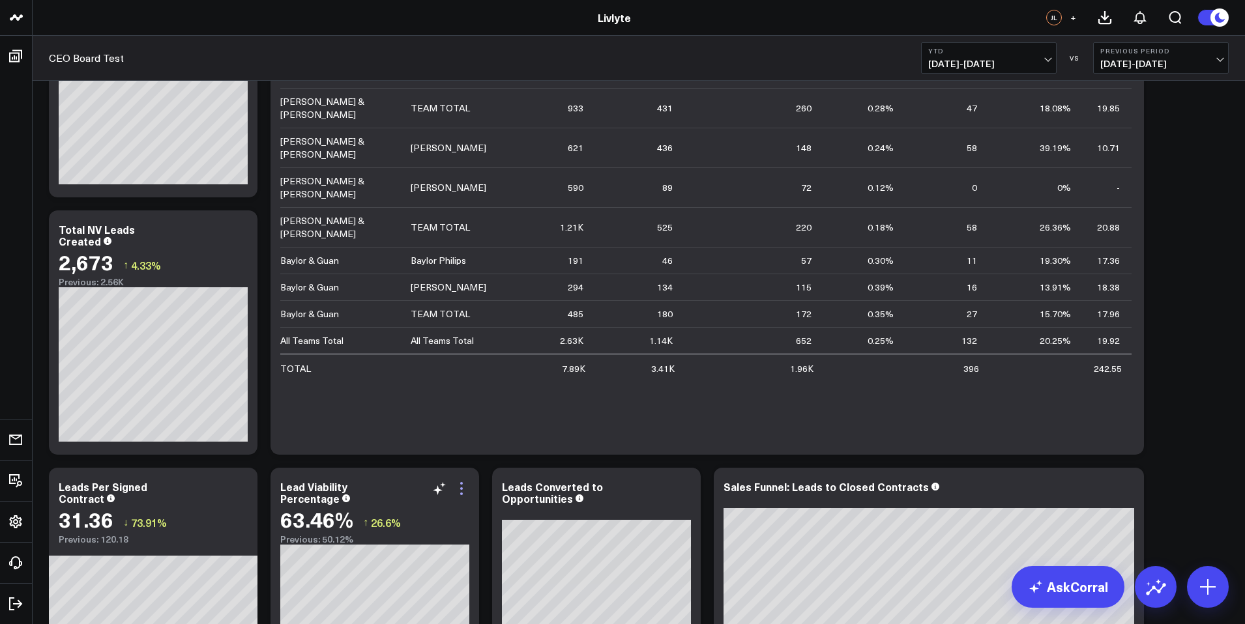
click at [462, 496] on icon at bounding box center [462, 489] width 16 height 16
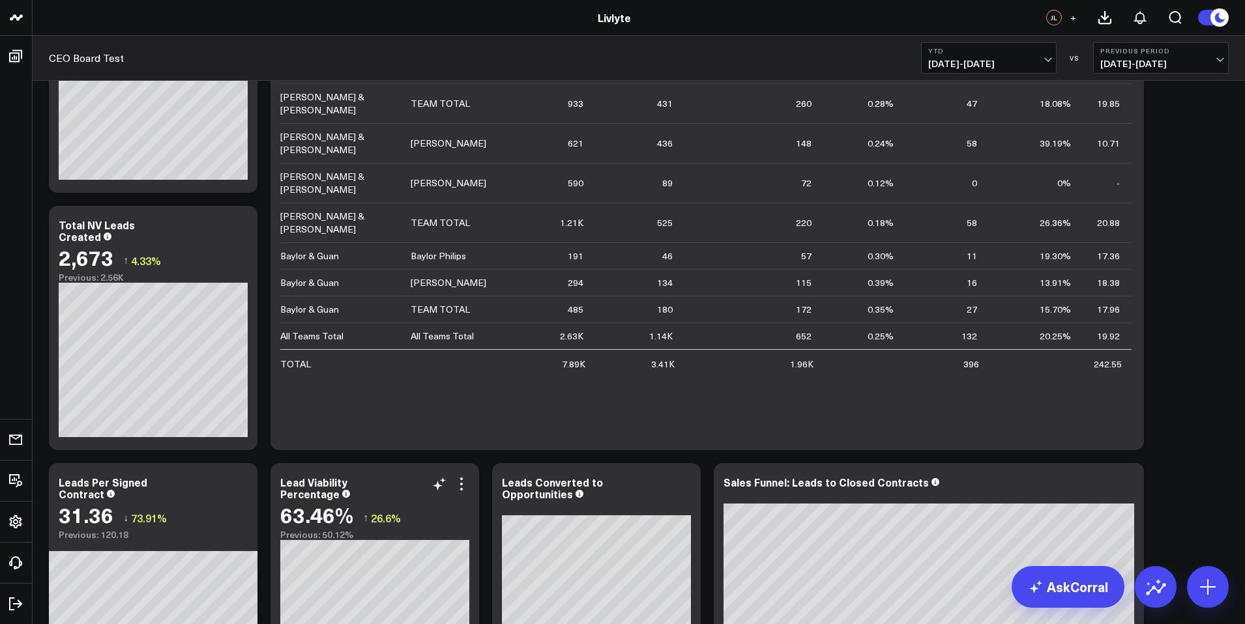
scroll to position [1242, 0]
click at [463, 490] on icon at bounding box center [462, 484] width 16 height 16
click at [462, 482] on icon at bounding box center [462, 484] width 16 height 16
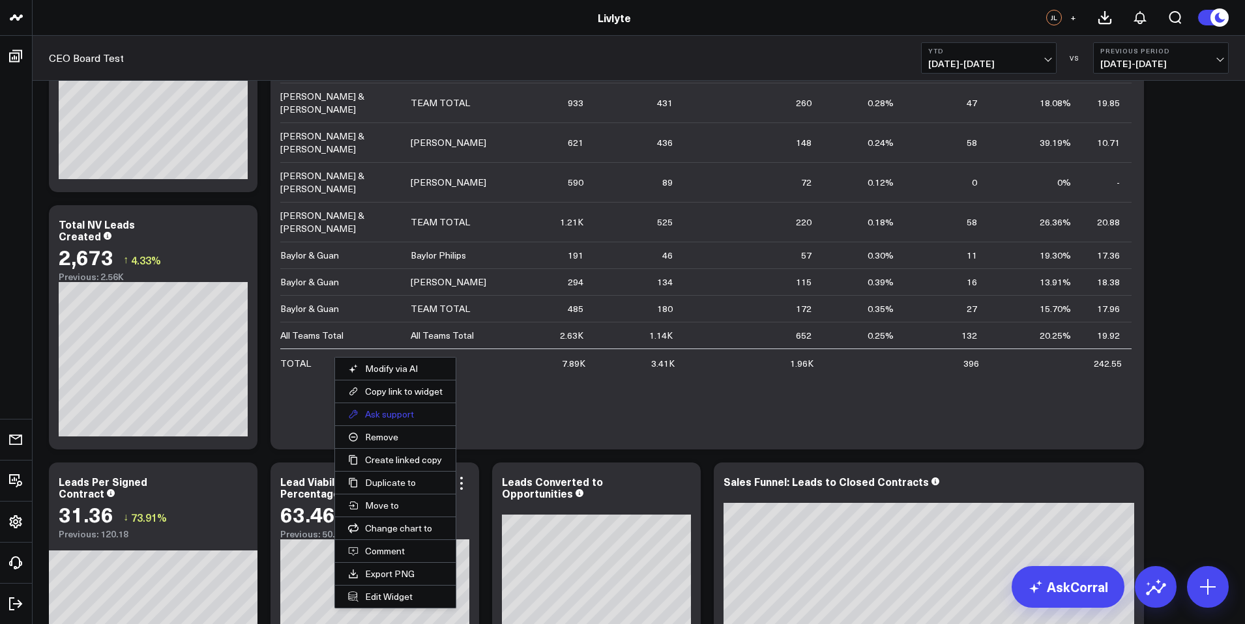
click at [418, 413] on button "Ask support" at bounding box center [395, 414] width 121 height 22
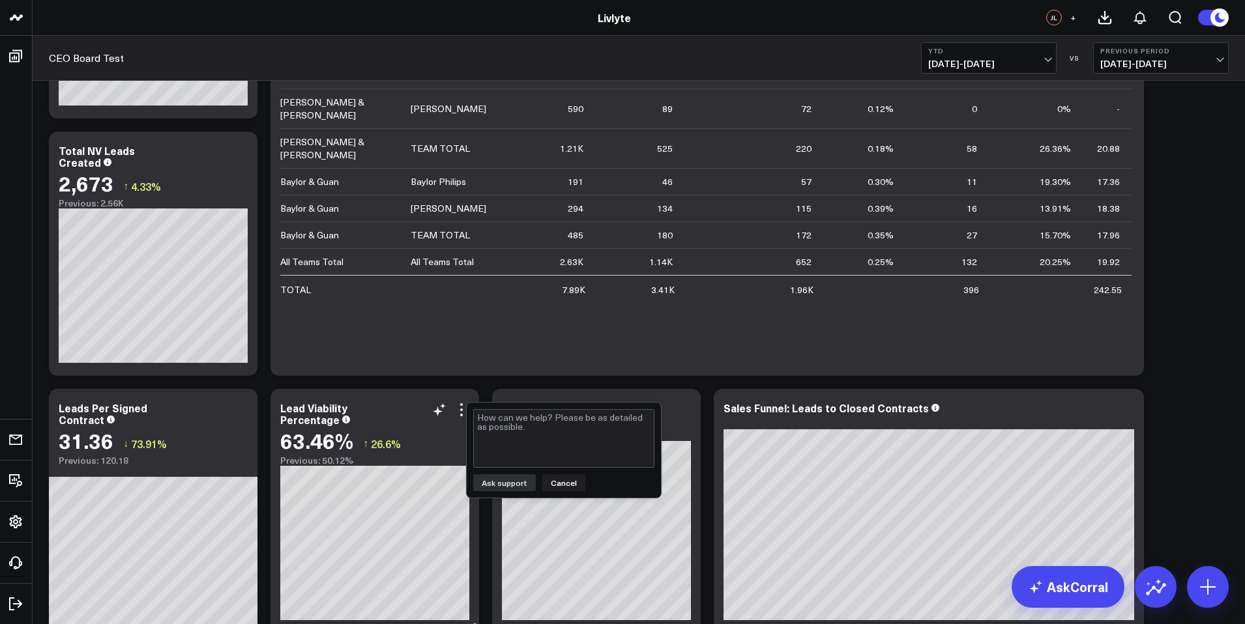
scroll to position [1371, 0]
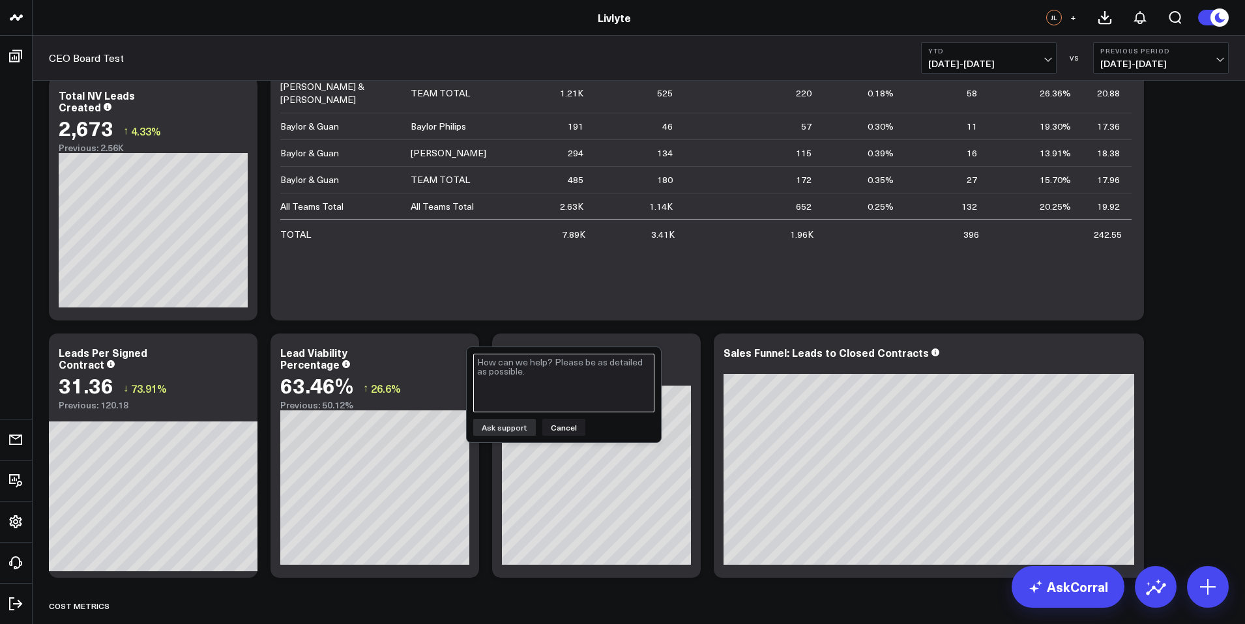
click at [506, 377] on textarea at bounding box center [563, 383] width 181 height 59
click at [592, 362] on textarea "This calculation is off when. I checked on this, we should be at 42.63%" at bounding box center [563, 383] width 181 height 59
click at [493, 374] on textarea "This calculation is off whenI checked on this, we should be at 42.63%" at bounding box center [563, 383] width 181 height 59
click at [500, 374] on textarea "This calculation is off whenI checked on this we should be at 42.63%" at bounding box center [563, 383] width 181 height 59
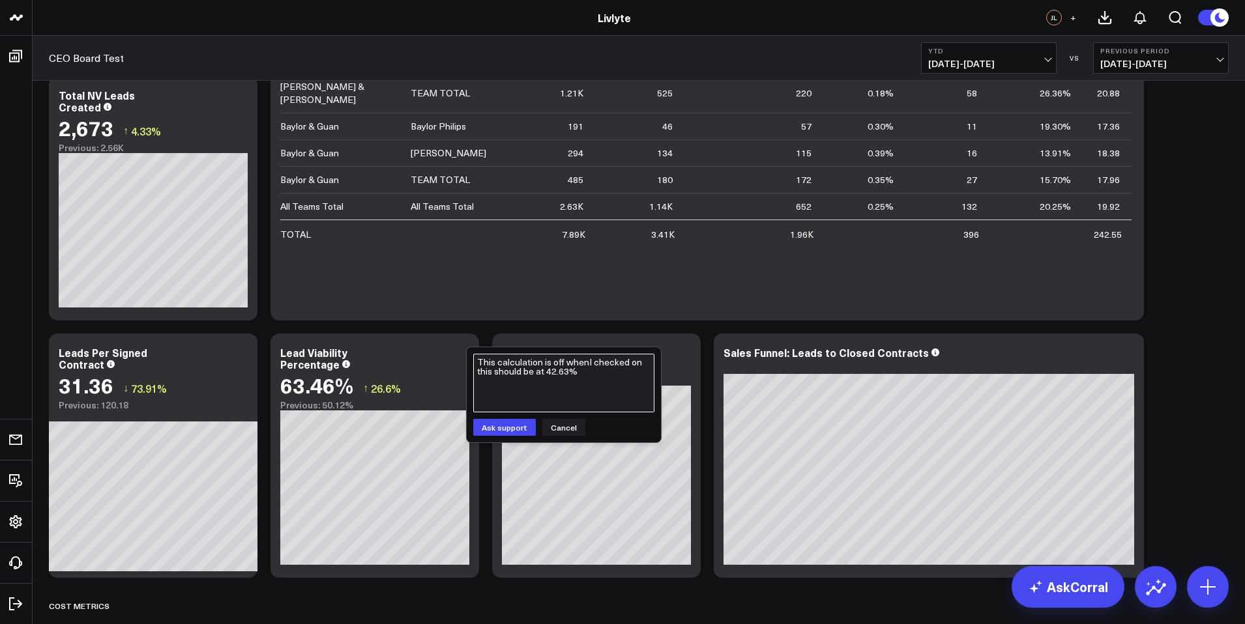
click at [587, 362] on textarea "This calculation is off whenI checked on this should be at 42.63%" at bounding box center [563, 383] width 181 height 59
click at [491, 377] on textarea "This calculation is off when I checked on this should be at 42.63%" at bounding box center [563, 383] width 181 height 59
click at [493, 377] on textarea "This calculation is off when I checked on this should be at 42.63%" at bounding box center [563, 383] width 181 height 59
click at [583, 376] on textarea "This calculation is off when I checked on this it should be at 42.63%" at bounding box center [563, 383] width 181 height 59
click at [552, 389] on textarea "This calculation is off when I checked on this it should be at 42.63% for YTD. …" at bounding box center [563, 383] width 181 height 59
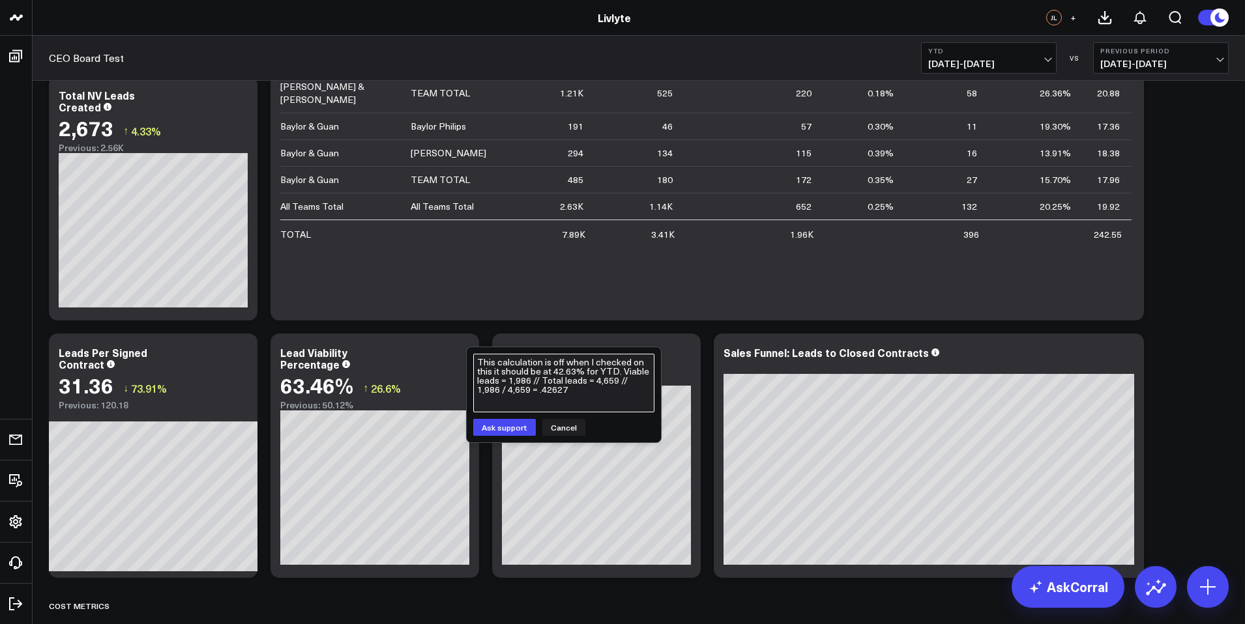
click at [581, 384] on textarea "This calculation is off when I checked on this it should be at 42.63% for YTD. …" at bounding box center [563, 383] width 181 height 59
click at [596, 390] on textarea "This calculation is off when I checked on this it should be at 42.63% for YTD. …" at bounding box center [563, 383] width 181 height 59
click at [576, 399] on textarea "This calculation is off when I checked on this it should be at 42.63% for YTD. …" at bounding box center [563, 383] width 181 height 59
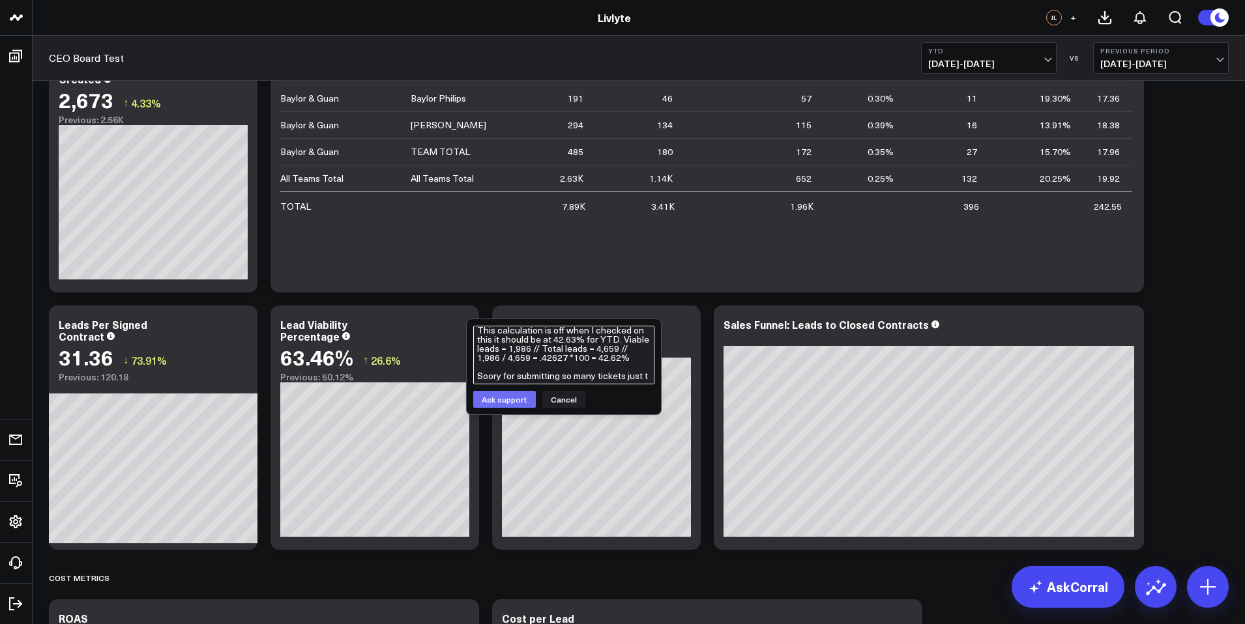
scroll to position [20, 0]
click at [490, 366] on textarea "This calculation is off when I checked on this it should be at 42.63% for YTD. …" at bounding box center [563, 355] width 181 height 59
click at [490, 370] on textarea "This calculation is off when I checked on this it should be at 42.63% for YTD. …" at bounding box center [563, 355] width 181 height 59
click at [491, 369] on textarea "This calculation is off when I checked on this it should be at 42.63% for YTD. …" at bounding box center [563, 355] width 181 height 59
click at [562, 375] on textarea "This calculation is off when I checked on this it should be at 42.63% for YTD. …" at bounding box center [563, 355] width 181 height 59
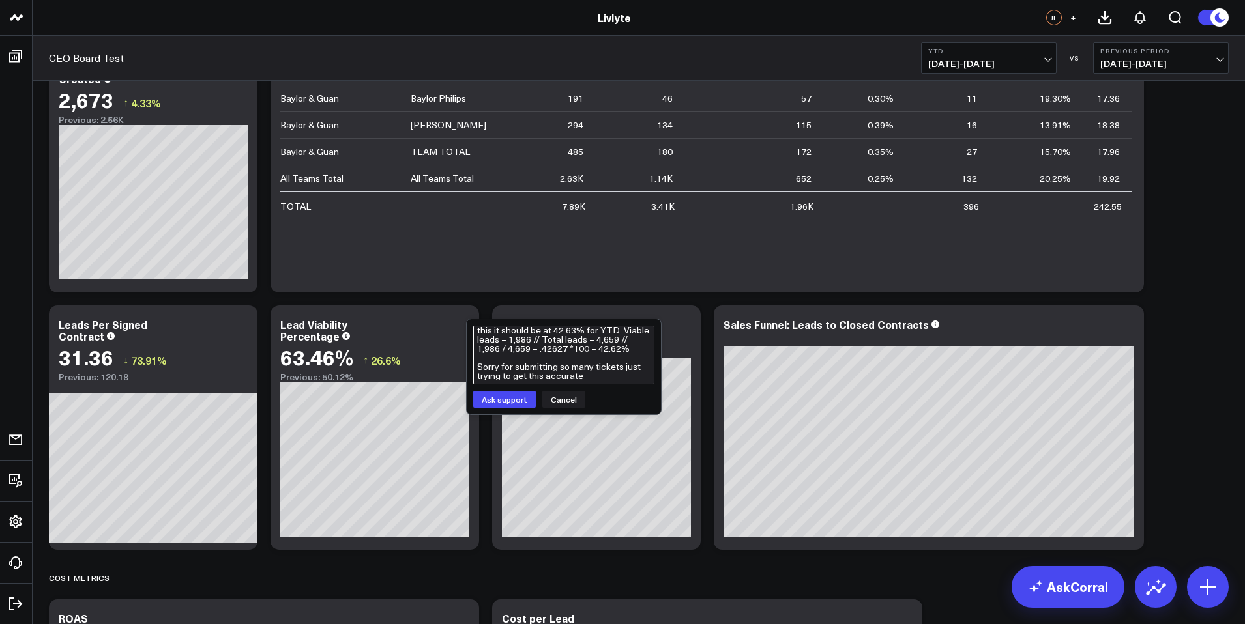
click at [609, 377] on textarea "This calculation is off when I checked on this it should be at 42.63% for YTD. …" at bounding box center [563, 355] width 181 height 59
type textarea "This calculation is off when I checked on this it should be at 42.63% for YTD. …"
click at [508, 406] on button "Ask support" at bounding box center [504, 399] width 63 height 17
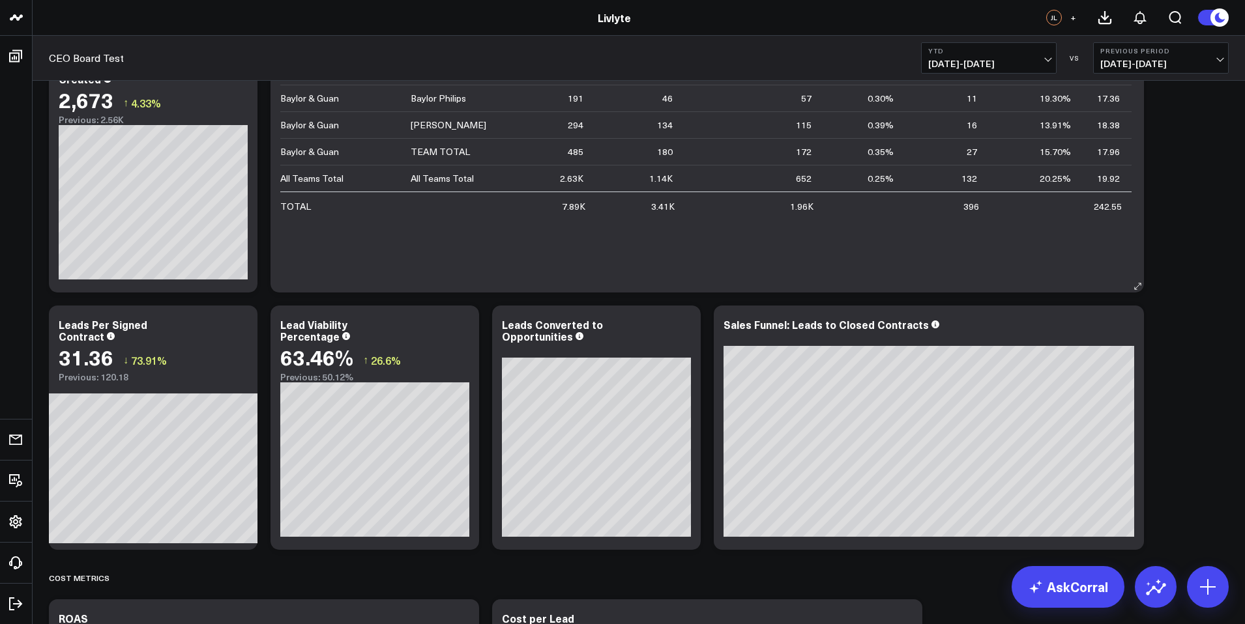
drag, startPoint x: 697, startPoint y: 217, endPoint x: 742, endPoint y: 164, distance: 68.9
